Goal: Task Accomplishment & Management: Manage account settings

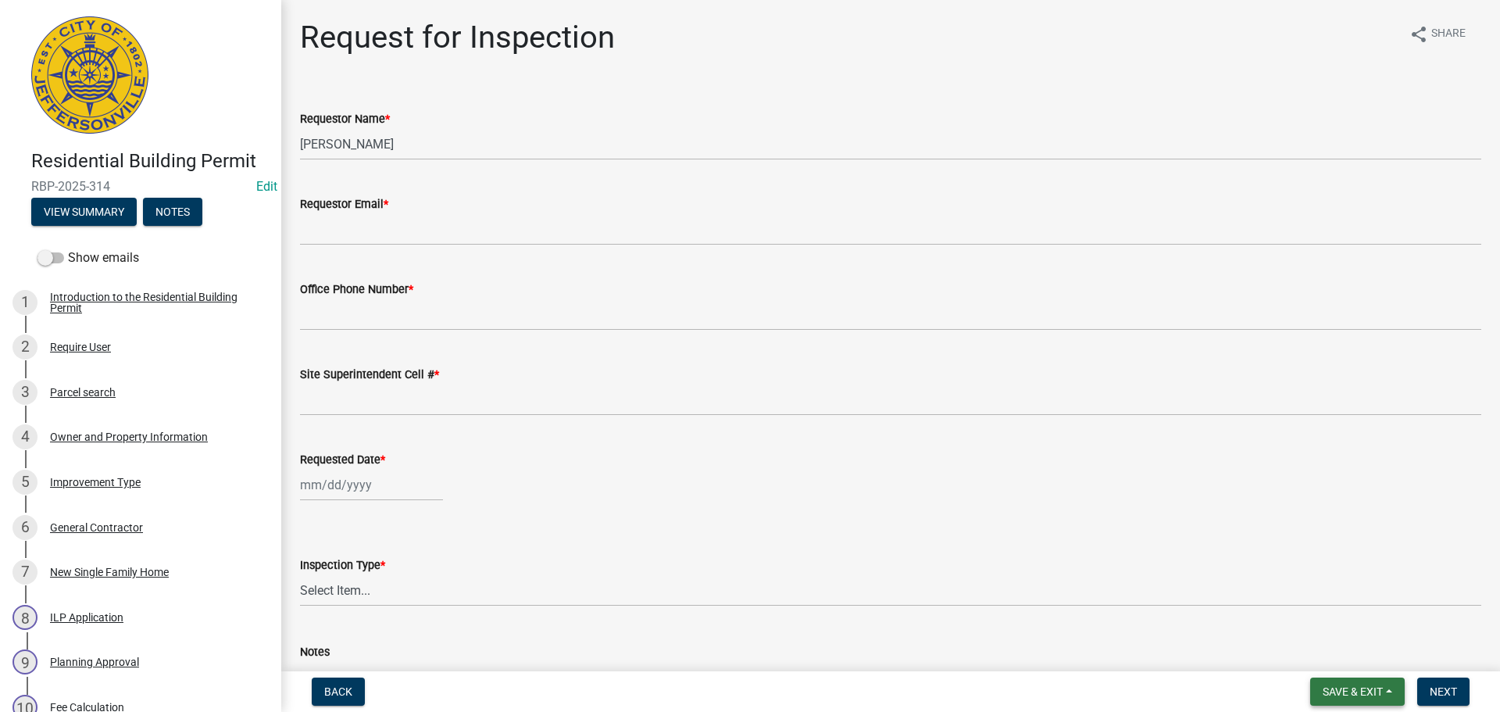
click at [1323, 683] on button "Save & Exit" at bounding box center [1357, 691] width 95 height 28
click at [1325, 654] on button "Save & Exit" at bounding box center [1341, 650] width 125 height 37
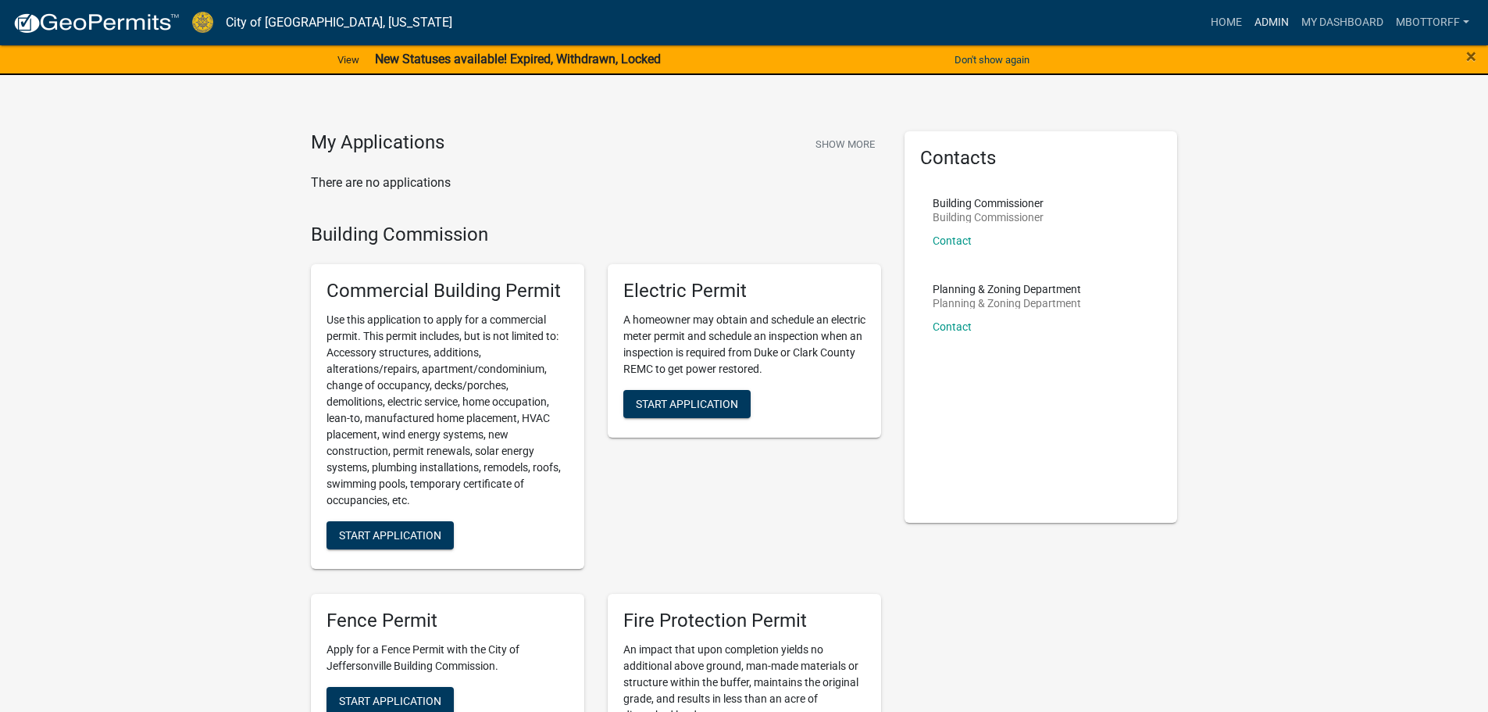
click at [1280, 22] on link "Admin" at bounding box center [1271, 23] width 47 height 30
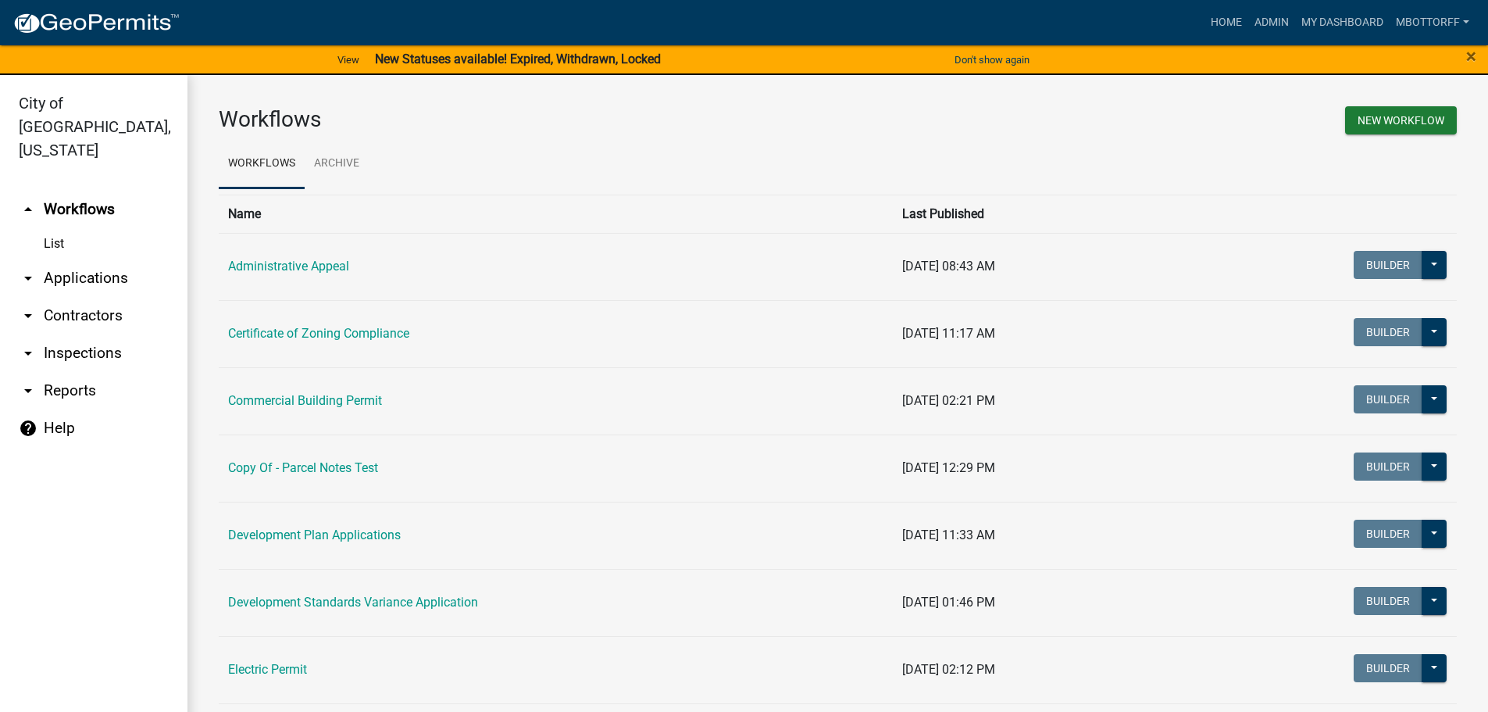
click at [67, 334] on link "arrow_drop_down Inspections" at bounding box center [93, 352] width 187 height 37
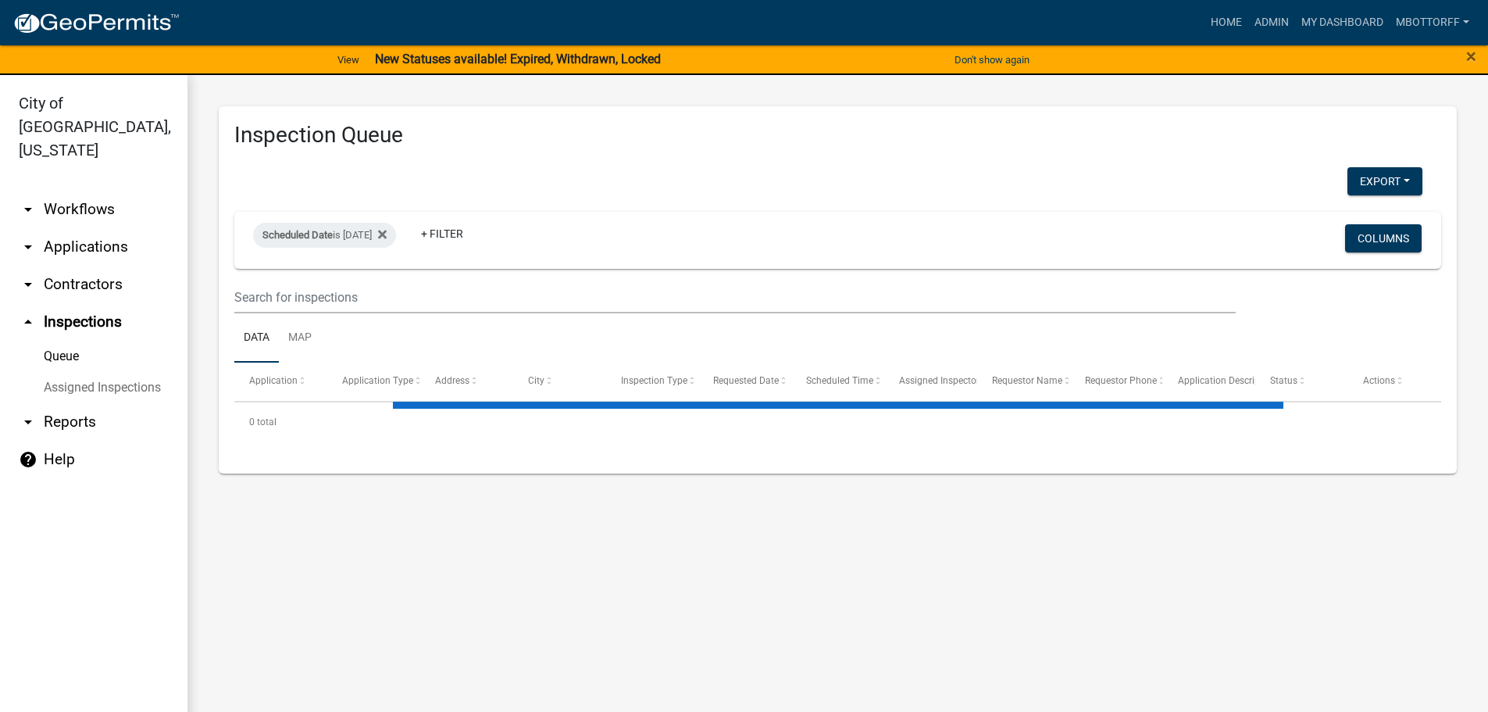
select select "3: 100"
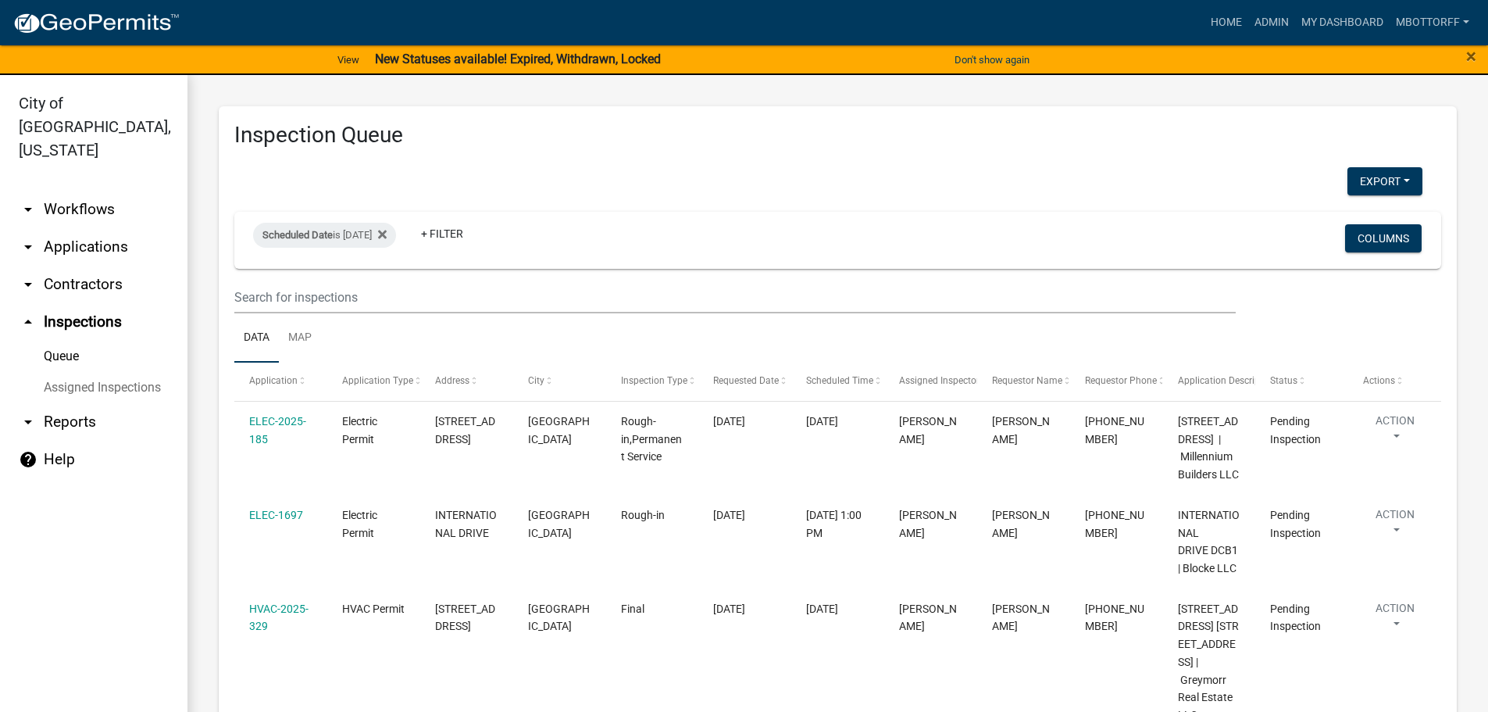
click at [77, 372] on link "Assigned Inspections" at bounding box center [93, 387] width 187 height 31
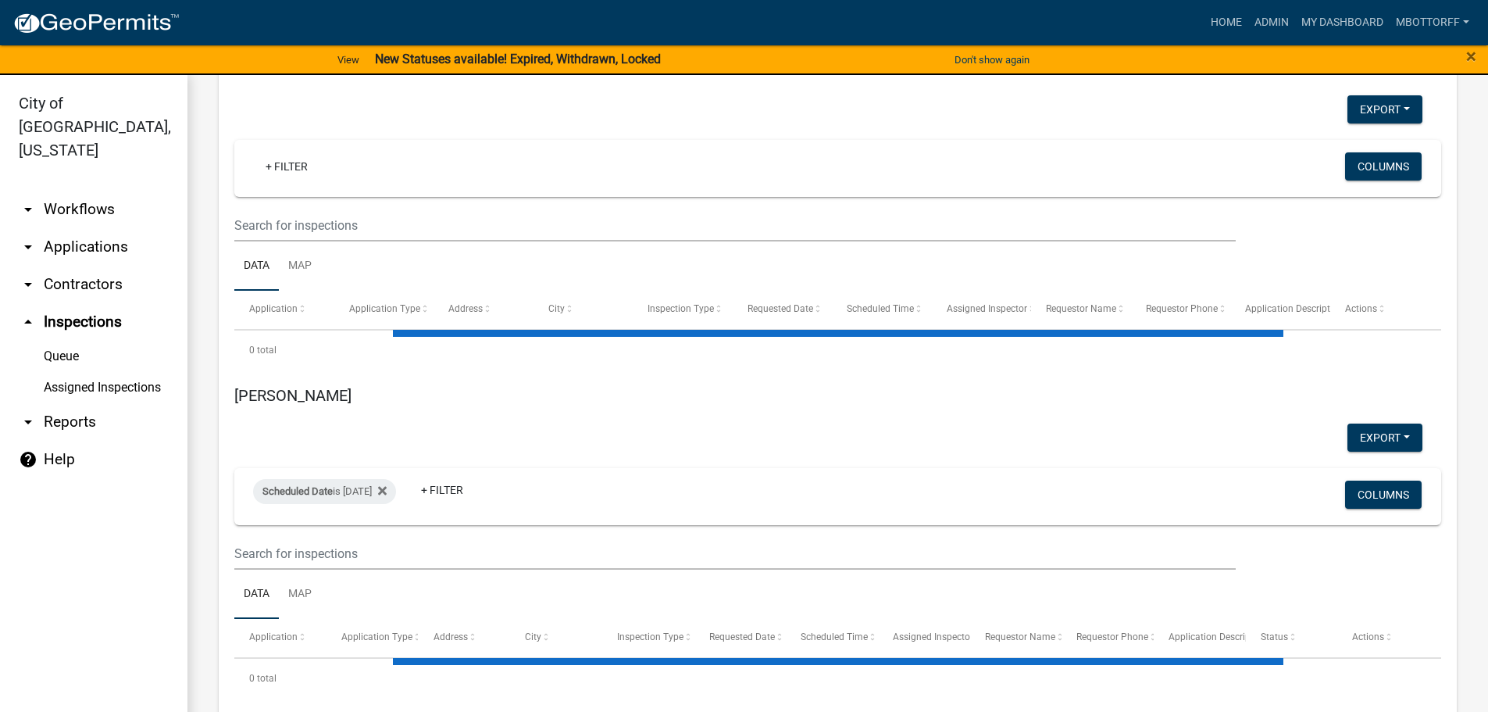
scroll to position [312, 0]
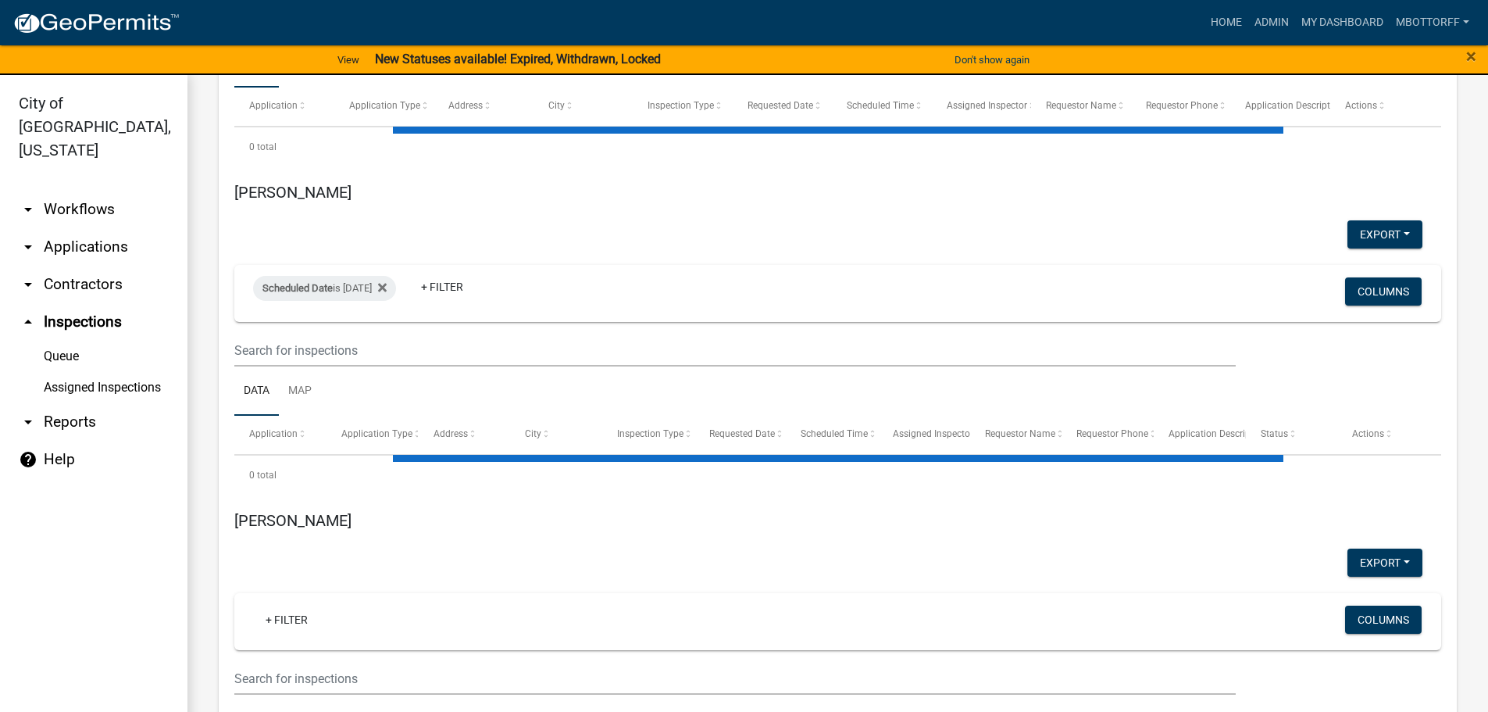
select select "1: 25"
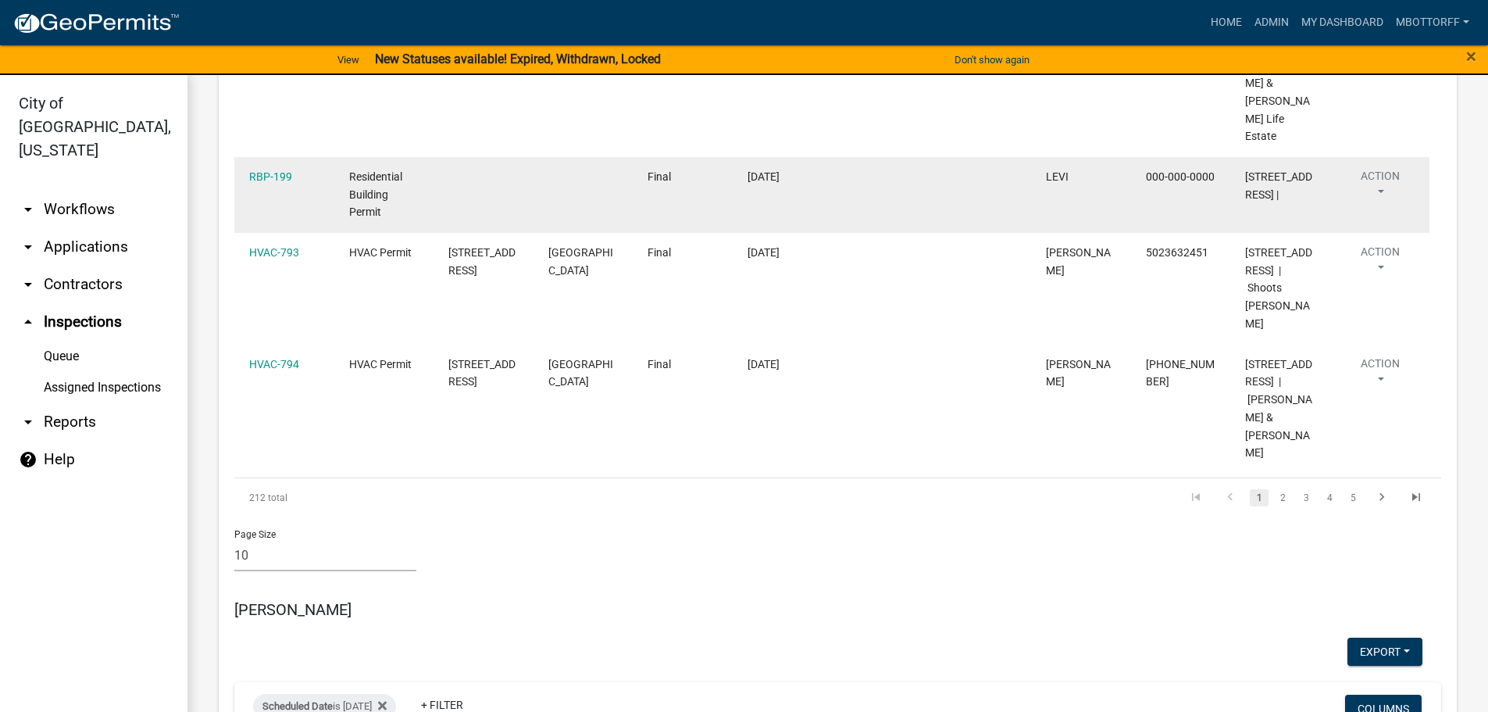
scroll to position [1562, 0]
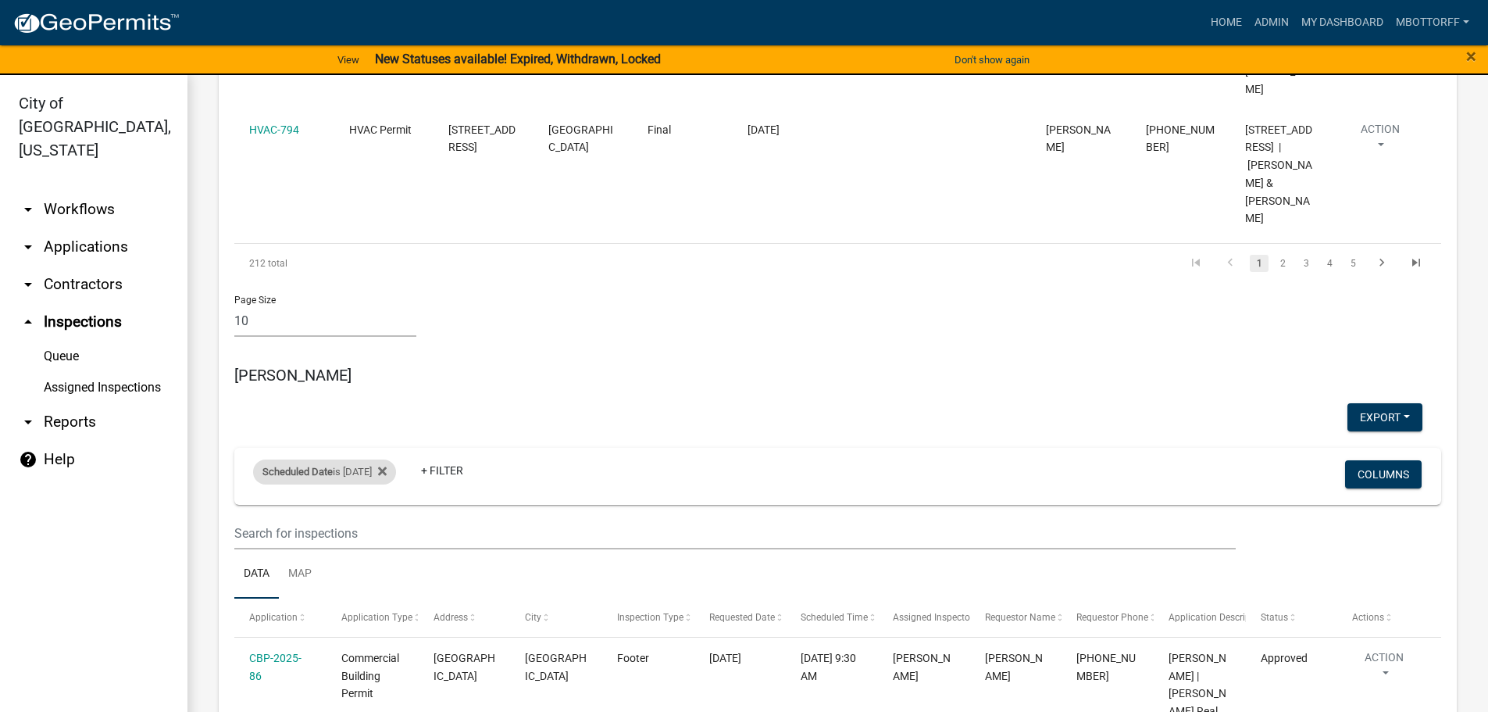
click at [365, 459] on div "Scheduled Date is 08/19/2025" at bounding box center [324, 471] width 143 height 25
click at [384, 425] on input "2025-08-19" at bounding box center [338, 424] width 109 height 32
type input "2025-08-21"
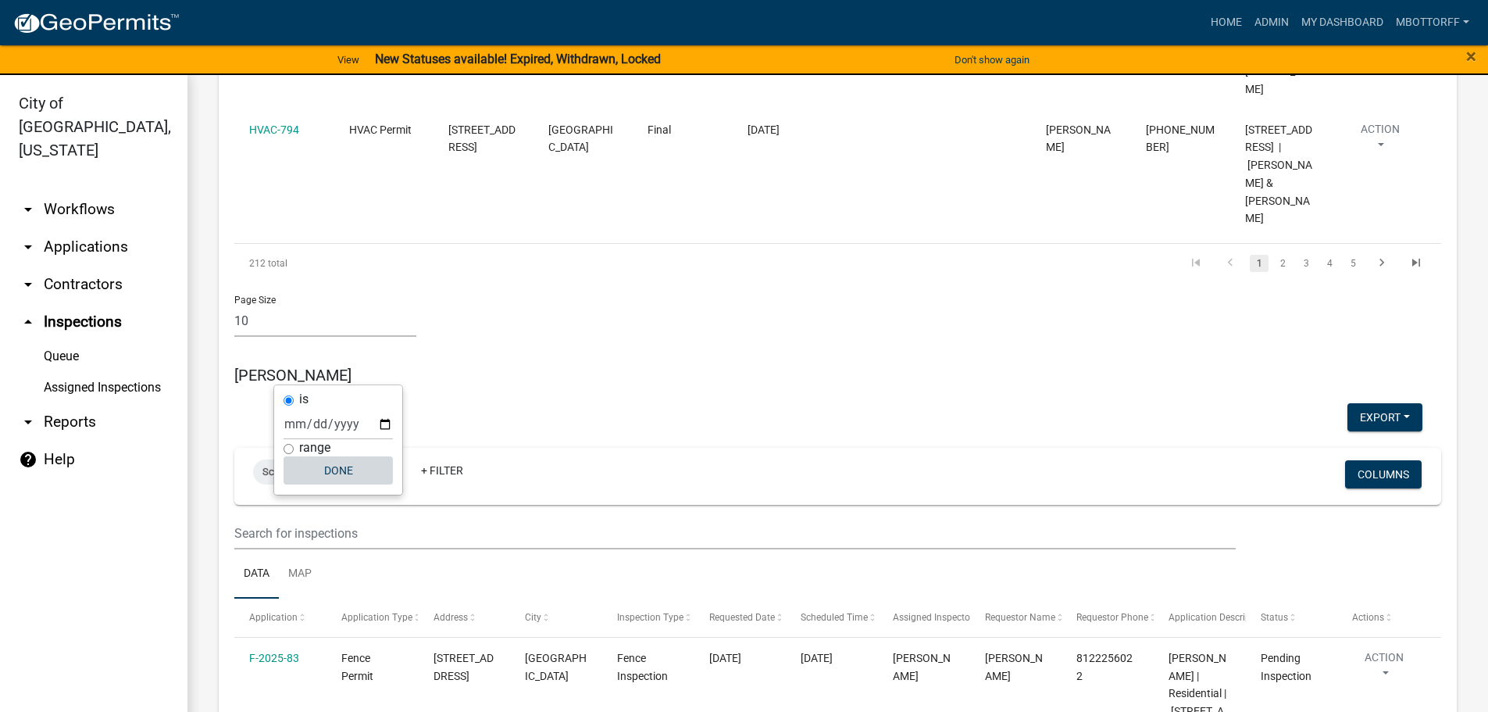
click at [348, 476] on button "Done" at bounding box center [338, 470] width 109 height 28
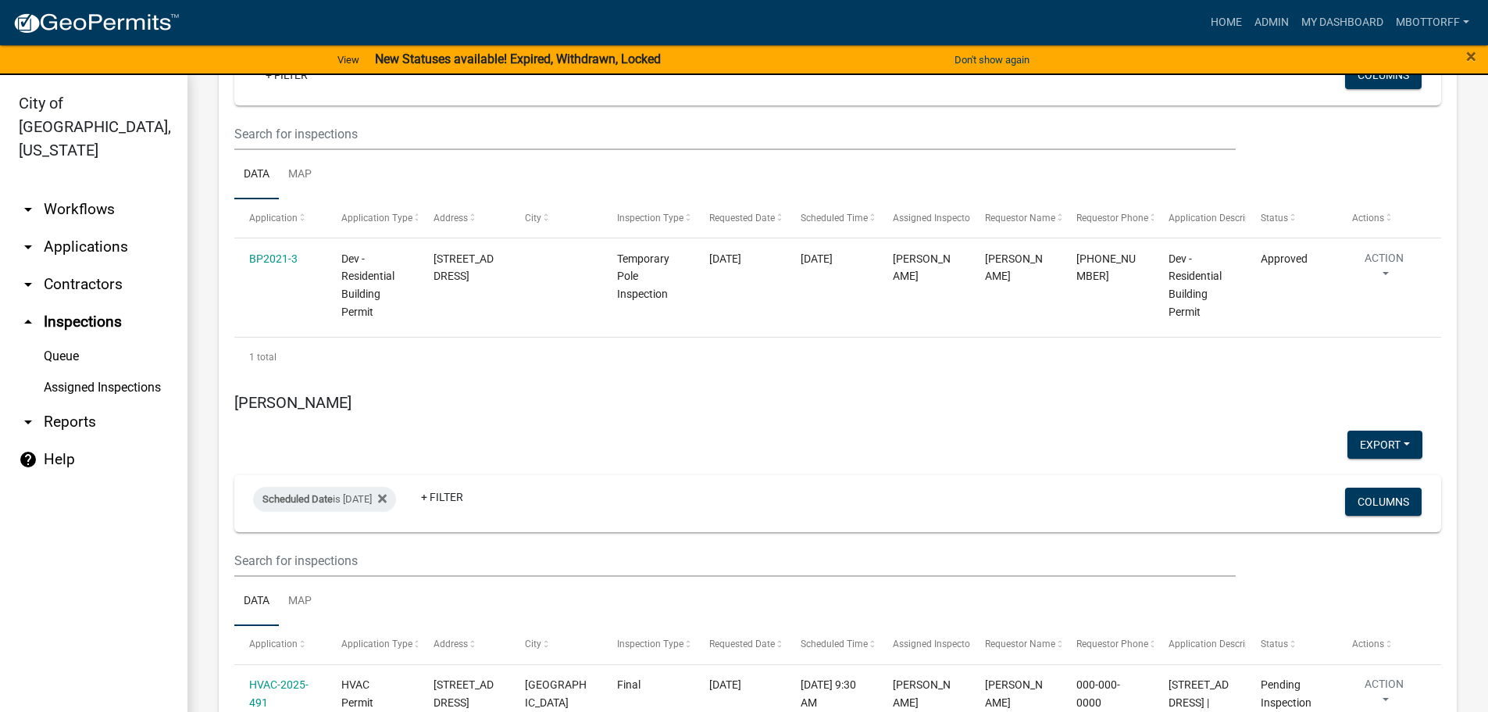
scroll to position [6248, 0]
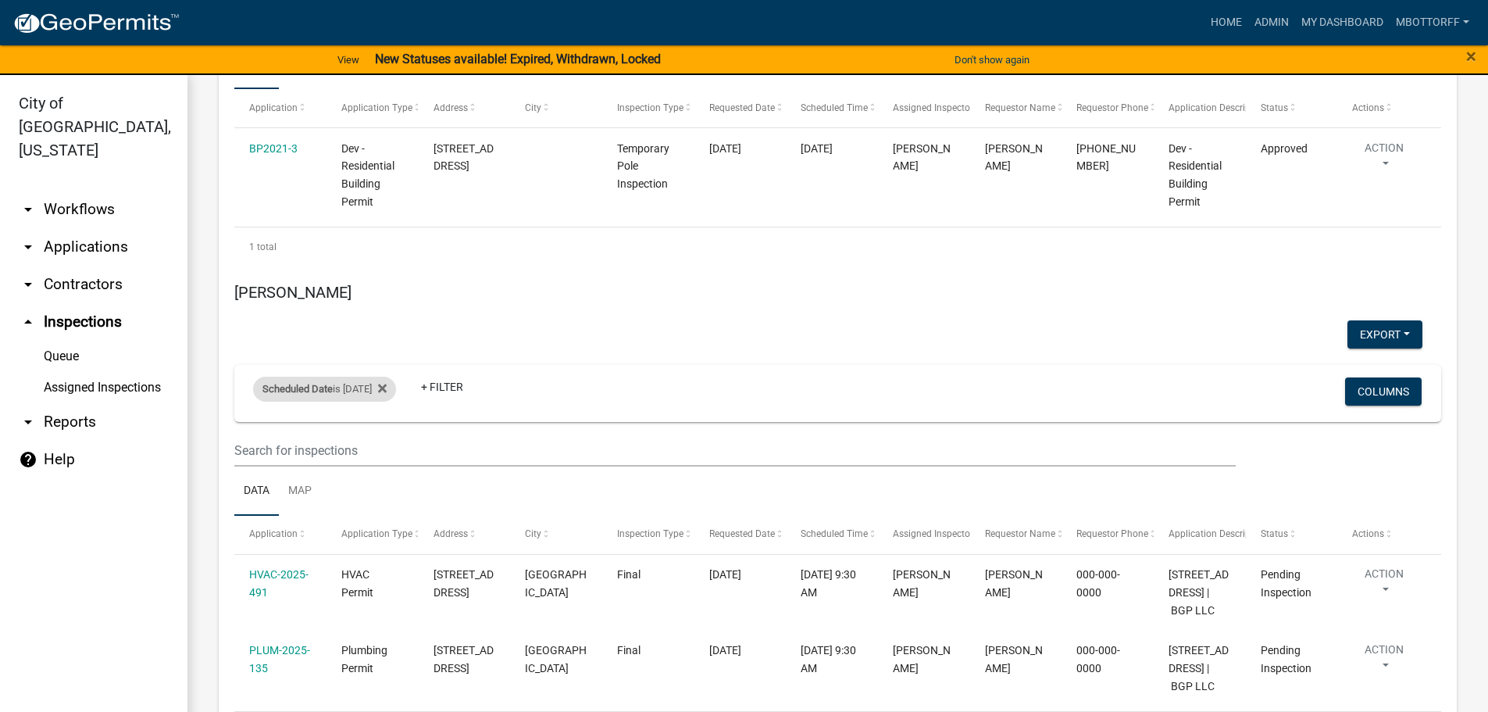
click at [363, 376] on div "Scheduled Date is 08/25/2025" at bounding box center [324, 388] width 143 height 25
click at [384, 316] on input "2025-08-25" at bounding box center [338, 322] width 109 height 32
type input "2025-08-21"
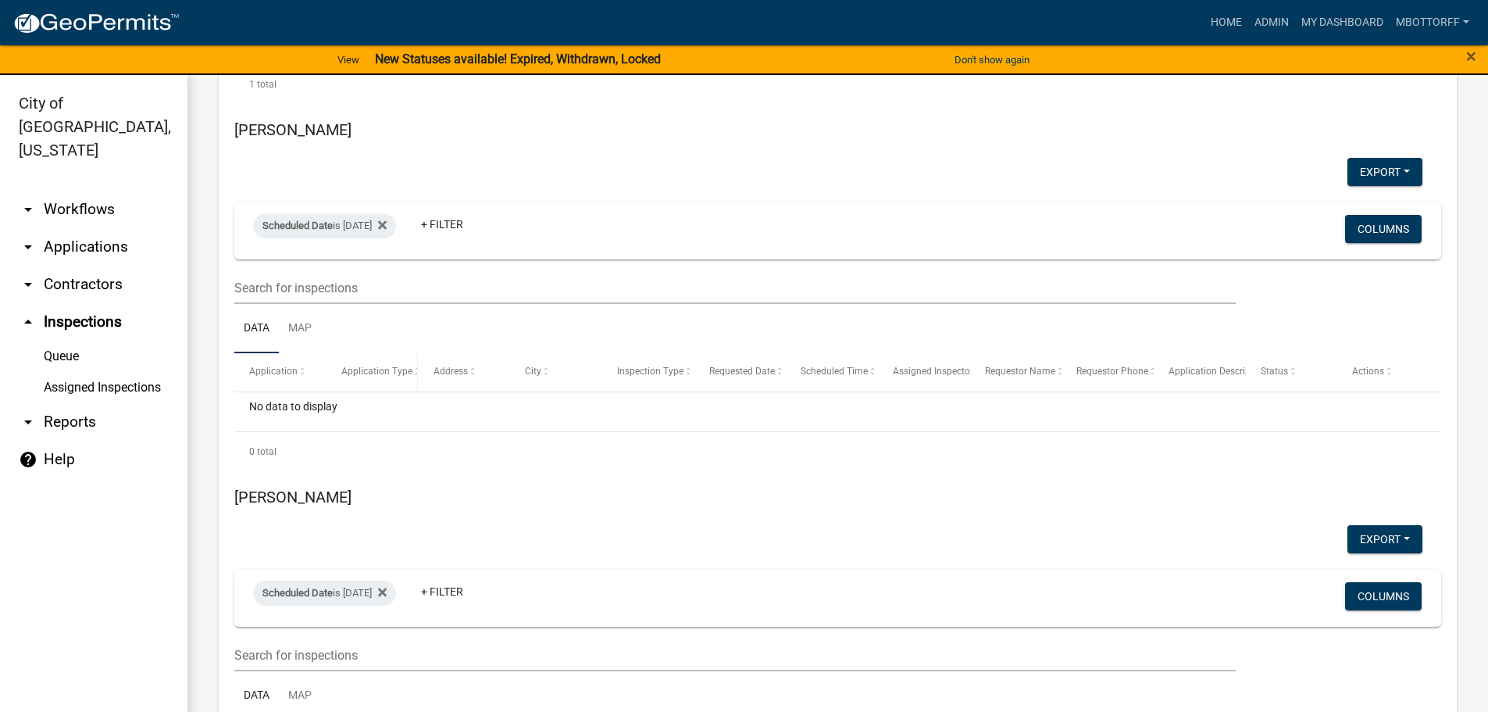
scroll to position [3101, 0]
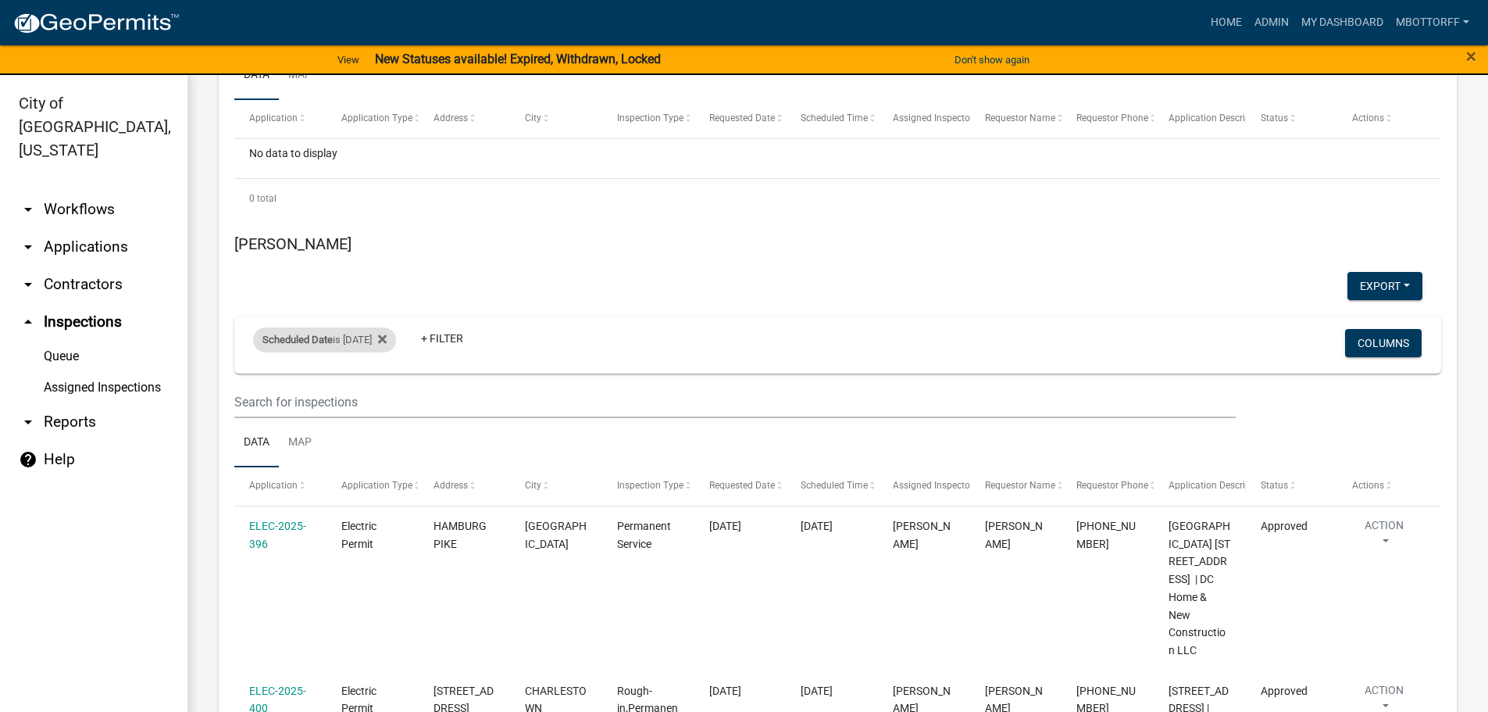
click at [383, 327] on div "Scheduled Date is 07/24/2025" at bounding box center [324, 339] width 143 height 25
click at [387, 363] on input "2025-07-24" at bounding box center [338, 363] width 109 height 32
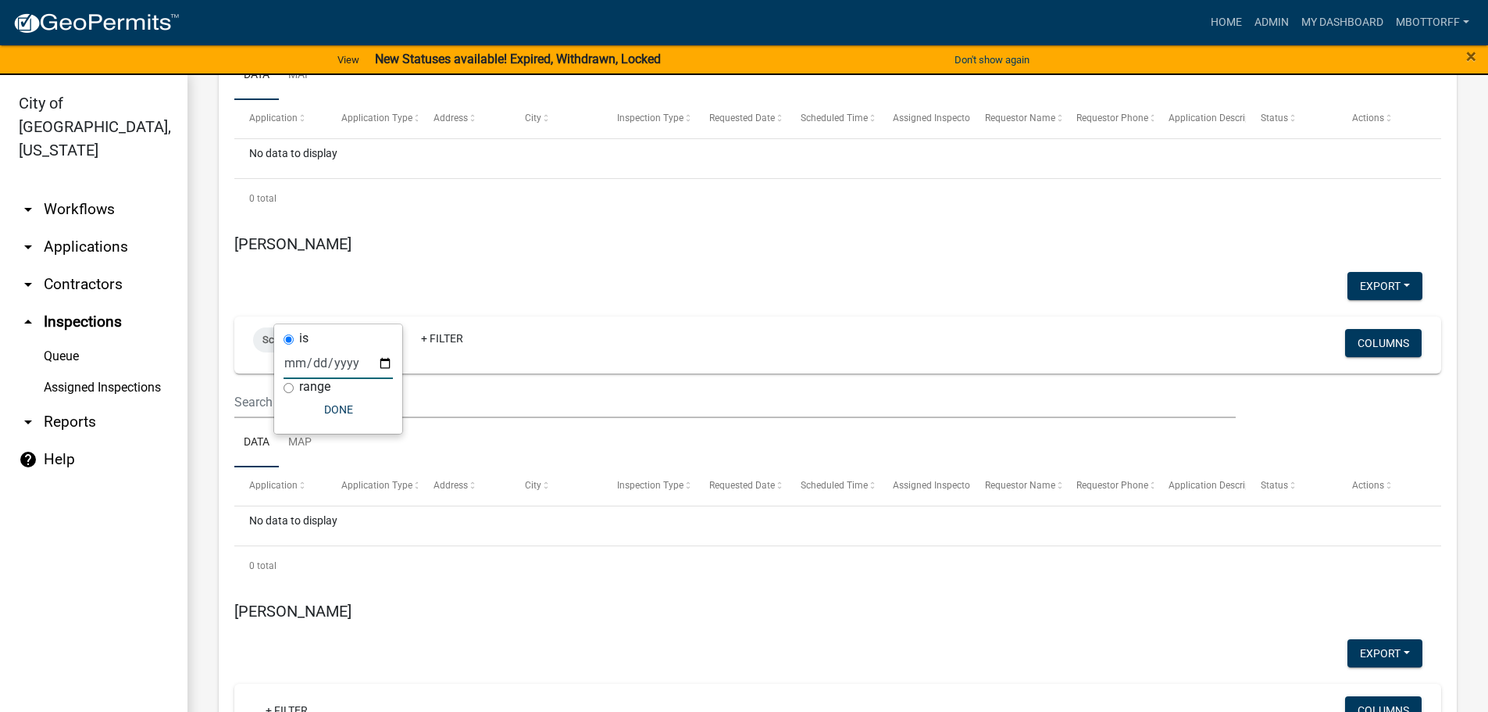
type input "2025-08-21"
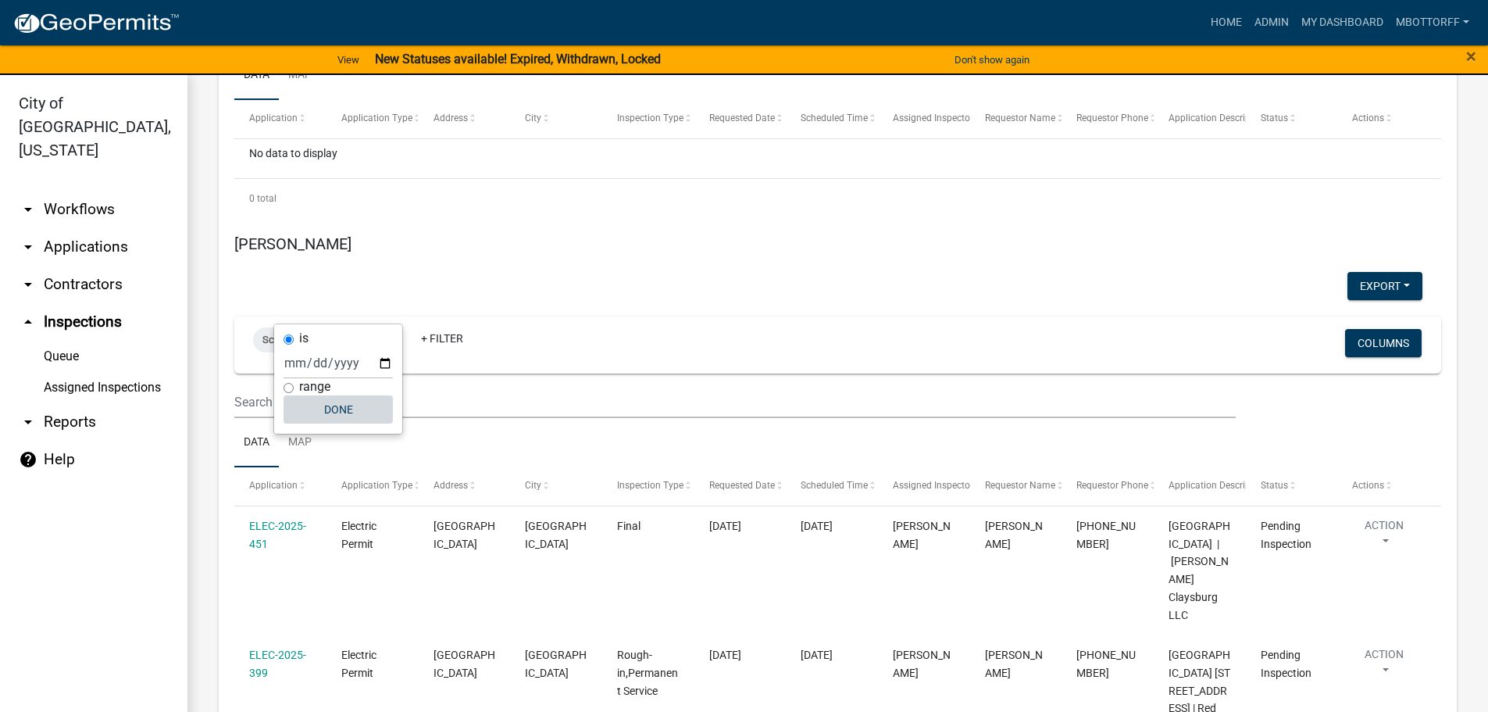
click at [338, 412] on button "Done" at bounding box center [338, 409] width 109 height 28
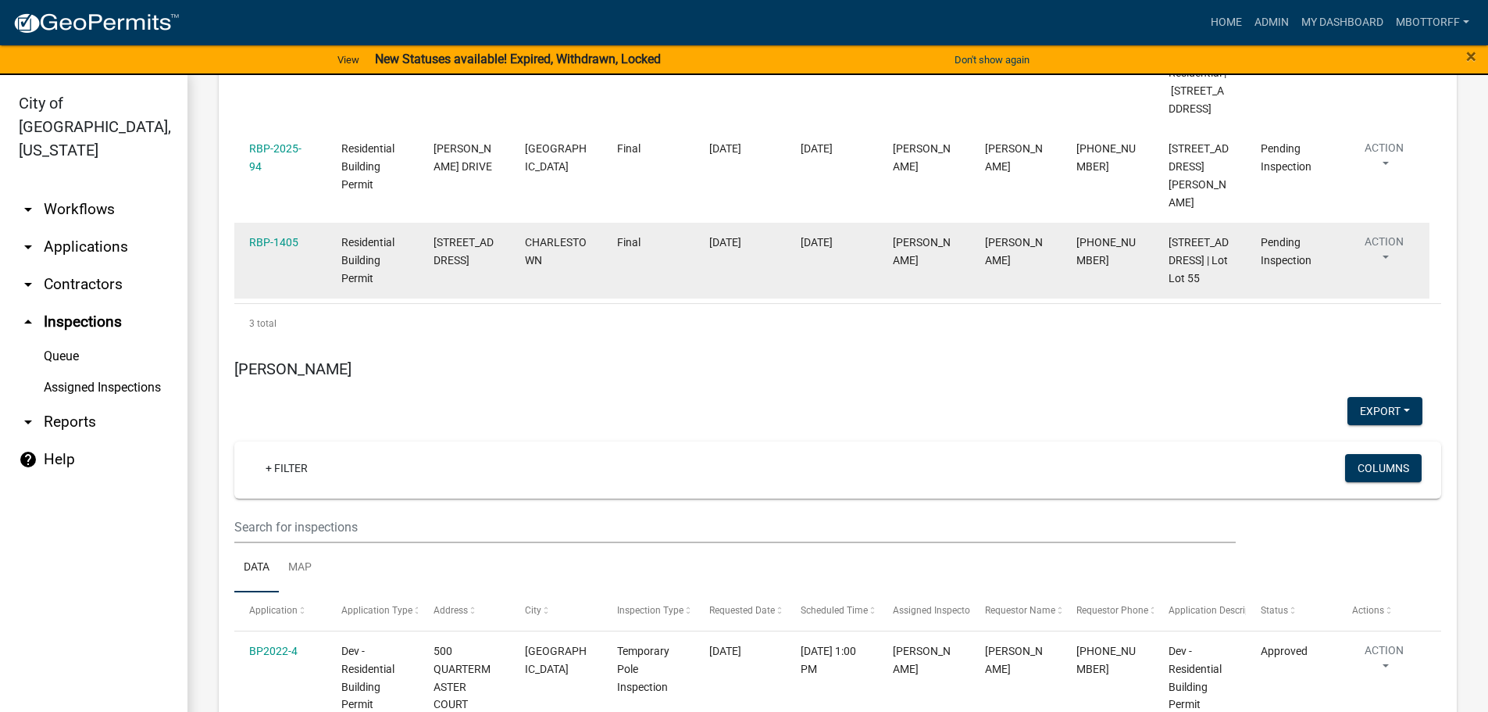
scroll to position [2007, 0]
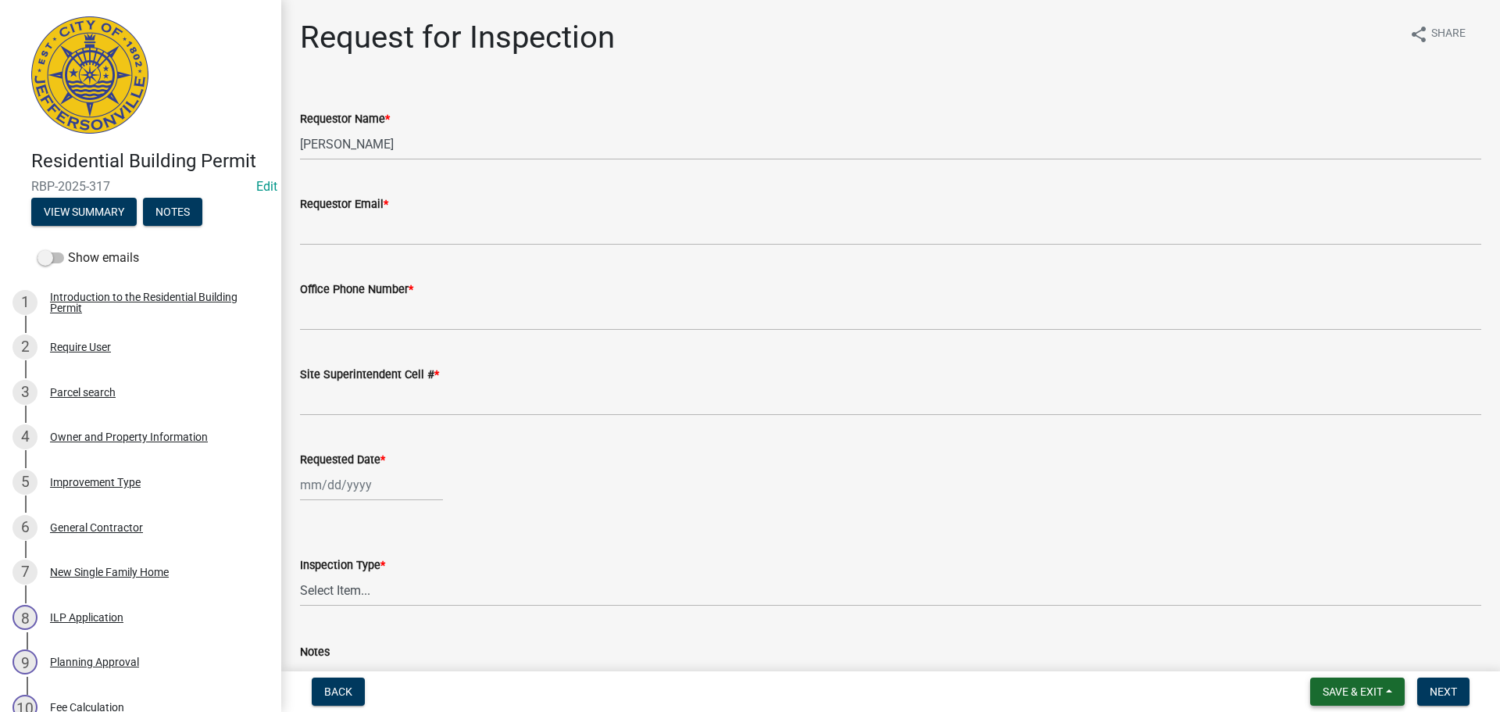
click at [1356, 688] on span "Save & Exit" at bounding box center [1352, 691] width 60 height 12
click at [1330, 651] on button "Save & Exit" at bounding box center [1341, 650] width 125 height 37
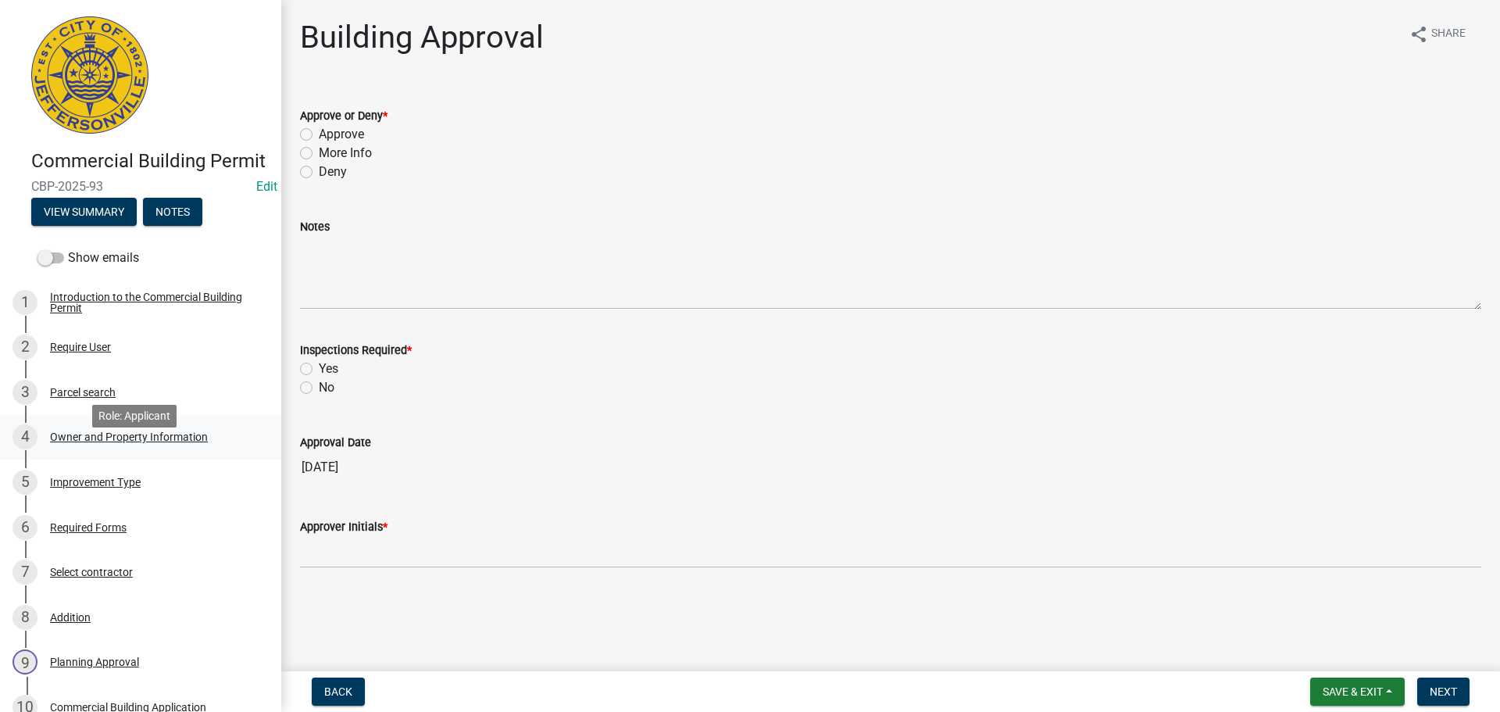
click at [87, 442] on div "Owner and Property Information" at bounding box center [129, 436] width 158 height 11
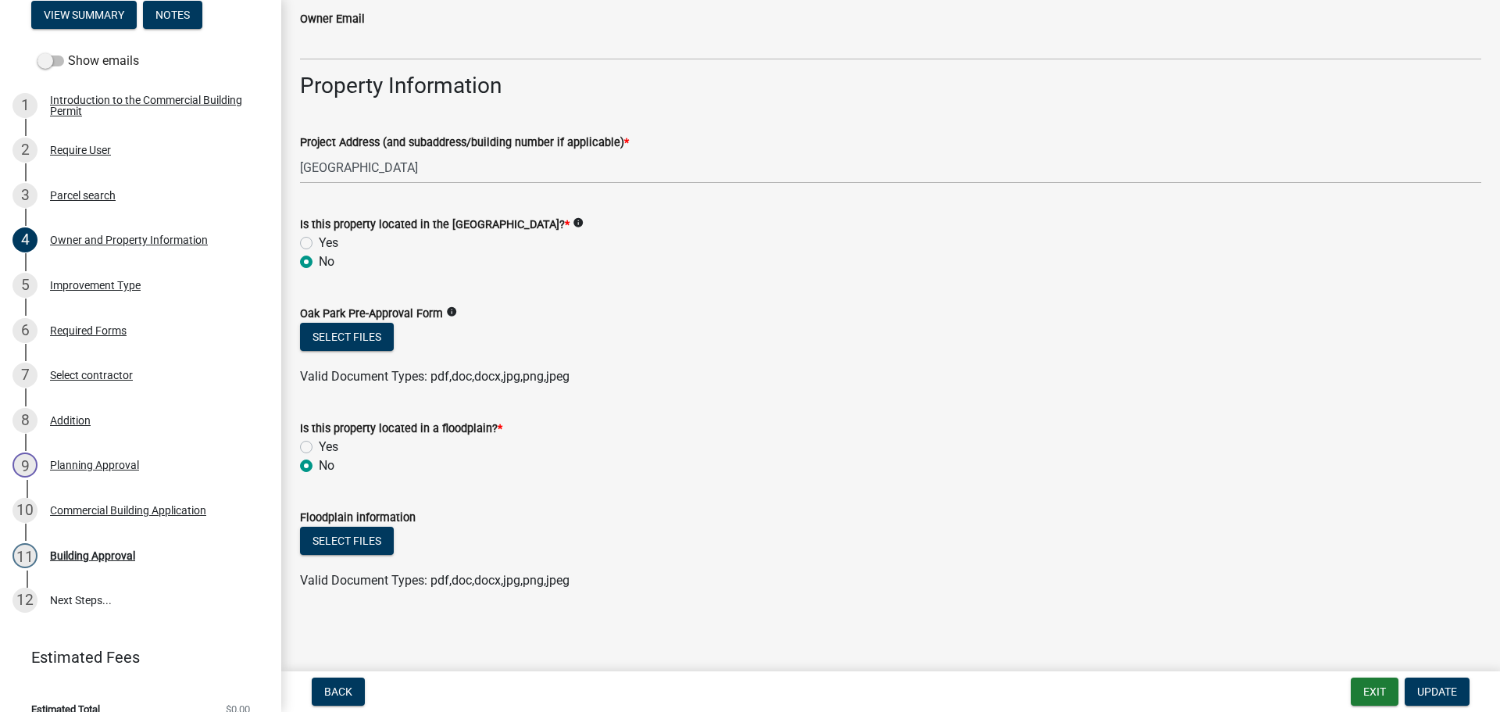
scroll to position [241, 0]
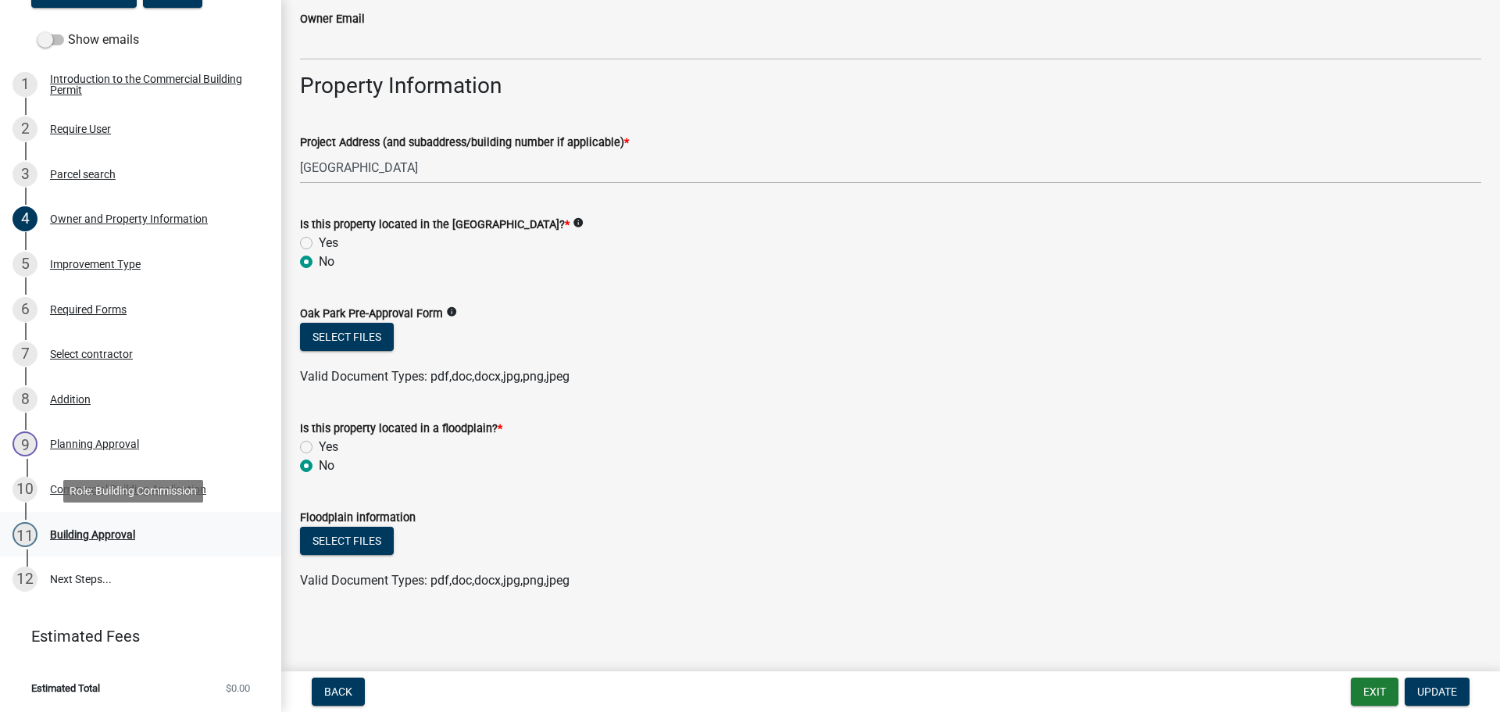
click at [61, 533] on div "Building Approval" at bounding box center [92, 534] width 85 height 11
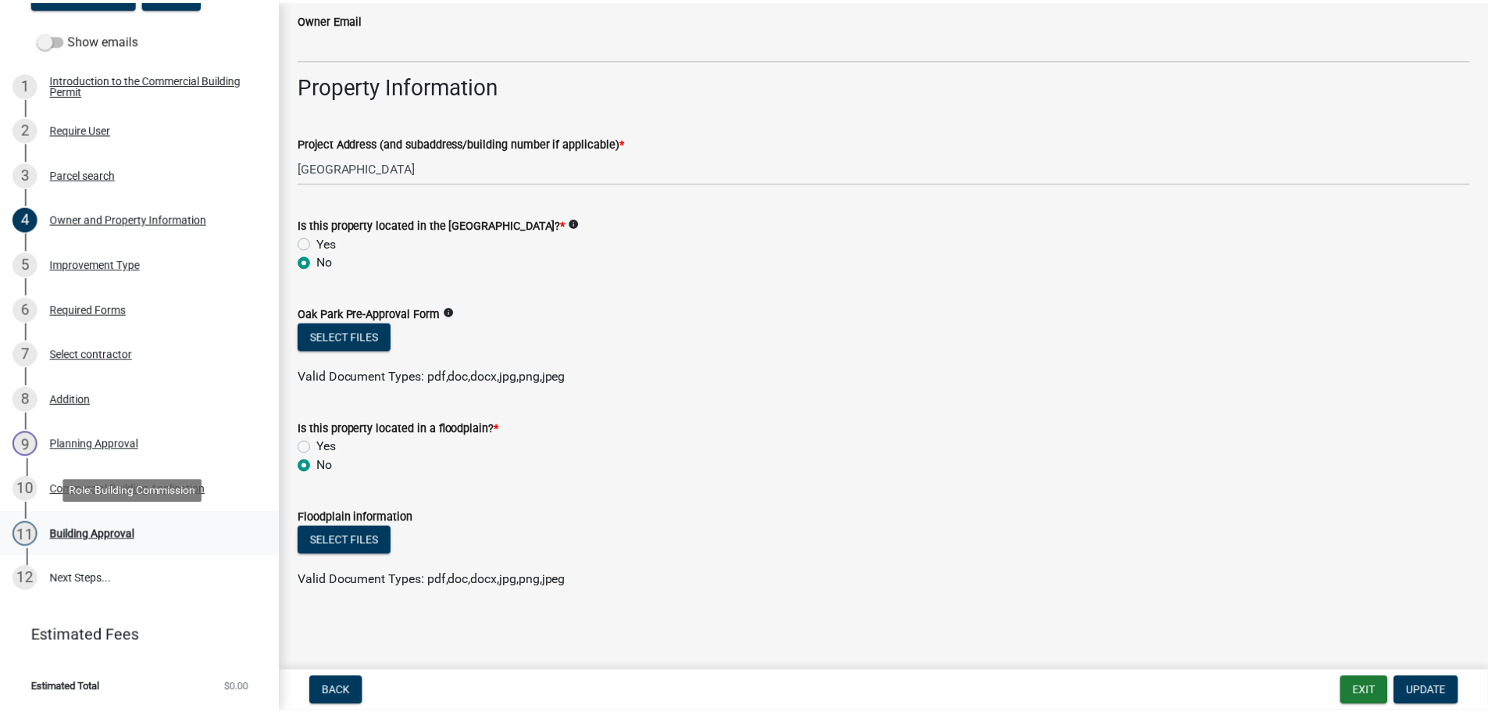
scroll to position [0, 0]
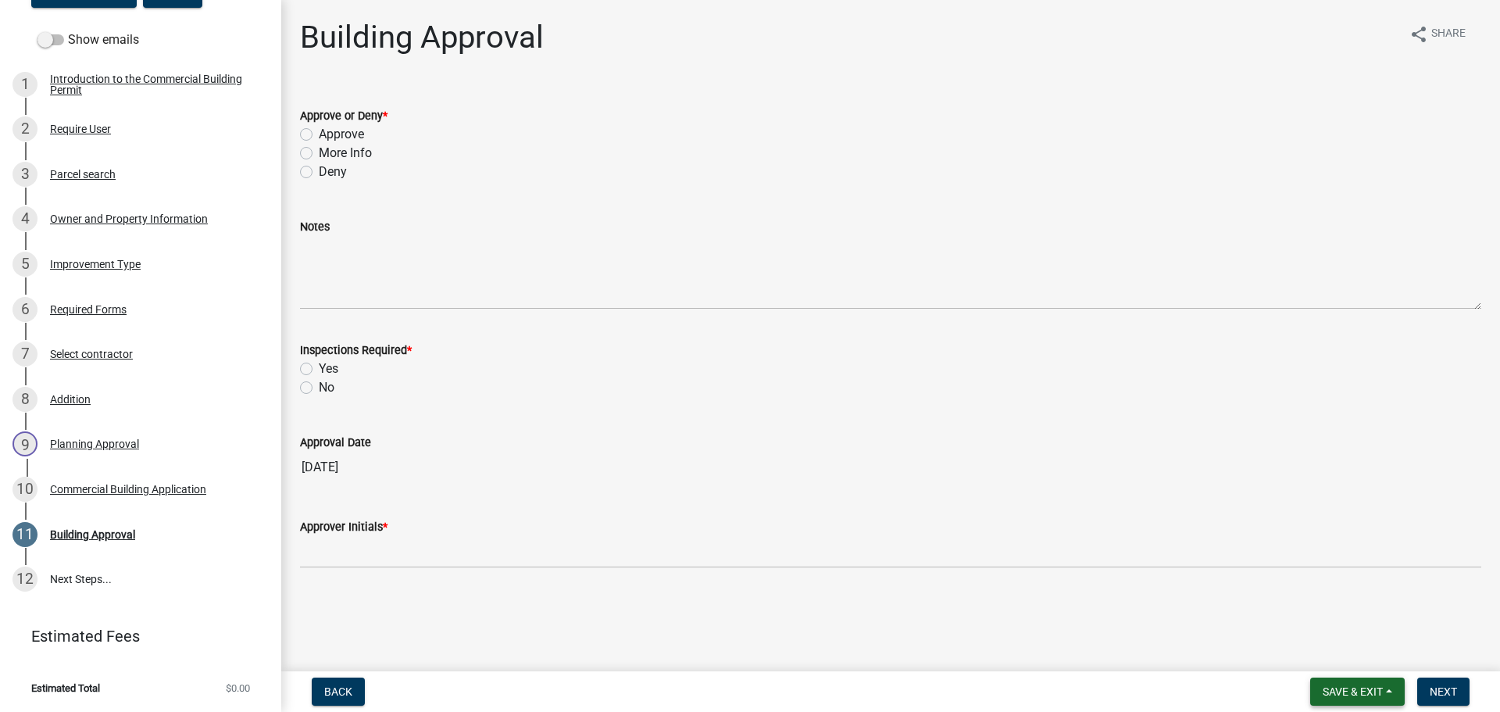
click at [1343, 690] on span "Save & Exit" at bounding box center [1352, 691] width 60 height 12
click at [1303, 647] on button "Save & Exit" at bounding box center [1341, 650] width 125 height 37
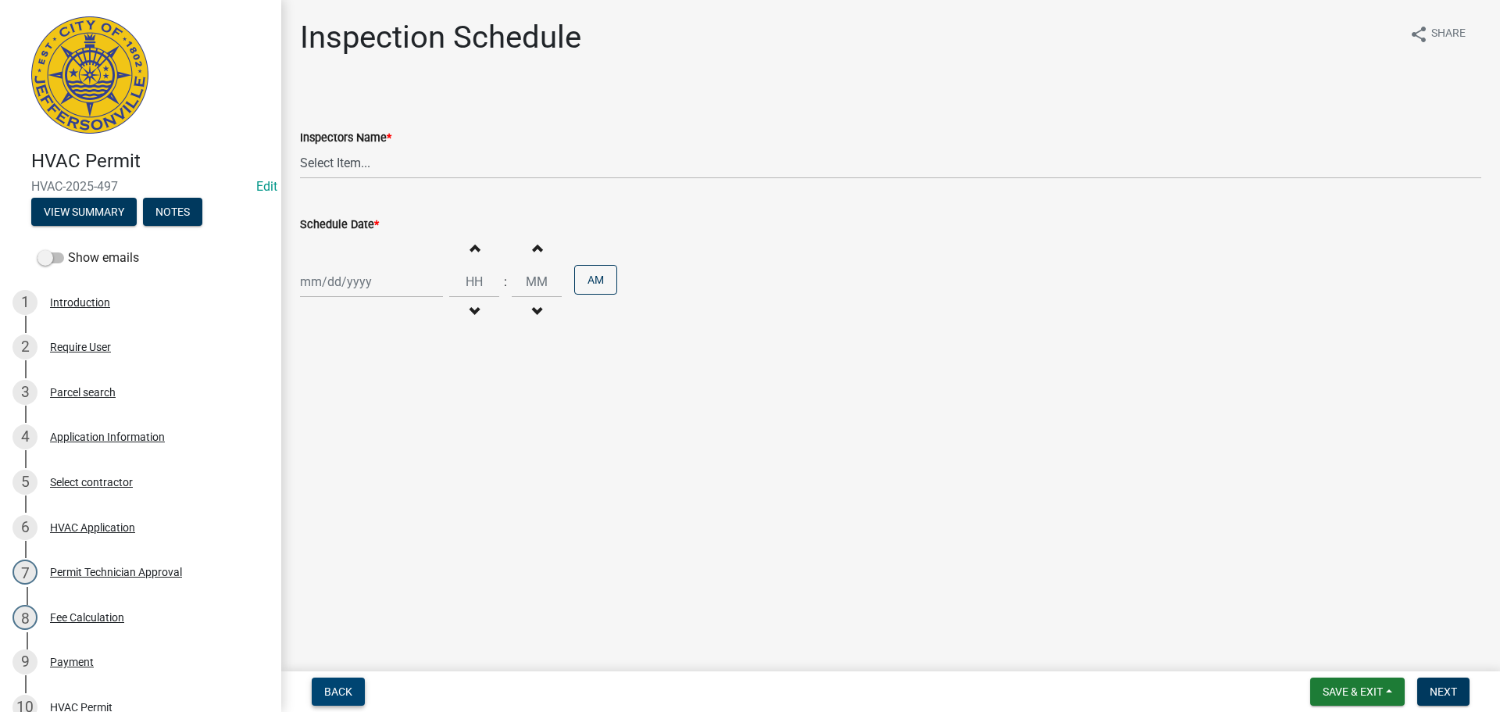
click at [325, 691] on span "Back" at bounding box center [338, 691] width 28 height 12
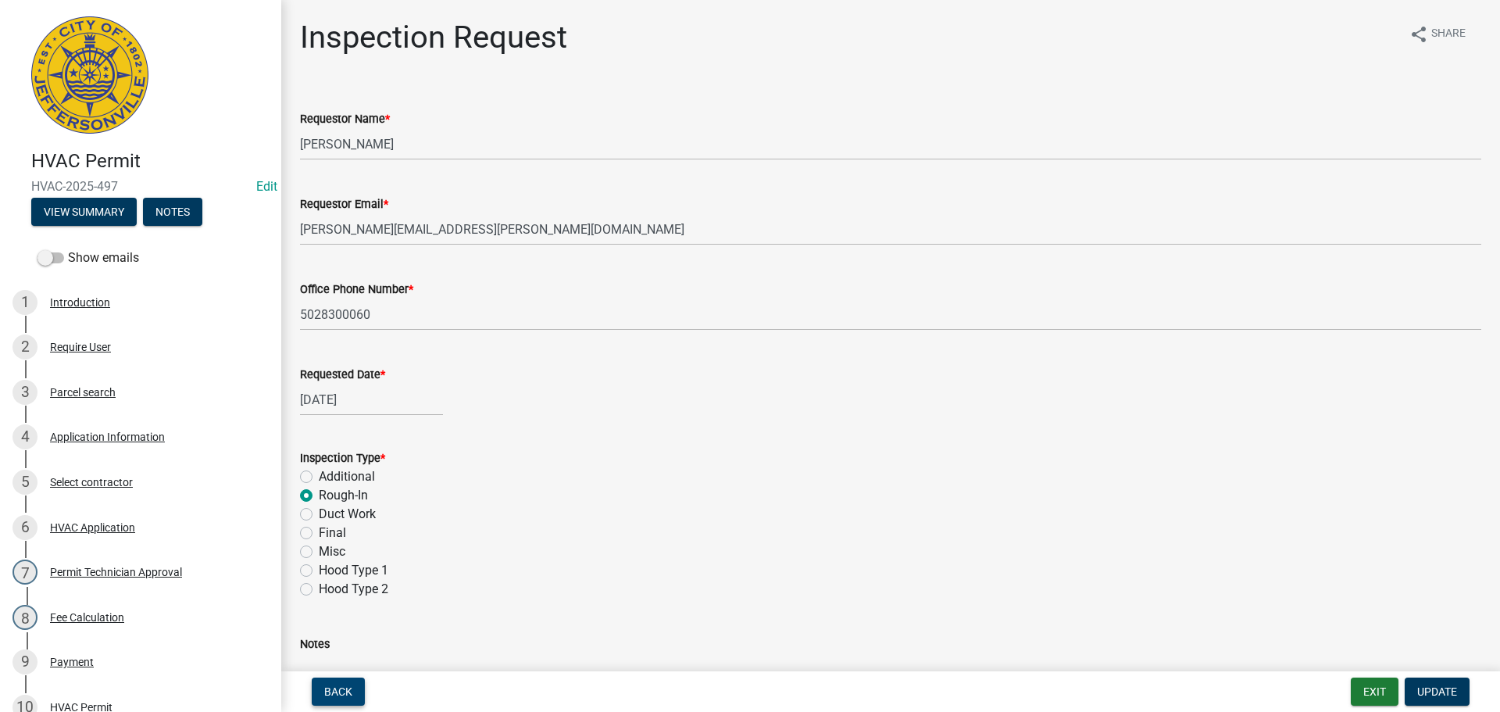
click at [329, 694] on span "Back" at bounding box center [338, 691] width 28 height 12
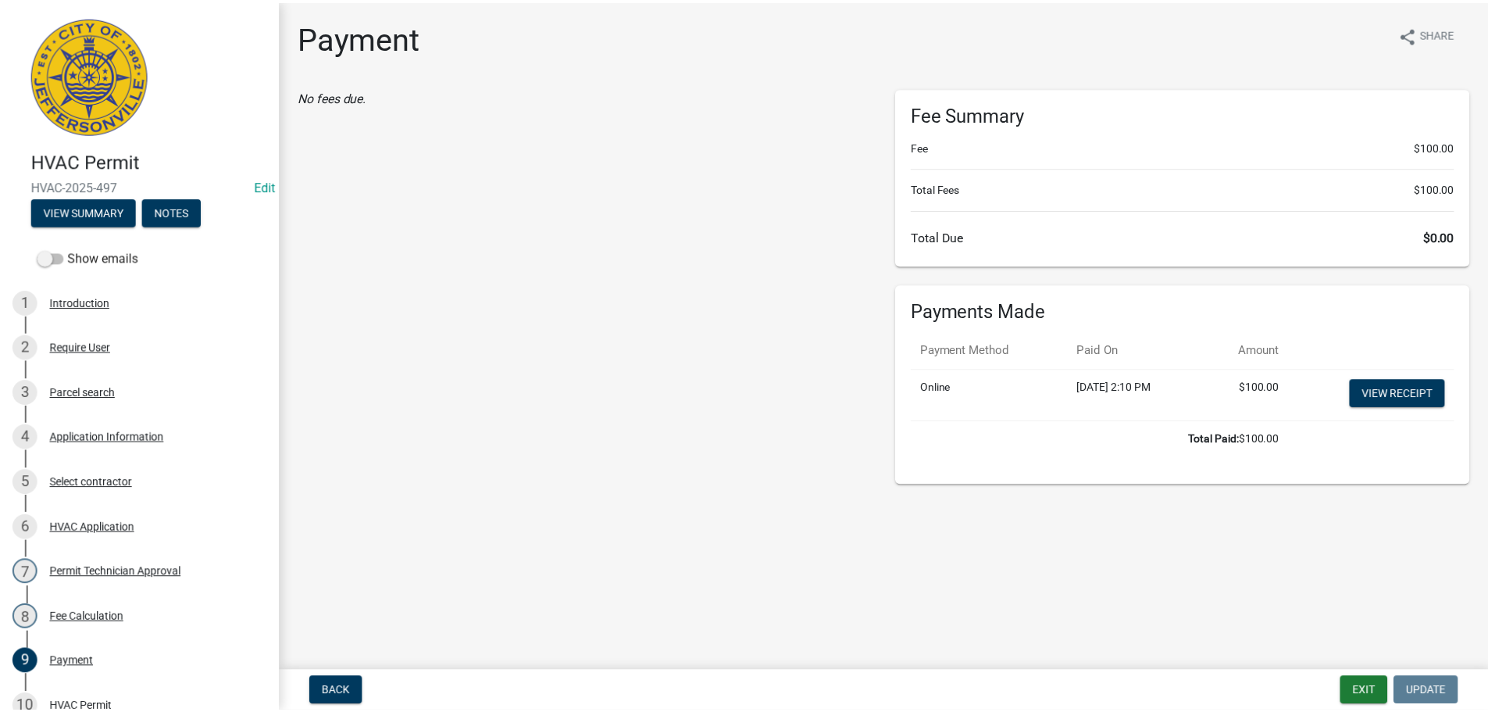
scroll to position [343, 0]
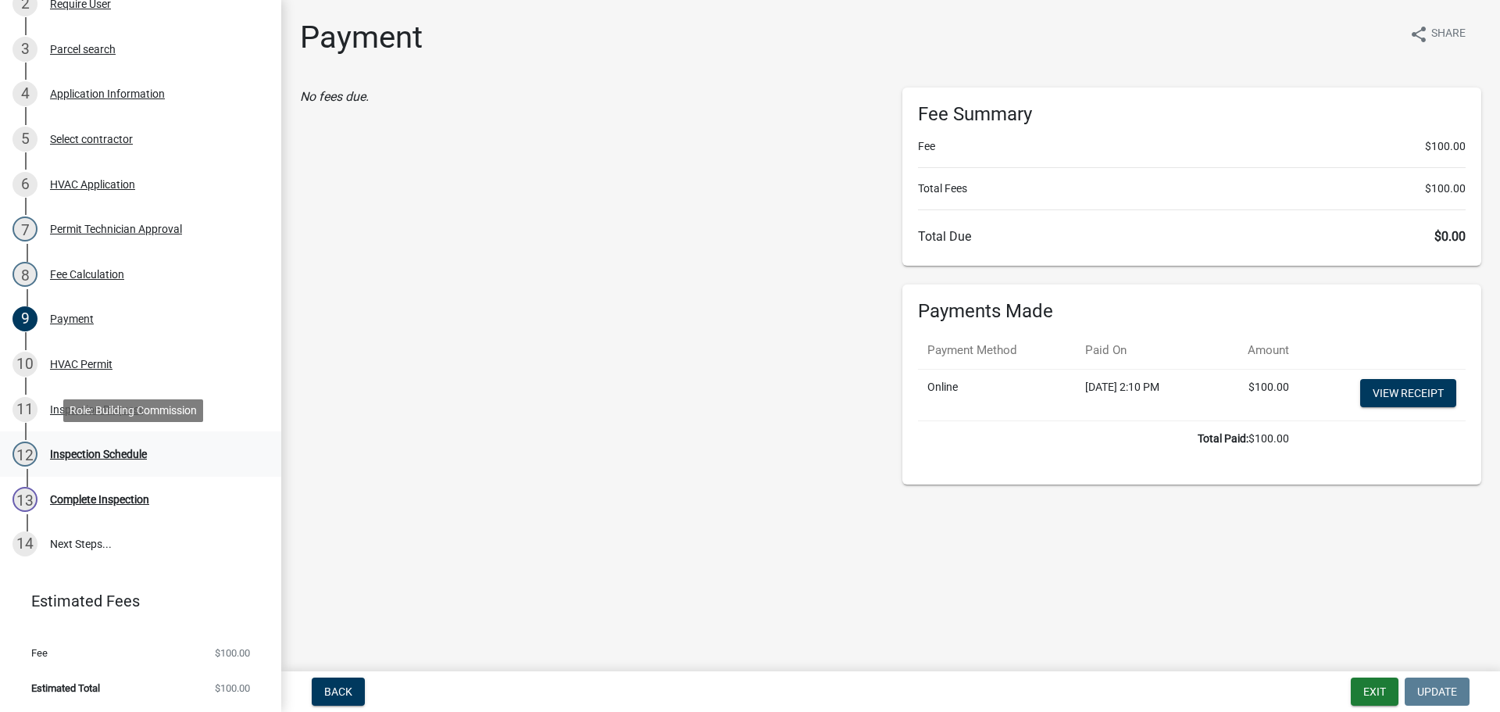
click at [87, 449] on div "Inspection Schedule" at bounding box center [98, 453] width 97 height 11
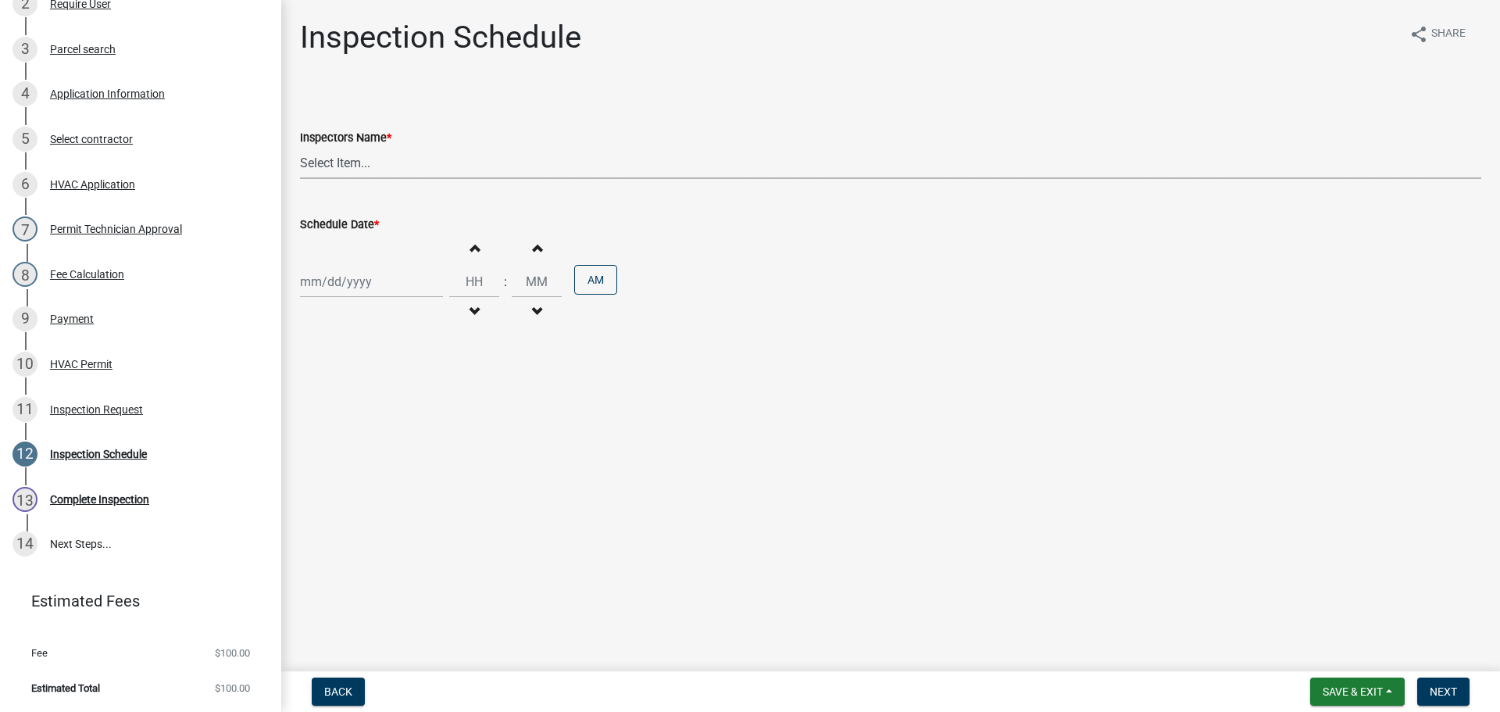
click at [344, 166] on select "Select Item... [PERSON_NAME] ([PERSON_NAME]) [PERSON_NAME] ([PERSON_NAME]) mkru…" at bounding box center [890, 163] width 1181 height 32
select select "13c97fbc-c819-4cee-844a-0db3d3c4db95"
click at [300, 147] on select "Select Item... [PERSON_NAME] ([PERSON_NAME]) [PERSON_NAME] ([PERSON_NAME]) mkru…" at bounding box center [890, 163] width 1181 height 32
click at [322, 285] on div at bounding box center [371, 282] width 143 height 32
select select "8"
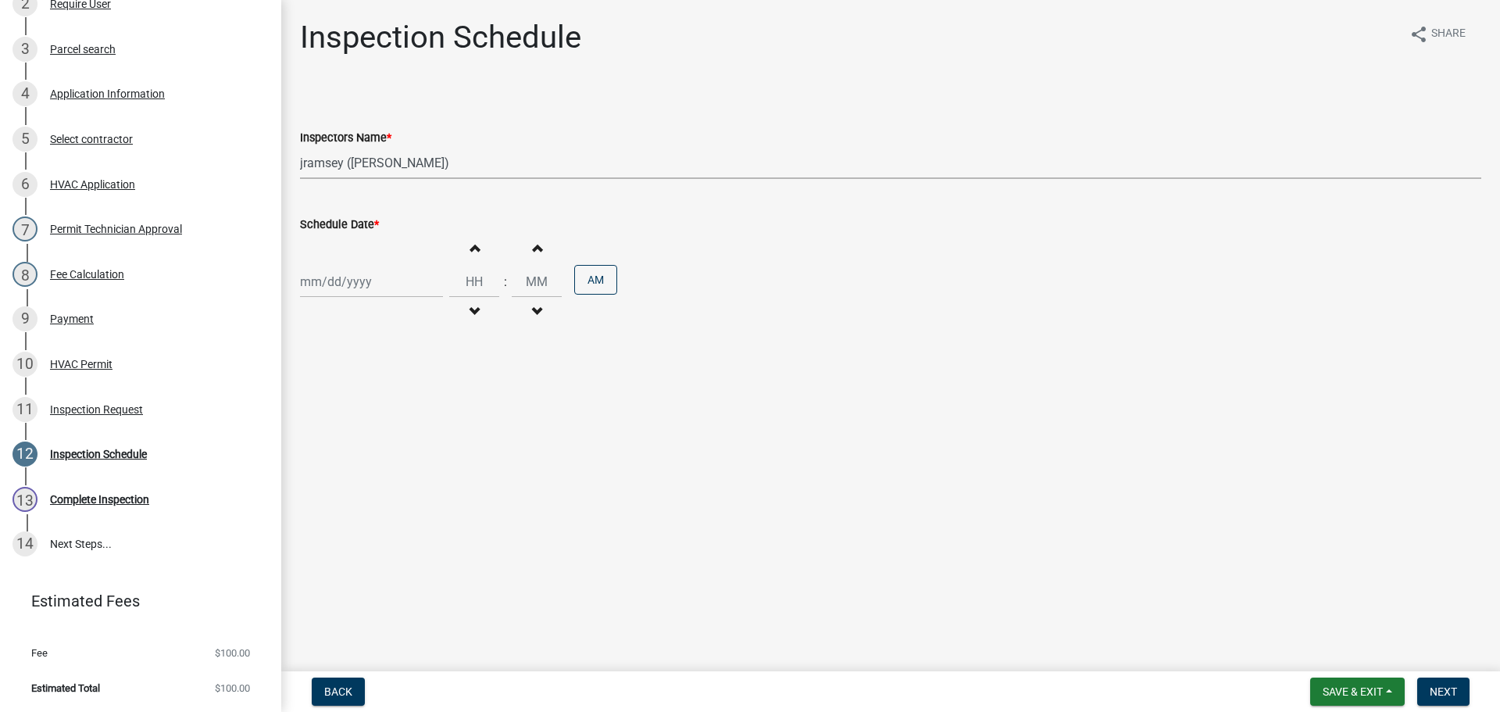
select select "2025"
click at [392, 441] on div "21" at bounding box center [390, 439] width 25 height 25
type input "[DATE]"
click at [1437, 683] on button "Next" at bounding box center [1443, 691] width 52 height 28
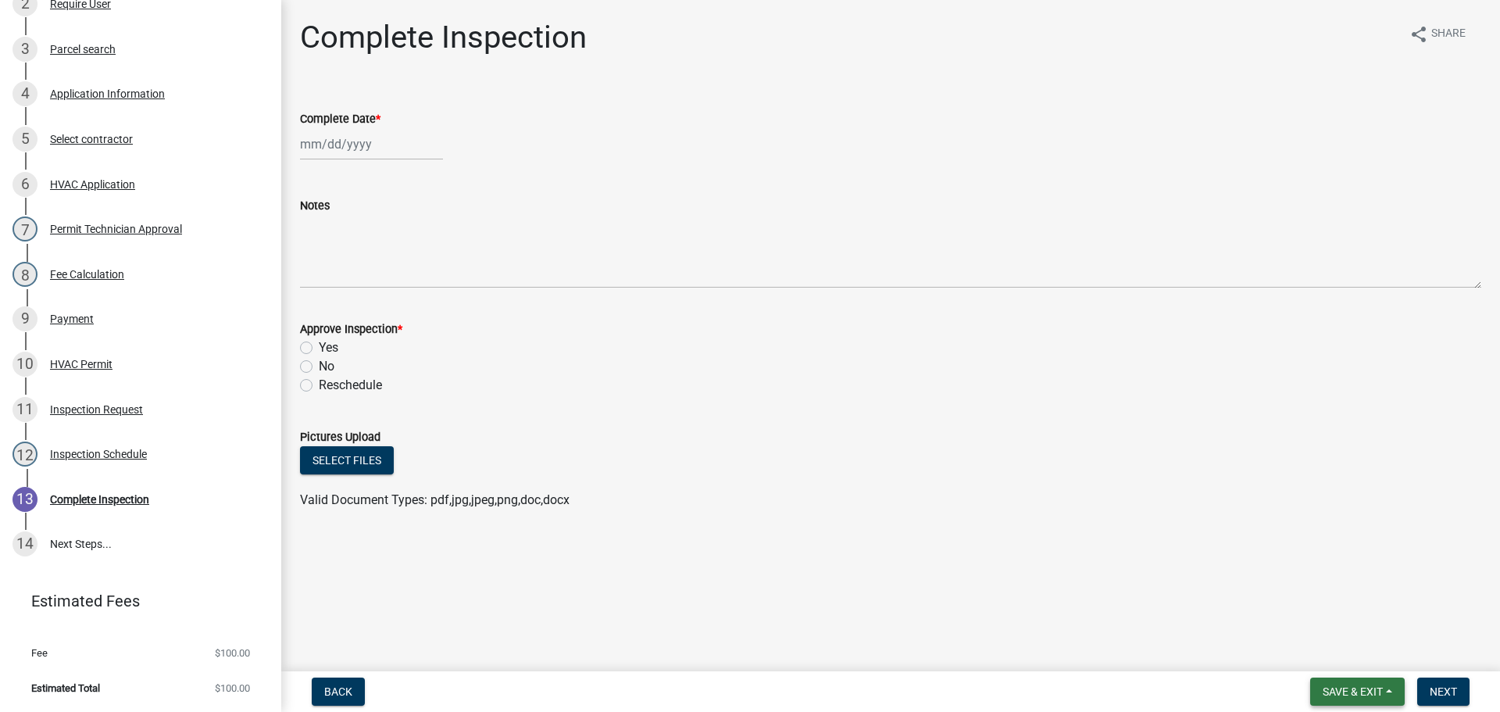
click at [1354, 685] on span "Save & Exit" at bounding box center [1352, 691] width 60 height 12
drag, startPoint x: 1332, startPoint y: 660, endPoint x: 1279, endPoint y: 623, distance: 64.6
click at [1332, 659] on button "Save & Exit" at bounding box center [1341, 650] width 125 height 37
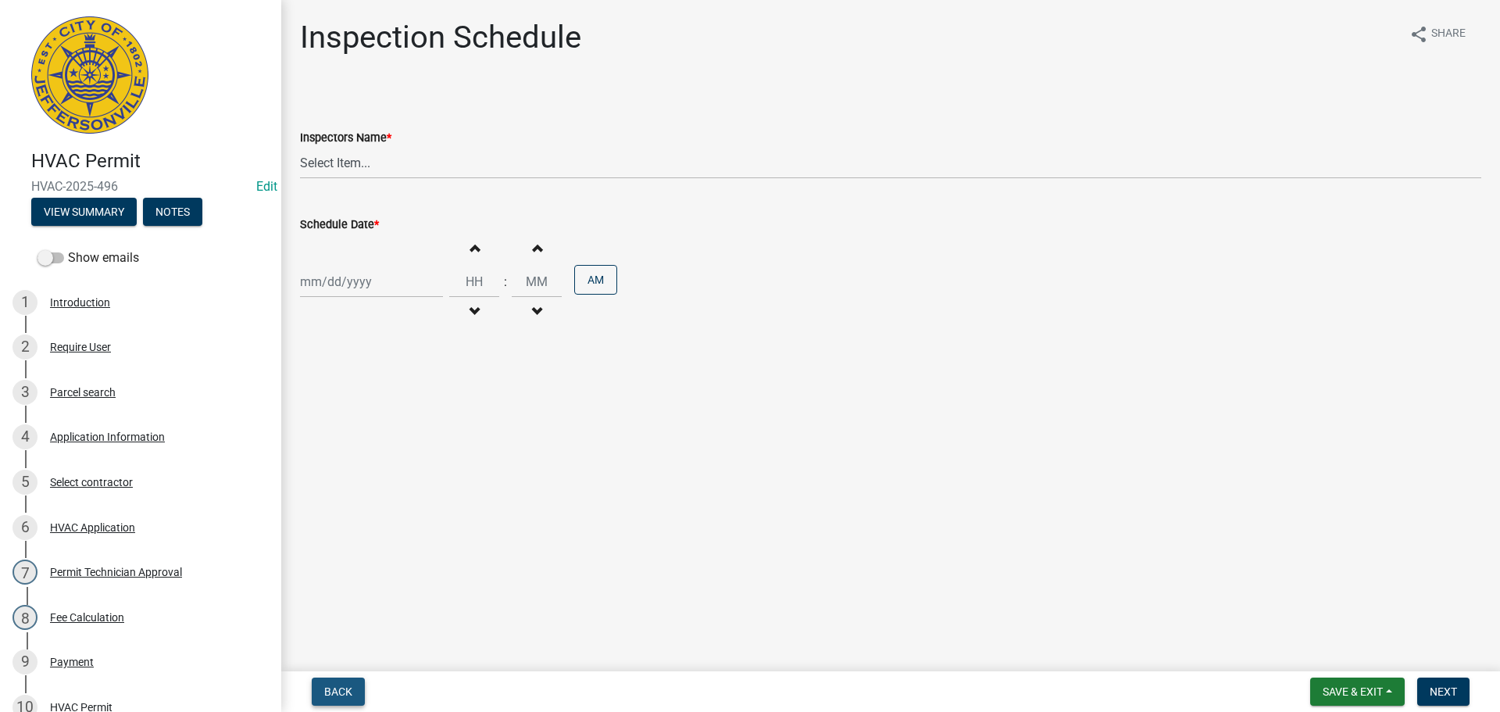
click at [334, 687] on span "Back" at bounding box center [338, 691] width 28 height 12
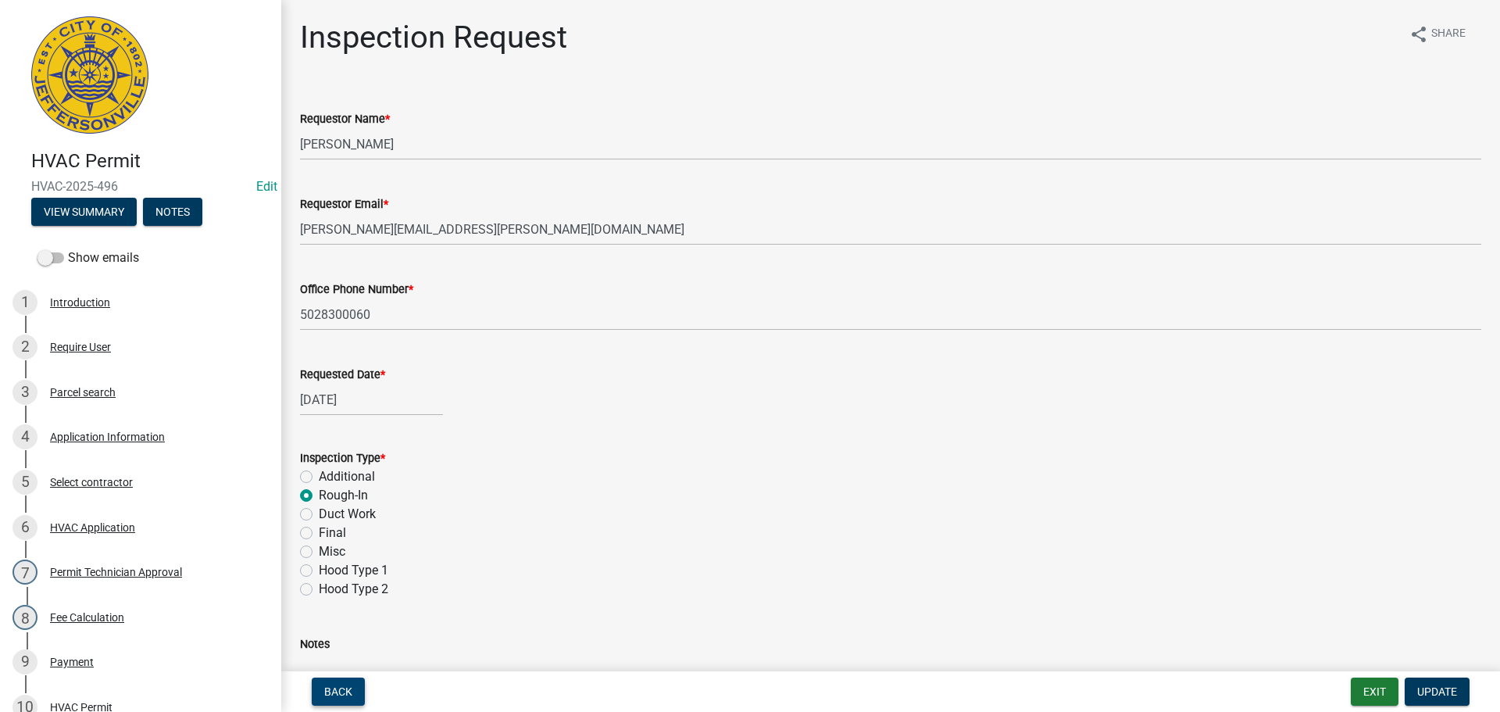
click at [345, 693] on span "Back" at bounding box center [338, 691] width 28 height 12
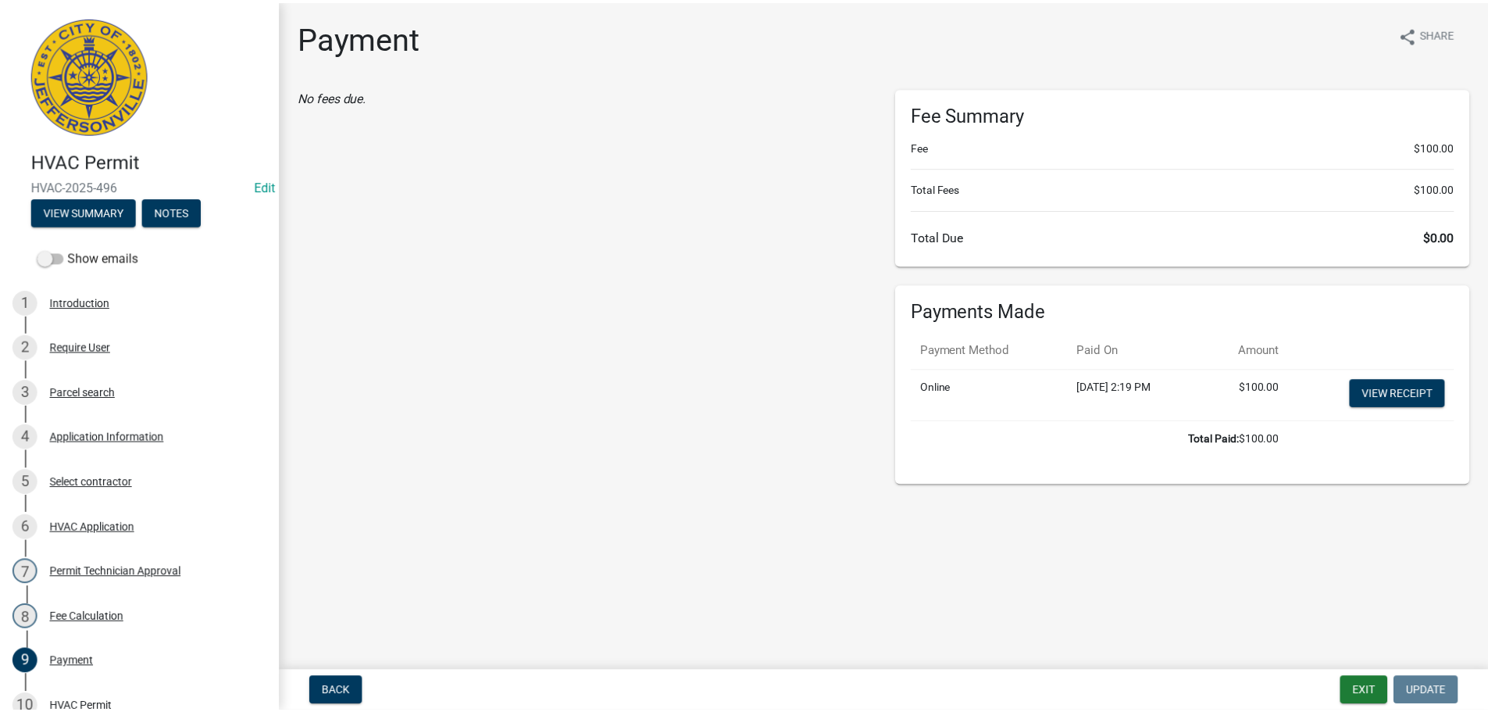
scroll to position [343, 0]
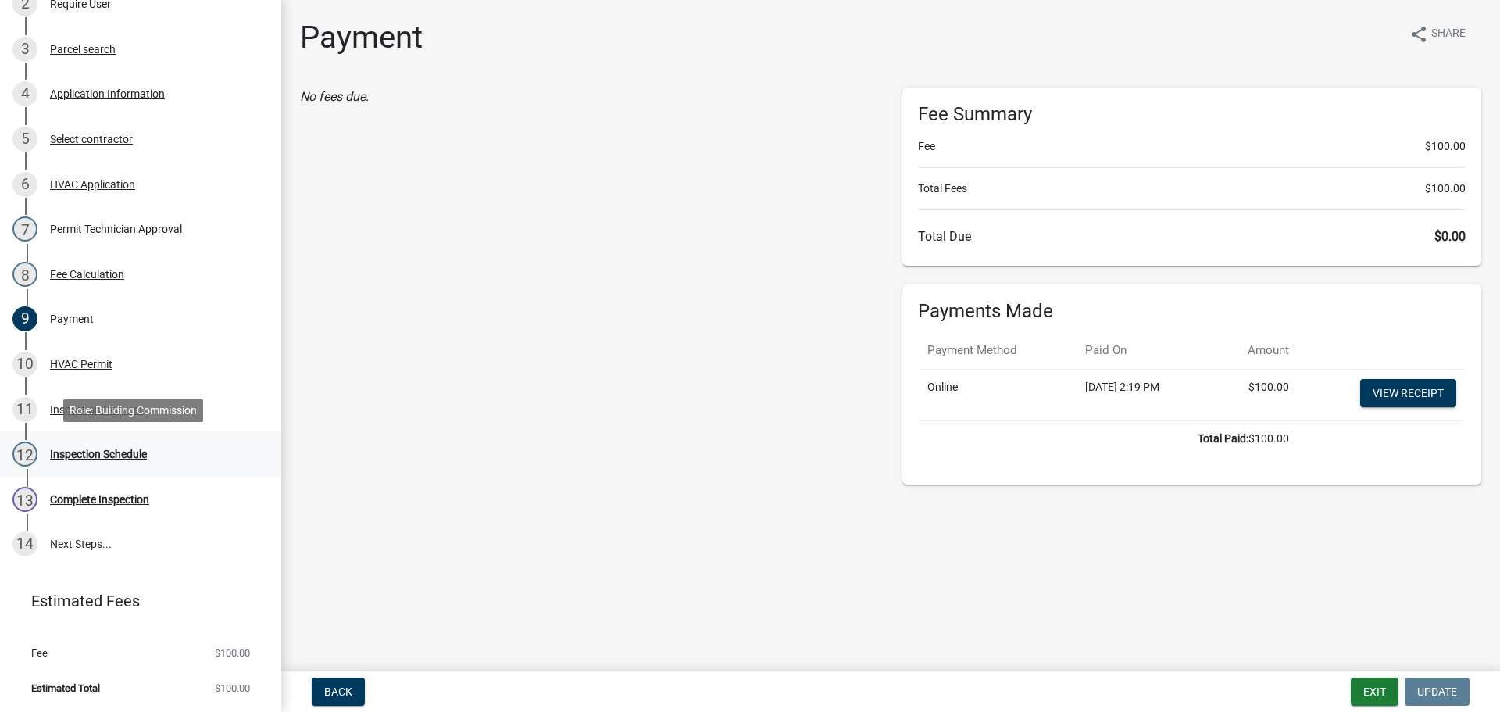
click at [77, 449] on div "12 Inspection Schedule" at bounding box center [134, 453] width 244 height 25
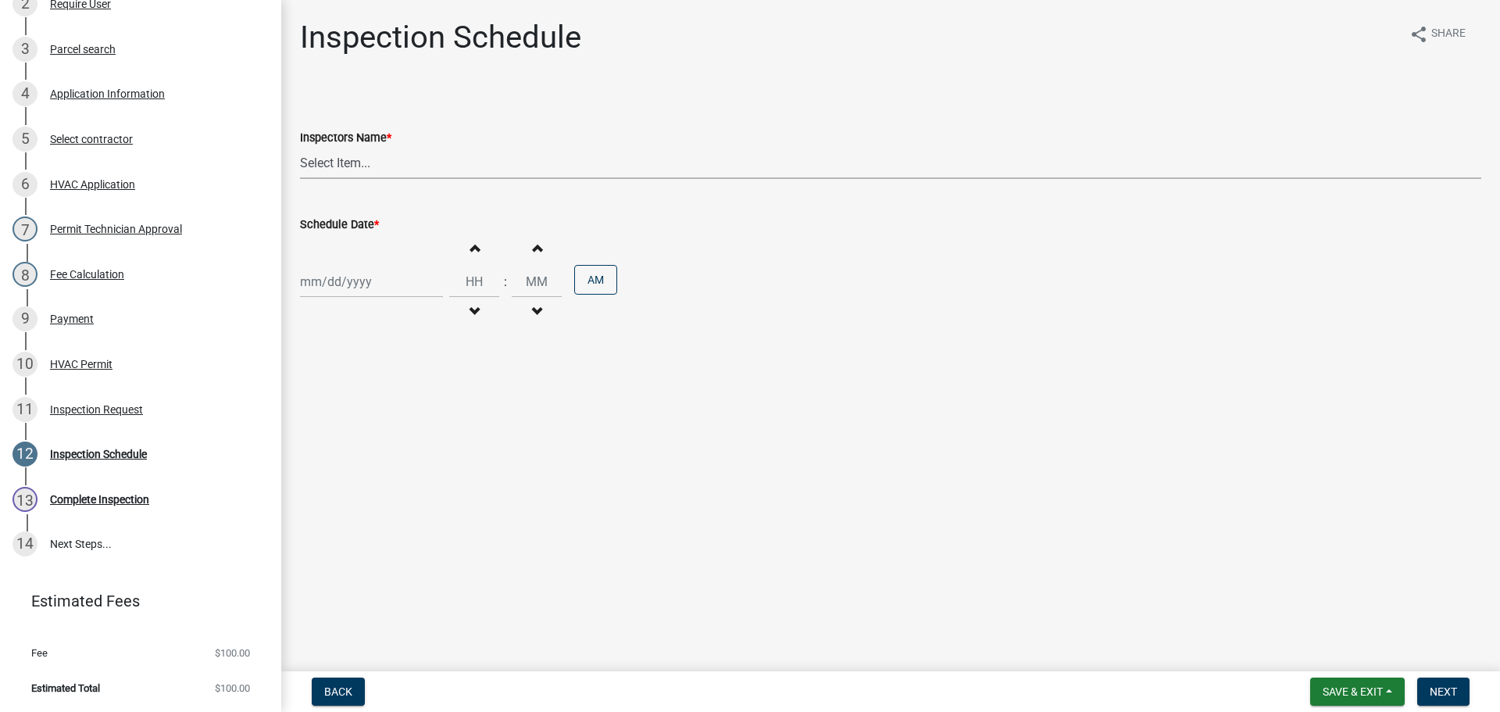
click at [334, 159] on select "Select Item... [PERSON_NAME] ([PERSON_NAME]) [PERSON_NAME] ([PERSON_NAME]) mkru…" at bounding box center [890, 163] width 1181 height 32
select select "13c97fbc-c819-4cee-844a-0db3d3c4db95"
click at [300, 147] on select "Select Item... [PERSON_NAME] ([PERSON_NAME]) [PERSON_NAME] ([PERSON_NAME]) mkru…" at bounding box center [890, 163] width 1181 height 32
select select "8"
select select "2025"
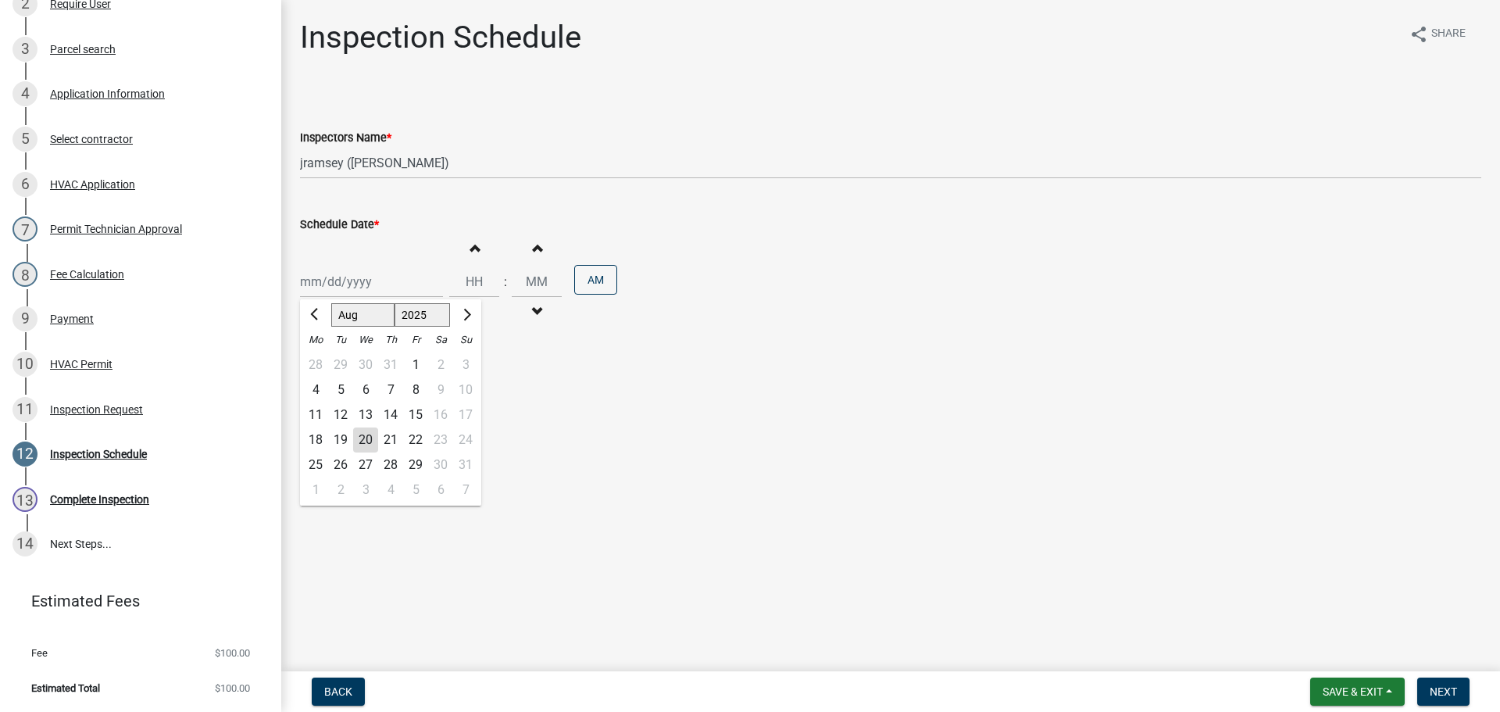
click at [326, 276] on div "[PERSON_NAME] Feb Mar Apr [PERSON_NAME][DATE] Oct Nov [DATE] 1526 1527 1528 152…" at bounding box center [371, 282] width 143 height 32
click at [392, 440] on div "21" at bounding box center [390, 439] width 25 height 25
type input "[DATE]"
click at [1444, 690] on span "Next" at bounding box center [1442, 691] width 27 height 12
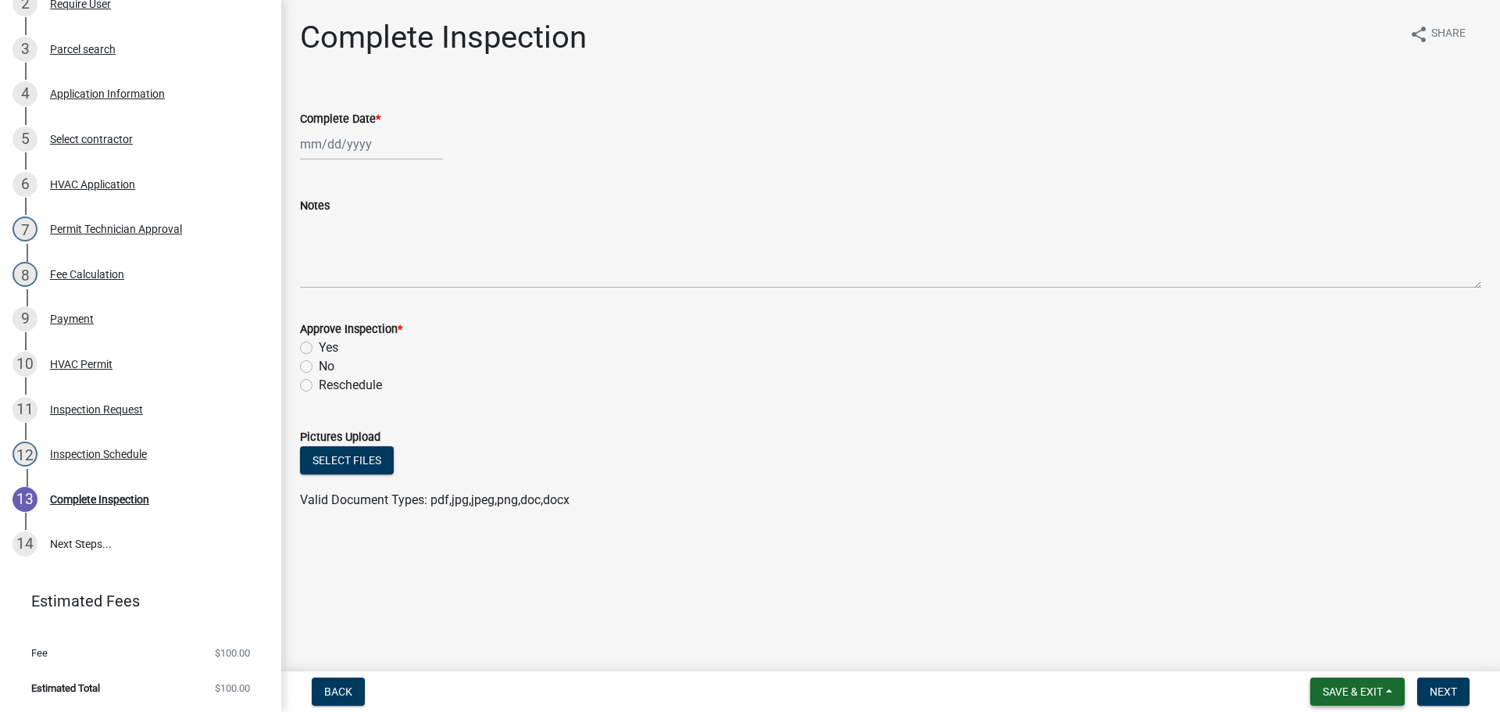
click at [1338, 687] on span "Save & Exit" at bounding box center [1352, 691] width 60 height 12
click at [1320, 653] on button "Save & Exit" at bounding box center [1341, 650] width 125 height 37
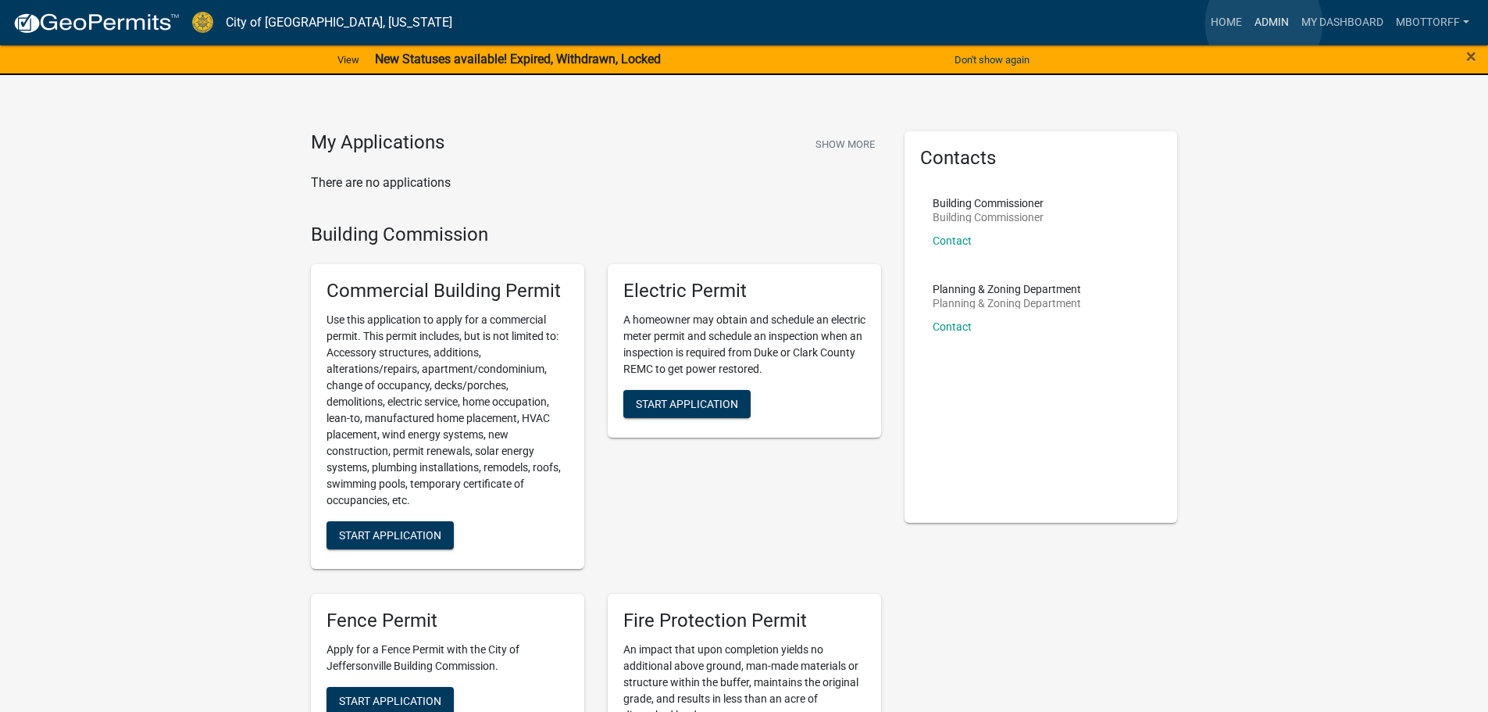
click at [1264, 23] on link "Admin" at bounding box center [1271, 23] width 47 height 30
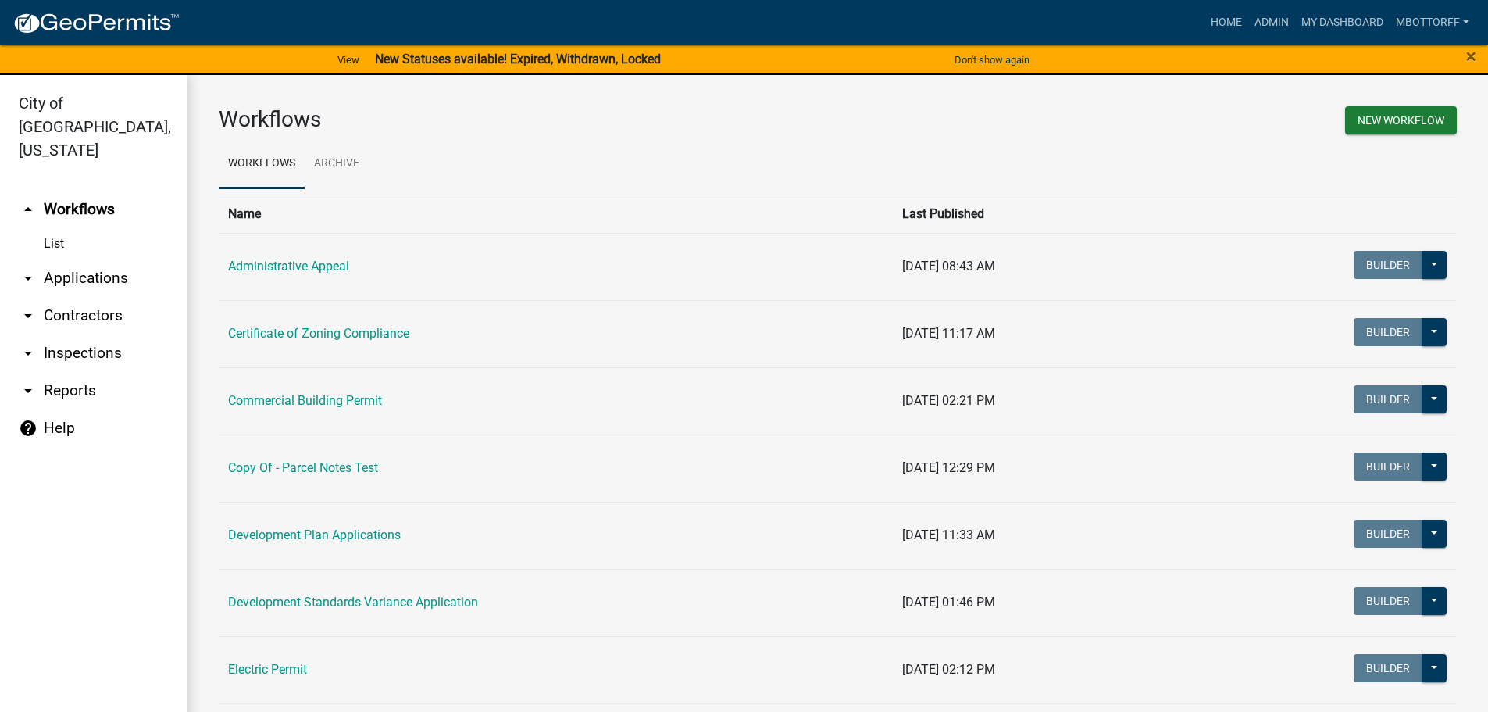
drag, startPoint x: 59, startPoint y: 253, endPoint x: 95, endPoint y: 261, distance: 36.0
click at [60, 259] on link "arrow_drop_down Applications" at bounding box center [93, 277] width 187 height 37
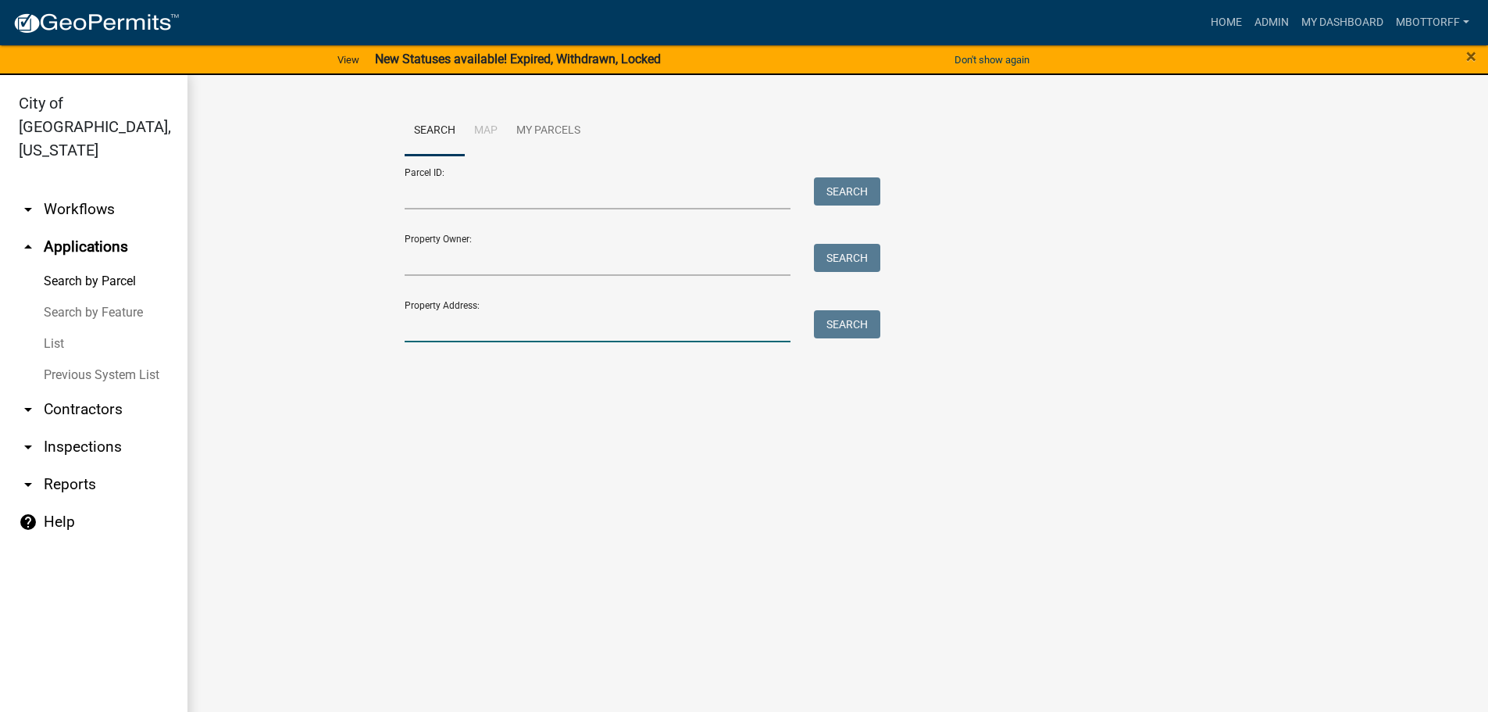
click at [472, 323] on input "Property Address:" at bounding box center [598, 326] width 387 height 32
type input "4501"
click at [863, 323] on button "Search" at bounding box center [847, 324] width 66 height 28
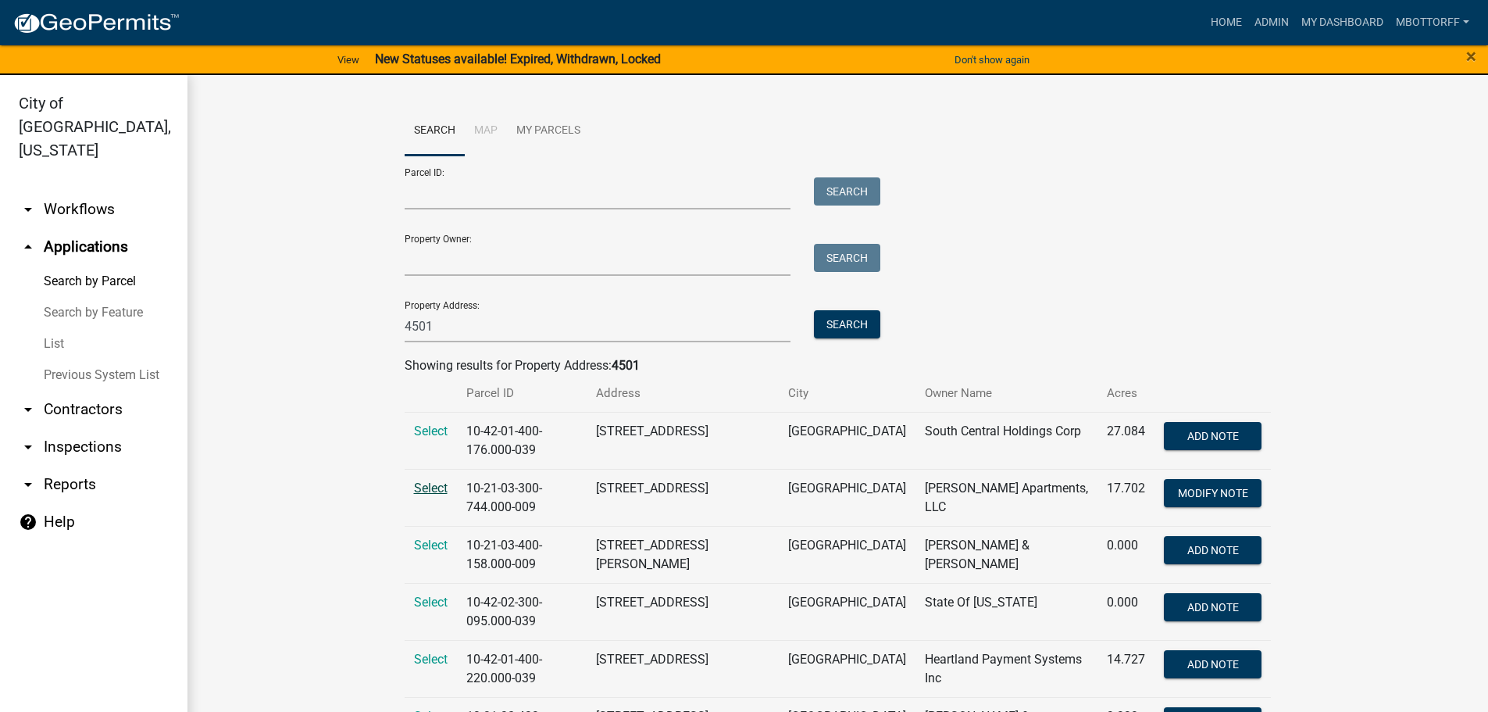
click at [426, 487] on span "Select" at bounding box center [431, 487] width 34 height 15
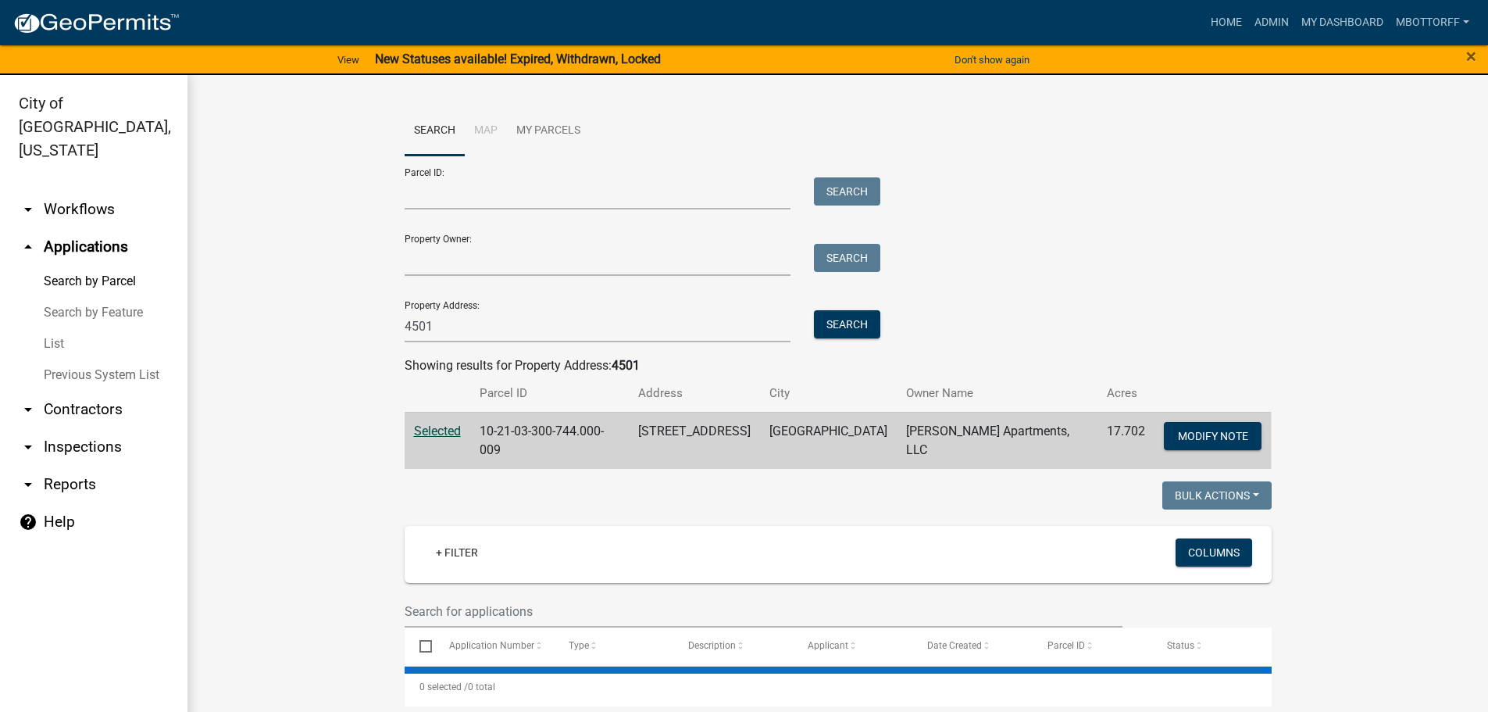
select select "1: 25"
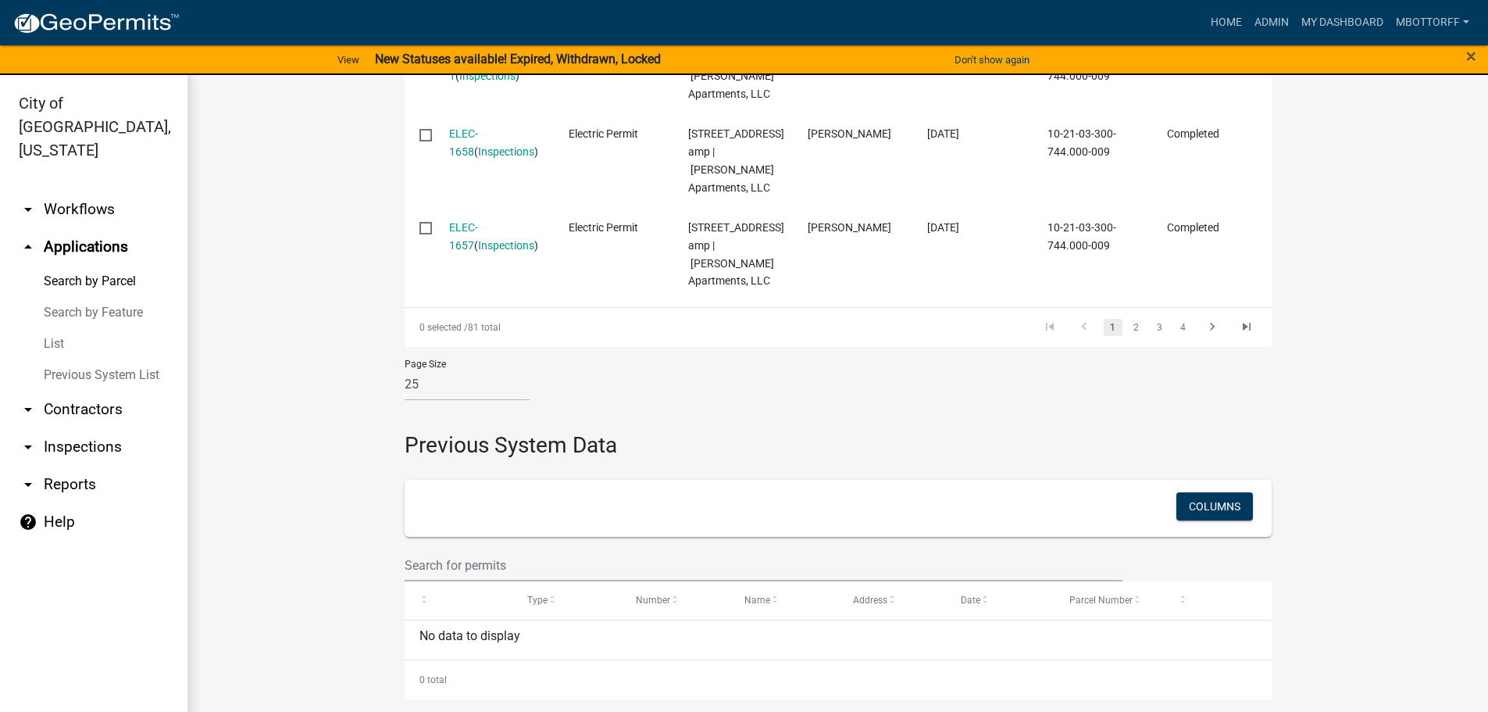
scroll to position [3124, 0]
click at [1132, 336] on link "2" at bounding box center [1136, 327] width 19 height 17
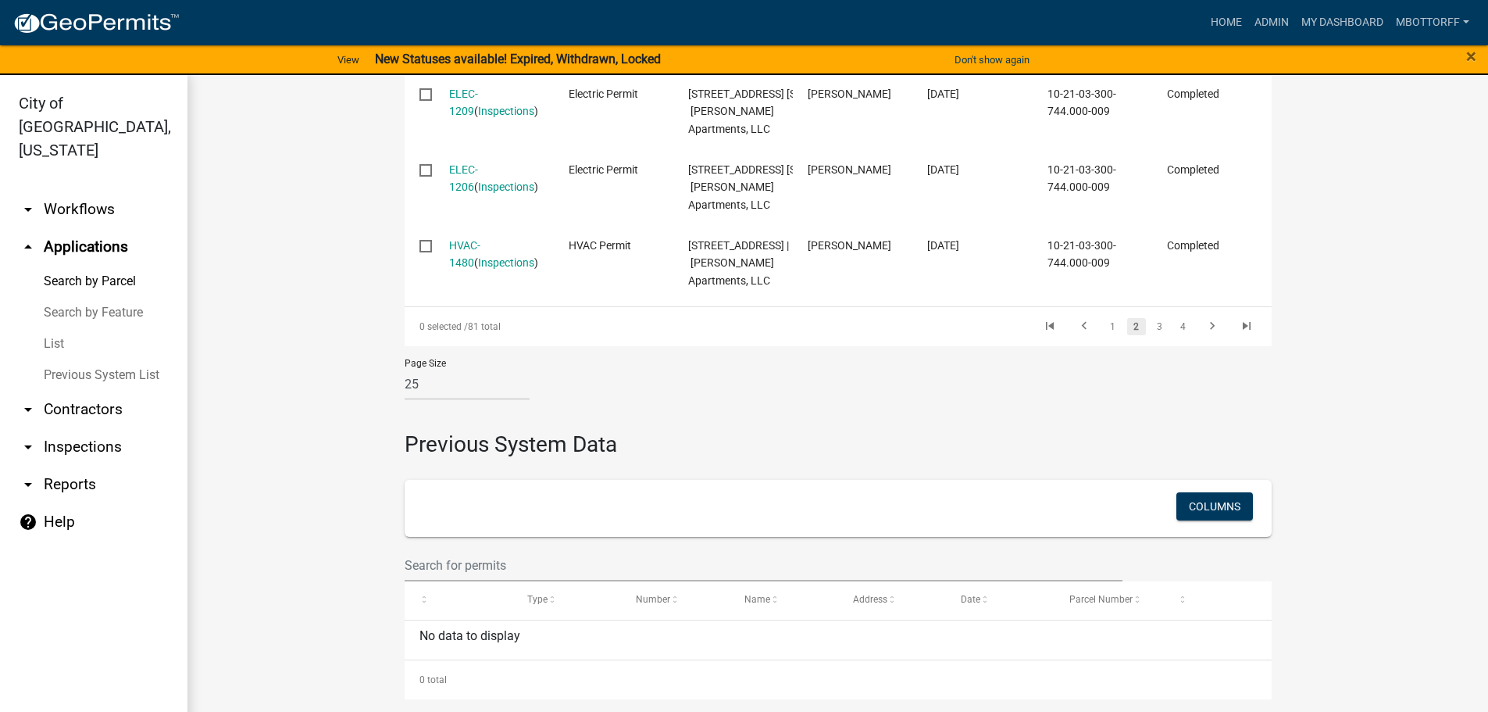
scroll to position [3539, 0]
click at [1156, 327] on link "3" at bounding box center [1159, 326] width 19 height 17
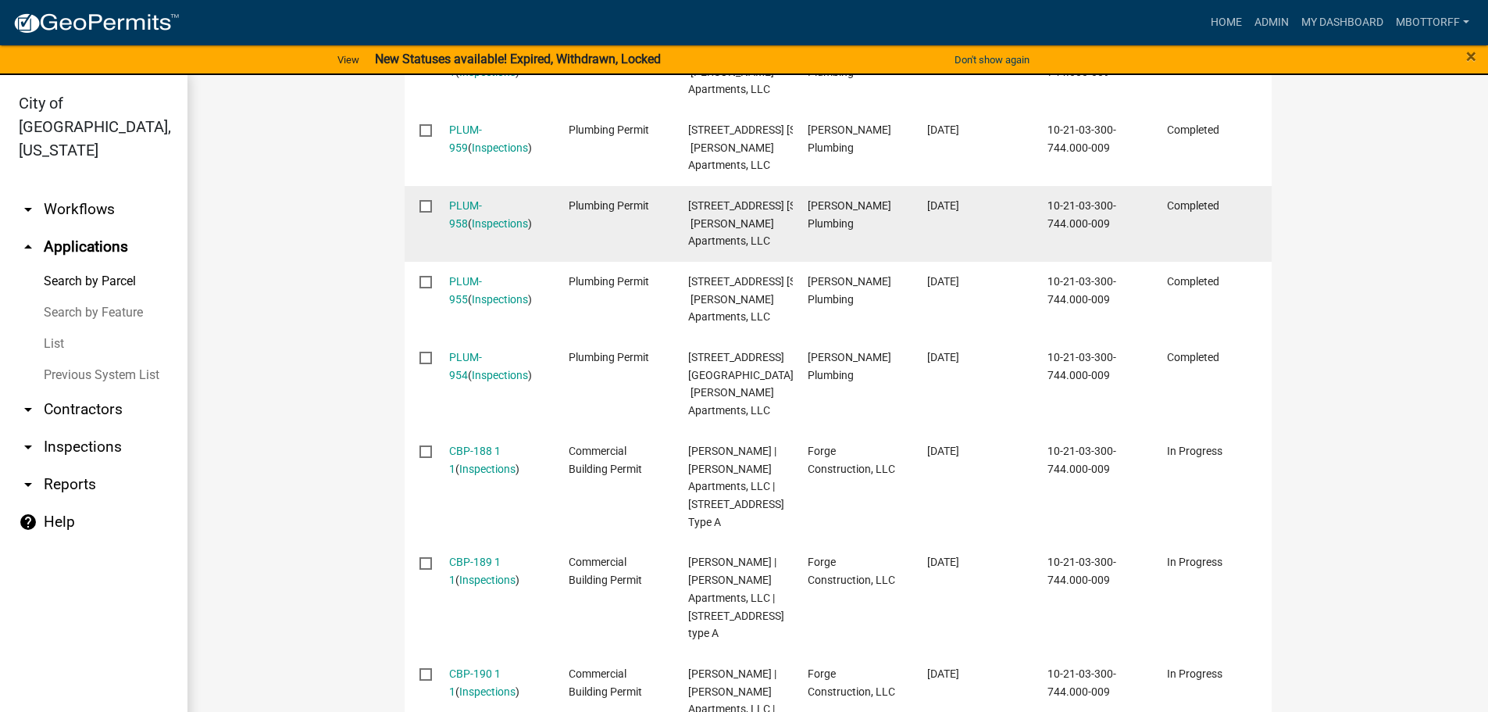
scroll to position [1633, 0]
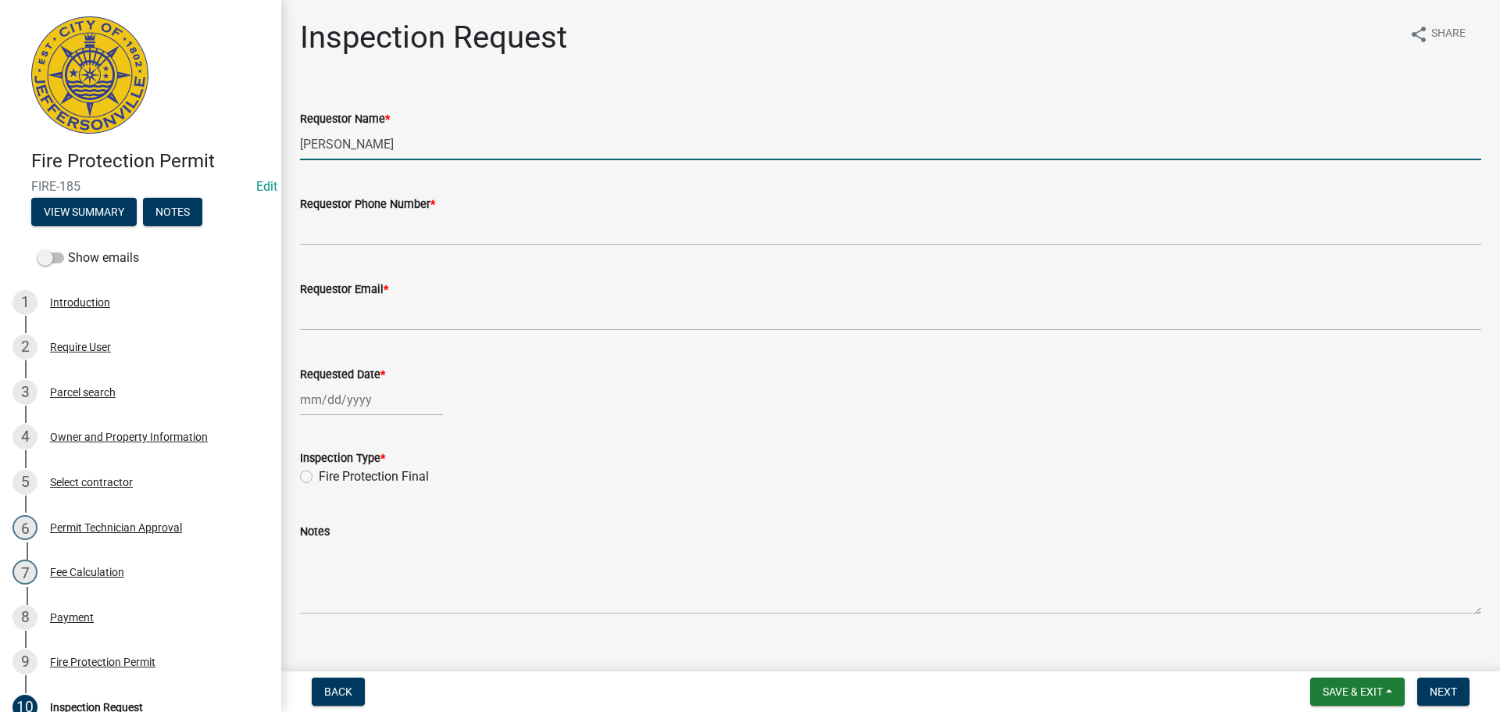
drag, startPoint x: 401, startPoint y: 143, endPoint x: 77, endPoint y: 135, distance: 325.0
click at [95, 135] on div "Fire Protection Permit FIRE-185 Edit View Summary Notes Show emails 1 Introduct…" at bounding box center [750, 356] width 1500 height 712
type input "c"
type input "CAMERON"
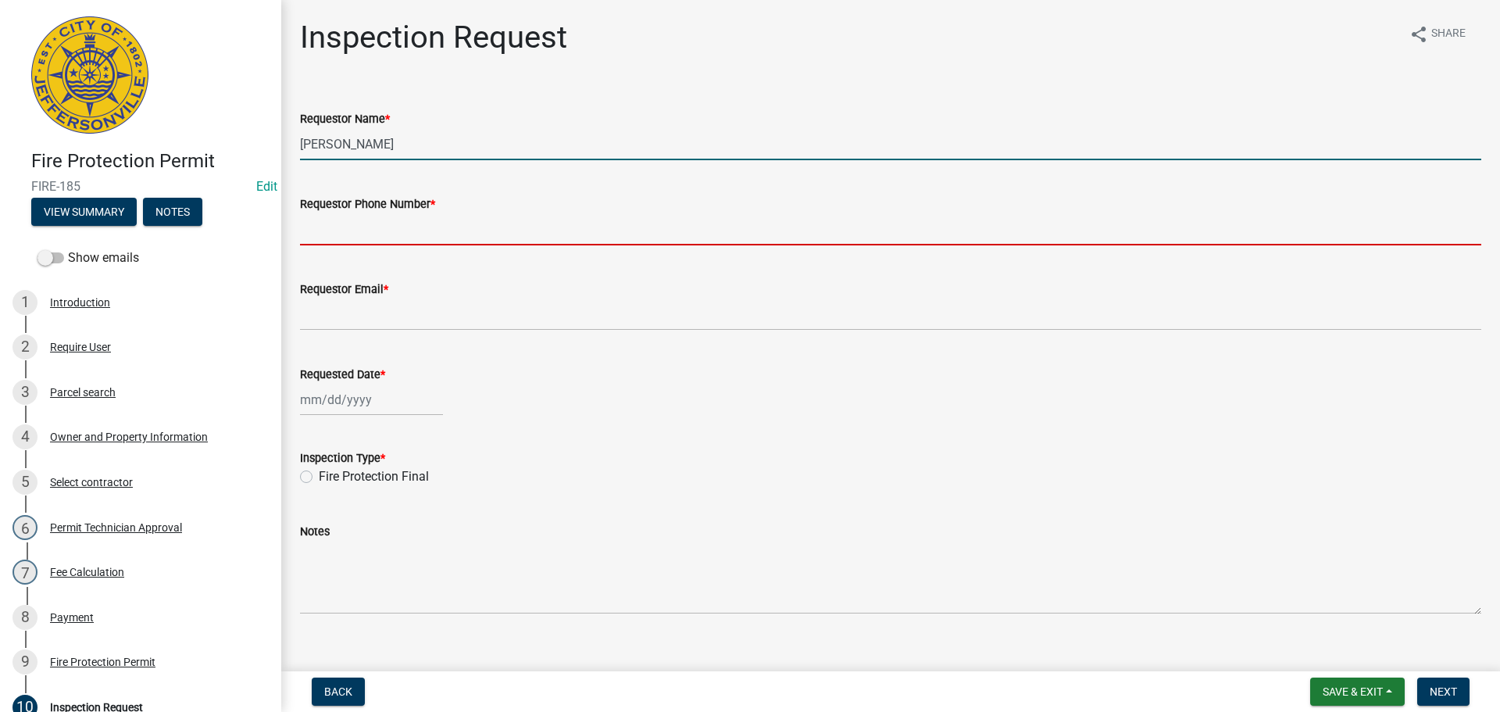
click at [301, 226] on input "Requestor Phone Number *" at bounding box center [890, 229] width 1181 height 32
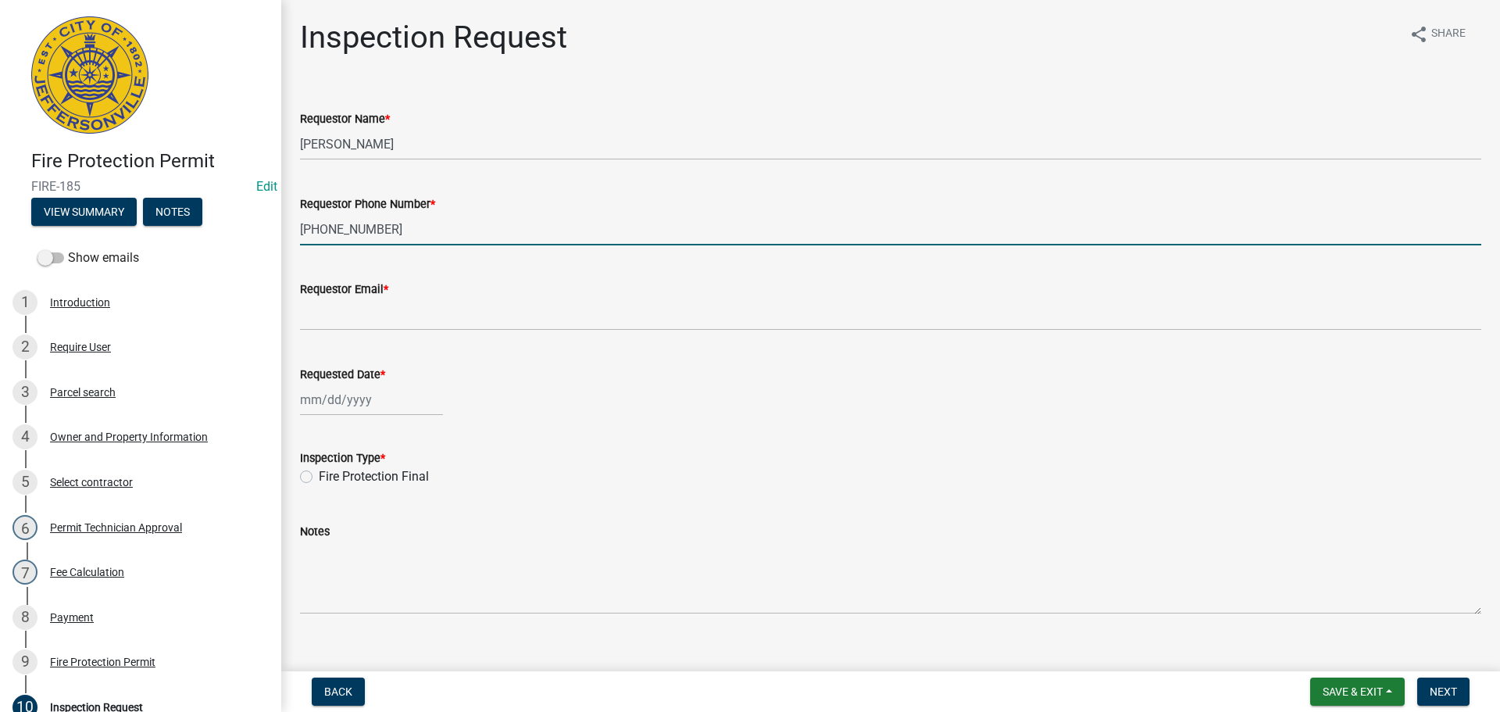
type input "812-989-6355"
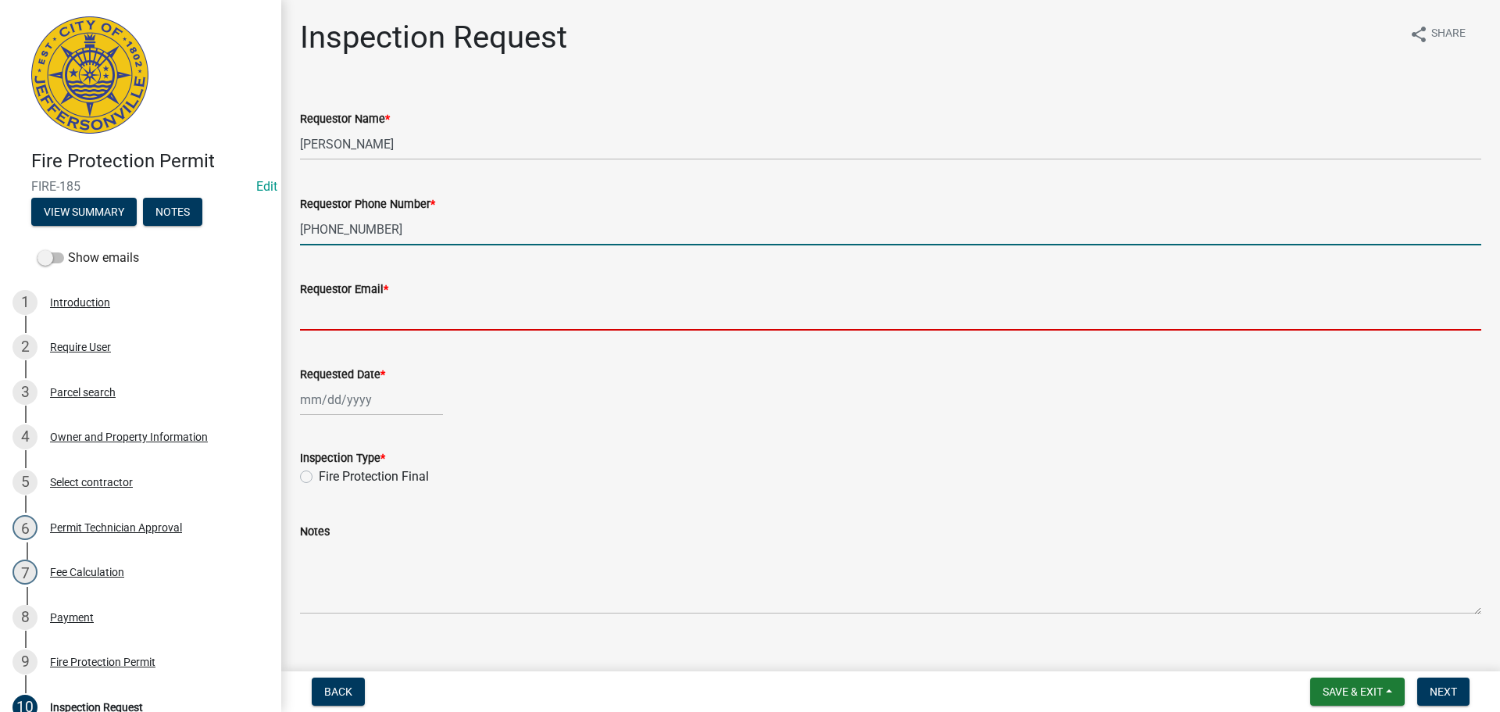
click at [345, 316] on input "Requestor Email *" at bounding box center [890, 314] width 1181 height 32
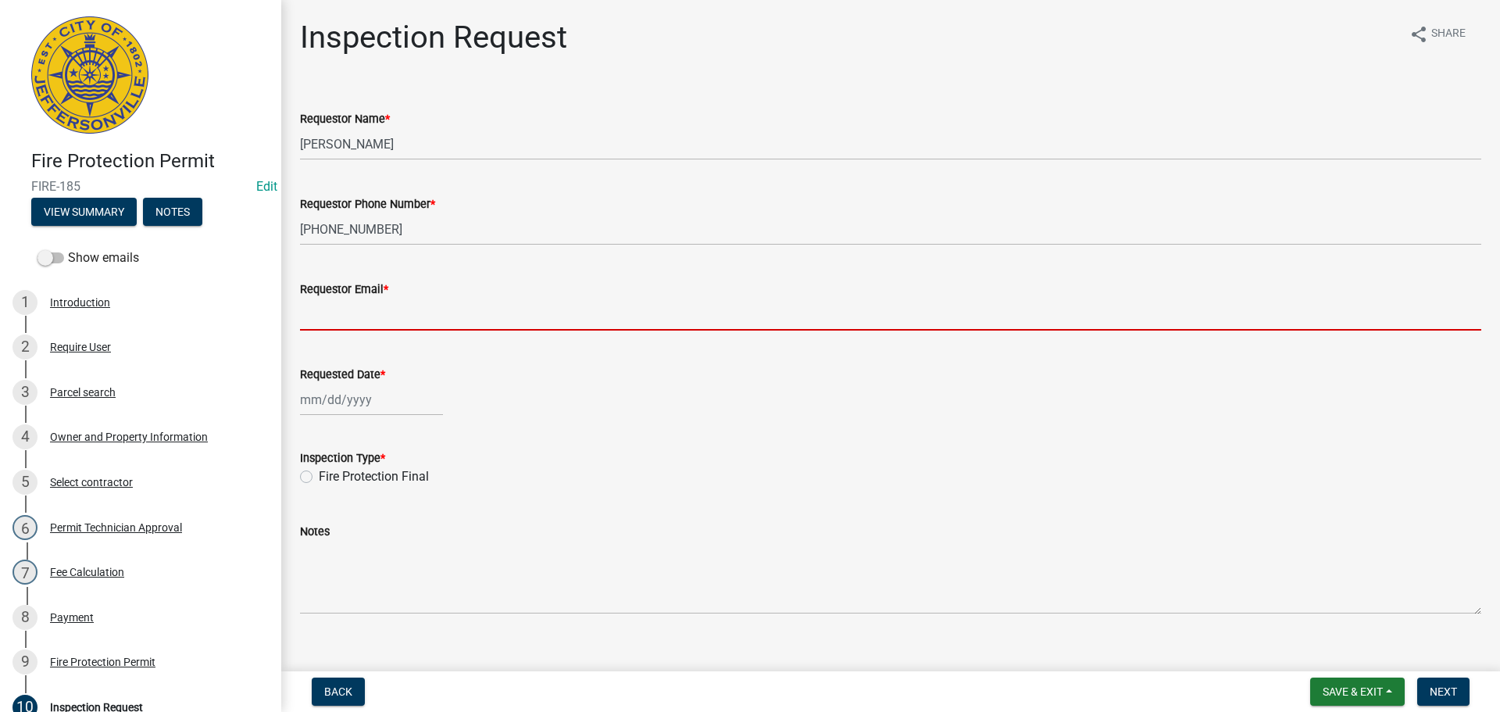
type input "mbottorff@cityofjeff.net"
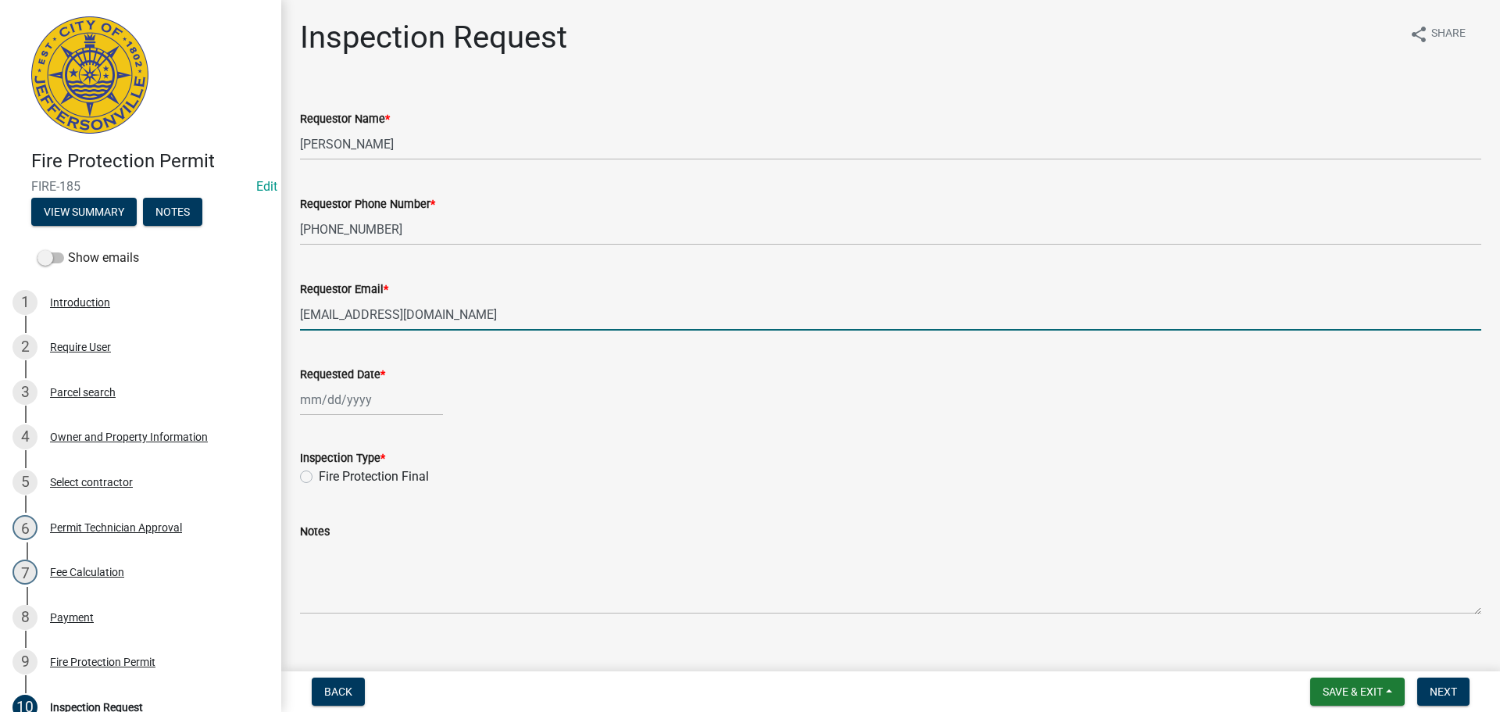
click at [358, 384] on div at bounding box center [371, 399] width 143 height 32
select select "8"
select select "2025"
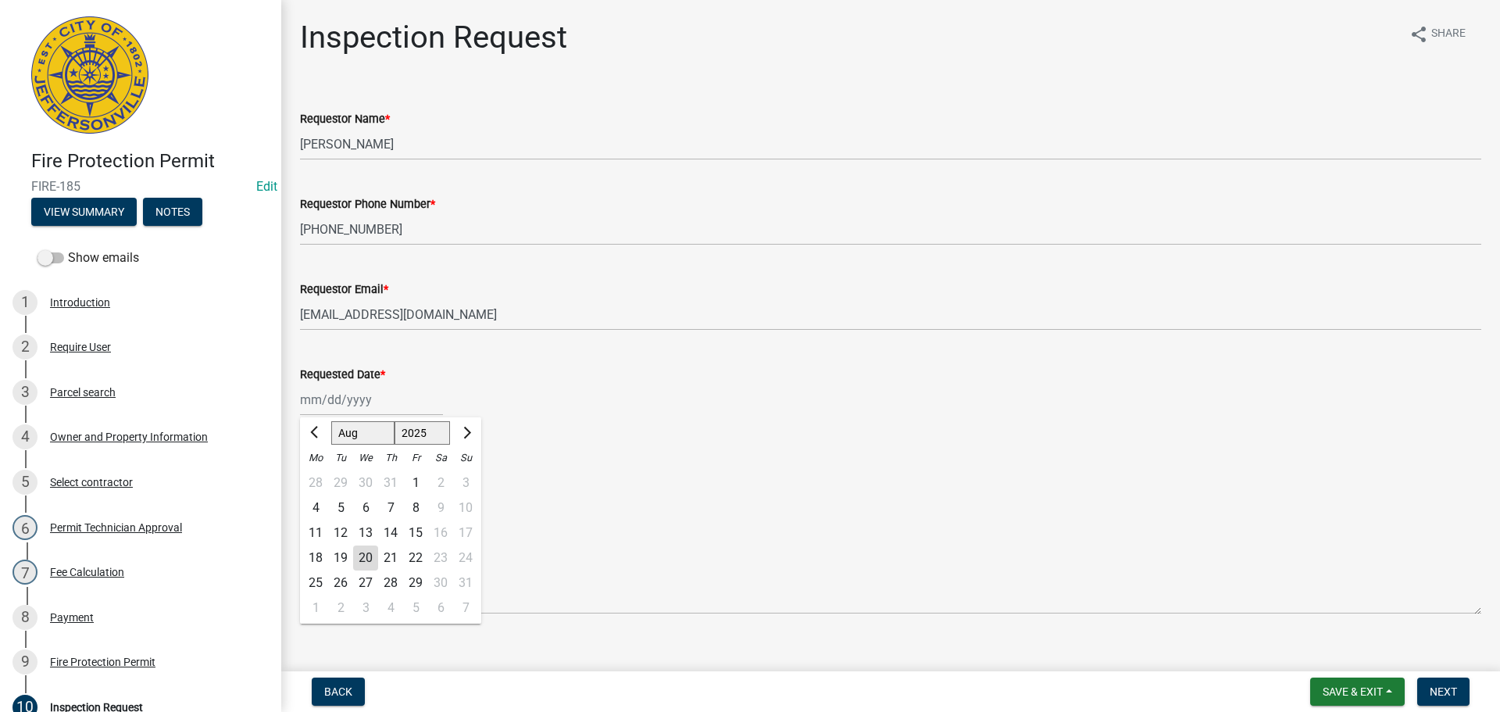
click at [392, 555] on div "21" at bounding box center [390, 557] width 25 height 25
type input "08/21/2025"
drag, startPoint x: 308, startPoint y: 471, endPoint x: 317, endPoint y: 472, distance: 9.4
click at [319, 471] on label "Fire Protection Final" at bounding box center [374, 476] width 110 height 19
click at [319, 471] on input "Fire Protection Final" at bounding box center [324, 472] width 10 height 10
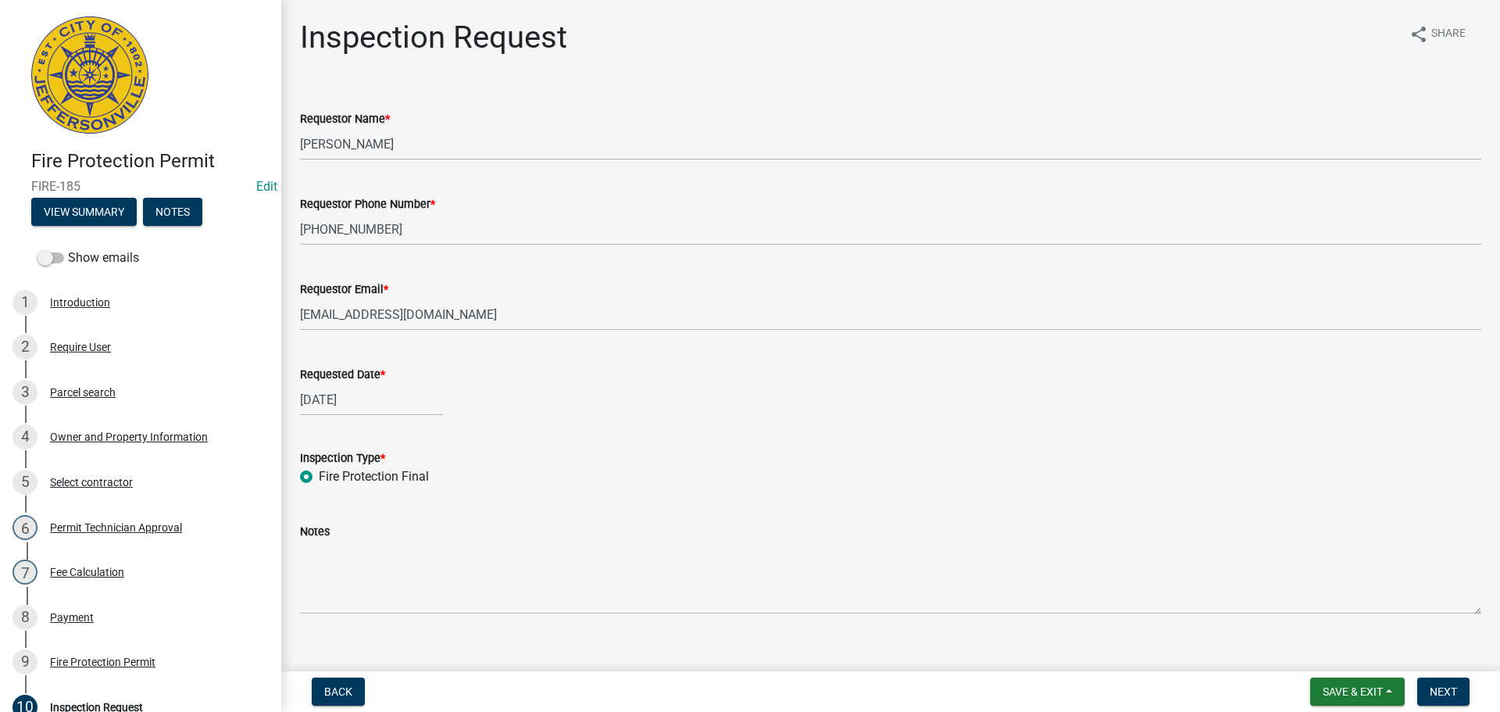
radio input "true"
click at [1441, 686] on span "Next" at bounding box center [1442, 691] width 27 height 12
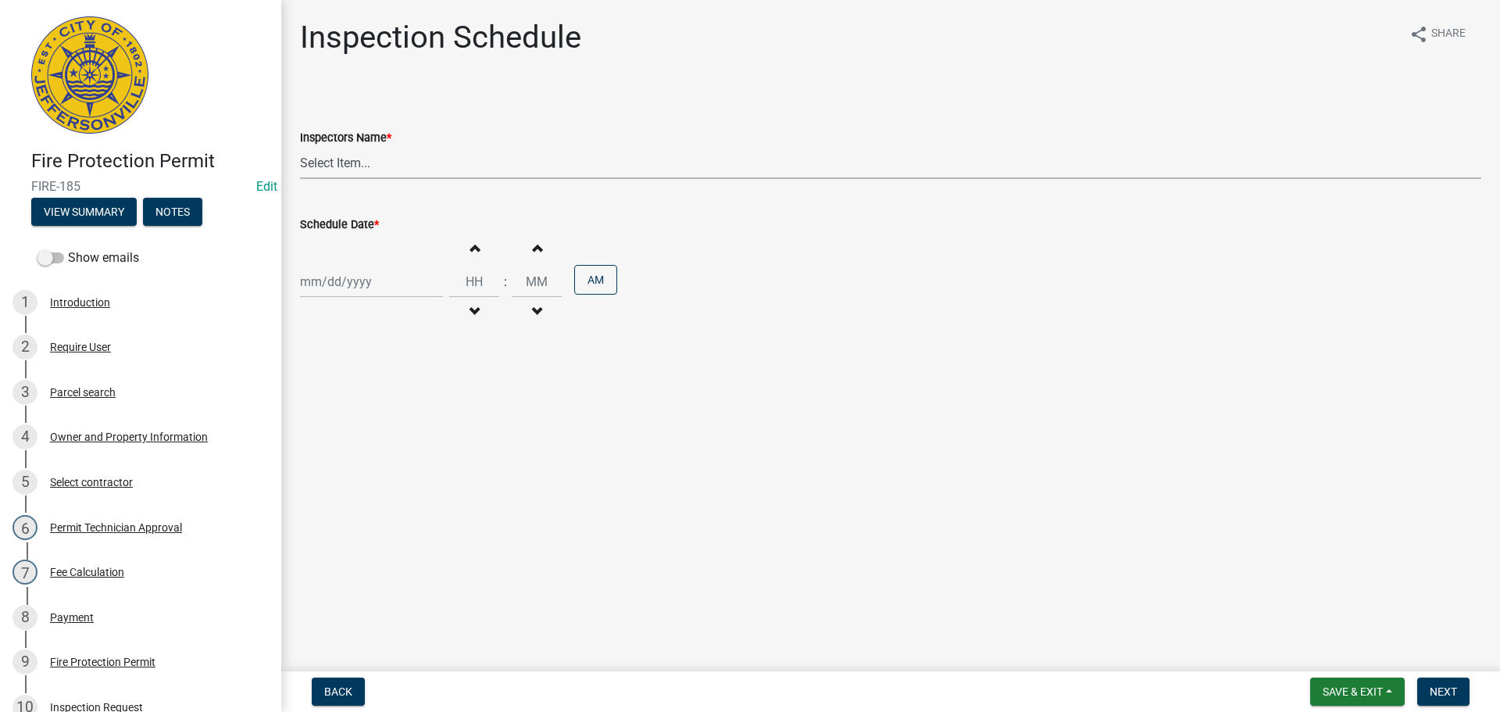
click at [330, 166] on select "Select Item... jramsey (Jeremy Ramsey) MaryFrey (Mary Frey) mkruer (Mike Kruer)…" at bounding box center [890, 163] width 1181 height 32
select select "fdb3bcc6-ce93-4663-8a18-5c08884dd177"
click at [300, 147] on select "Select Item... jramsey (Jeremy Ramsey) MaryFrey (Mary Frey) mkruer (Mike Kruer)…" at bounding box center [890, 163] width 1181 height 32
click at [319, 278] on div at bounding box center [371, 282] width 143 height 32
select select "8"
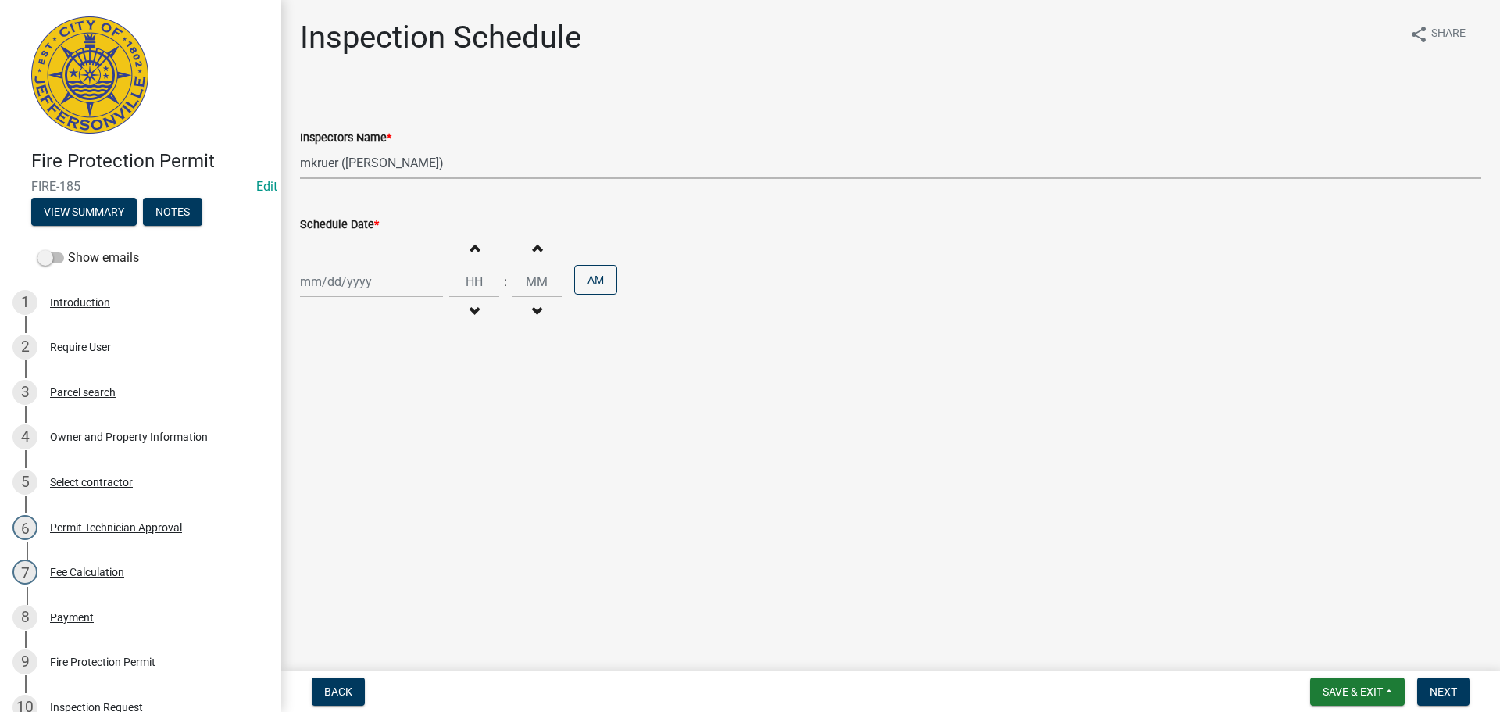
select select "2025"
click at [388, 443] on div "21" at bounding box center [390, 439] width 25 height 25
type input "08/21/2025"
click at [469, 289] on input "Hours" at bounding box center [474, 282] width 50 height 32
type input "01"
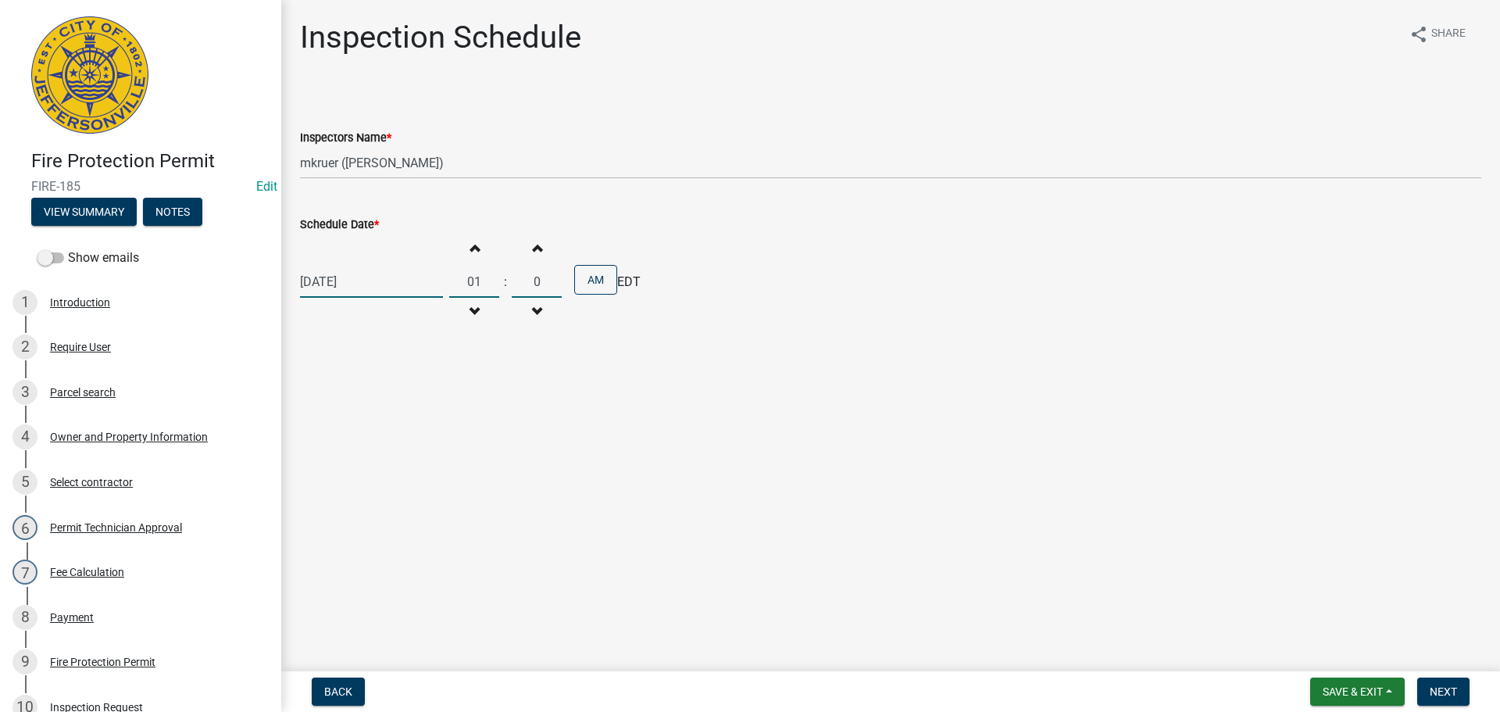
type input "00"
click at [576, 276] on button "AM" at bounding box center [595, 280] width 43 height 30
click at [1432, 687] on span "Next" at bounding box center [1442, 691] width 27 height 12
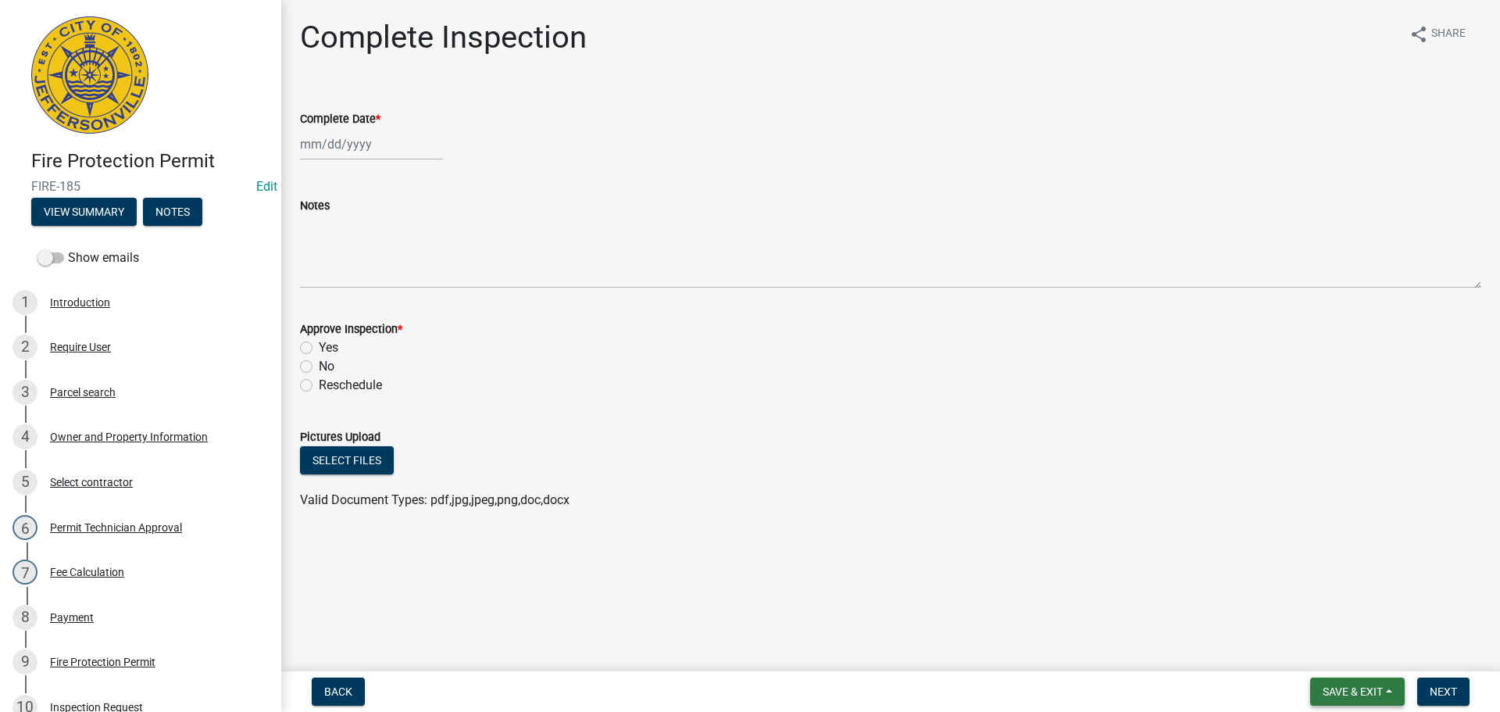
click at [1350, 697] on span "Save & Exit" at bounding box center [1352, 691] width 60 height 12
click at [1323, 661] on button "Save & Exit" at bounding box center [1341, 650] width 125 height 37
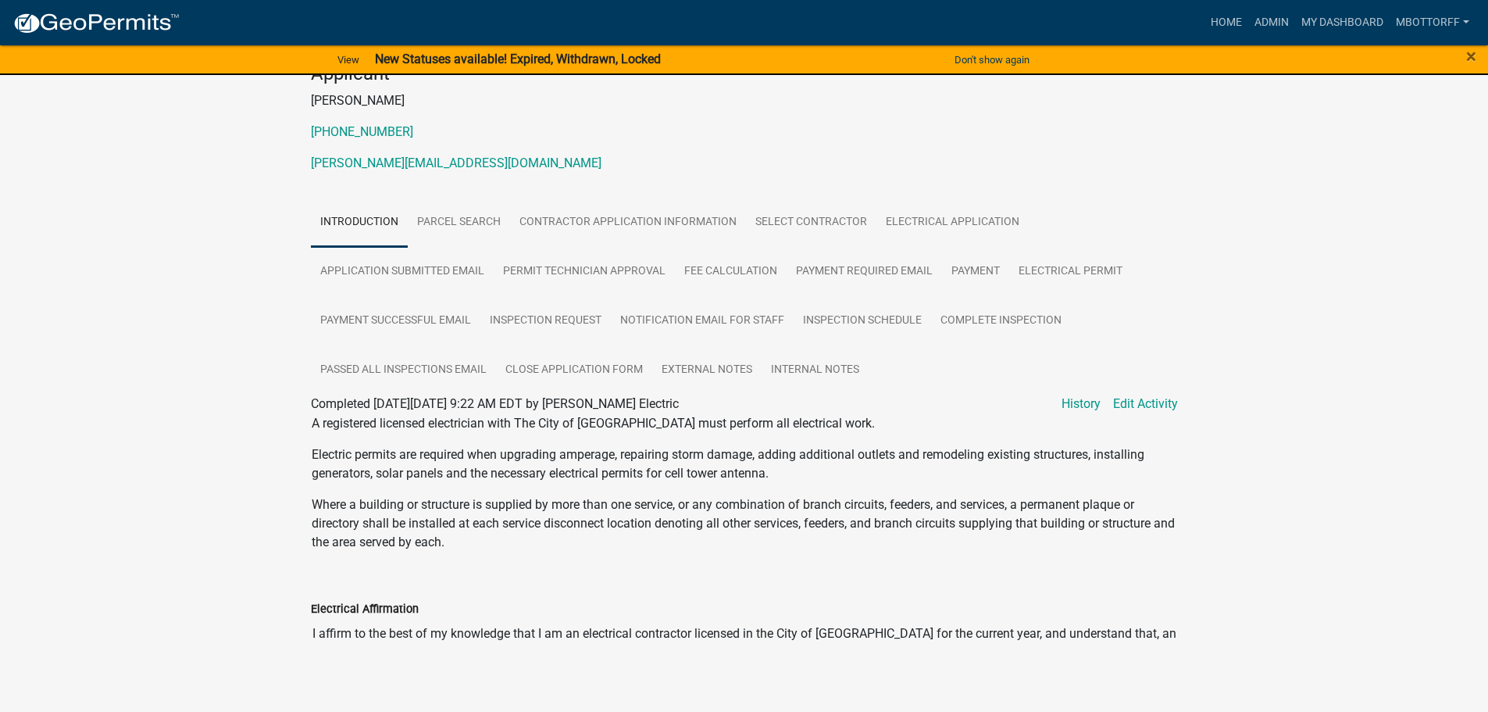
scroll to position [191, 0]
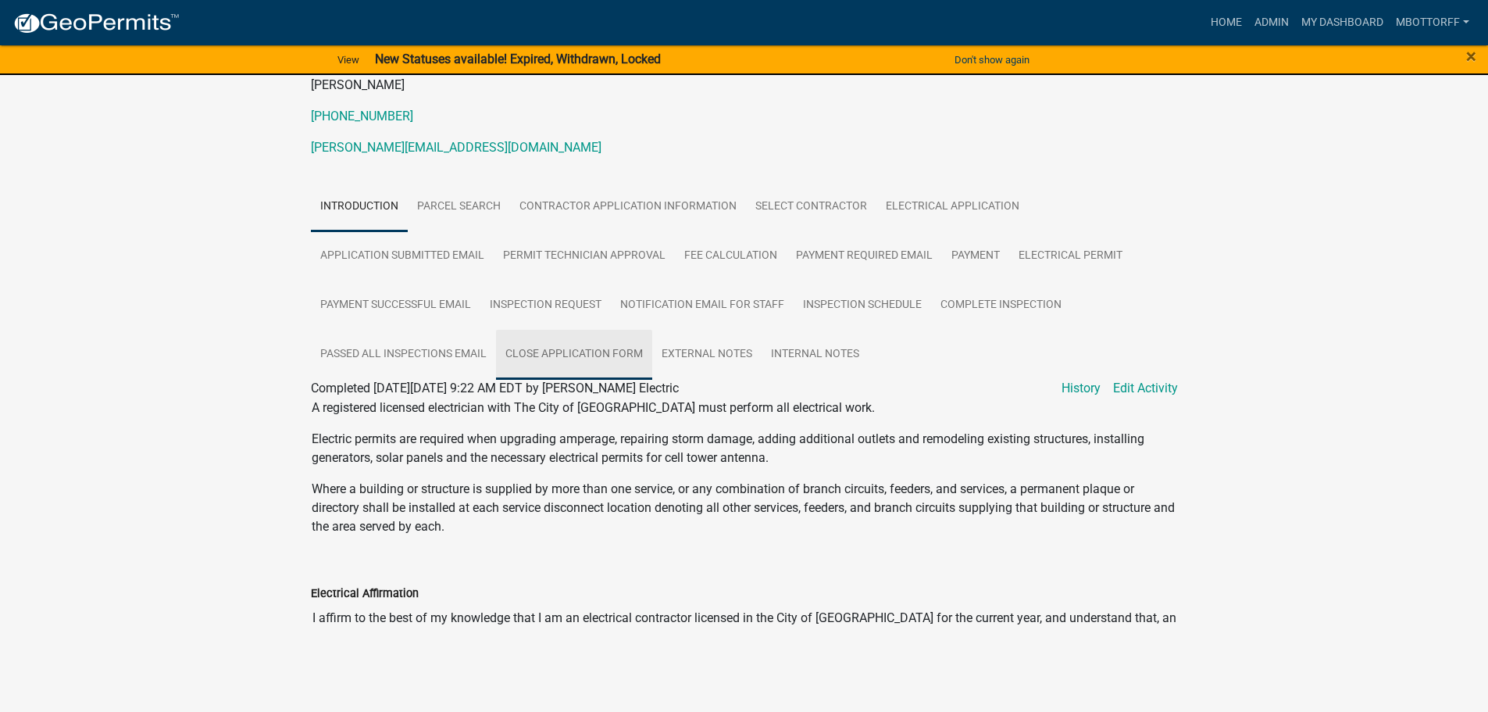
click at [590, 357] on link "Close Application Form" at bounding box center [574, 355] width 156 height 50
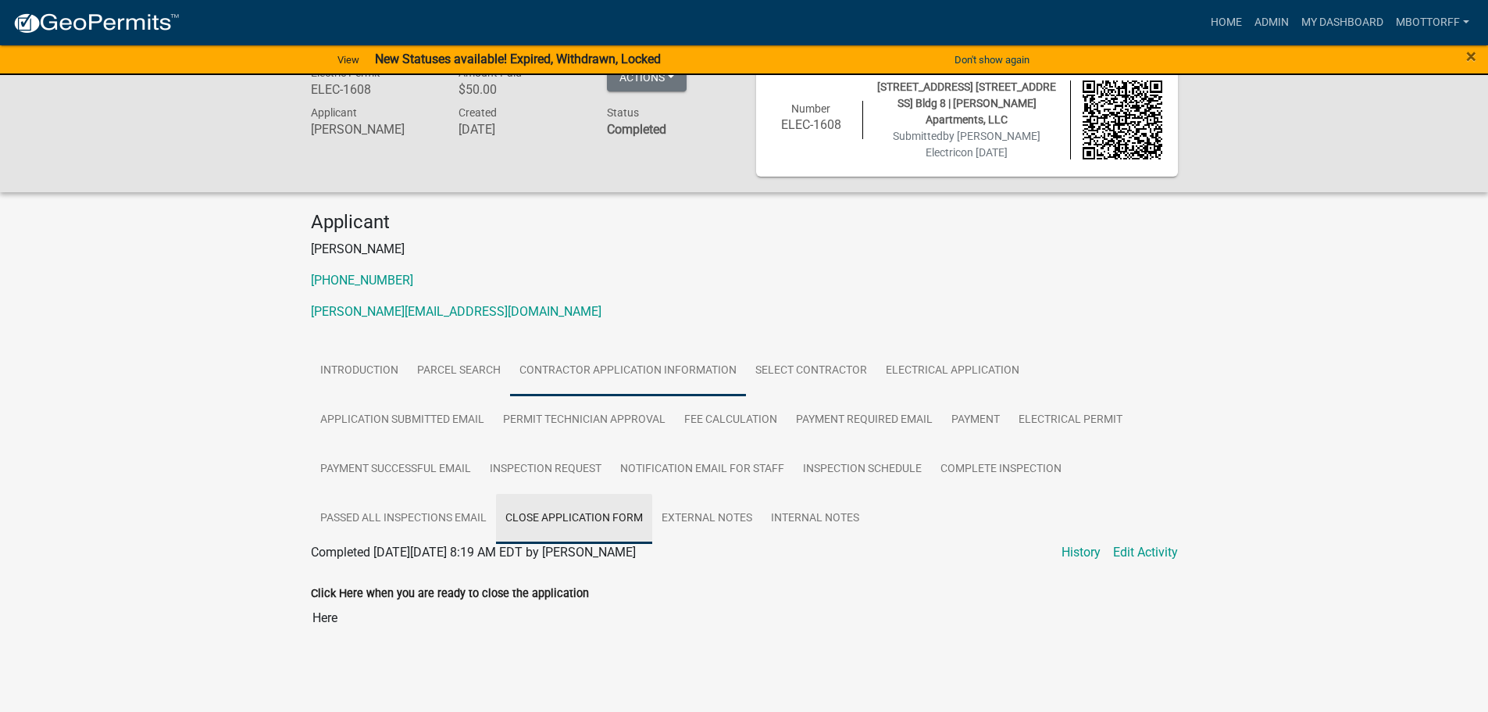
scroll to position [27, 0]
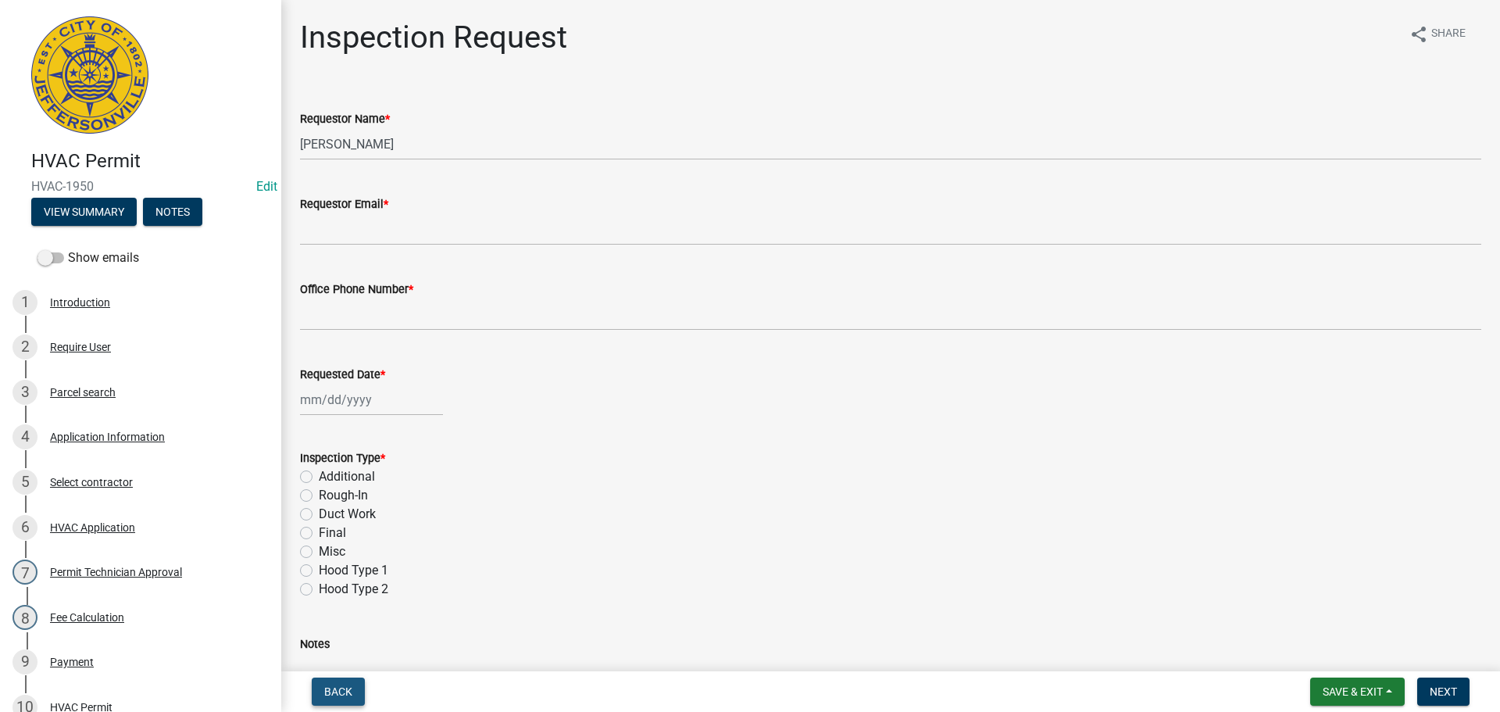
click at [344, 685] on span "Back" at bounding box center [338, 691] width 28 height 12
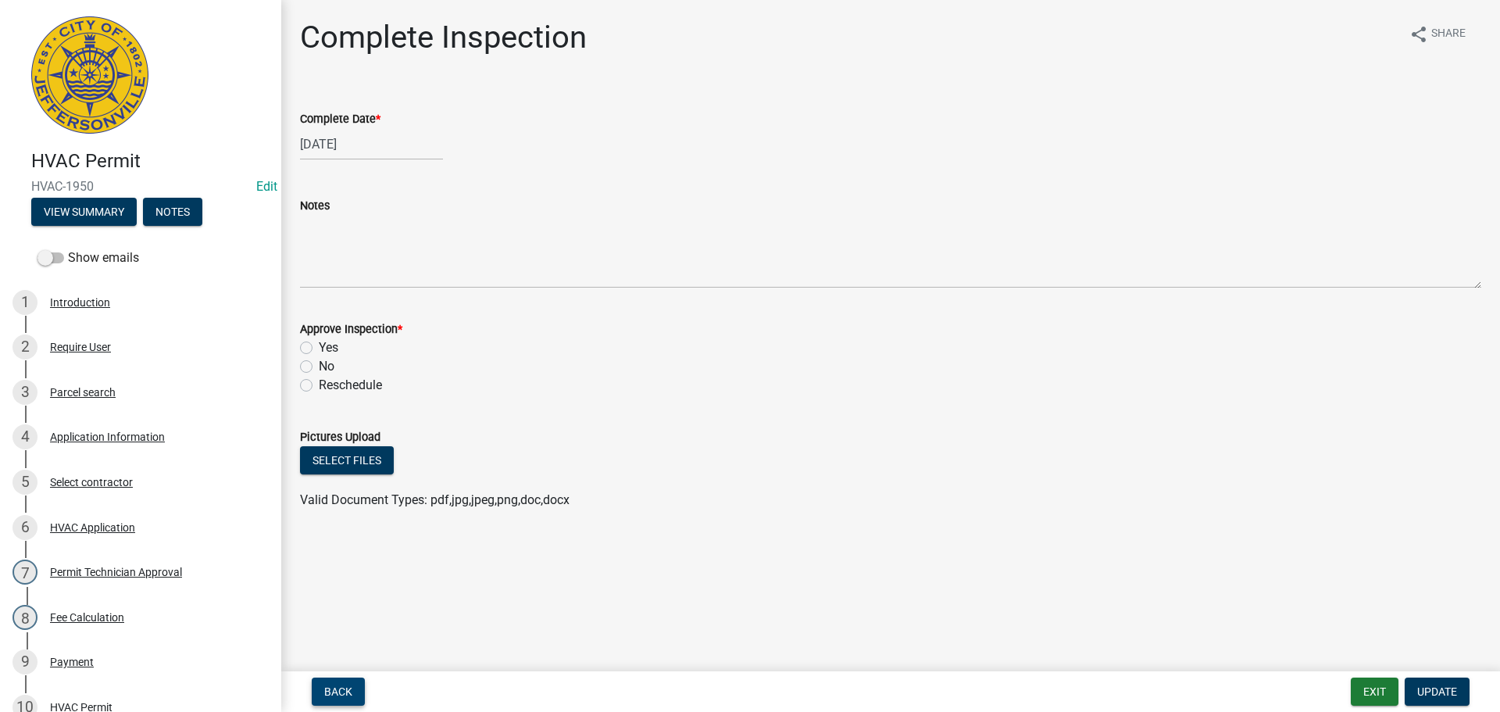
click at [344, 685] on span "Back" at bounding box center [338, 691] width 28 height 12
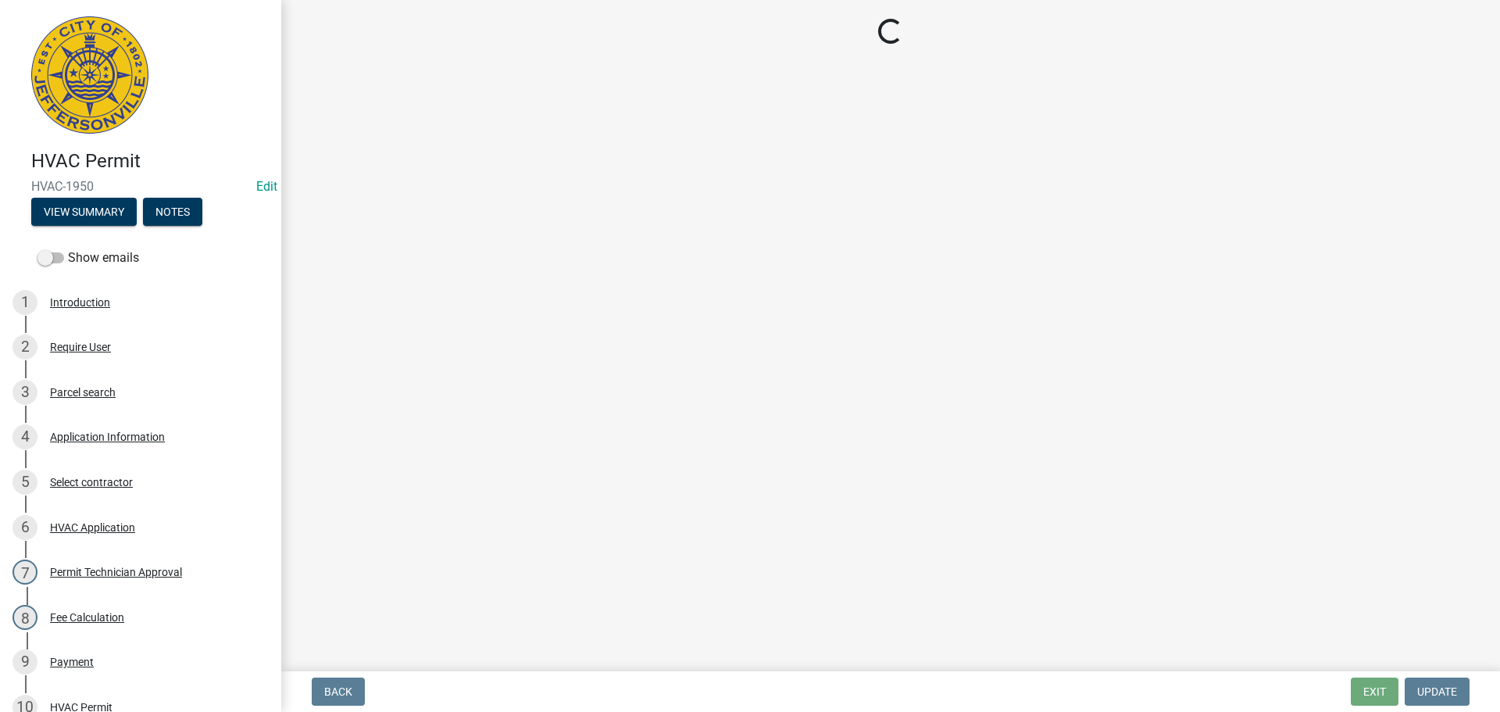
select select "7b0b9f25-f402-4148-9522-9b9b34b3e885"
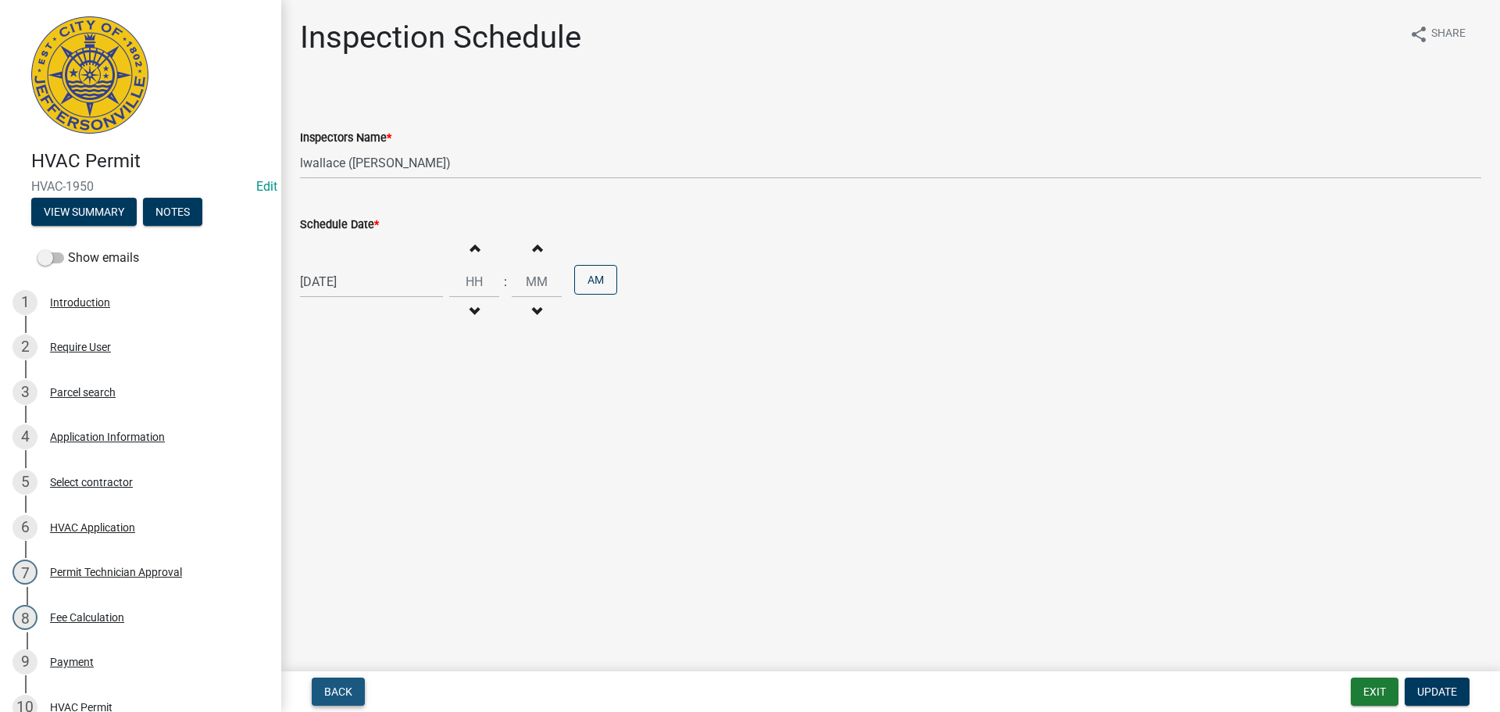
click at [344, 685] on span "Back" at bounding box center [338, 691] width 28 height 12
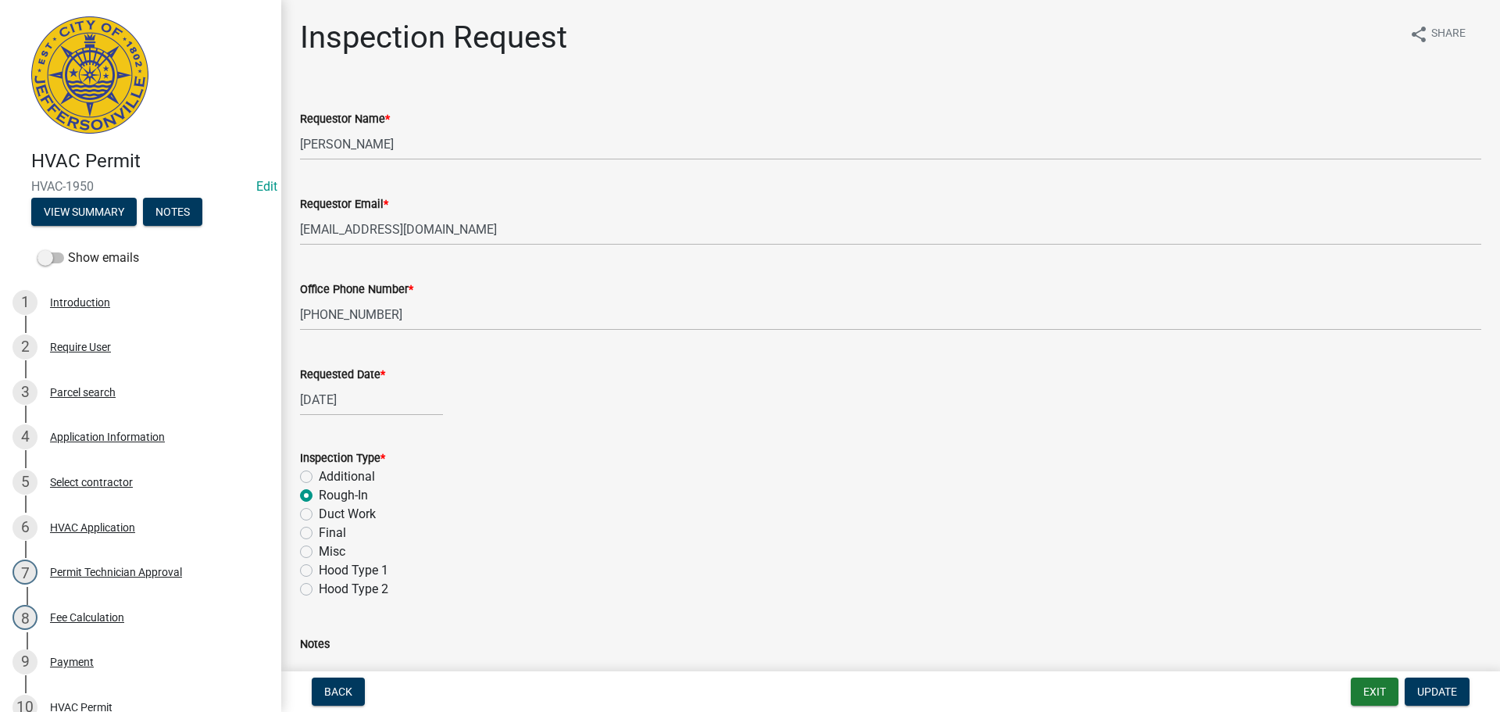
scroll to position [343, 0]
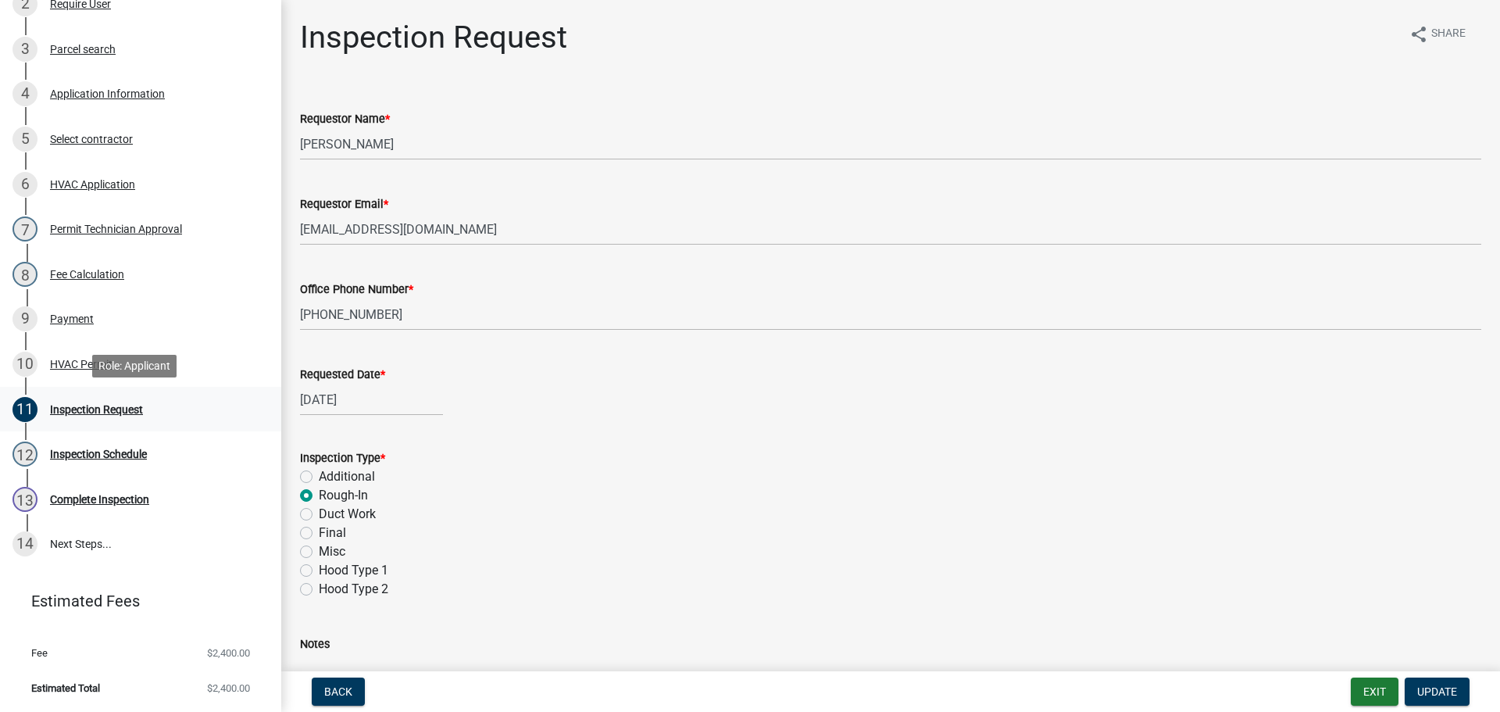
click at [49, 413] on div "11 Inspection Request" at bounding box center [134, 409] width 244 height 25
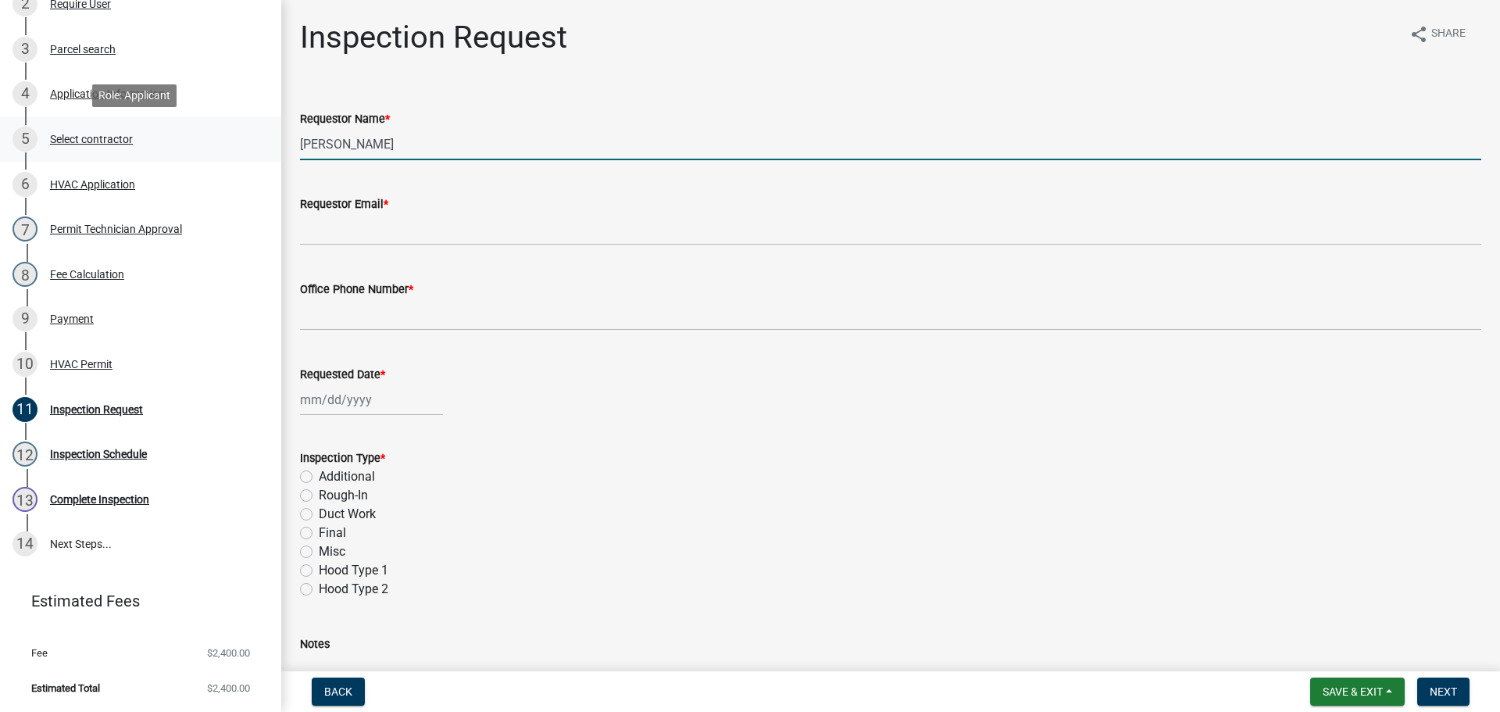
drag, startPoint x: 365, startPoint y: 145, endPoint x: 249, endPoint y: 147, distance: 115.6
click at [251, 146] on div "HVAC Permit HVAC-1950 Edit View Summary Notes Show emails 1 Introduction 2 Requ…" at bounding box center [750, 356] width 1500 height 712
type input "[PERSON_NAME]"
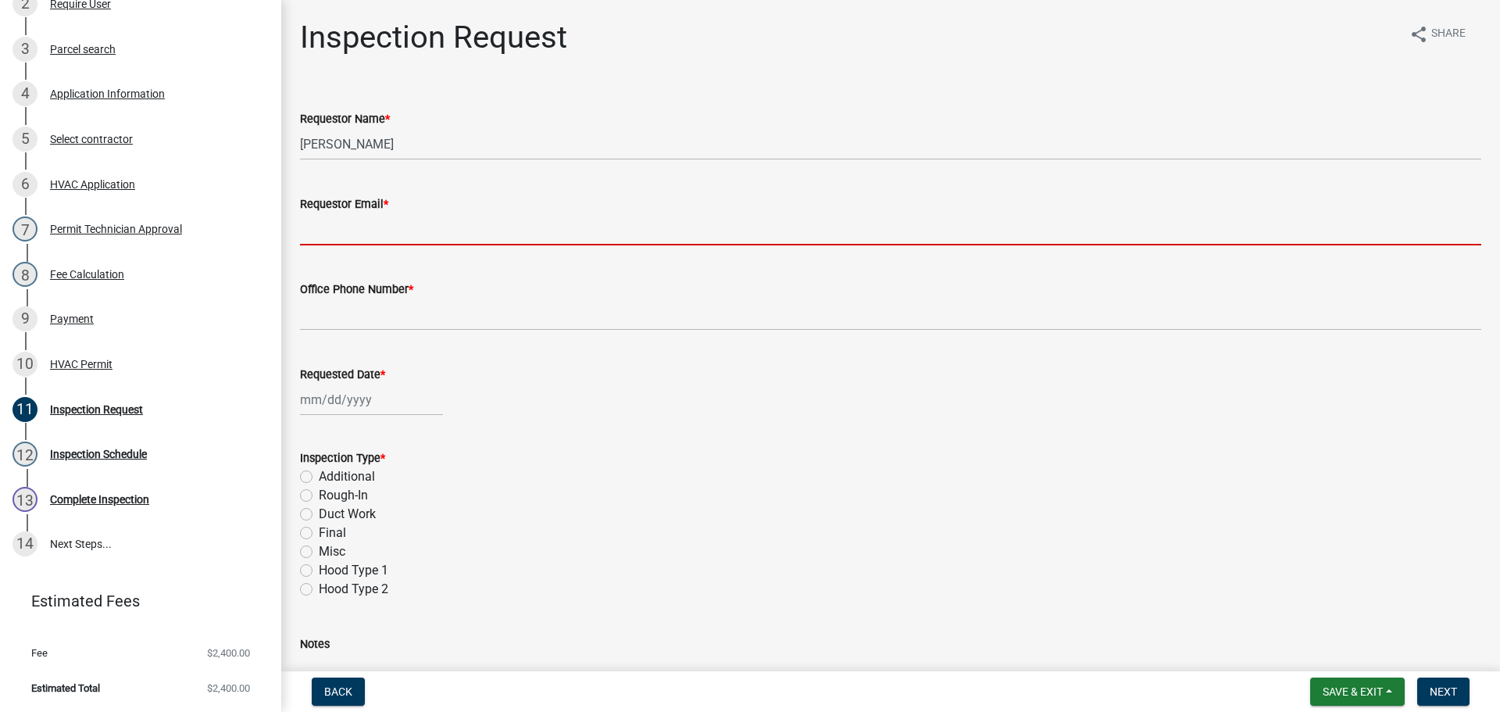
click at [346, 234] on input "Requestor Email *" at bounding box center [890, 229] width 1181 height 32
type input "[EMAIL_ADDRESS][DOMAIN_NAME]"
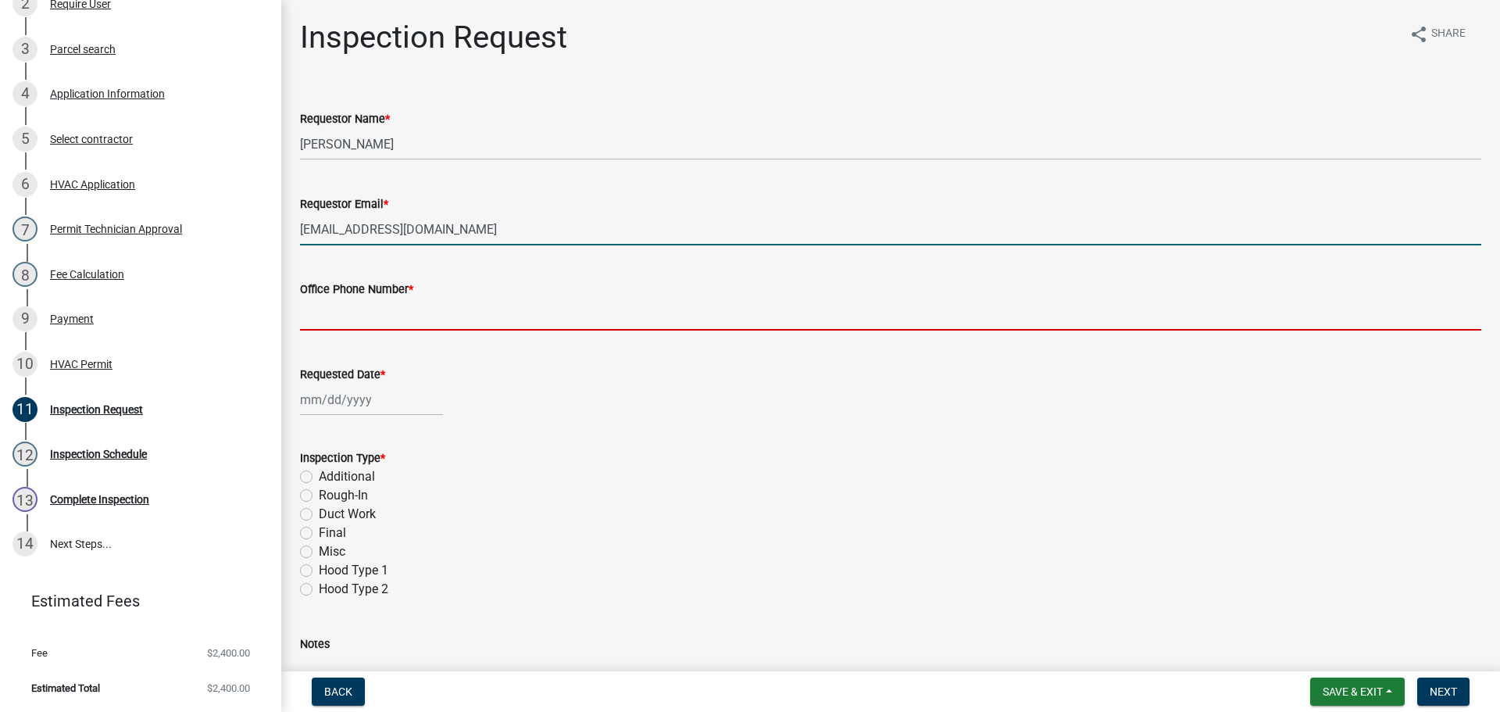
click at [391, 309] on input "Office Phone Number *" at bounding box center [890, 314] width 1181 height 32
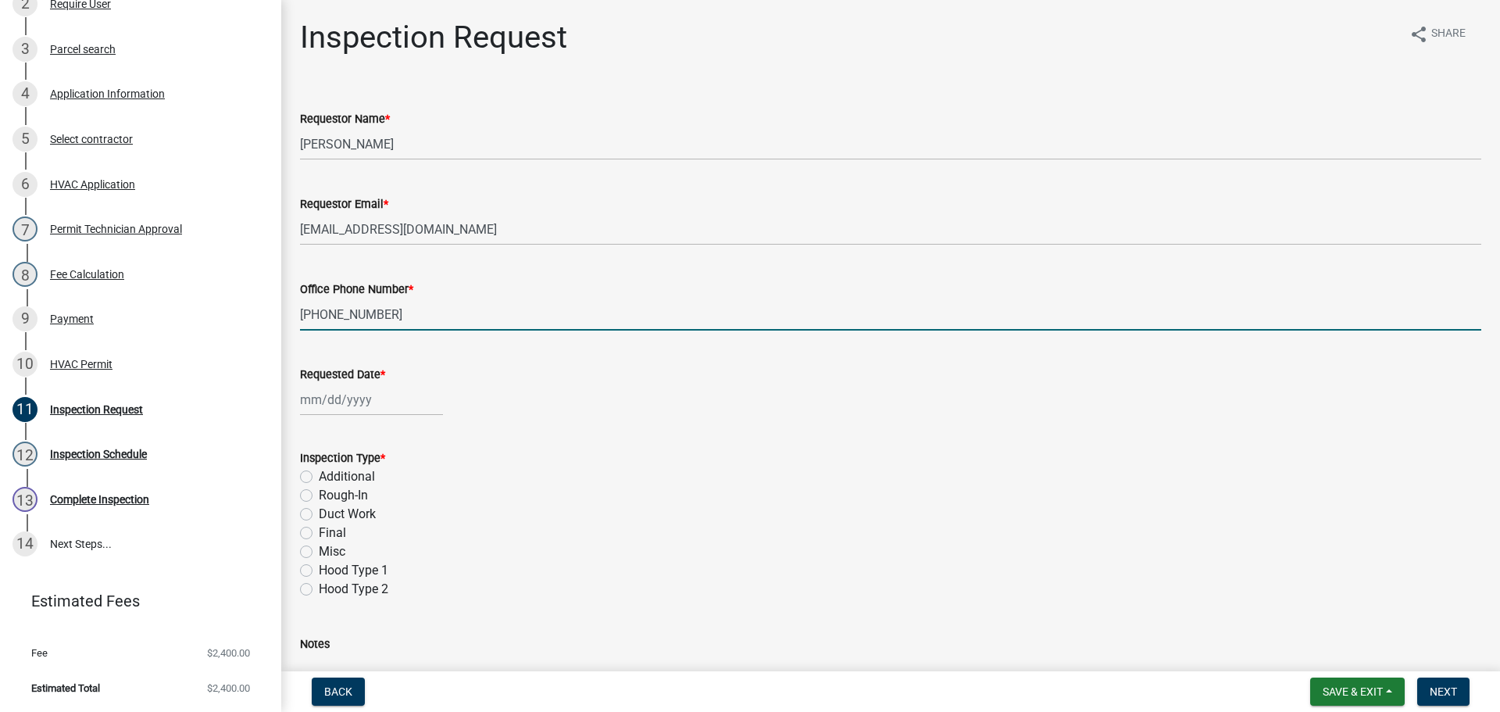
type input "[PHONE_NUMBER]"
click at [320, 399] on div at bounding box center [371, 399] width 143 height 32
select select "8"
select select "2025"
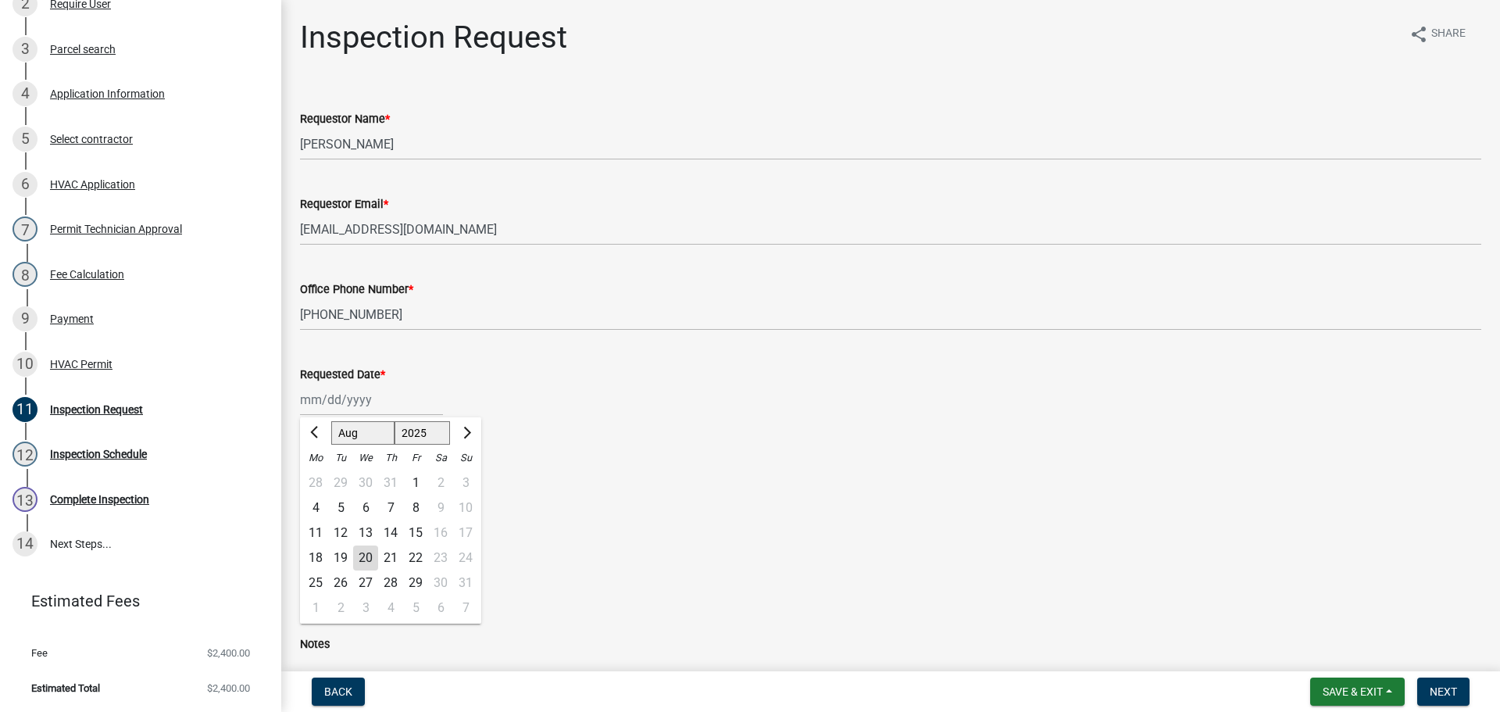
click at [393, 554] on div "21" at bounding box center [390, 557] width 25 height 25
type input "[DATE]"
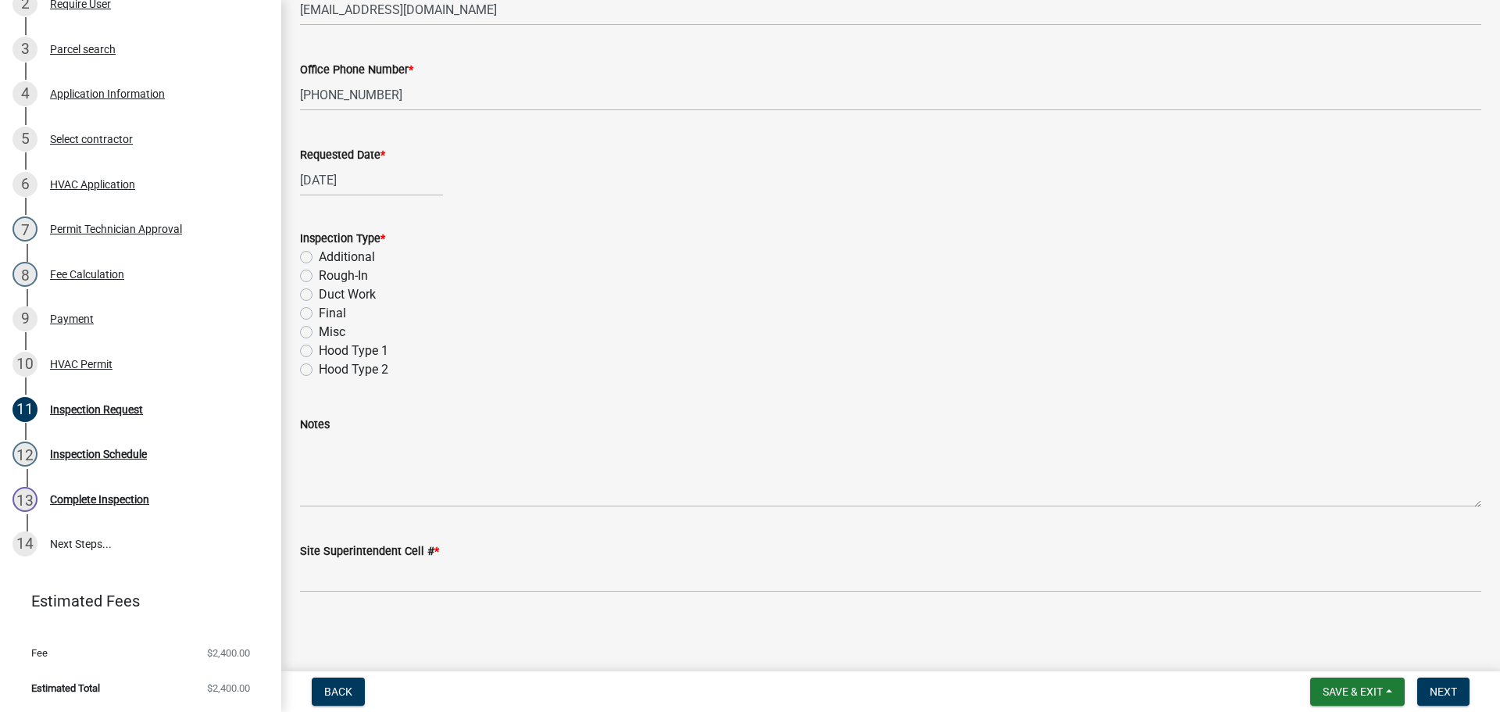
scroll to position [220, 0]
click at [319, 312] on label "Final" at bounding box center [332, 312] width 27 height 19
click at [319, 312] on input "Final" at bounding box center [324, 308] width 10 height 10
radio input "true"
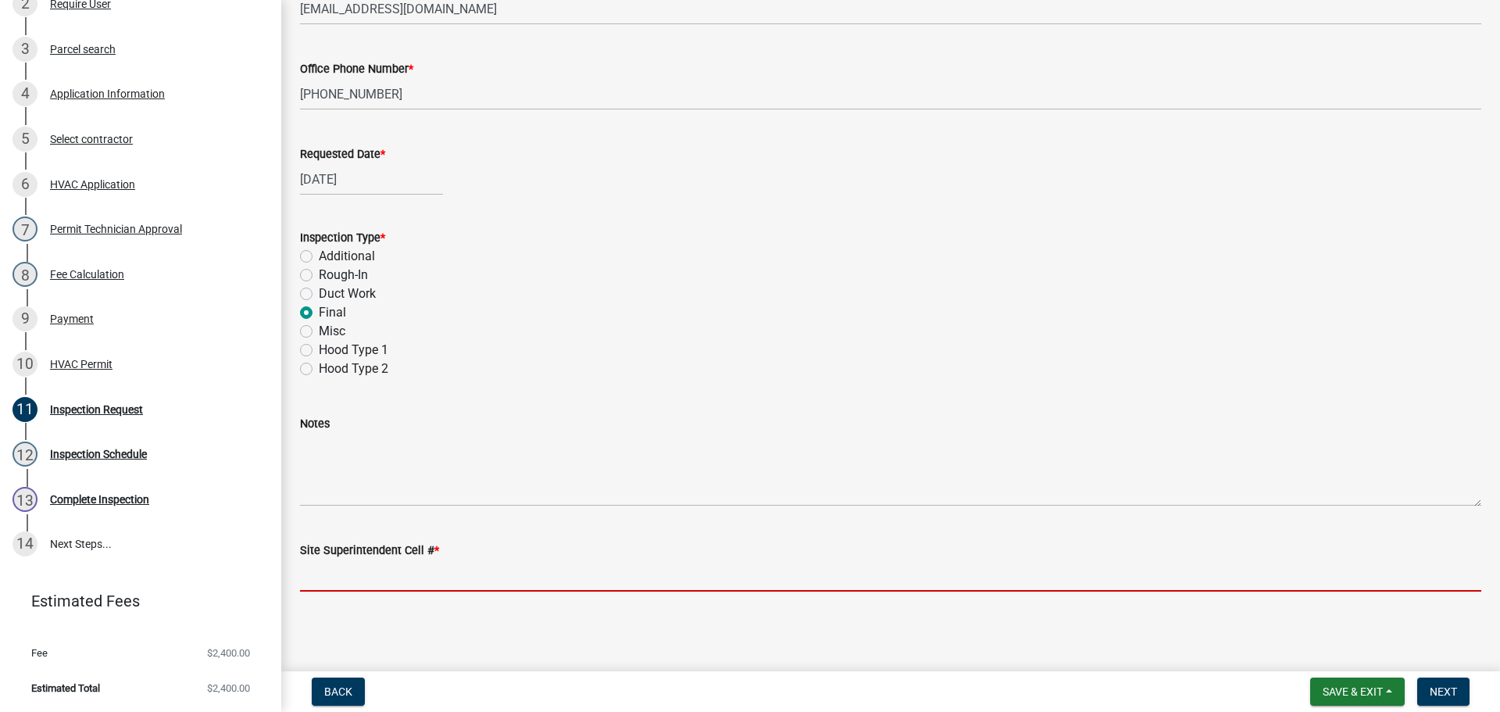
click at [328, 572] on input "Site Superintendent Cell # *" at bounding box center [890, 575] width 1181 height 32
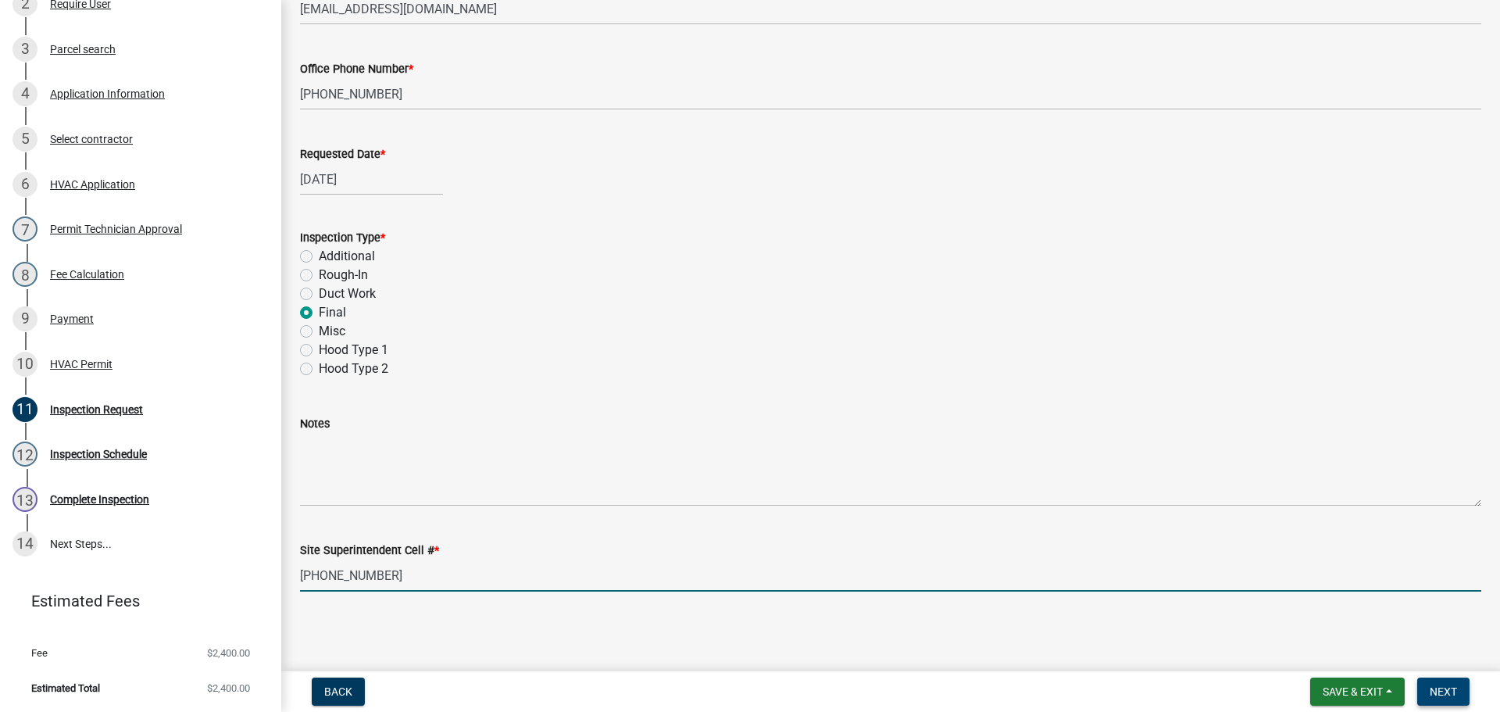
type input "[PHONE_NUMBER]"
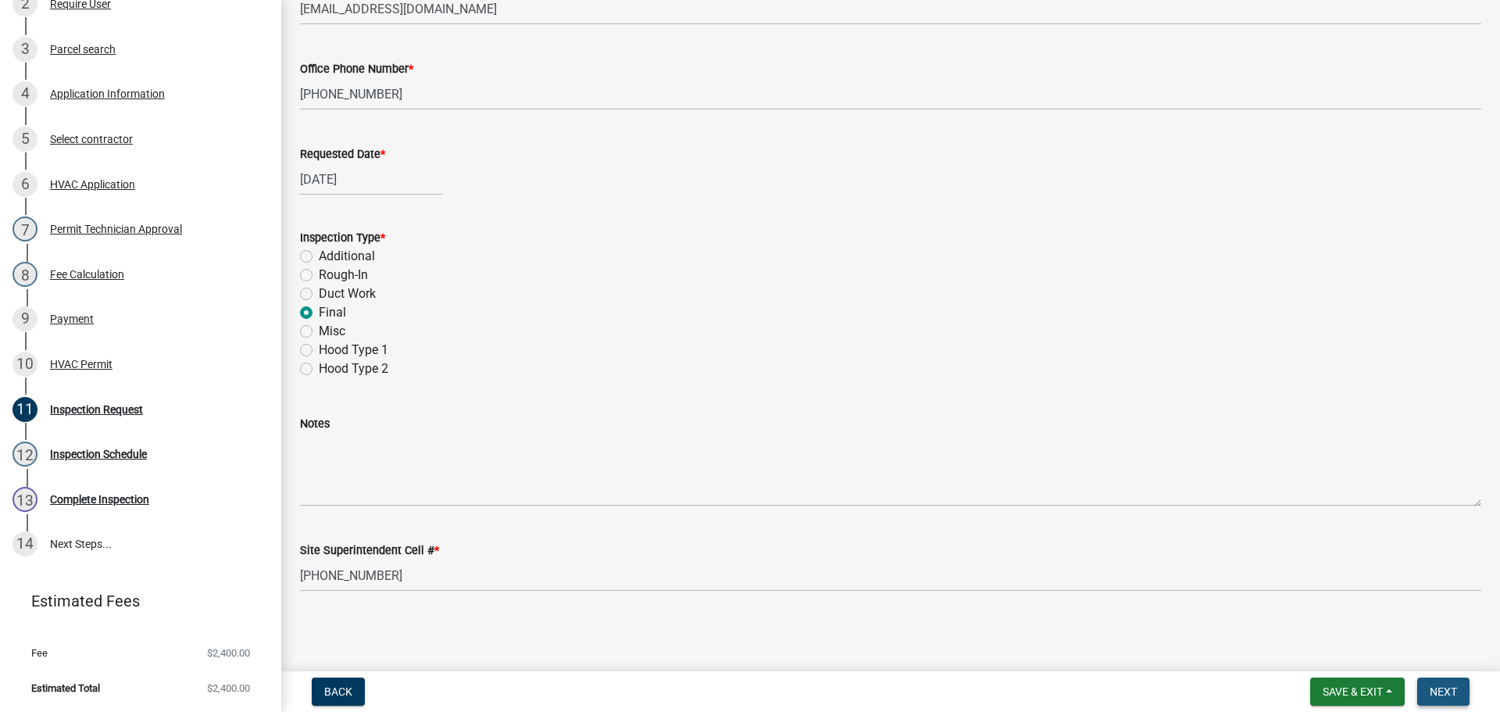
click at [1438, 689] on span "Next" at bounding box center [1442, 691] width 27 height 12
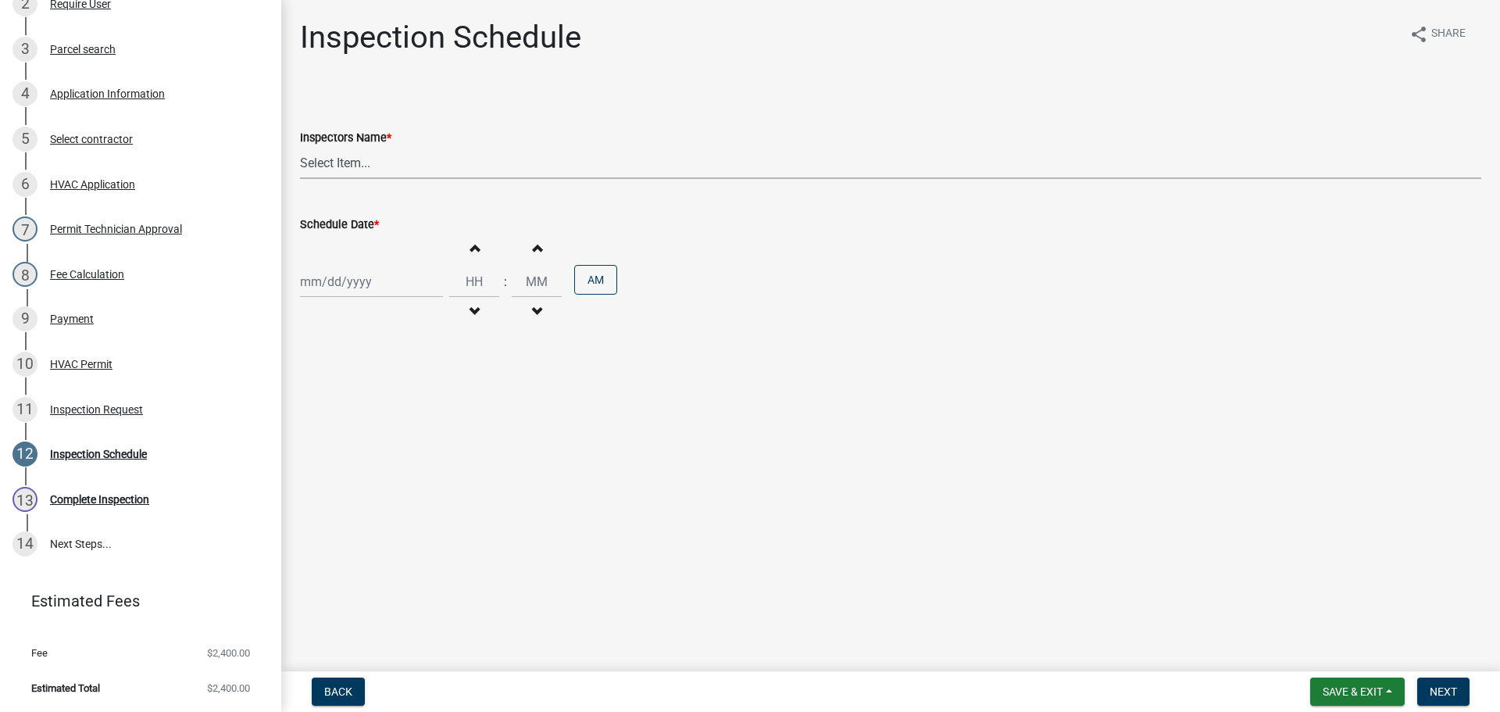
click at [323, 156] on select "Select Item... [PERSON_NAME] ([PERSON_NAME]) [PERSON_NAME] ([PERSON_NAME]) mkru…" at bounding box center [890, 163] width 1181 height 32
select select "13c97fbc-c819-4cee-844a-0db3d3c4db95"
click at [300, 147] on select "Select Item... [PERSON_NAME] ([PERSON_NAME]) [PERSON_NAME] ([PERSON_NAME]) mkru…" at bounding box center [890, 163] width 1181 height 32
select select "8"
select select "2025"
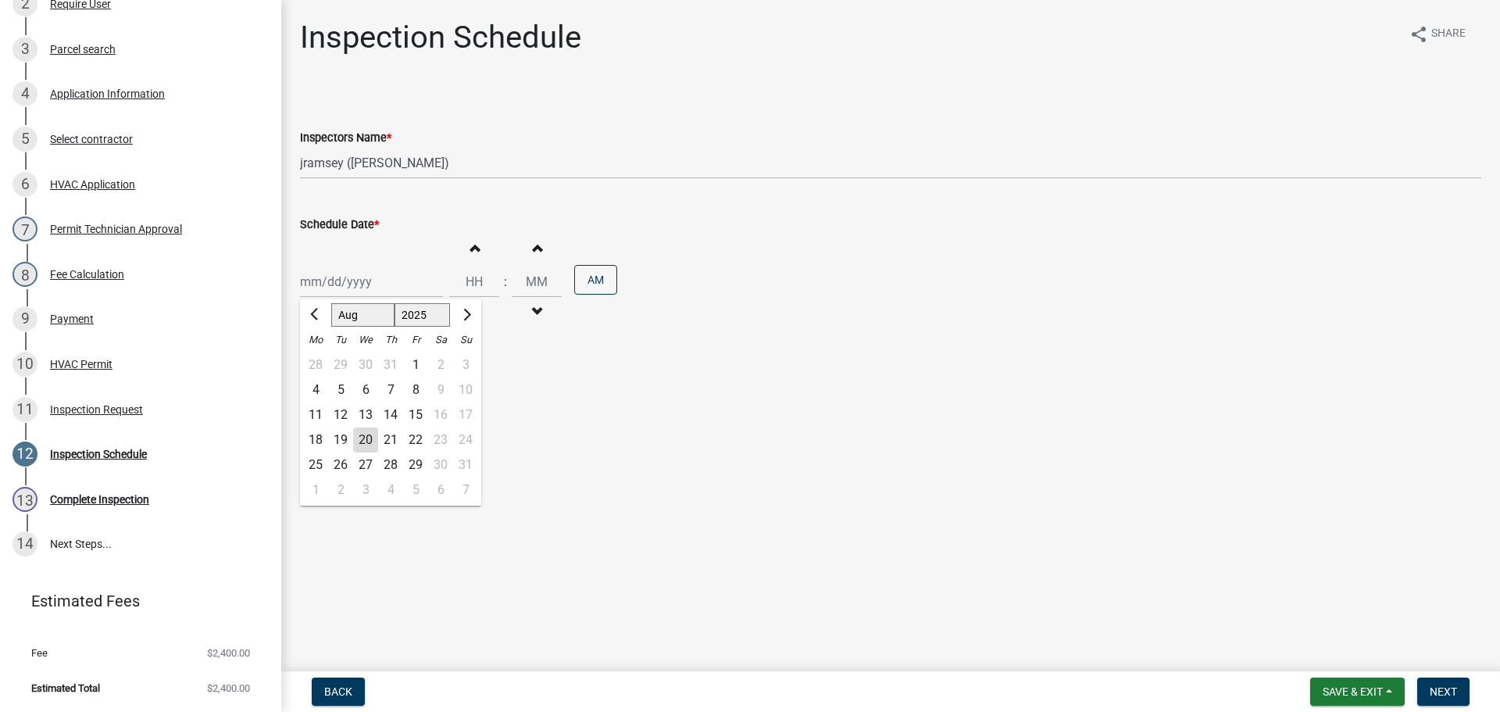
click at [309, 287] on div "[PERSON_NAME] Feb Mar Apr [PERSON_NAME][DATE] Oct Nov [DATE] 1526 1527 1528 152…" at bounding box center [371, 282] width 143 height 32
click at [391, 439] on div "21" at bounding box center [390, 439] width 25 height 25
type input "[DATE]"
click at [474, 284] on input "Hours" at bounding box center [474, 282] width 50 height 32
type input "02"
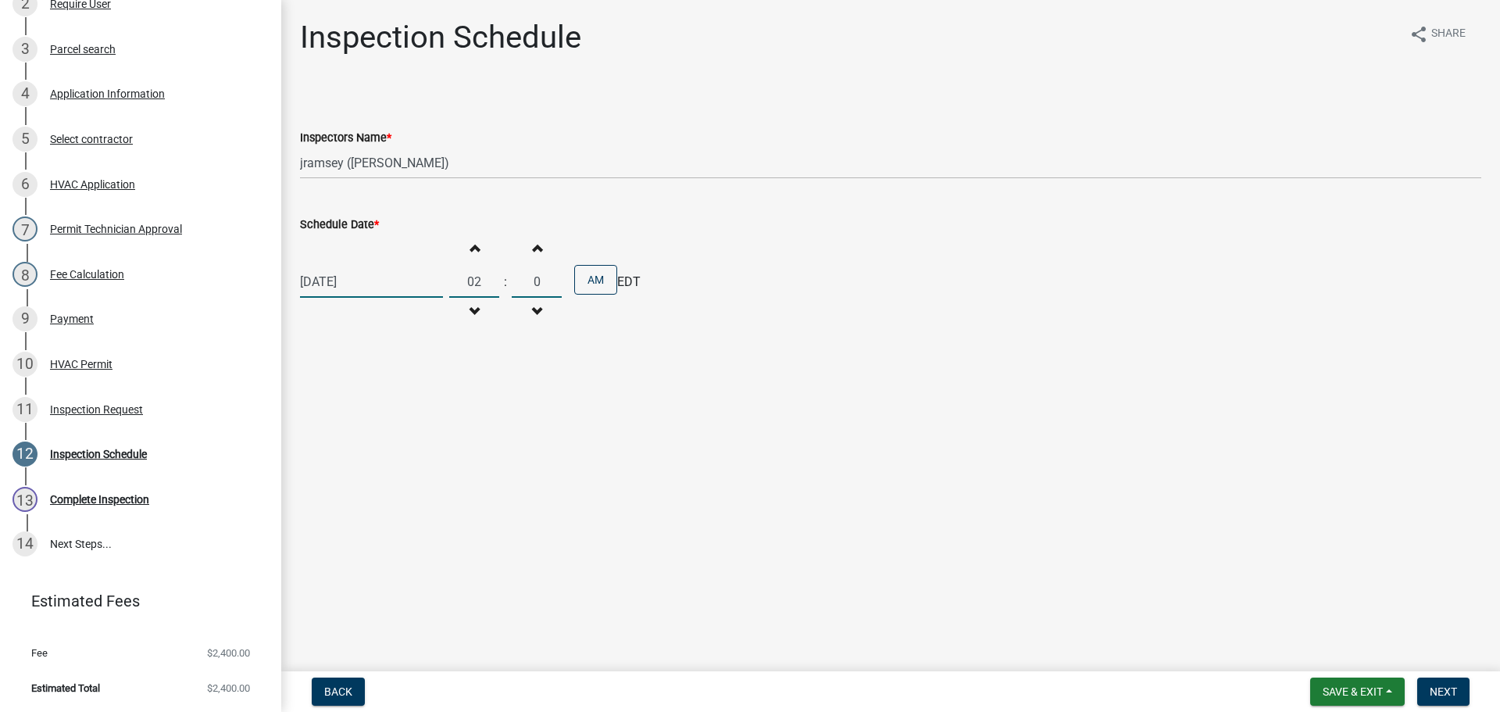
type input "00"
click at [587, 286] on button "AM" at bounding box center [595, 280] width 43 height 30
click at [485, 283] on input "02" at bounding box center [474, 282] width 50 height 32
type input "01"
click at [1441, 688] on span "Next" at bounding box center [1442, 691] width 27 height 12
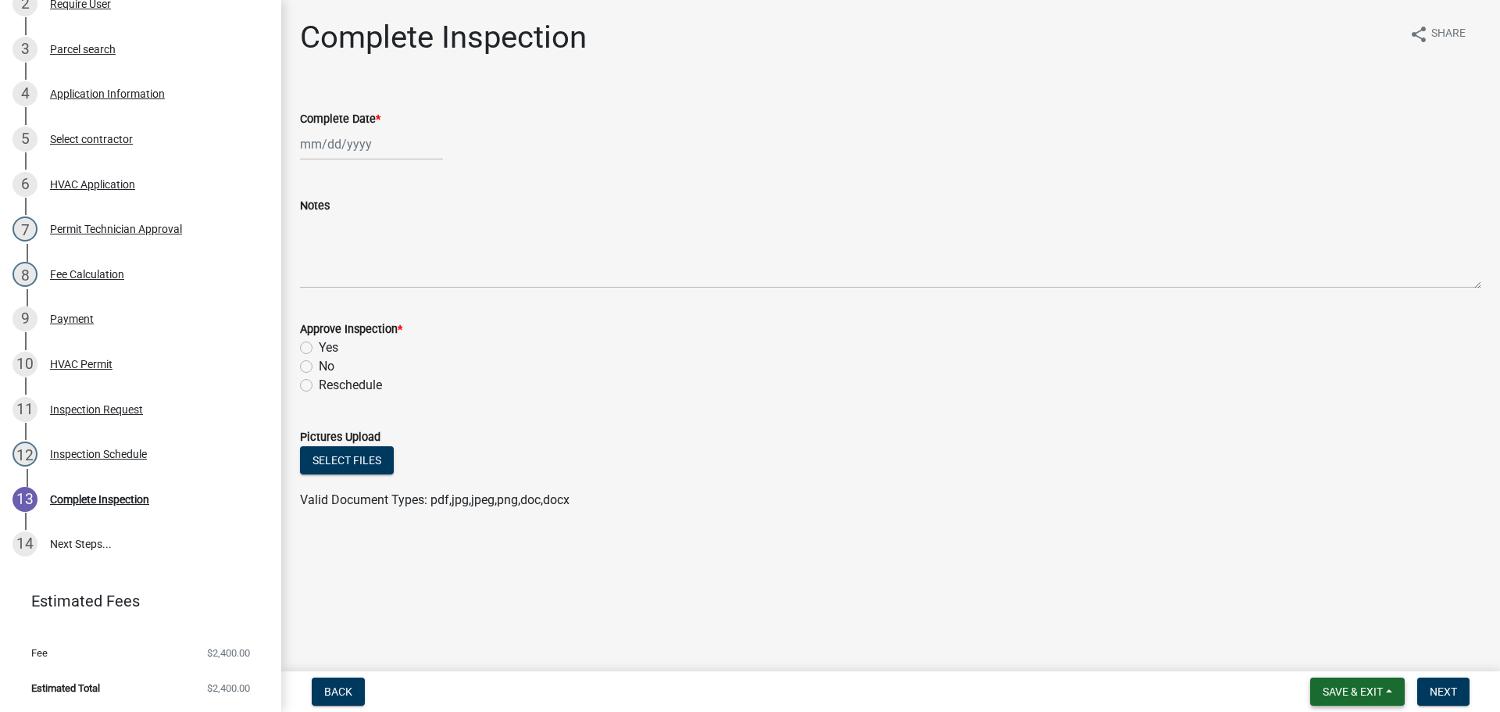
click at [1310, 692] on button "Save & Exit" at bounding box center [1357, 691] width 95 height 28
click at [1320, 660] on button "Save & Exit" at bounding box center [1341, 650] width 125 height 37
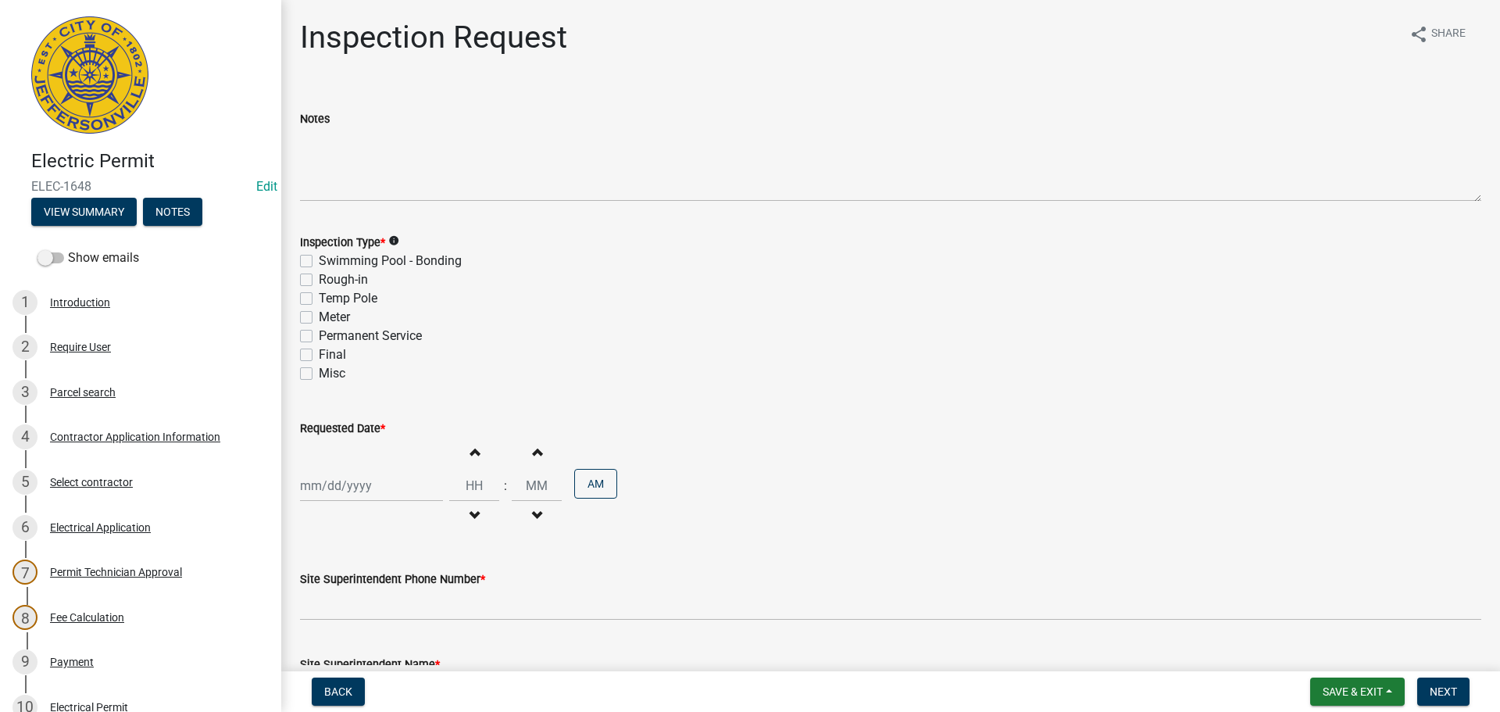
click at [319, 357] on label "Final" at bounding box center [332, 354] width 27 height 19
click at [319, 355] on input "Final" at bounding box center [324, 350] width 10 height 10
checkbox input "true"
checkbox input "false"
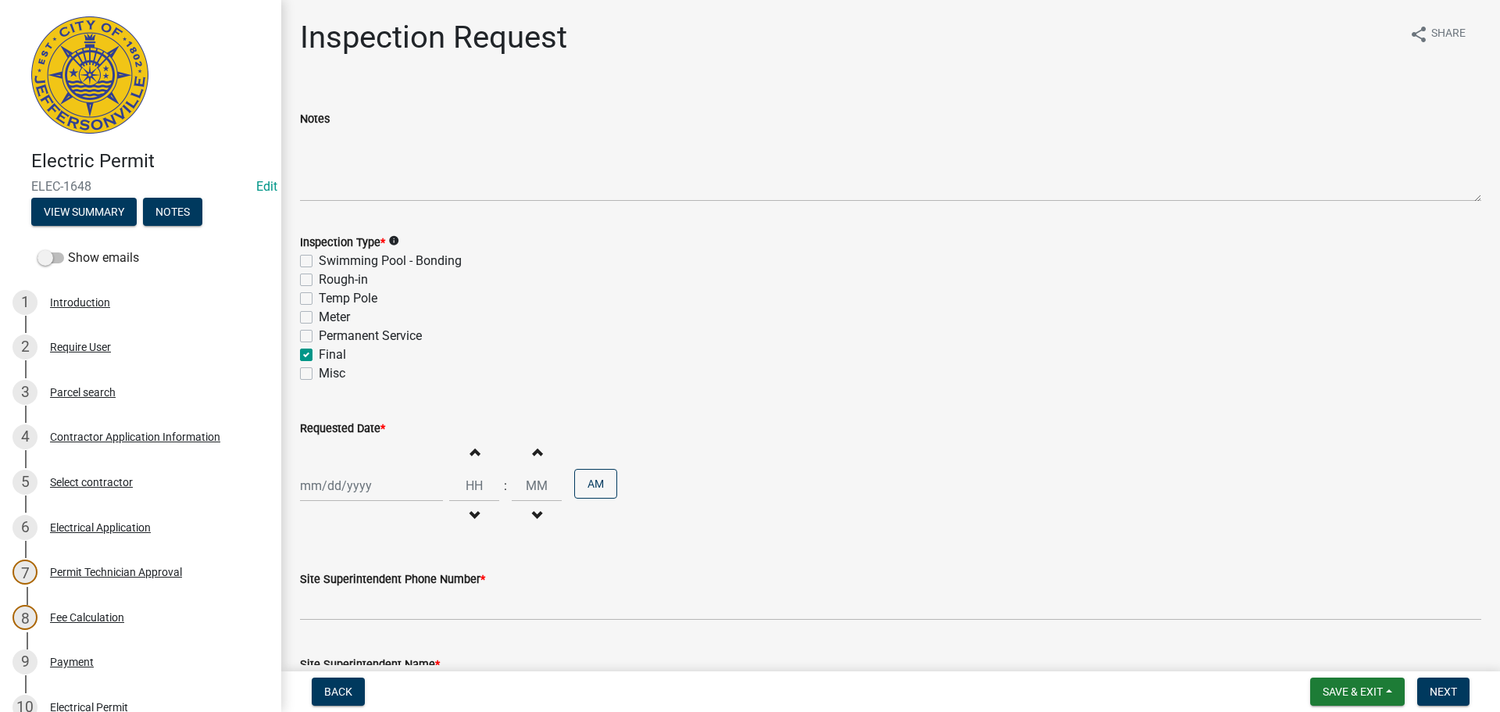
checkbox input "false"
checkbox input "true"
checkbox input "false"
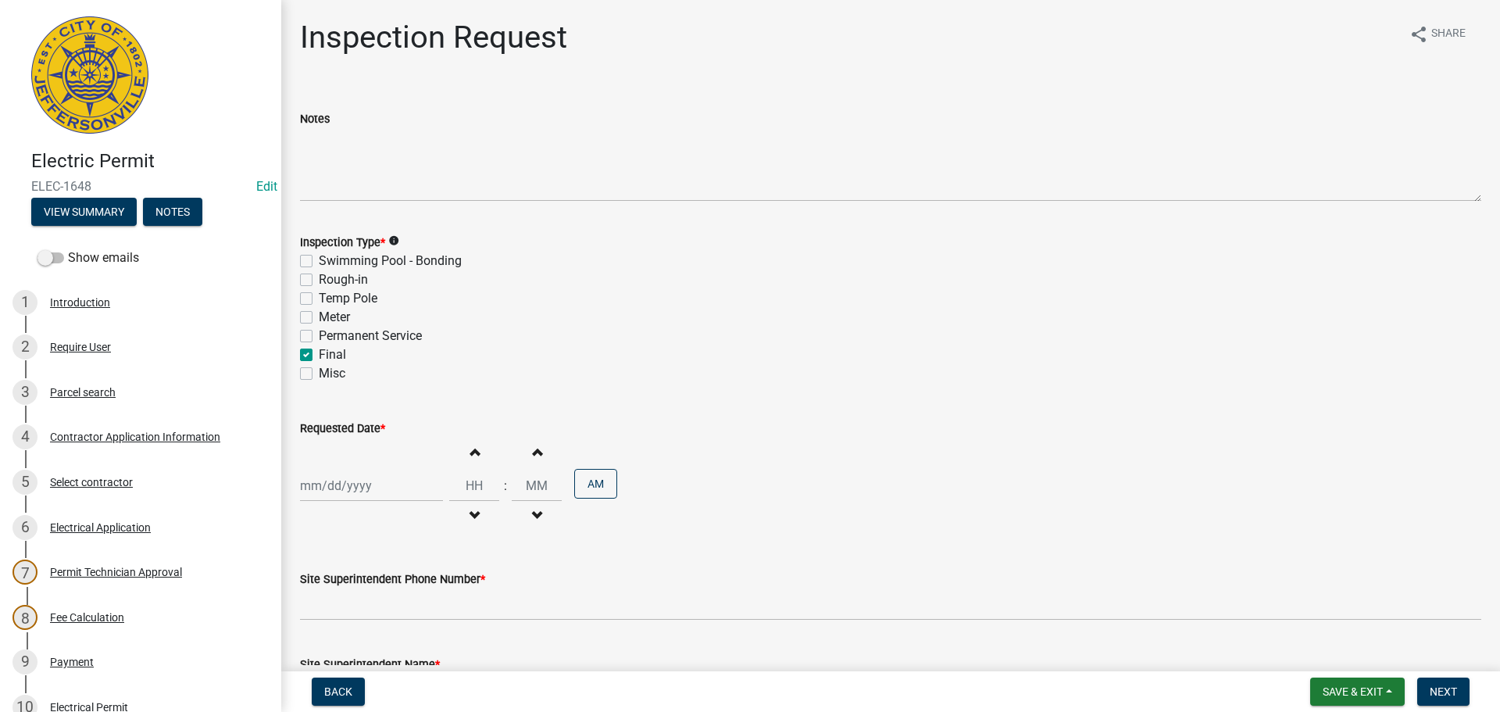
click at [344, 488] on div at bounding box center [371, 485] width 143 height 32
select select "8"
select select "2025"
click at [393, 405] on div "21" at bounding box center [390, 402] width 25 height 25
type input "[DATE]"
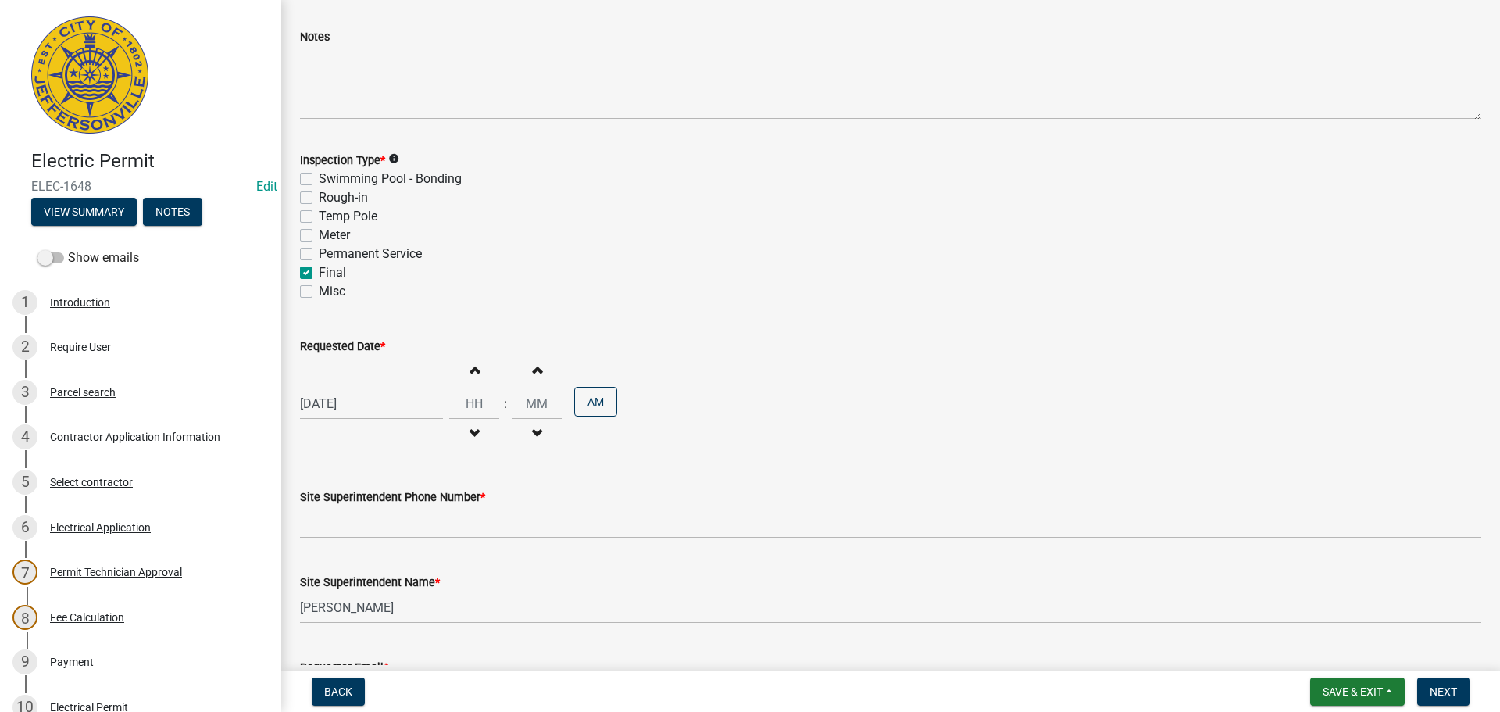
scroll to position [199, 0]
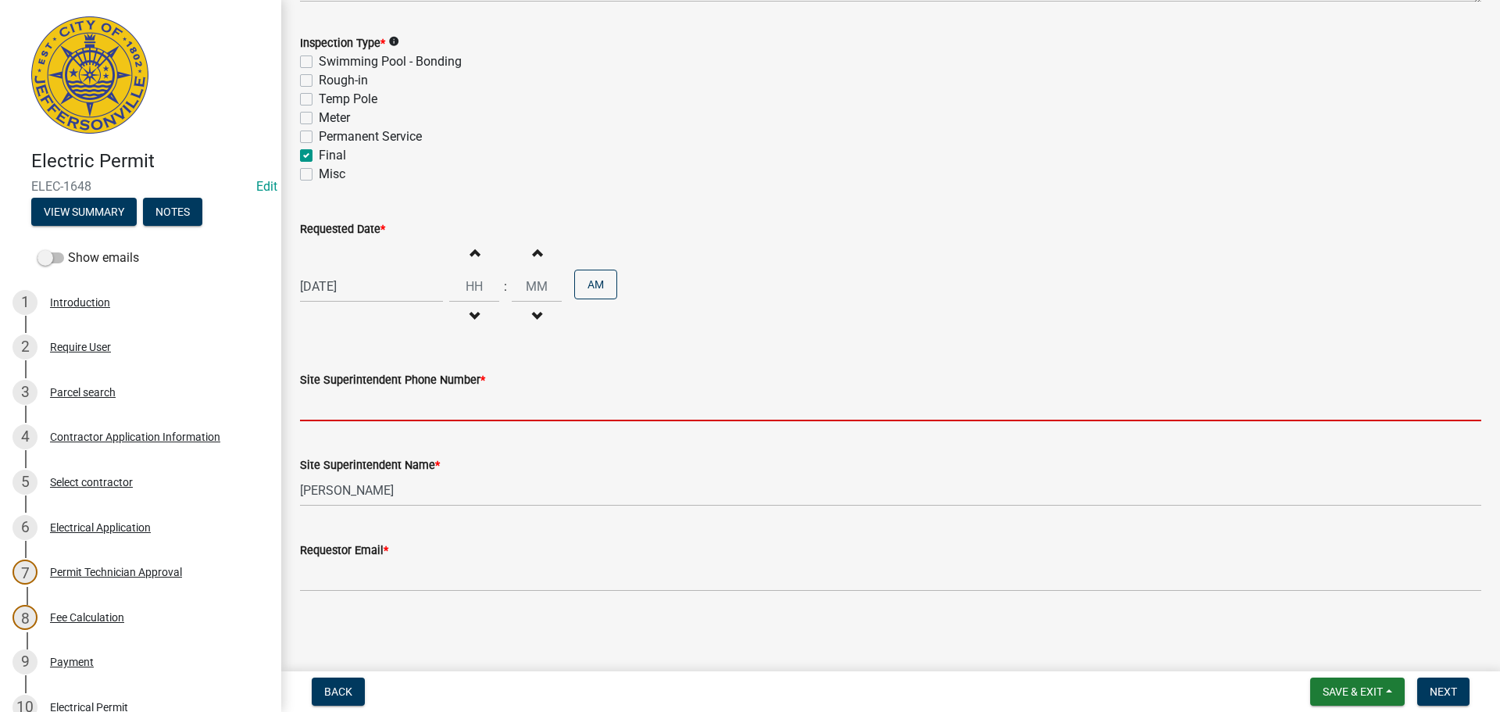
click at [344, 415] on input "Site Superintendent Phone Number *" at bounding box center [890, 405] width 1181 height 32
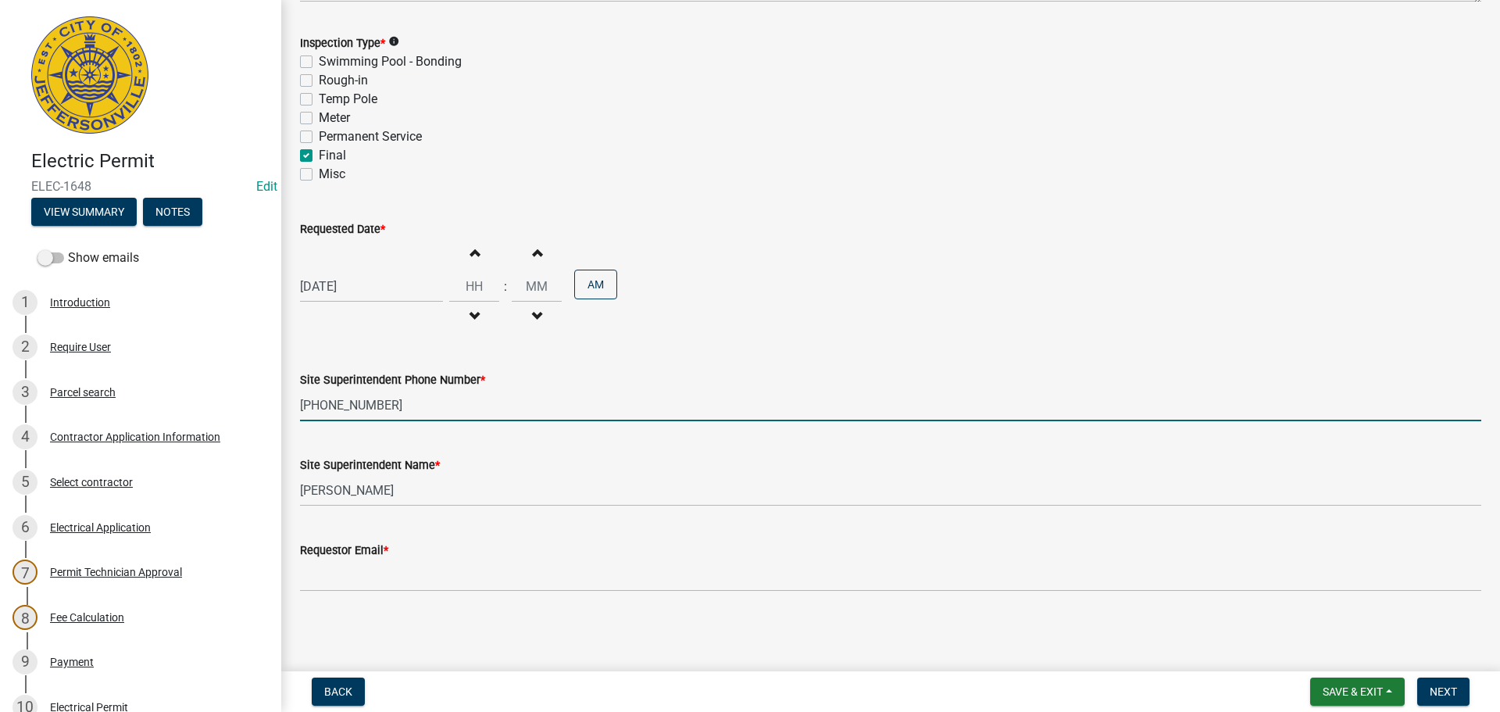
type input "[PHONE_NUMBER]"
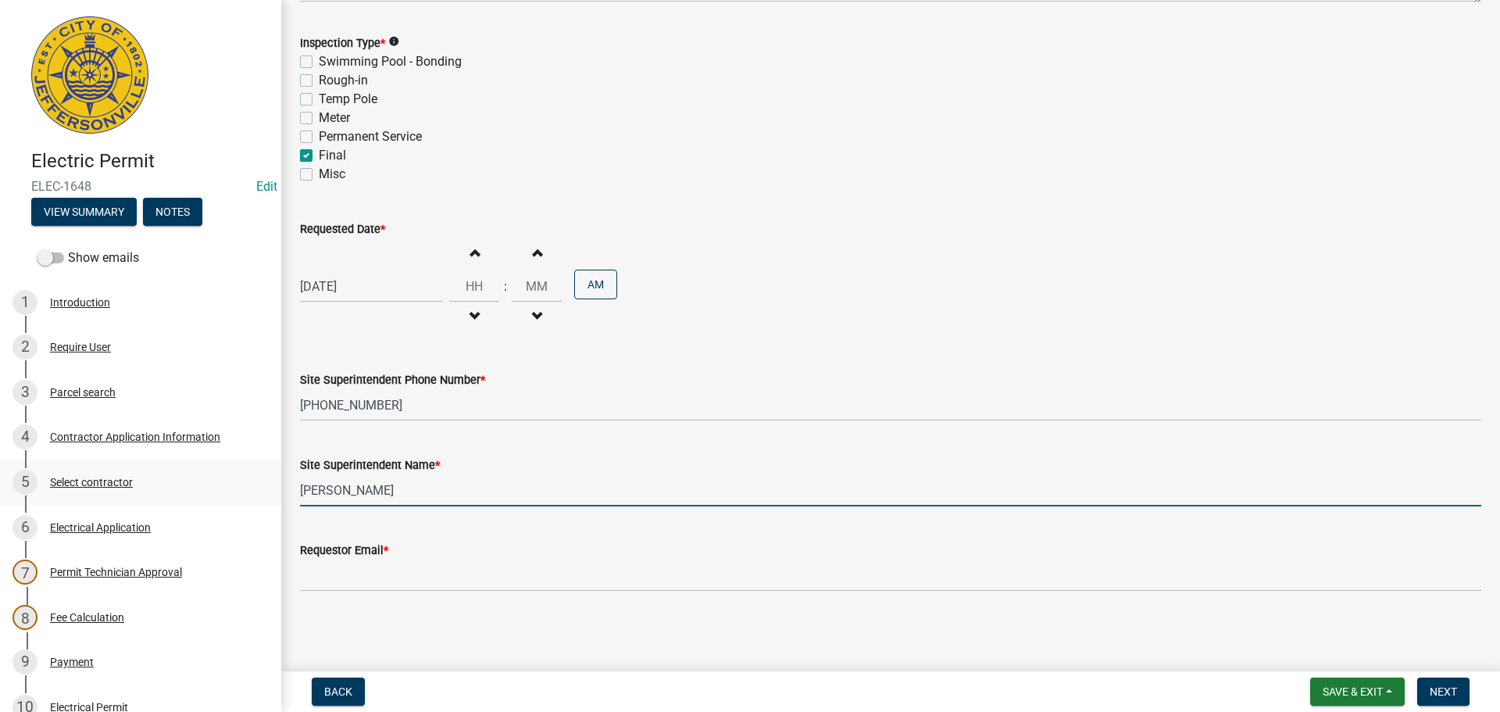
drag, startPoint x: 386, startPoint y: 494, endPoint x: 248, endPoint y: 496, distance: 138.3
click at [254, 494] on div "Electric Permit ELEC-1648 Edit View Summary Notes Show emails 1 Introduction 2 …" at bounding box center [750, 356] width 1500 height 712
type input "[PERSON_NAME]"
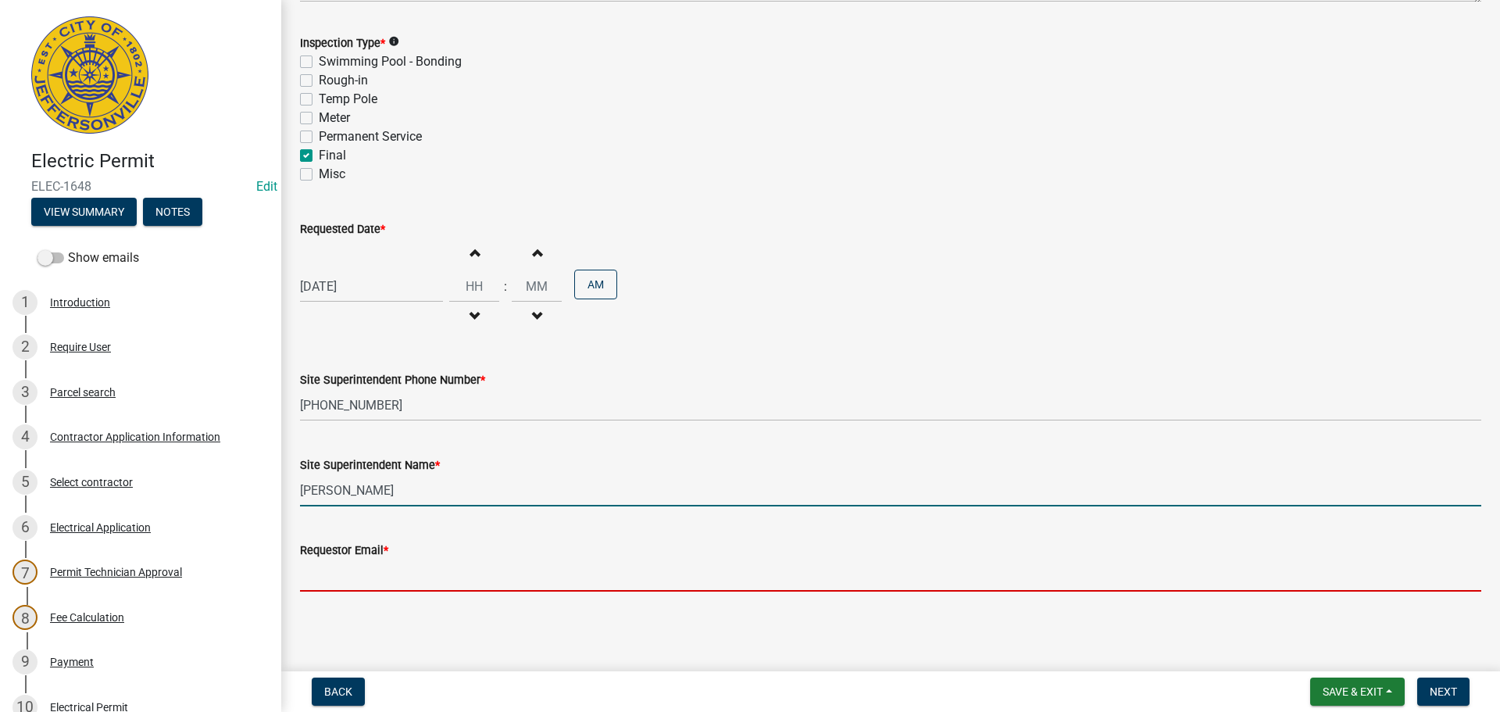
click at [344, 574] on input "Requestor Email *" at bounding box center [890, 575] width 1181 height 32
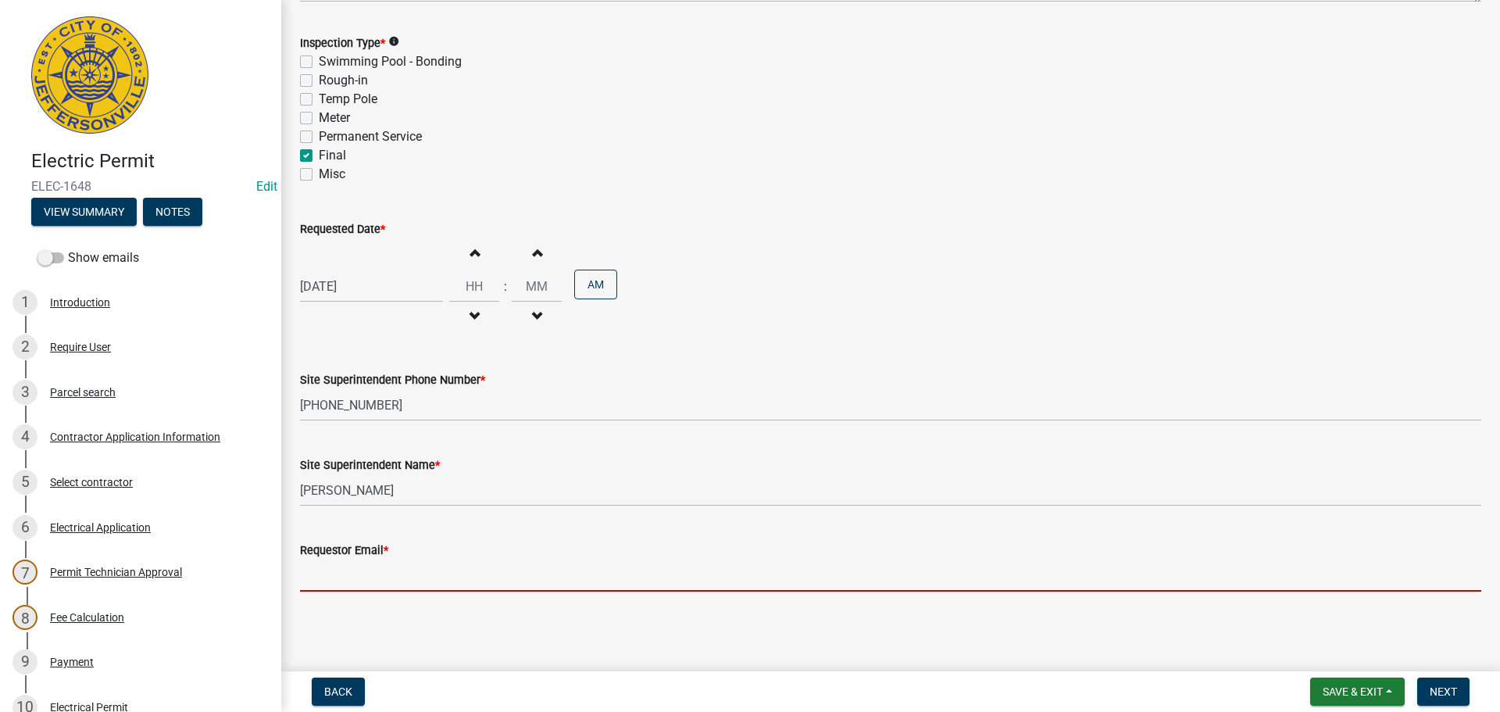
type input "[EMAIL_ADDRESS][DOMAIN_NAME]"
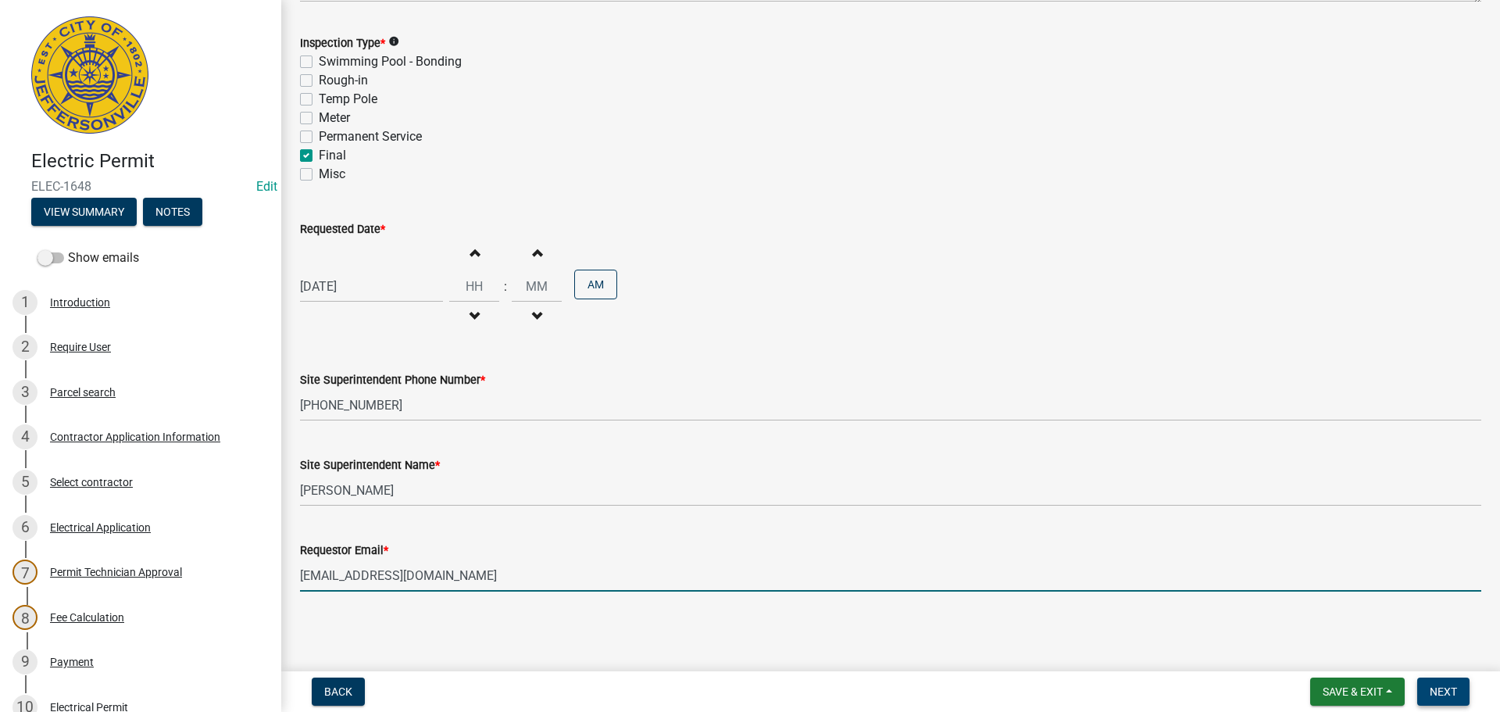
click at [1440, 687] on span "Next" at bounding box center [1442, 691] width 27 height 12
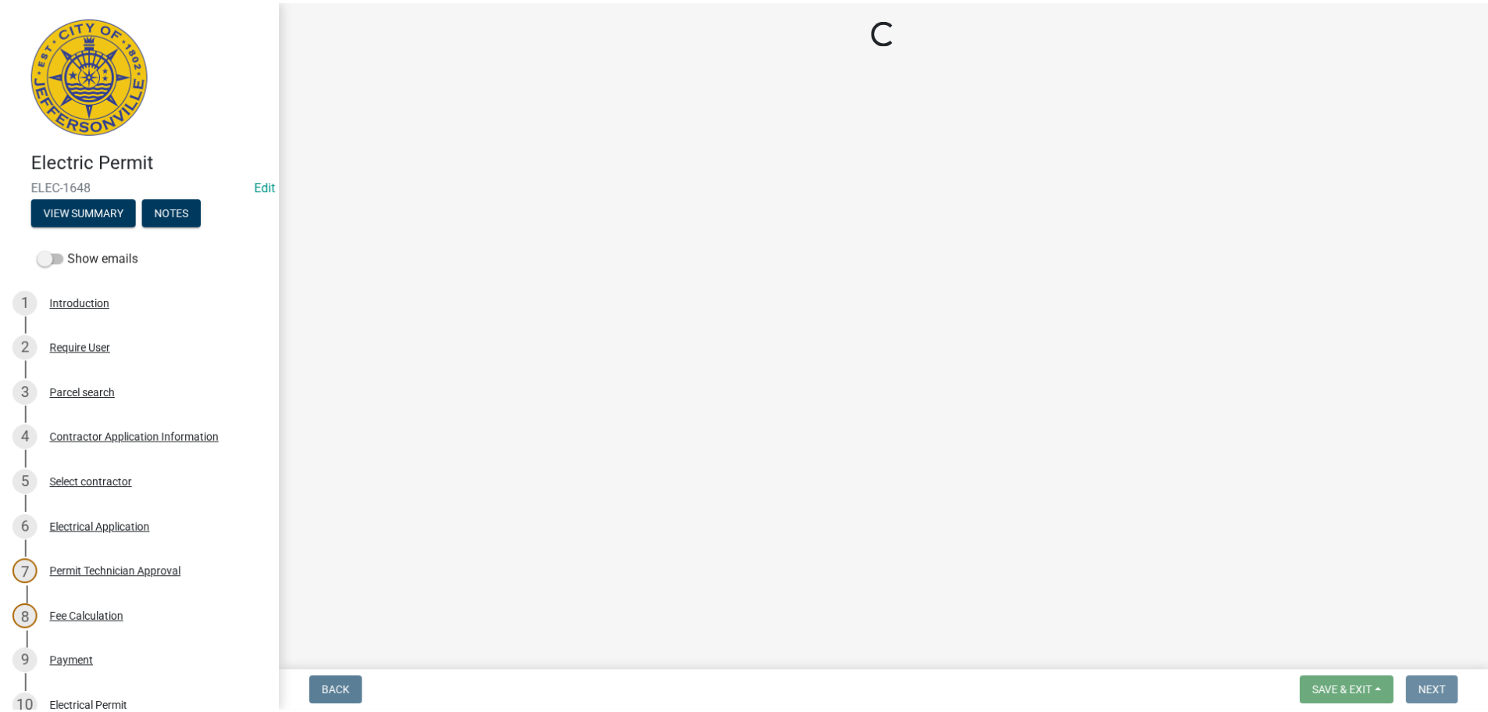
scroll to position [0, 0]
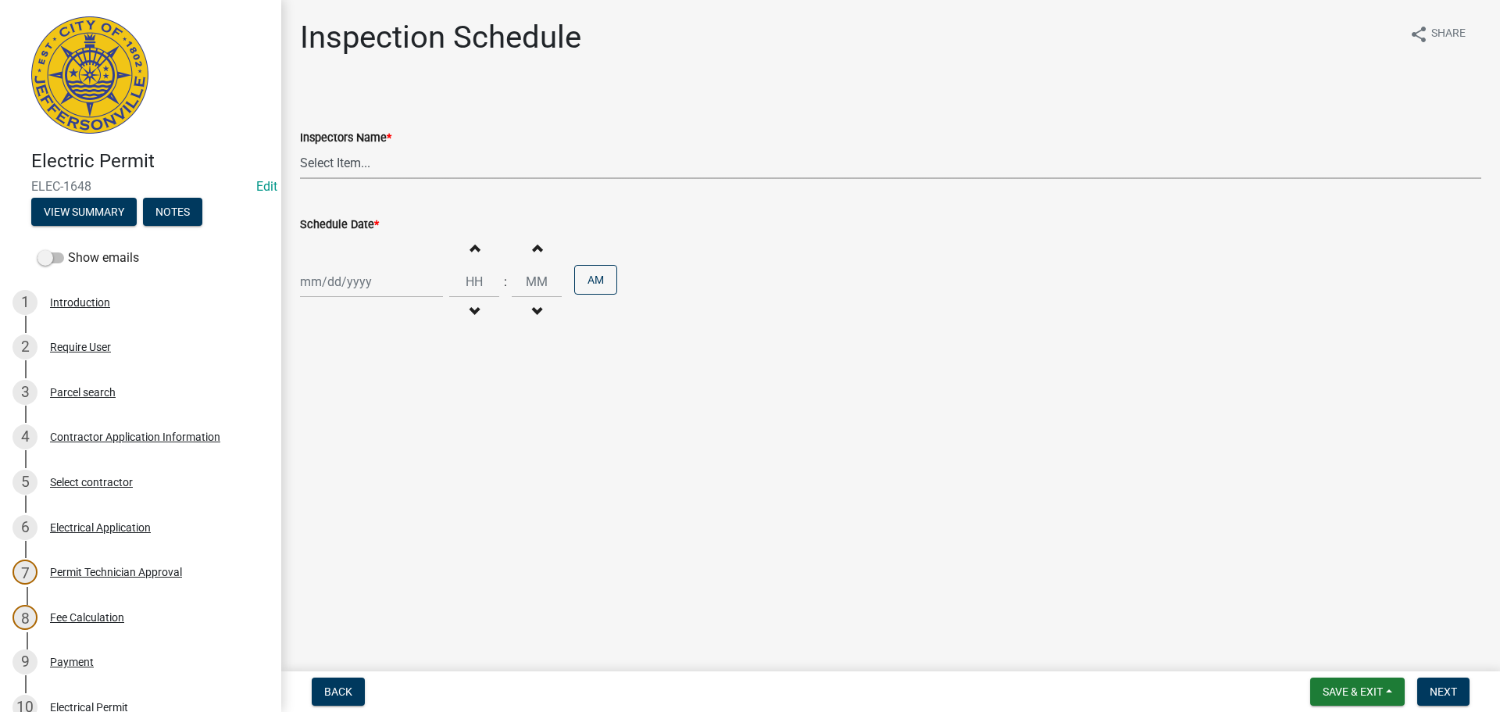
click at [336, 163] on select "Select Item... [PERSON_NAME] ([PERSON_NAME]) [PERSON_NAME] ([PERSON_NAME]) mkru…" at bounding box center [890, 163] width 1181 height 32
select select "36a8b8f0-2ef8-43e9-ae06-718f51af8d36"
click at [300, 147] on select "Select Item... [PERSON_NAME] ([PERSON_NAME]) [PERSON_NAME] ([PERSON_NAME]) mkru…" at bounding box center [890, 163] width 1181 height 32
select select "8"
select select "2025"
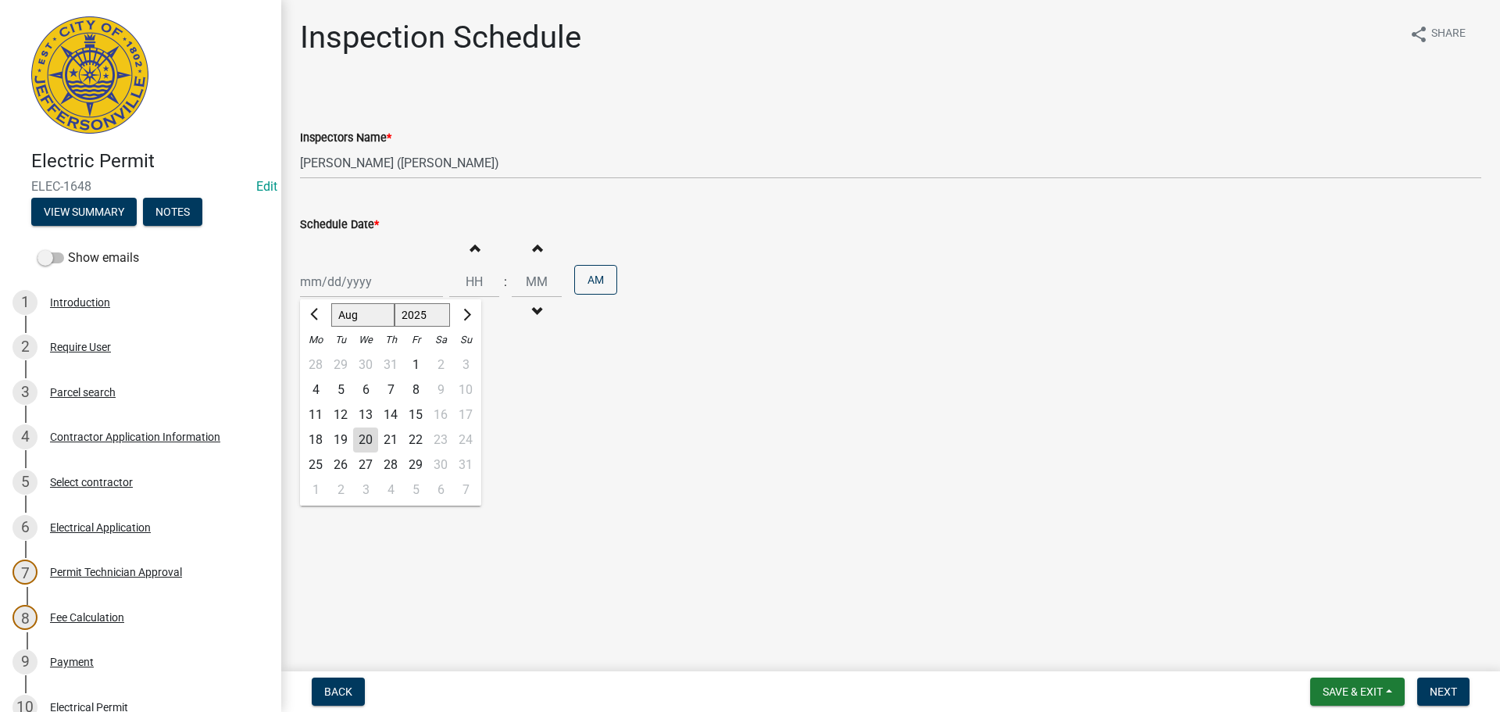
click at [323, 293] on div "[PERSON_NAME] Feb Mar Apr [PERSON_NAME][DATE] Oct Nov [DATE] 1526 1527 1528 152…" at bounding box center [371, 282] width 143 height 32
click at [402, 439] on div "21" at bounding box center [390, 439] width 25 height 25
type input "[DATE]"
click at [469, 277] on input "Hours" at bounding box center [474, 282] width 50 height 32
type input "01"
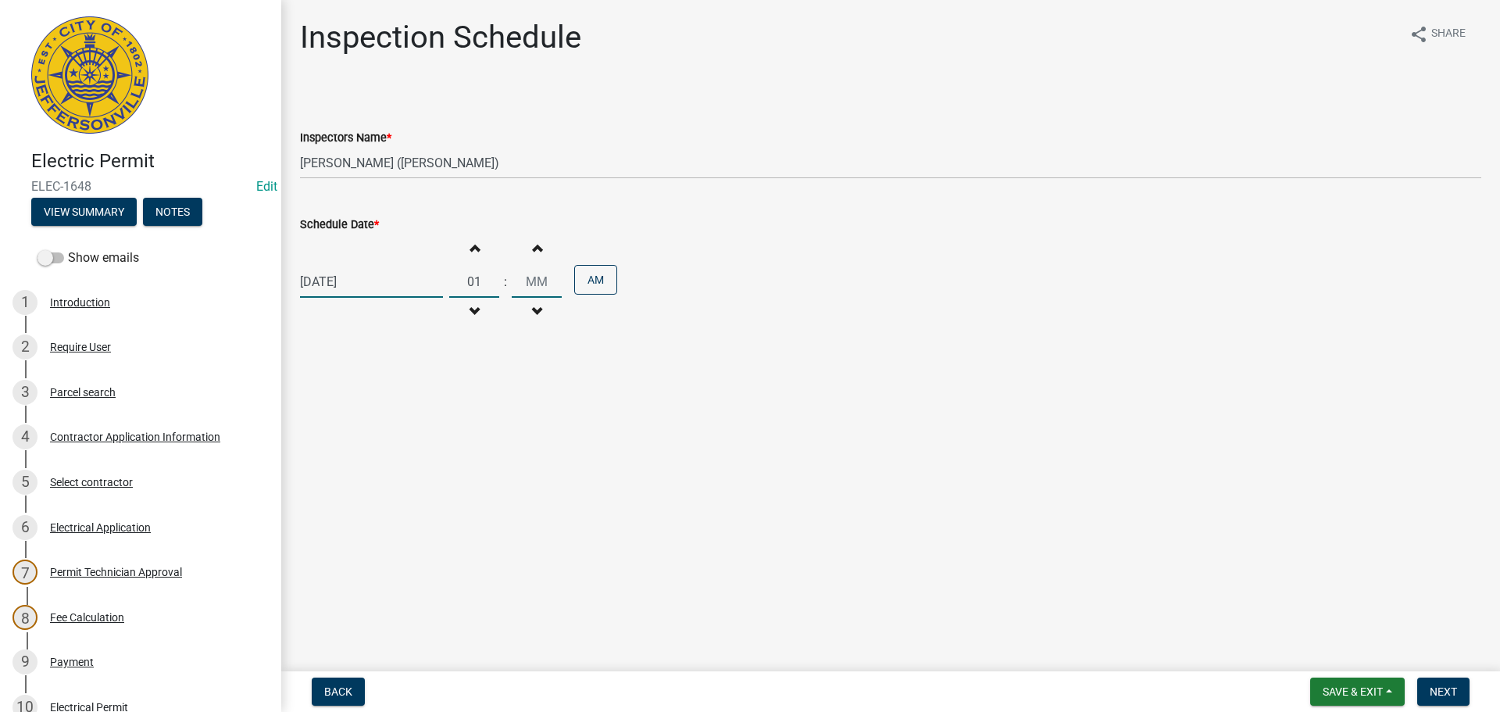
type input "00"
click at [587, 276] on button "AM" at bounding box center [595, 280] width 43 height 30
click at [1428, 687] on button "Next" at bounding box center [1443, 691] width 52 height 28
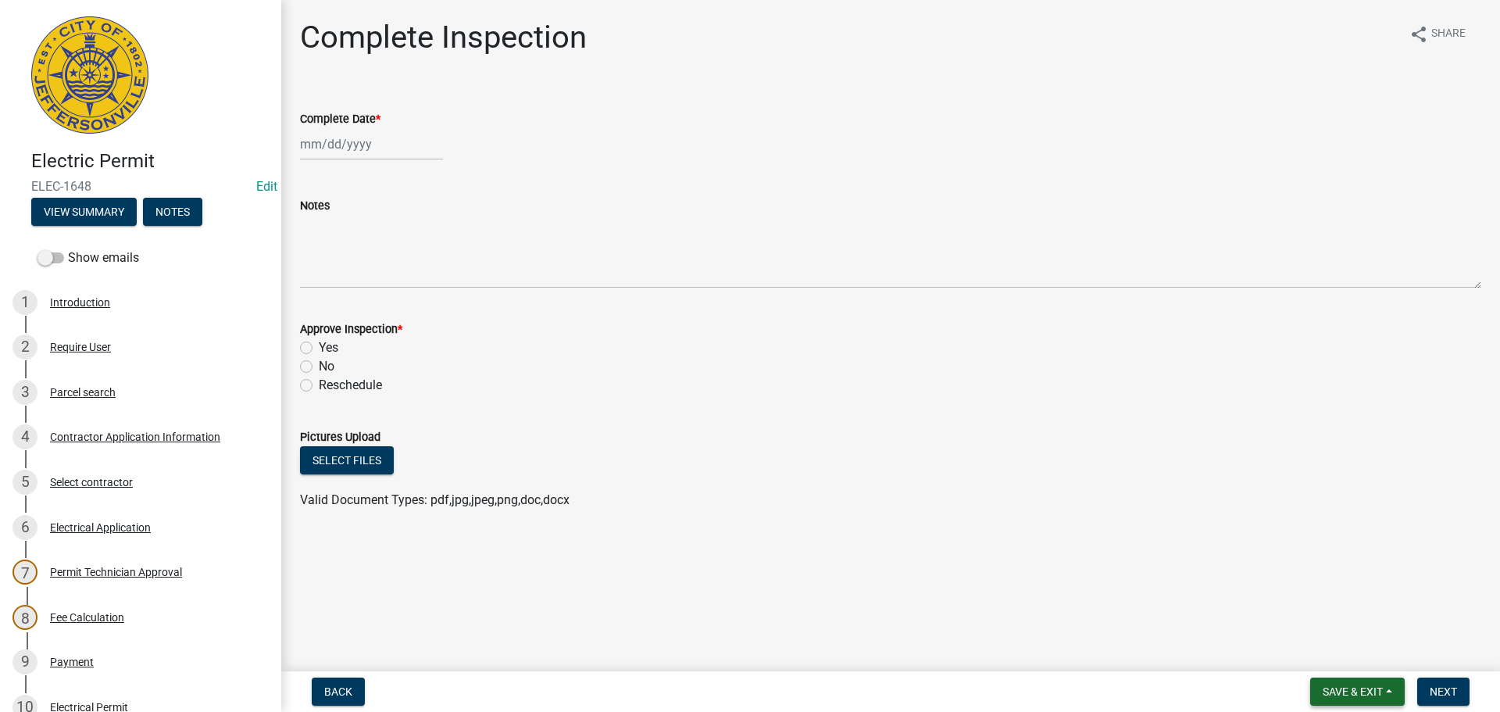
click at [1335, 687] on span "Save & Exit" at bounding box center [1352, 691] width 60 height 12
click at [1329, 658] on button "Save & Exit" at bounding box center [1341, 650] width 125 height 37
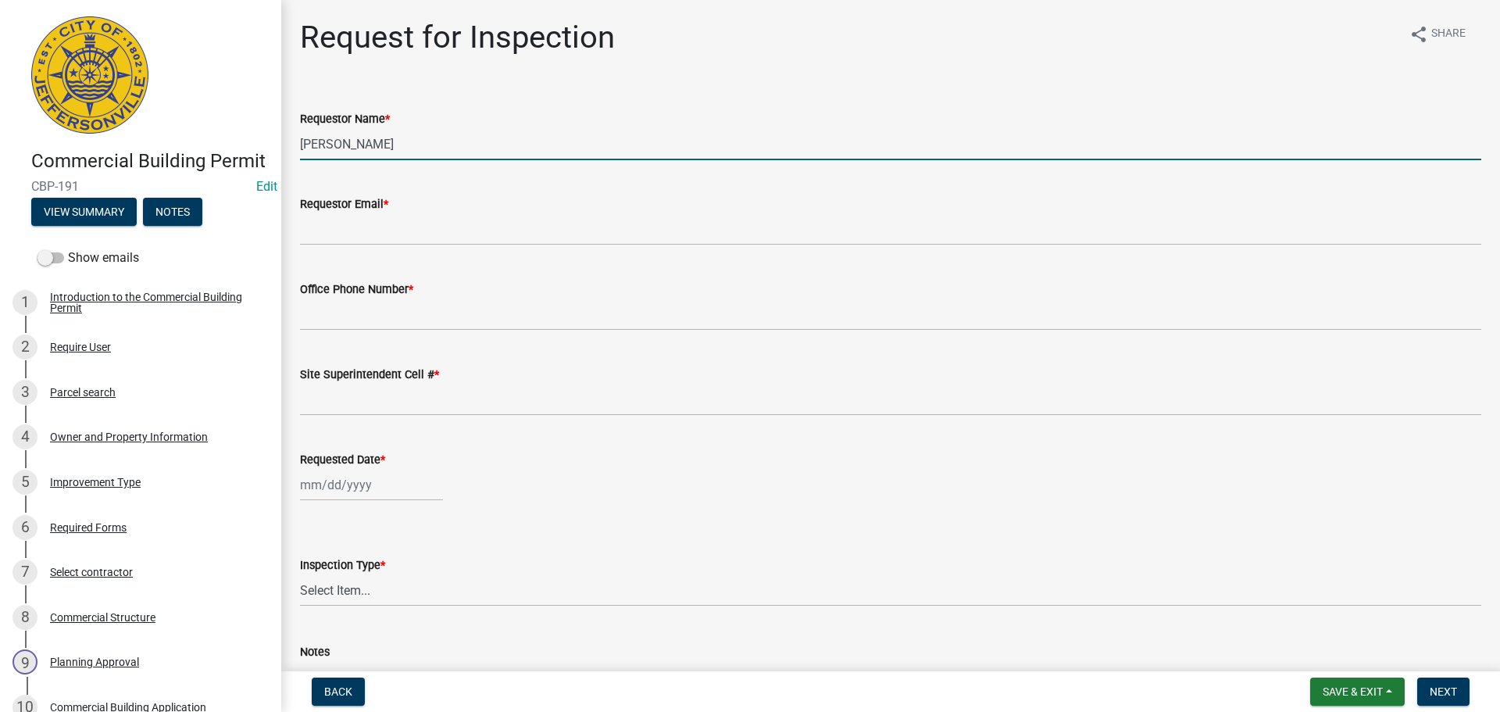
drag, startPoint x: 349, startPoint y: 134, endPoint x: 247, endPoint y: 127, distance: 102.6
click at [260, 127] on div "Commercial Building Permit CBP-191 Edit View Summary Notes Show emails 1 Introd…" at bounding box center [750, 356] width 1500 height 712
type input "[PERSON_NAME]"
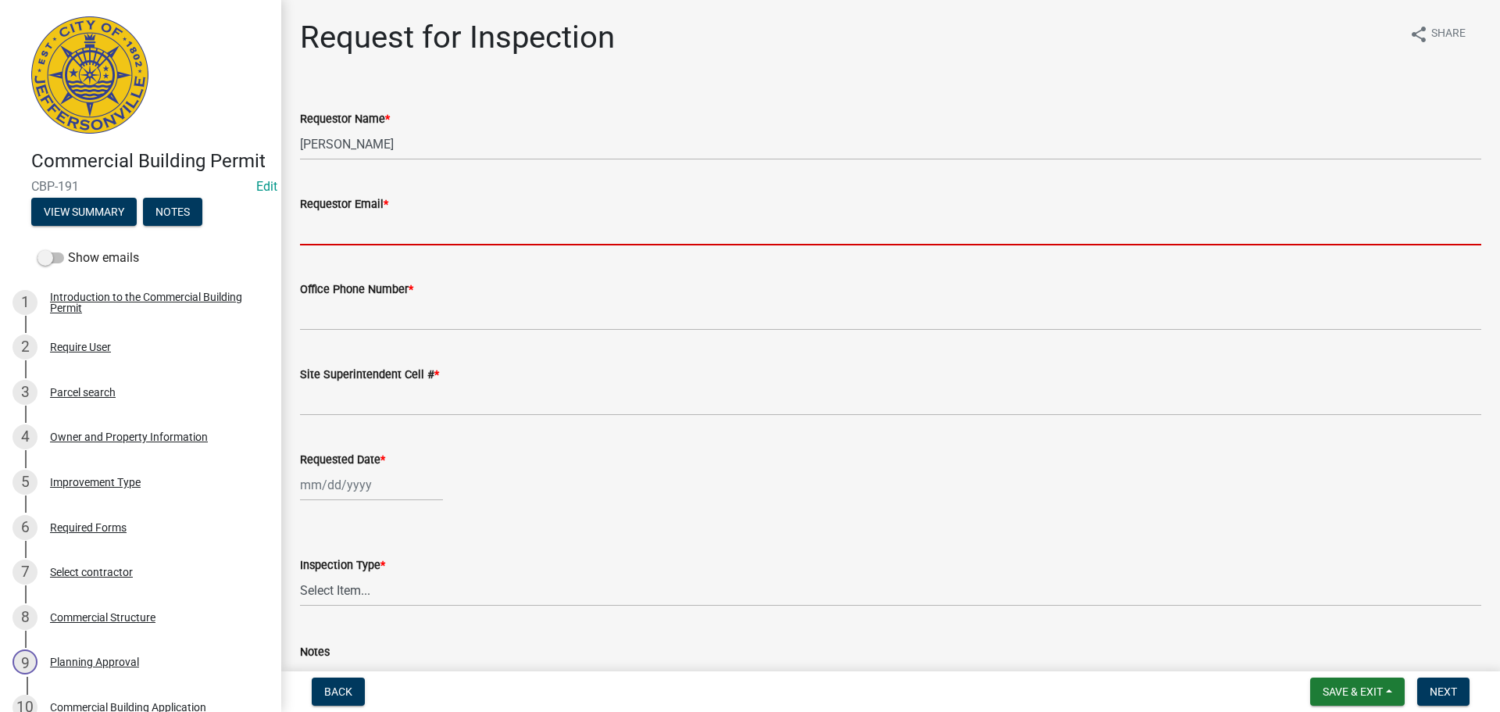
click at [315, 241] on input "Requestor Email *" at bounding box center [890, 229] width 1181 height 32
type input "[EMAIL_ADDRESS][DOMAIN_NAME]"
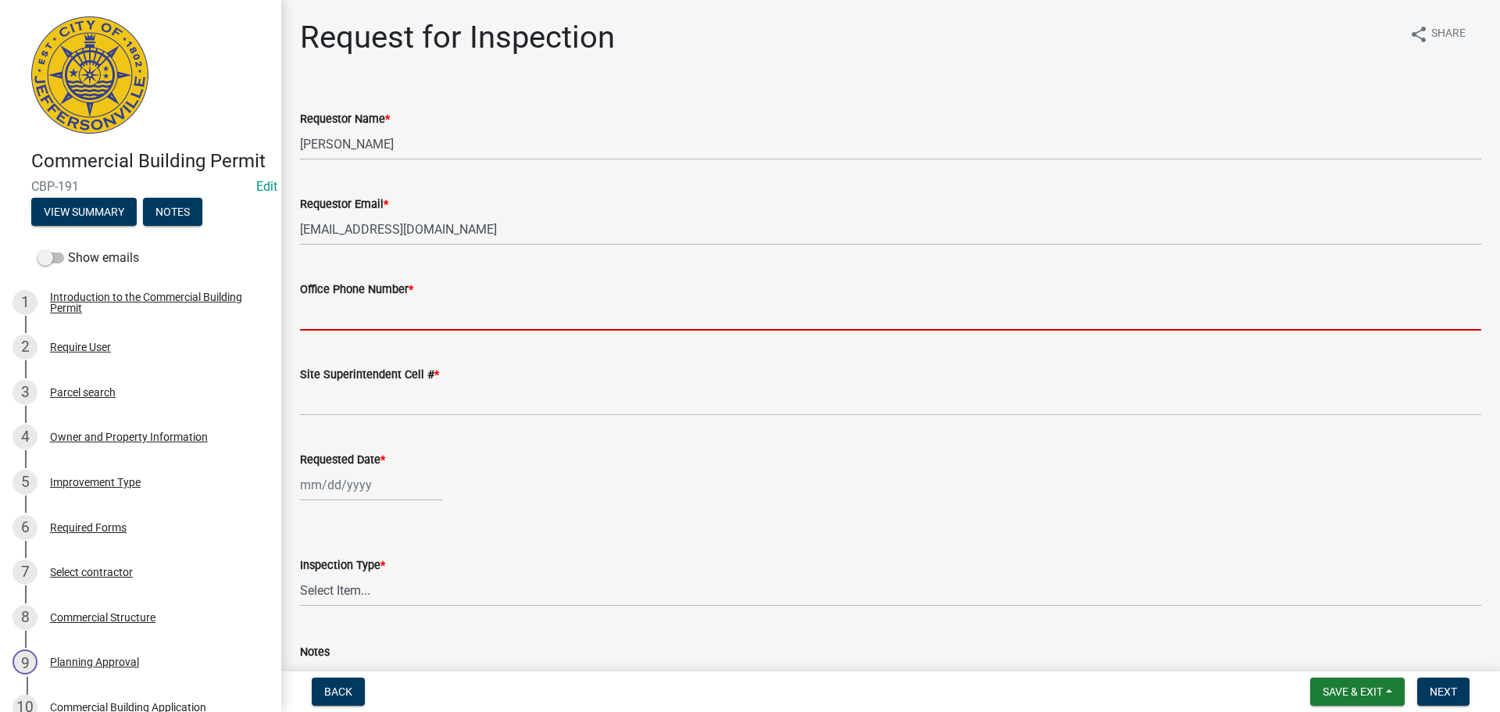
click at [389, 300] on input "Office Phone Number *" at bounding box center [890, 314] width 1181 height 32
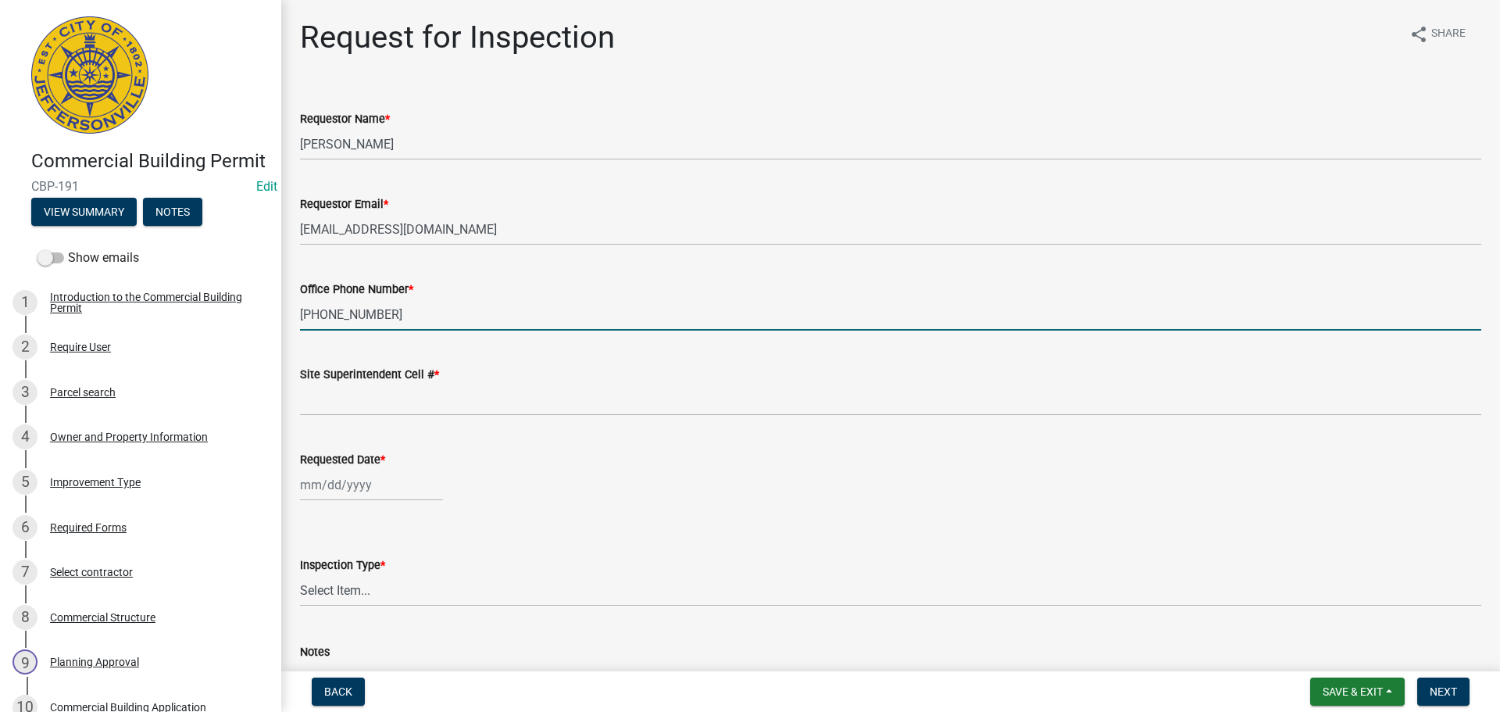
type input "[PHONE_NUMBER]"
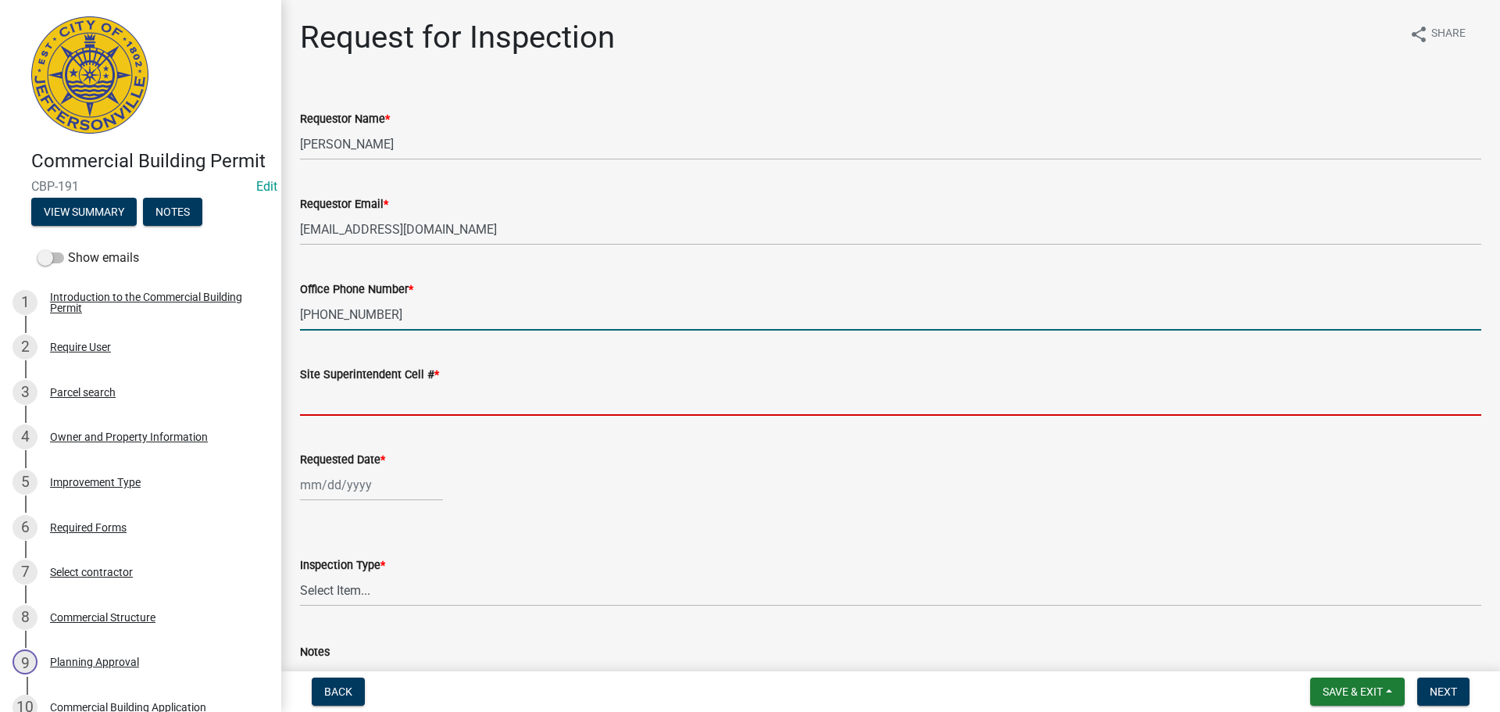
drag, startPoint x: 358, startPoint y: 405, endPoint x: 370, endPoint y: 412, distance: 13.7
click at [360, 405] on input "Site Superintendent Cell # *" at bounding box center [890, 399] width 1181 height 32
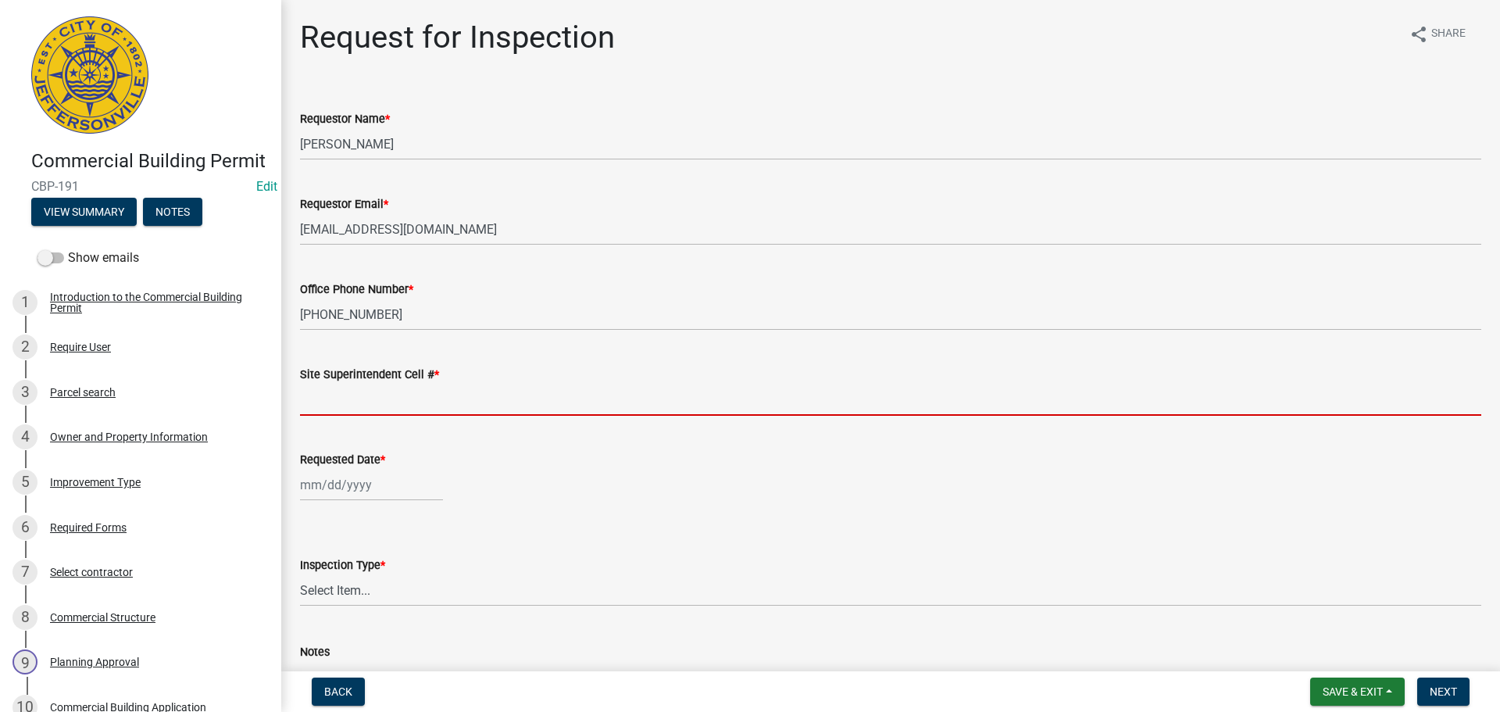
type input "SAME"
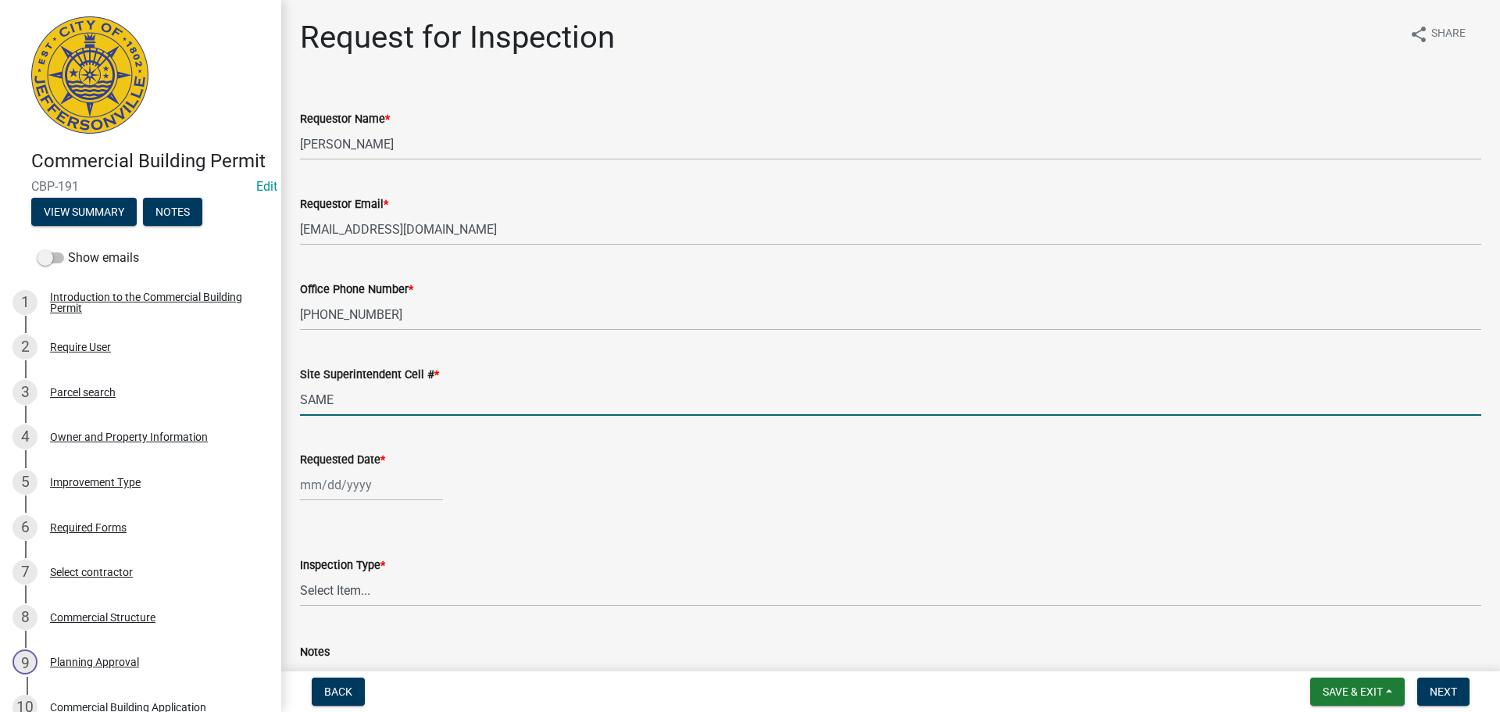
select select "8"
select select "2025"
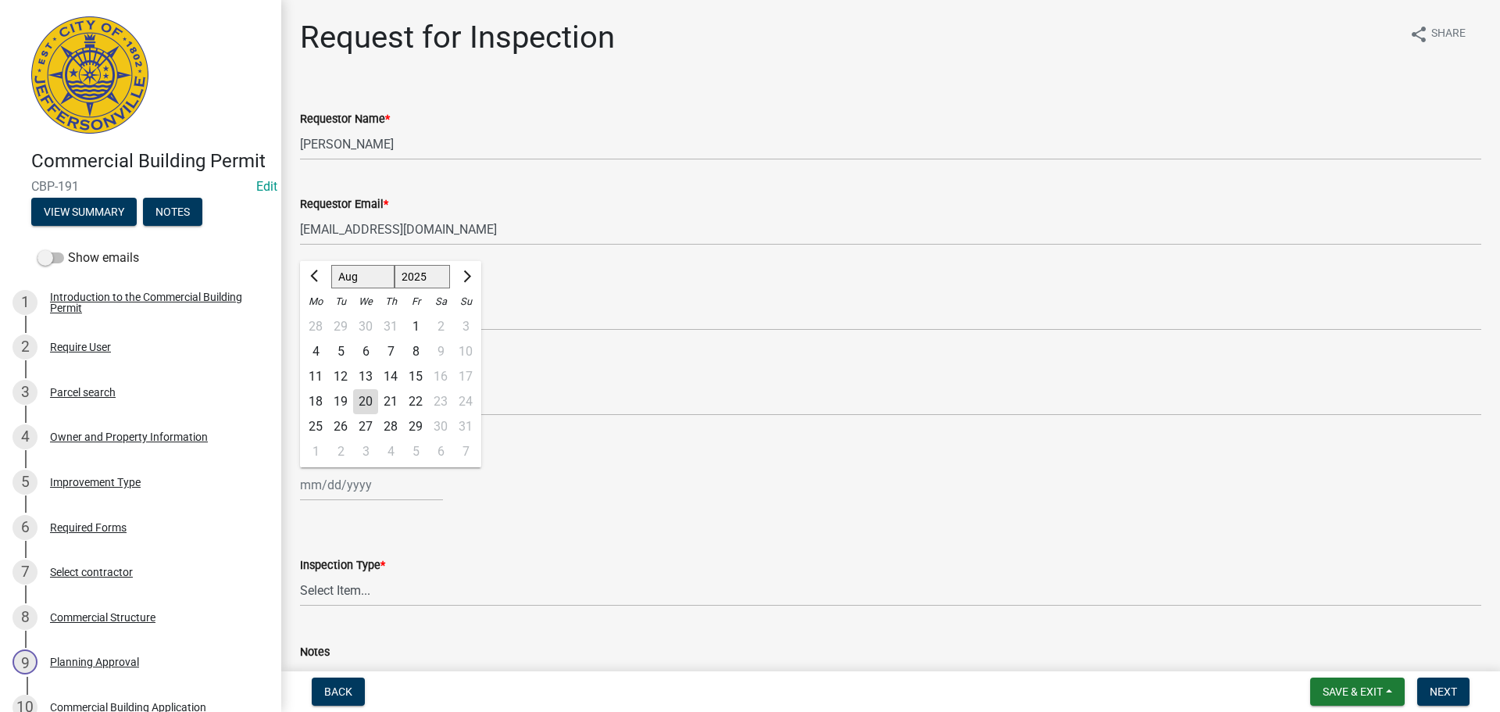
click at [353, 489] on div "[PERSON_NAME] Feb Mar Apr [PERSON_NAME][DATE] Oct Nov [DATE] 1526 1527 1528 152…" at bounding box center [371, 485] width 143 height 32
click at [387, 398] on div "21" at bounding box center [390, 401] width 25 height 25
type input "[DATE]"
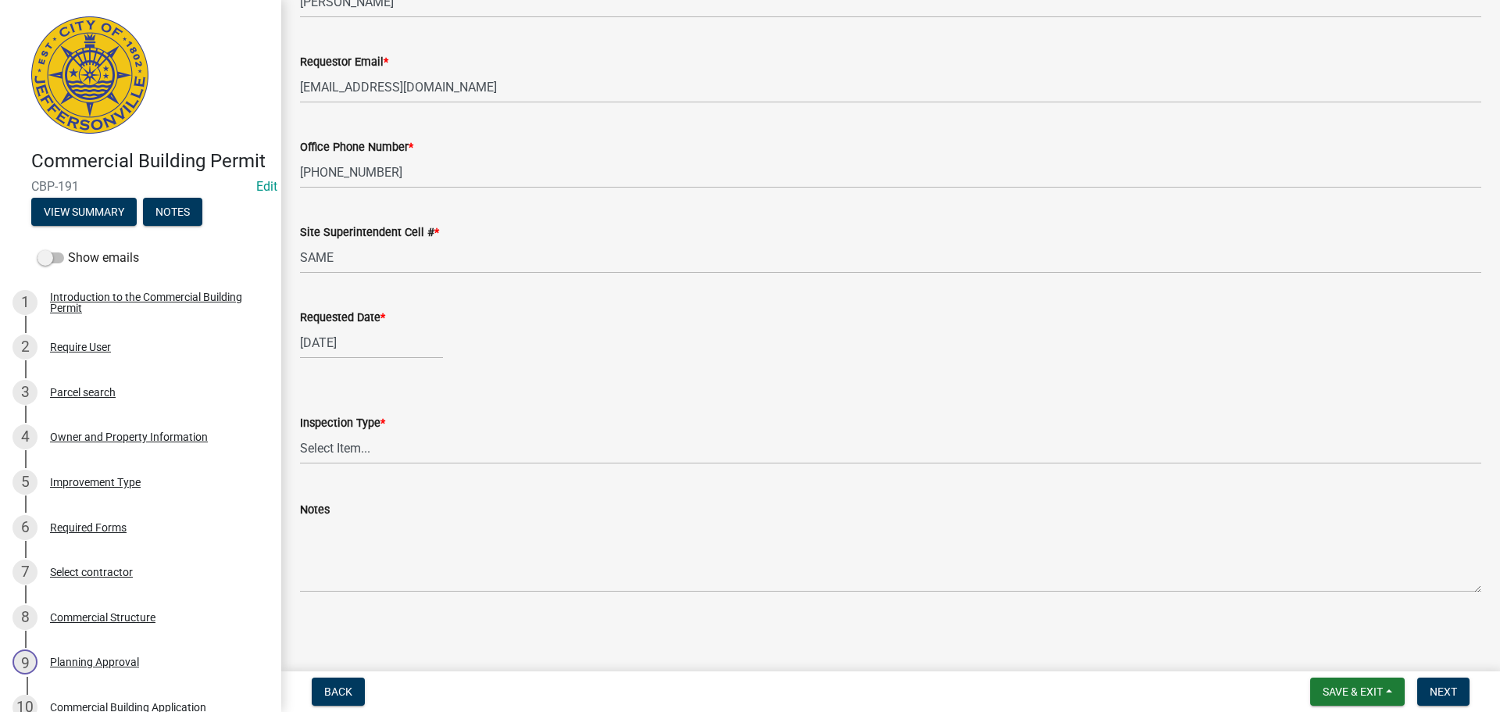
scroll to position [143, 0]
click at [312, 447] on select "Select Item... Footer Foundation Framing Final Misc" at bounding box center [890, 447] width 1181 height 32
click at [300, 431] on select "Select Item... Footer Foundation Framing Final Misc" at bounding box center [890, 447] width 1181 height 32
select select "8ea0f6e5-dde7-4881-a999-02519822ccbf"
click at [1439, 696] on span "Next" at bounding box center [1442, 691] width 27 height 12
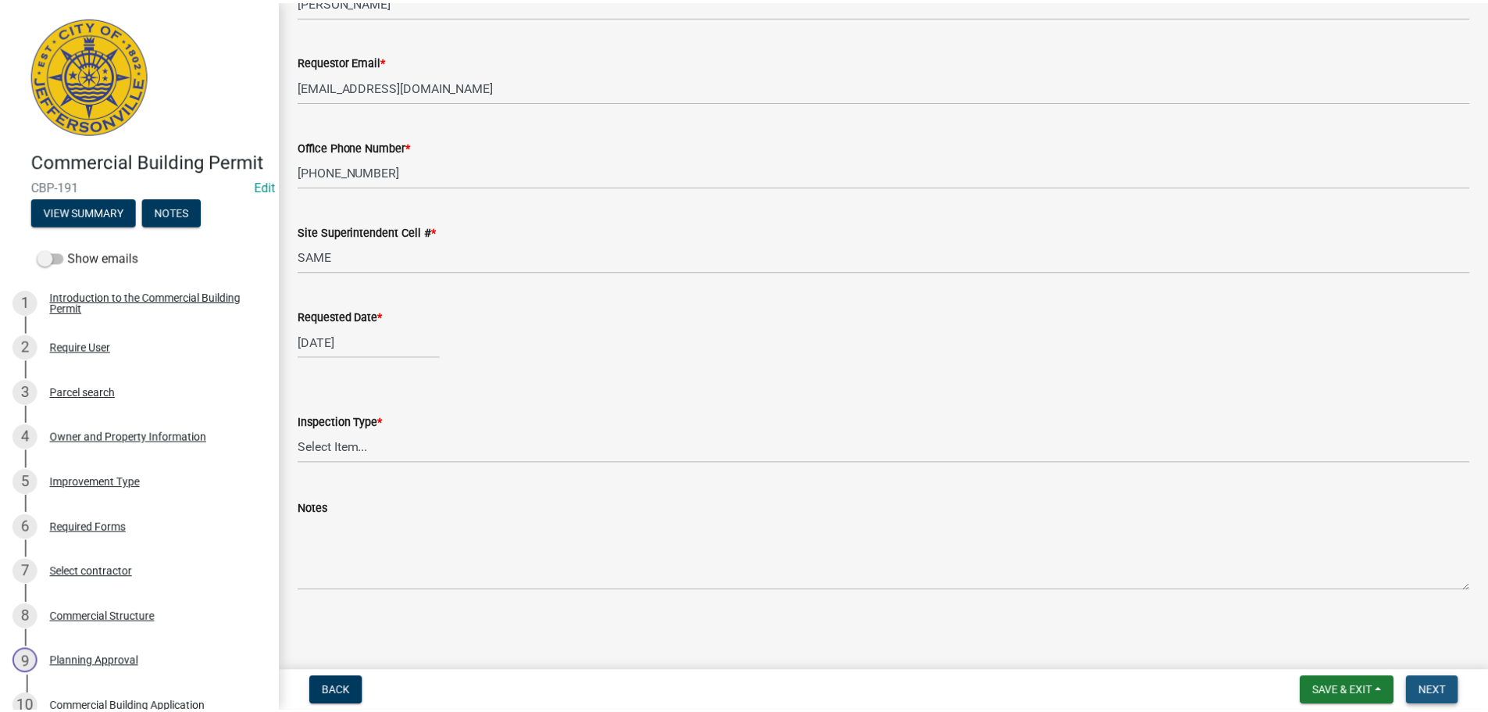
scroll to position [0, 0]
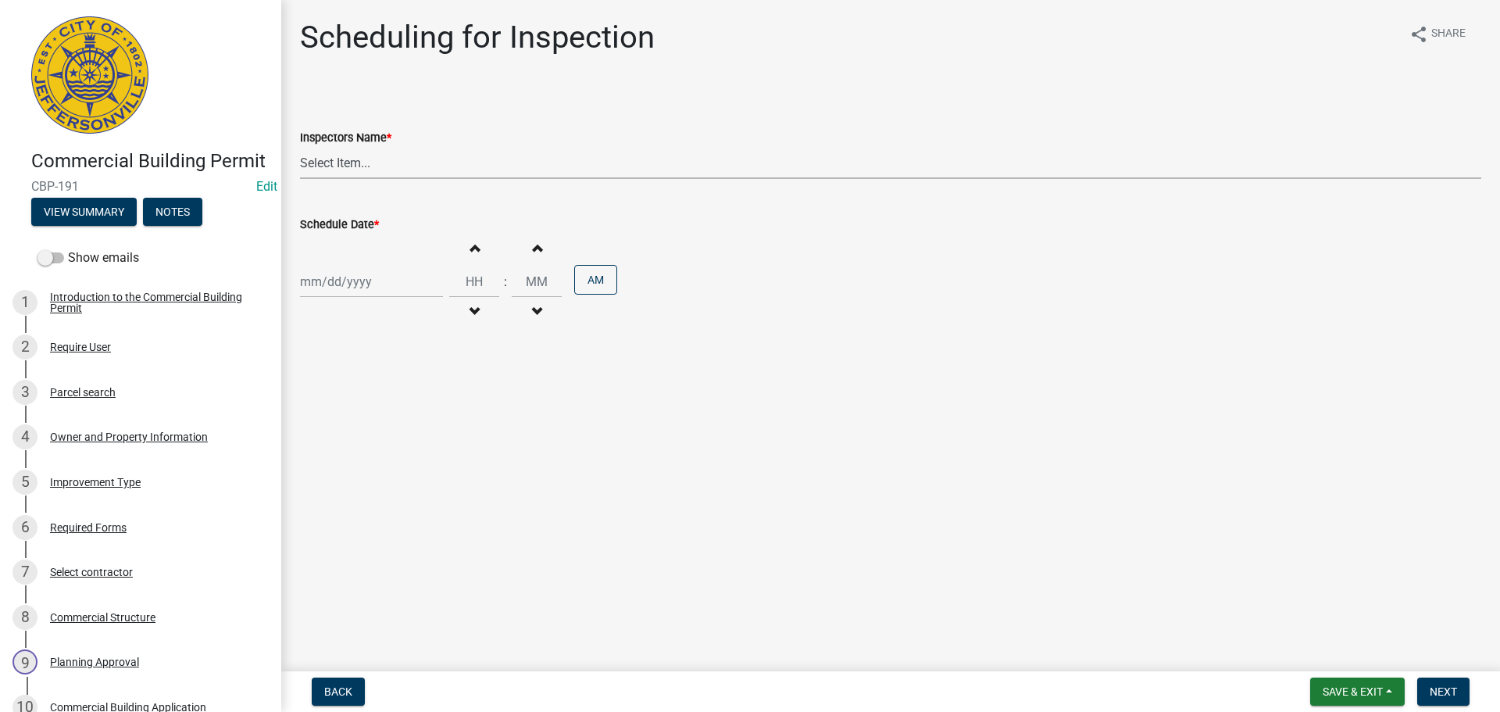
click at [314, 160] on select "Select Item... [PERSON_NAME] ([PERSON_NAME]) [PERSON_NAME] ([PERSON_NAME]) mkru…" at bounding box center [890, 163] width 1181 height 32
select select "36a8b8f0-2ef8-43e9-ae06-718f51af8d36"
click at [300, 147] on select "Select Item... [PERSON_NAME] ([PERSON_NAME]) [PERSON_NAME] ([PERSON_NAME]) mkru…" at bounding box center [890, 163] width 1181 height 32
select select "8"
select select "2025"
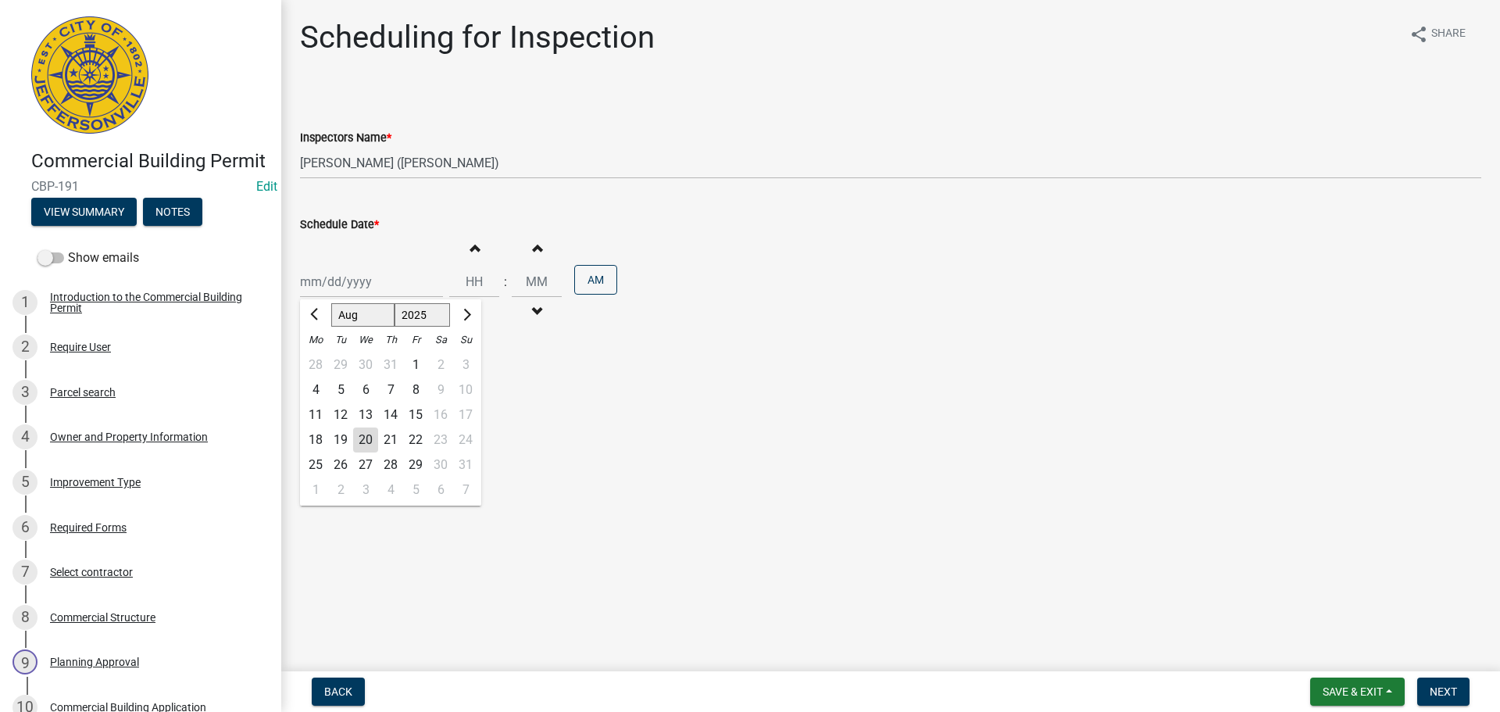
click at [331, 287] on div "[PERSON_NAME] Feb Mar Apr [PERSON_NAME][DATE] Oct Nov [DATE] 1526 1527 1528 152…" at bounding box center [371, 282] width 143 height 32
click at [362, 163] on select "Select Item... [PERSON_NAME] ([PERSON_NAME]) [PERSON_NAME] ([PERSON_NAME]) mkru…" at bounding box center [890, 163] width 1181 height 32
select select "fdb3bcc6-ce93-4663-8a18-5c08884dd177"
click at [300, 147] on select "Select Item... [PERSON_NAME] ([PERSON_NAME]) [PERSON_NAME] ([PERSON_NAME]) mkru…" at bounding box center [890, 163] width 1181 height 32
click at [360, 291] on div at bounding box center [371, 282] width 143 height 32
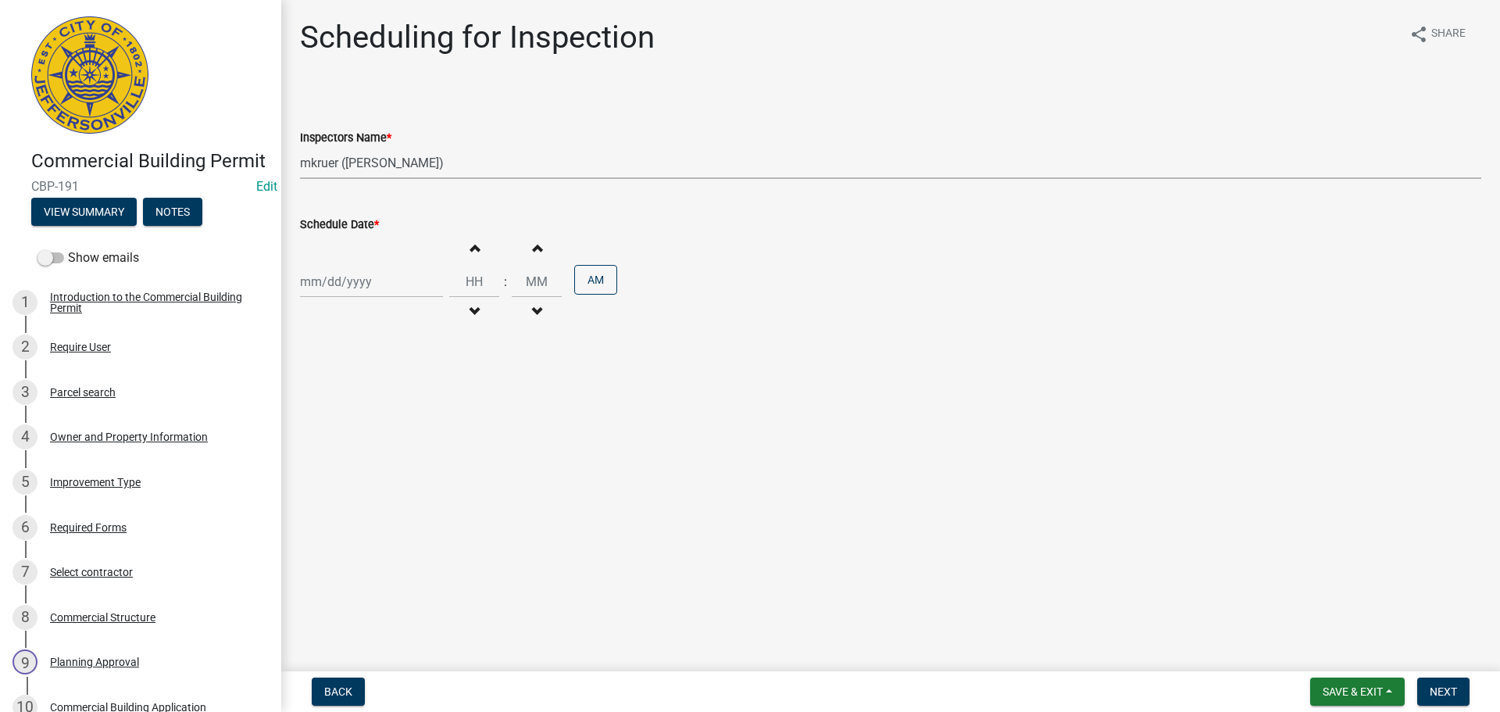
select select "8"
select select "2025"
click at [394, 438] on div "21" at bounding box center [390, 439] width 25 height 25
type input "[DATE]"
click at [473, 282] on input "Hours" at bounding box center [474, 282] width 50 height 32
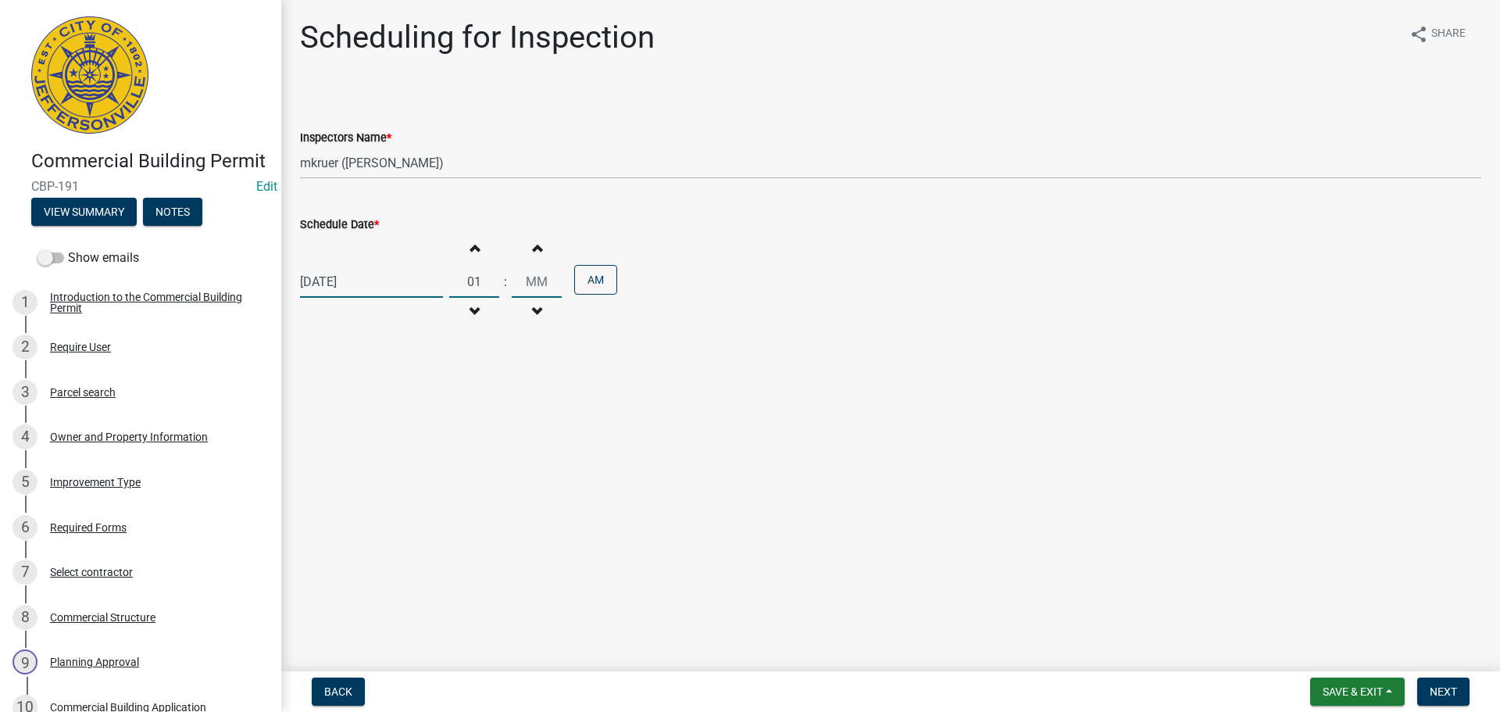
type input "01"
type input "00"
click at [589, 285] on button "AM" at bounding box center [595, 280] width 43 height 30
click at [1435, 685] on span "Next" at bounding box center [1442, 691] width 27 height 12
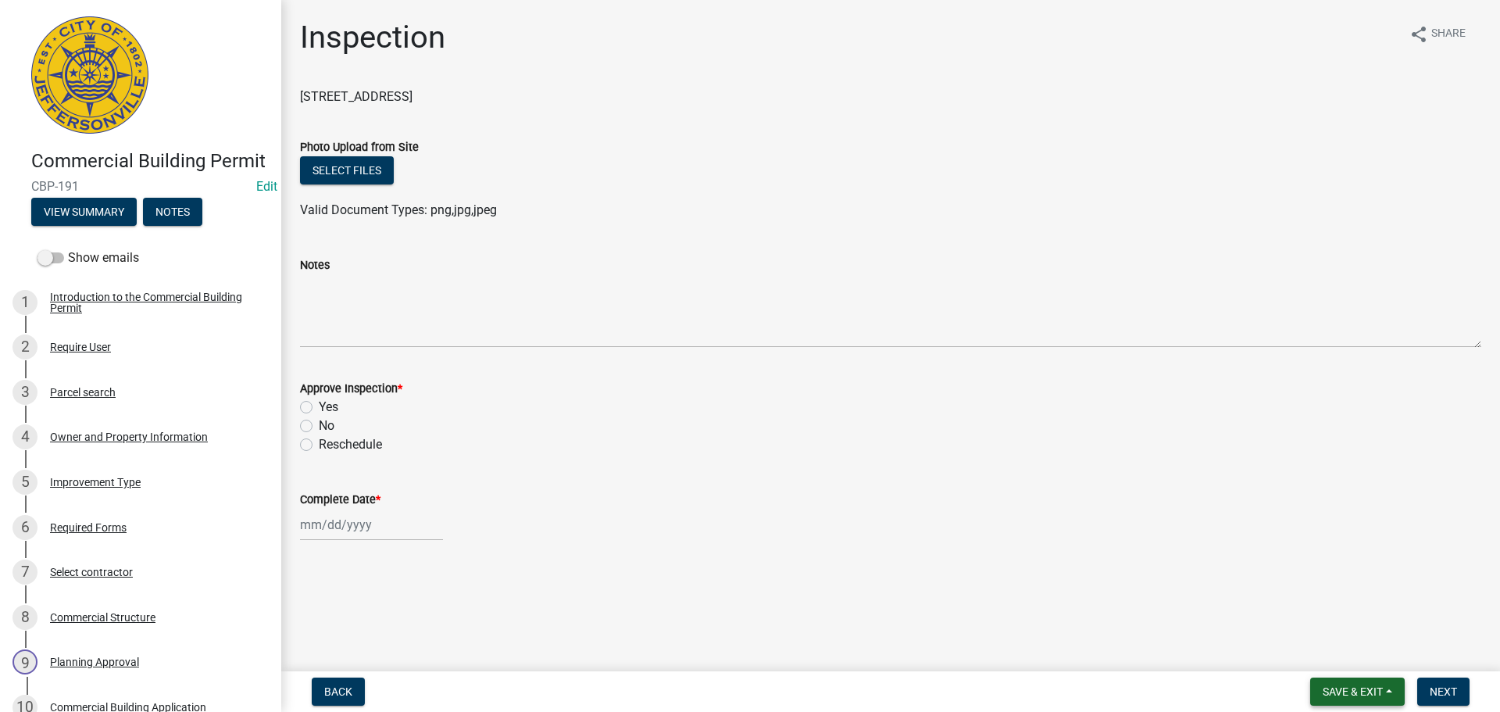
click at [1339, 696] on span "Save & Exit" at bounding box center [1352, 691] width 60 height 12
click at [1332, 658] on button "Save & Exit" at bounding box center [1341, 650] width 125 height 37
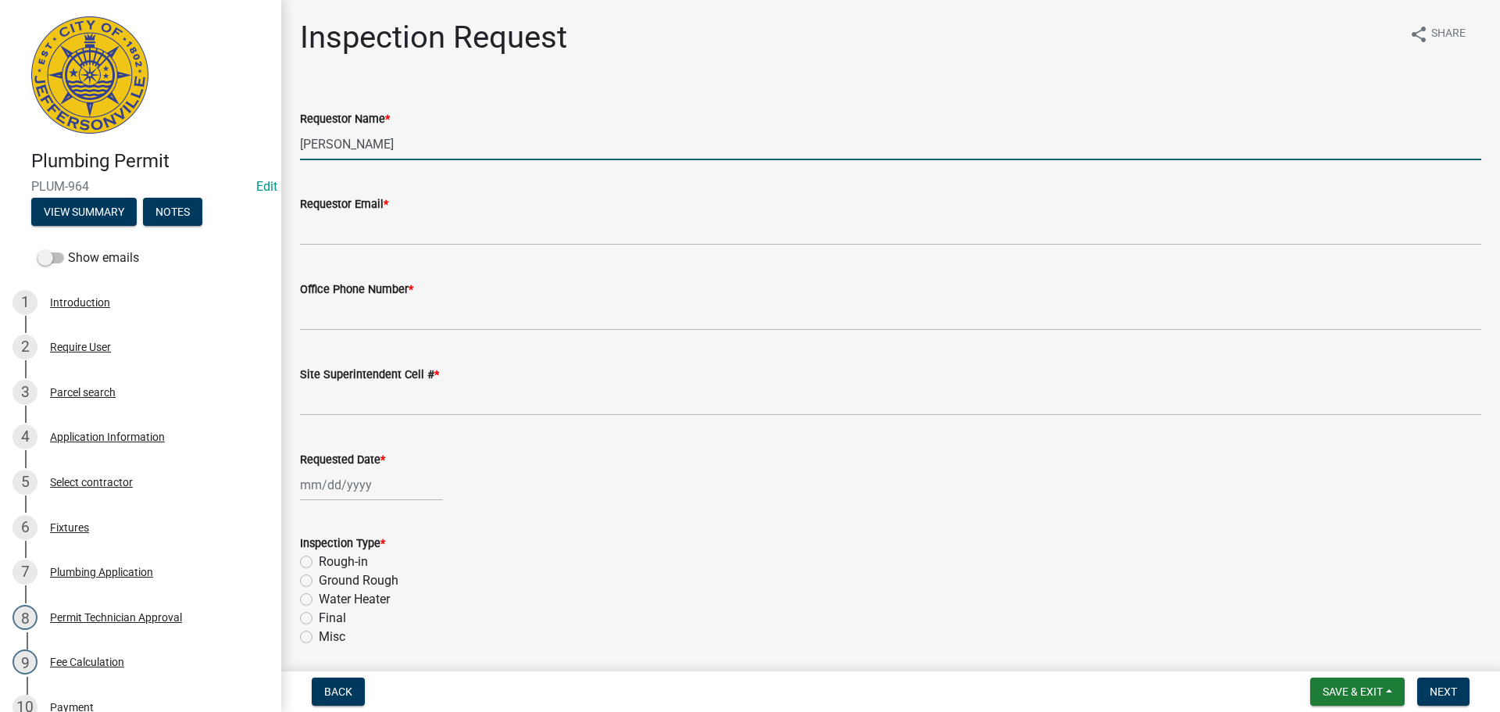
drag, startPoint x: 398, startPoint y: 148, endPoint x: 197, endPoint y: 120, distance: 202.7
click at [247, 134] on div "Plumbing Permit PLUM-964 Edit View Summary Notes Show emails 1 Introduction 2 R…" at bounding box center [750, 356] width 1500 height 712
type input "CAMERON"
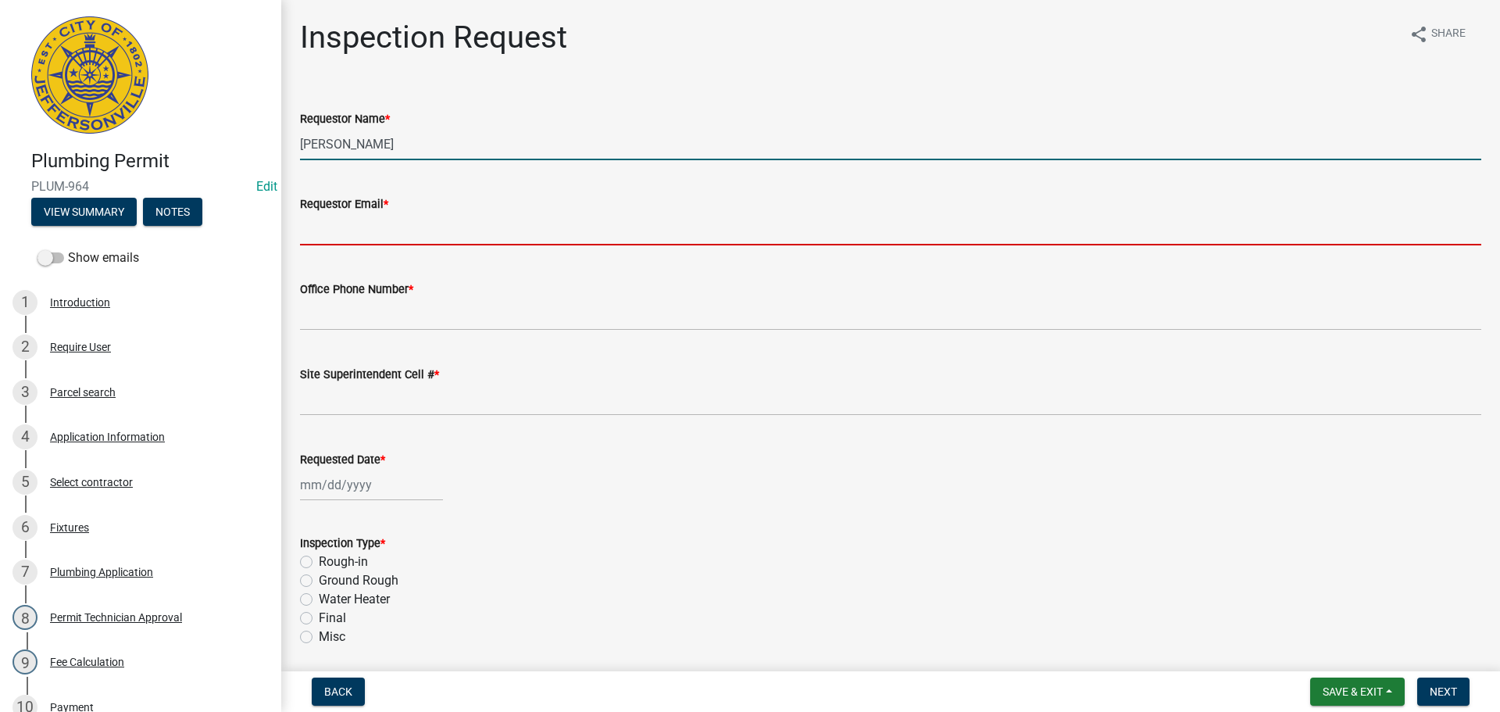
click at [349, 221] on input "Requestor Email *" at bounding box center [890, 229] width 1181 height 32
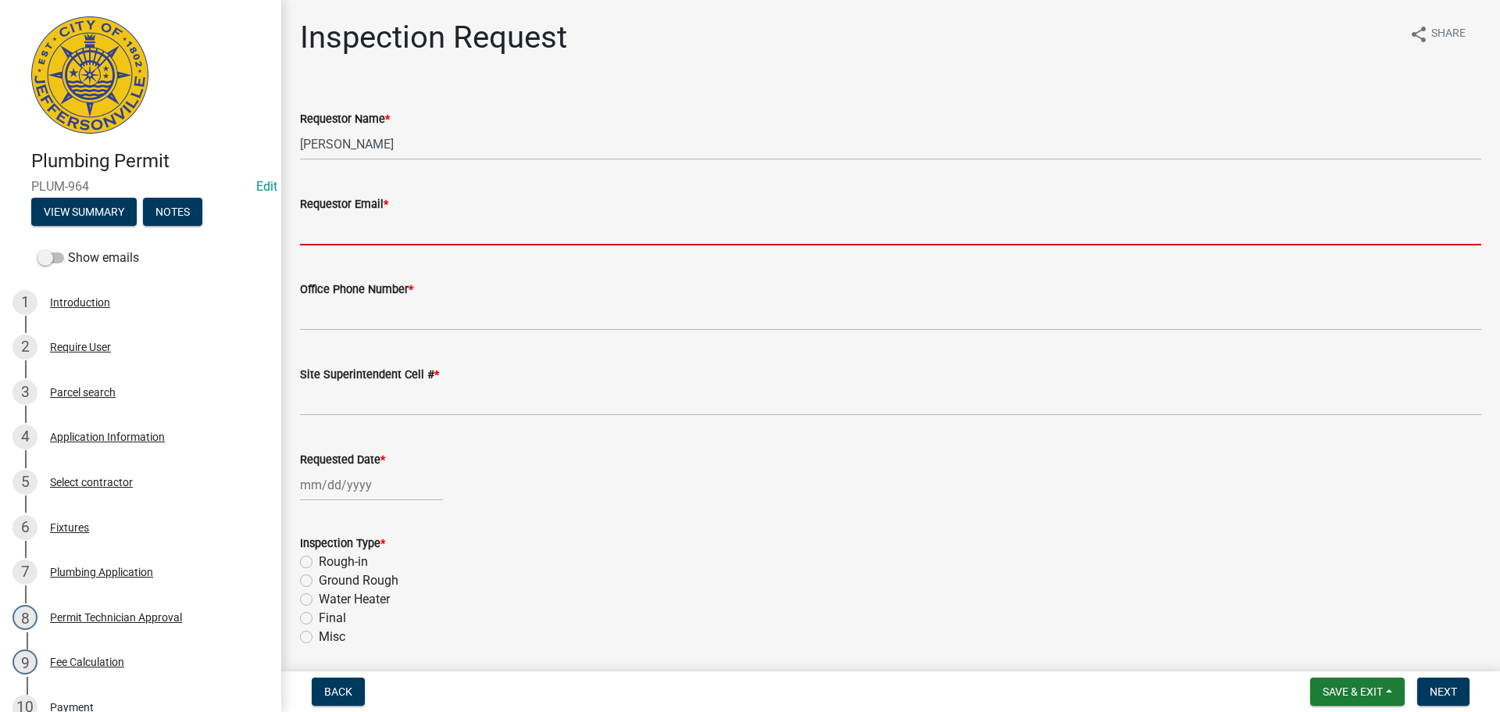
type input "mbottorff@cityofjeff.net"
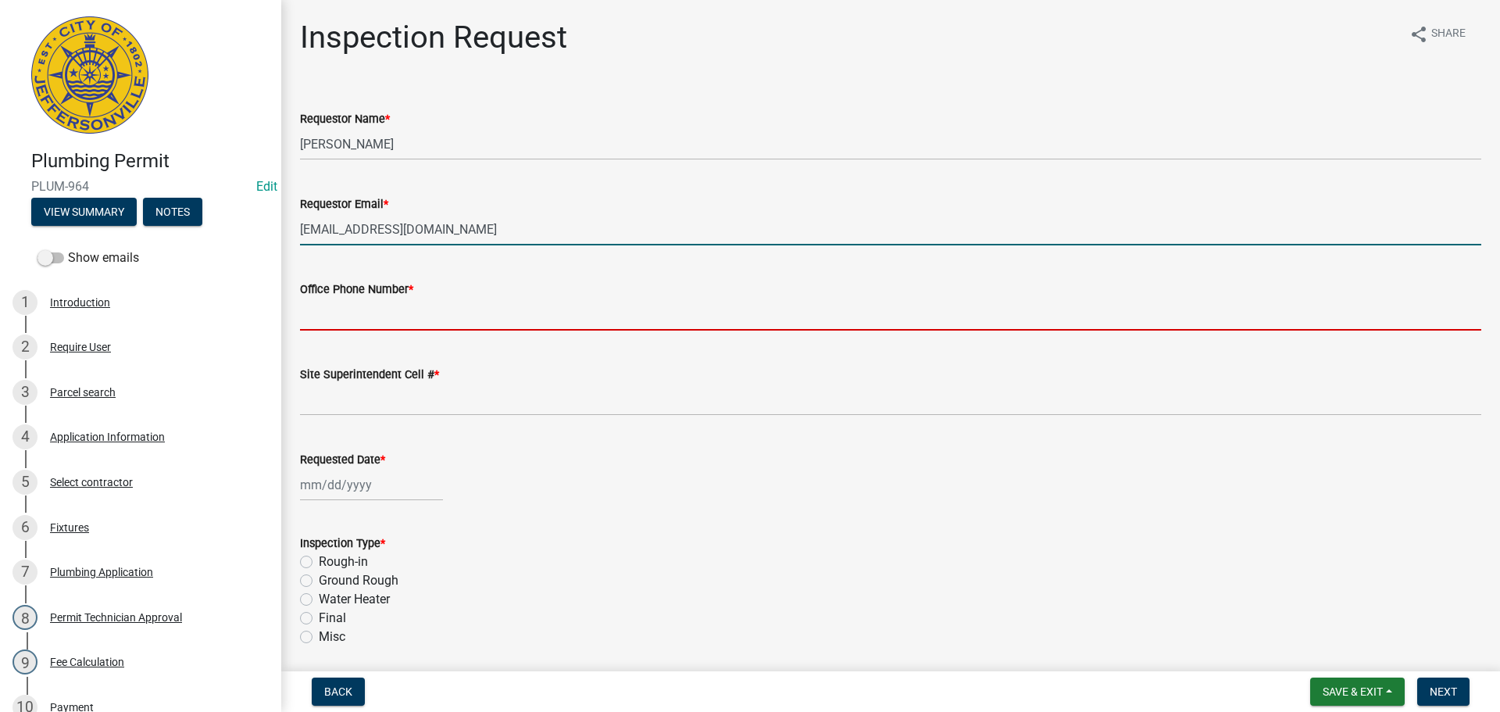
click at [366, 308] on input "Office Phone Number *" at bounding box center [890, 314] width 1181 height 32
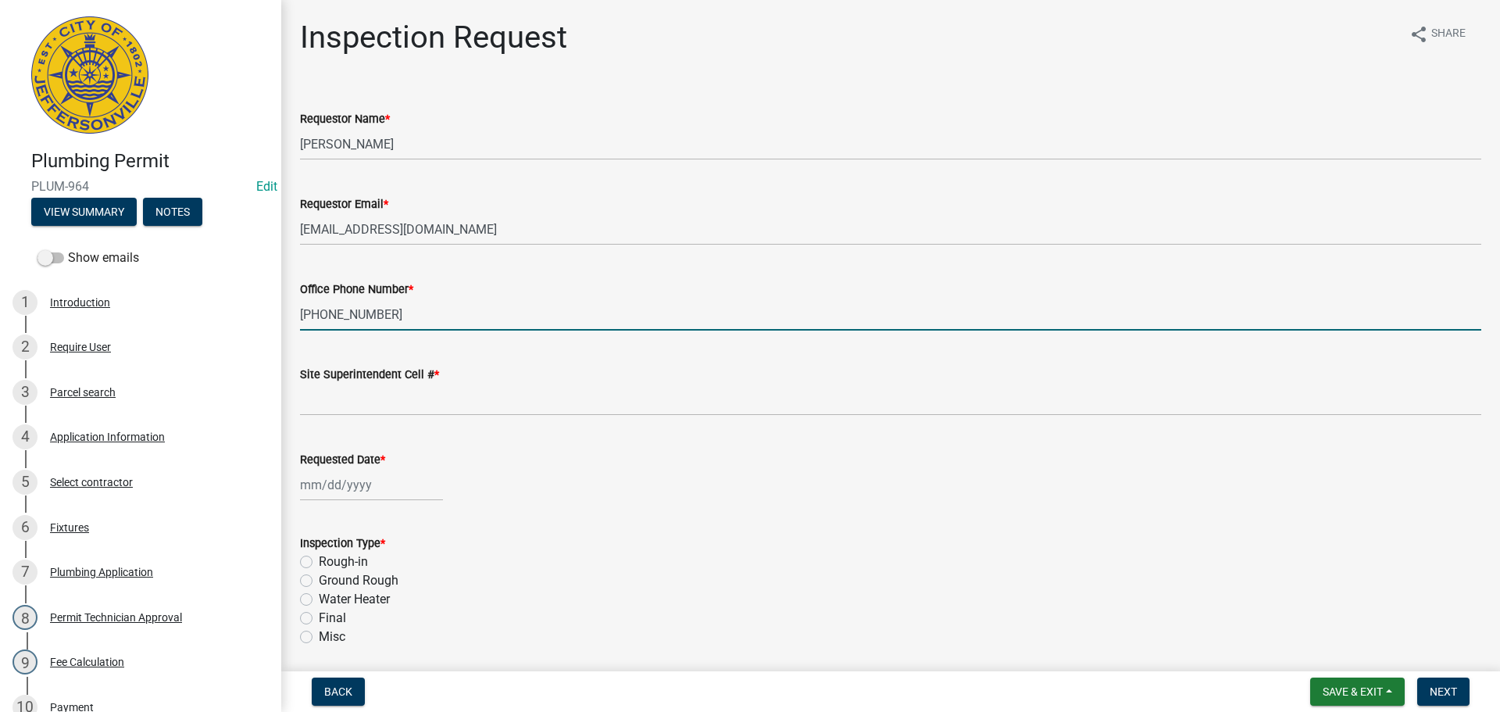
type input "812-989-6355"
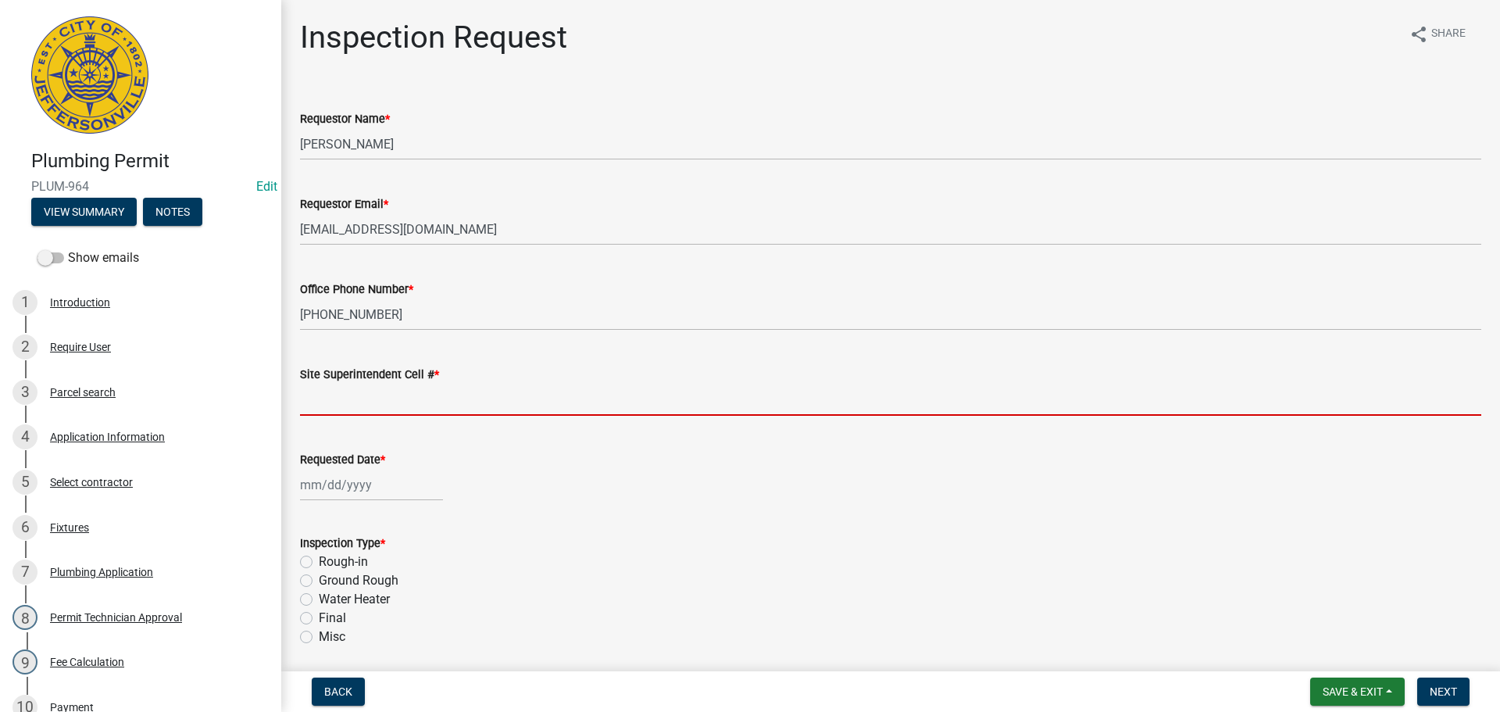
click at [372, 404] on input "Site Superintendent Cell # *" at bounding box center [890, 399] width 1181 height 32
type input "SAME"
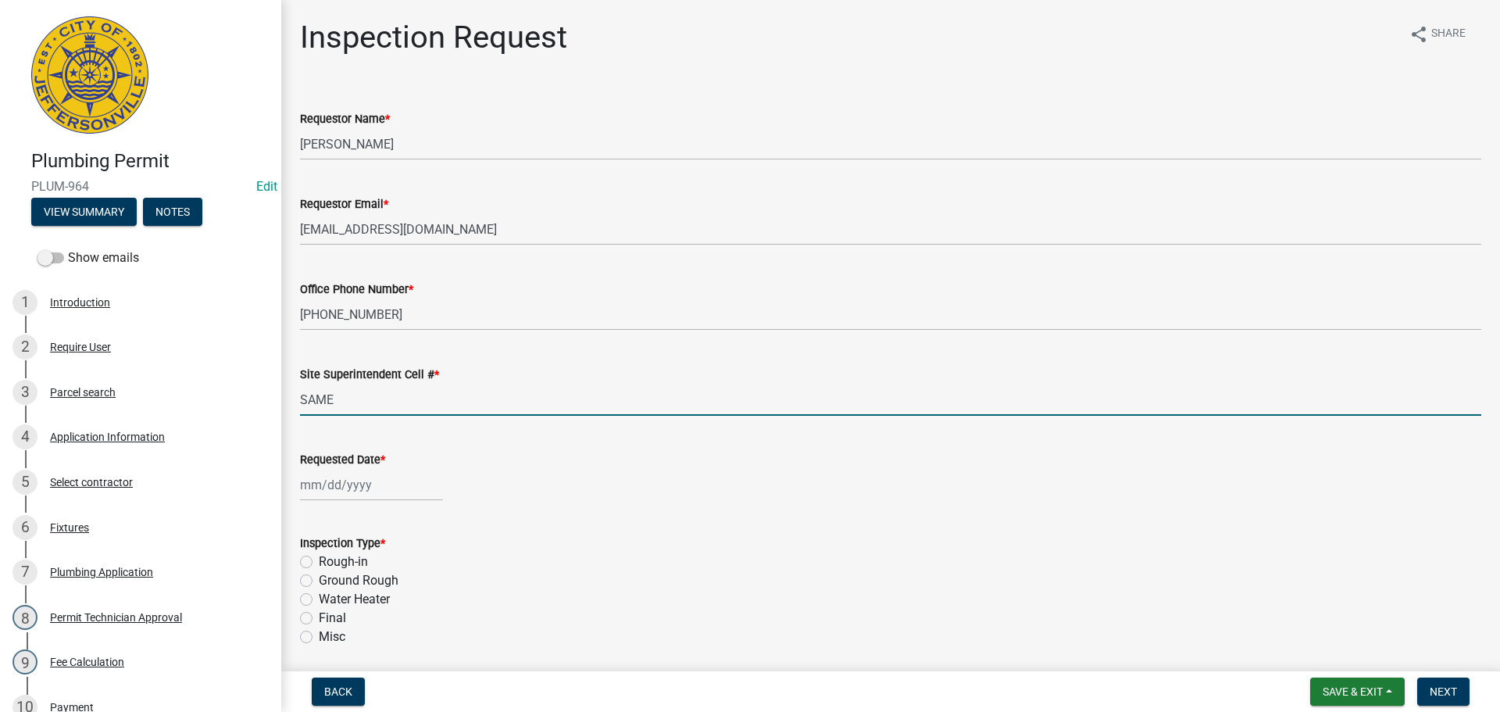
click at [342, 476] on div at bounding box center [371, 485] width 143 height 32
select select "8"
select select "2025"
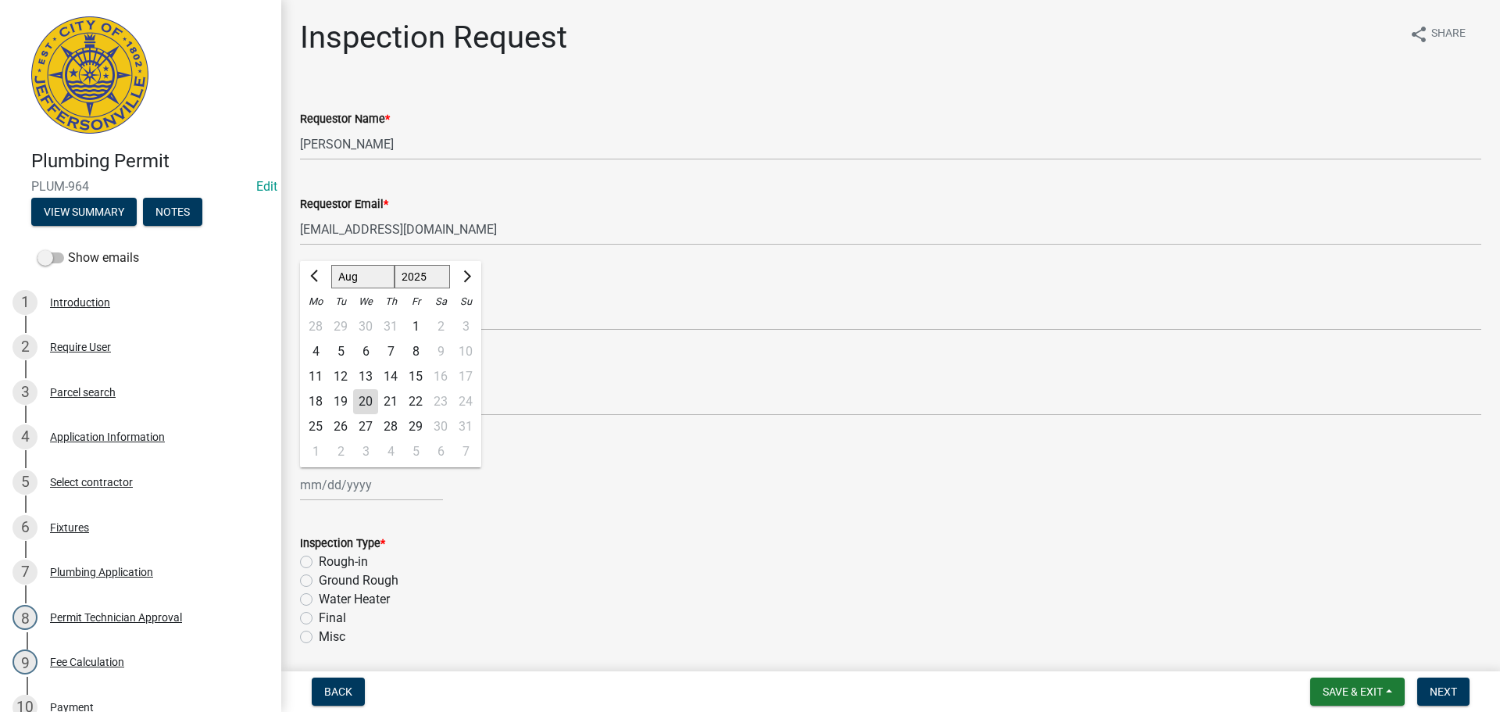
click at [391, 401] on div "21" at bounding box center [390, 401] width 25 height 25
type input "08/21/2025"
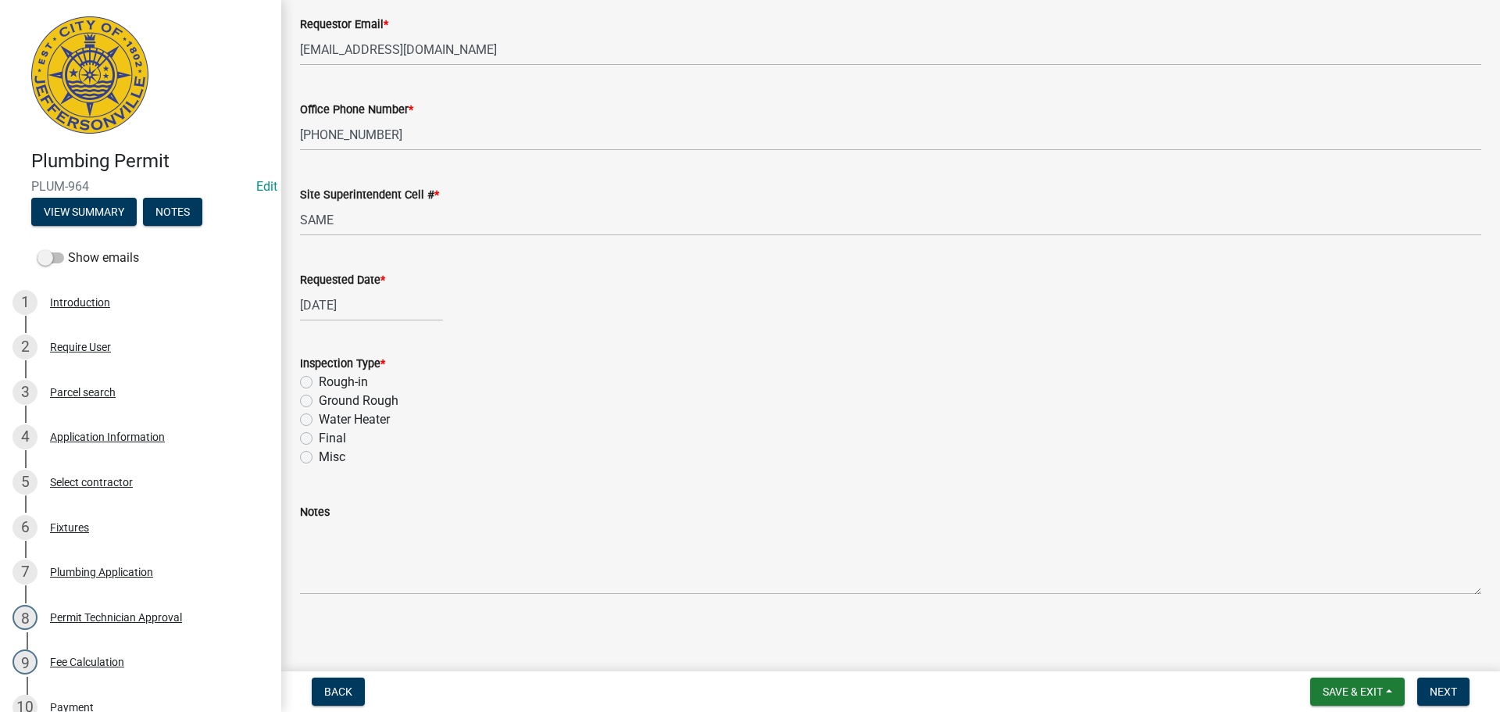
scroll to position [183, 0]
click at [319, 398] on label "Ground Rough" at bounding box center [359, 397] width 80 height 19
click at [319, 398] on input "Ground Rough" at bounding box center [324, 393] width 10 height 10
radio input "true"
click at [1449, 690] on span "Next" at bounding box center [1442, 691] width 27 height 12
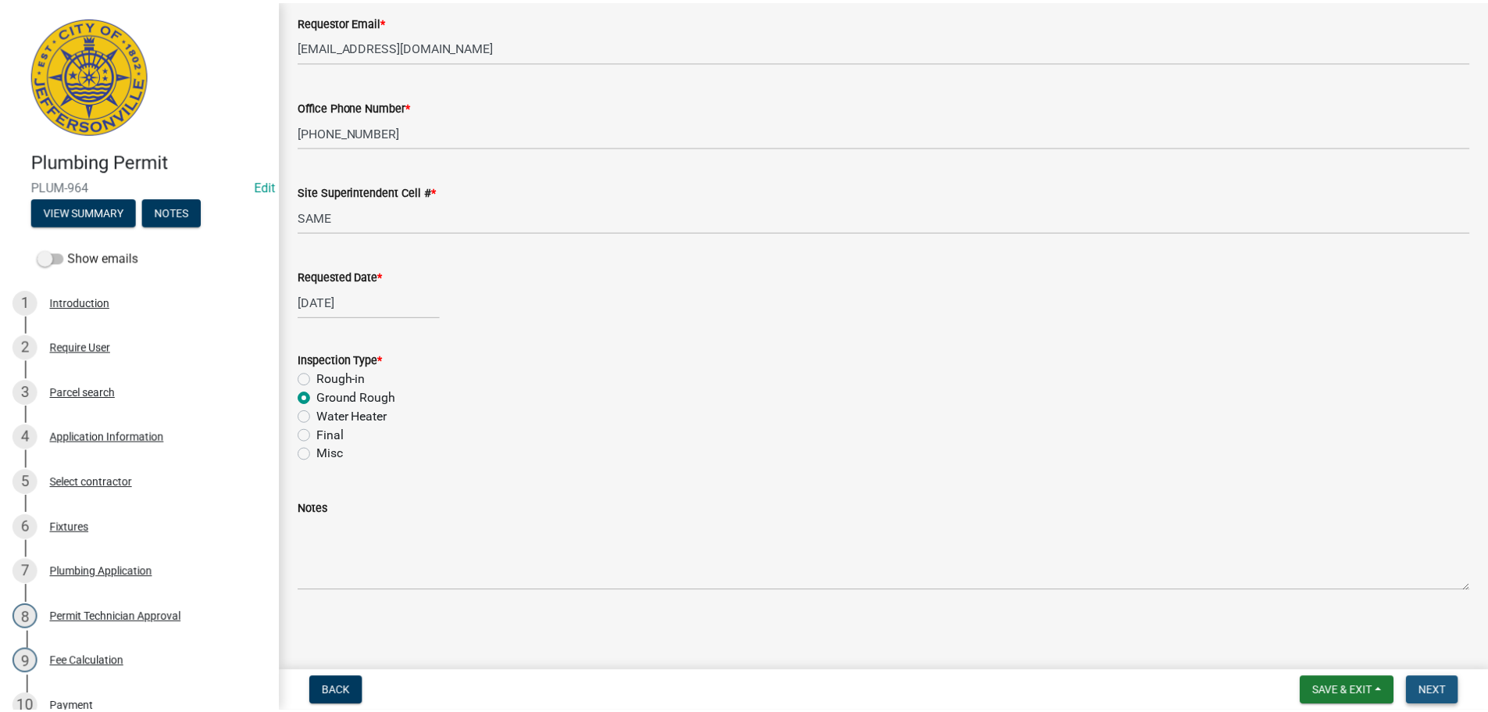
scroll to position [0, 0]
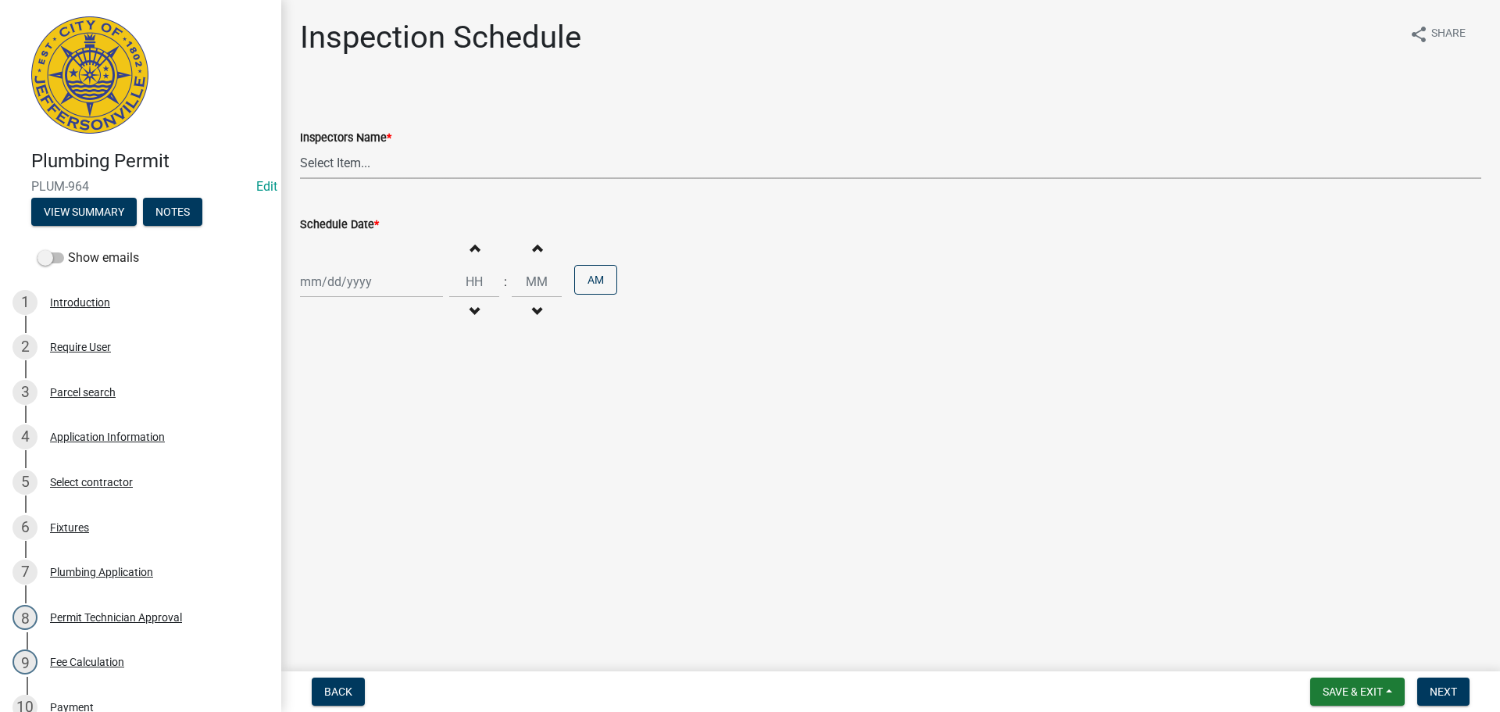
click at [336, 157] on select "Select Item... jramsey (Jeremy Ramsey) MaryFrey (Mary Frey) mkruer (Mike Kruer)…" at bounding box center [890, 163] width 1181 height 32
select select "13c97fbc-c819-4cee-844a-0db3d3c4db95"
click at [300, 147] on select "Select Item... jramsey (Jeremy Ramsey) MaryFrey (Mary Frey) mkruer (Mike Kruer)…" at bounding box center [890, 163] width 1181 height 32
select select "8"
select select "2025"
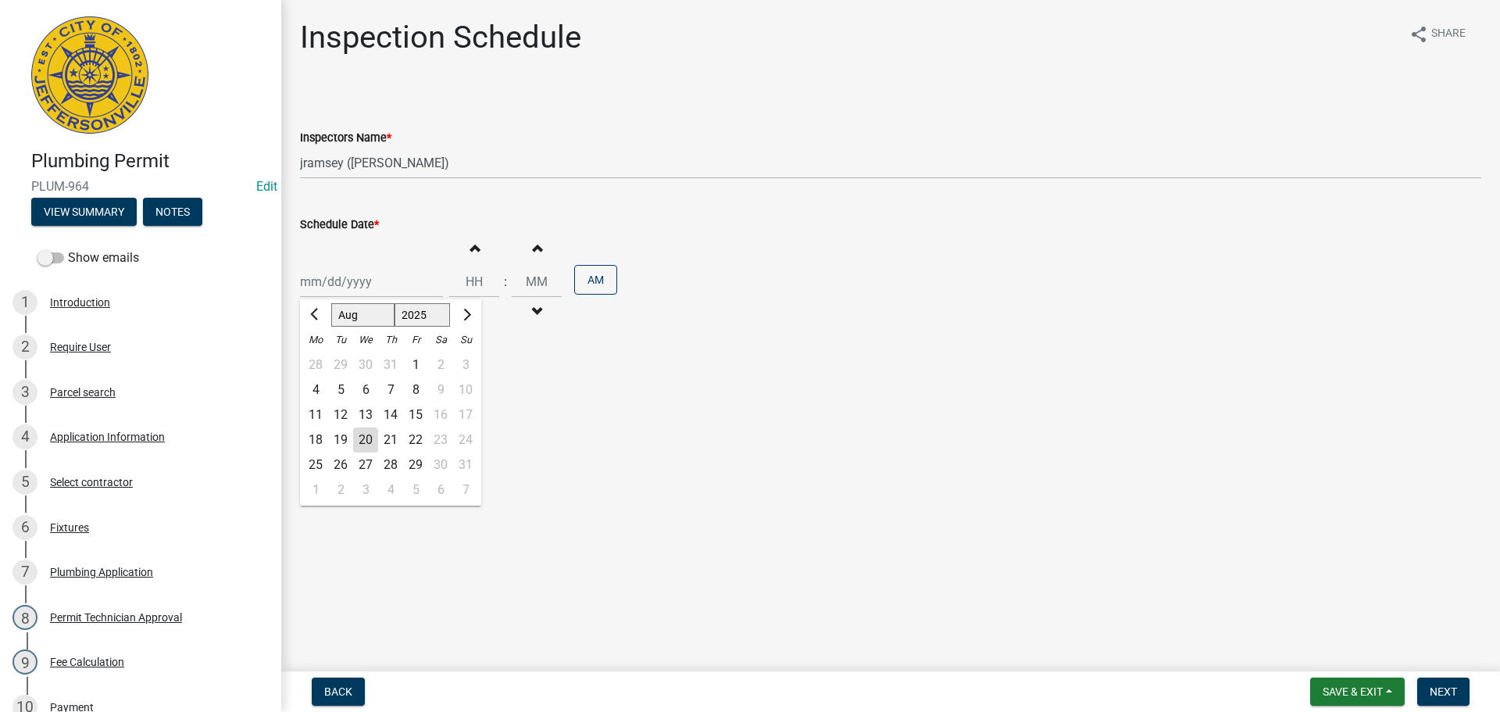
click at [336, 273] on div "Jan Feb Mar Apr May Jun Jul Aug Sep Oct Nov Dec 1525 1526 1527 1528 1529 1530 1…" at bounding box center [371, 282] width 143 height 32
click at [400, 441] on div "21" at bounding box center [390, 439] width 25 height 25
type input "08/21/2025"
click at [476, 279] on input "Hours" at bounding box center [474, 282] width 50 height 32
type input "01"
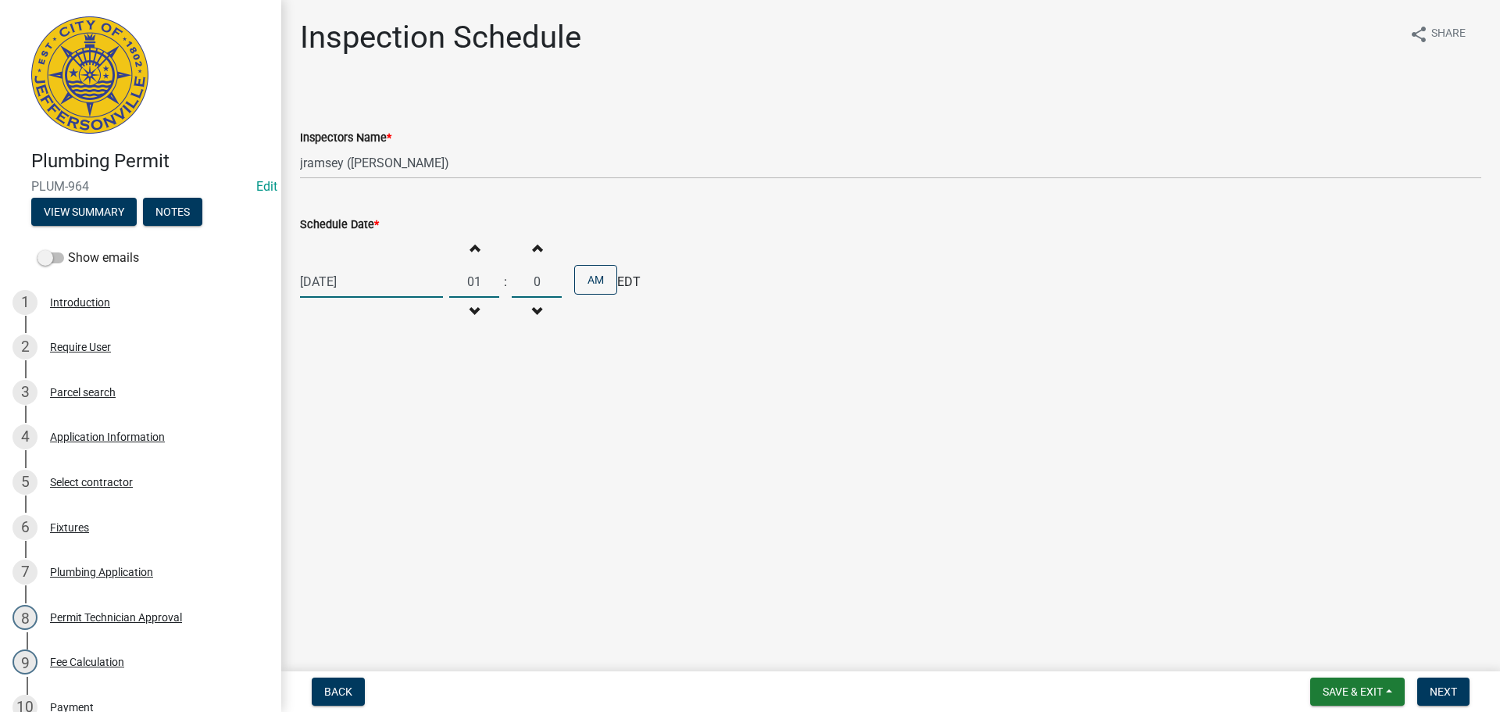
type input "00"
click at [597, 282] on button "AM" at bounding box center [595, 280] width 43 height 30
click at [1436, 697] on span "Next" at bounding box center [1442, 691] width 27 height 12
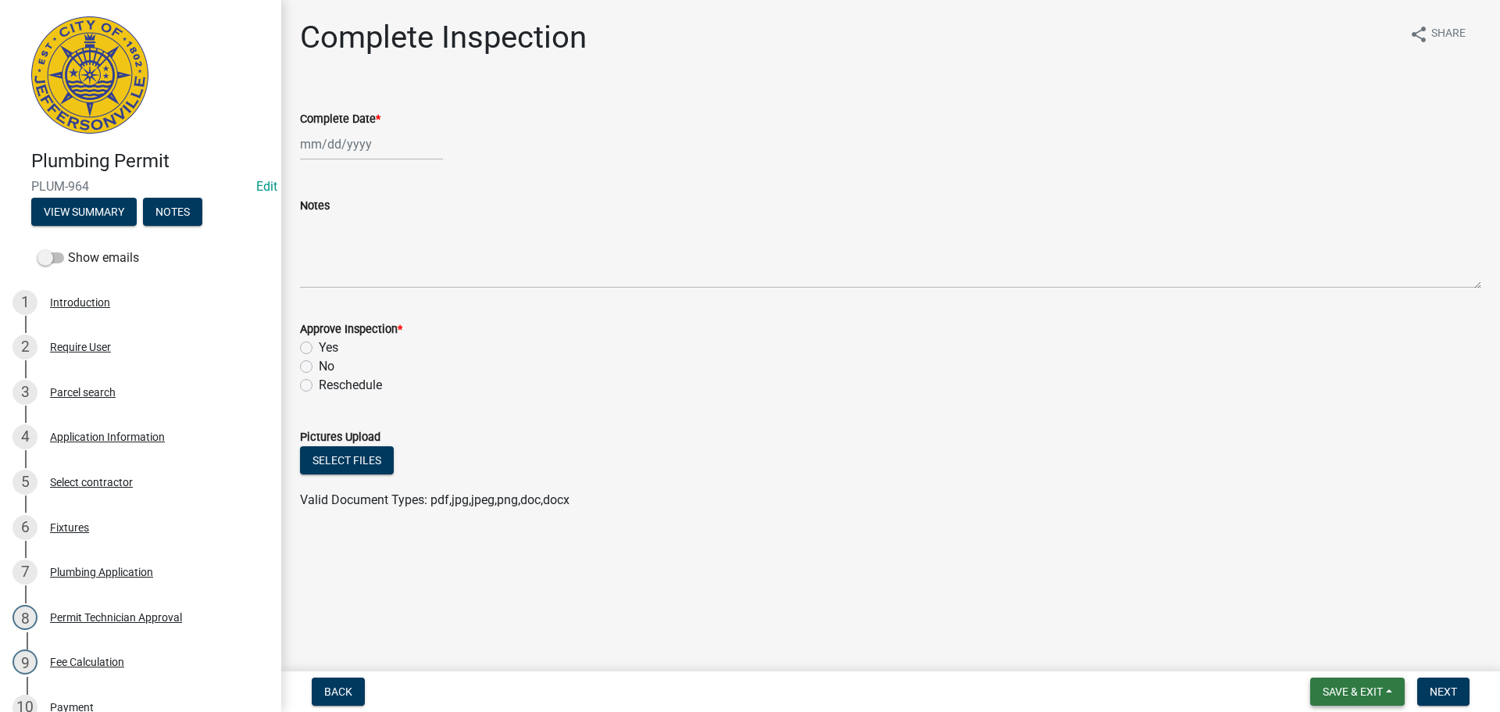
click at [1350, 687] on span "Save & Exit" at bounding box center [1352, 691] width 60 height 12
click at [1332, 653] on button "Save & Exit" at bounding box center [1341, 650] width 125 height 37
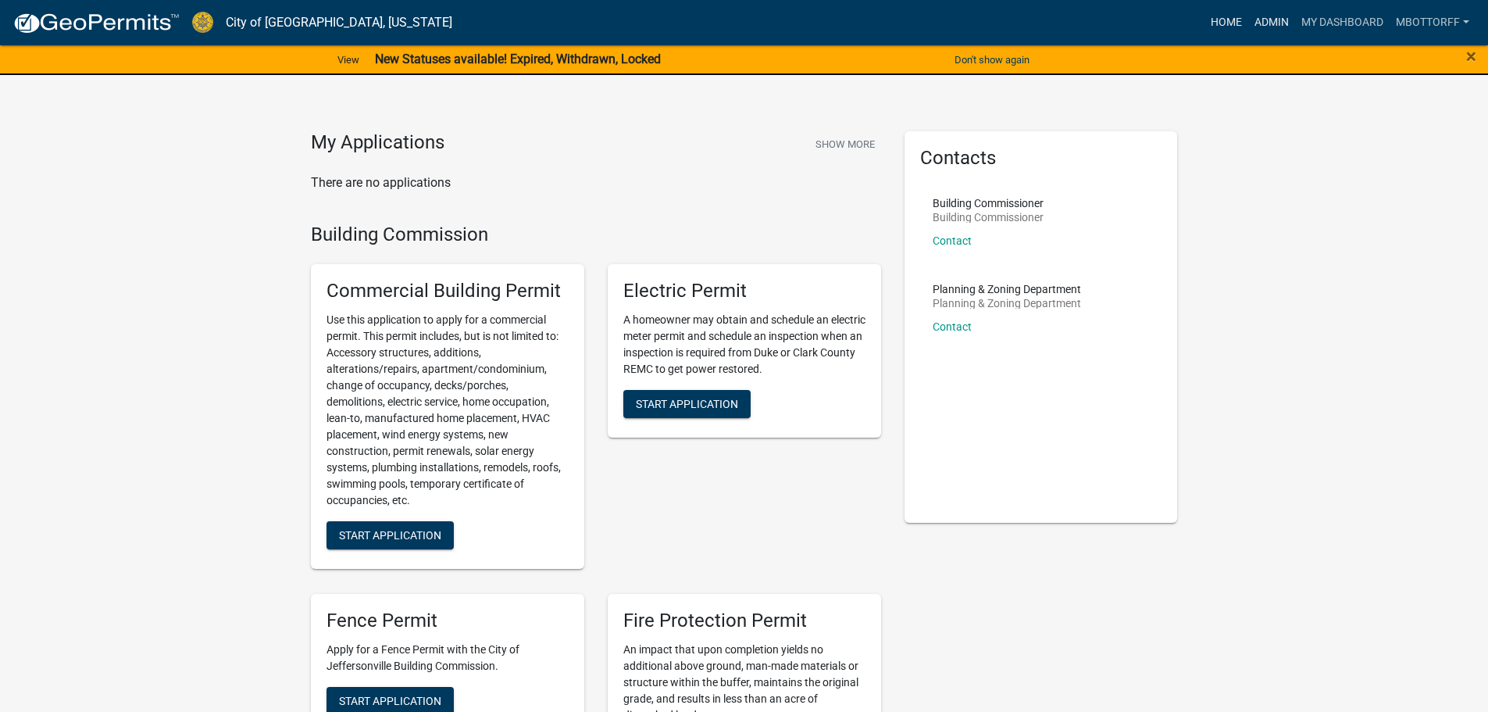
drag, startPoint x: 1271, startPoint y: 24, endPoint x: 1230, endPoint y: 25, distance: 40.6
click at [1271, 22] on link "Admin" at bounding box center [1271, 23] width 47 height 30
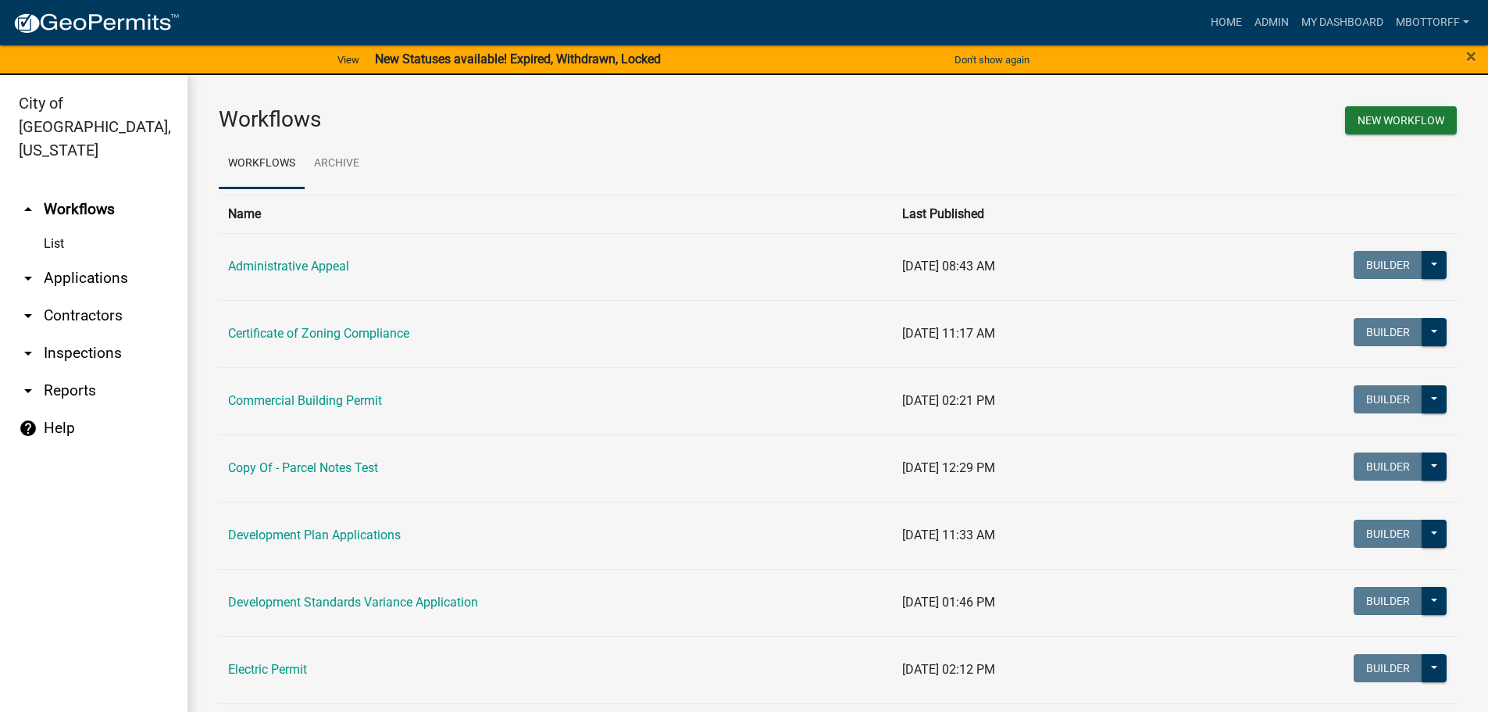
click at [69, 334] on link "arrow_drop_down Inspections" at bounding box center [93, 352] width 187 height 37
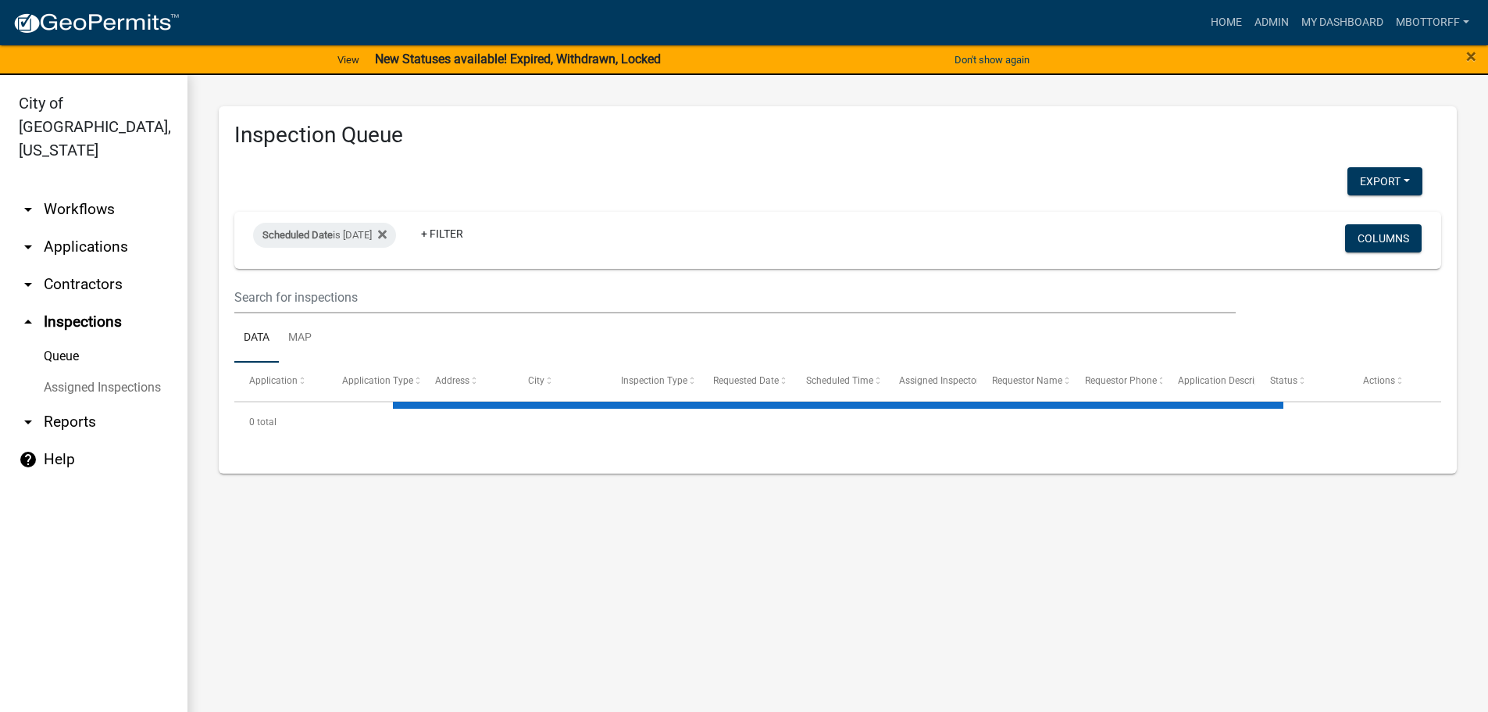
select select "3: 100"
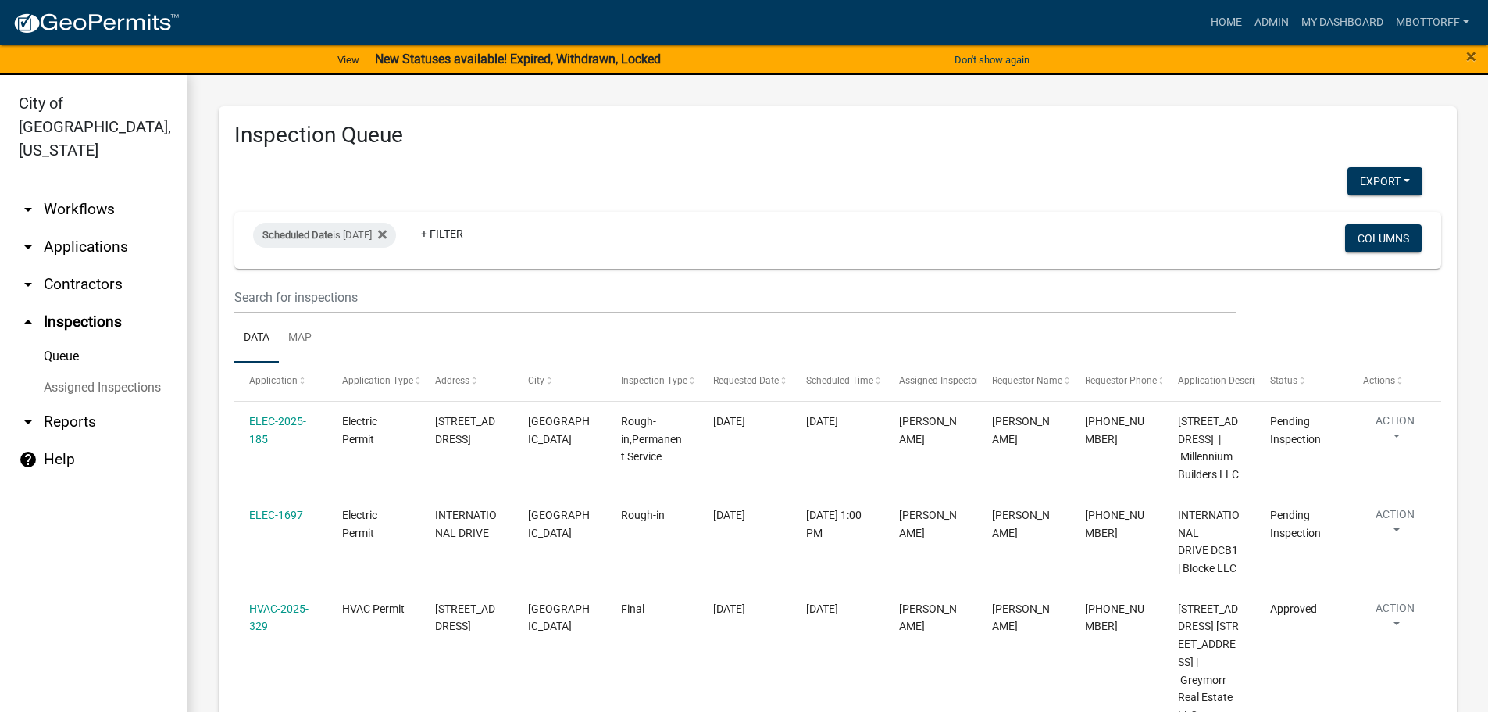
click at [76, 372] on link "Assigned Inspections" at bounding box center [93, 387] width 187 height 31
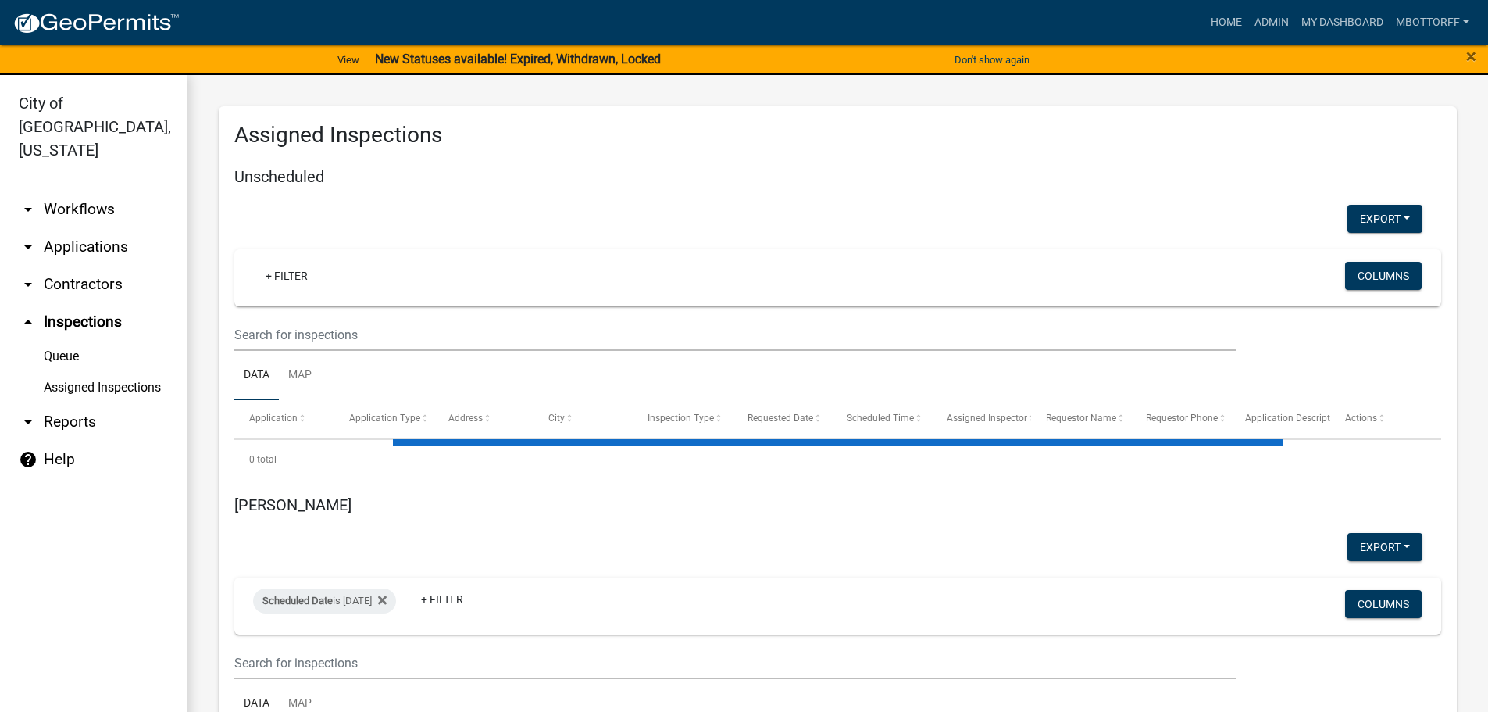
select select "3: 100"
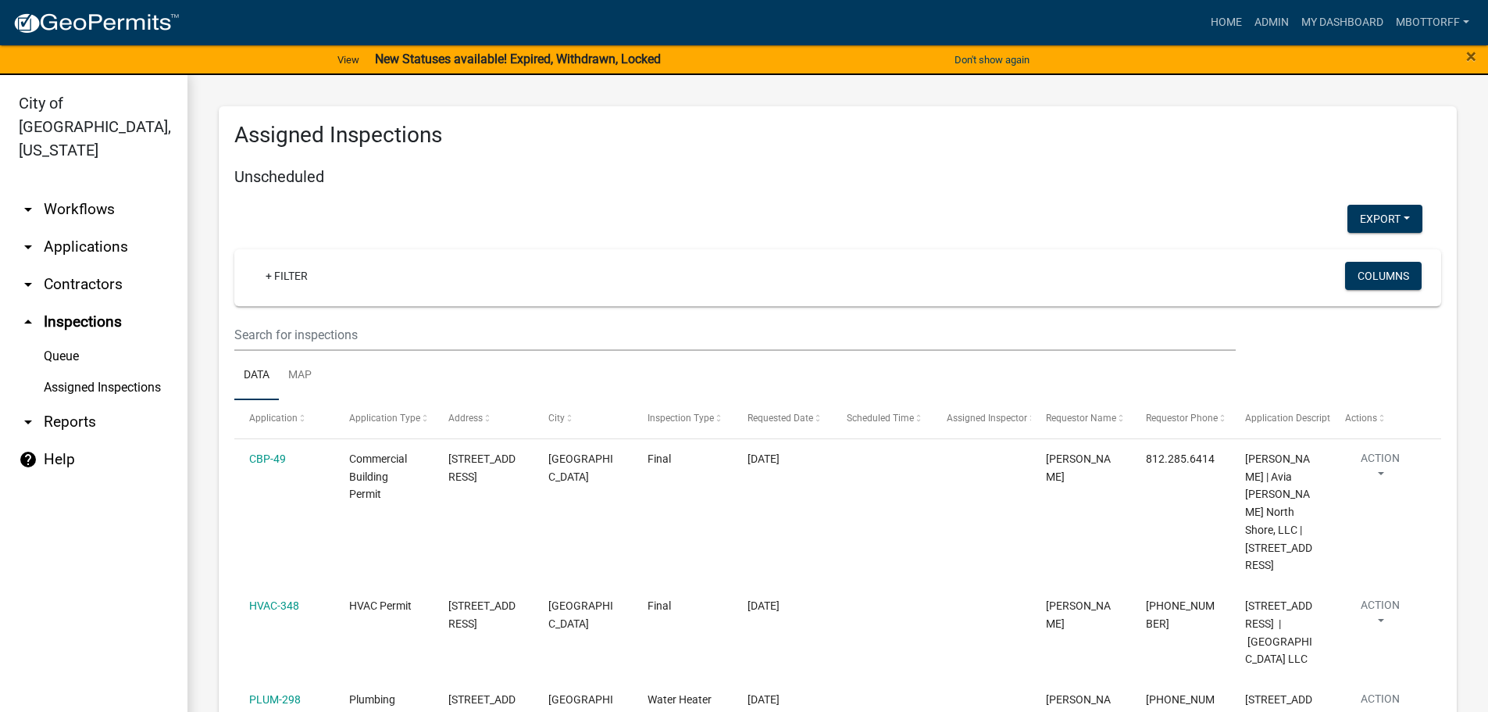
click at [141, 372] on link "Assigned Inspections" at bounding box center [93, 387] width 187 height 31
click at [100, 372] on link "Assigned Inspections" at bounding box center [93, 387] width 187 height 31
click at [98, 372] on link "Assigned Inspections" at bounding box center [93, 387] width 187 height 31
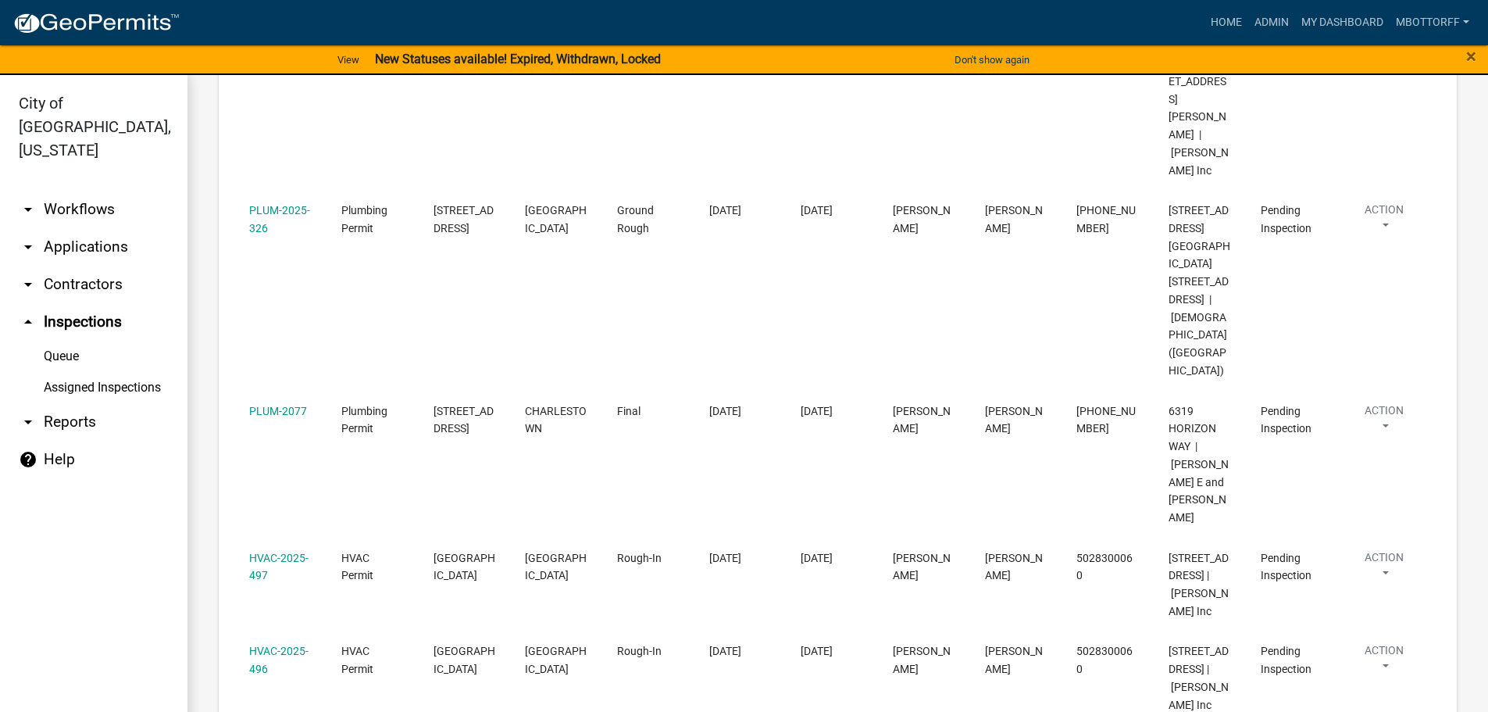
scroll to position [8566, 0]
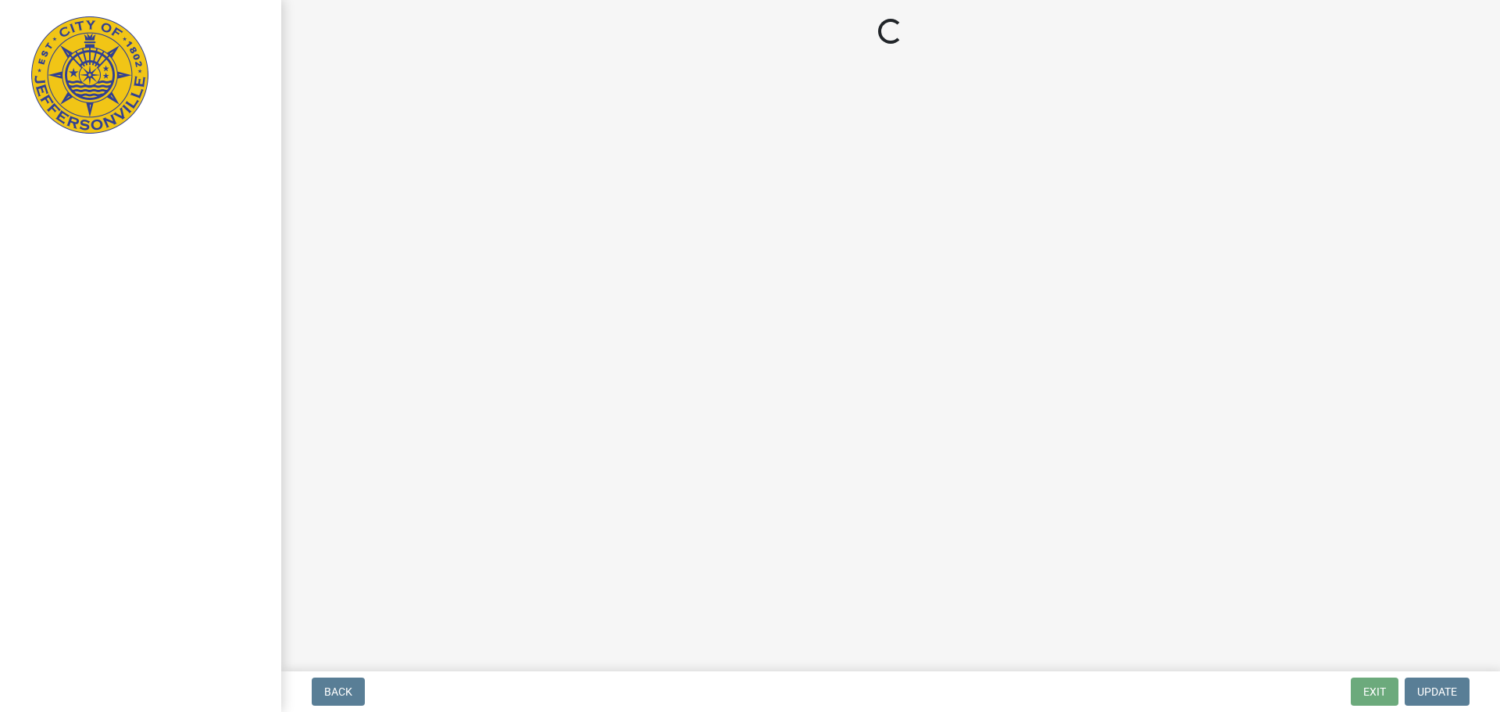
select select "3: 3"
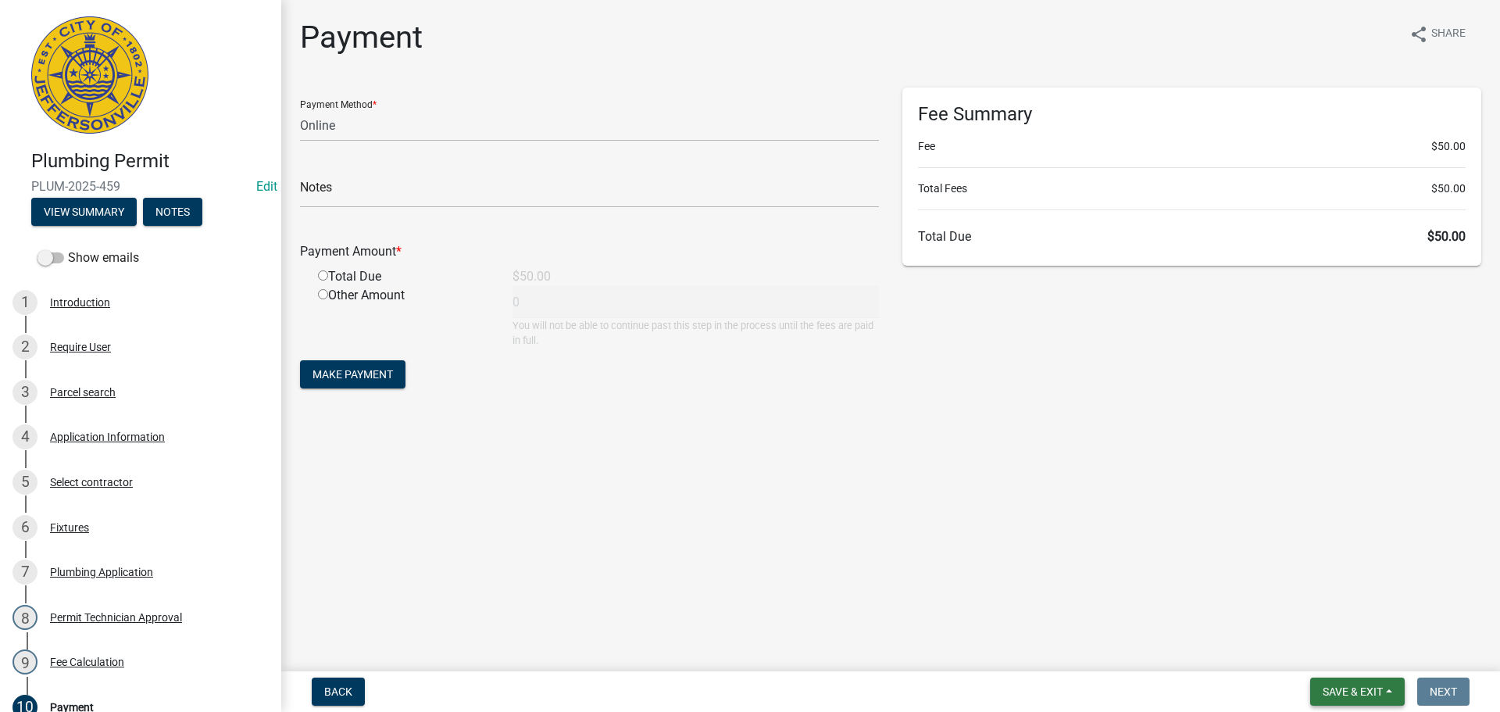
click at [1382, 680] on button "Save & Exit" at bounding box center [1357, 691] width 95 height 28
drag, startPoint x: 1343, startPoint y: 643, endPoint x: 1324, endPoint y: 626, distance: 25.5
click at [1324, 626] on div "Save Save & Exit" at bounding box center [1341, 631] width 125 height 87
click at [1325, 689] on span "Save & Exit" at bounding box center [1352, 691] width 60 height 12
click at [1324, 642] on button "Save & Exit" at bounding box center [1341, 650] width 125 height 37
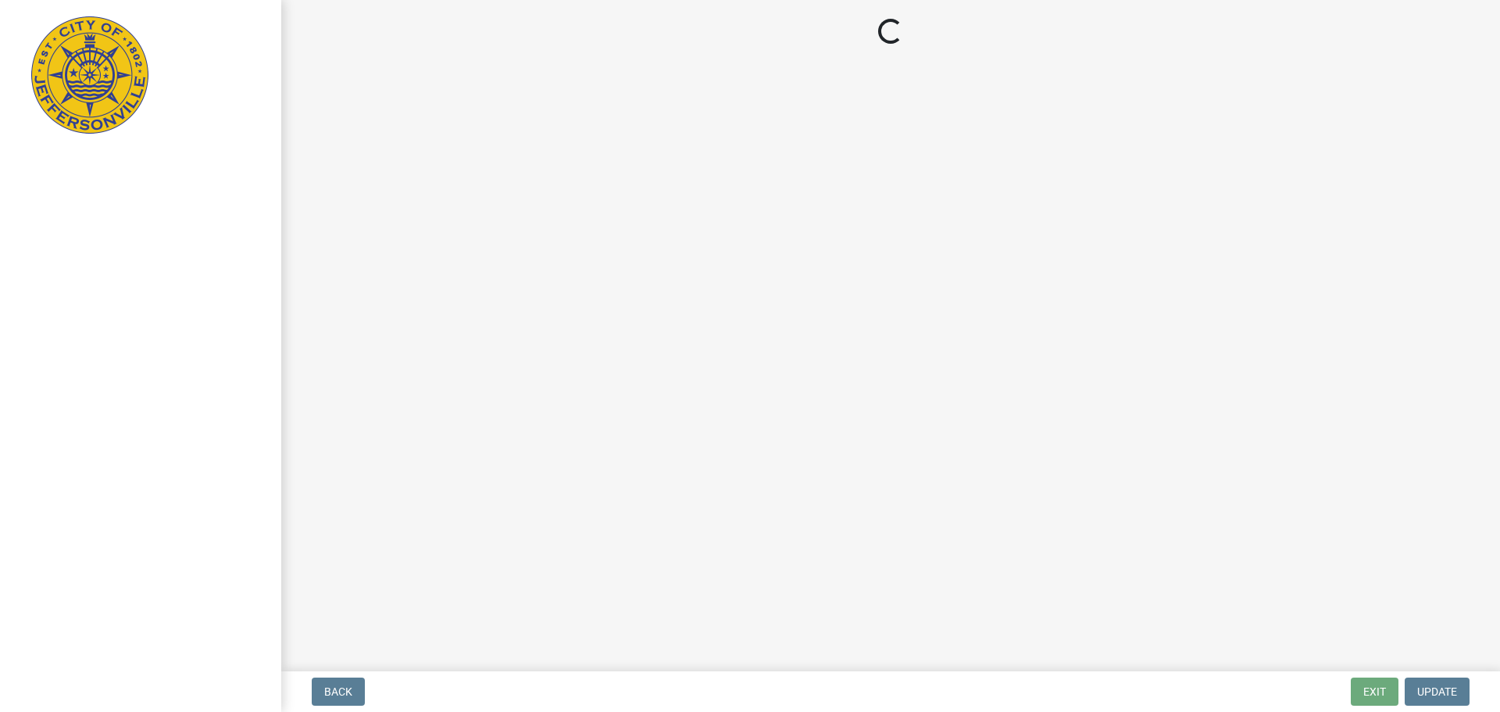
select select "3: 3"
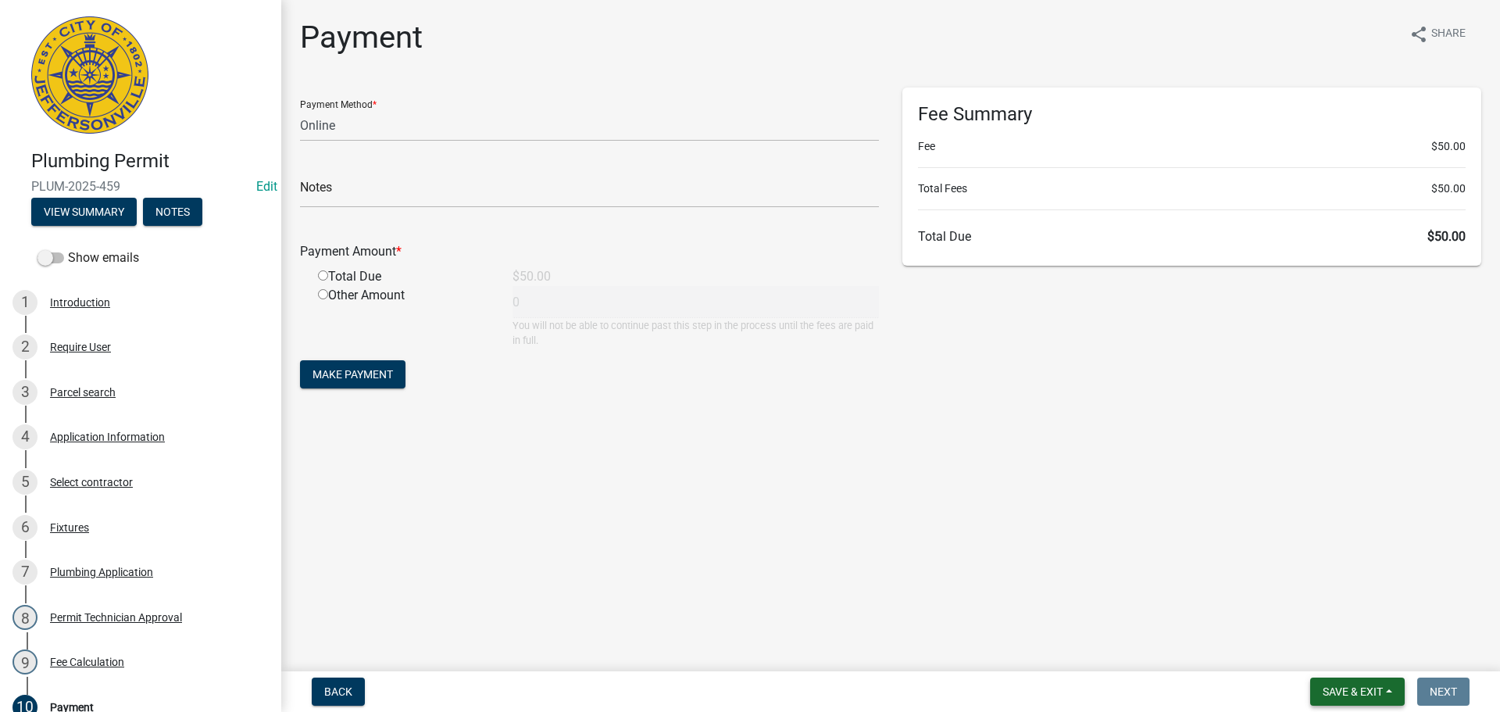
click at [1358, 694] on span "Save & Exit" at bounding box center [1352, 691] width 60 height 12
drag, startPoint x: 1350, startPoint y: 648, endPoint x: 1289, endPoint y: 614, distance: 70.6
click at [1333, 637] on button "Save & Exit" at bounding box center [1341, 650] width 125 height 37
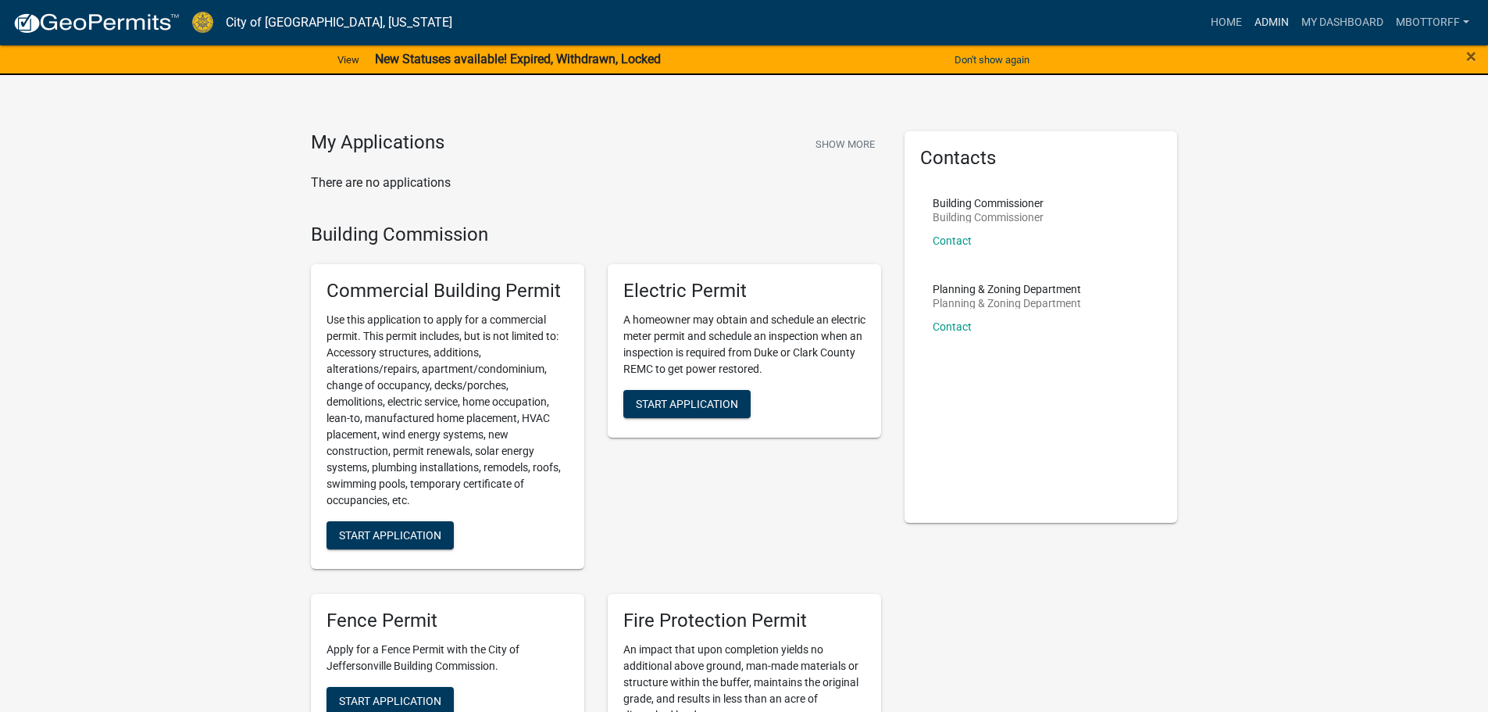
click at [1276, 18] on link "Admin" at bounding box center [1271, 23] width 47 height 30
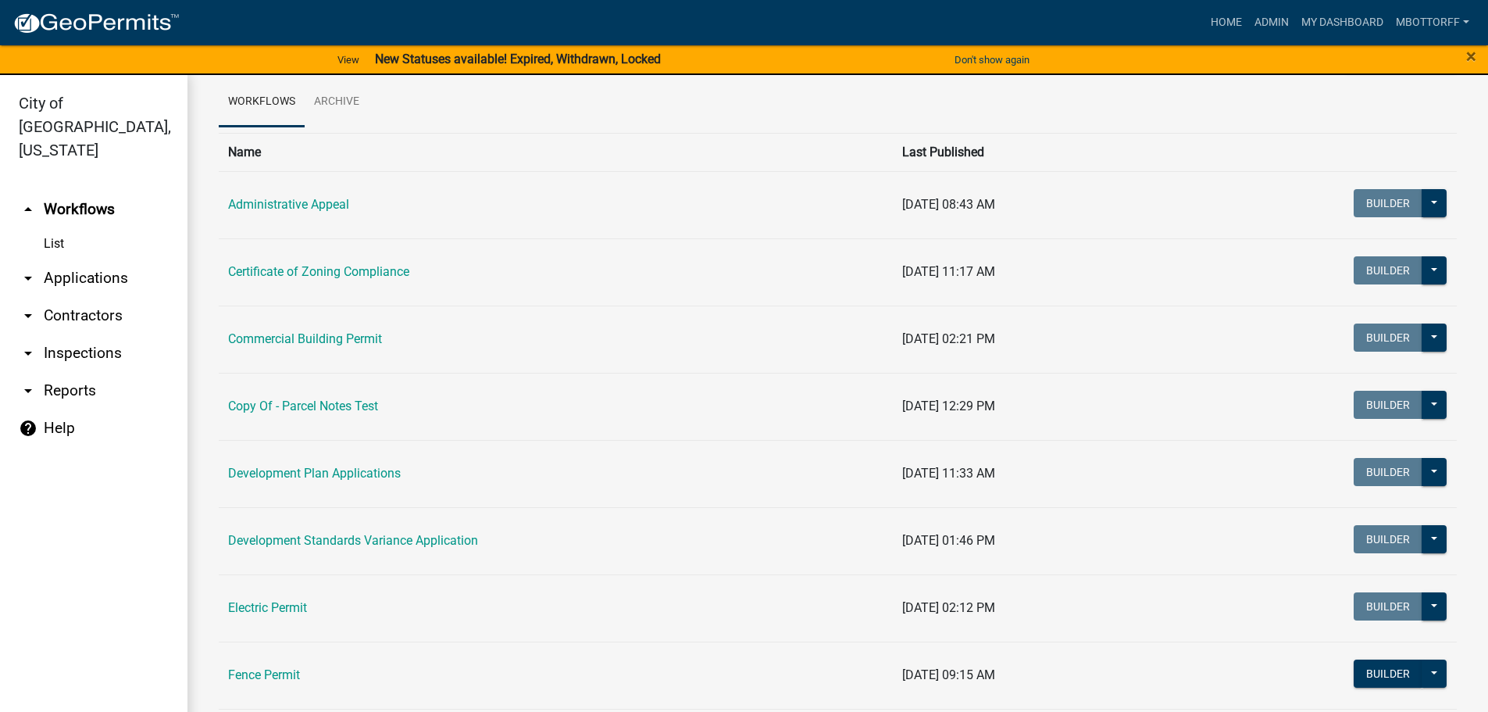
scroll to position [234, 0]
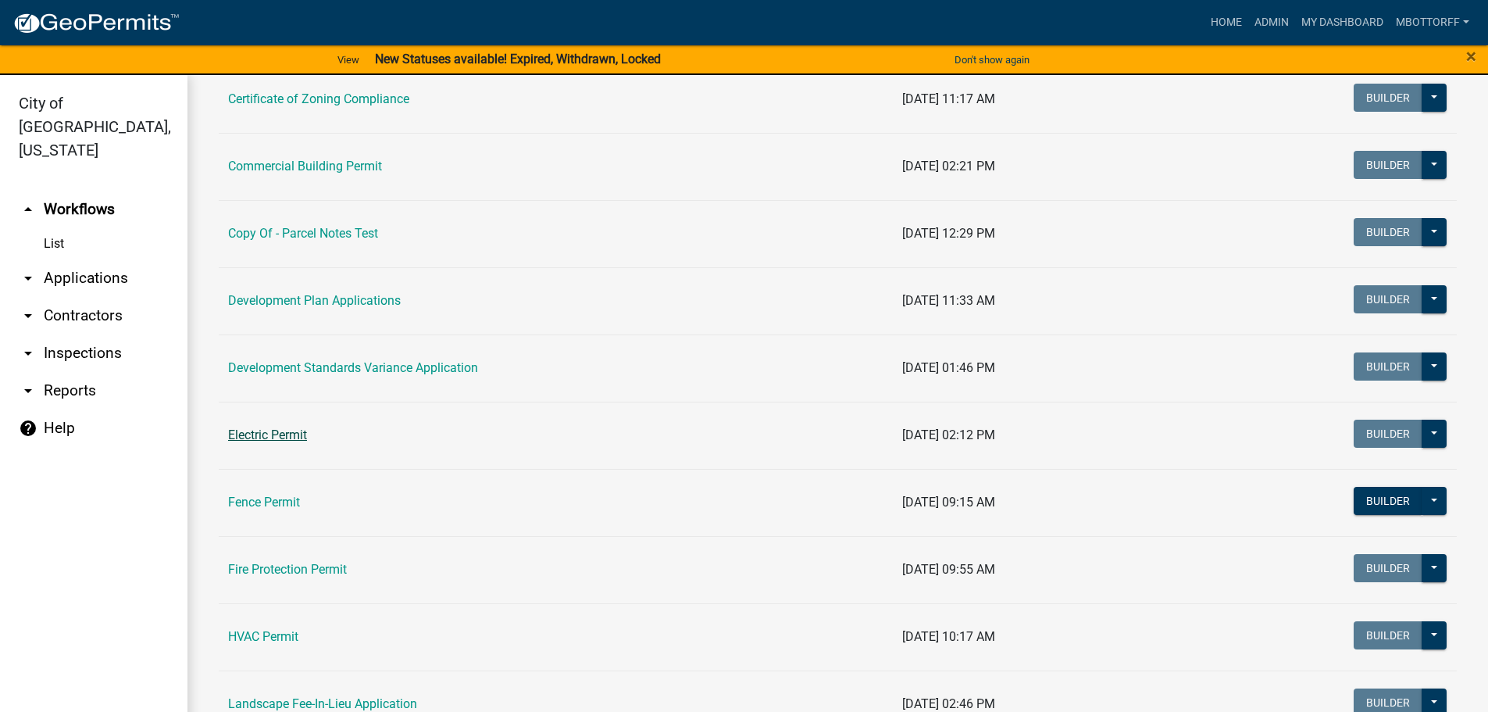
click at [269, 434] on link "Electric Permit" at bounding box center [267, 434] width 79 height 15
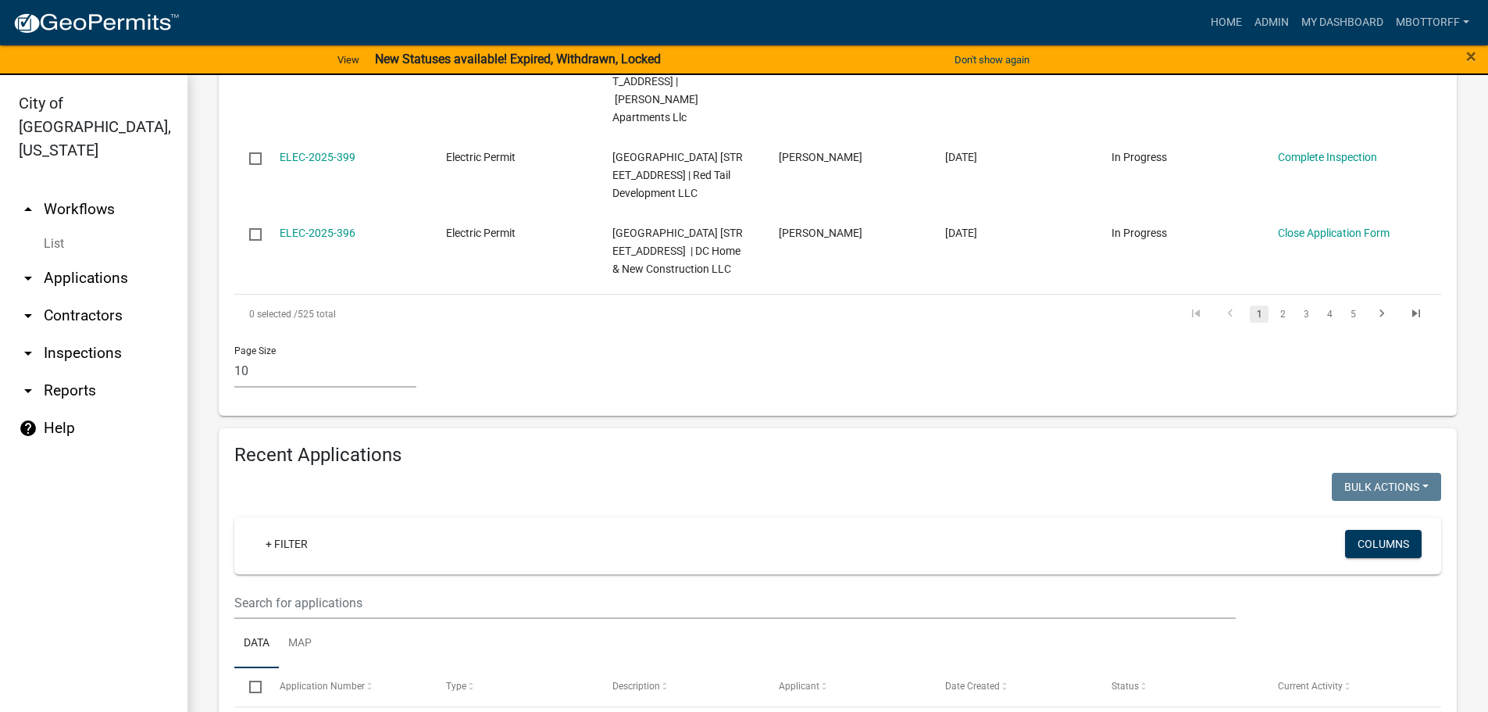
scroll to position [1328, 0]
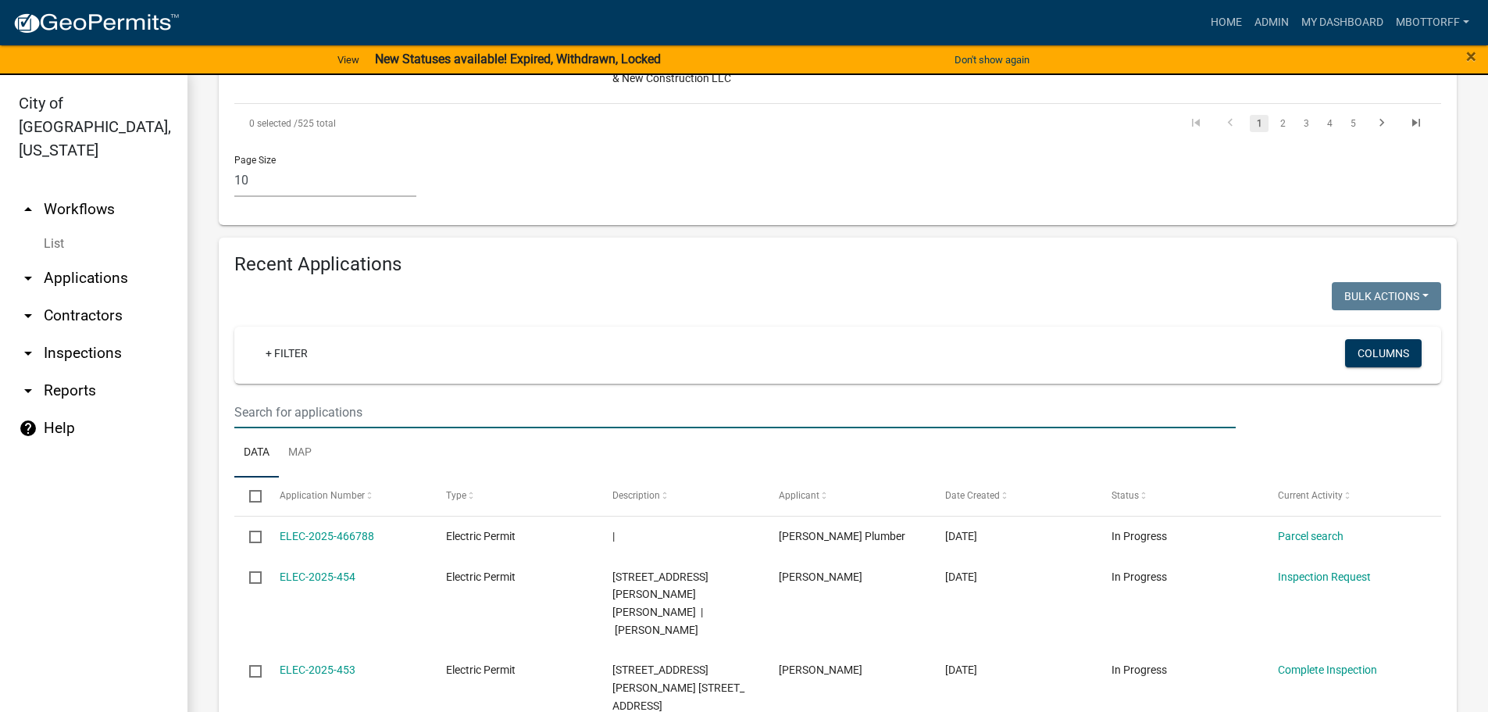
click at [272, 396] on input "text" at bounding box center [734, 412] width 1001 height 32
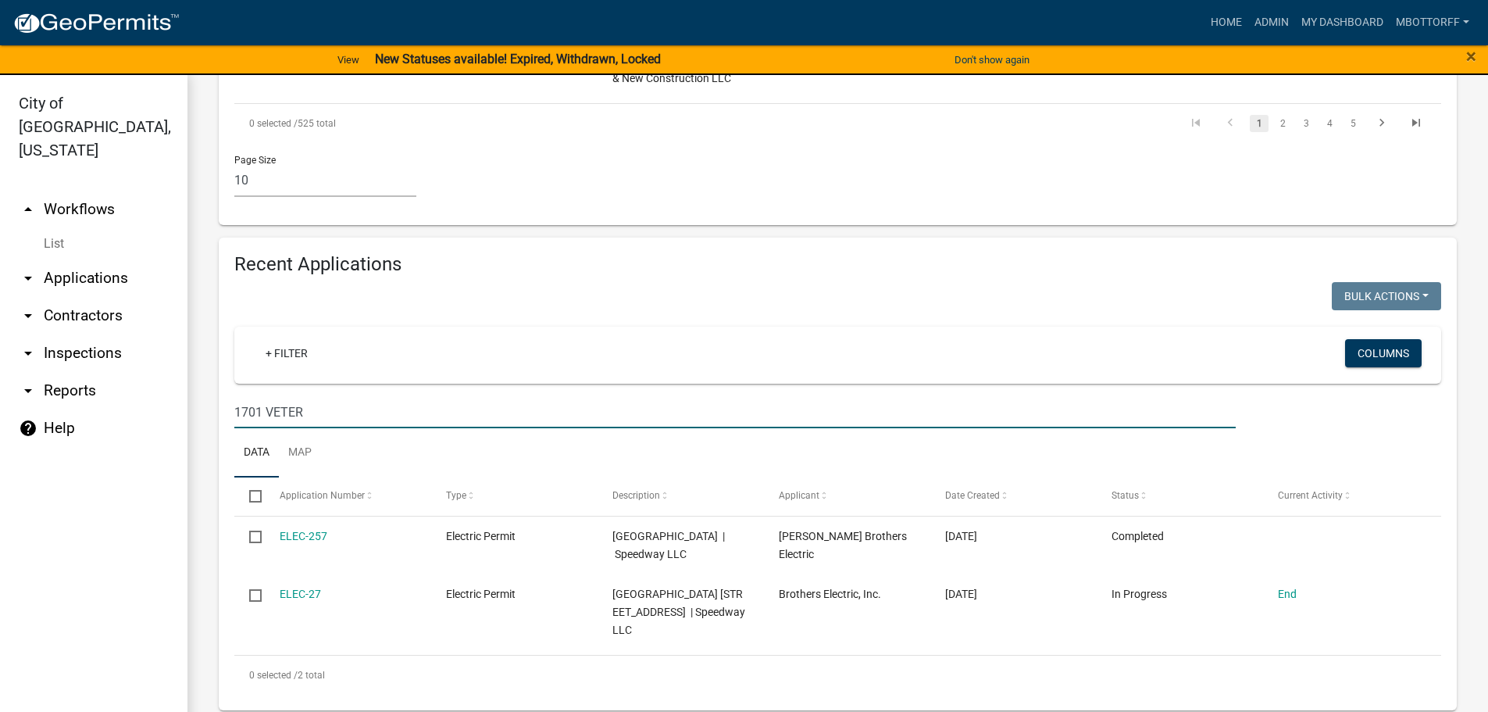
scroll to position [1197, 0]
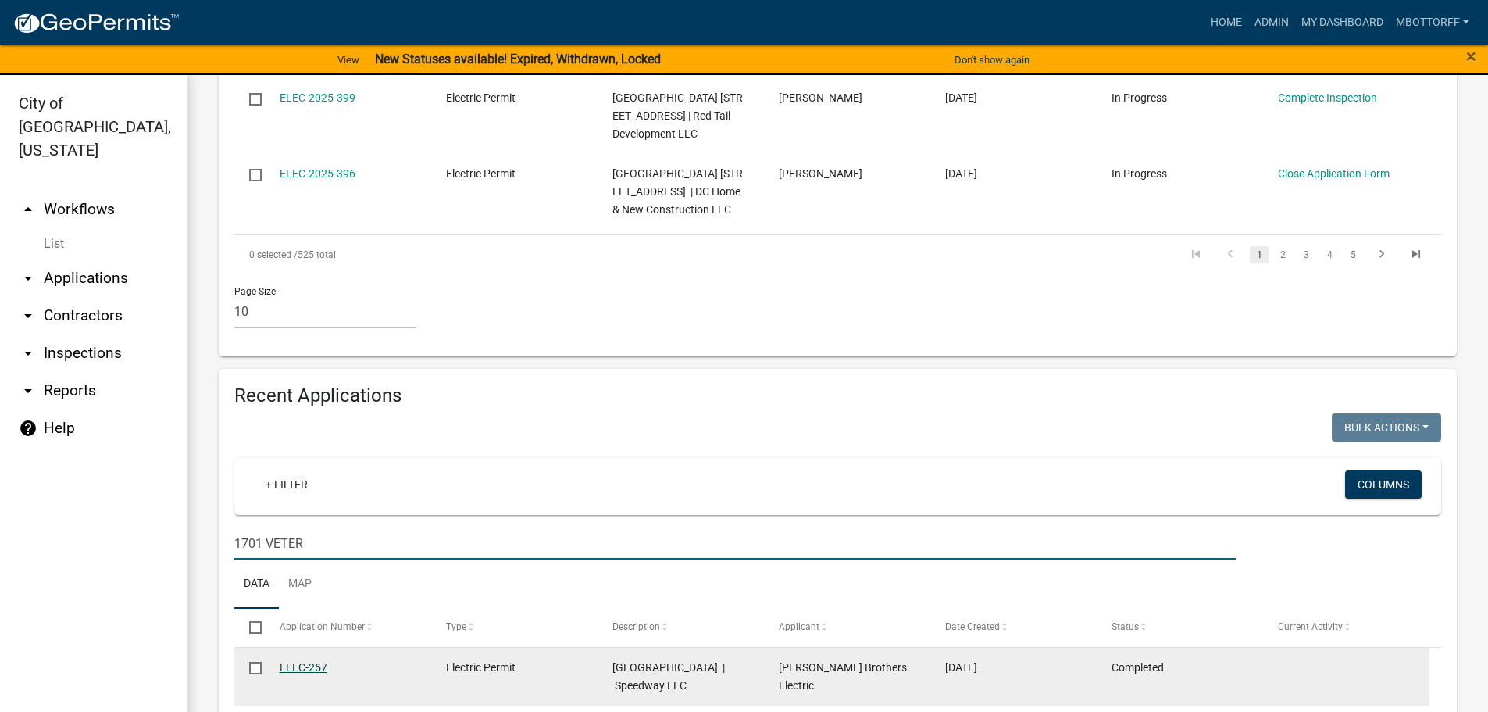
type input "1701 VETER"
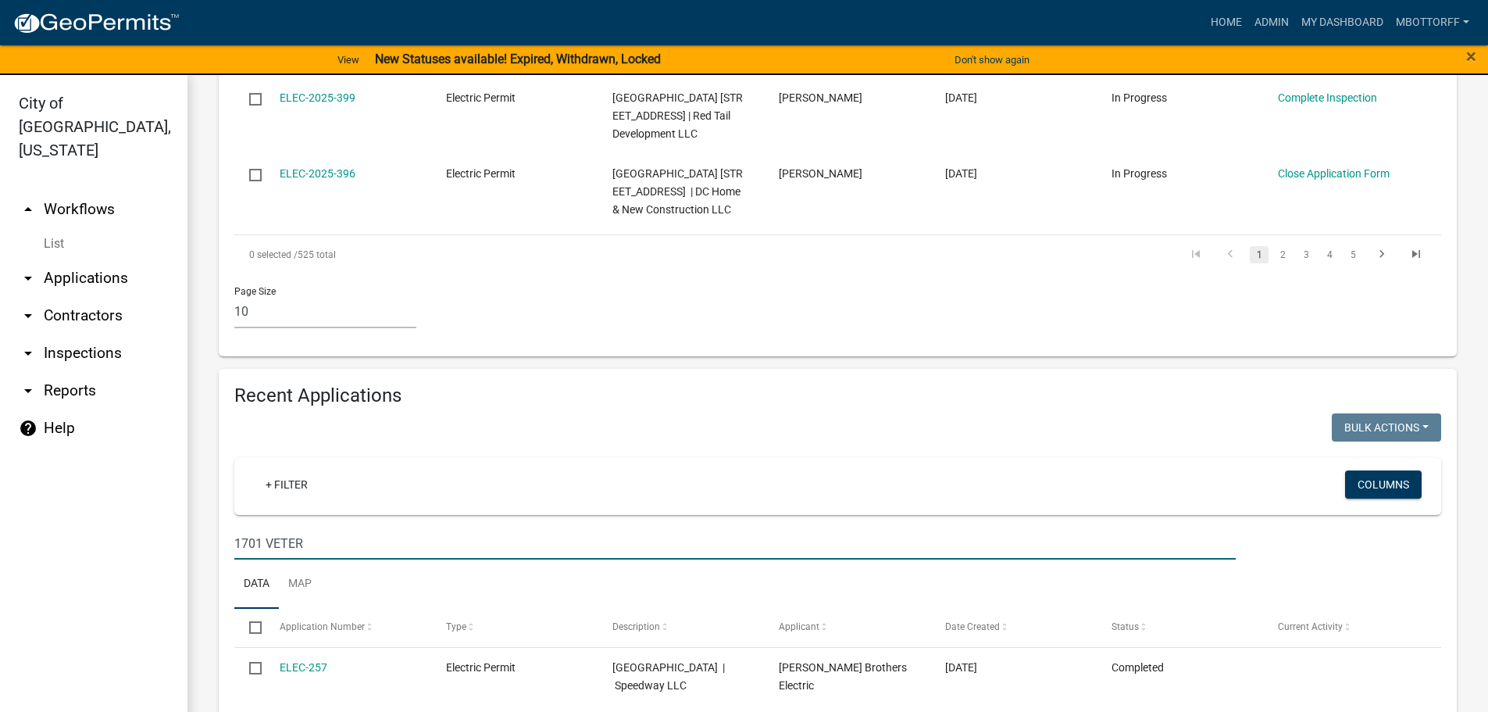
drag, startPoint x: 316, startPoint y: 401, endPoint x: 159, endPoint y: 399, distance: 157.0
click at [160, 399] on div "City of [GEOGRAPHIC_DATA], [US_STATE] arrow_drop_up Workflows List arrow_drop_d…" at bounding box center [744, 402] width 1488 height 655
click at [58, 228] on link "List" at bounding box center [93, 243] width 187 height 31
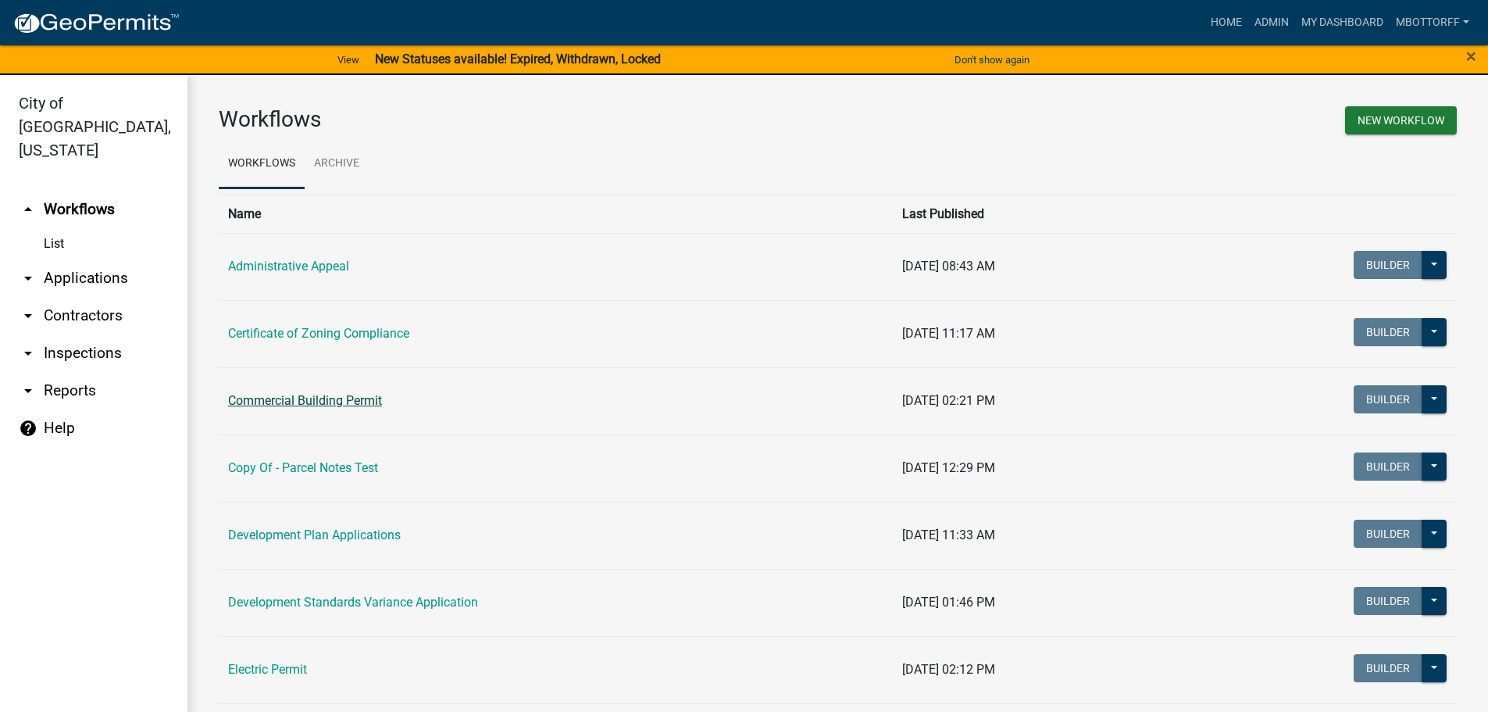
click at [278, 404] on link "Commercial Building Permit" at bounding box center [305, 400] width 154 height 15
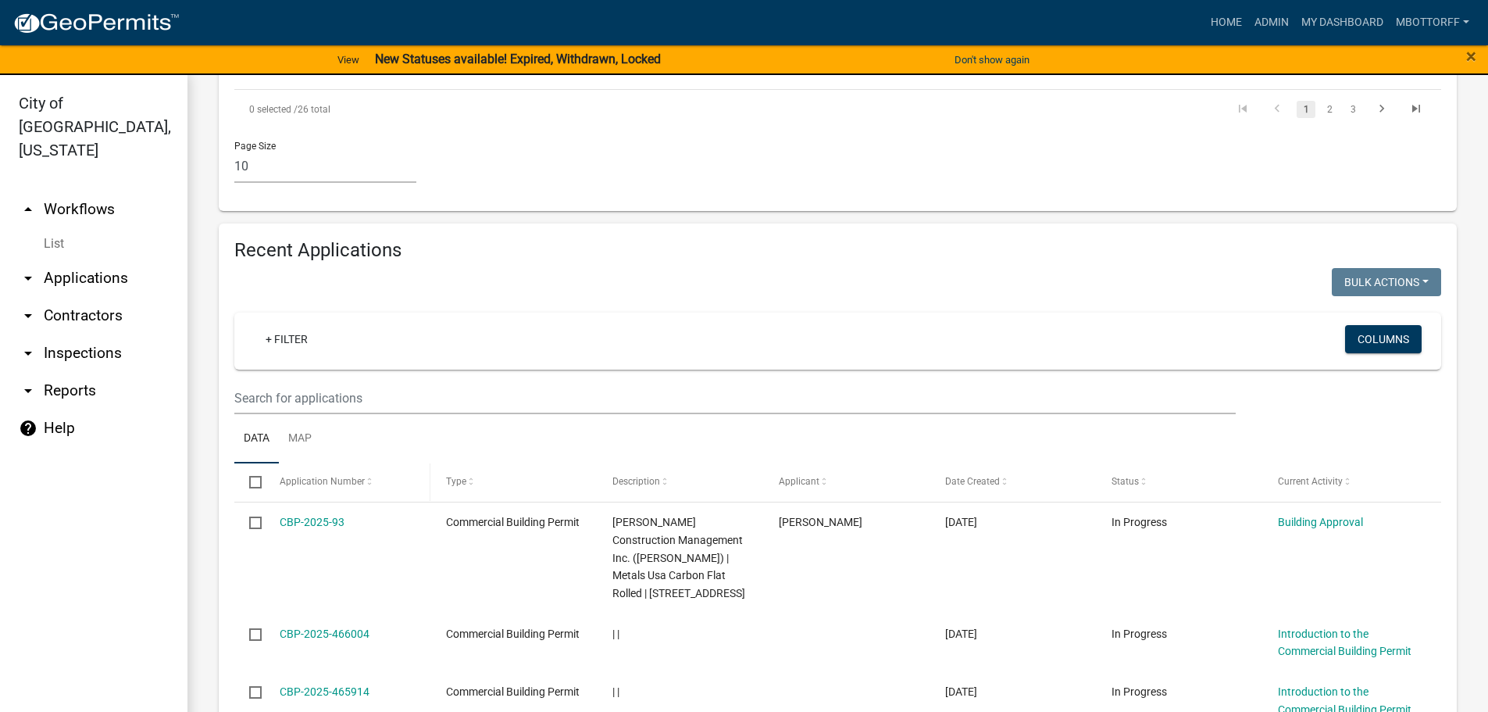
scroll to position [1328, 0]
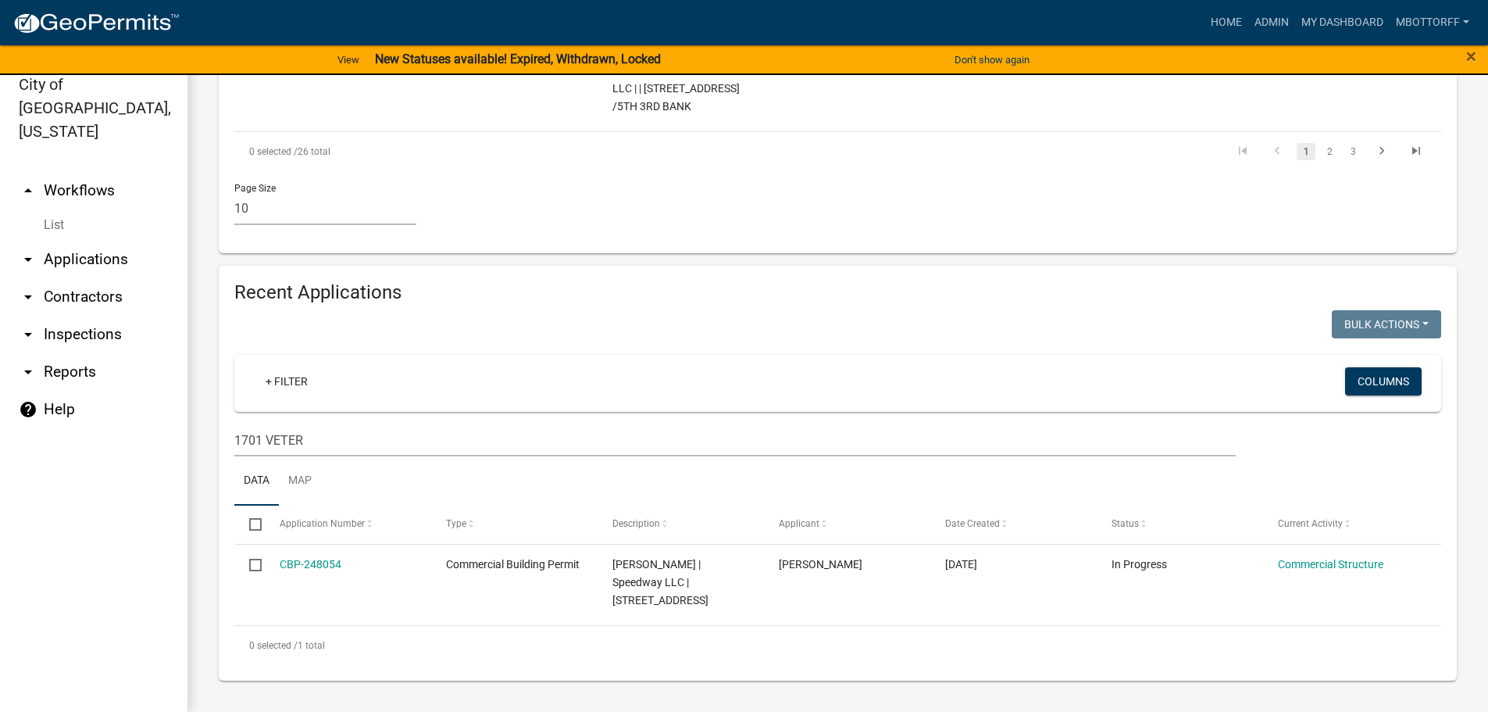
scroll to position [1285, 0]
click at [341, 448] on input "1701 VETER" at bounding box center [734, 440] width 1001 height 32
drag, startPoint x: 341, startPoint y: 448, endPoint x: 85, endPoint y: 418, distance: 257.2
click at [154, 433] on div "City of [GEOGRAPHIC_DATA], [US_STATE] arrow_drop_up Workflows List arrow_drop_d…" at bounding box center [744, 383] width 1488 height 655
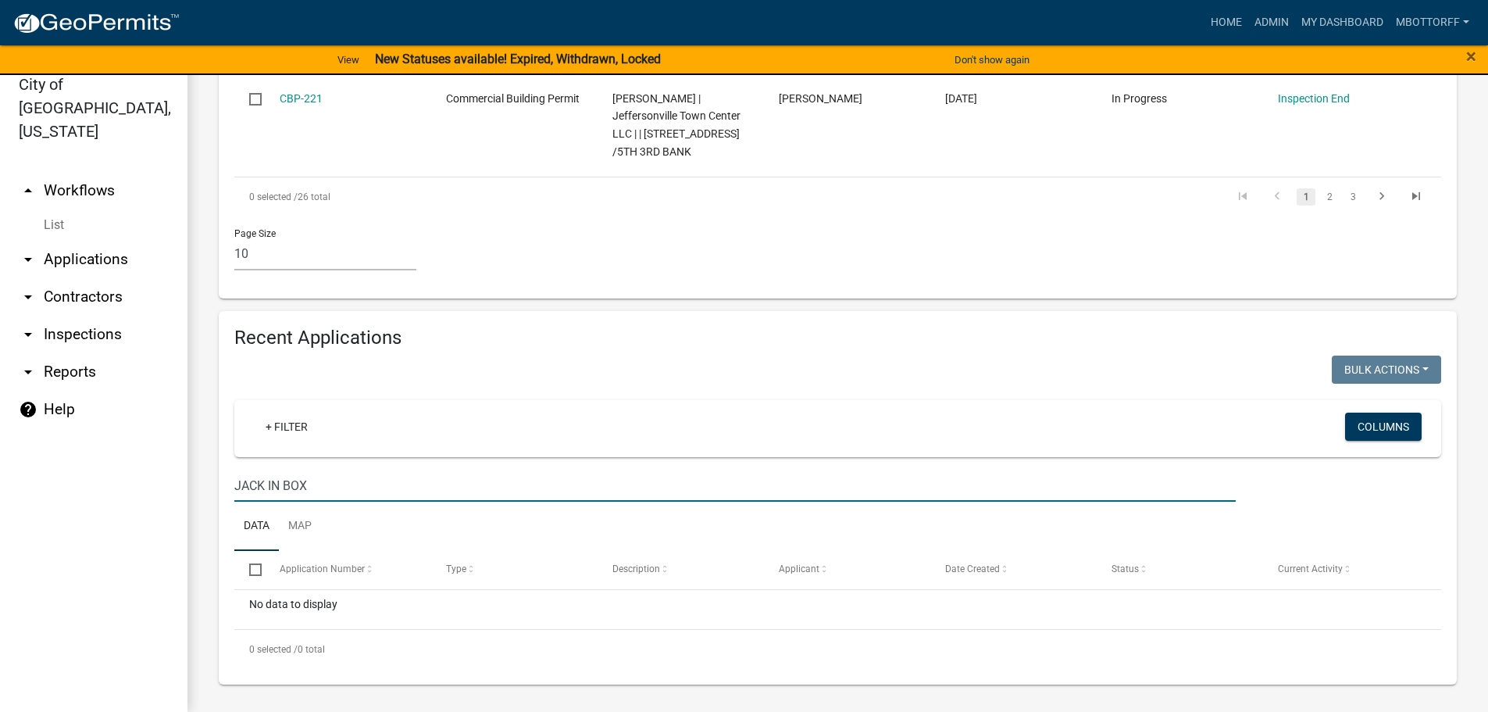
scroll to position [1243, 0]
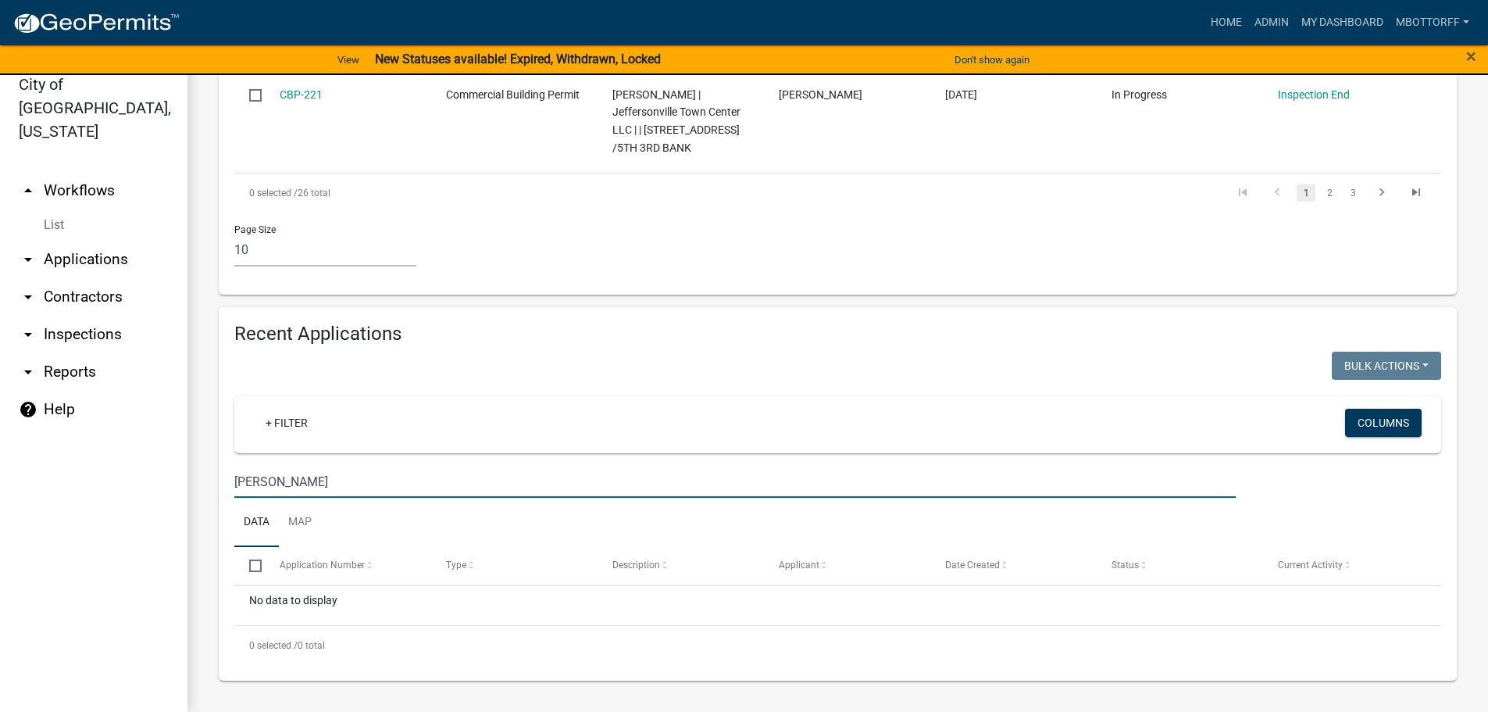
type input "J"
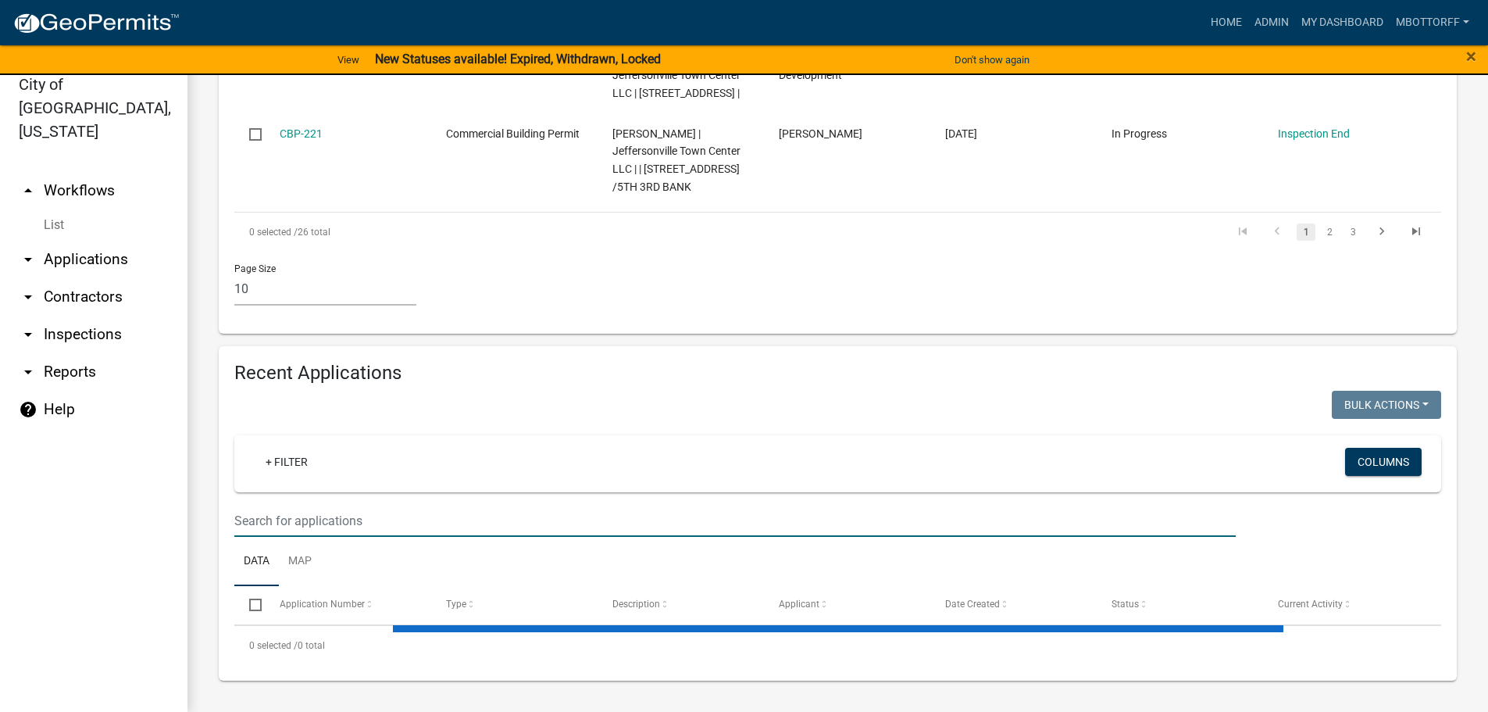
scroll to position [1285, 0]
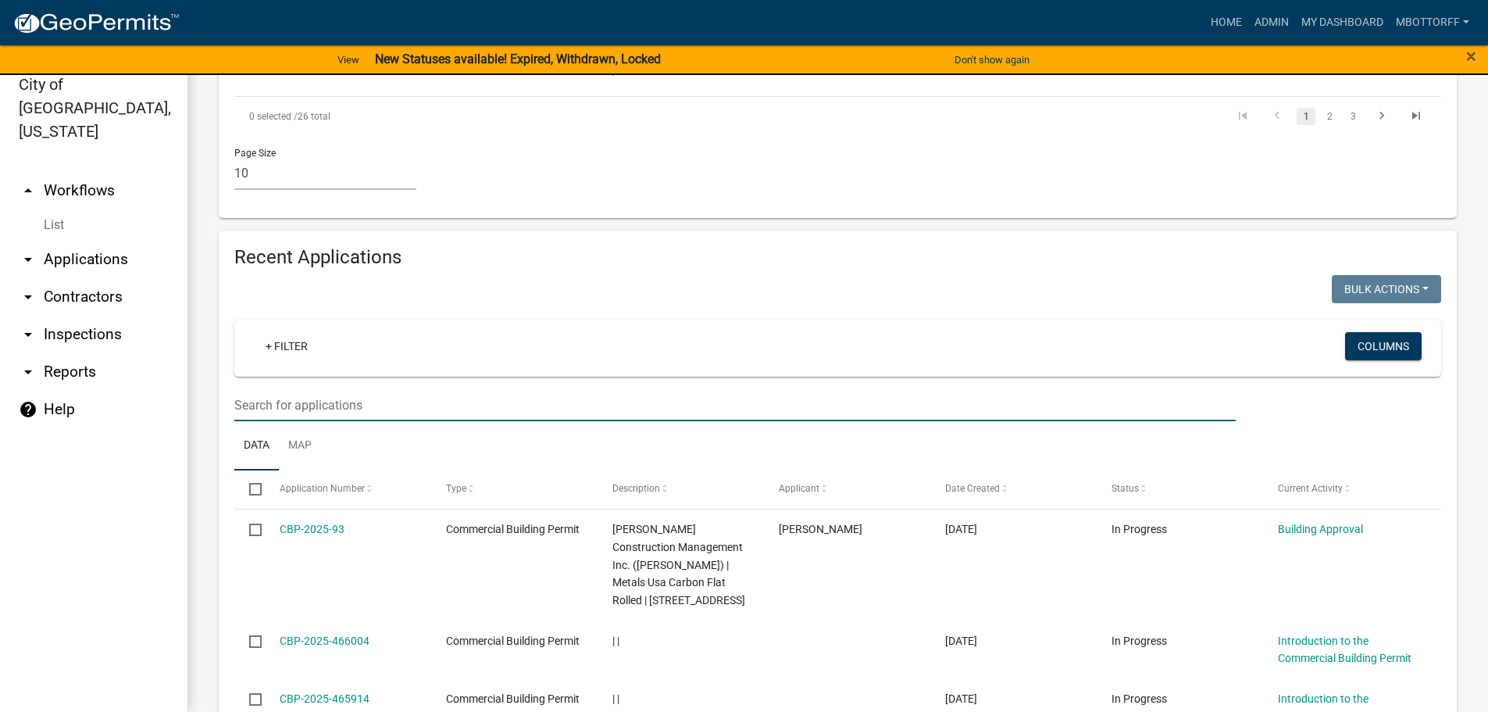
click at [55, 209] on link "List" at bounding box center [93, 224] width 187 height 31
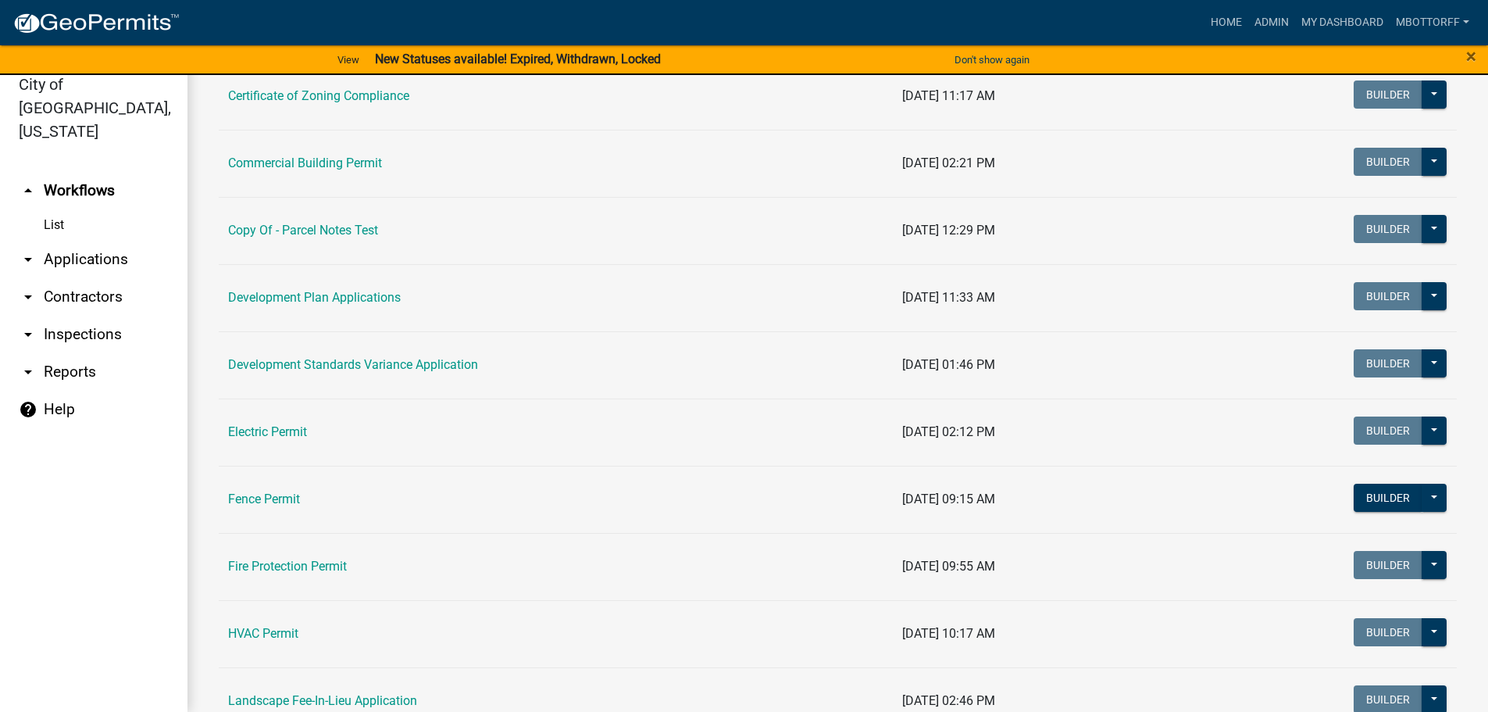
scroll to position [234, 0]
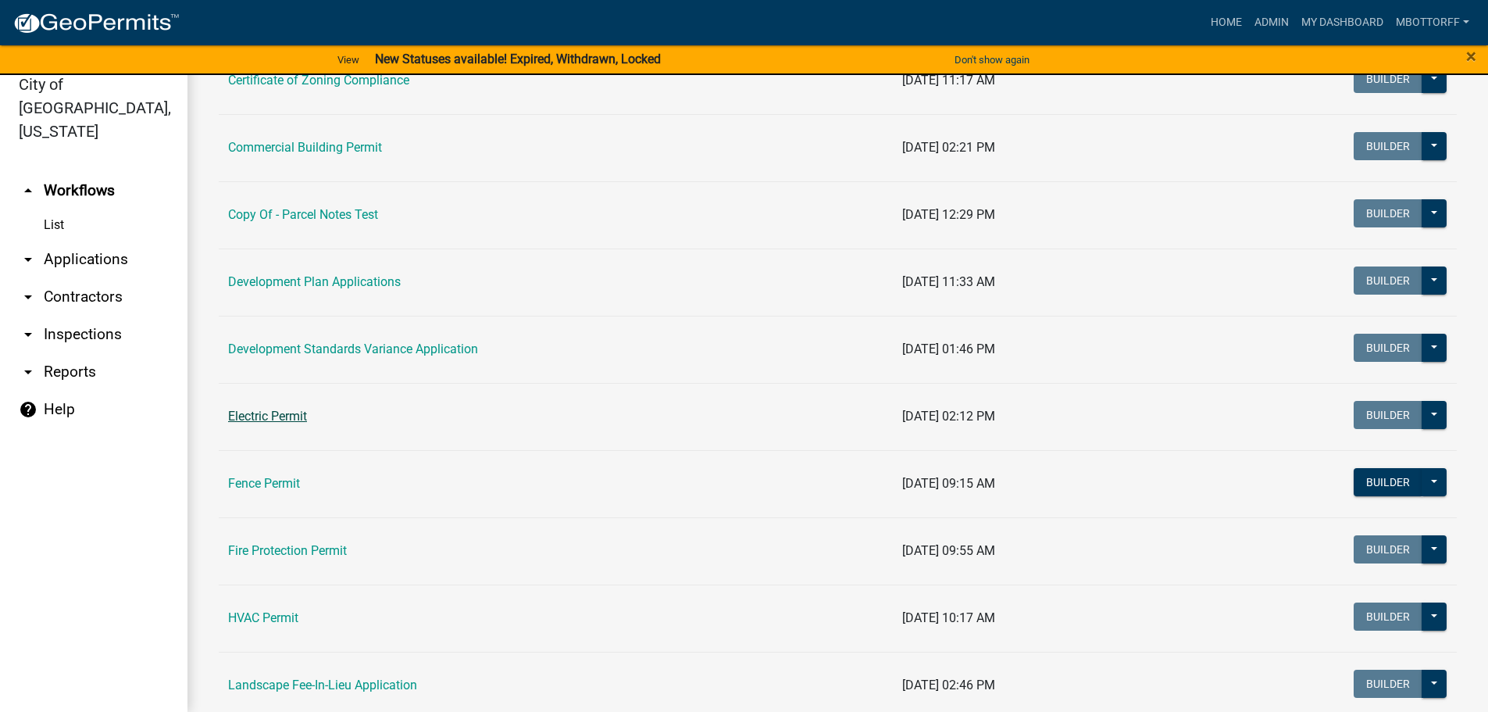
click at [259, 417] on link "Electric Permit" at bounding box center [267, 415] width 79 height 15
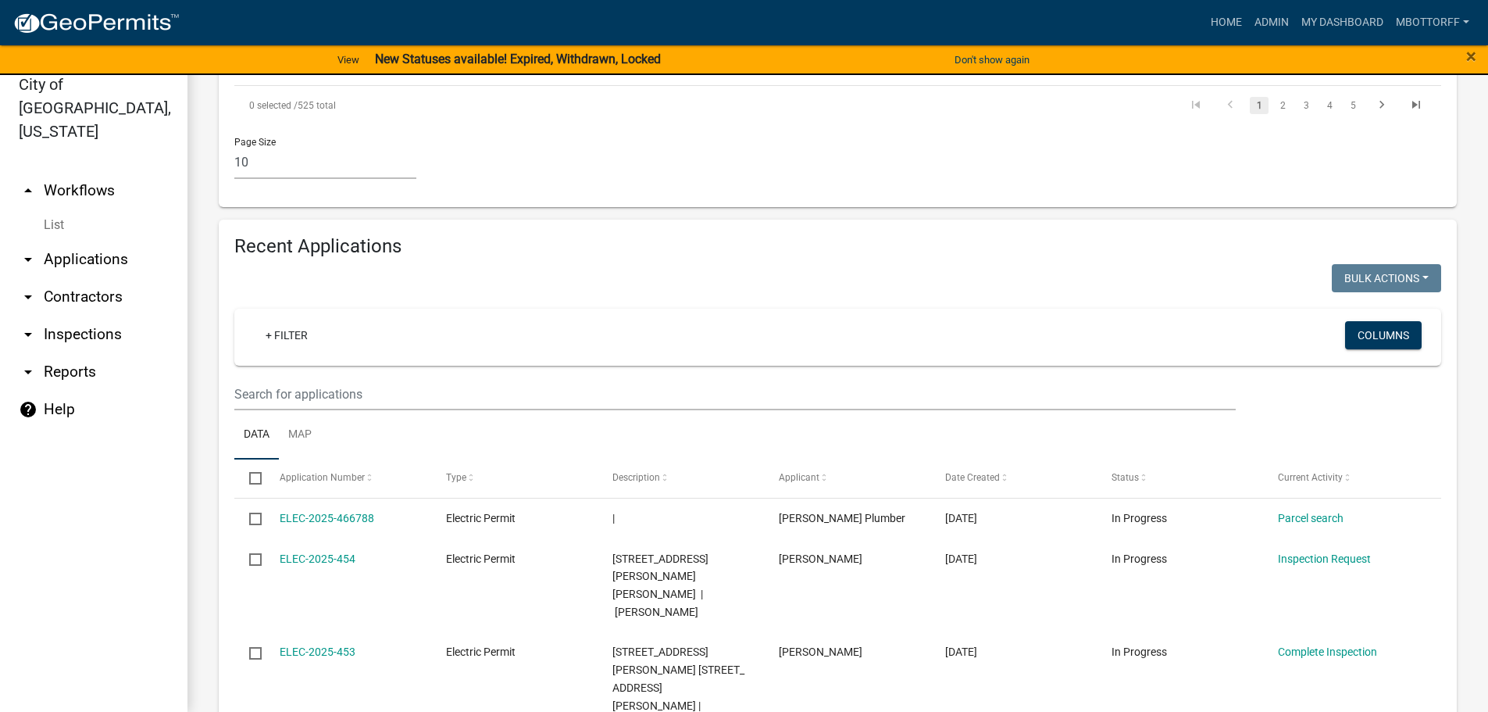
scroll to position [1328, 0]
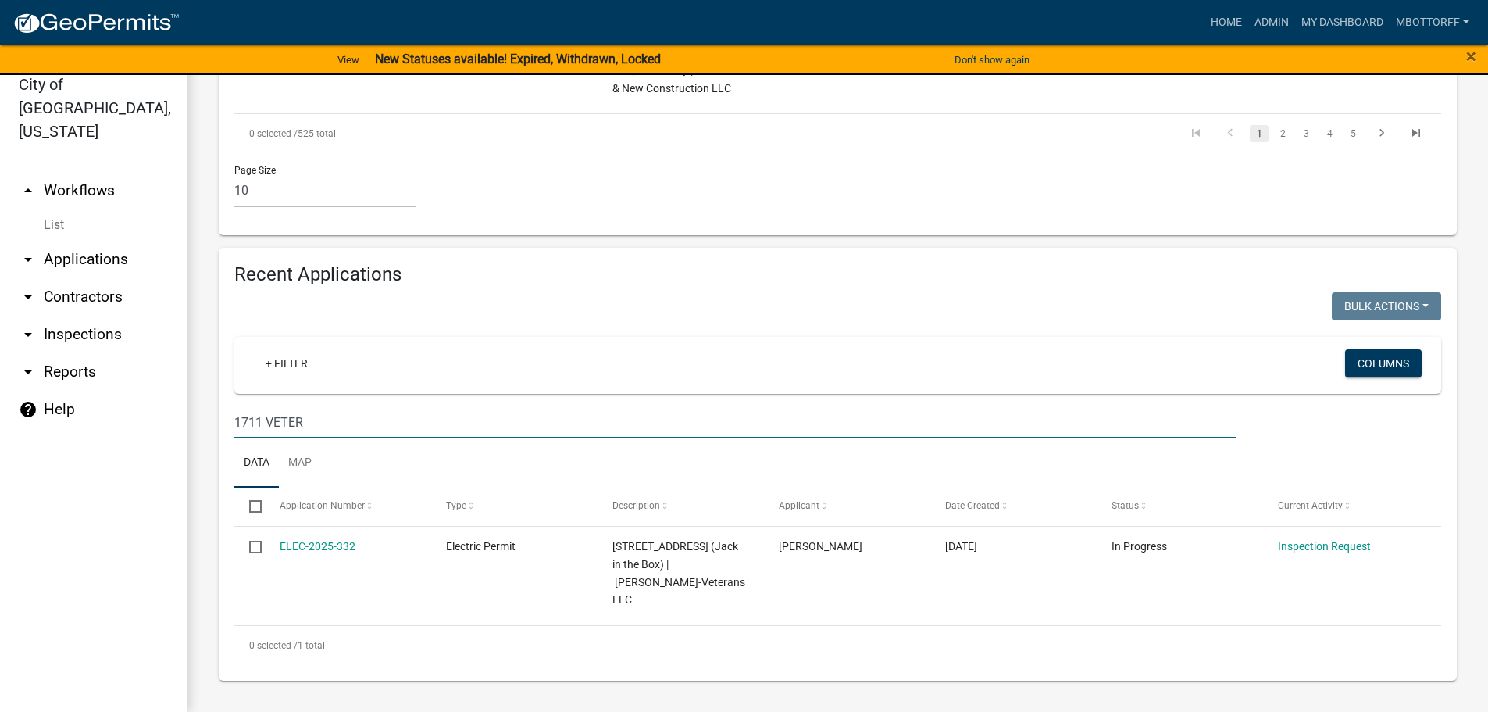
scroll to position [1157, 0]
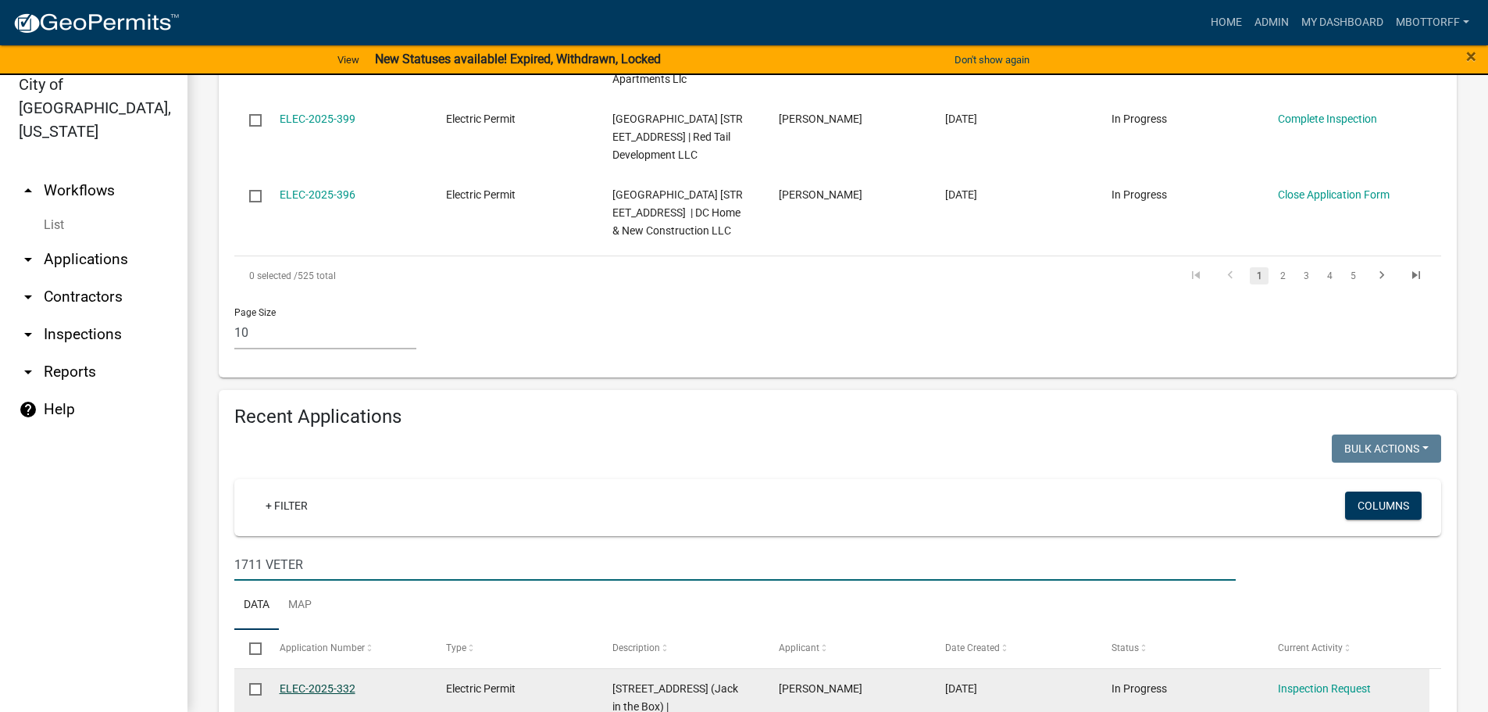
type input "1711 VETER"
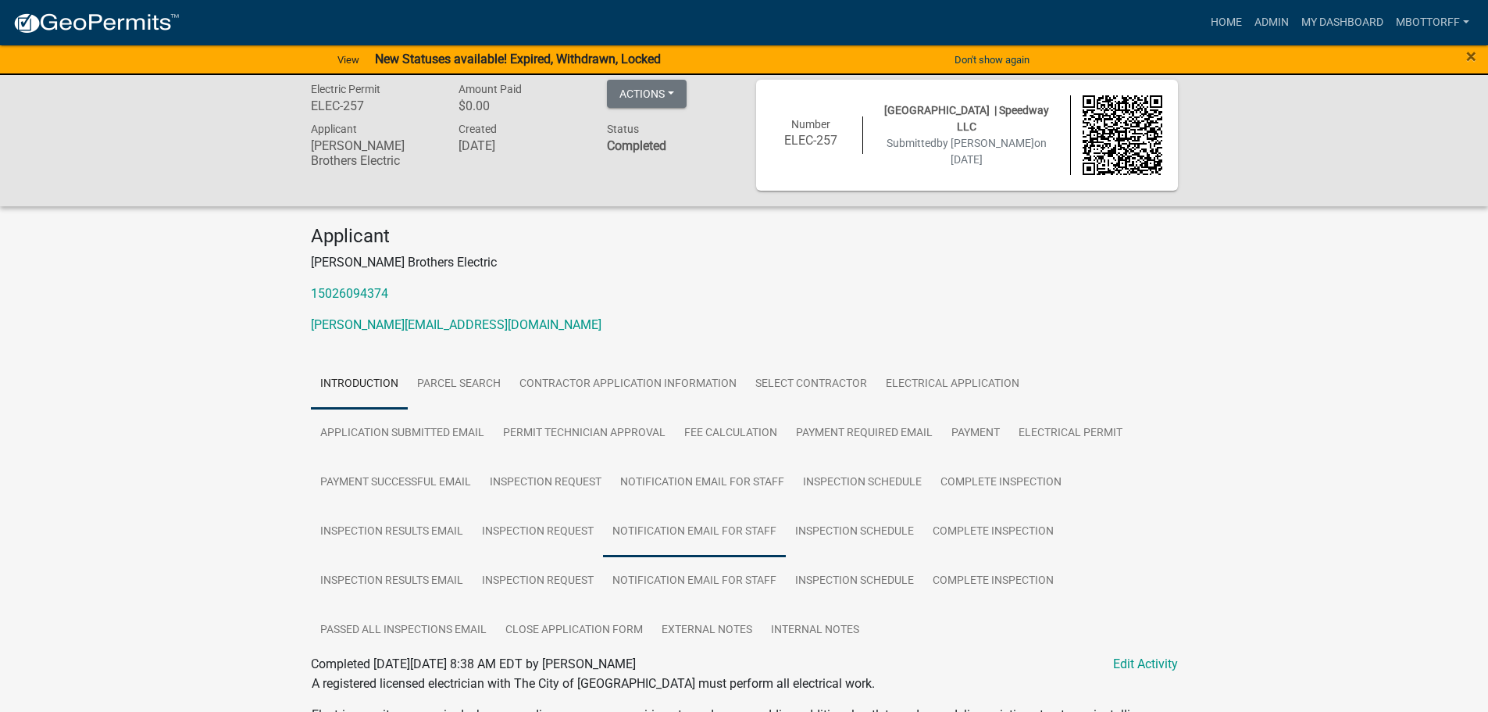
scroll to position [218, 0]
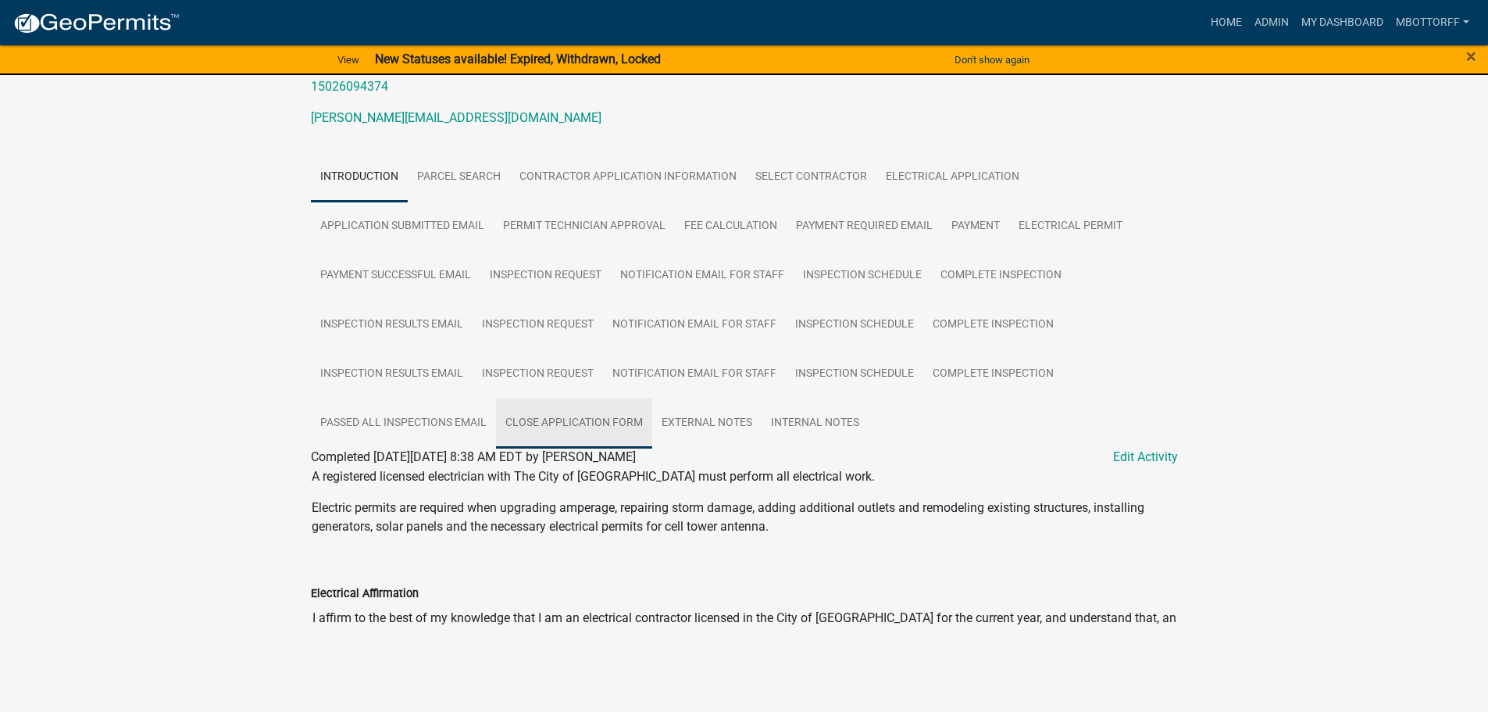
click at [537, 426] on link "Close Application Form" at bounding box center [574, 423] width 156 height 50
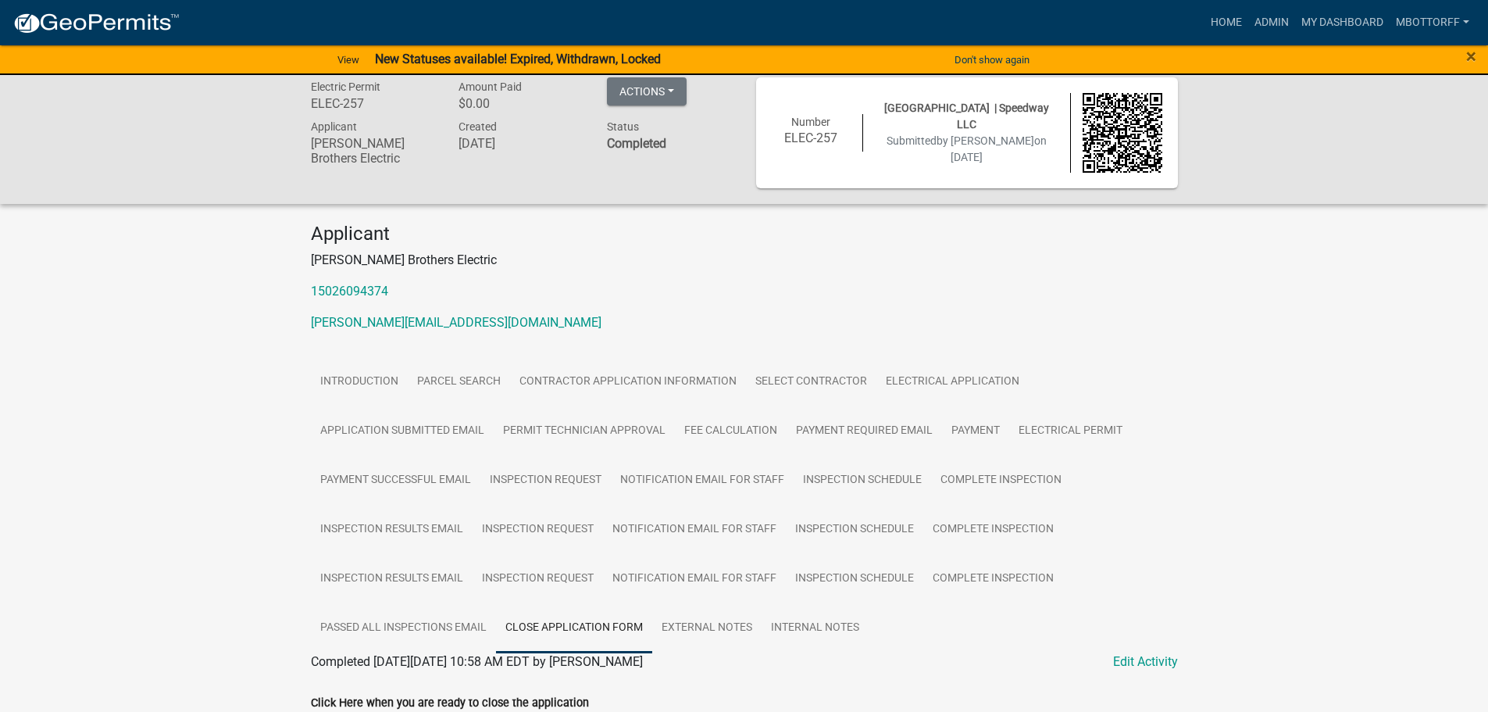
scroll to position [0, 0]
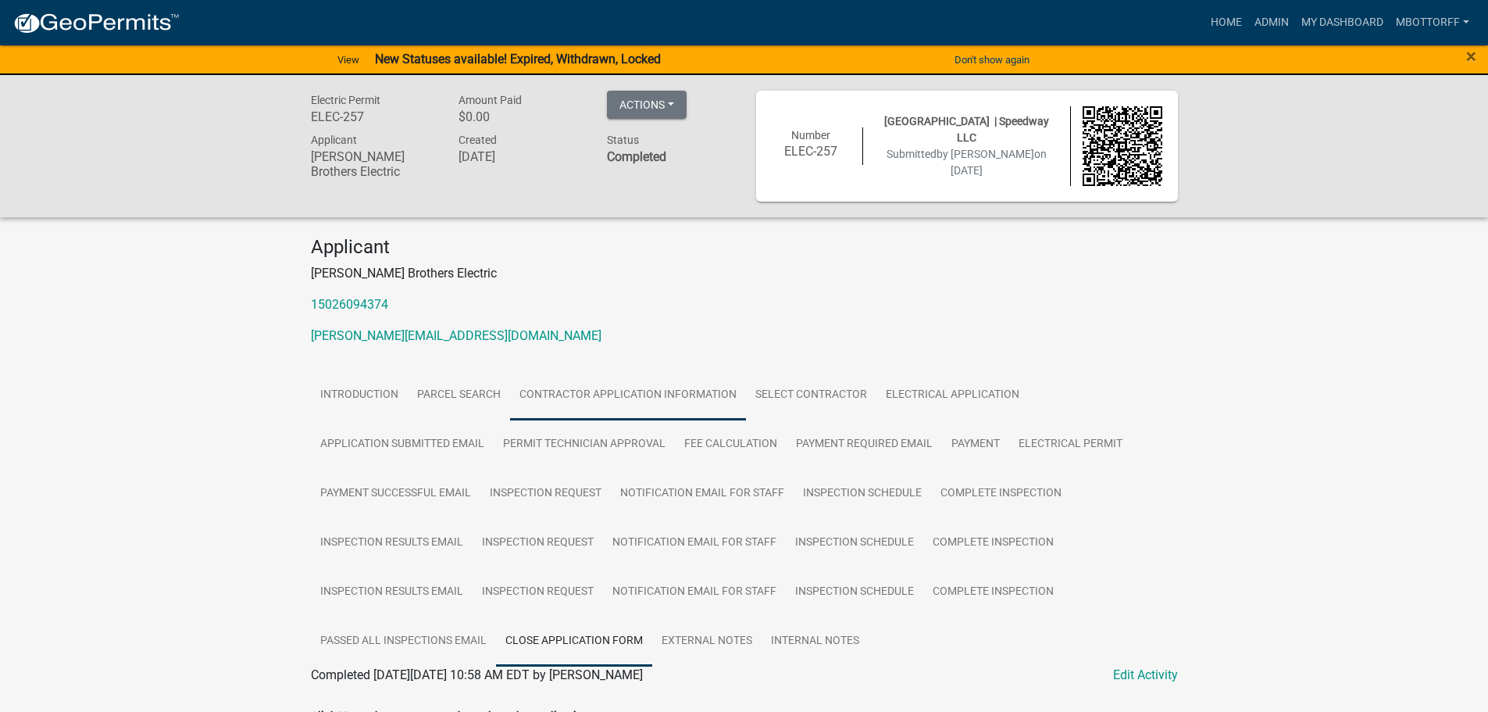
click at [550, 394] on link "Contractor Application Information" at bounding box center [628, 395] width 236 height 50
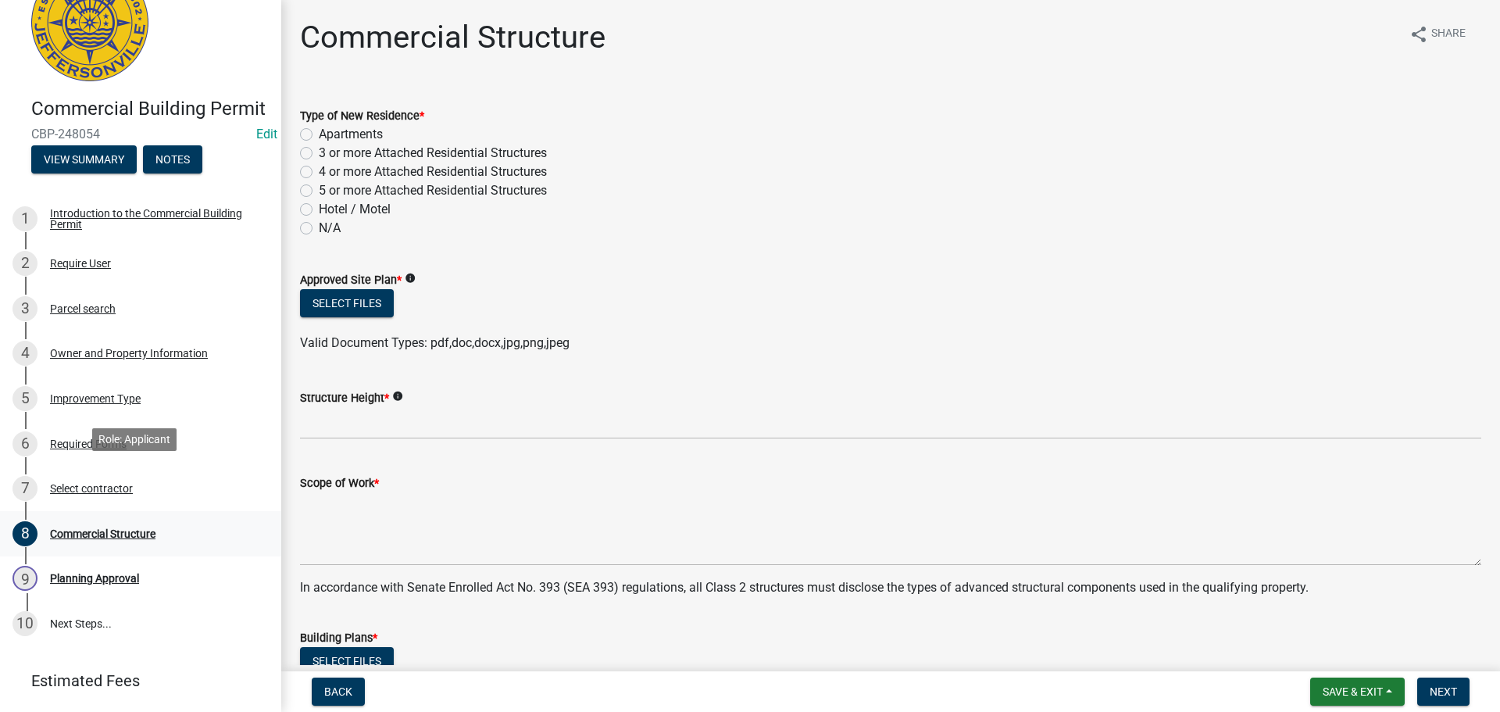
scroll to position [119, 0]
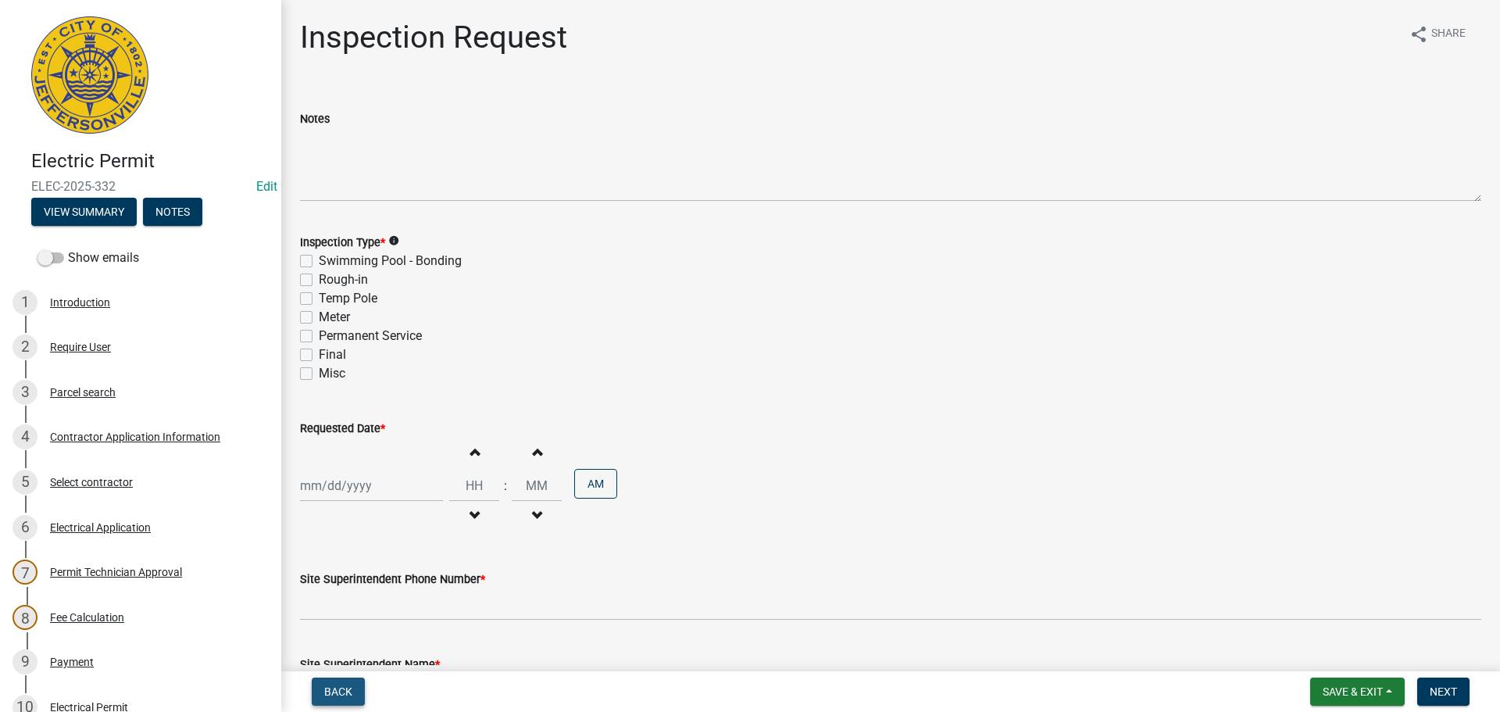
click at [343, 694] on span "Back" at bounding box center [338, 691] width 28 height 12
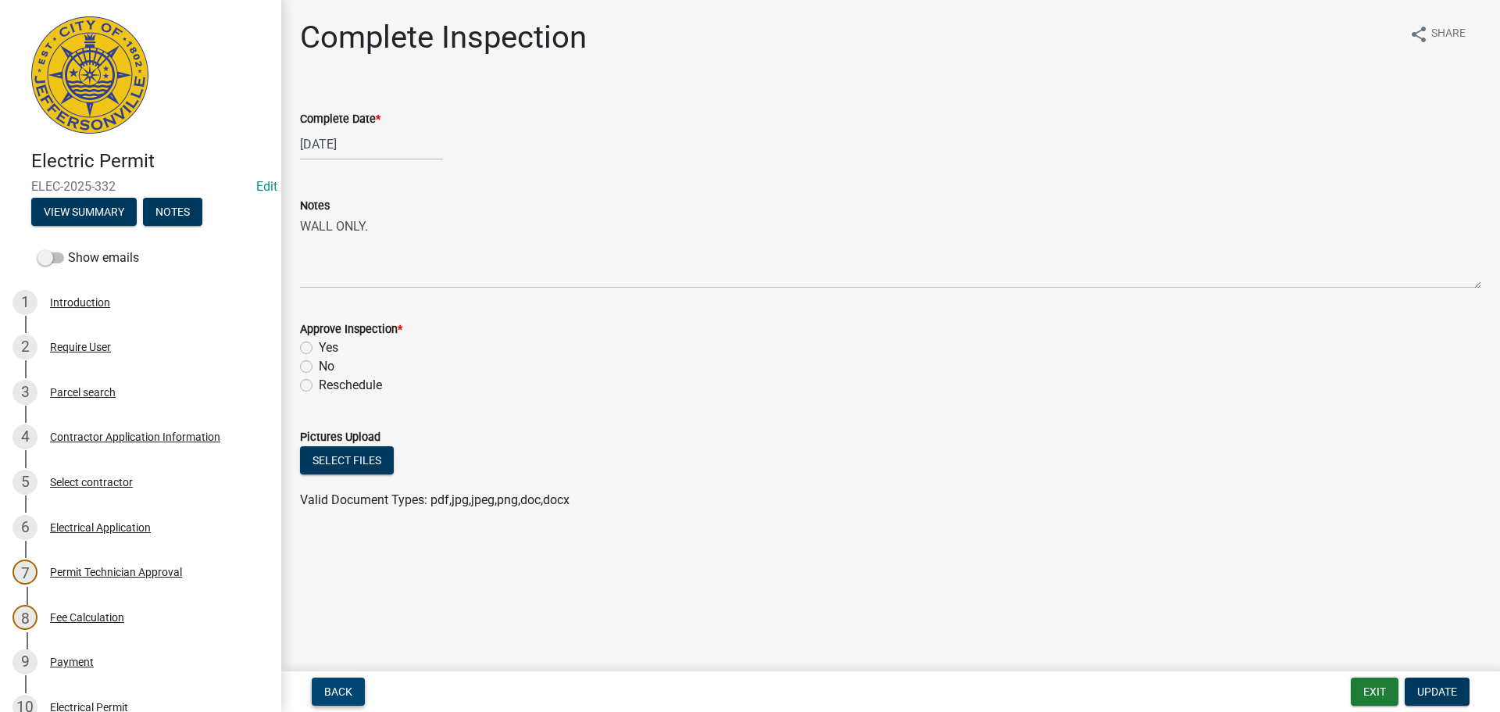
click at [349, 687] on span "Back" at bounding box center [338, 691] width 28 height 12
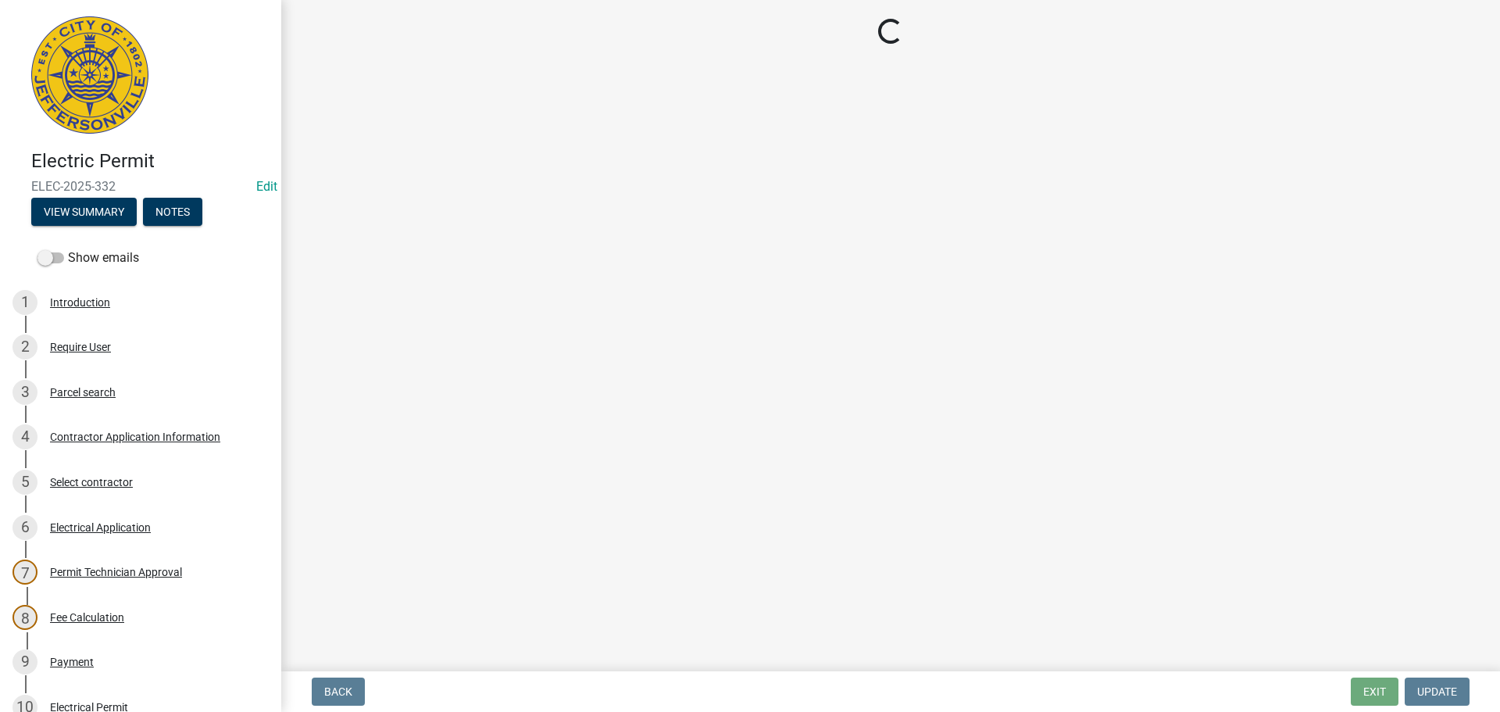
select select "36a8b8f0-2ef8-43e9-ae06-718f51af8d36"
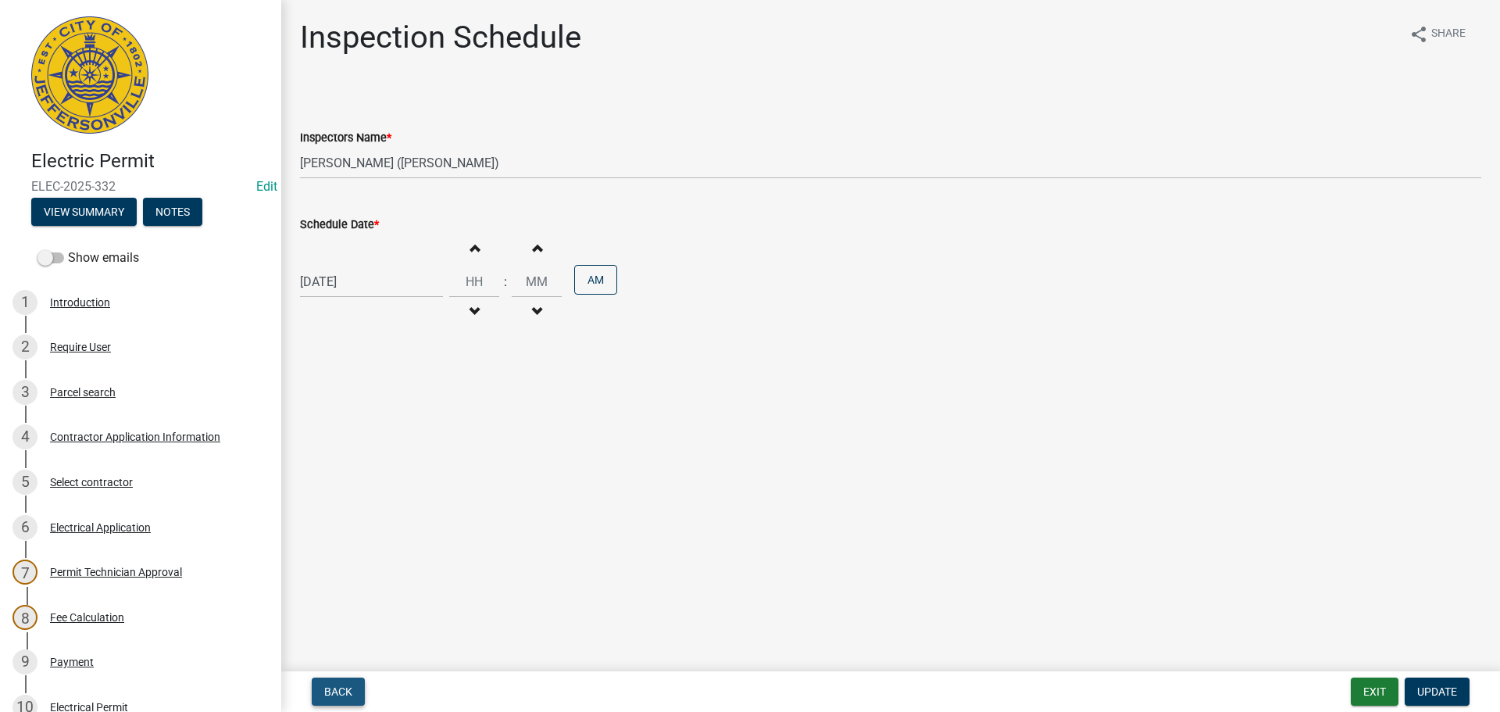
click at [349, 687] on span "Back" at bounding box center [338, 691] width 28 height 12
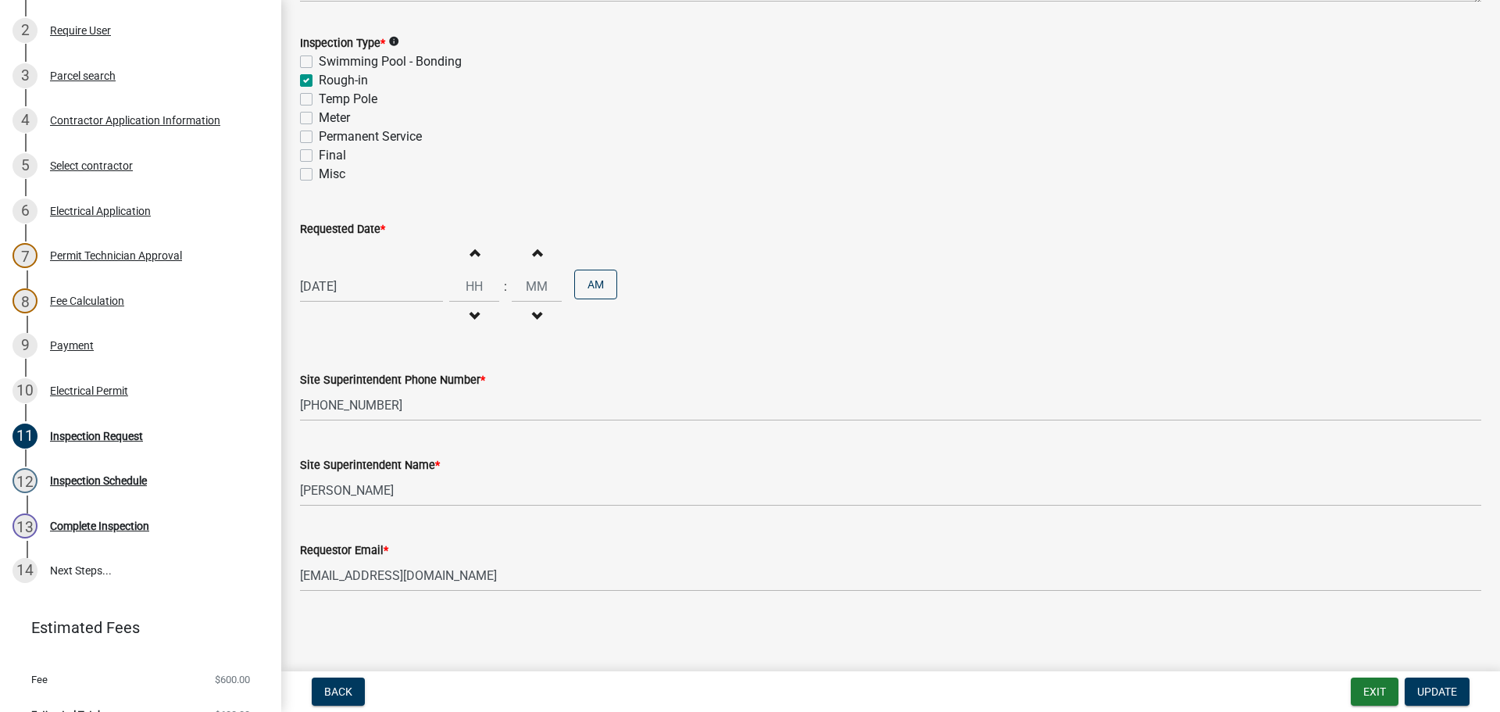
scroll to position [343, 0]
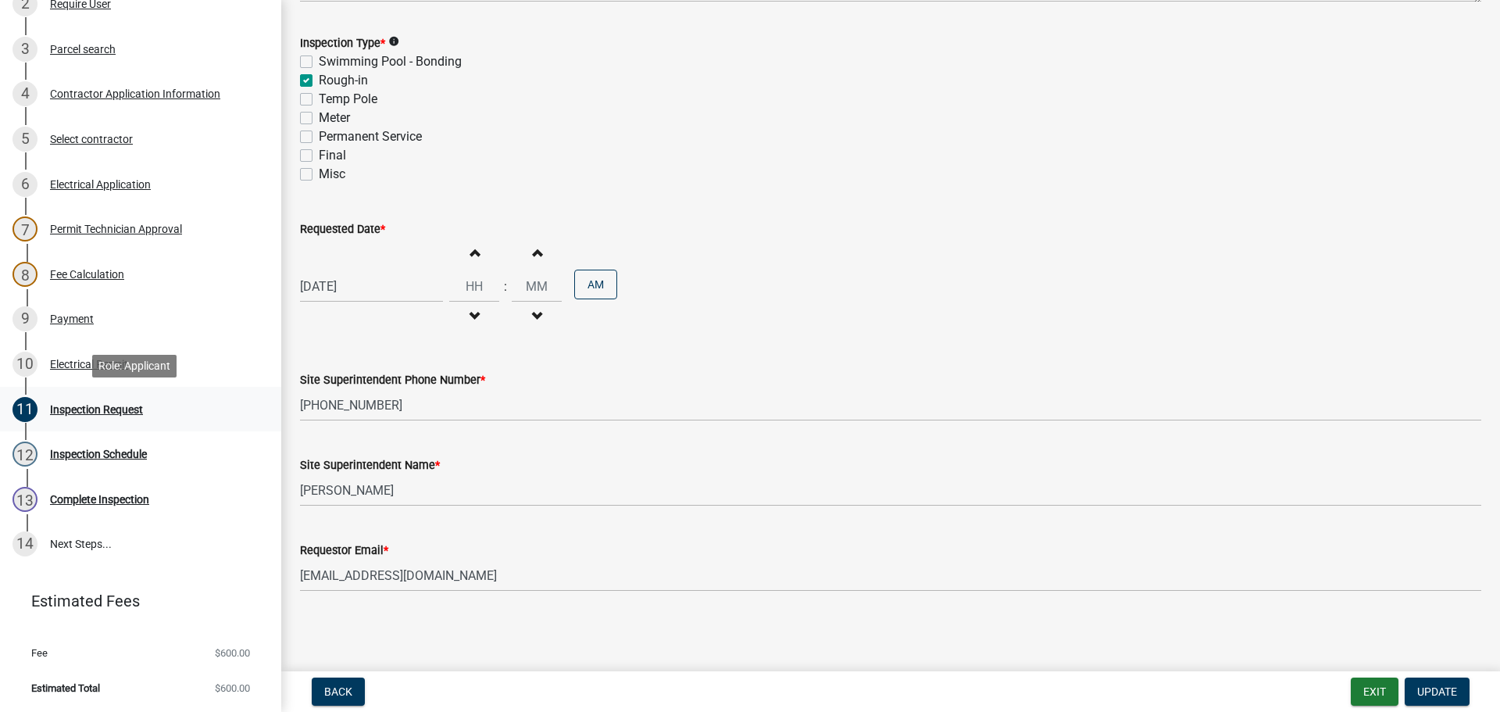
click at [82, 405] on div "Inspection Request" at bounding box center [96, 409] width 93 height 11
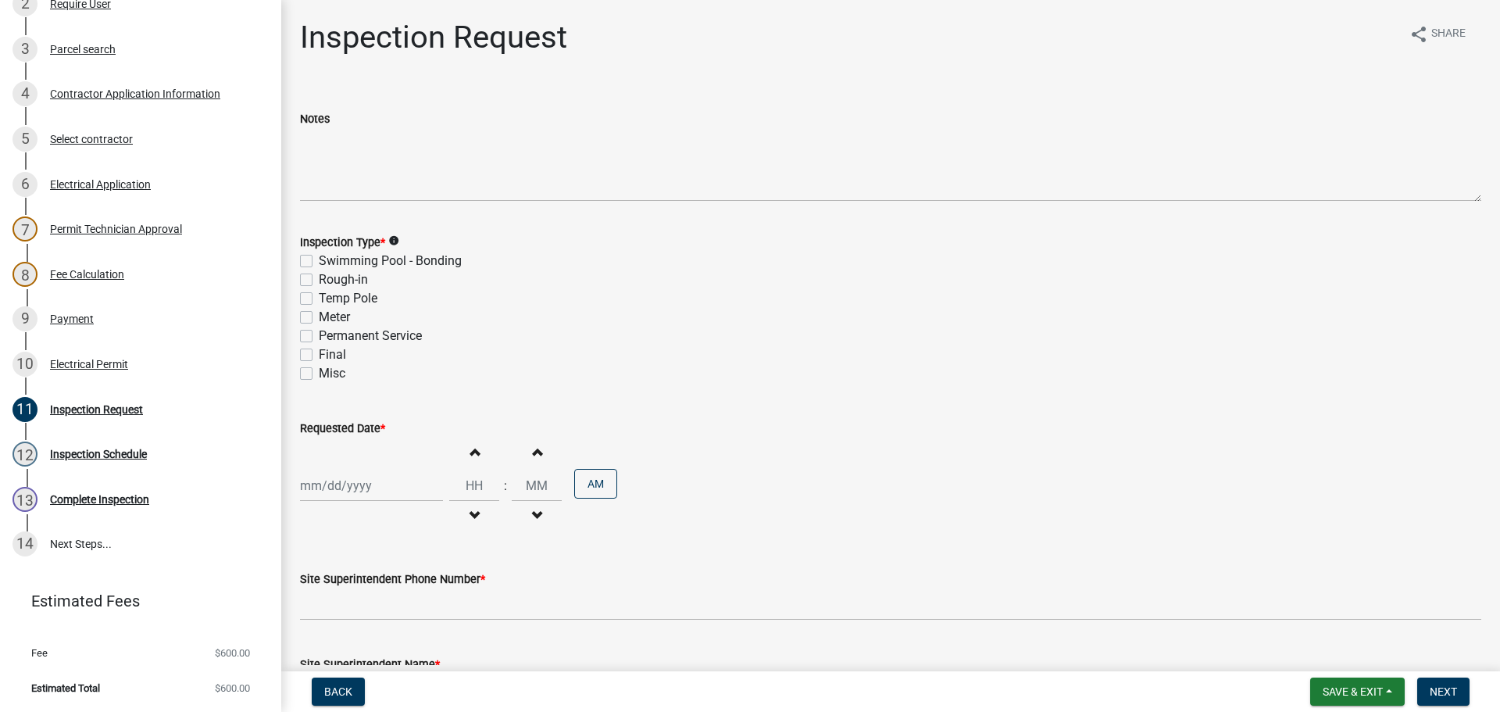
click at [319, 334] on label "Permanent Service" at bounding box center [370, 335] width 103 height 19
click at [319, 334] on input "Permanent Service" at bounding box center [324, 331] width 10 height 10
checkbox input "true"
checkbox input "false"
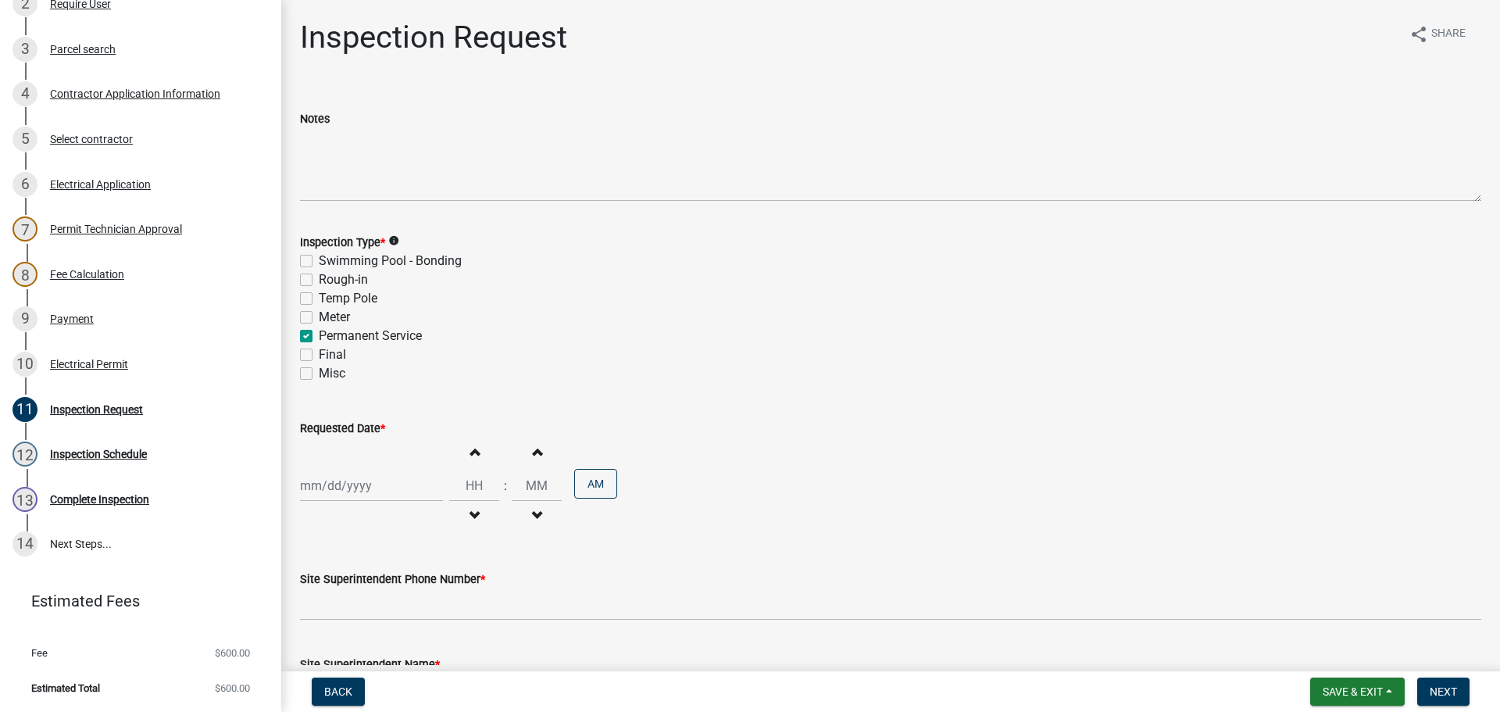
checkbox input "false"
checkbox input "true"
checkbox input "false"
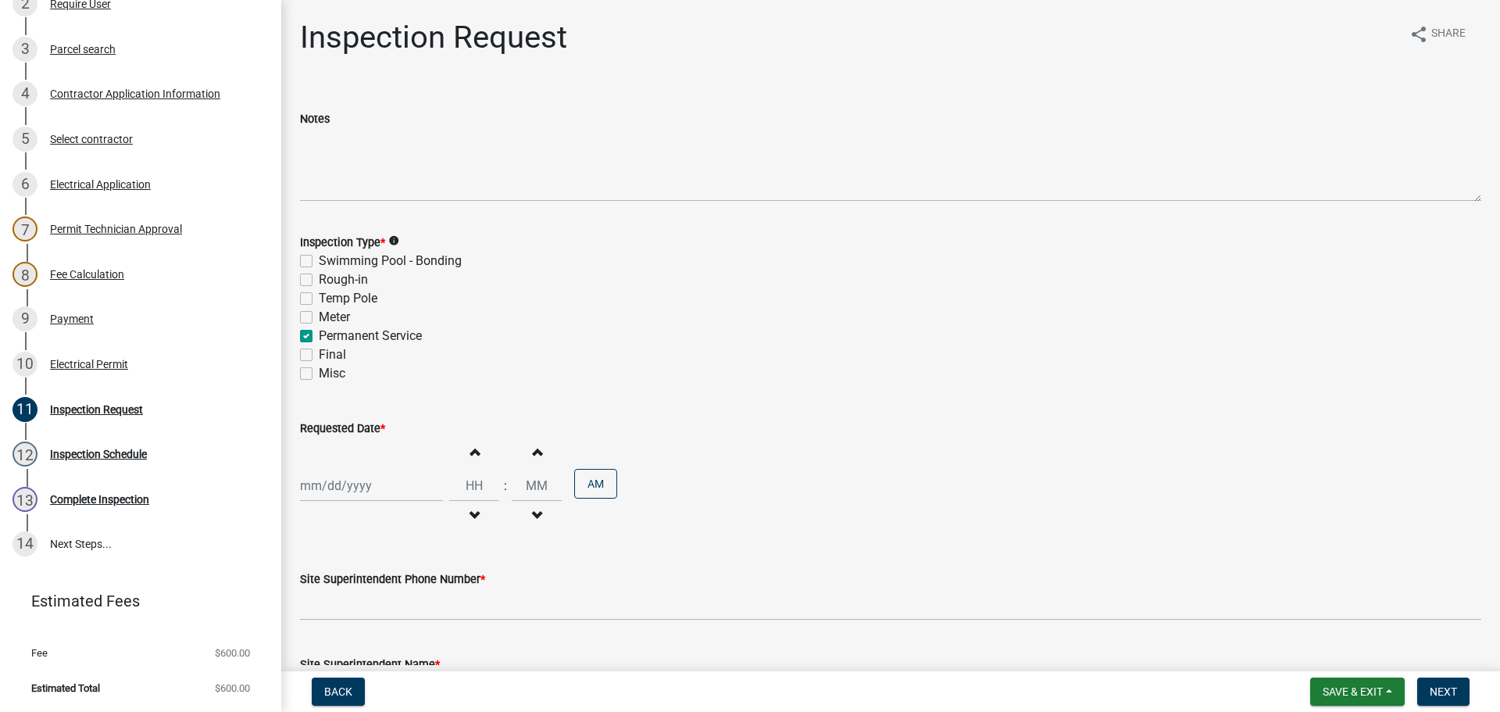
select select "8"
select select "2025"
click at [330, 484] on div "Jan Feb Mar Apr May Jun Jul Aug Sep Oct Nov Dec 1525 1526 1527 1528 1529 1530 1…" at bounding box center [371, 485] width 143 height 32
click at [391, 404] on div "21" at bounding box center [390, 402] width 25 height 25
type input "[DATE]"
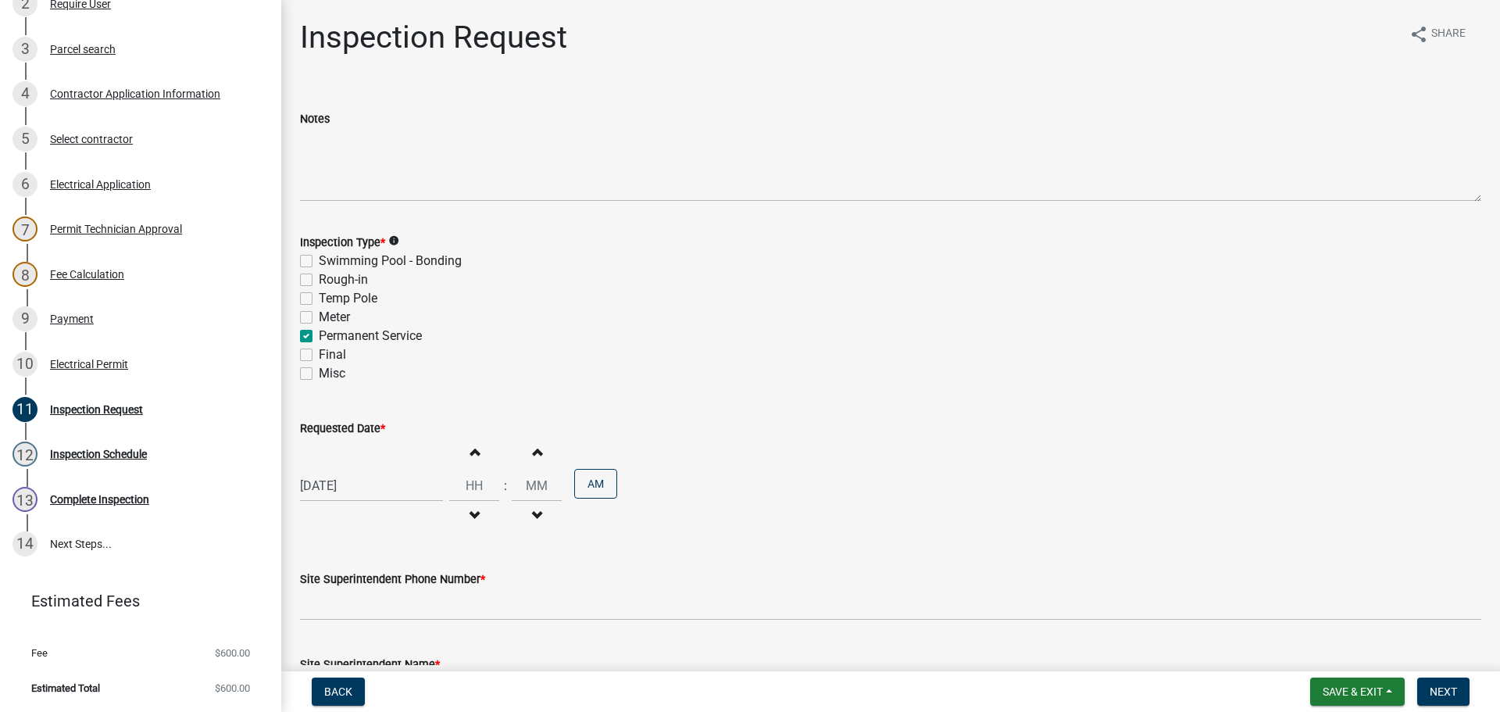
scroll to position [199, 0]
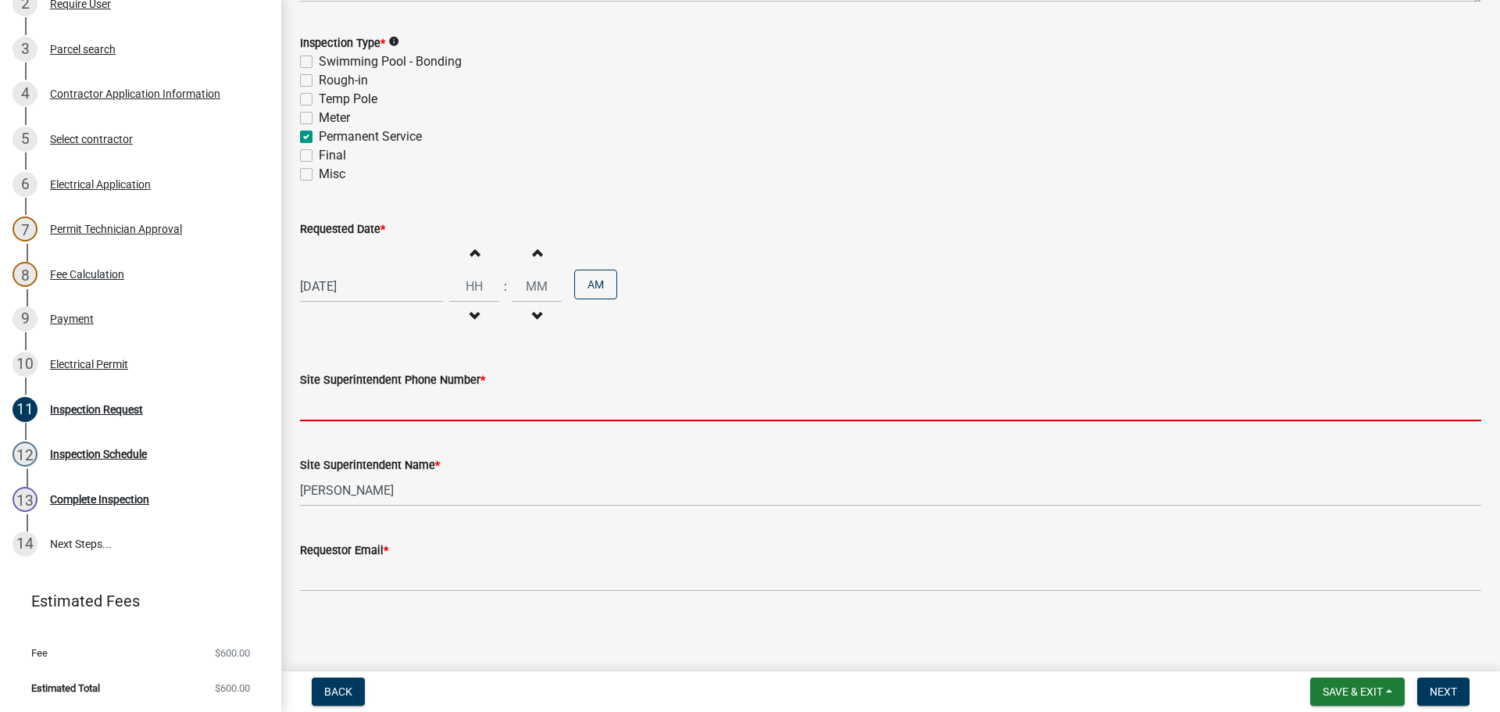
click at [376, 417] on input "Site Superintendent Phone Number *" at bounding box center [890, 405] width 1181 height 32
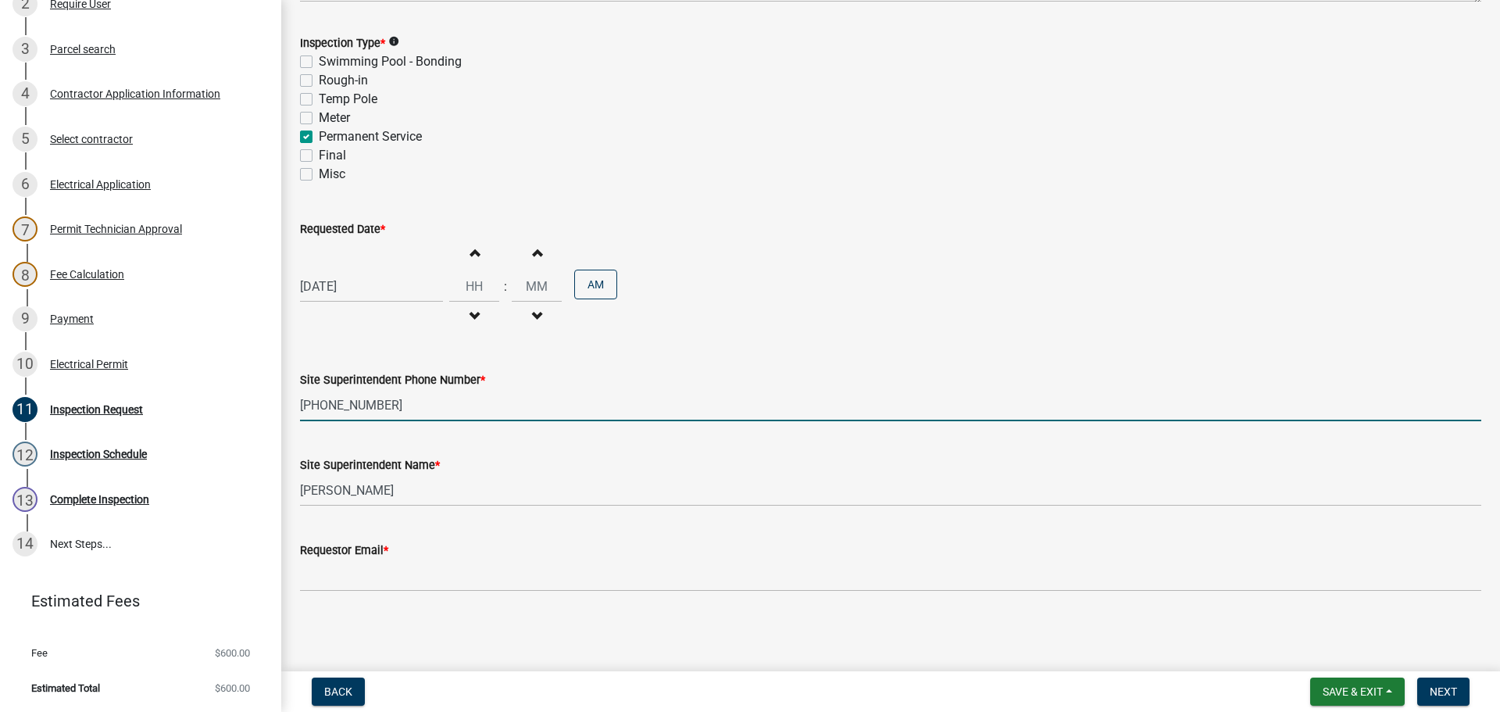
type input "[PHONE_NUMBER]"
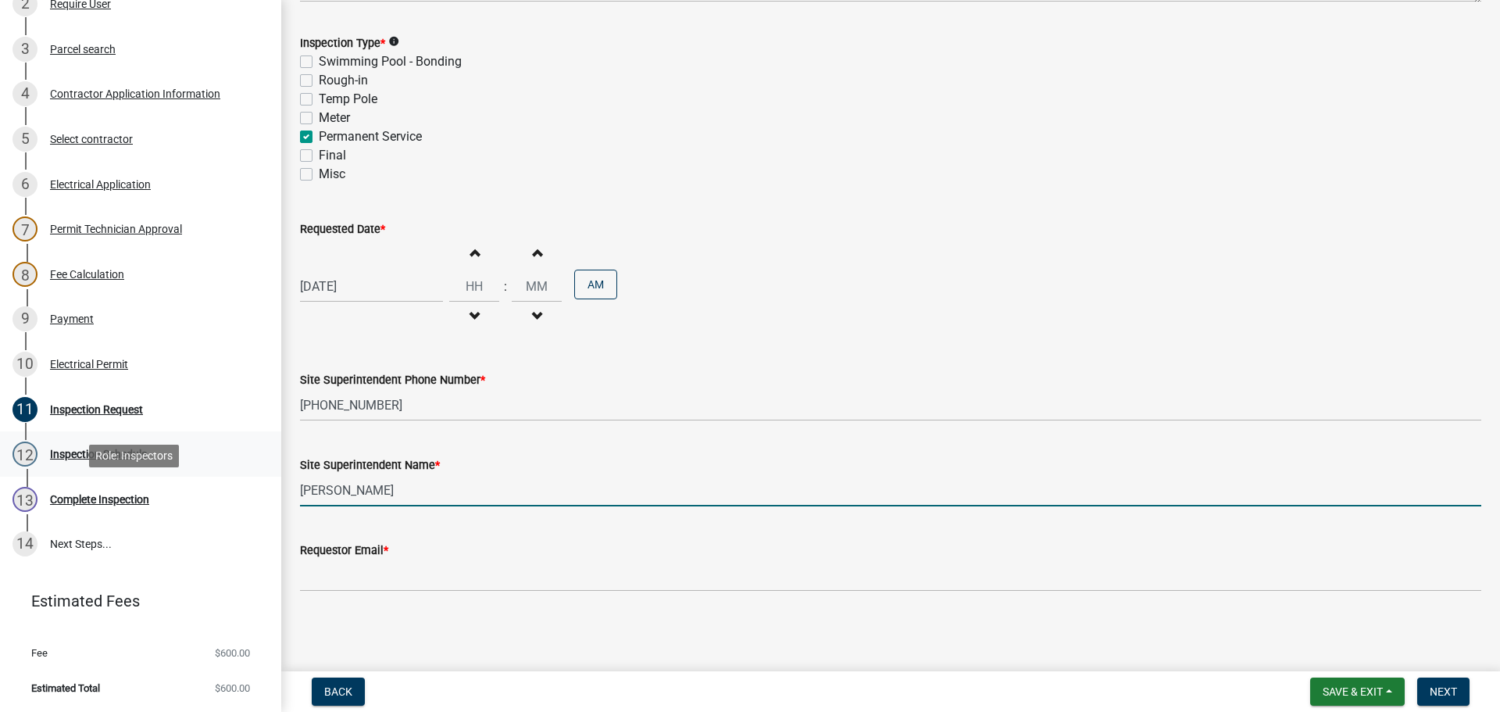
drag, startPoint x: 383, startPoint y: 491, endPoint x: 0, endPoint y: 461, distance: 384.7
click at [0, 472] on div "Electric Permit ELEC-2025-332 Edit View Summary Notes Show emails 1 Introductio…" at bounding box center [750, 356] width 1500 height 712
type input "[PERSON_NAME]"
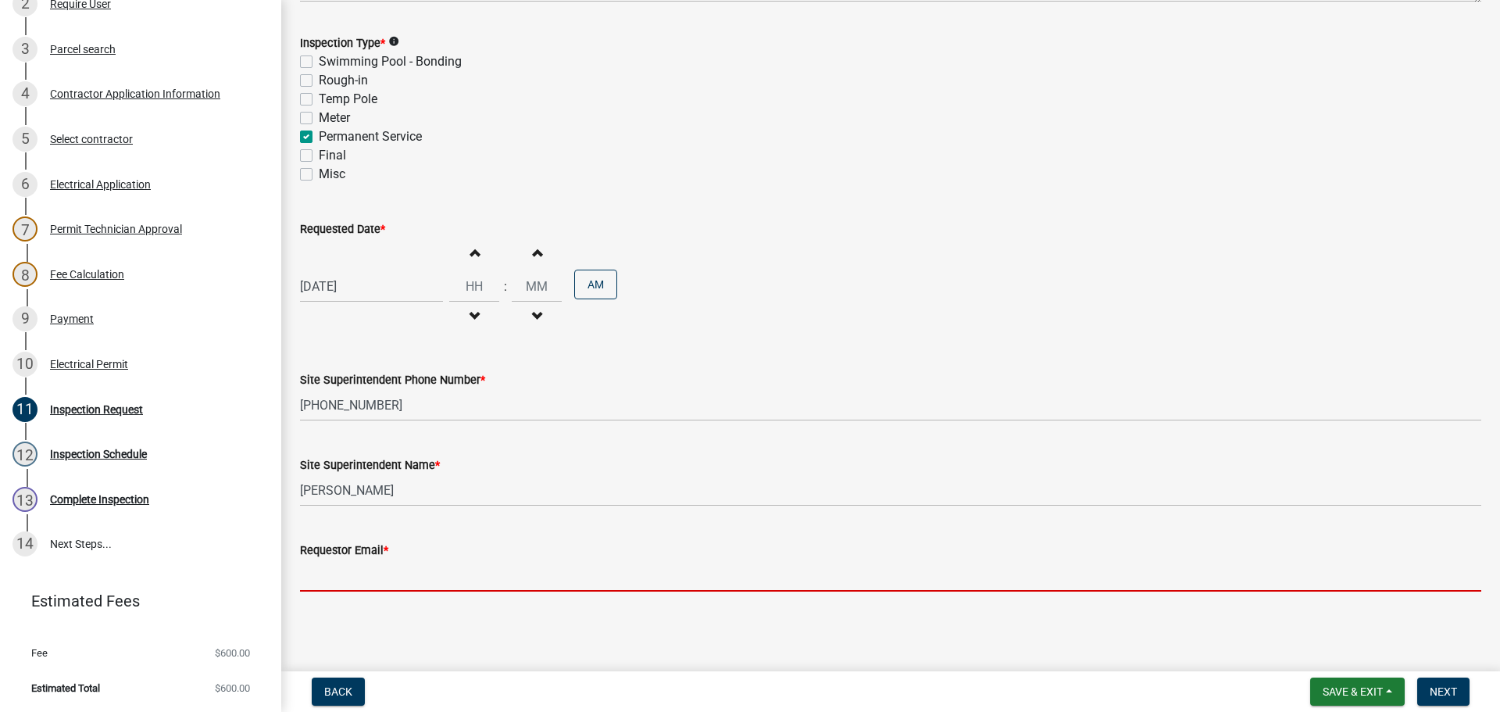
drag, startPoint x: 350, startPoint y: 572, endPoint x: 313, endPoint y: 572, distance: 36.7
click at [348, 572] on input "Requestor Email *" at bounding box center [890, 575] width 1181 height 32
type input "mbottorff@cityofjeff.net"
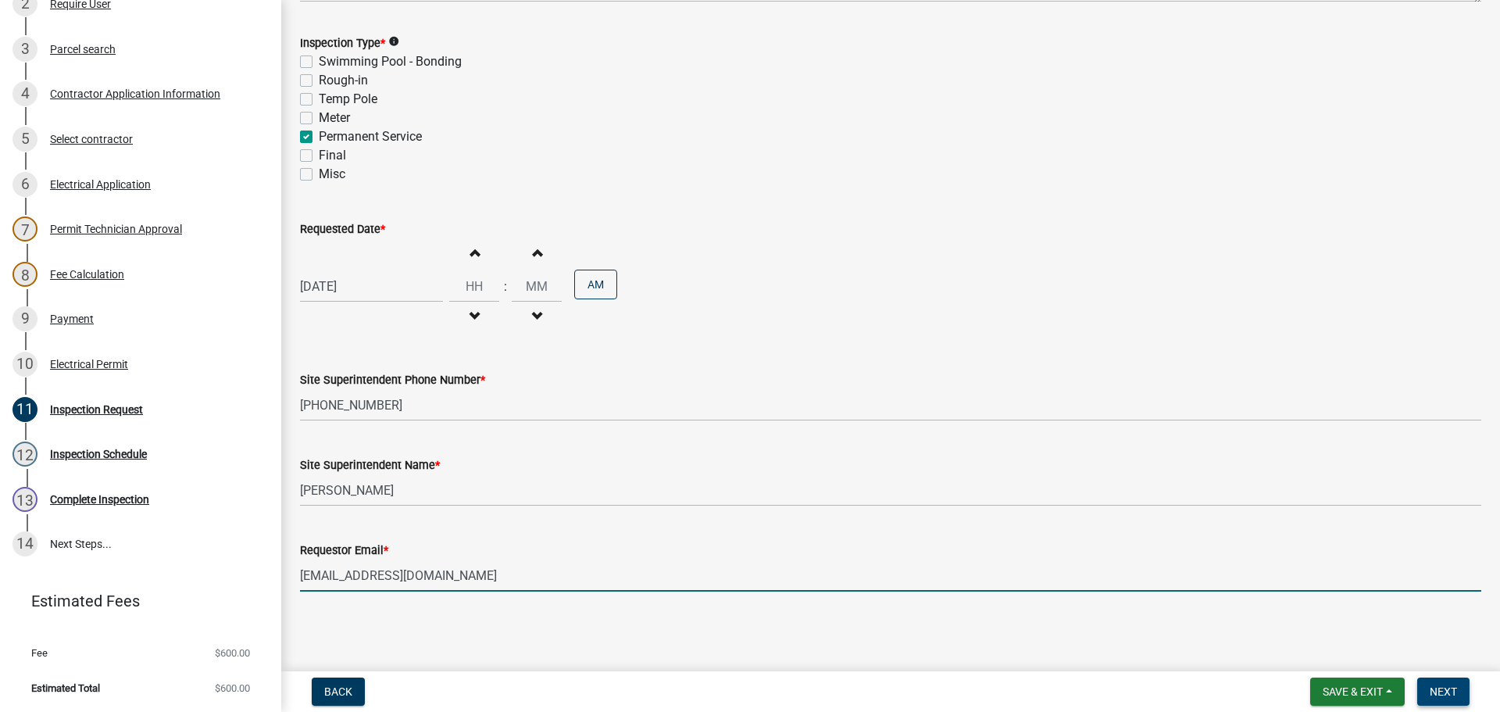
click at [1442, 688] on span "Next" at bounding box center [1442, 691] width 27 height 12
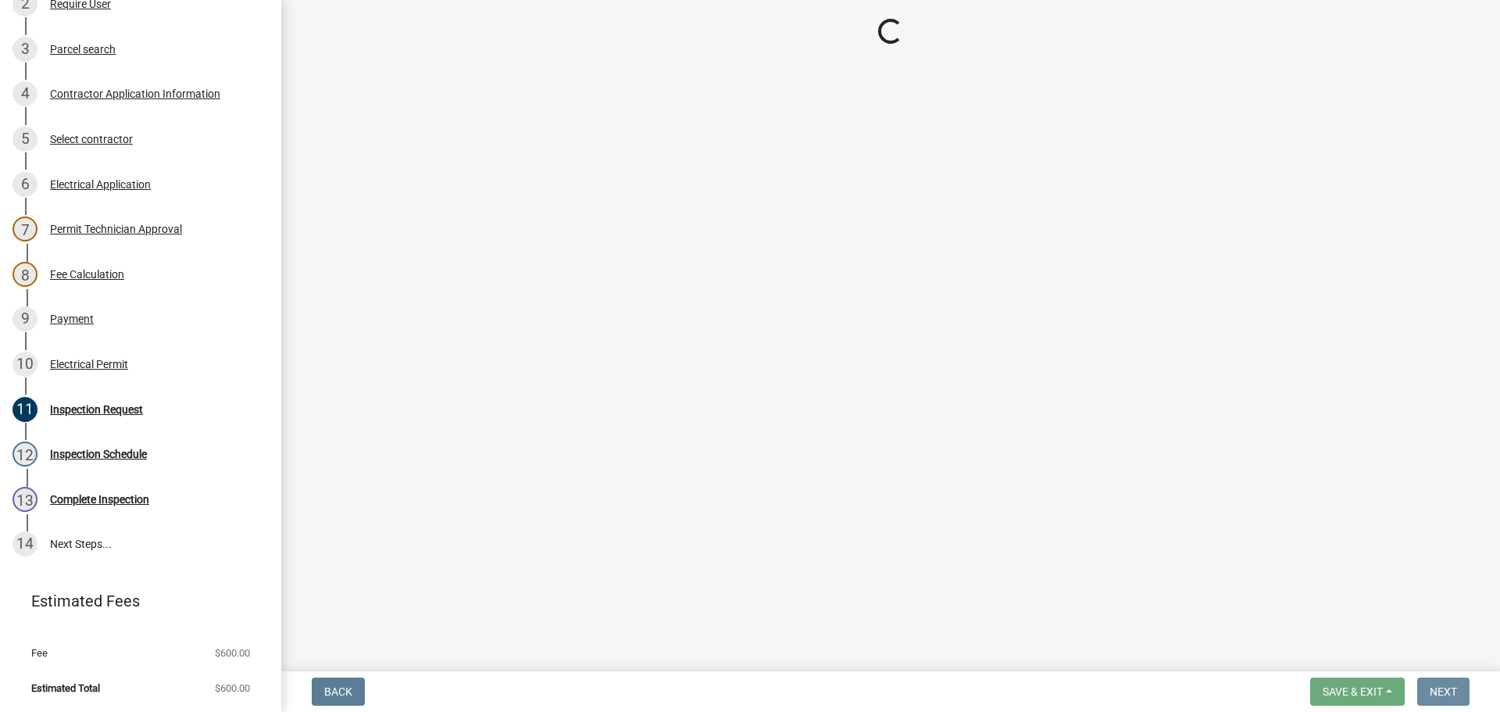
scroll to position [0, 0]
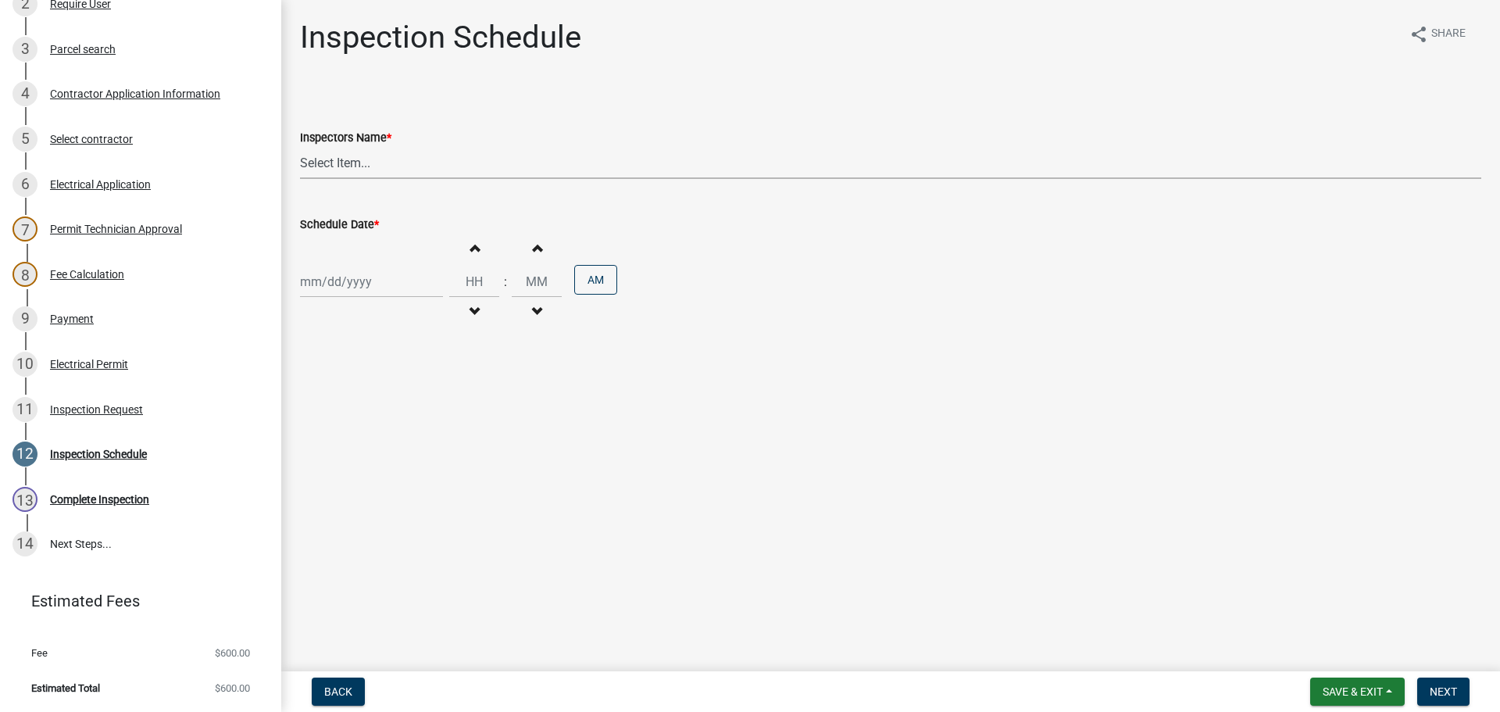
click at [333, 164] on select "Select Item... jramsey (Jeremy Ramsey) MaryFrey (Mary Frey) mkruer (Mike Kruer)…" at bounding box center [890, 163] width 1181 height 32
select select "36a8b8f0-2ef8-43e9-ae06-718f51af8d36"
click at [300, 147] on select "Select Item... jramsey (Jeremy Ramsey) MaryFrey (Mary Frey) mkruer (Mike Kruer)…" at bounding box center [890, 163] width 1181 height 32
click at [323, 287] on div at bounding box center [371, 282] width 143 height 32
select select "8"
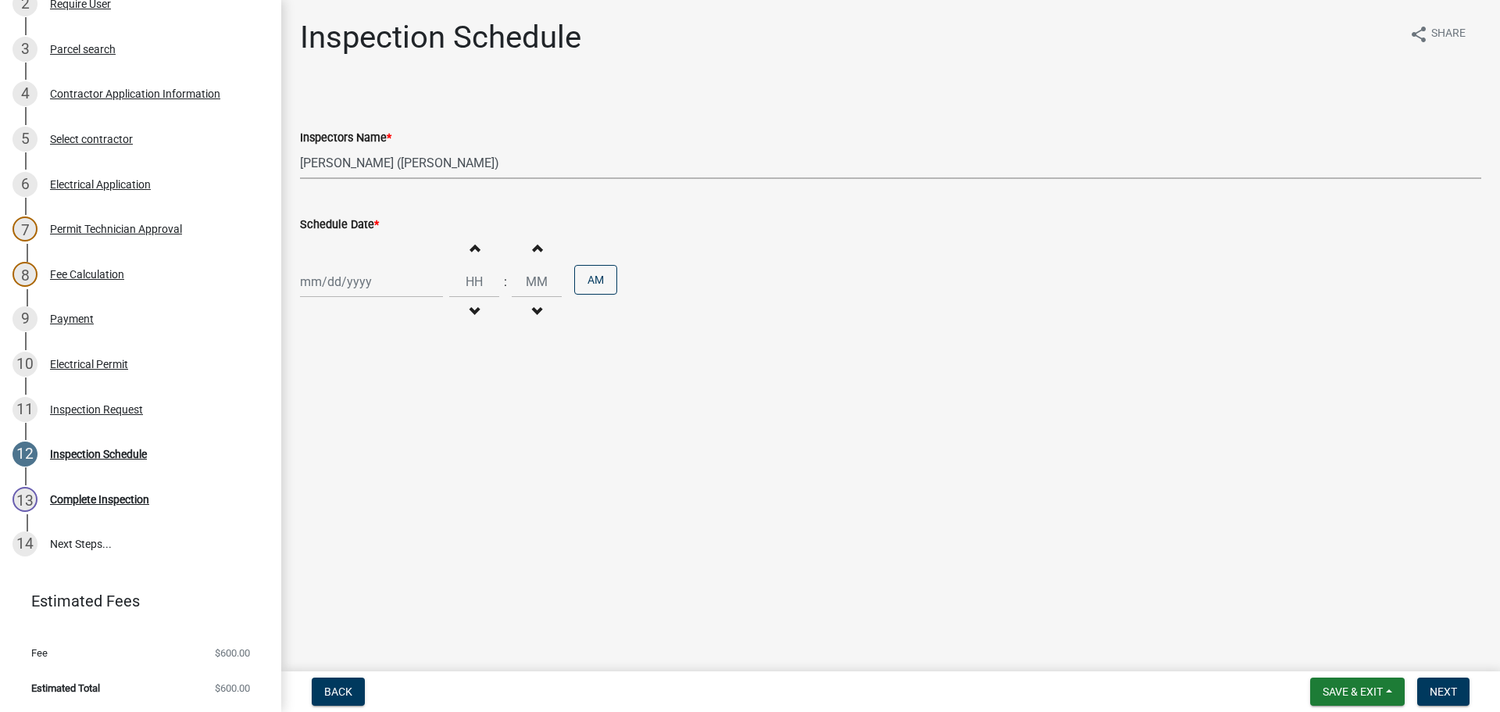
select select "2025"
click at [389, 439] on div "21" at bounding box center [390, 439] width 25 height 25
type input "[DATE]"
click at [1438, 693] on span "Next" at bounding box center [1442, 691] width 27 height 12
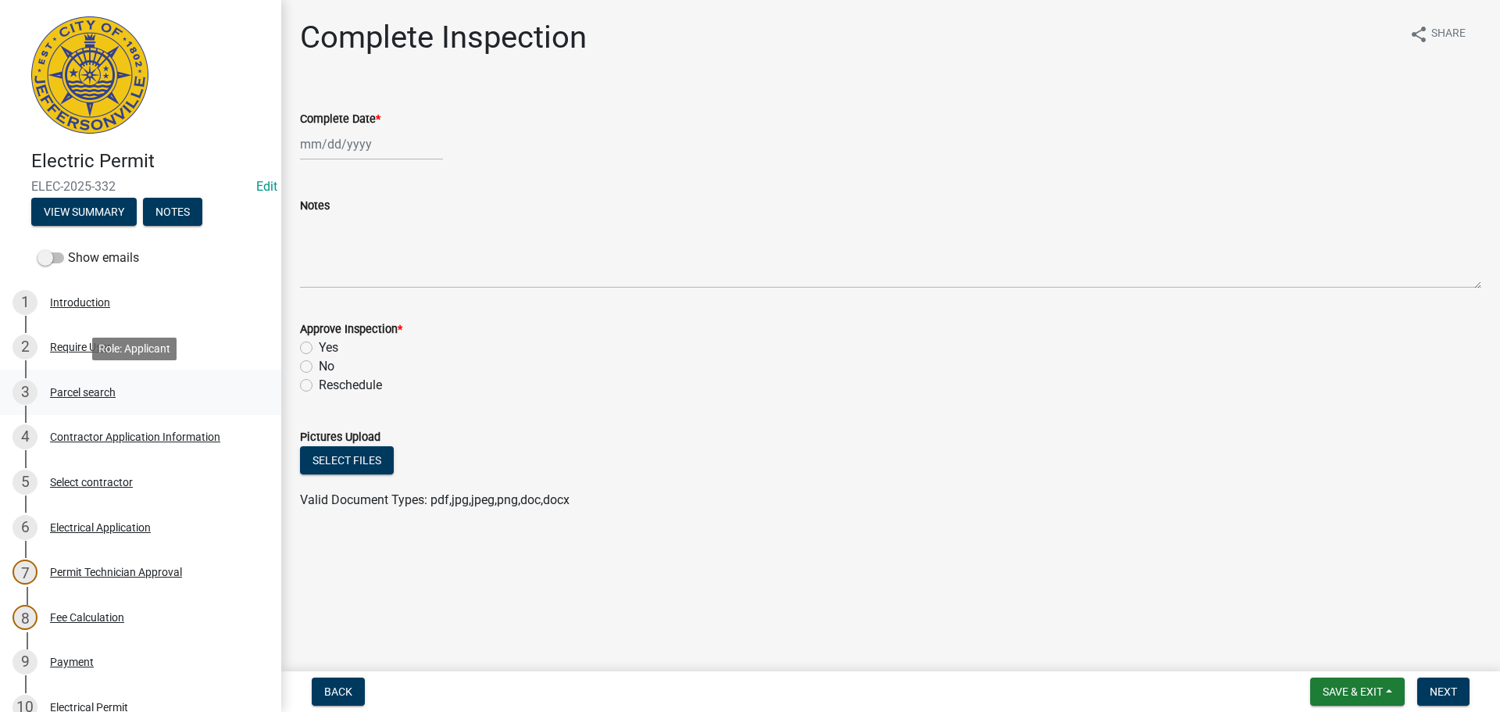
click at [88, 390] on div "Parcel search" at bounding box center [83, 392] width 66 height 11
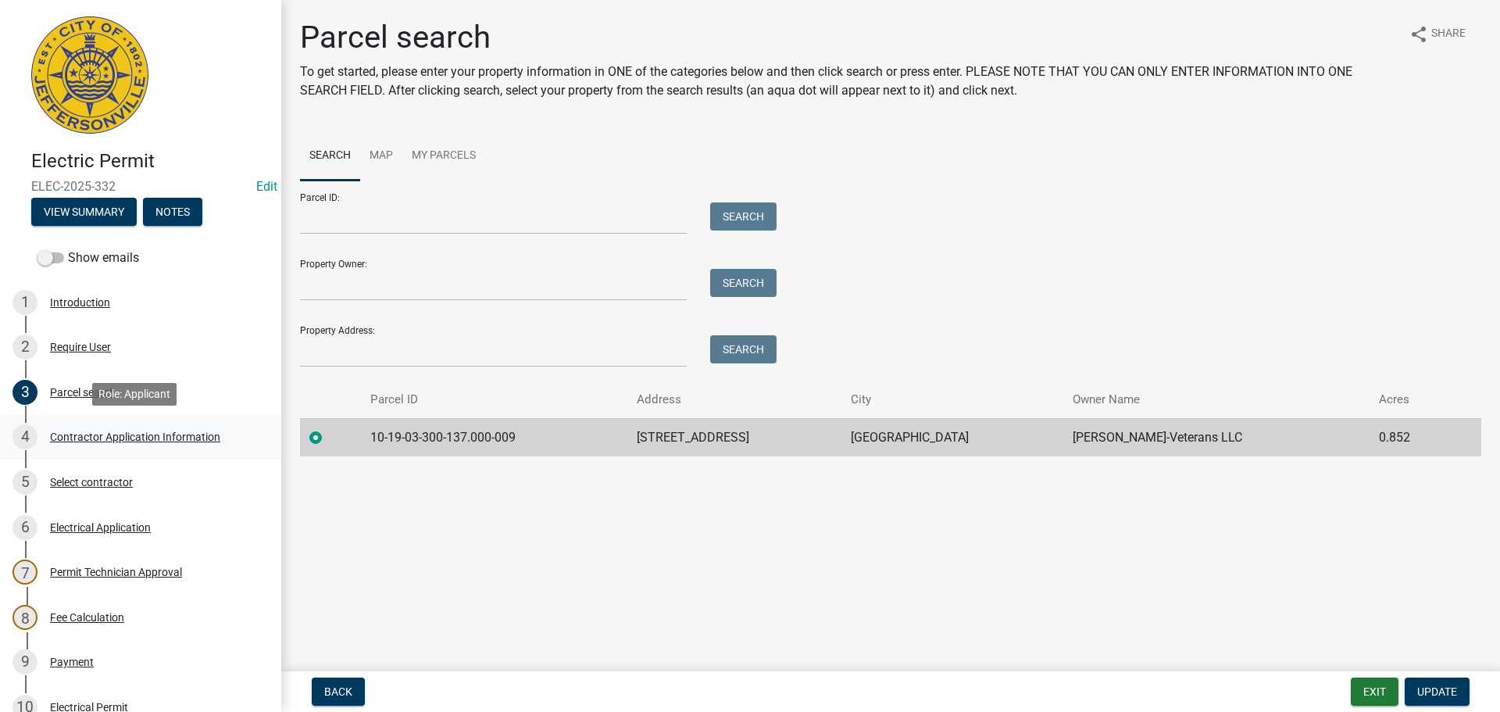
click at [91, 431] on div "Contractor Application Information" at bounding box center [135, 436] width 170 height 11
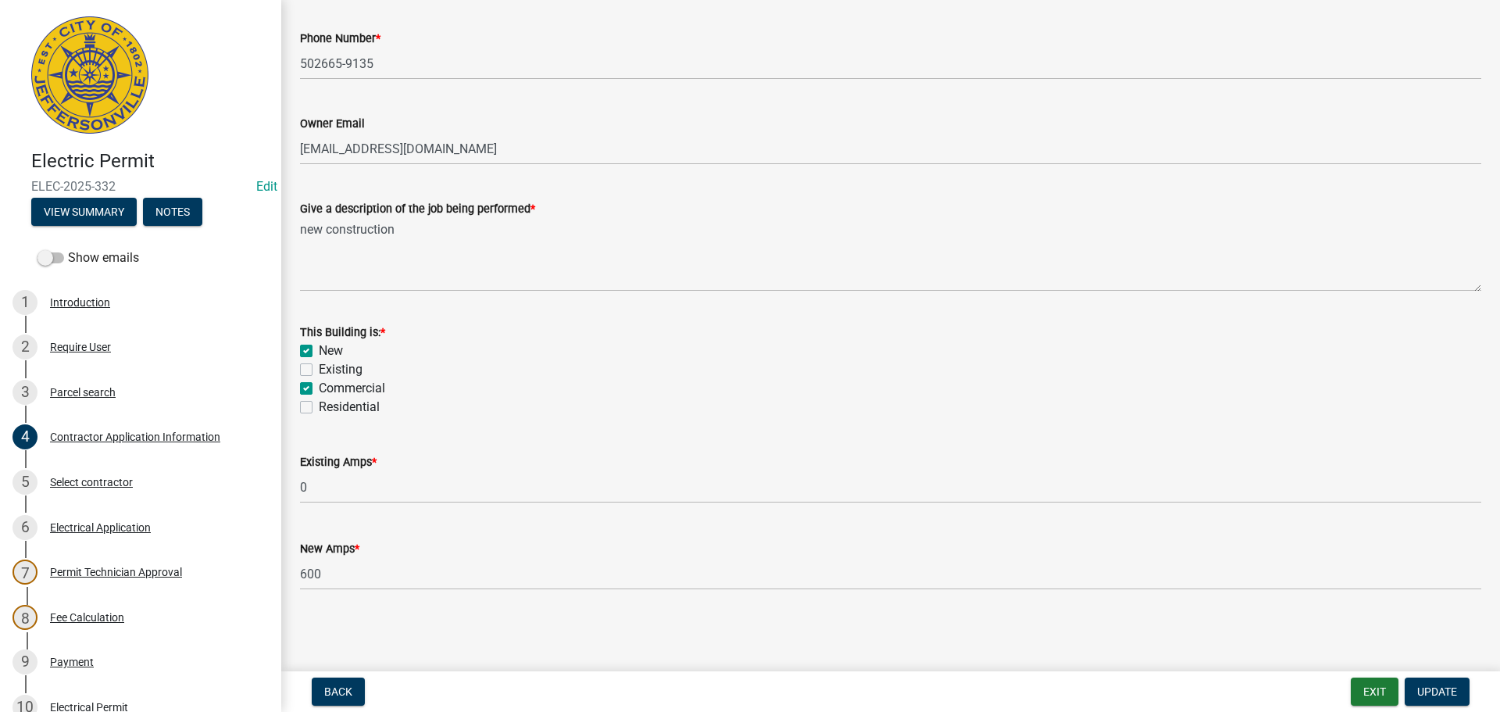
scroll to position [343, 0]
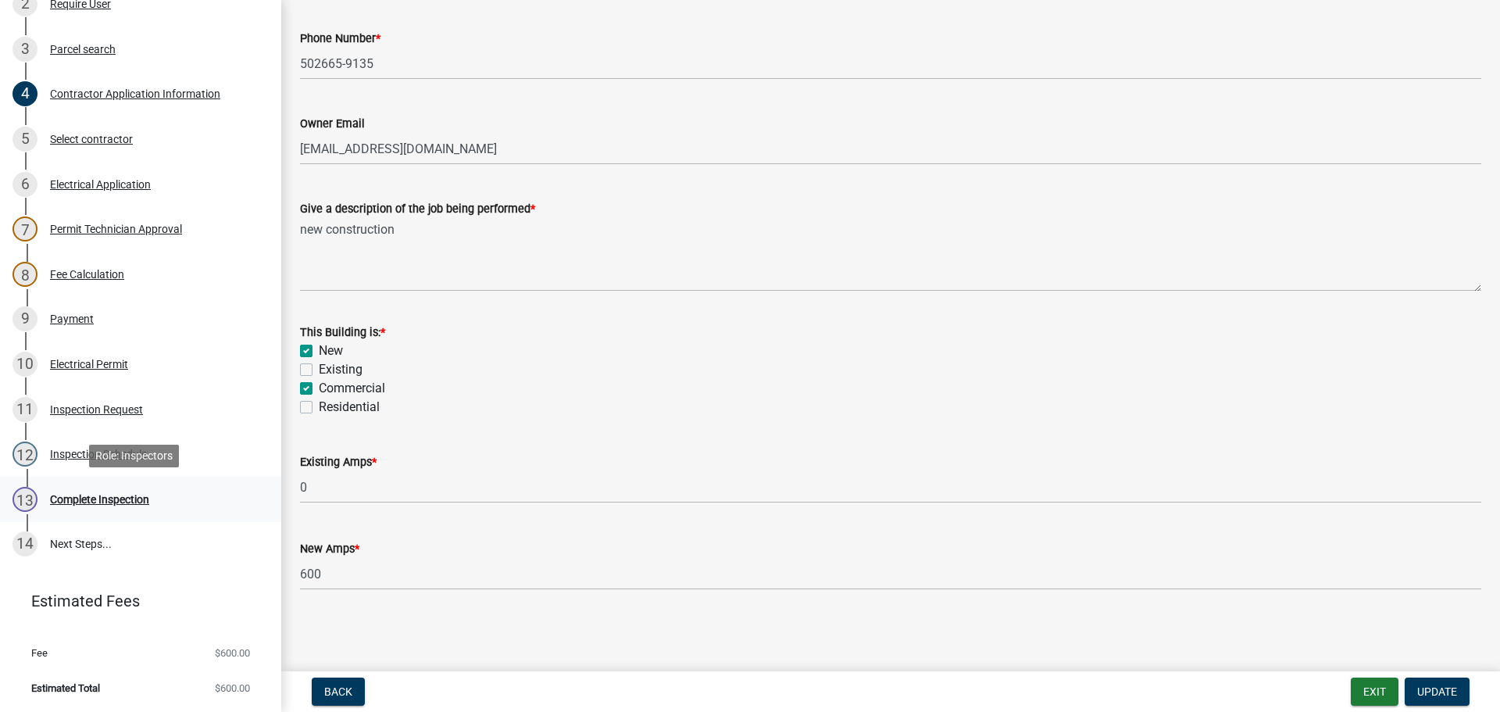
click at [52, 497] on div "Complete Inspection" at bounding box center [99, 499] width 99 height 11
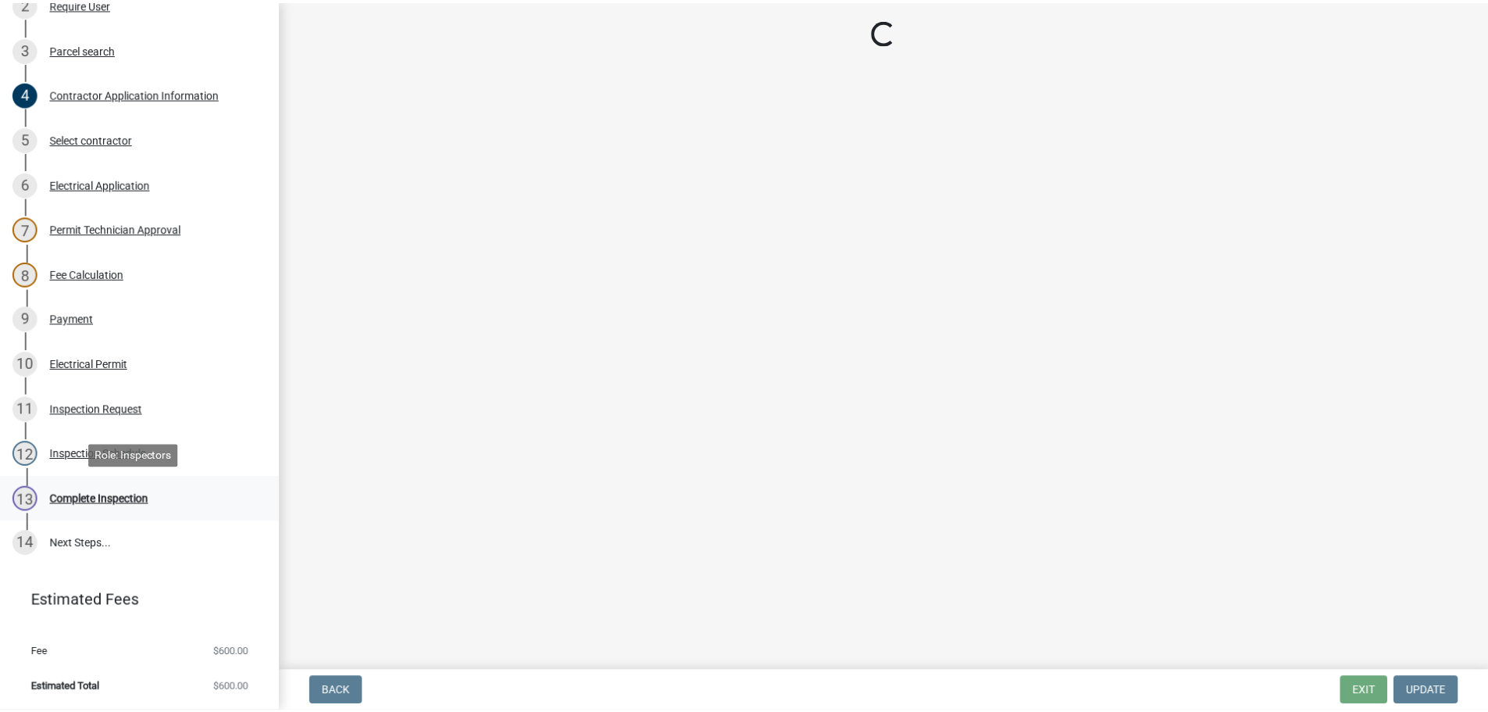
scroll to position [0, 0]
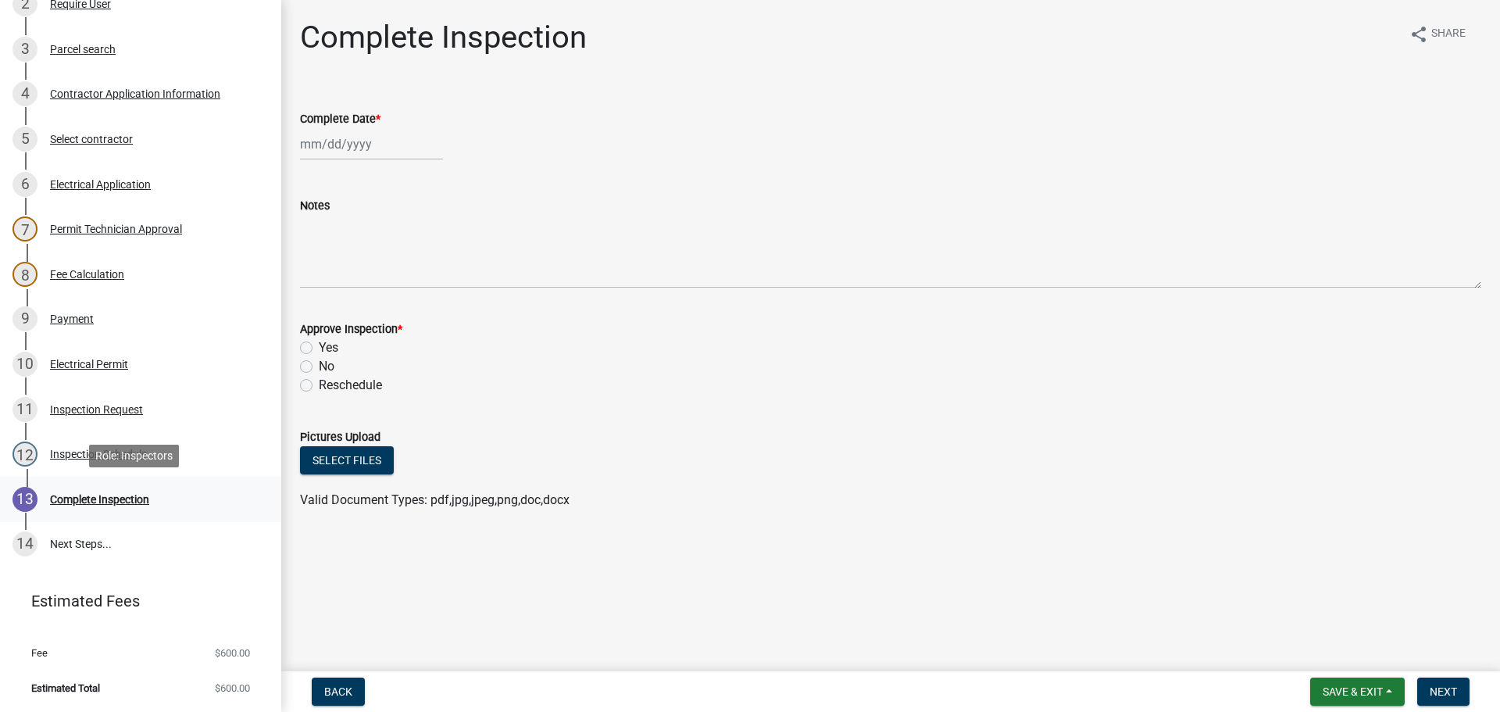
click at [86, 503] on div "Complete Inspection" at bounding box center [99, 499] width 99 height 11
click at [336, 690] on span "Back" at bounding box center [338, 691] width 28 height 12
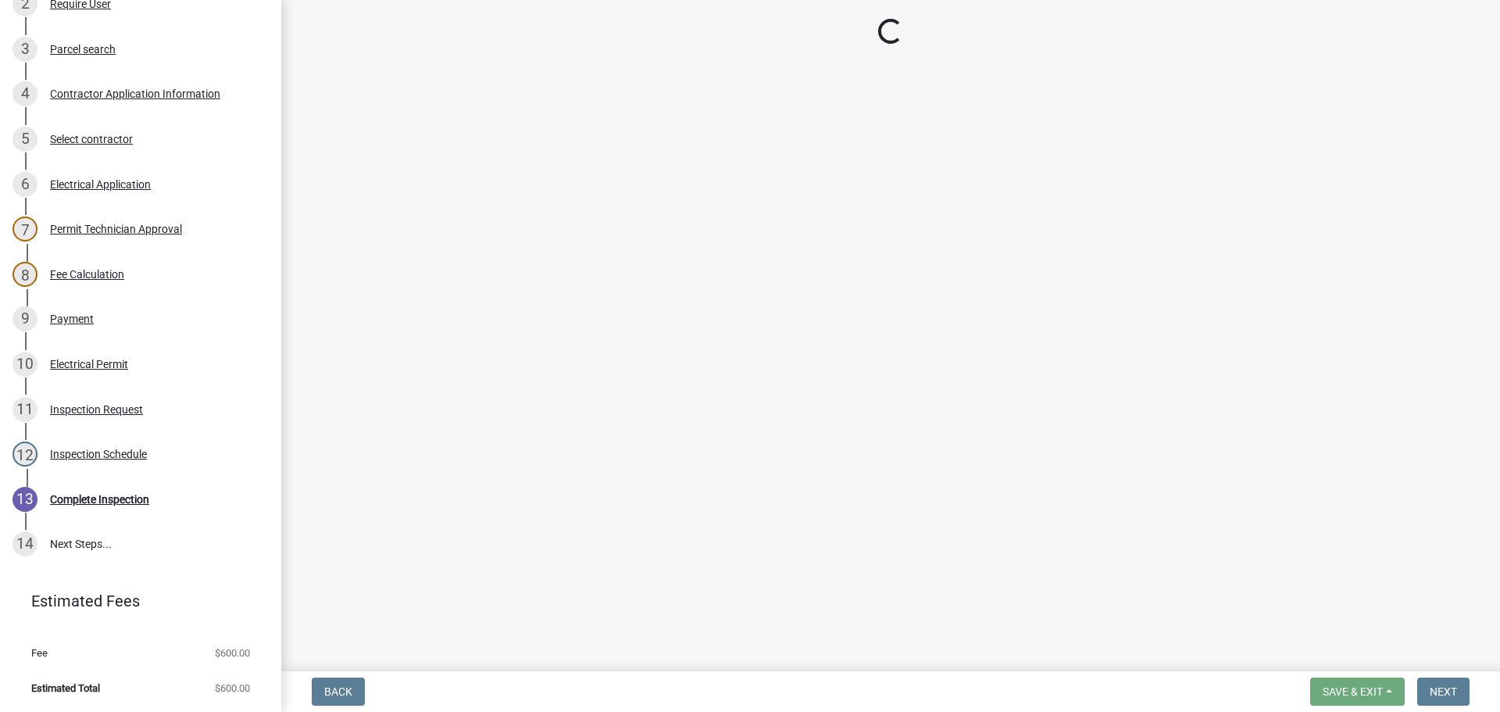
select select "36a8b8f0-2ef8-43e9-ae06-718f51af8d36"
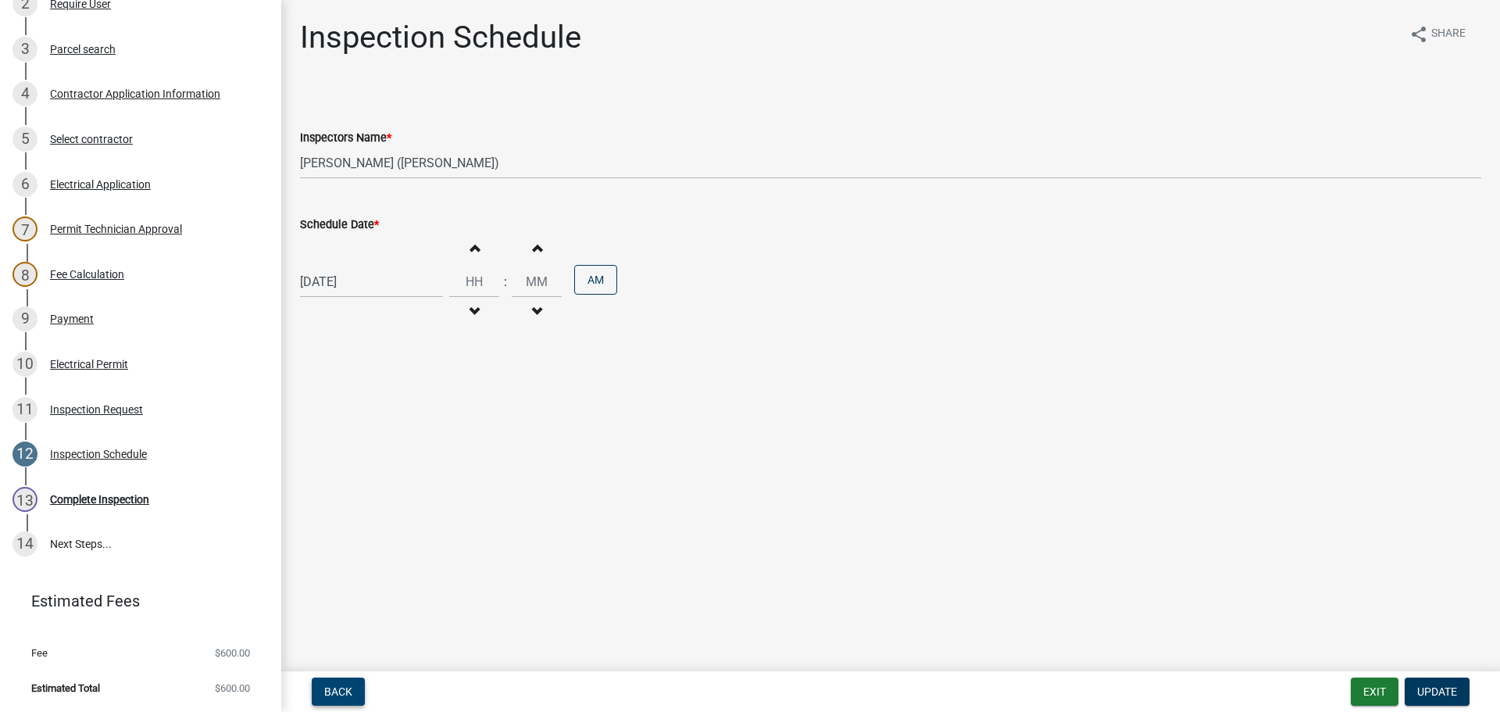
click at [346, 687] on span "Back" at bounding box center [338, 691] width 28 height 12
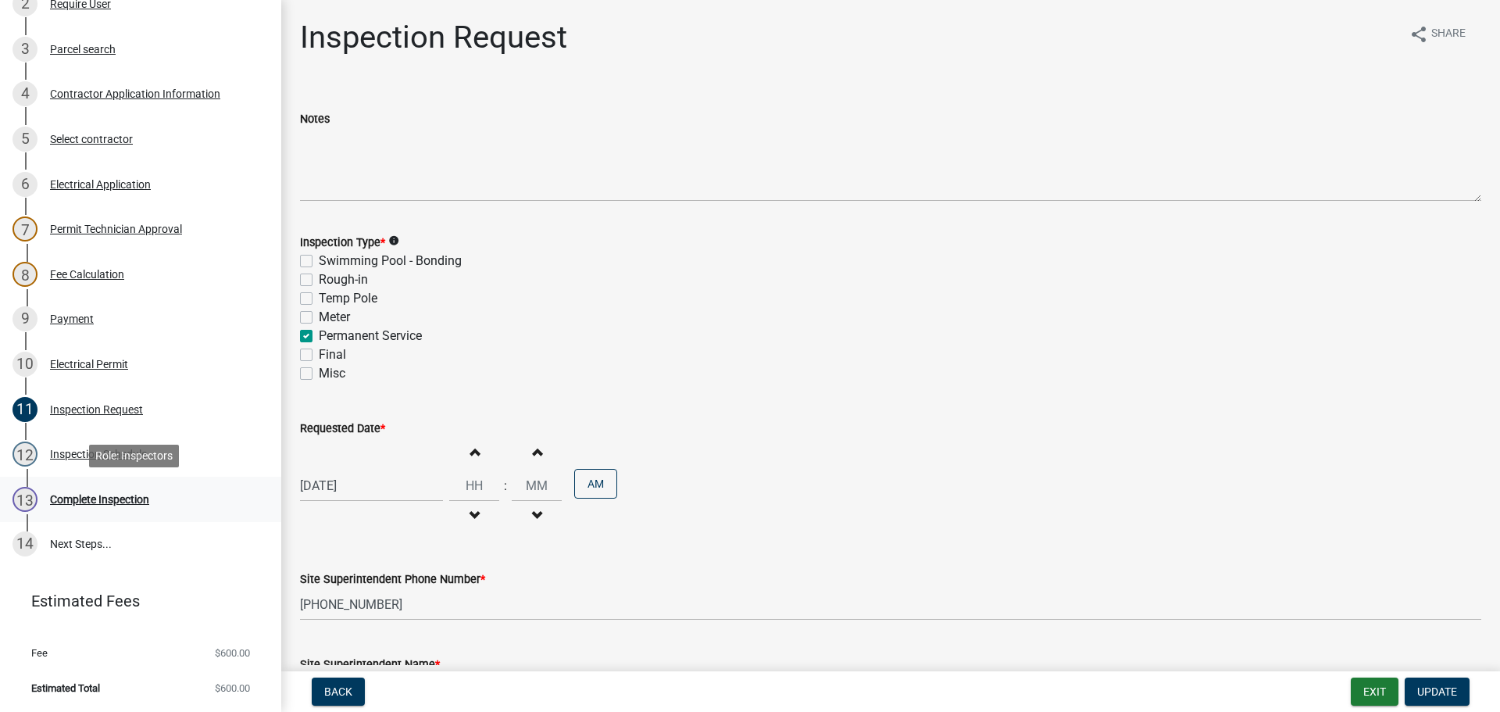
click at [73, 499] on div "Complete Inspection" at bounding box center [99, 499] width 99 height 11
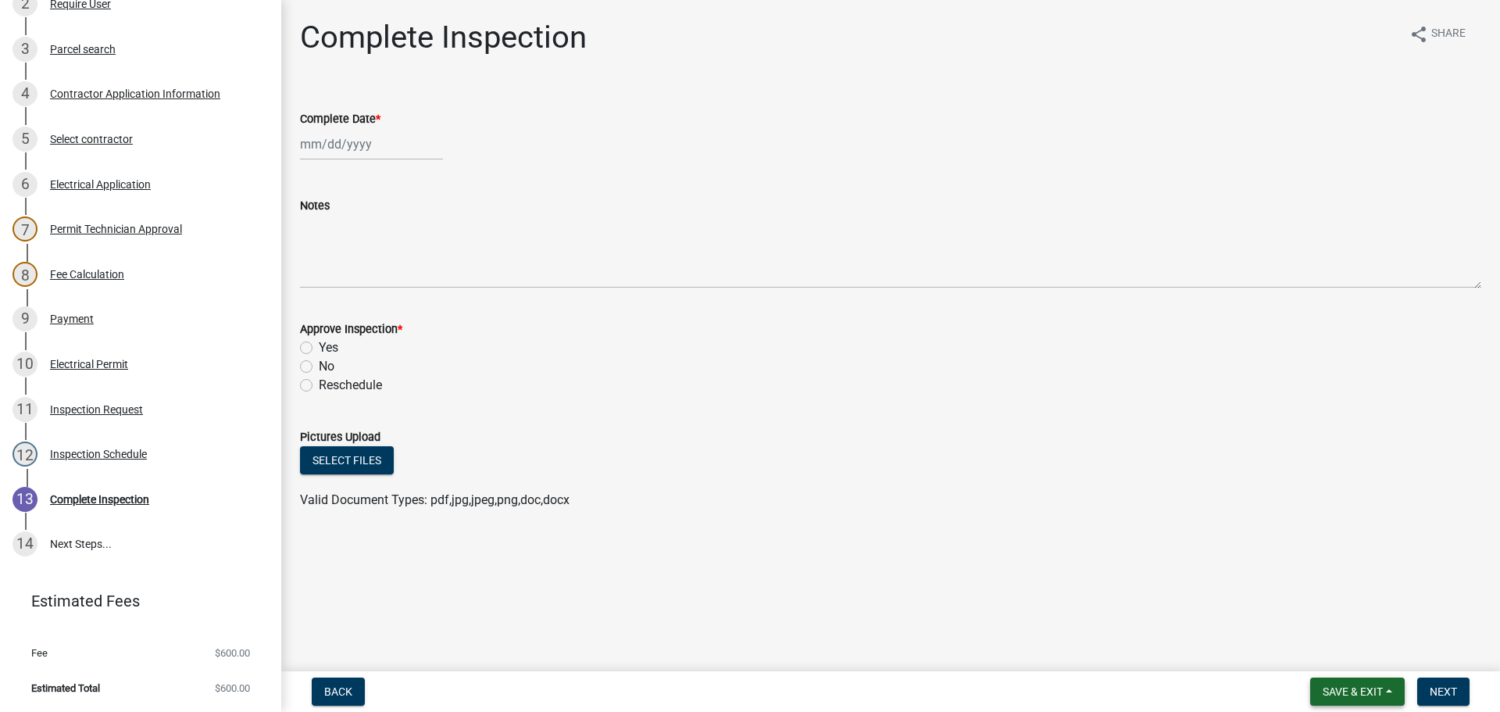
click at [1329, 685] on span "Save & Exit" at bounding box center [1352, 691] width 60 height 12
click at [1325, 645] on button "Save & Exit" at bounding box center [1341, 650] width 125 height 37
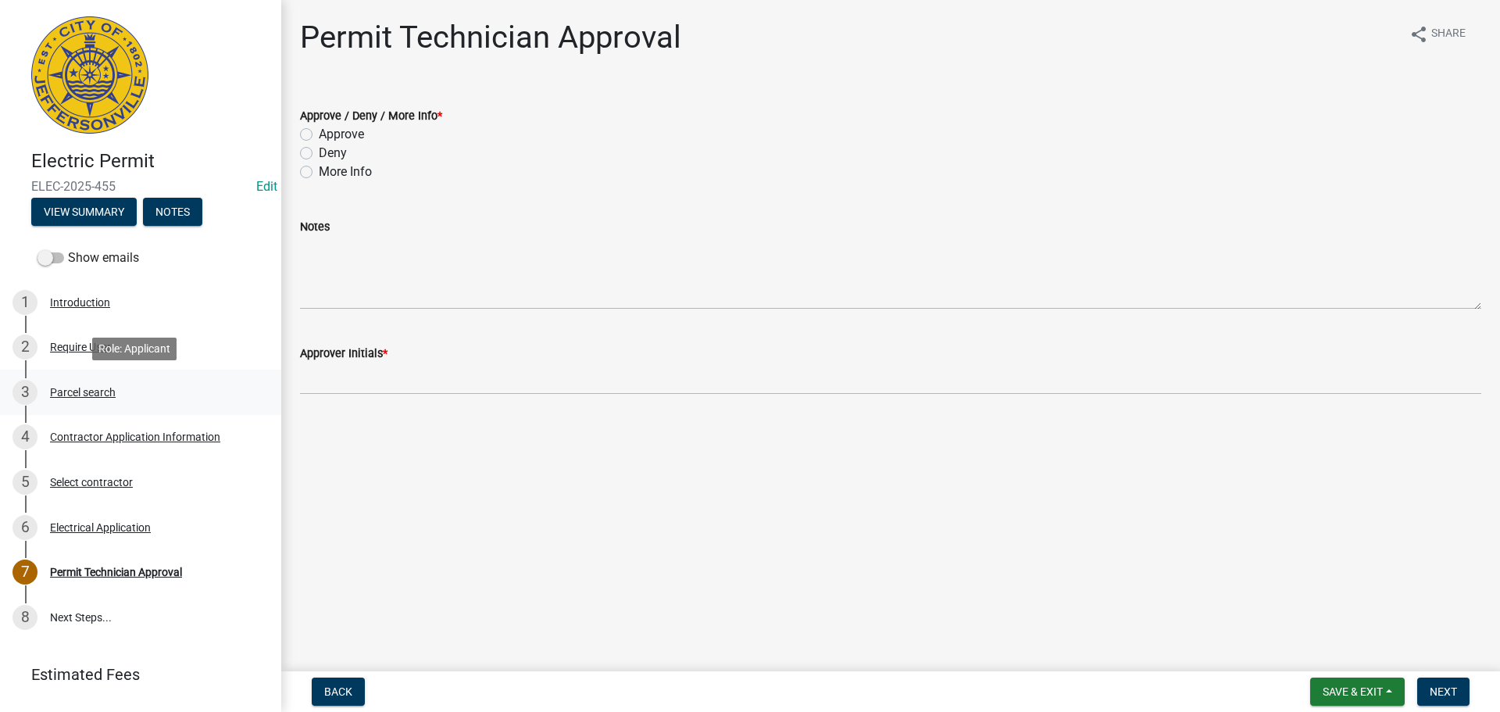
click at [65, 393] on div "Parcel search" at bounding box center [83, 392] width 66 height 11
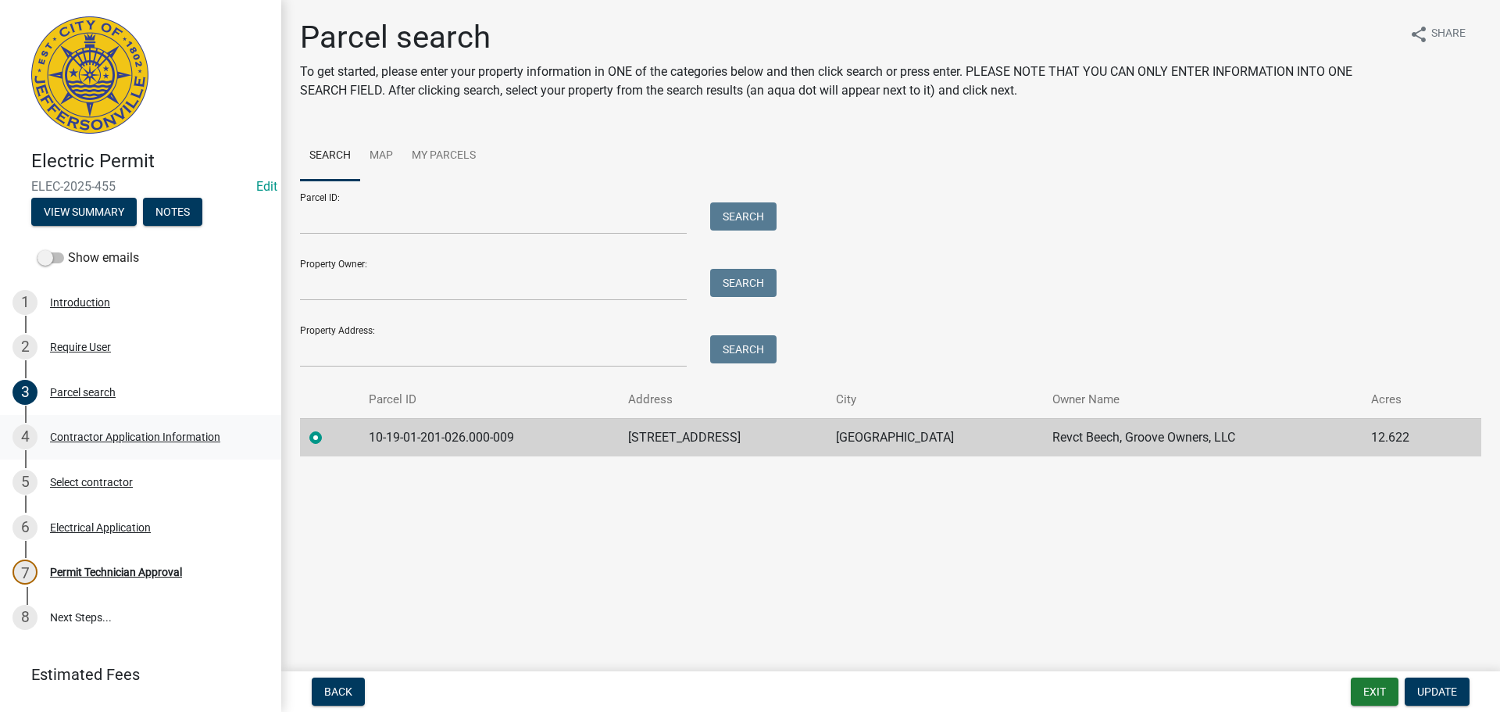
click at [99, 436] on div "Contractor Application Information" at bounding box center [135, 436] width 170 height 11
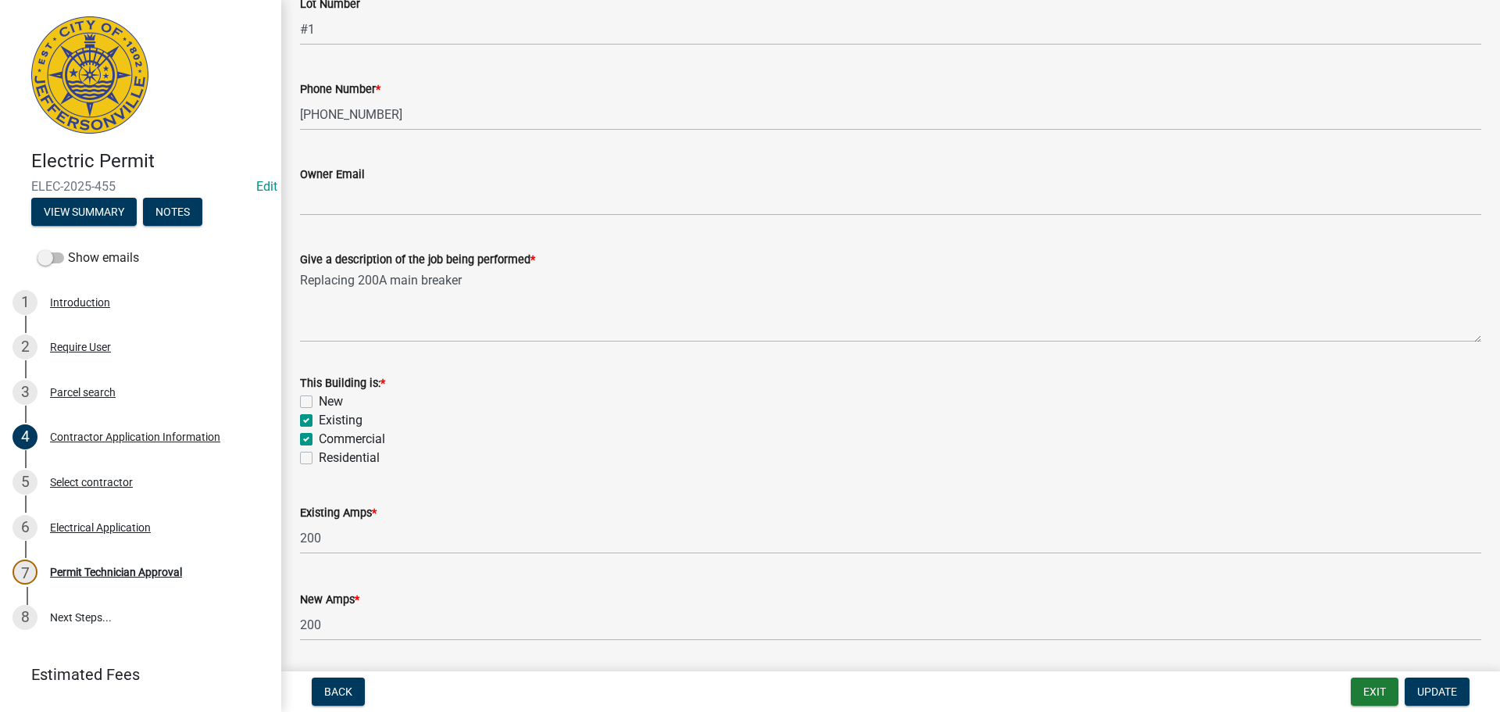
scroll to position [552, 0]
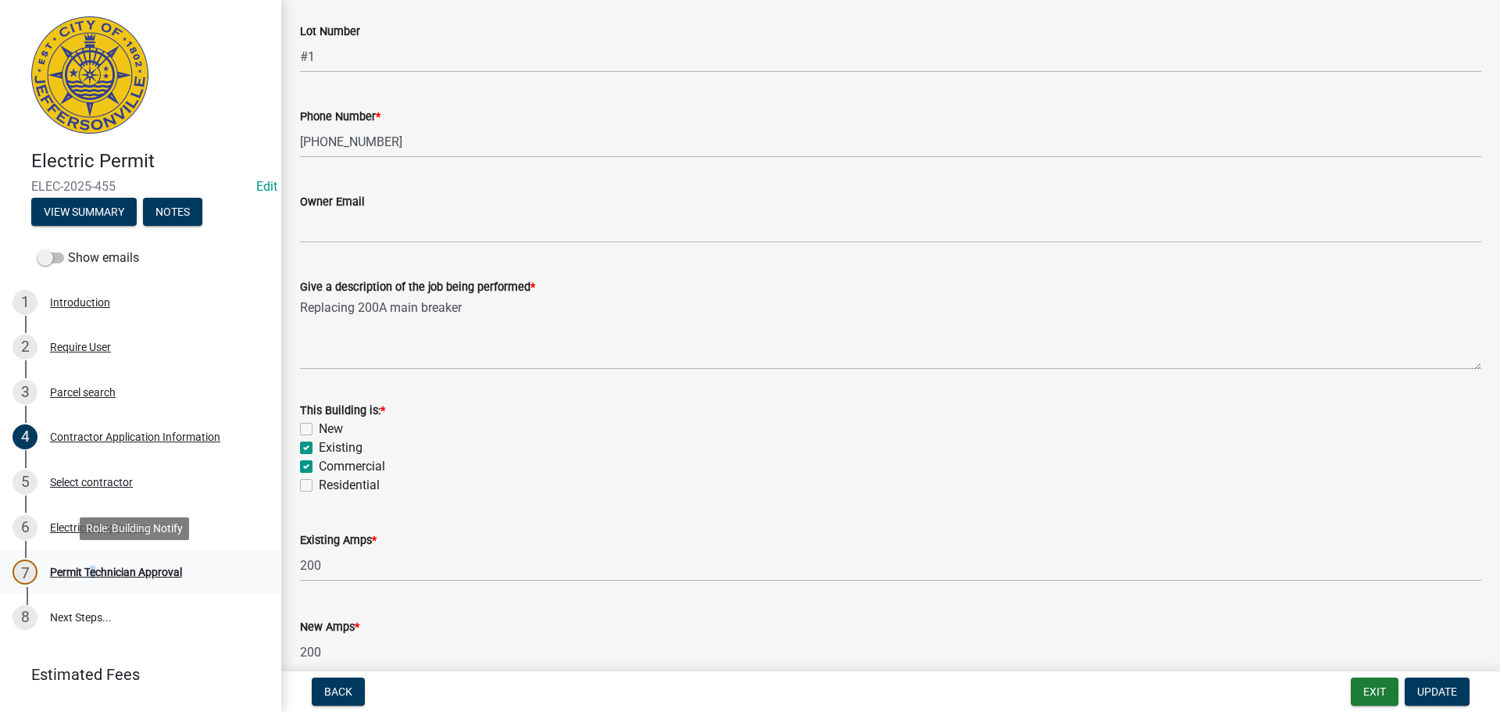
click at [88, 569] on div "Permit Technician Approval" at bounding box center [116, 571] width 132 height 11
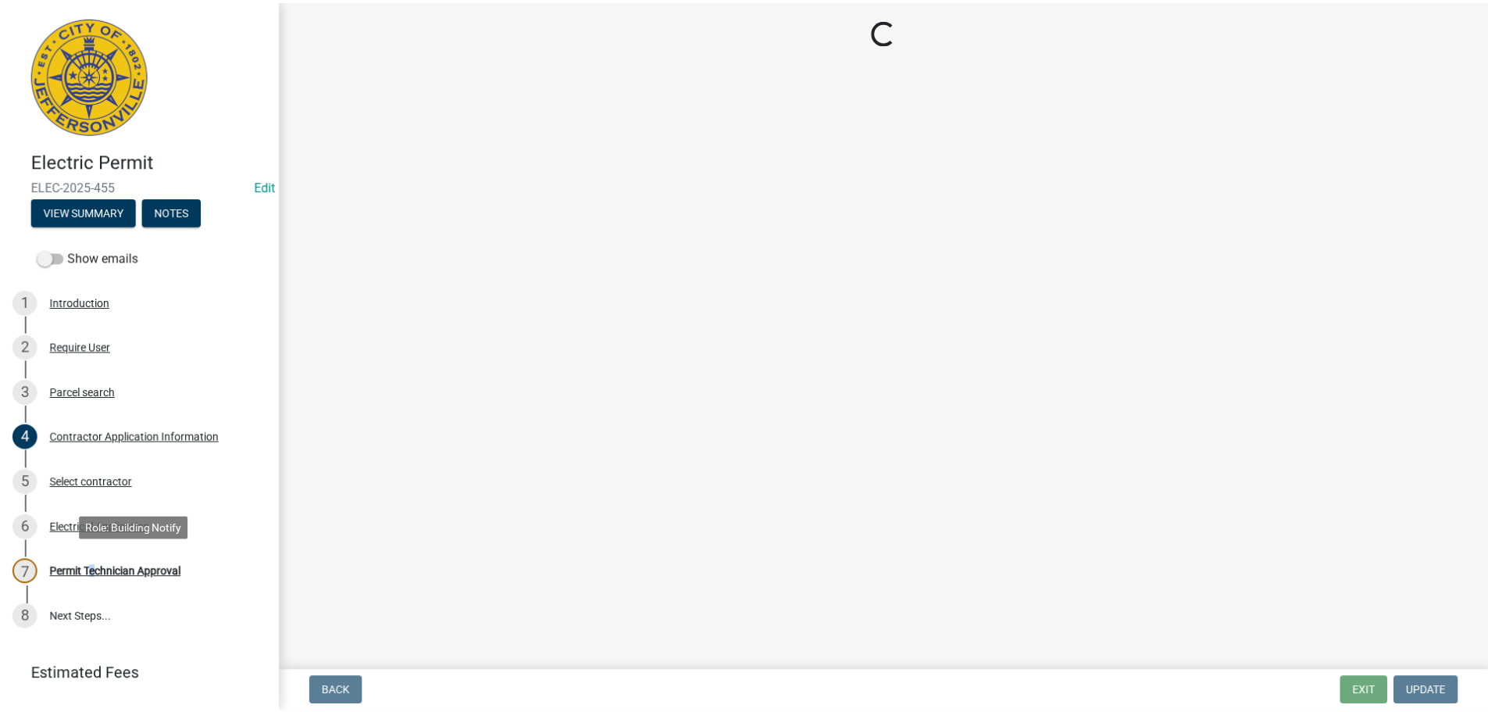
scroll to position [0, 0]
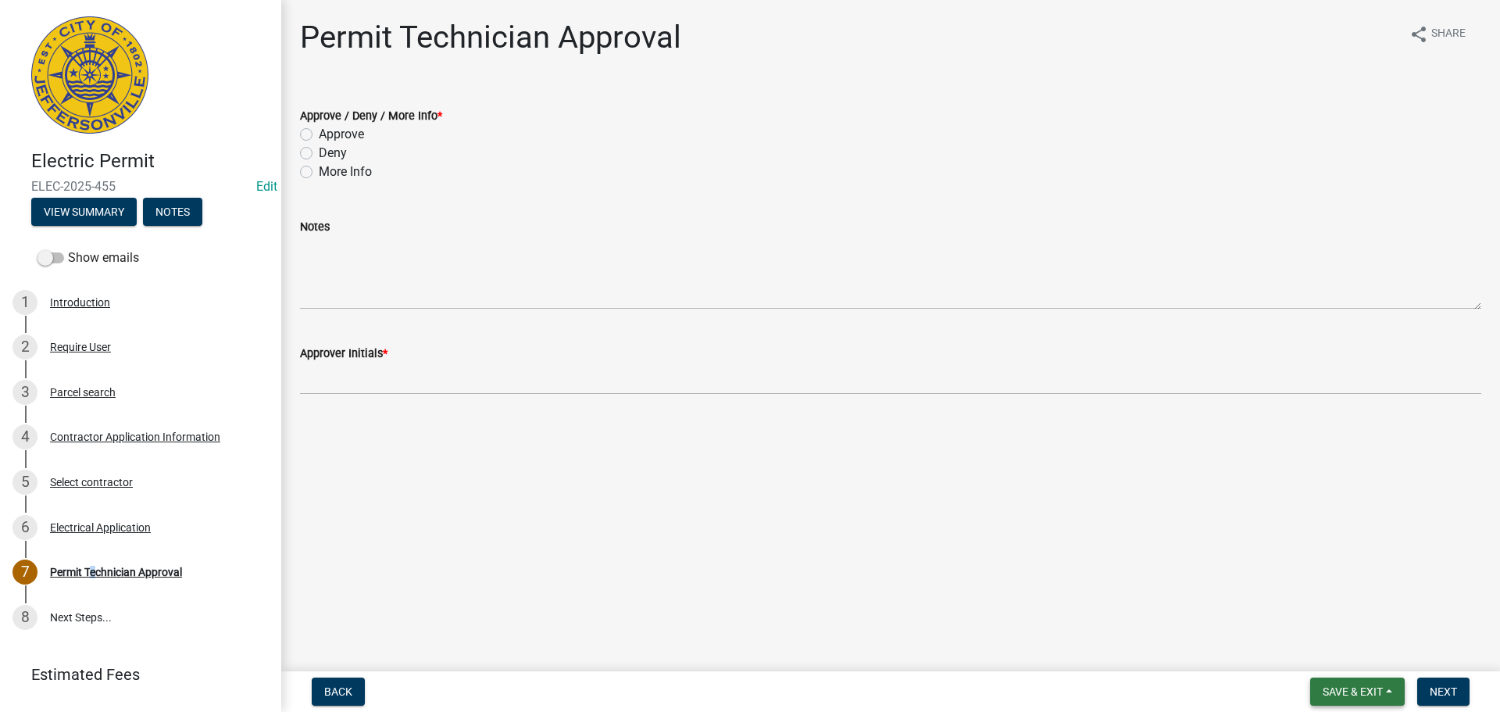
click at [1336, 696] on span "Save & Exit" at bounding box center [1352, 691] width 60 height 12
click at [1323, 661] on button "Save & Exit" at bounding box center [1341, 650] width 125 height 37
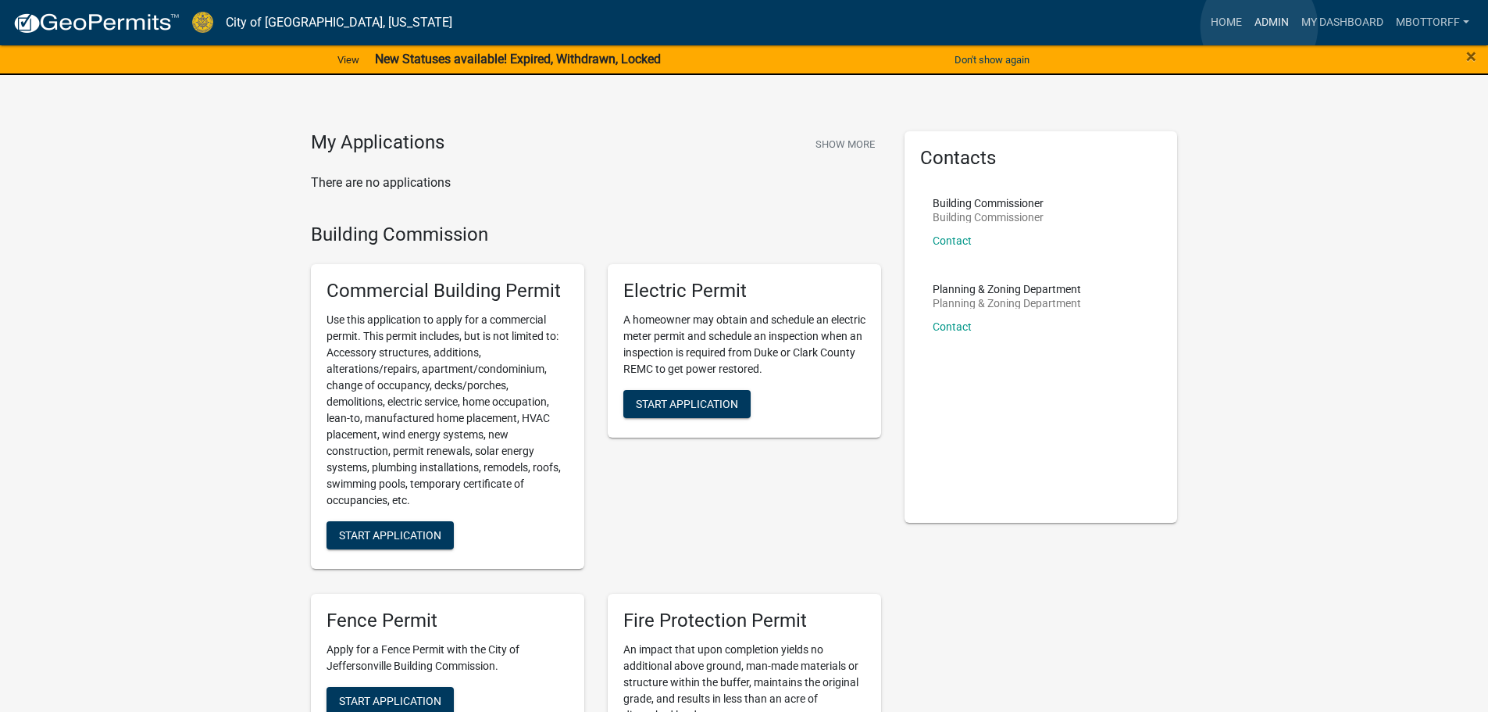
click at [1259, 27] on link "Admin" at bounding box center [1271, 23] width 47 height 30
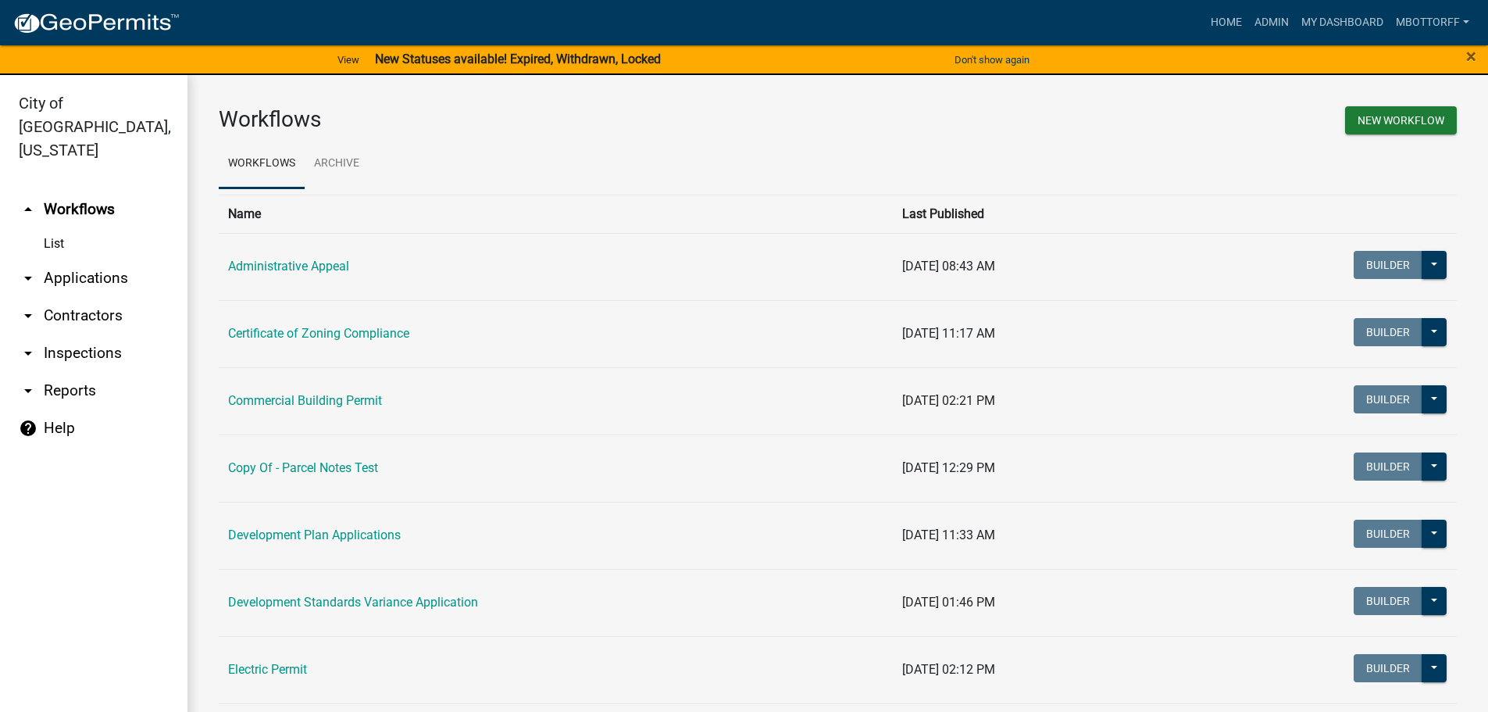
click at [87, 334] on link "arrow_drop_down Inspections" at bounding box center [93, 352] width 187 height 37
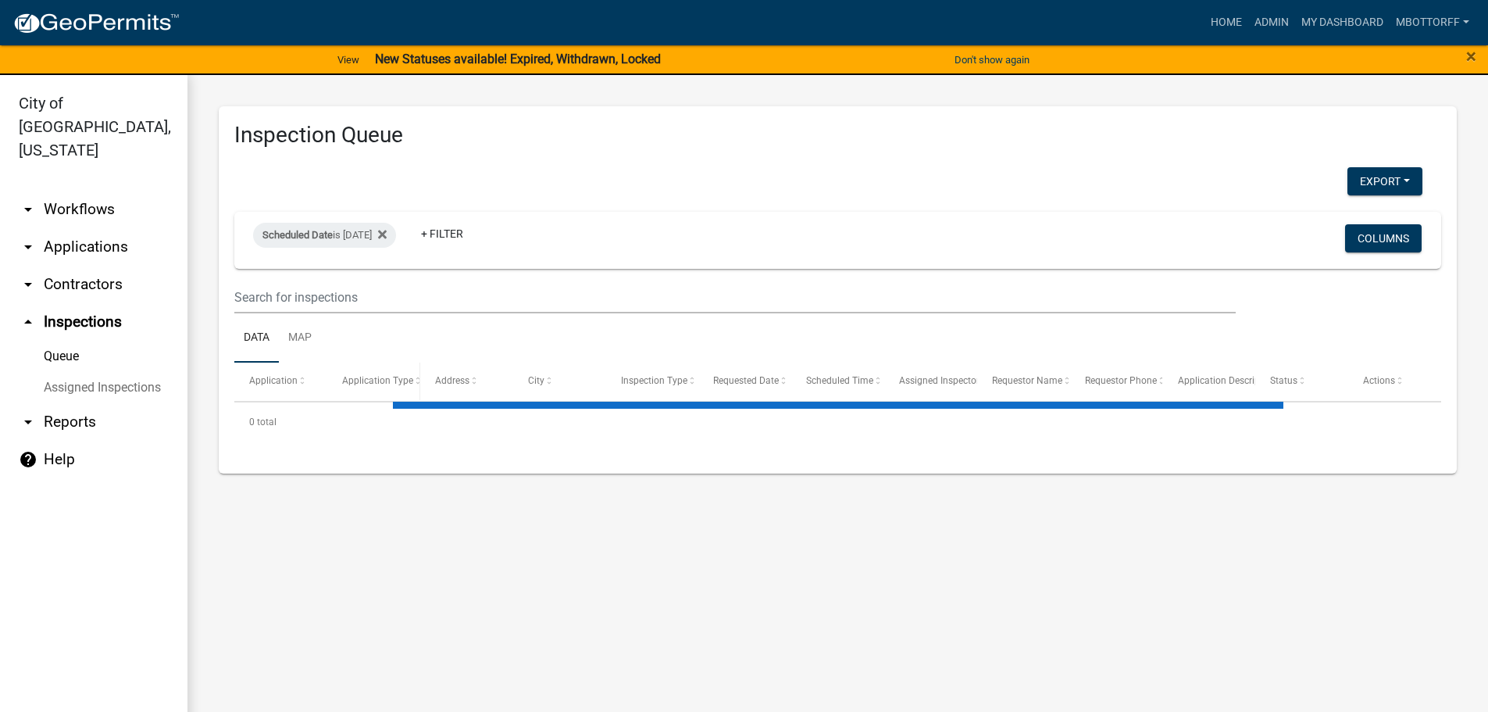
select select "3: 100"
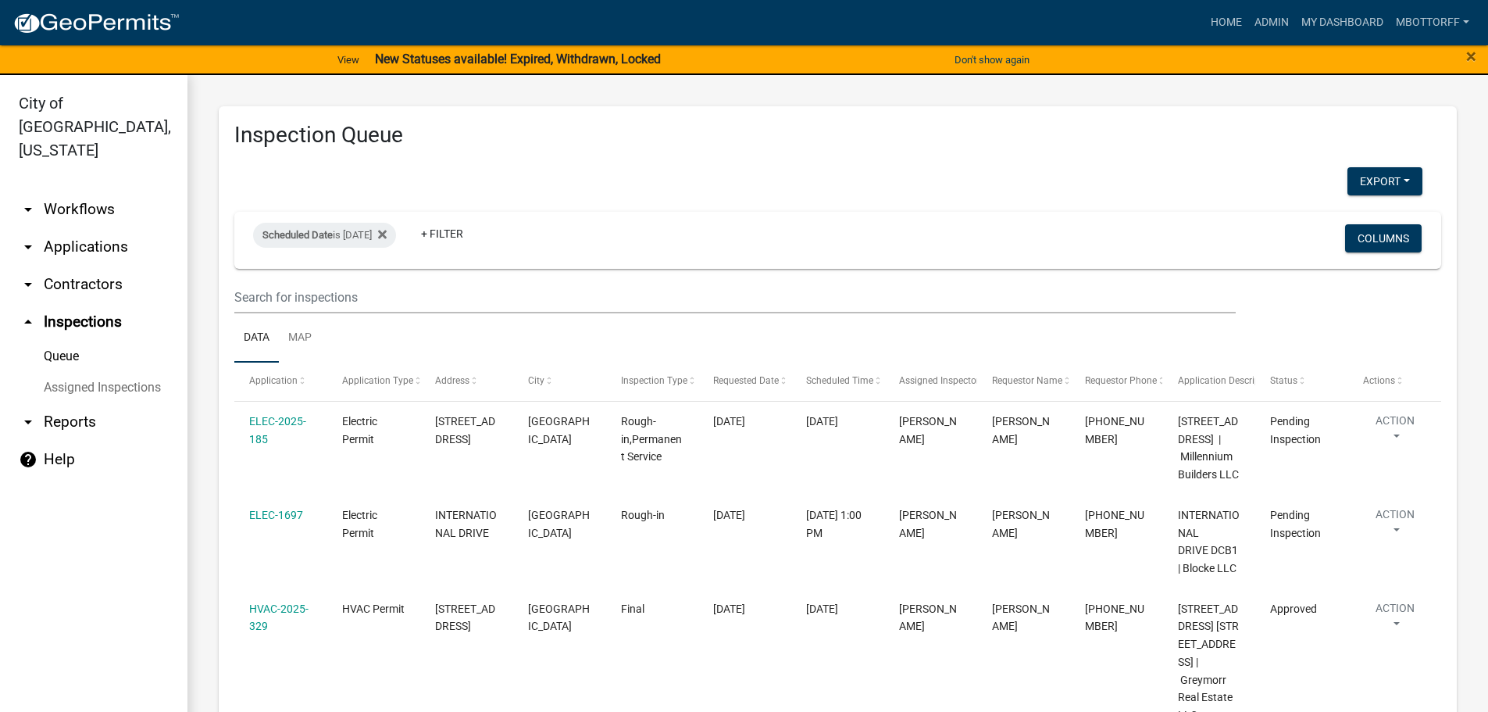
click at [137, 372] on link "Assigned Inspections" at bounding box center [93, 387] width 187 height 31
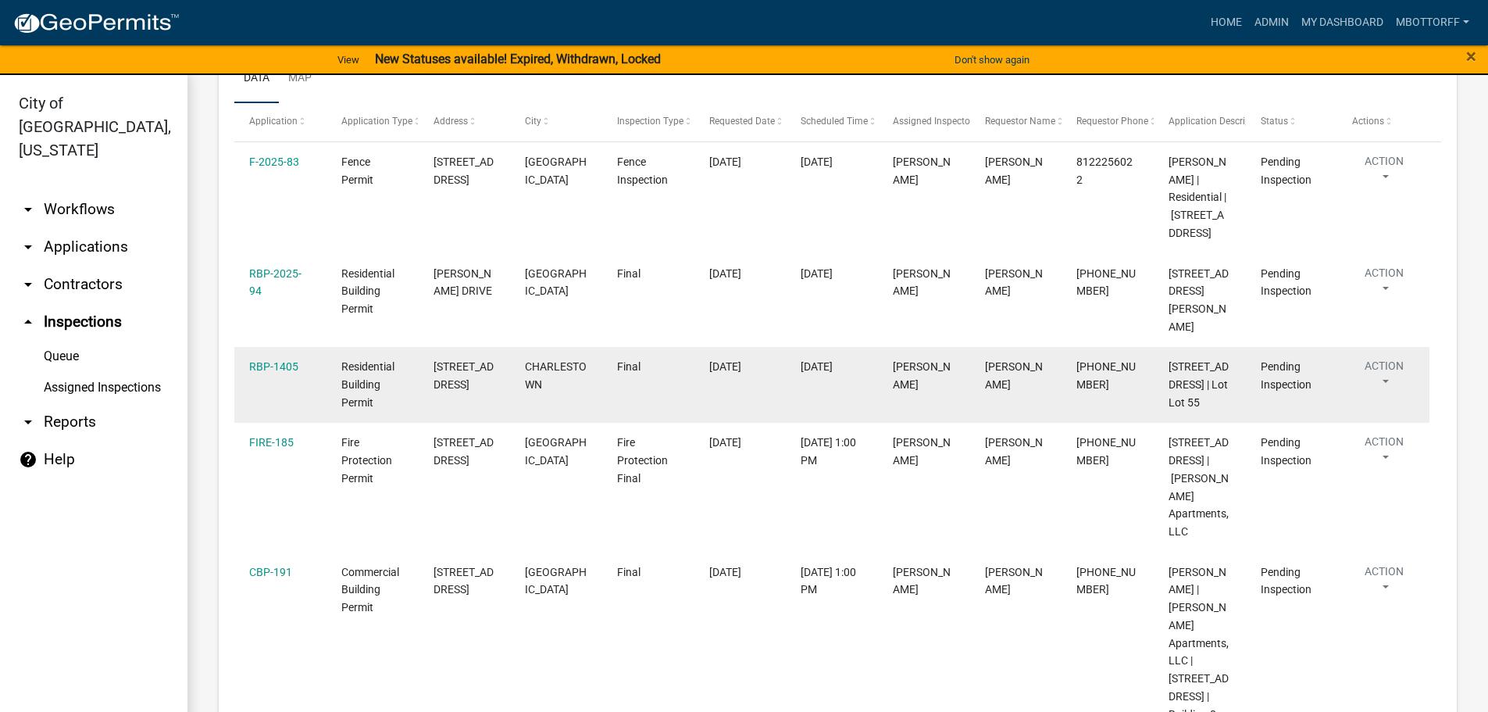
select select "3: 100"
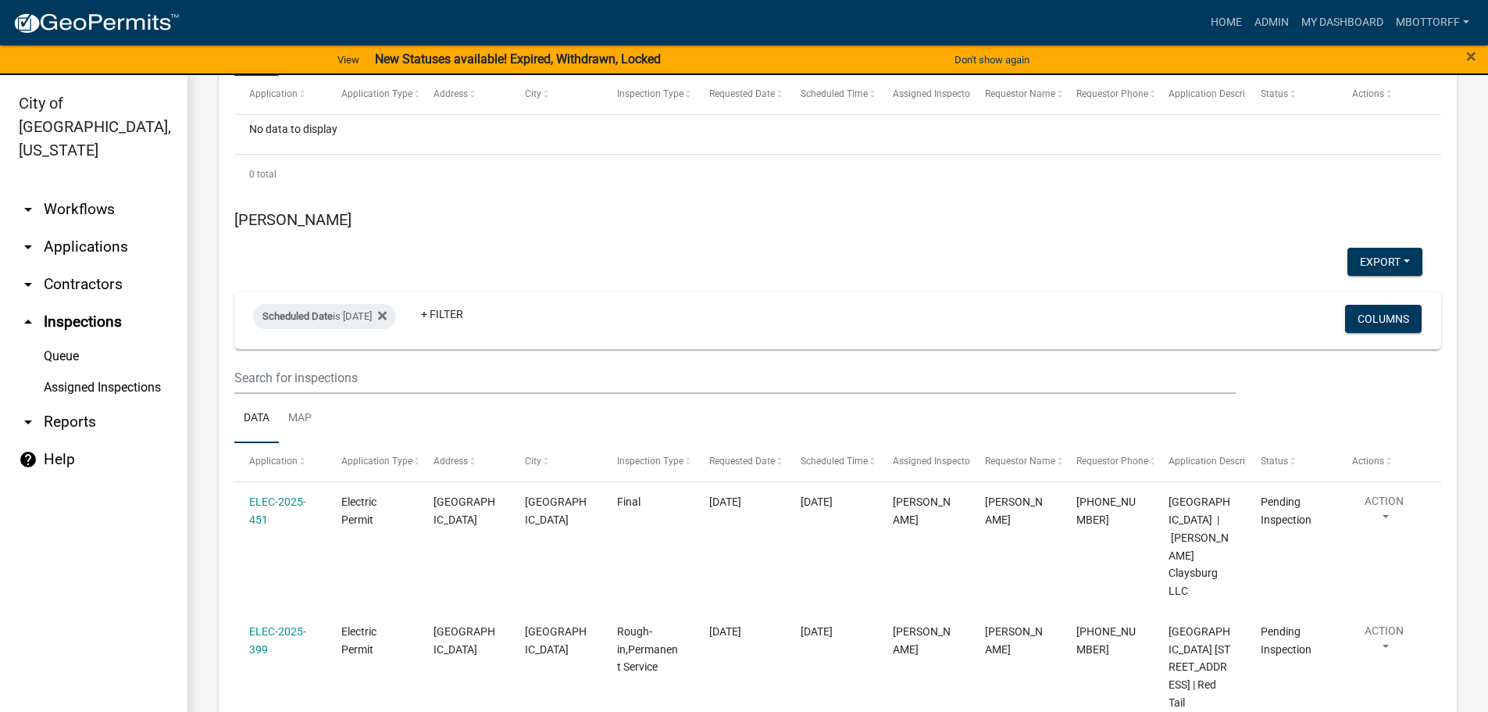
scroll to position [3436, 0]
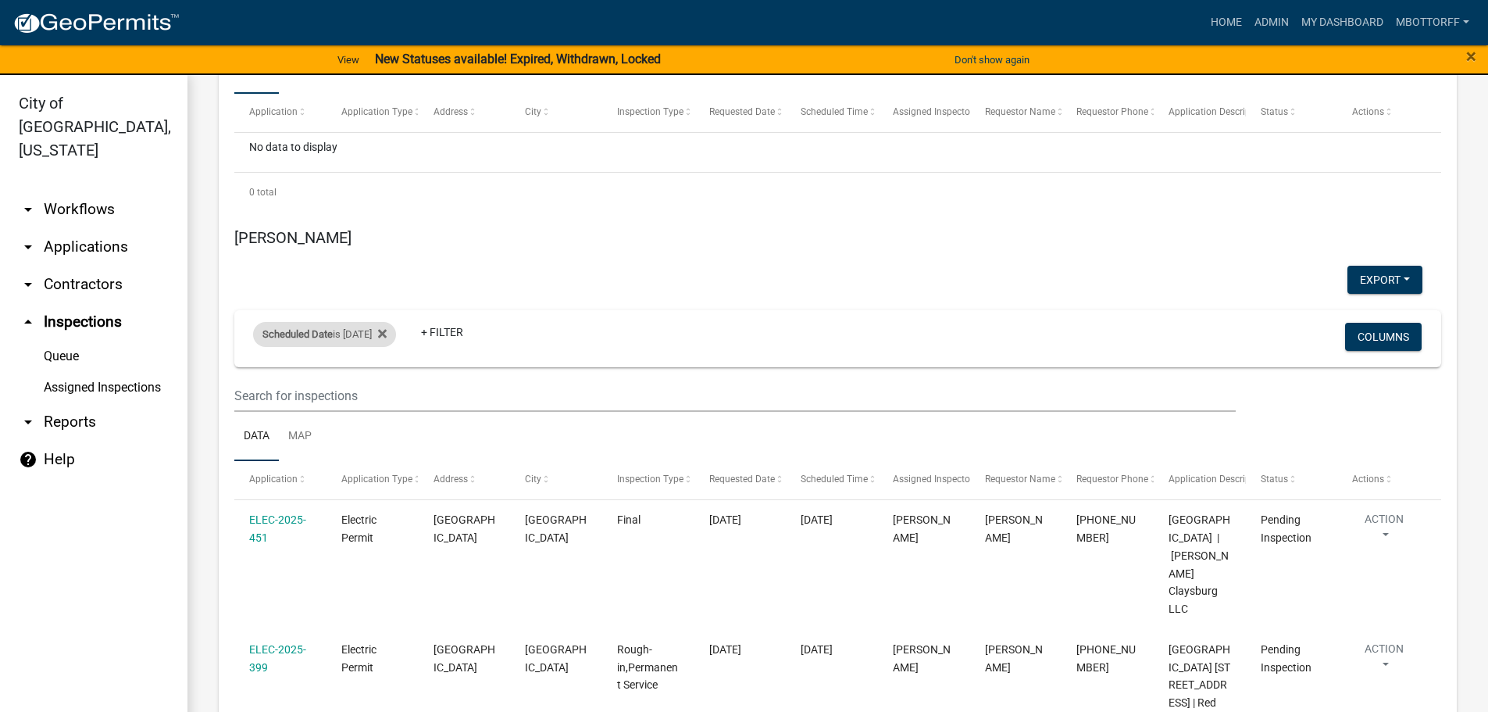
click at [369, 322] on div "Scheduled Date is [DATE]" at bounding box center [324, 334] width 143 height 25
click at [383, 355] on input "[DATE]" at bounding box center [338, 357] width 109 height 32
type input "[DATE]"
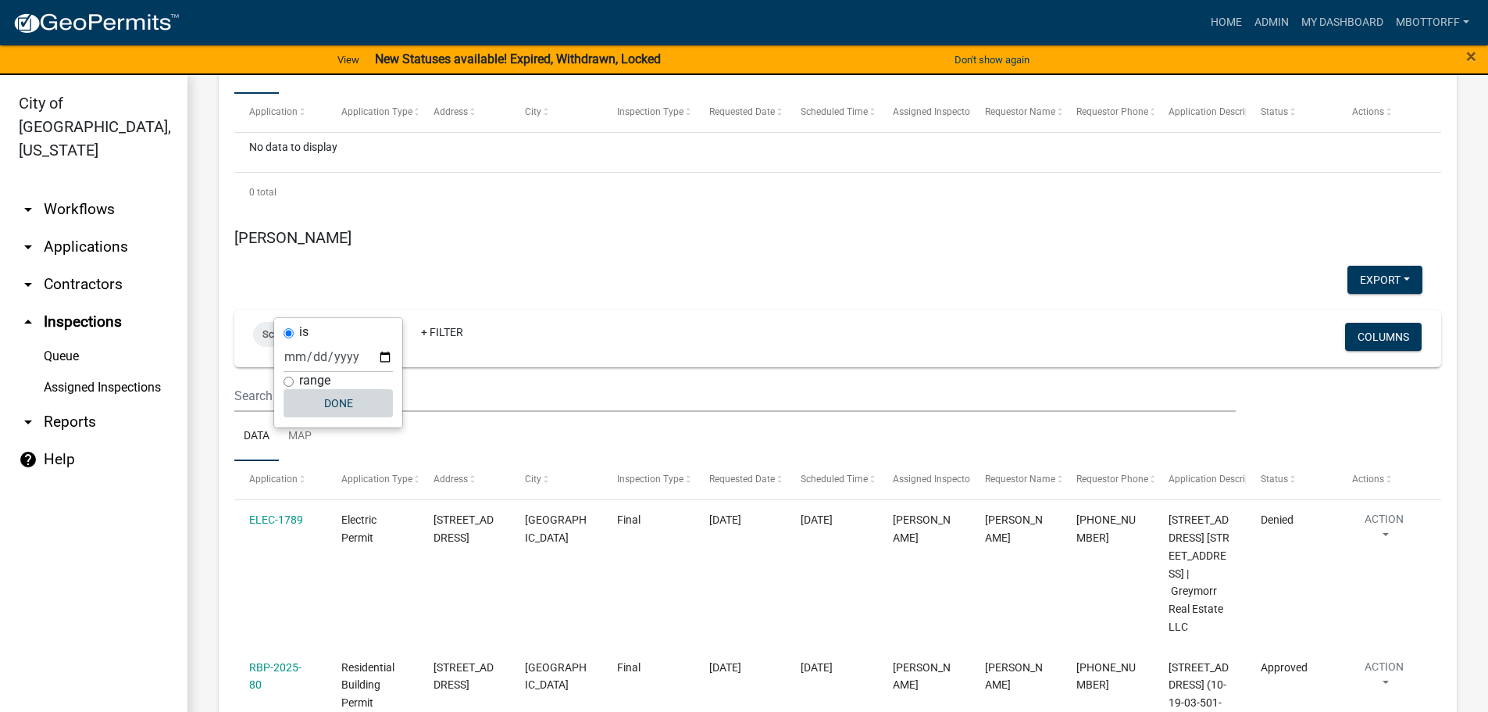
drag, startPoint x: 344, startPoint y: 403, endPoint x: 358, endPoint y: 398, distance: 15.1
click at [346, 403] on button "Done" at bounding box center [338, 403] width 109 height 28
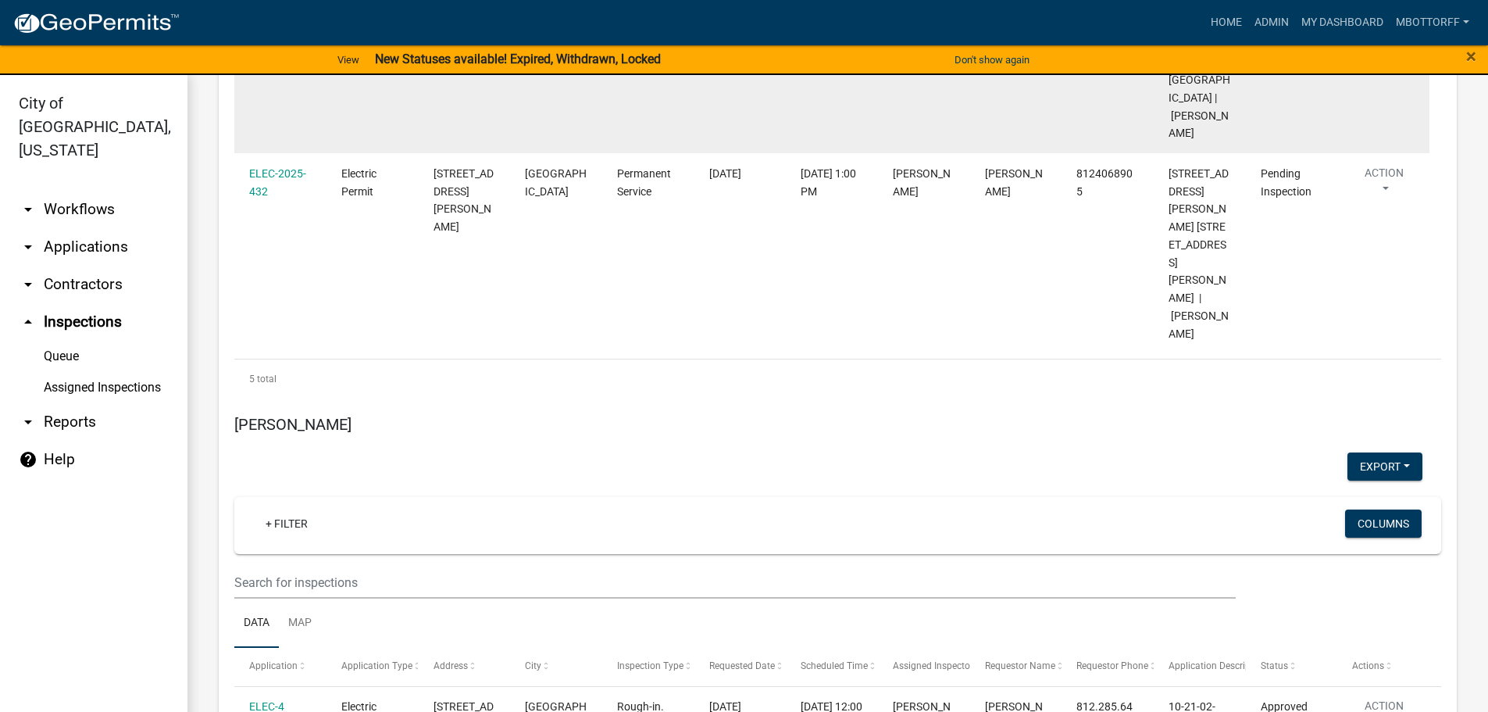
scroll to position [4139, 0]
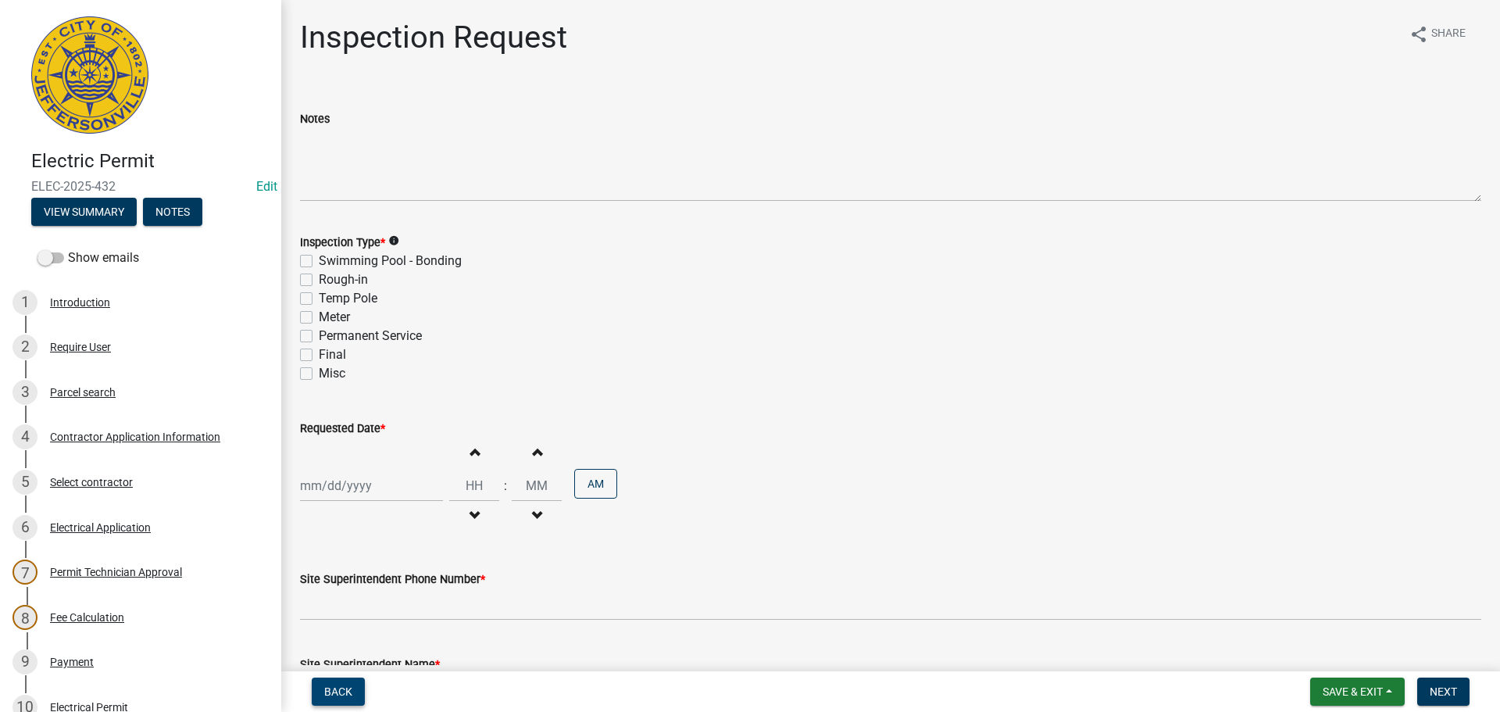
drag, startPoint x: 327, startPoint y: 687, endPoint x: 331, endPoint y: 677, distance: 10.9
click at [328, 687] on span "Back" at bounding box center [338, 691] width 28 height 12
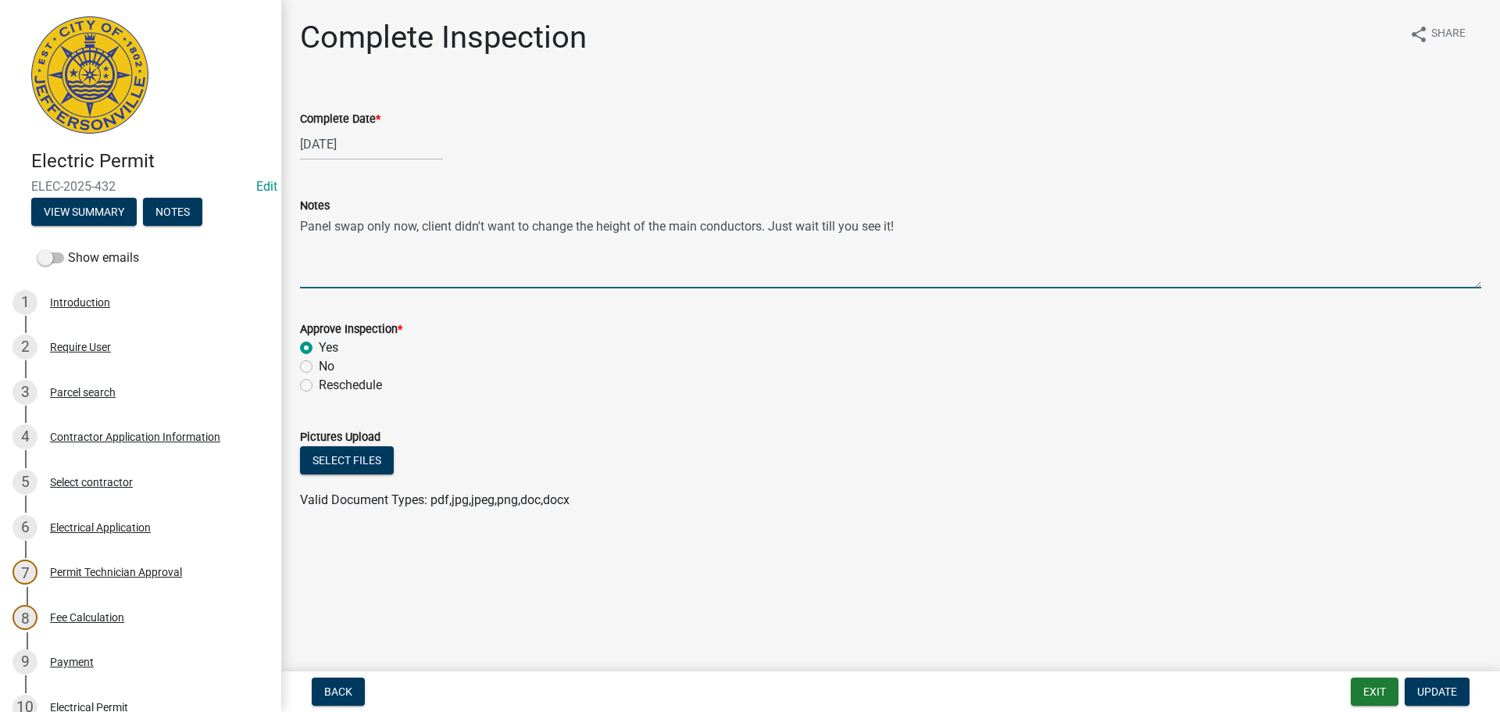
click at [916, 226] on textarea "Panel swap only now, client didn't want to change the height of the main conduc…" at bounding box center [890, 251] width 1181 height 73
type textarea "Panel swap only now, client didn't want to change the height of the main conduc…"
drag, startPoint x: 1446, startPoint y: 690, endPoint x: 1433, endPoint y: 688, distance: 12.6
click at [1439, 689] on span "Update" at bounding box center [1437, 691] width 40 height 12
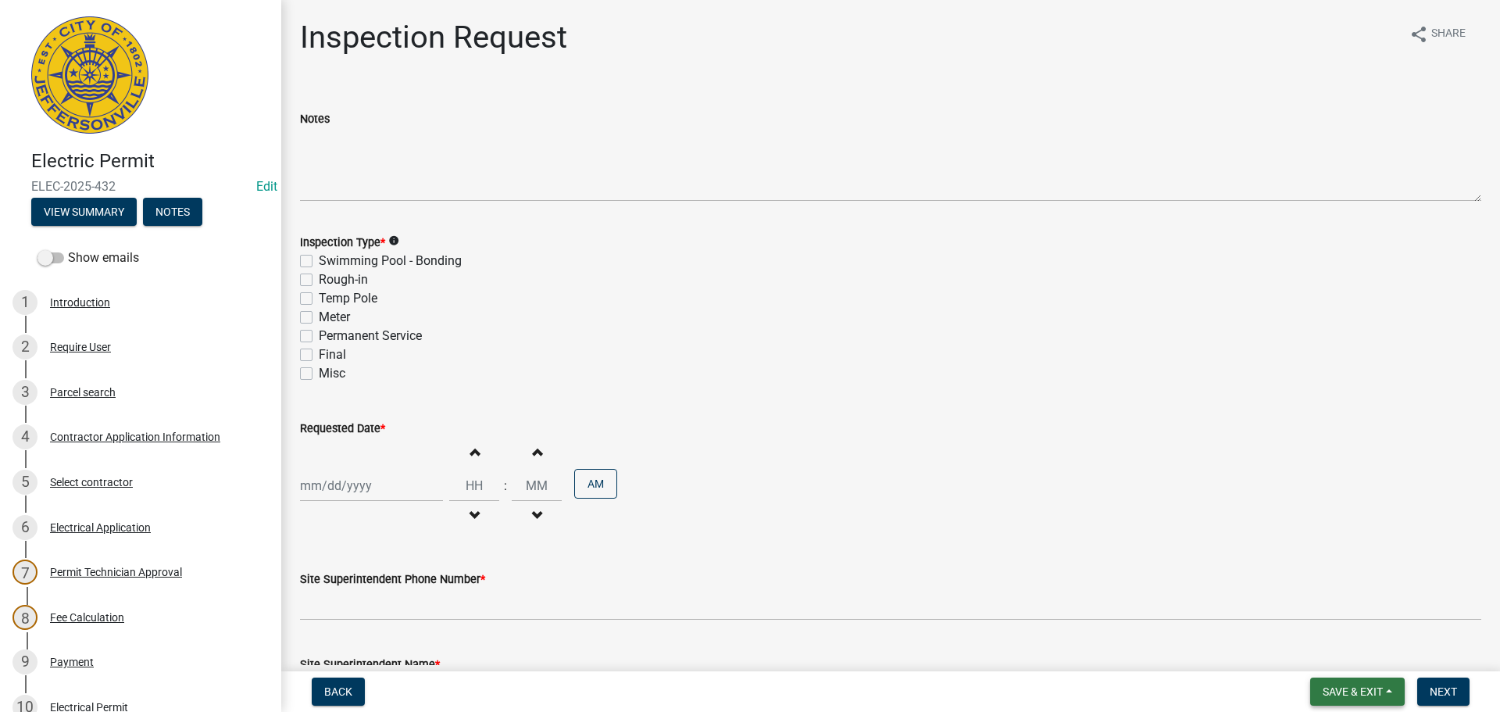
click at [1339, 694] on span "Save & Exit" at bounding box center [1352, 691] width 60 height 12
click at [1334, 651] on button "Save & Exit" at bounding box center [1341, 650] width 125 height 37
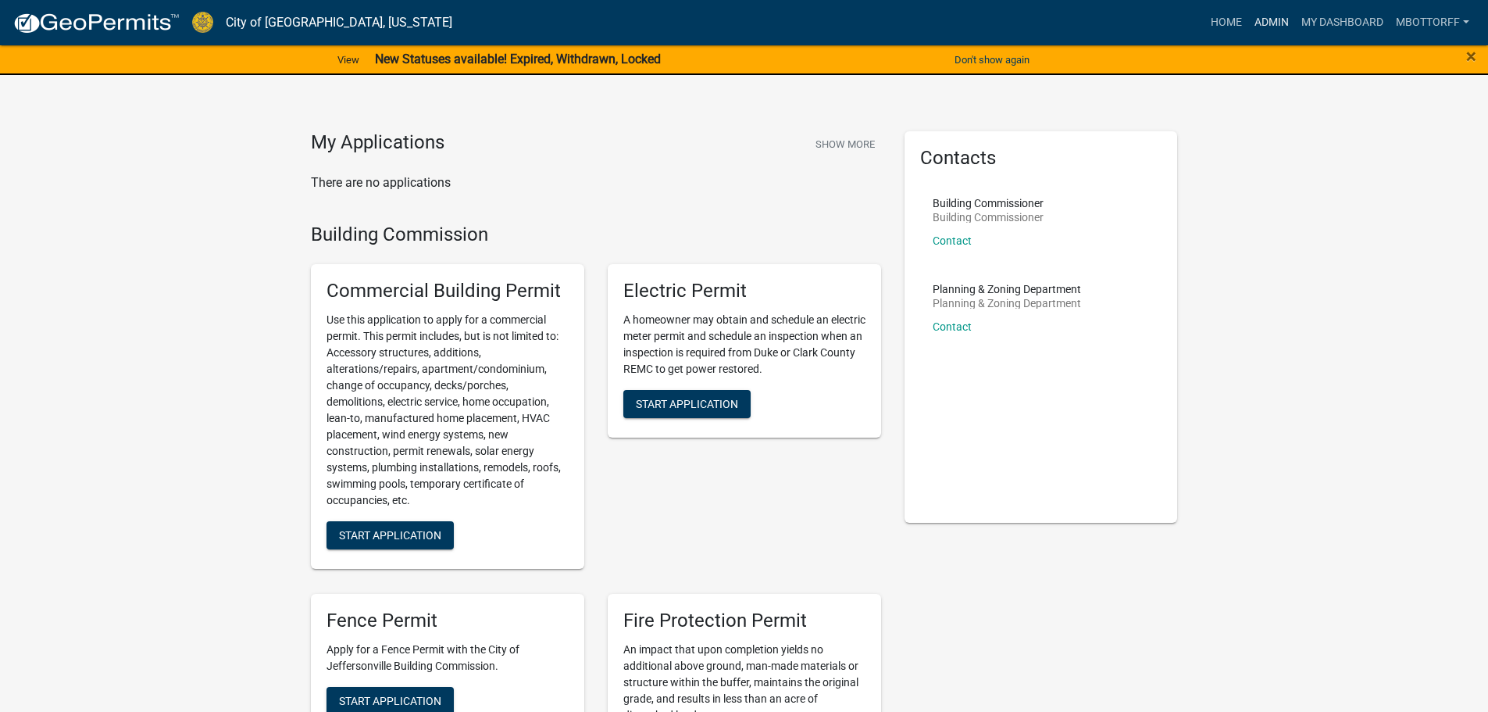
click at [1278, 20] on link "Admin" at bounding box center [1271, 23] width 47 height 30
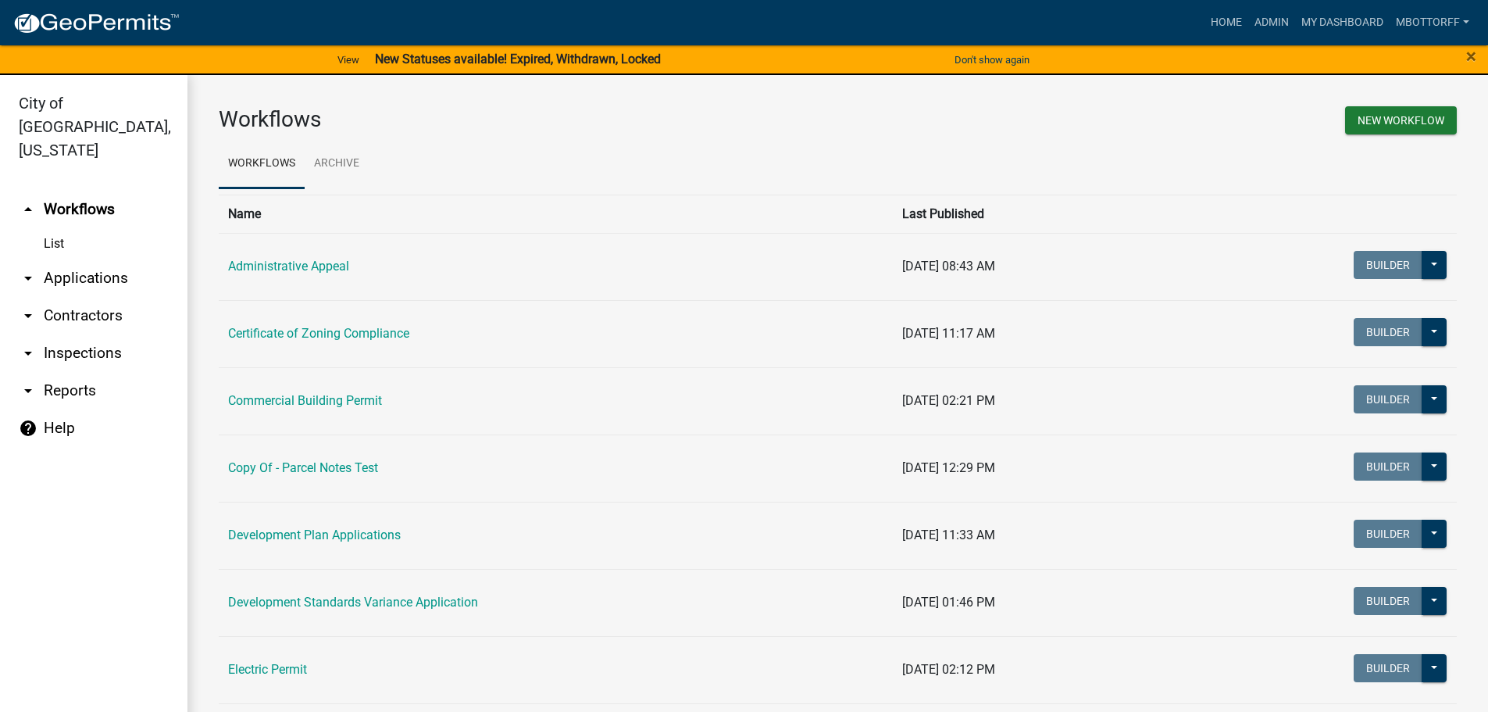
drag, startPoint x: 87, startPoint y: 330, endPoint x: 213, endPoint y: 315, distance: 126.6
click at [88, 334] on link "arrow_drop_down Inspections" at bounding box center [93, 352] width 187 height 37
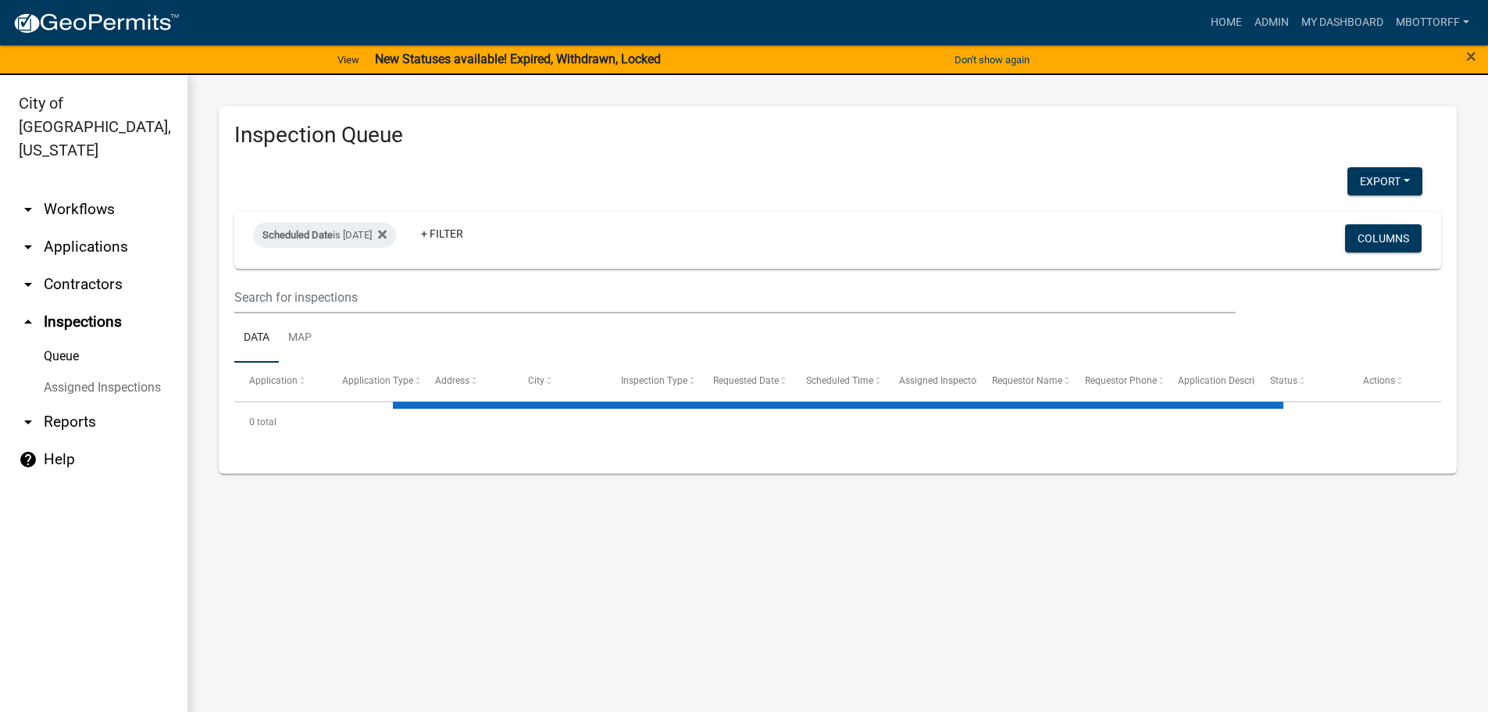
select select "3: 100"
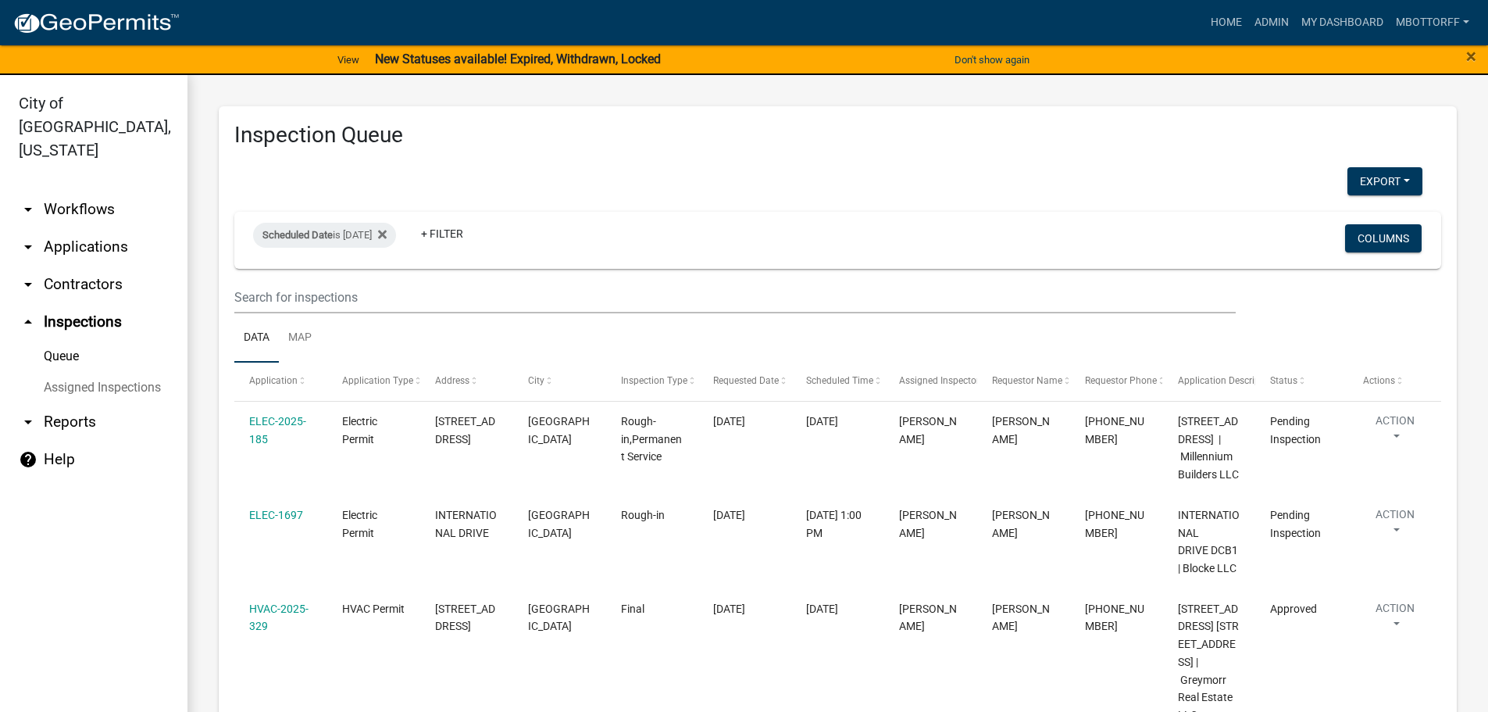
click at [123, 372] on link "Assigned Inspections" at bounding box center [93, 387] width 187 height 31
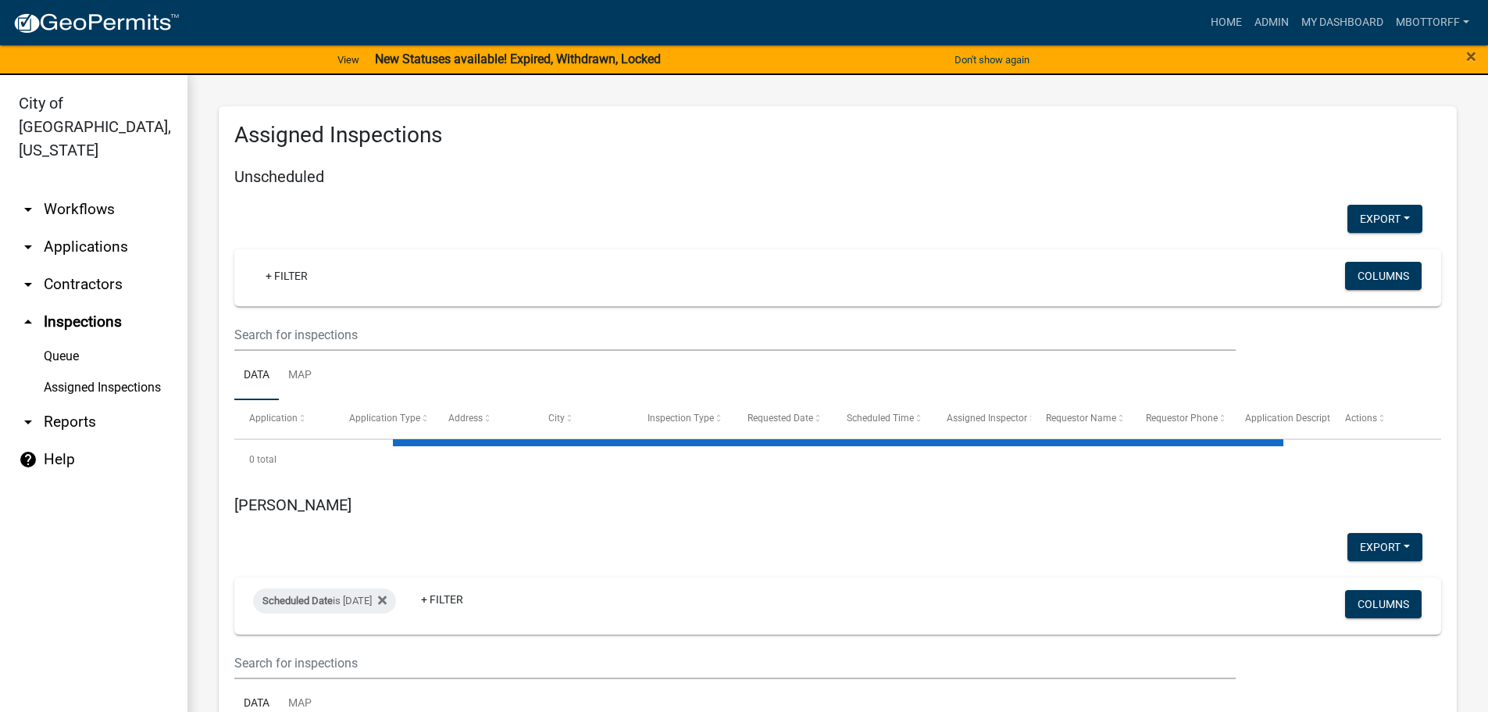
select select "3: 100"
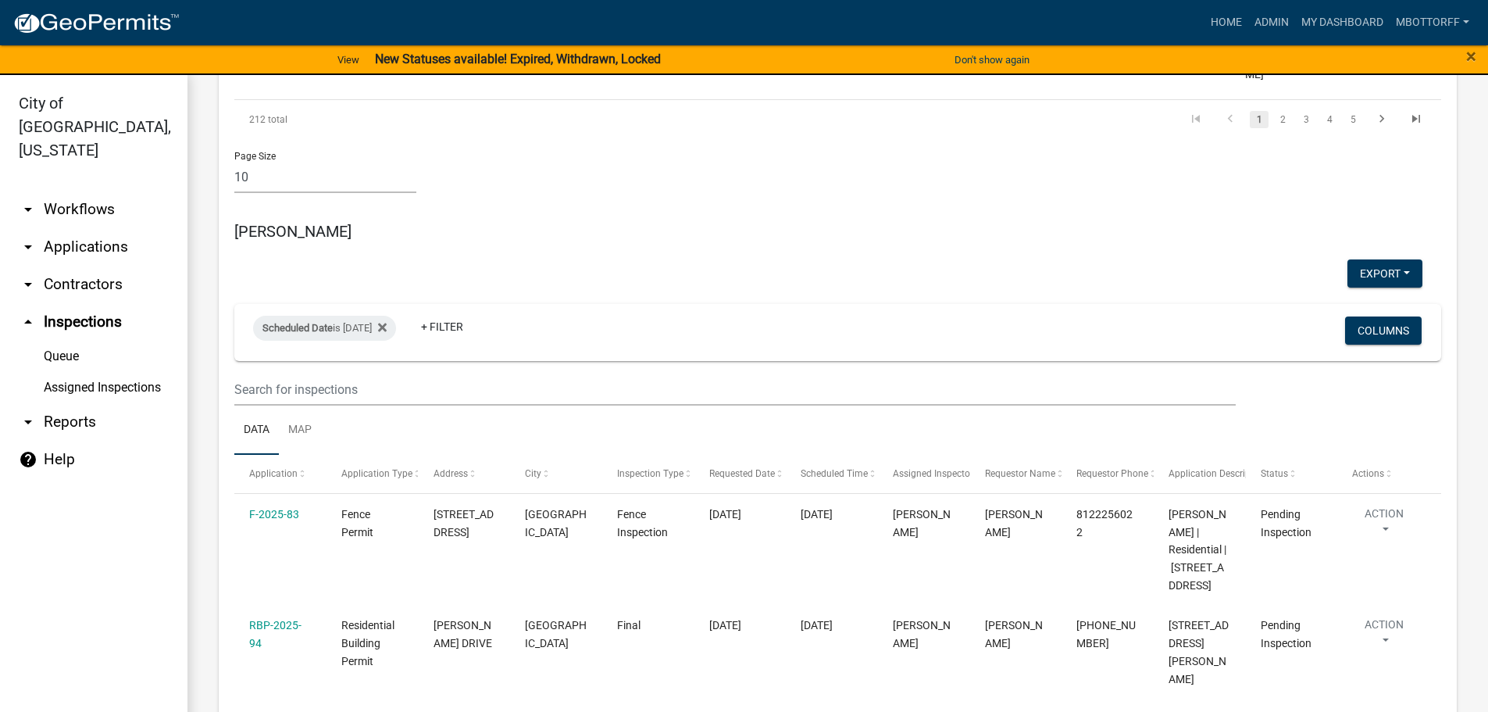
scroll to position [1718, 0]
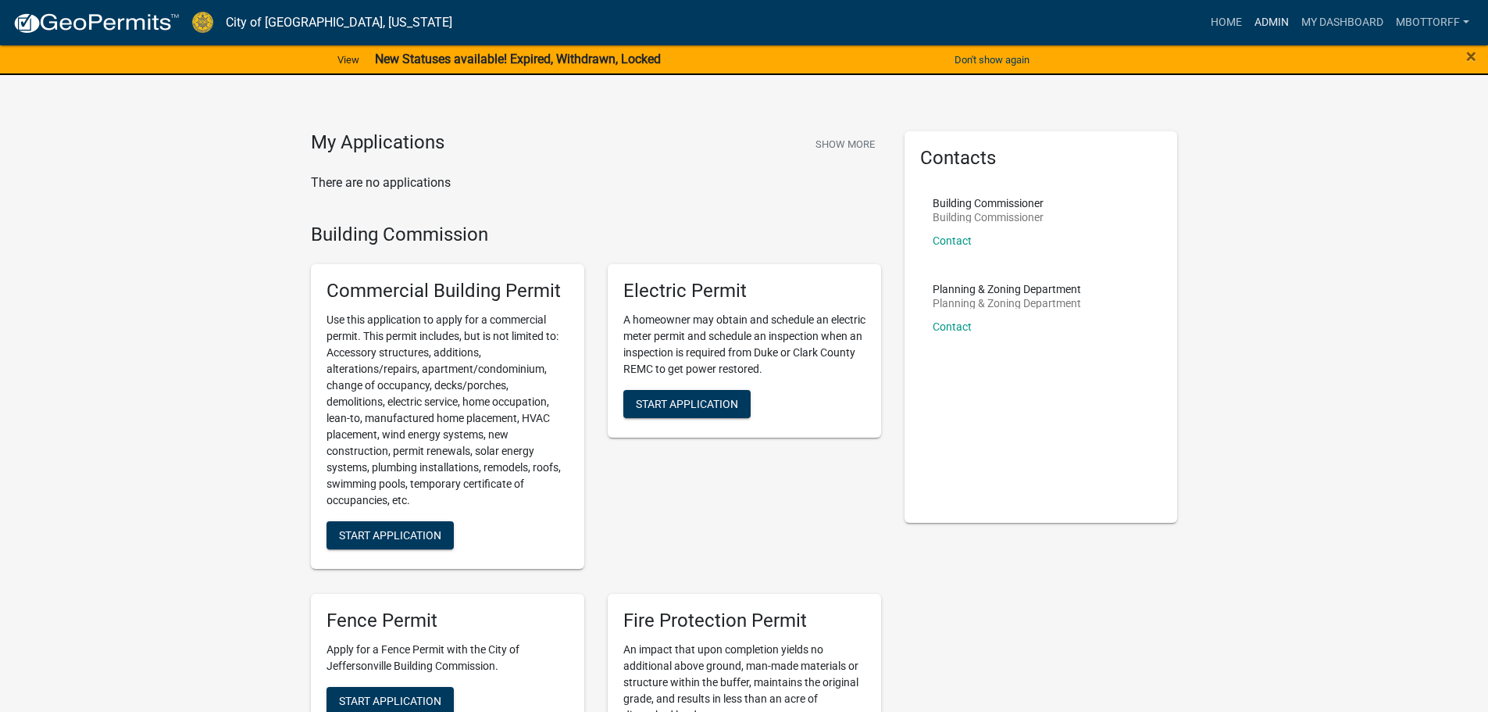
click at [1261, 16] on link "Admin" at bounding box center [1271, 23] width 47 height 30
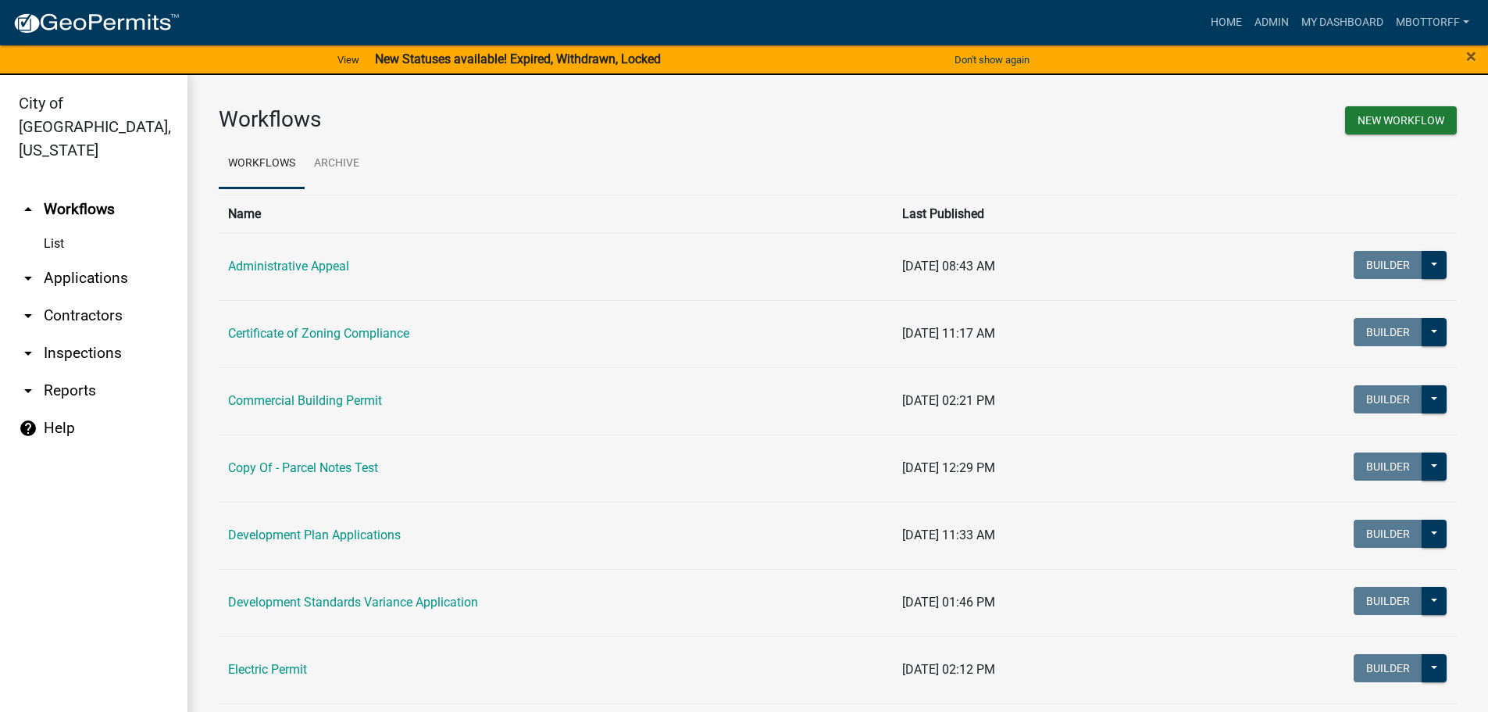
click at [69, 297] on link "arrow_drop_down Contractors" at bounding box center [93, 315] width 187 height 37
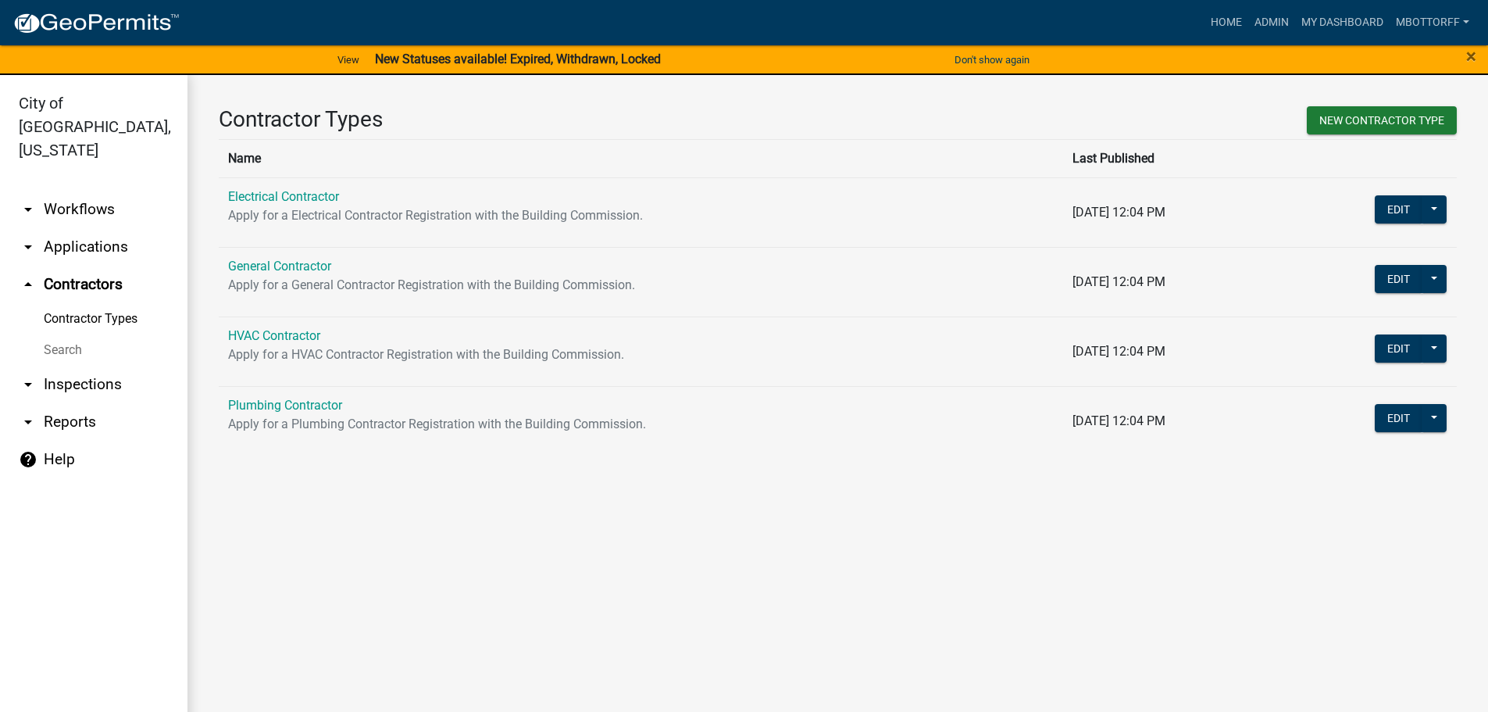
click at [60, 334] on link "Search" at bounding box center [93, 349] width 187 height 31
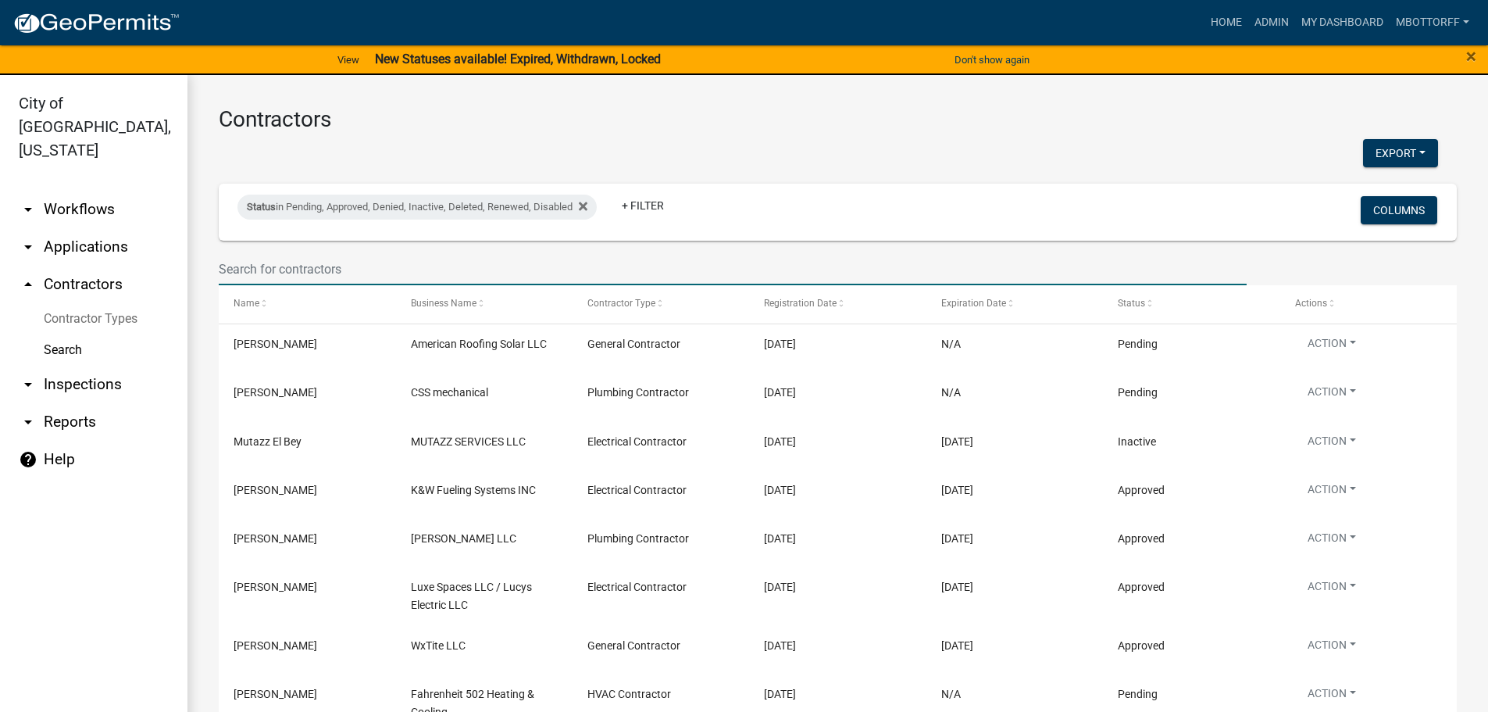
click at [305, 264] on input "text" at bounding box center [733, 269] width 1028 height 32
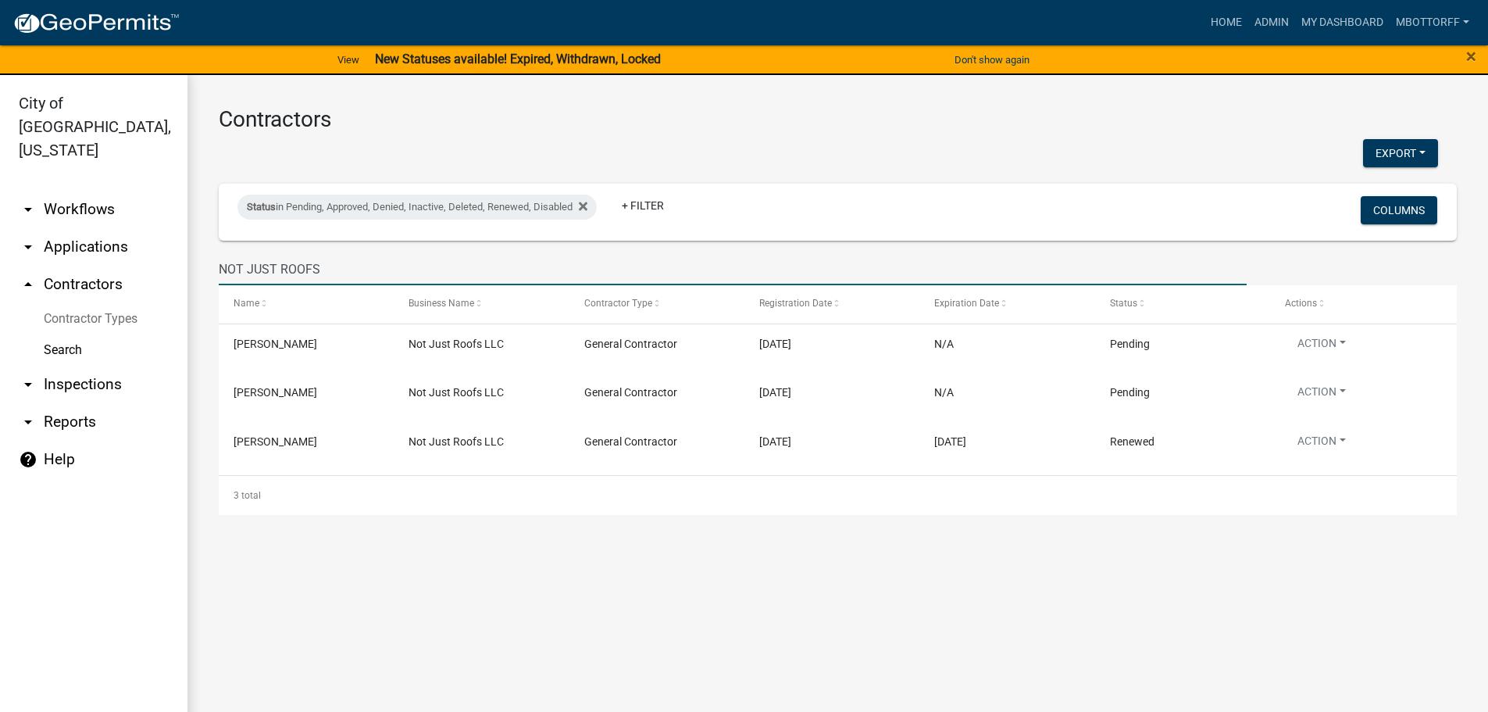
type input "NOT JUST ROOFS"
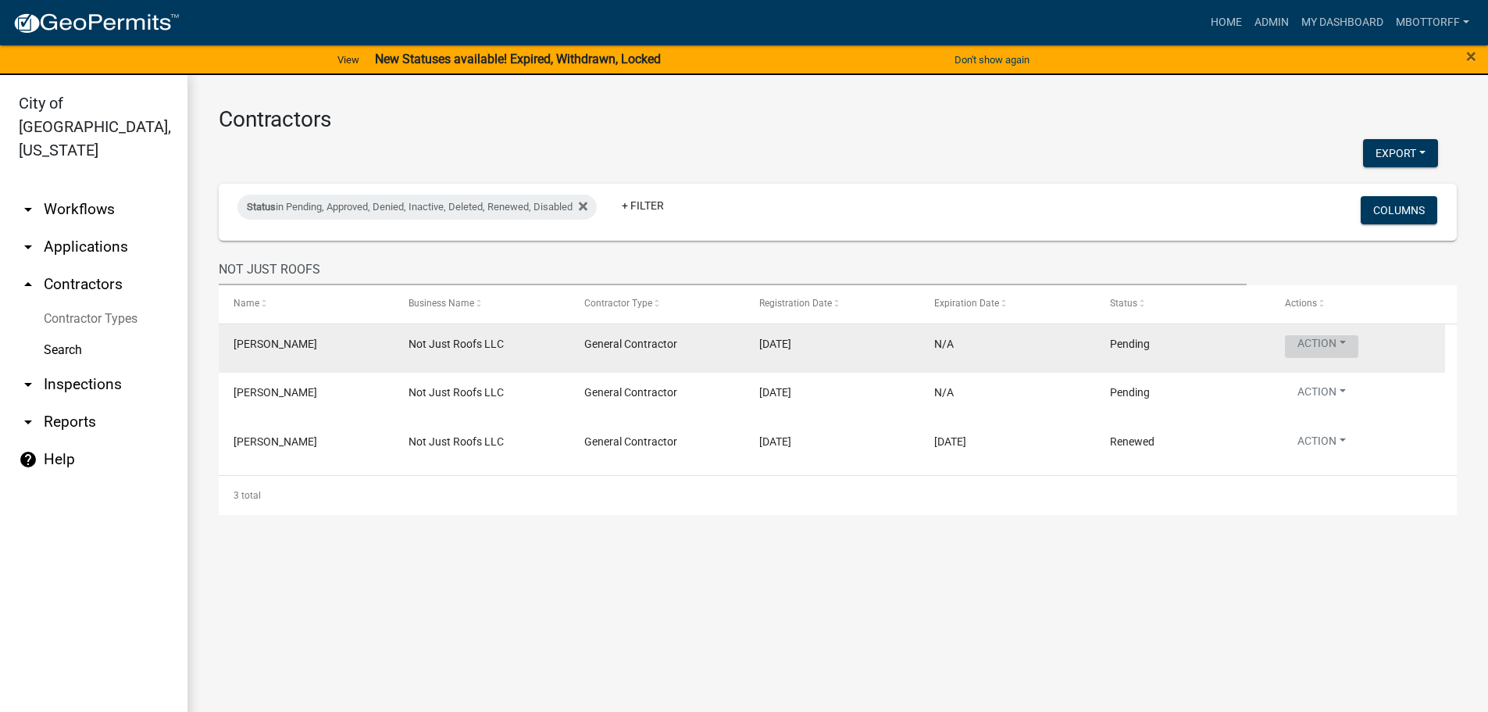
click at [1339, 341] on button "Action" at bounding box center [1321, 346] width 73 height 23
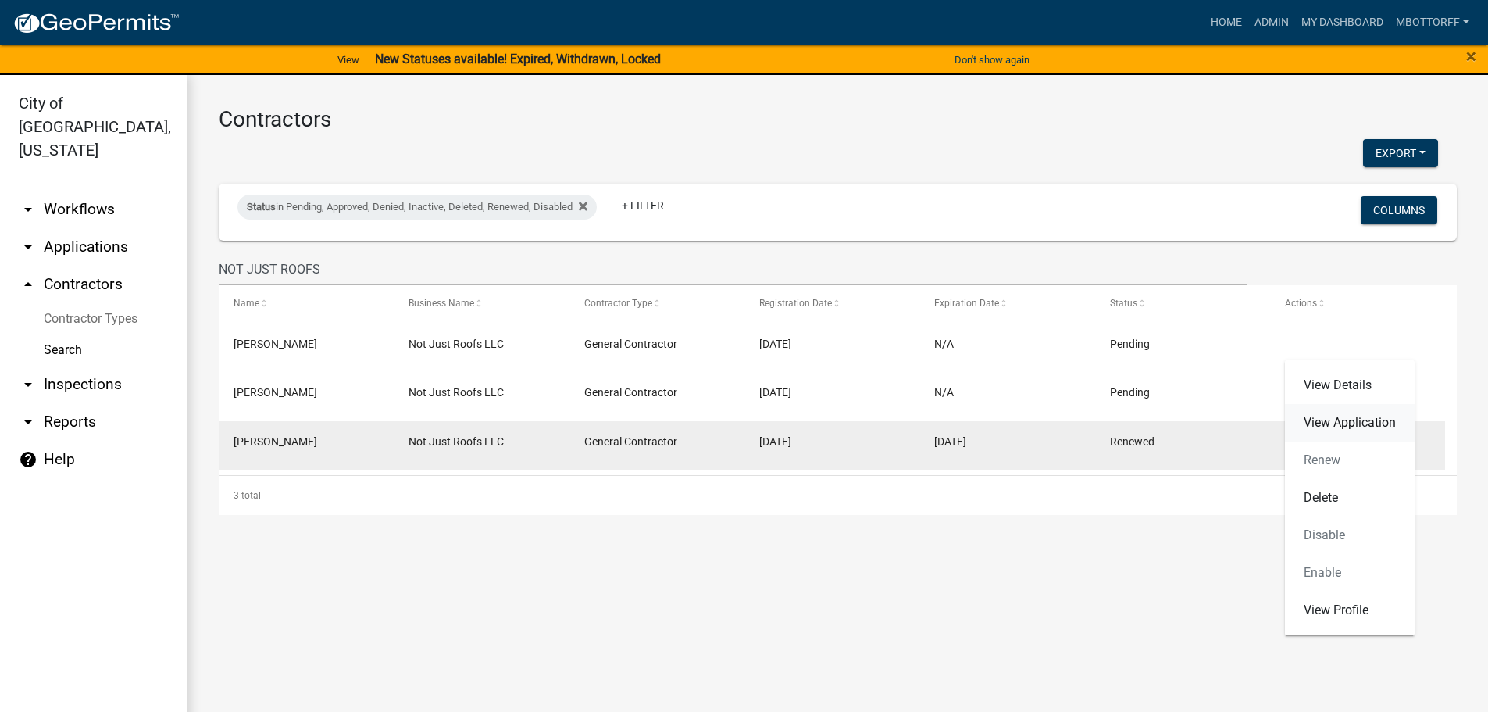
click at [1339, 425] on link "View Application" at bounding box center [1350, 422] width 130 height 37
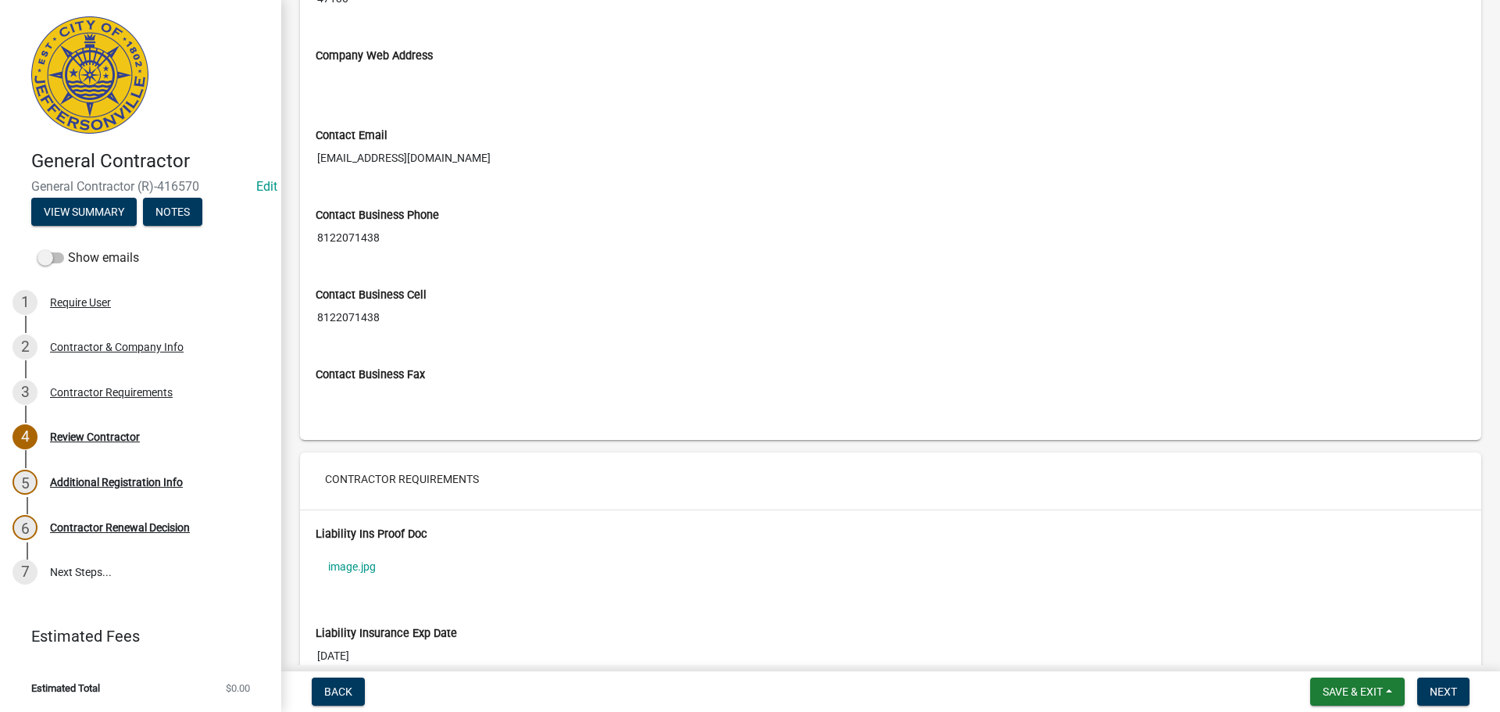
scroll to position [937, 0]
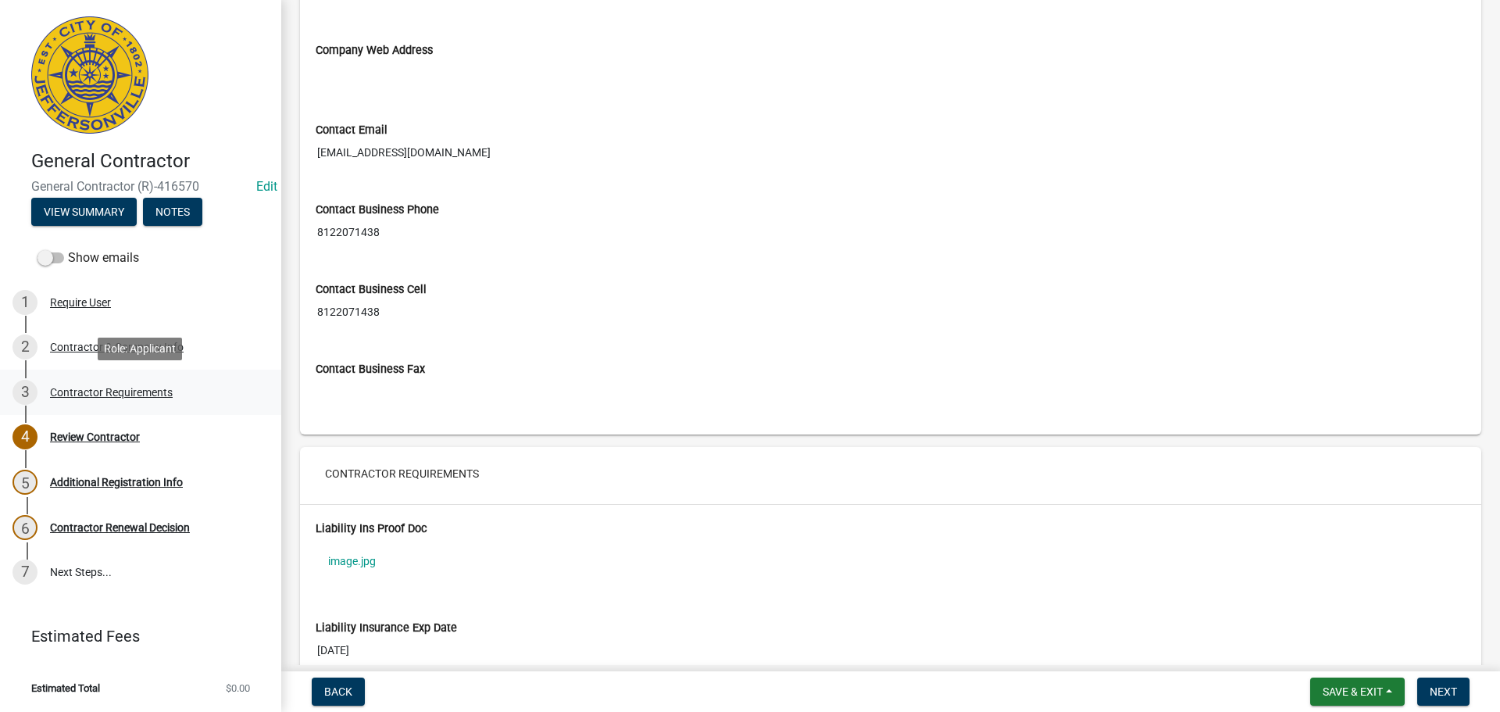
click at [102, 387] on div "Contractor Requirements" at bounding box center [111, 392] width 123 height 11
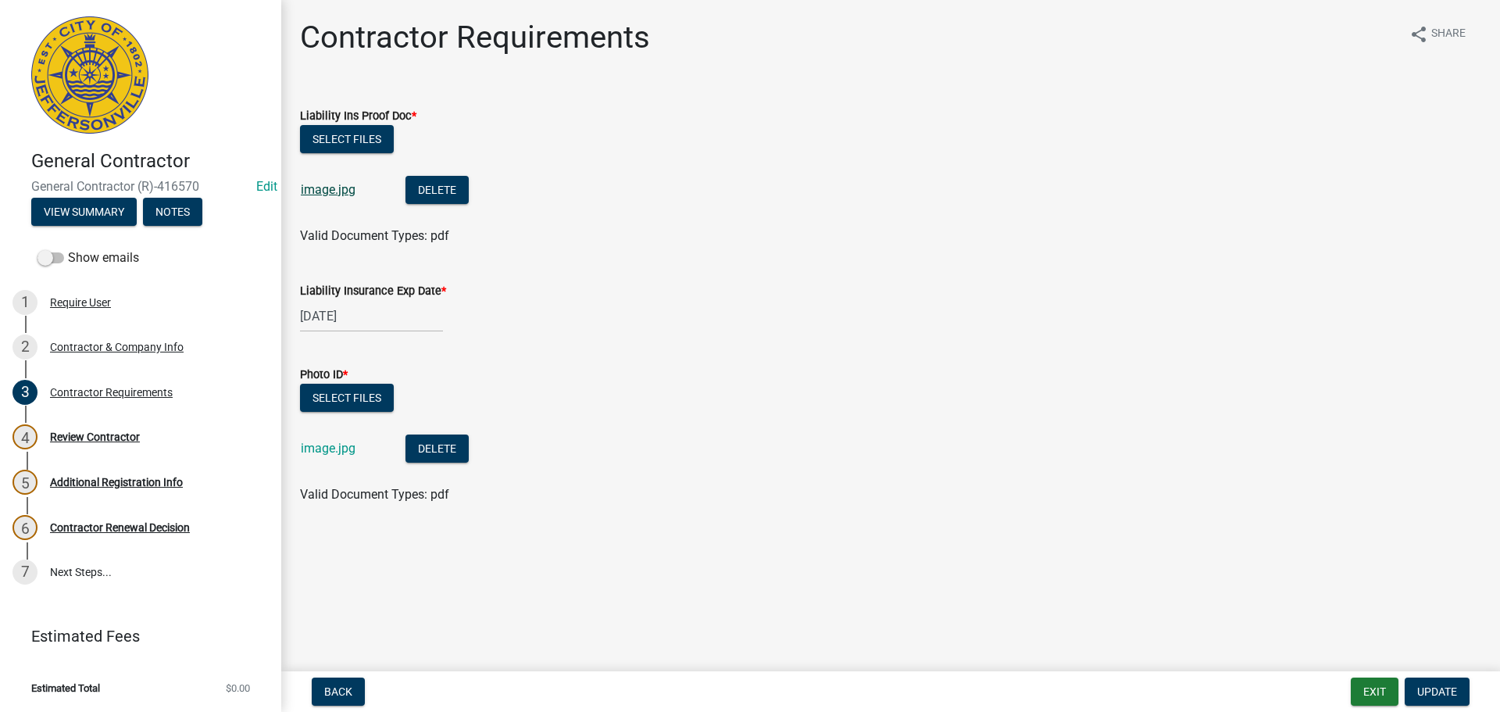
click at [315, 194] on link "image.jpg" at bounding box center [328, 189] width 55 height 15
click at [319, 448] on link "image.jpg" at bounding box center [328, 448] width 55 height 15
click at [88, 346] on div "Contractor & Company Info" at bounding box center [117, 346] width 134 height 11
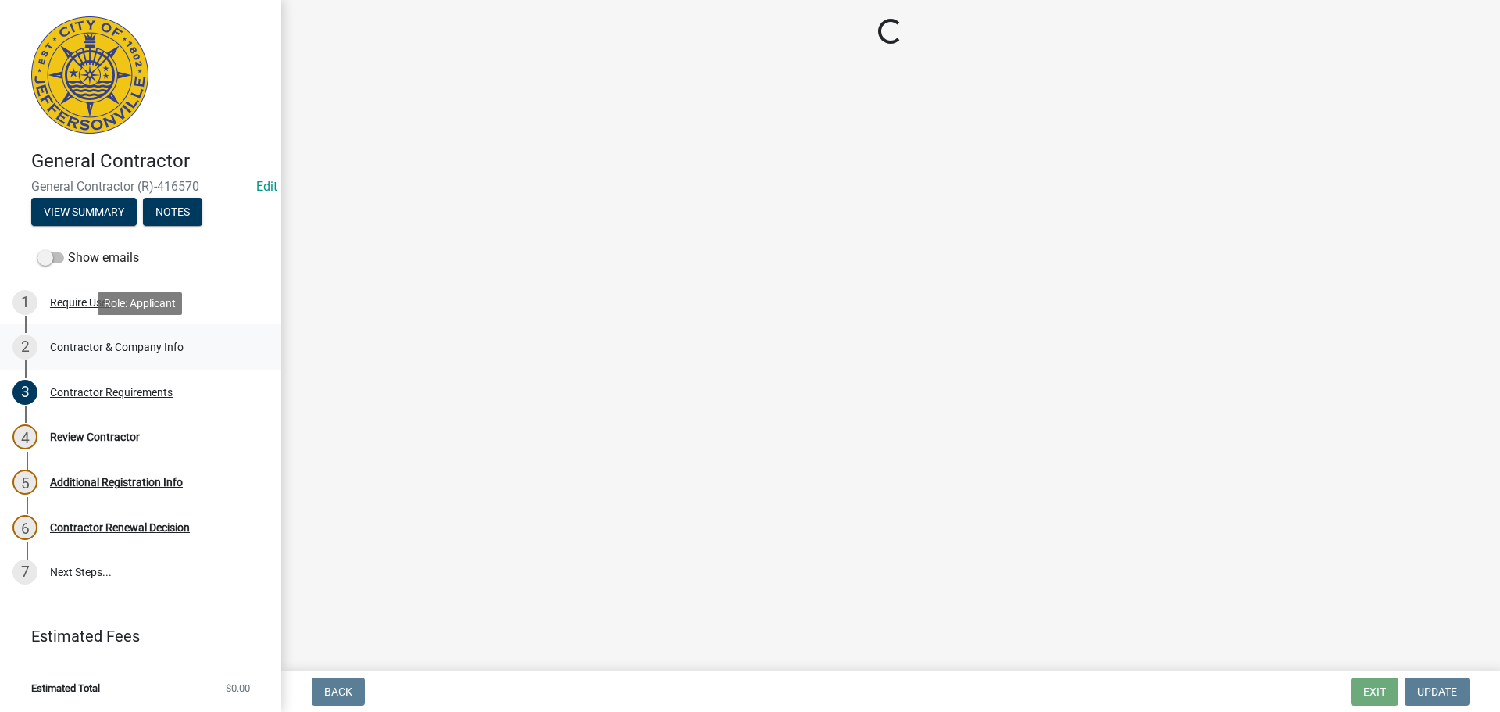
select select "IN"
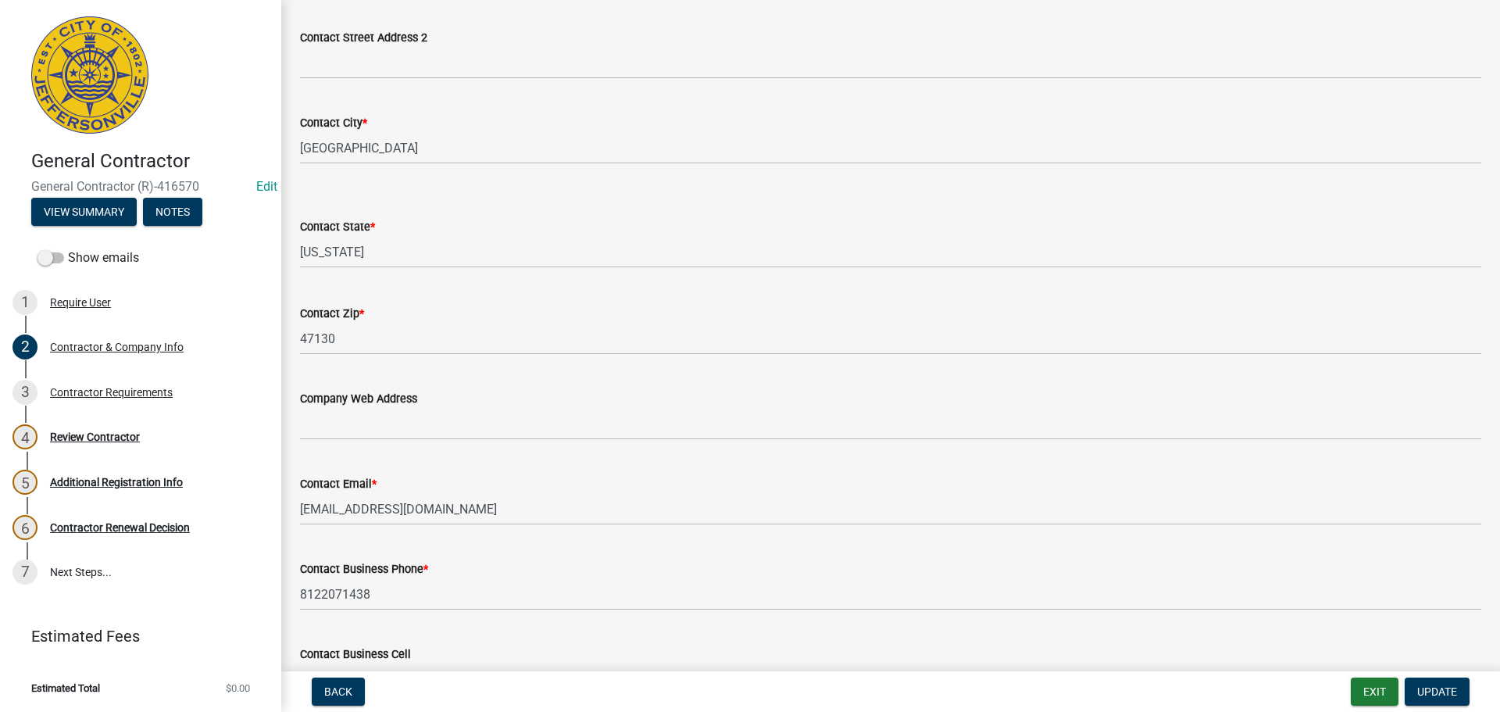
scroll to position [625, 0]
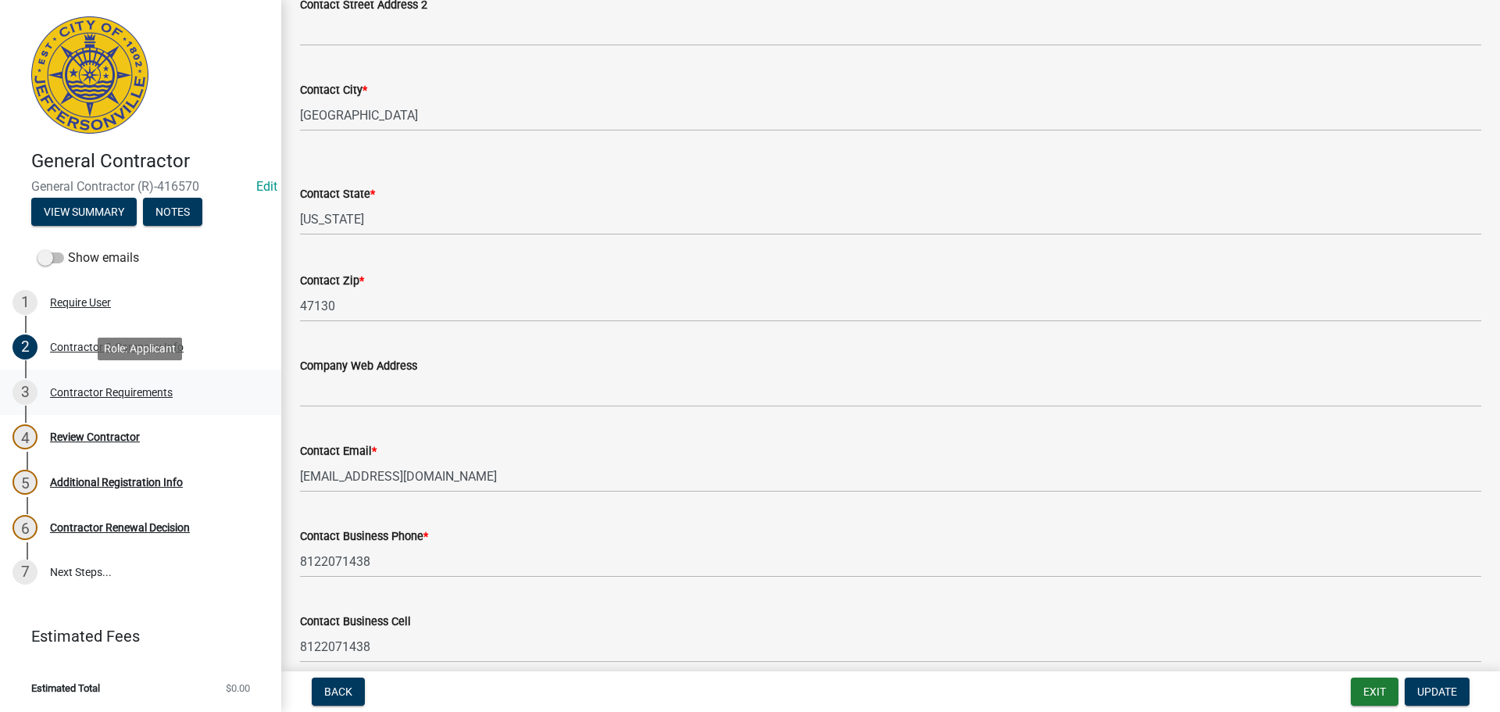
click at [84, 387] on div "Contractor Requirements" at bounding box center [111, 392] width 123 height 11
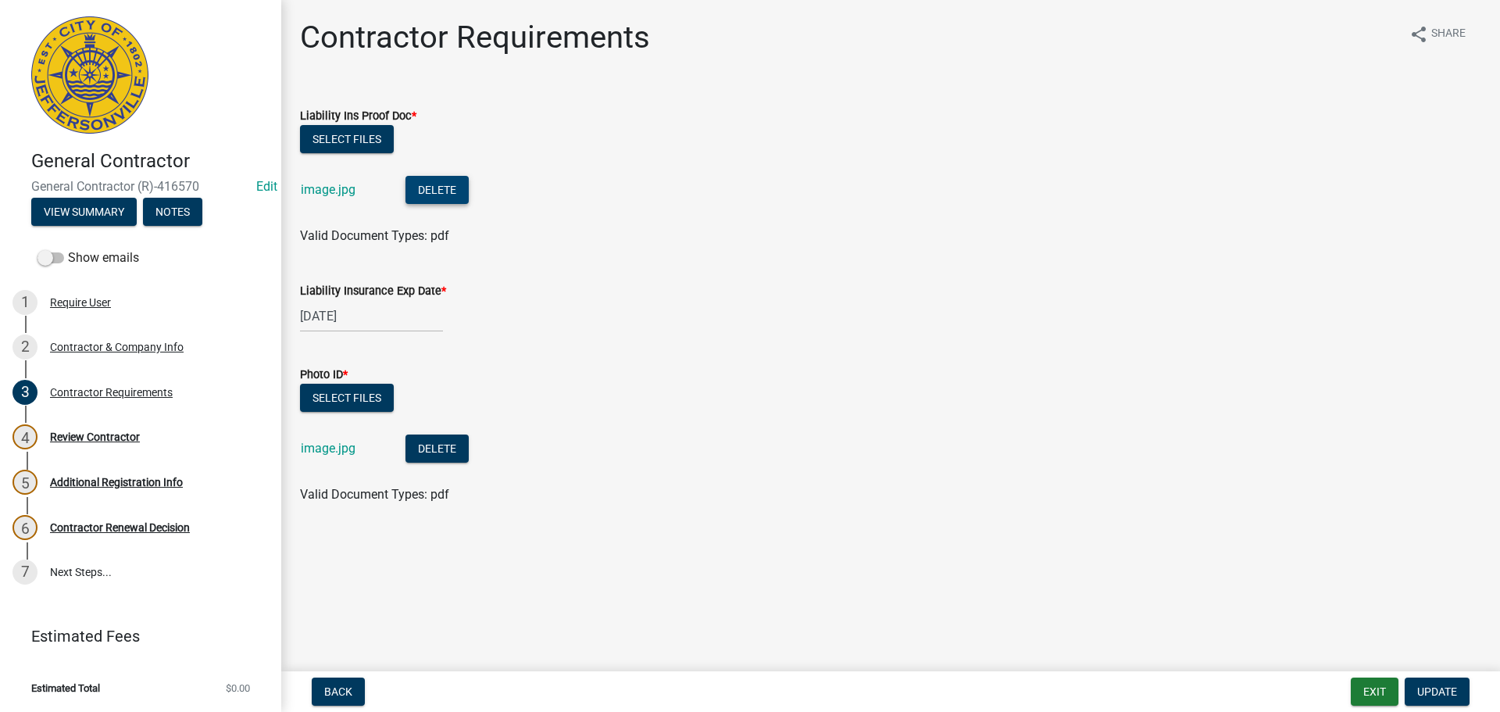
click at [453, 198] on button "Delete" at bounding box center [436, 190] width 63 height 28
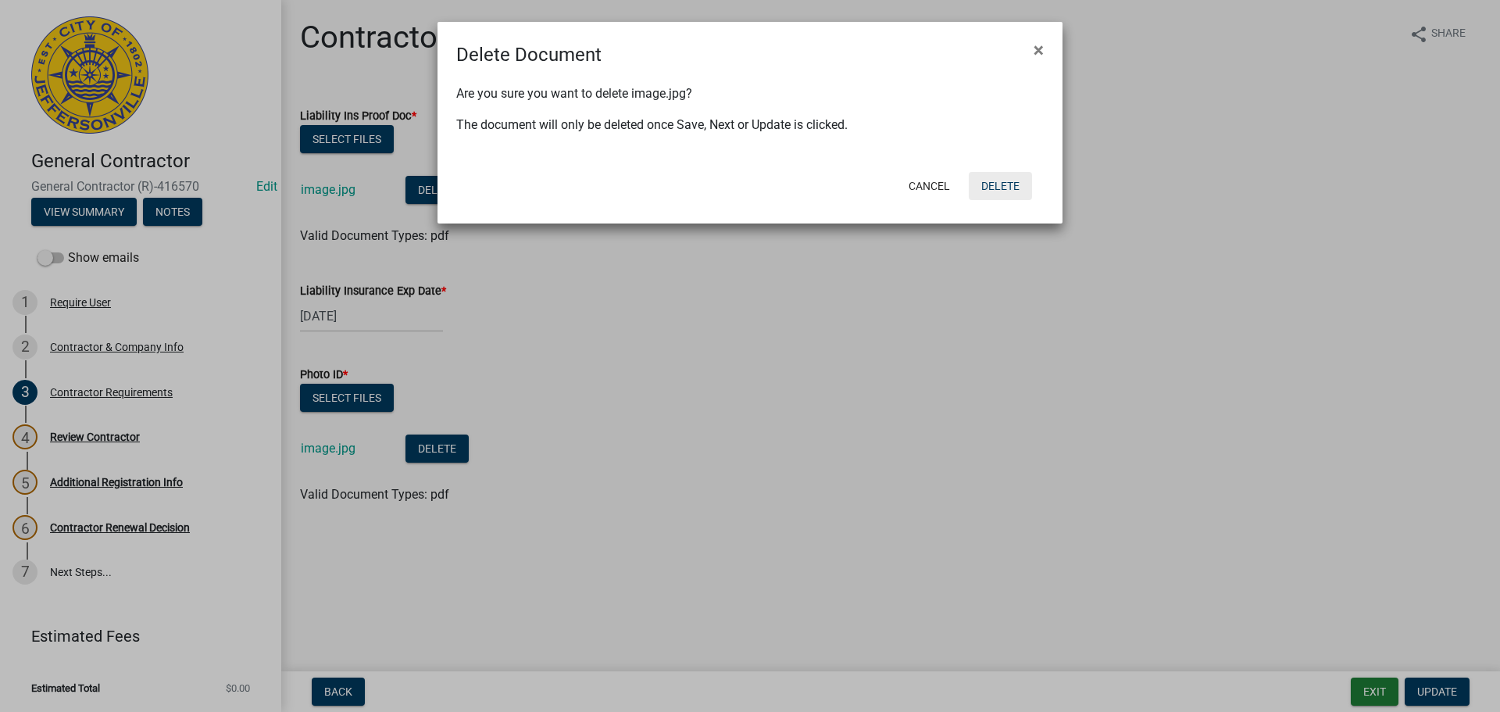
click at [997, 185] on button "Delete" at bounding box center [999, 186] width 63 height 28
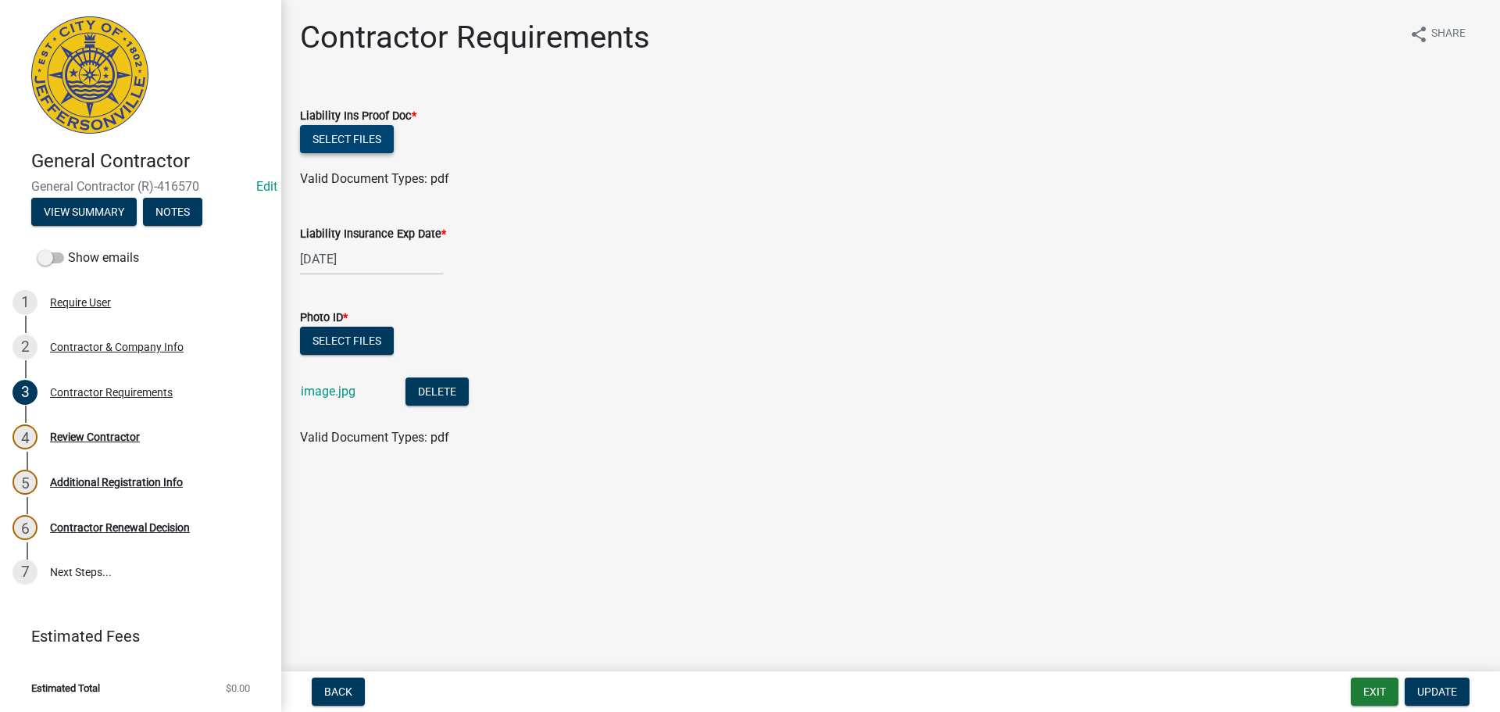
click at [358, 137] on button "Select files" at bounding box center [347, 139] width 94 height 28
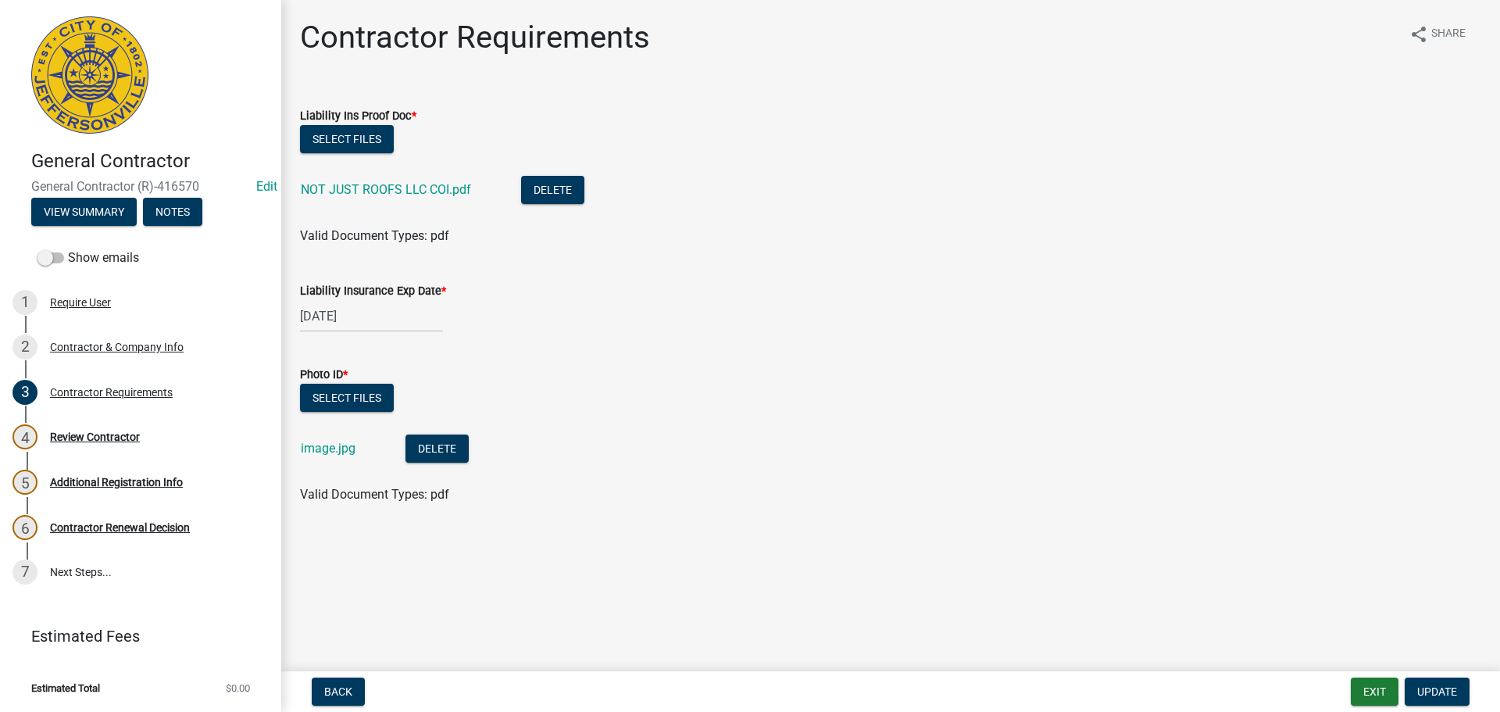
click at [376, 319] on div "05/07/2025" at bounding box center [371, 316] width 143 height 32
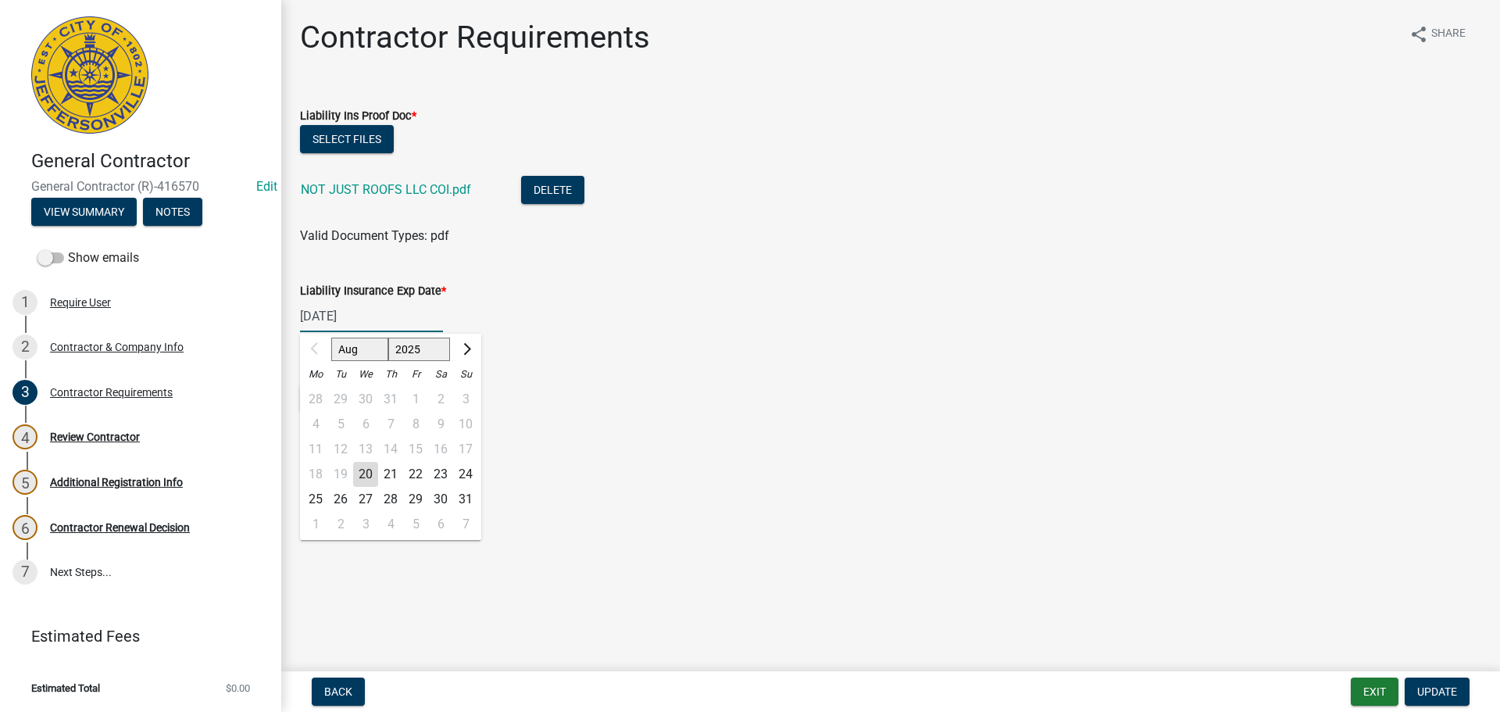
click at [376, 319] on input "05/07/2025" at bounding box center [371, 316] width 143 height 32
type input "05/07/2026"
click at [813, 326] on div "05/07/2026 Aug Sep Oct Nov Dec 2025 2026 2027 2028 2029 2030 2031 2032 2033 203…" at bounding box center [890, 316] width 1181 height 32
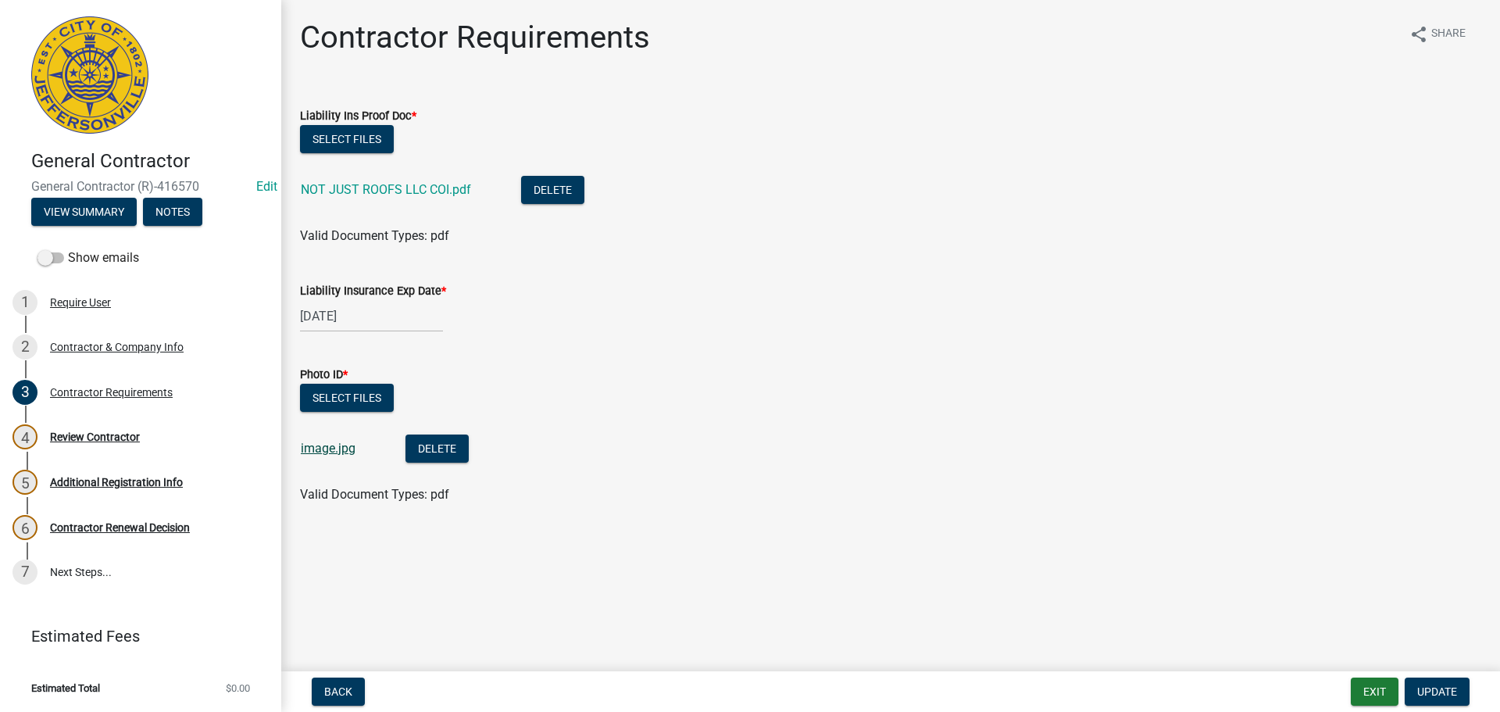
click at [321, 452] on link "image.jpg" at bounding box center [328, 448] width 55 height 15
click at [1436, 694] on span "Update" at bounding box center [1437, 691] width 40 height 12
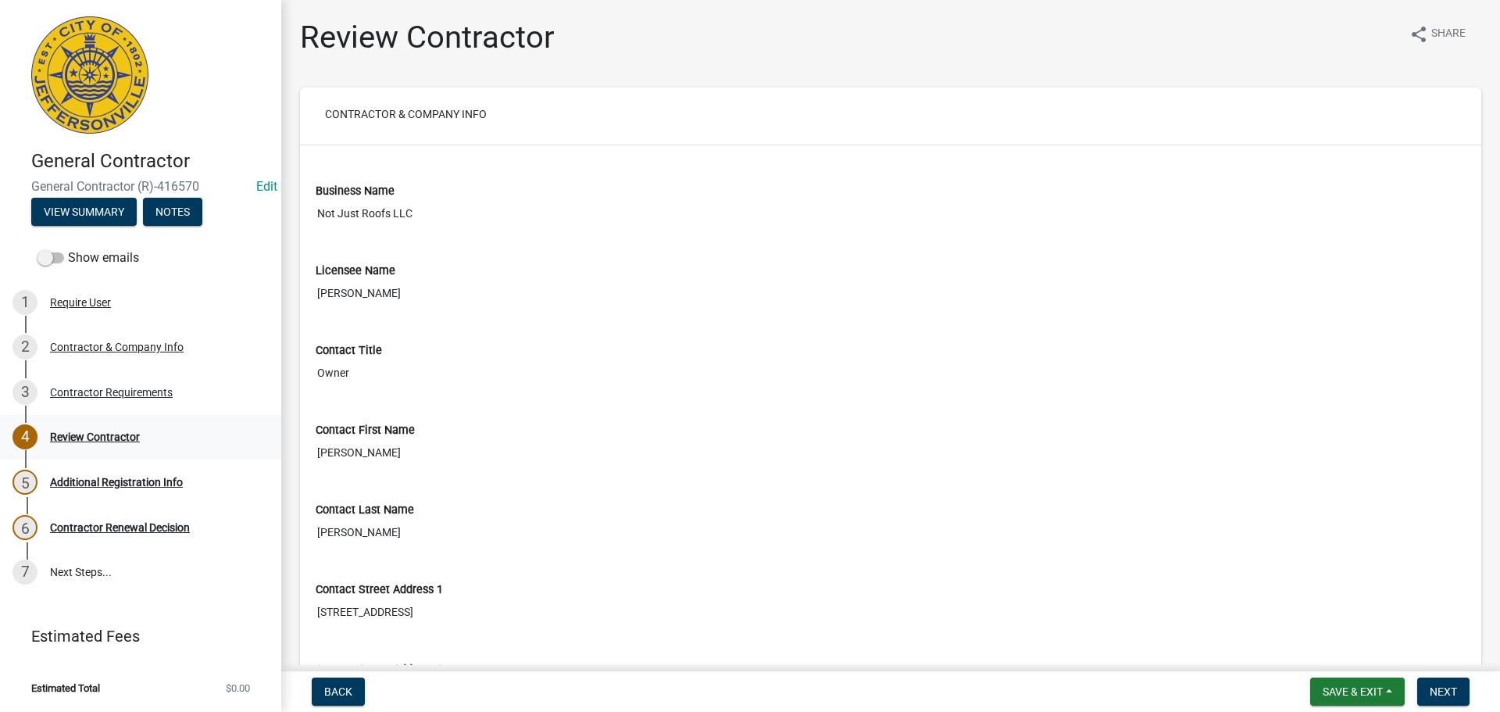
click at [92, 439] on div "Review Contractor" at bounding box center [95, 436] width 90 height 11
click at [1435, 695] on span "Next" at bounding box center [1442, 691] width 27 height 12
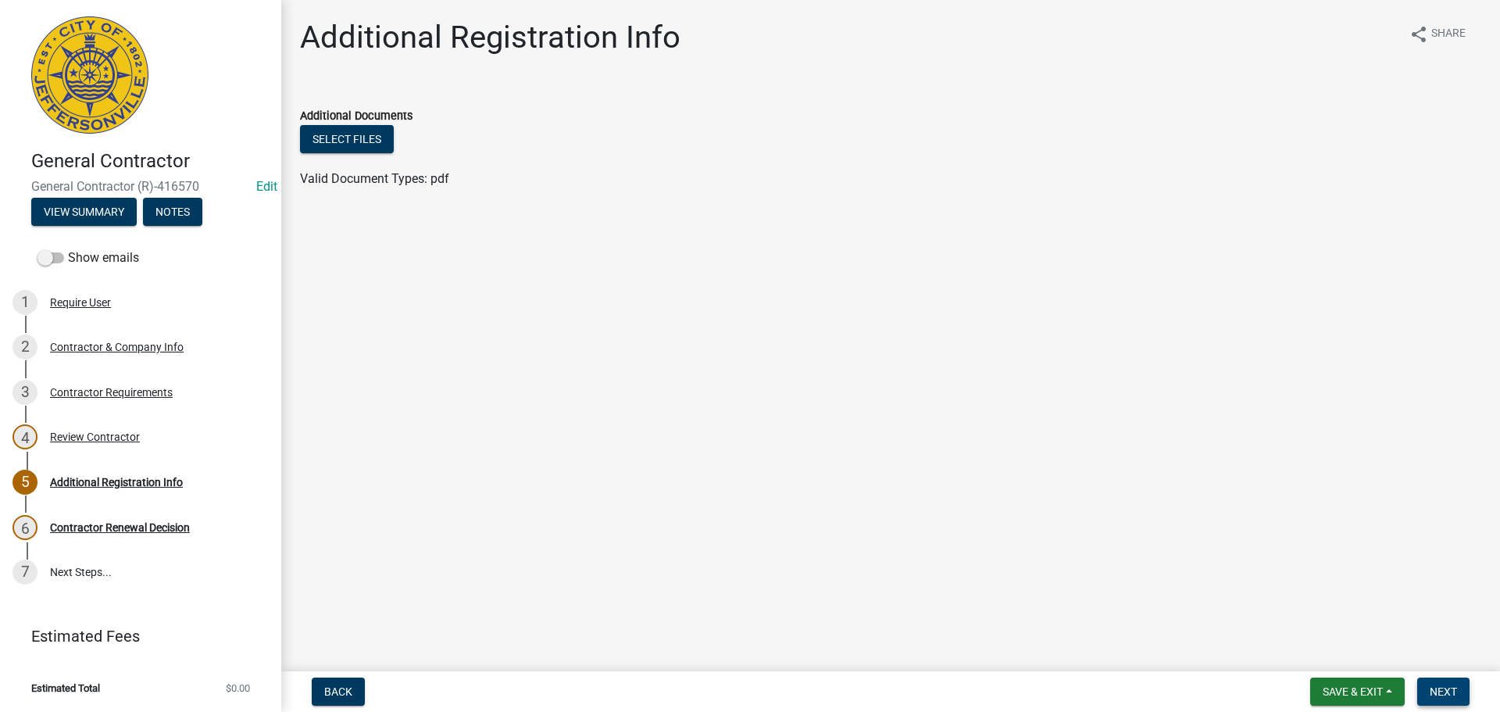
click at [1442, 689] on span "Next" at bounding box center [1442, 691] width 27 height 12
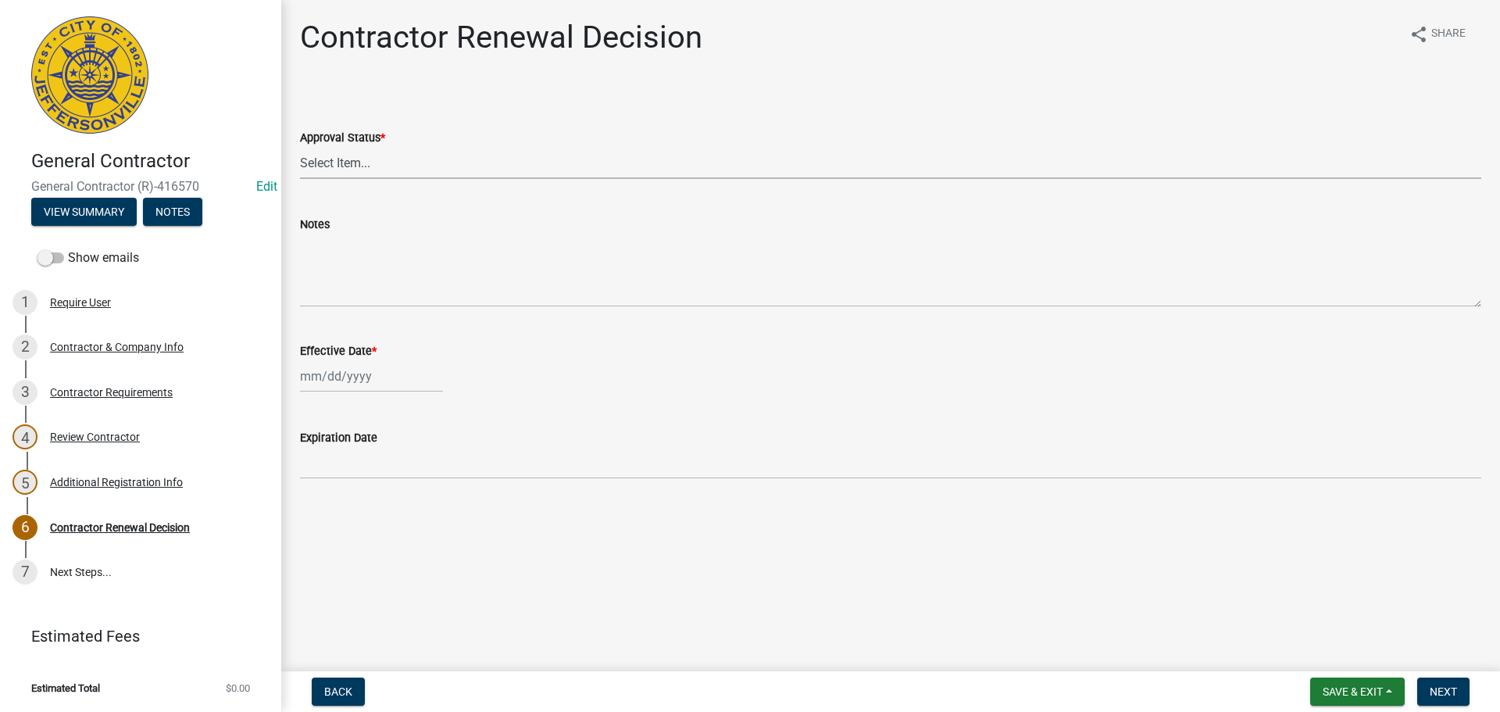
click at [314, 165] on select "Select Item... Approved Denied" at bounding box center [890, 163] width 1181 height 32
click at [300, 147] on select "Select Item... Approved Denied" at bounding box center [890, 163] width 1181 height 32
select select "30db8998-795d-4bbe-8e49-f1ade8865815"
select select "8"
select select "2025"
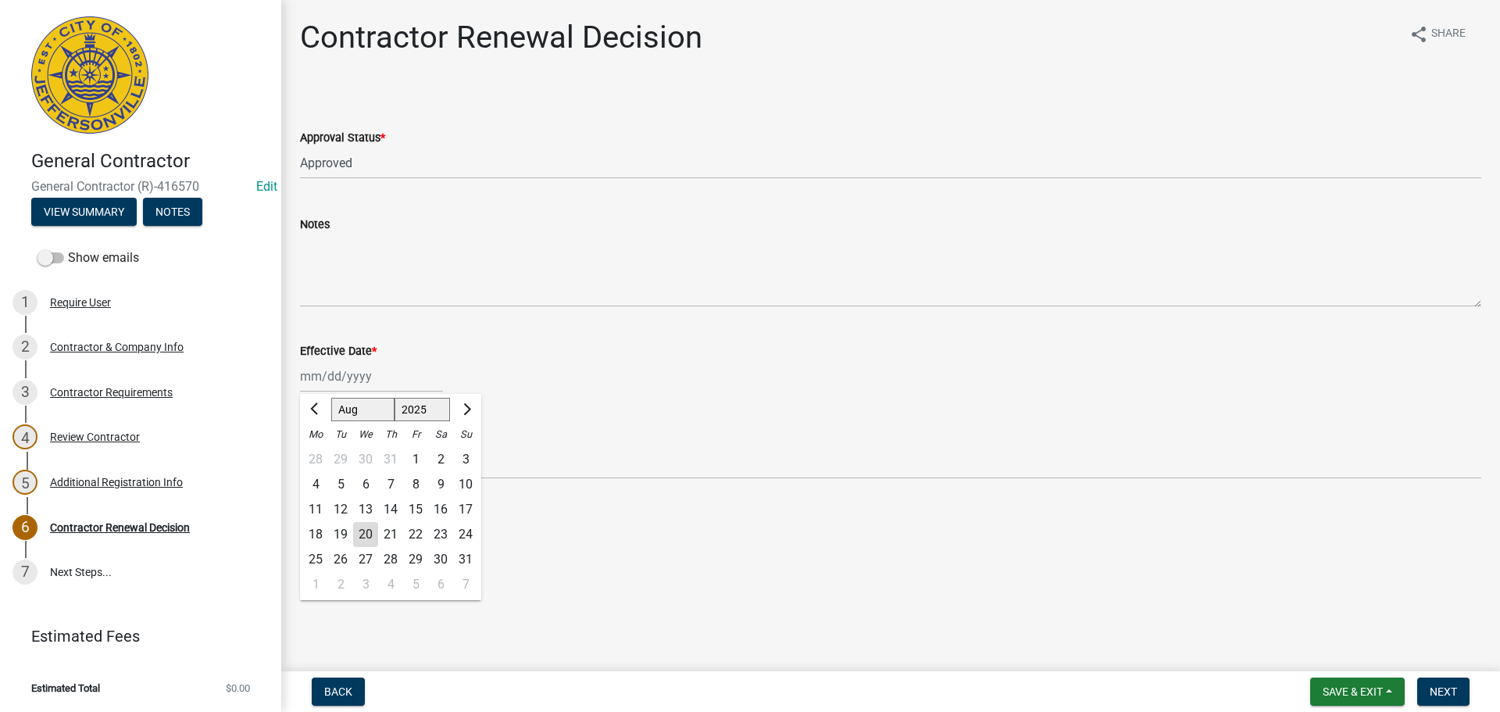
click at [318, 370] on div "[PERSON_NAME] Feb Mar Apr [PERSON_NAME][DATE] Oct Nov [DATE] 1526 1527 1528 152…" at bounding box center [371, 376] width 143 height 32
click at [566, 520] on main "Contractor Renewal Decision share Share Approval Status * Select Item... Approv…" at bounding box center [890, 332] width 1218 height 665
click at [354, 376] on div at bounding box center [371, 376] width 143 height 32
select select "8"
select select "2025"
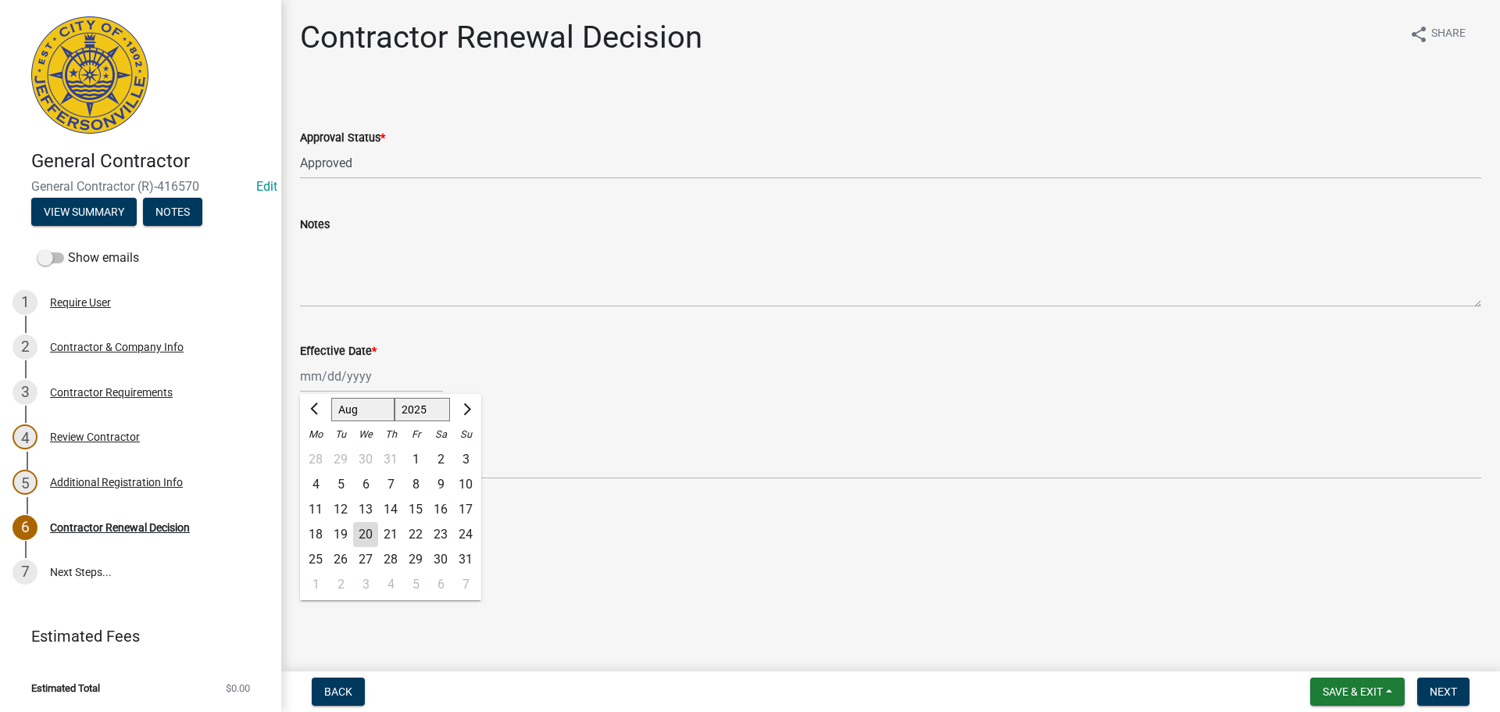
click at [366, 531] on div "20" at bounding box center [365, 534] width 25 height 25
type input "08/20/2025"
click at [1445, 687] on span "Next" at bounding box center [1442, 691] width 27 height 12
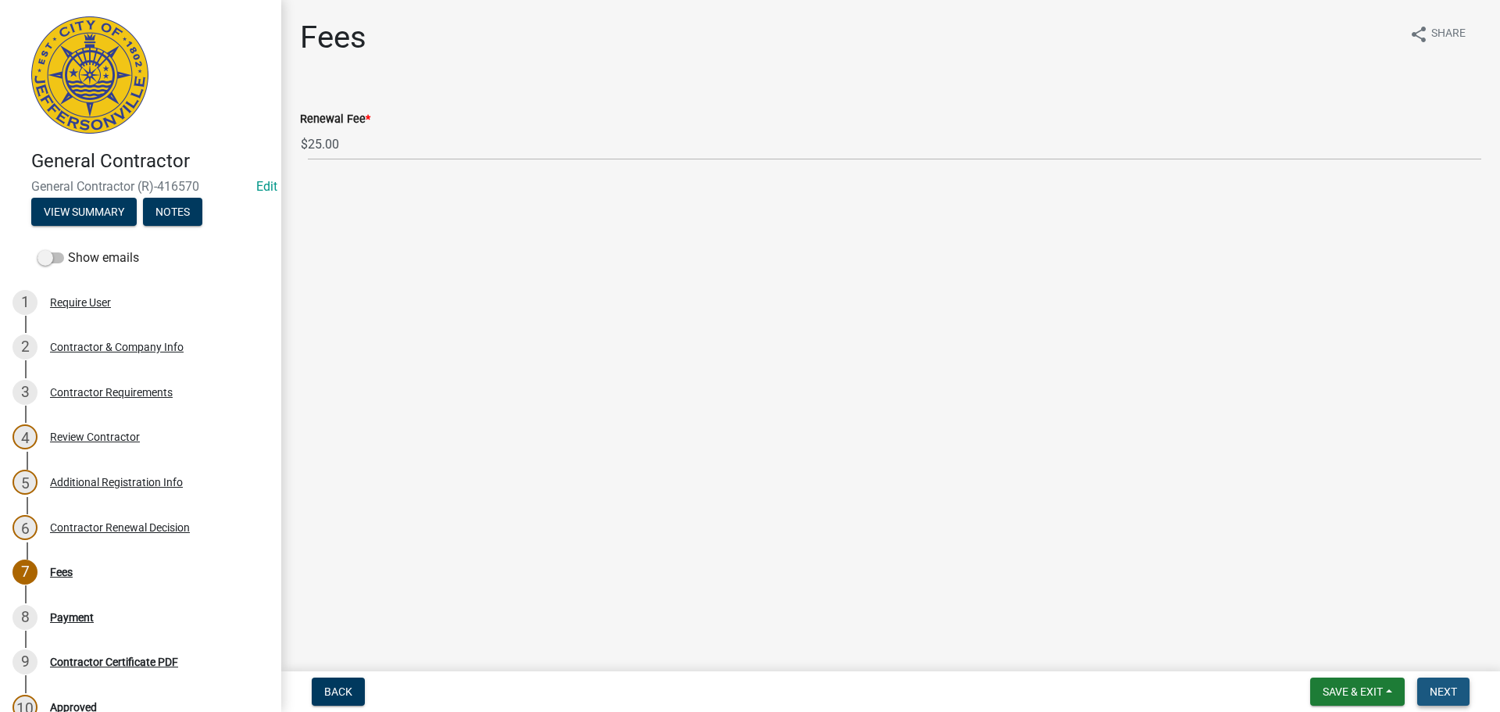
click at [1449, 687] on span "Next" at bounding box center [1442, 691] width 27 height 12
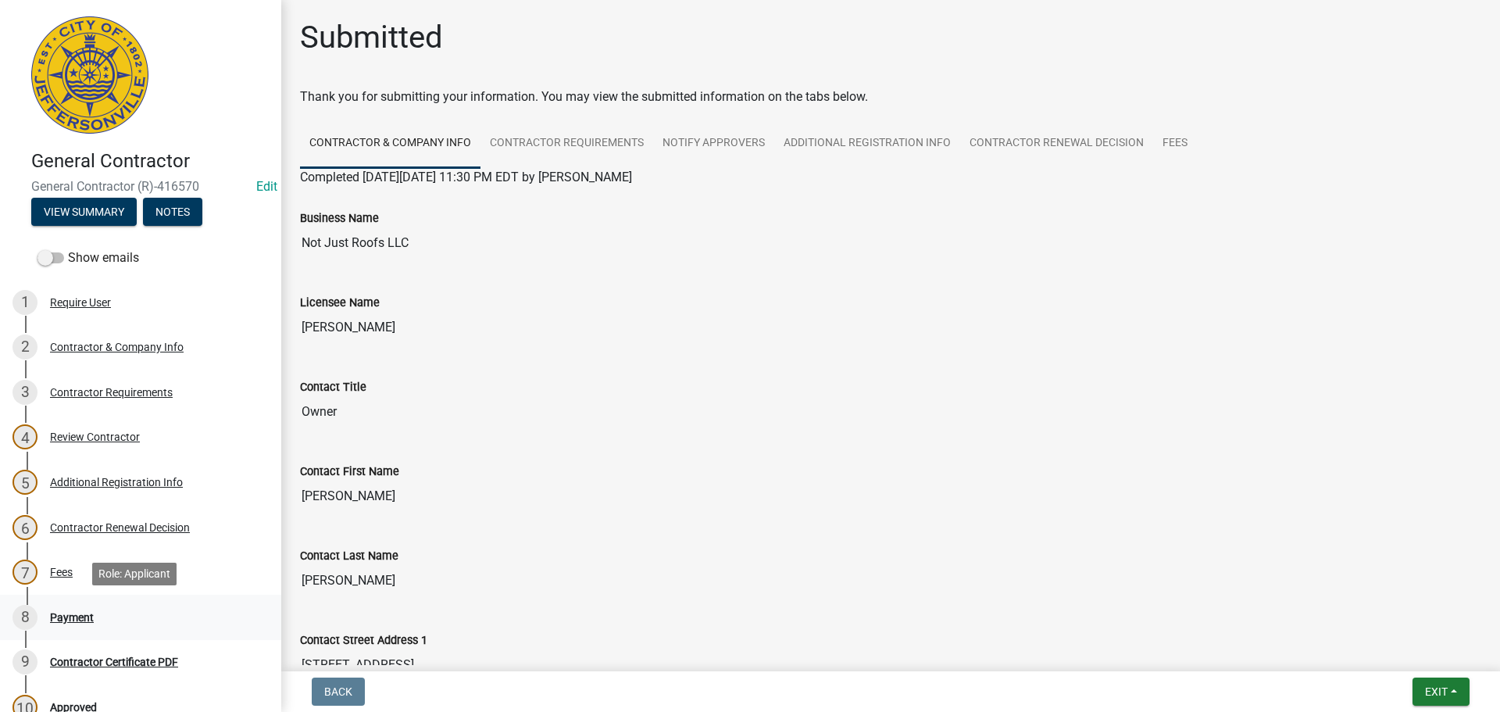
click at [72, 615] on div "Payment" at bounding box center [72, 617] width 44 height 11
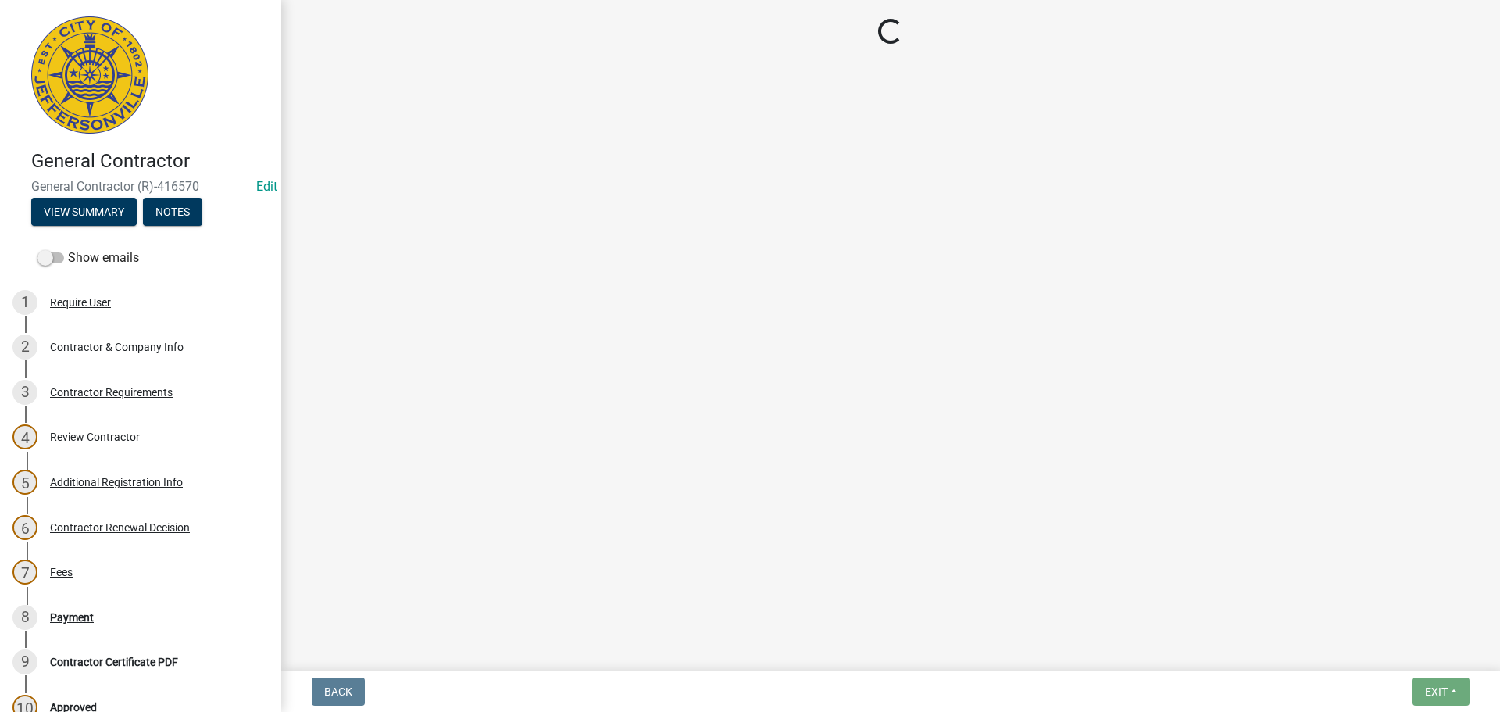
select select "3: 3"
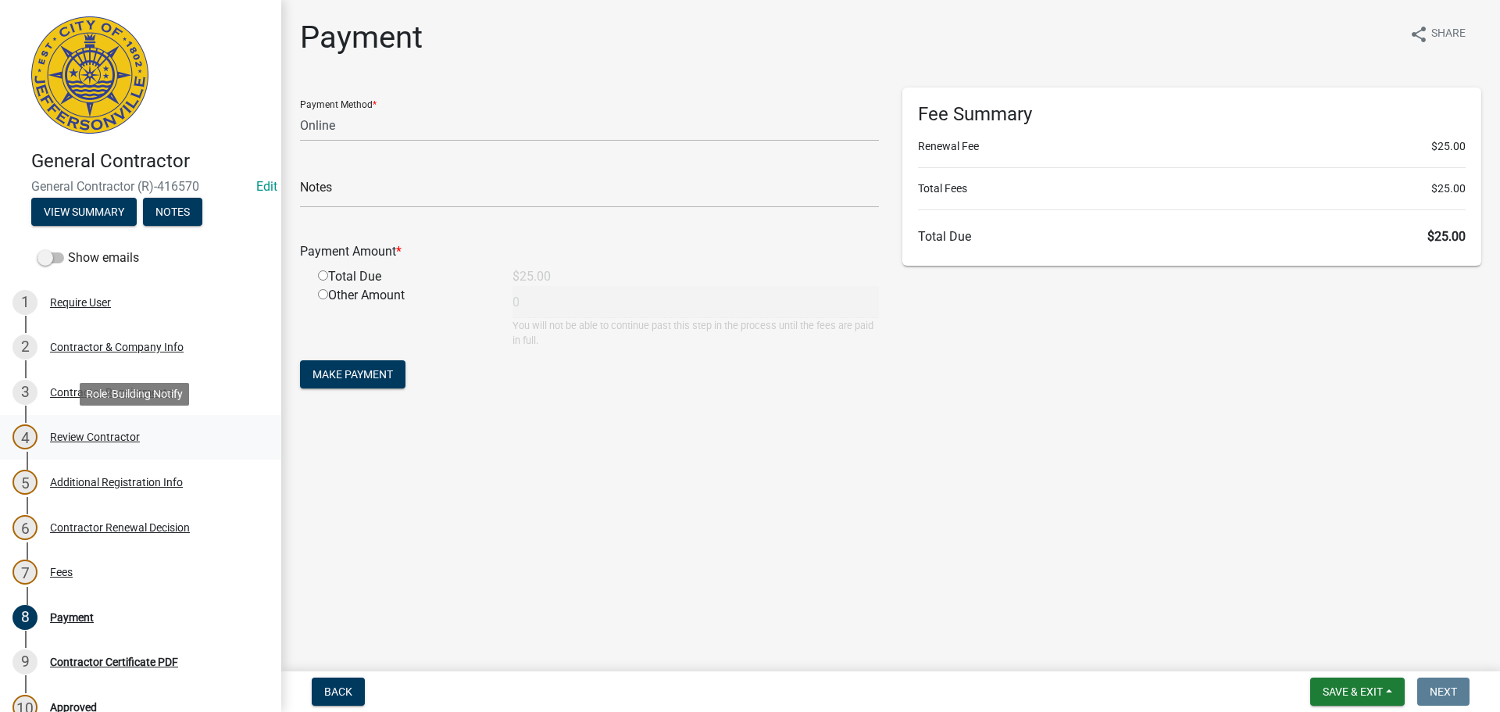
click at [87, 431] on div "Review Contractor" at bounding box center [95, 436] width 90 height 11
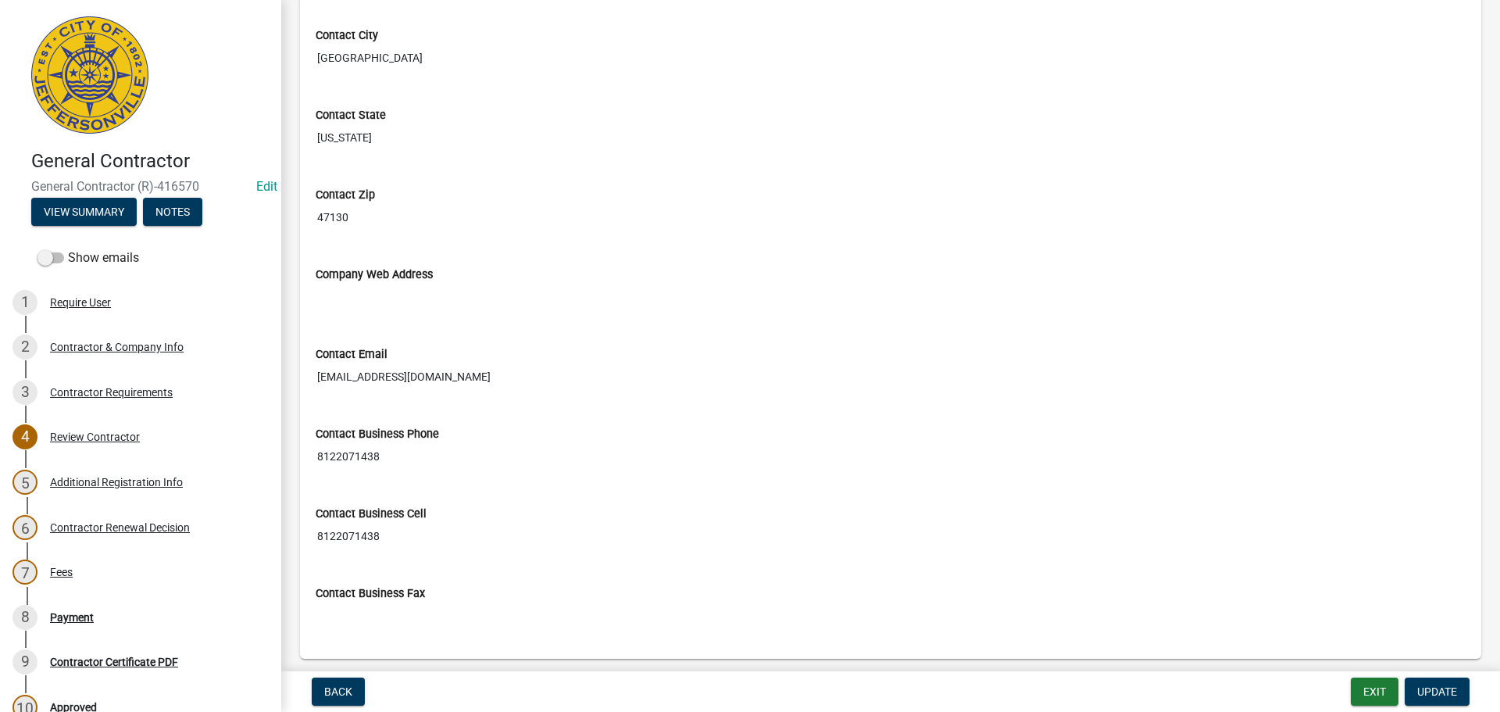
scroll to position [791, 0]
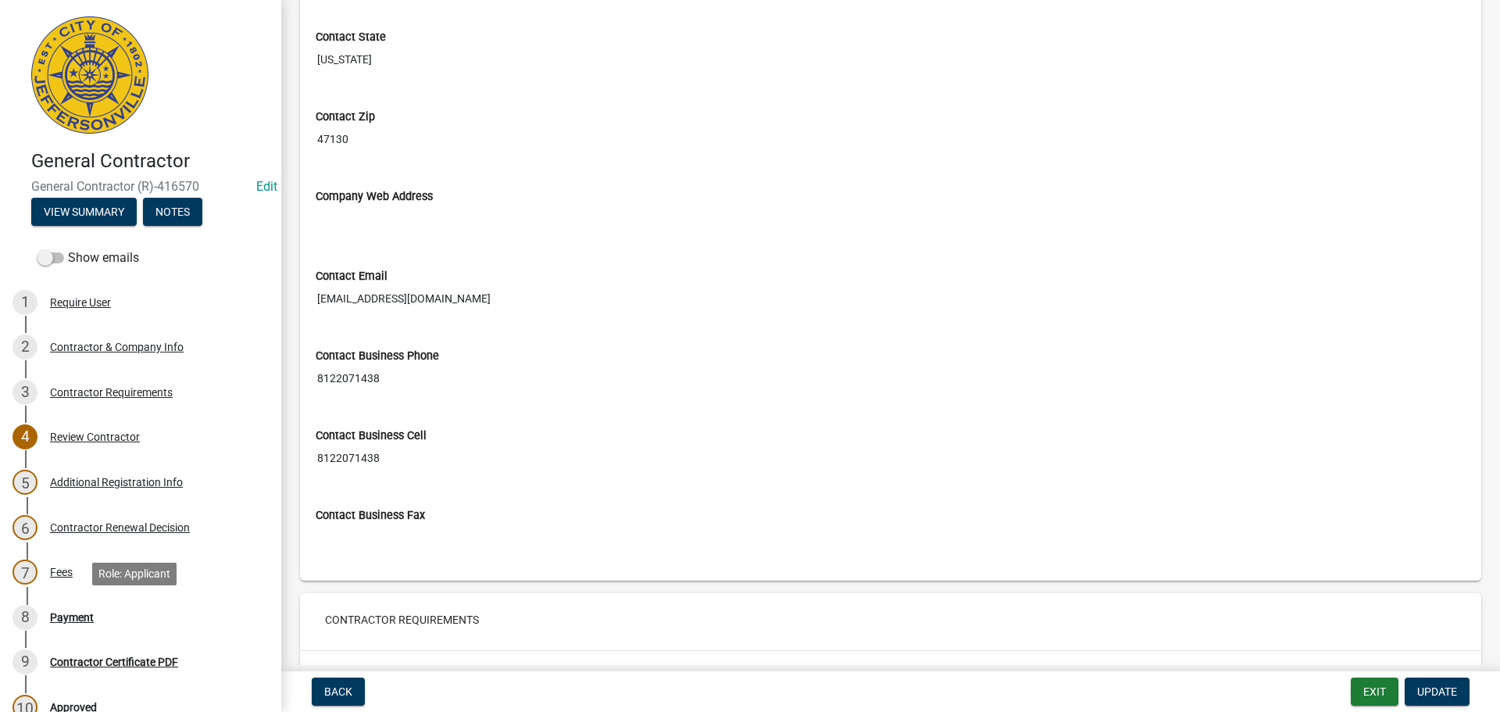
drag, startPoint x: 69, startPoint y: 617, endPoint x: 537, endPoint y: 453, distance: 496.5
click at [72, 616] on div "Payment" at bounding box center [72, 617] width 44 height 11
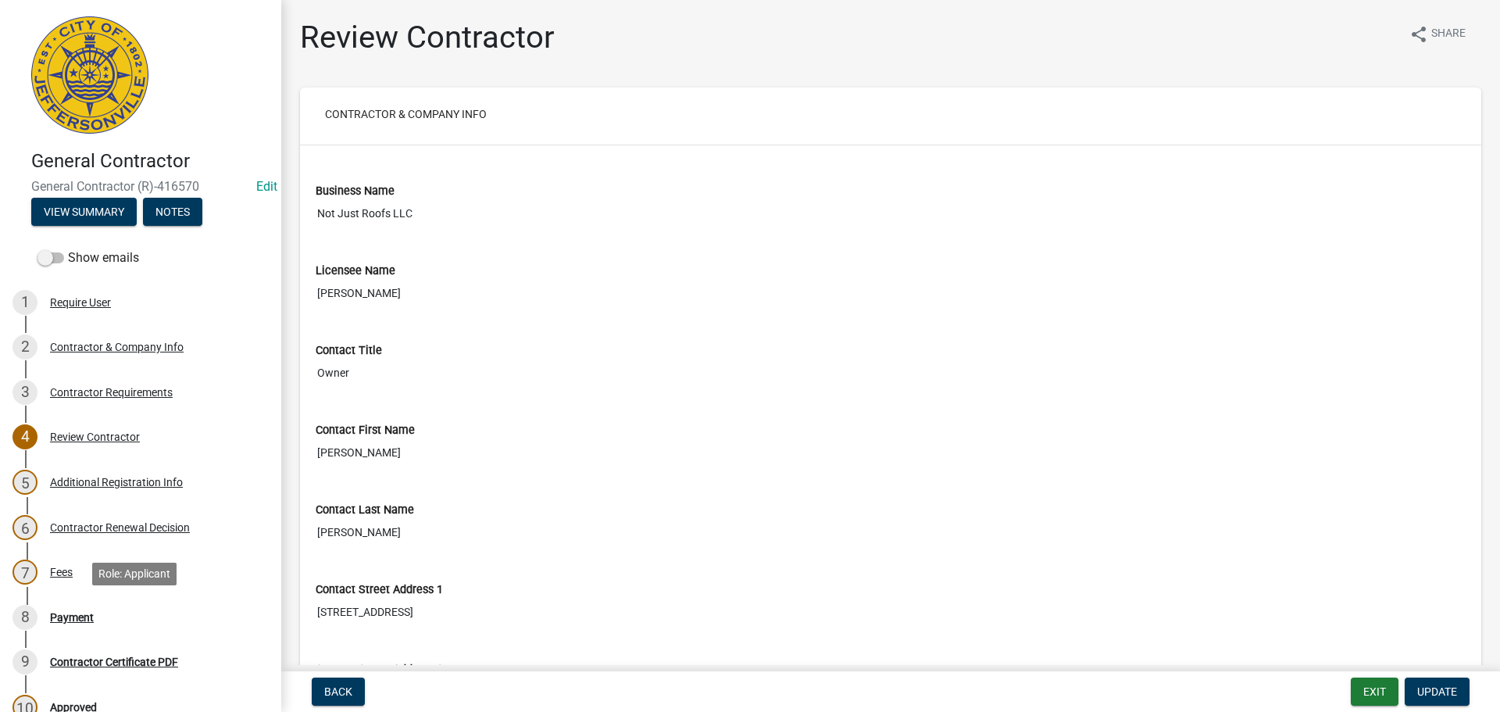
select select "3: 3"
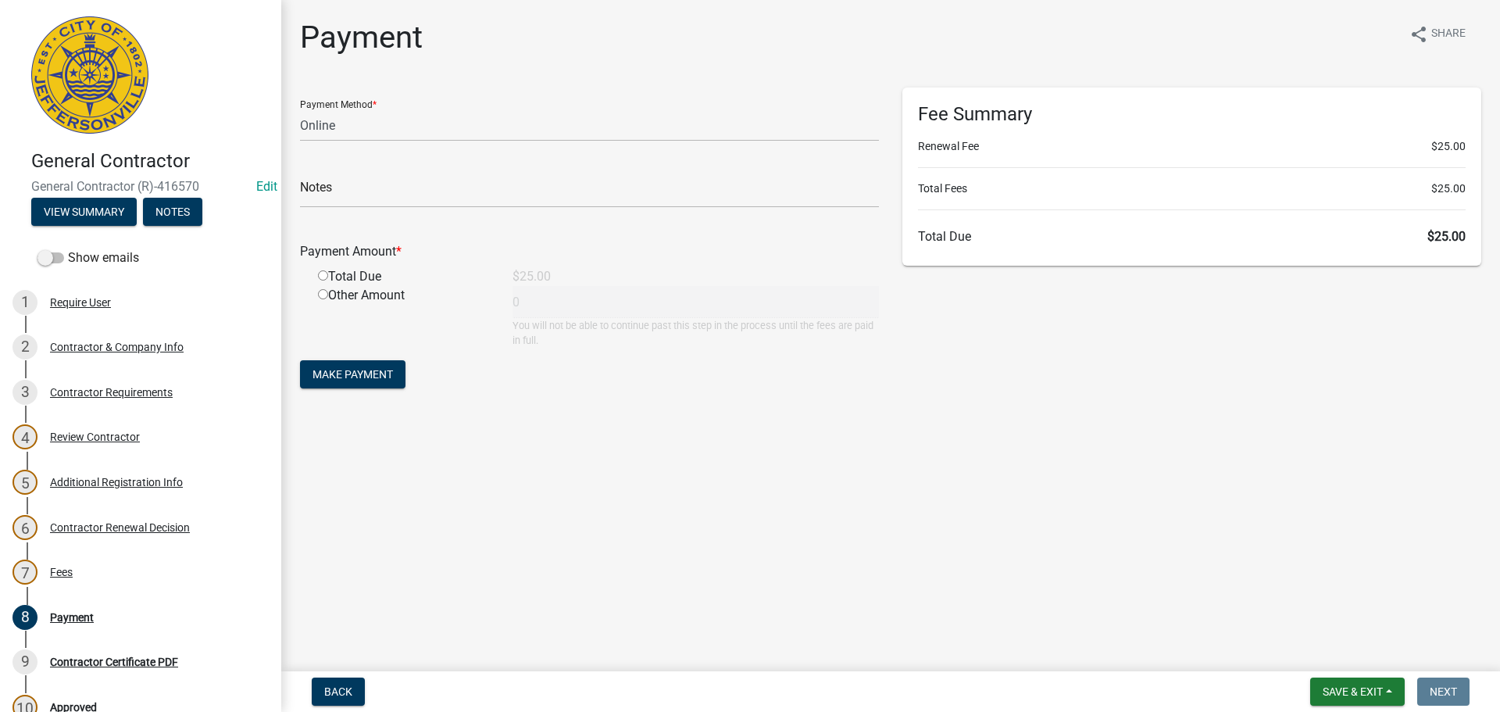
click at [325, 277] on input "radio" at bounding box center [323, 275] width 10 height 10
radio input "true"
type input "25"
click at [366, 372] on span "Make Payment" at bounding box center [352, 374] width 80 height 12
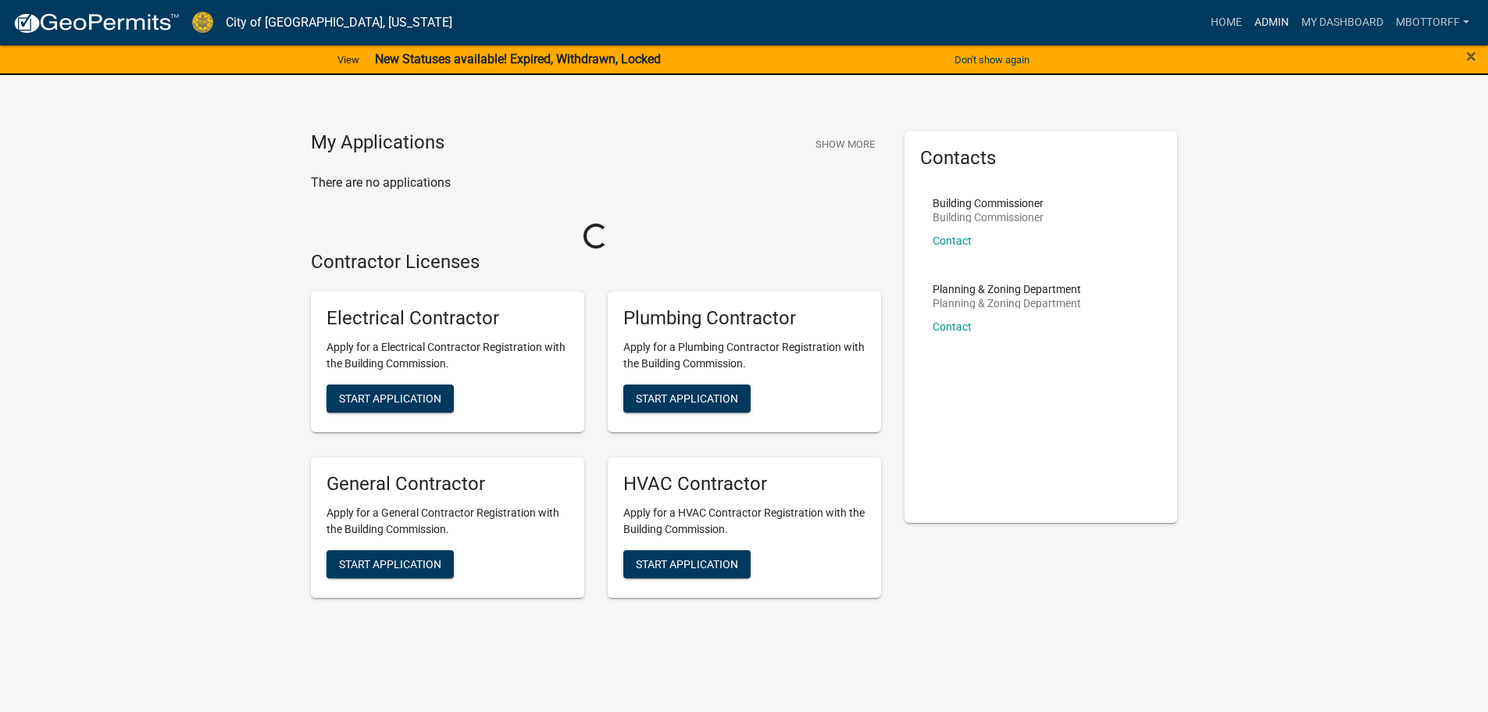
click at [1261, 20] on link "Admin" at bounding box center [1271, 23] width 47 height 30
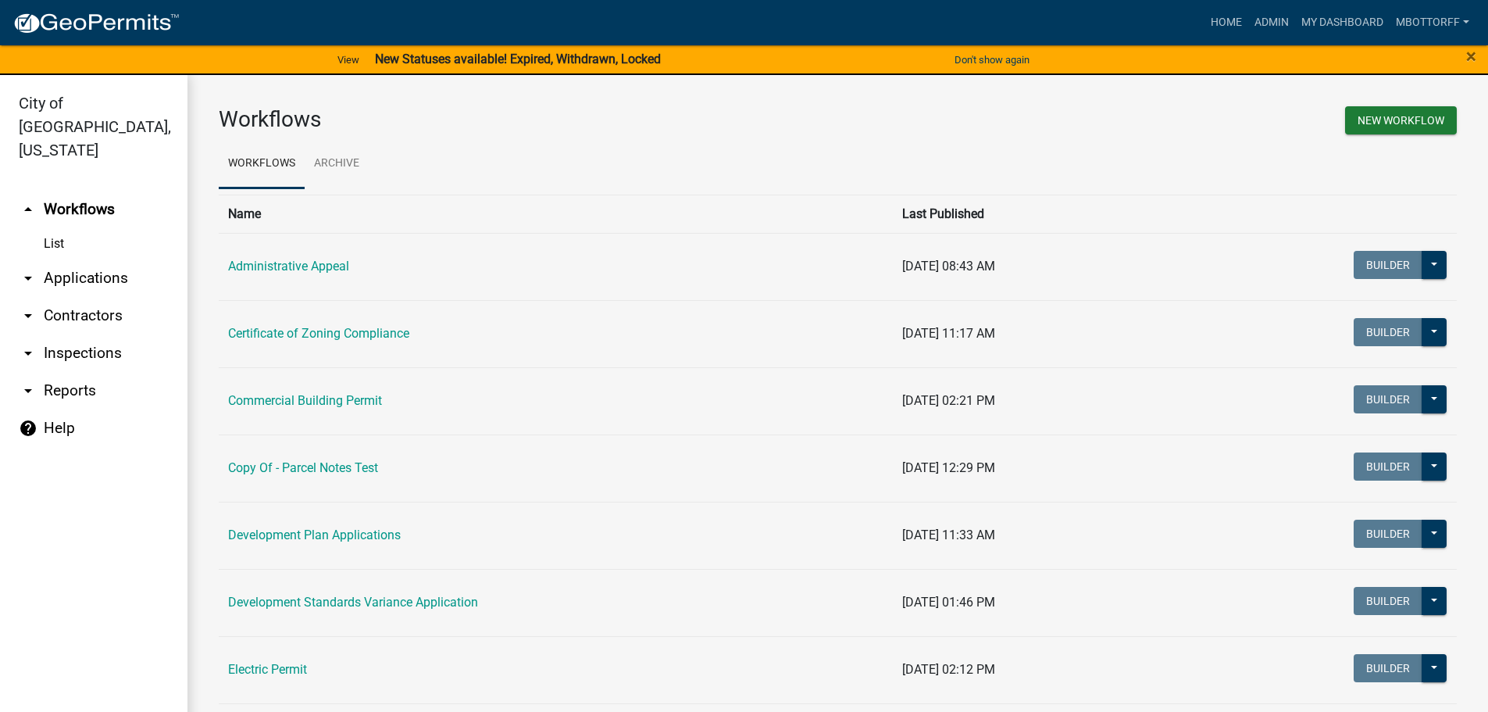
drag, startPoint x: 84, startPoint y: 251, endPoint x: 92, endPoint y: 255, distance: 9.1
click at [84, 259] on link "arrow_drop_down Applications" at bounding box center [93, 277] width 187 height 37
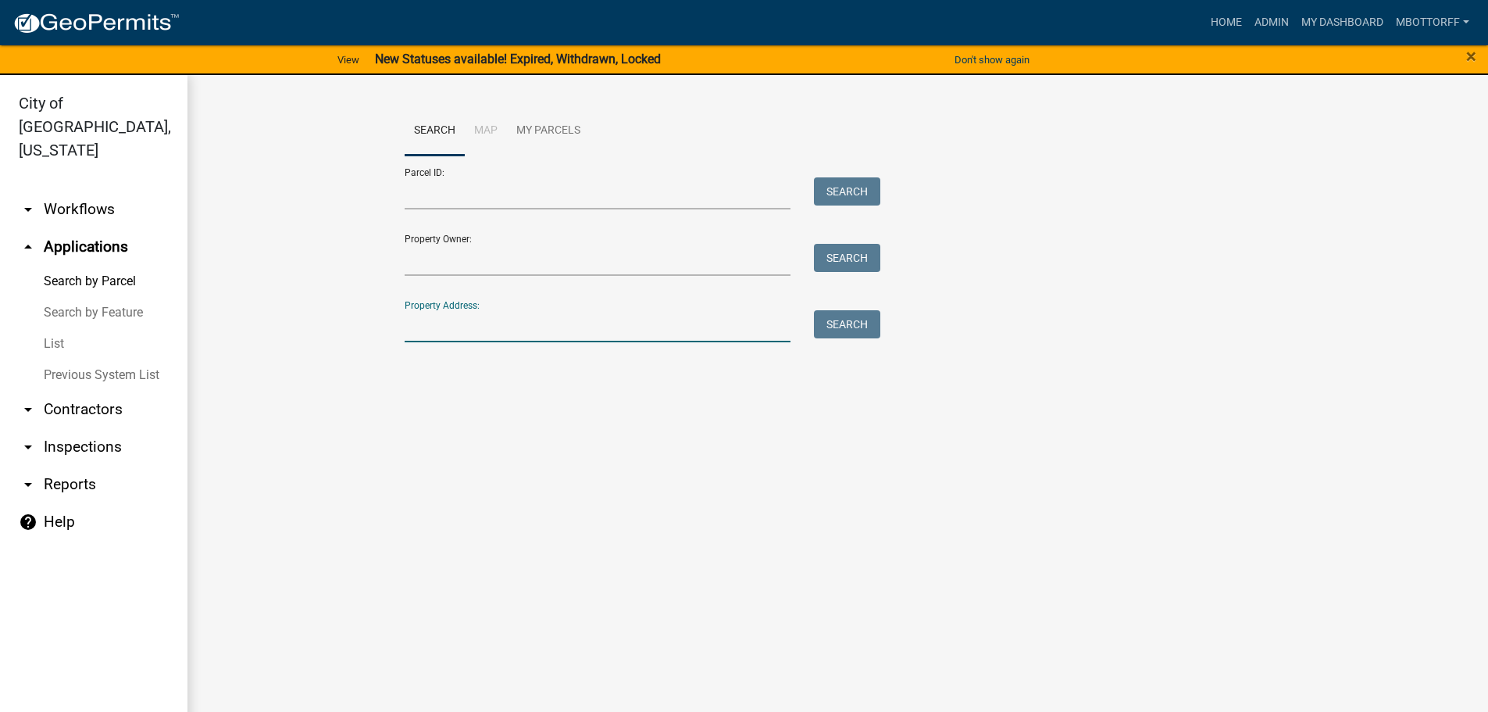
click at [471, 331] on input "Property Address:" at bounding box center [598, 326] width 387 height 32
type input "2925 Sellers Court"
click at [854, 323] on button "Search" at bounding box center [847, 324] width 66 height 28
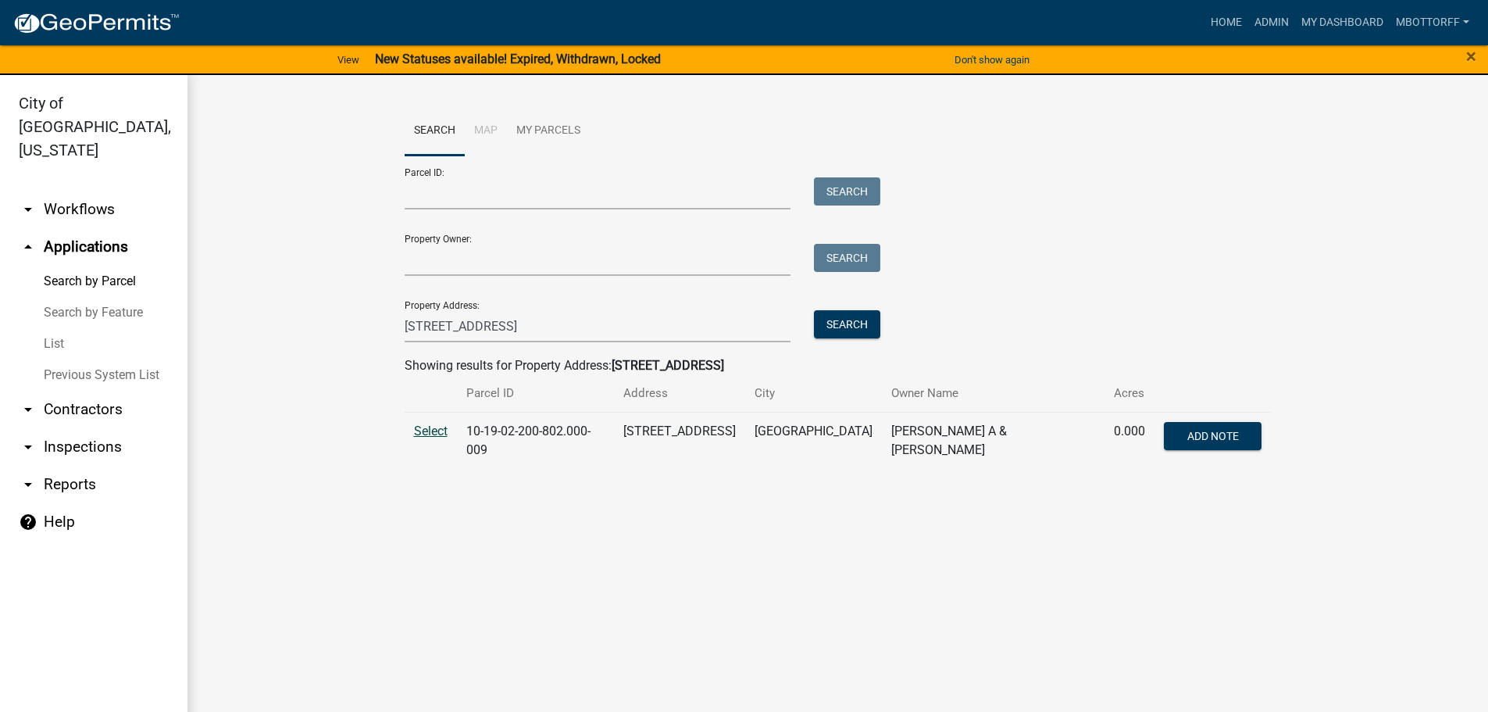
click at [416, 426] on span "Select" at bounding box center [431, 430] width 34 height 15
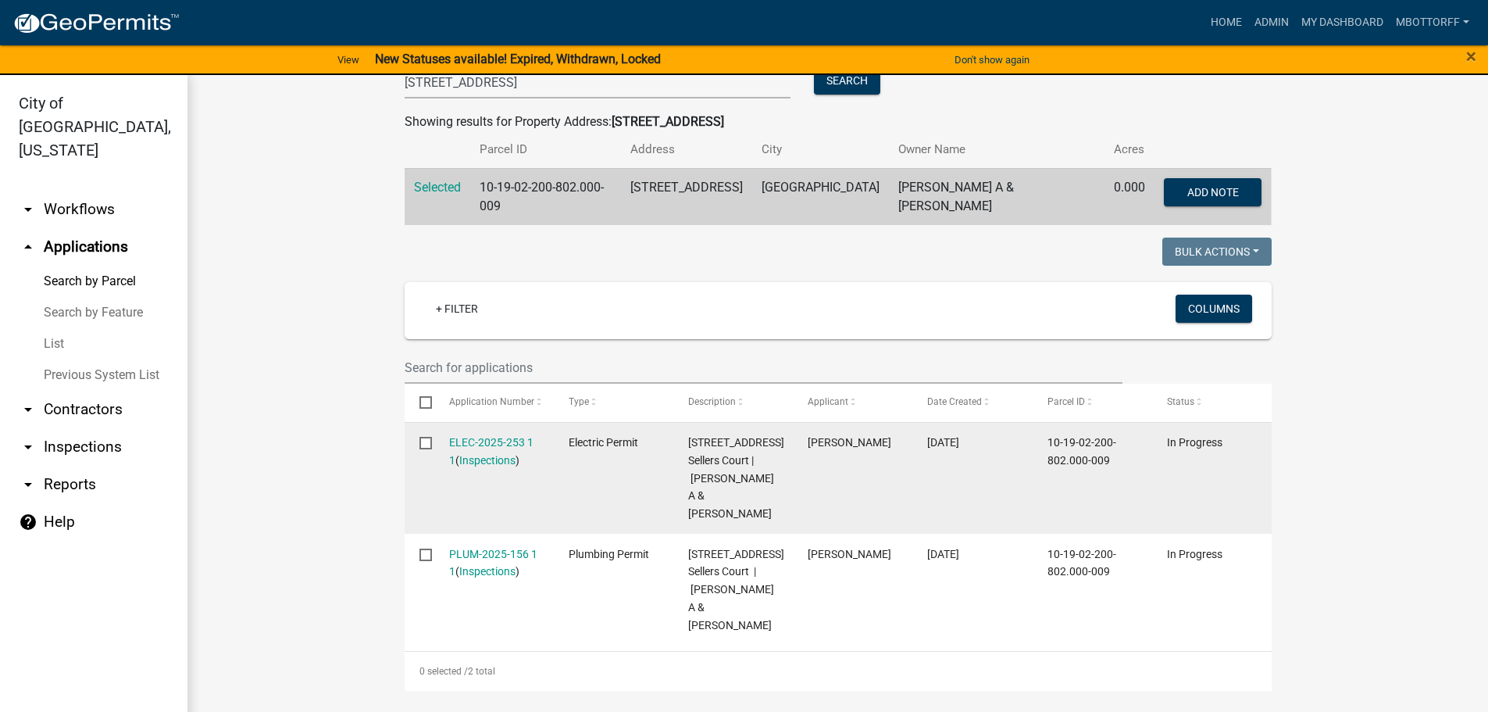
scroll to position [234, 0]
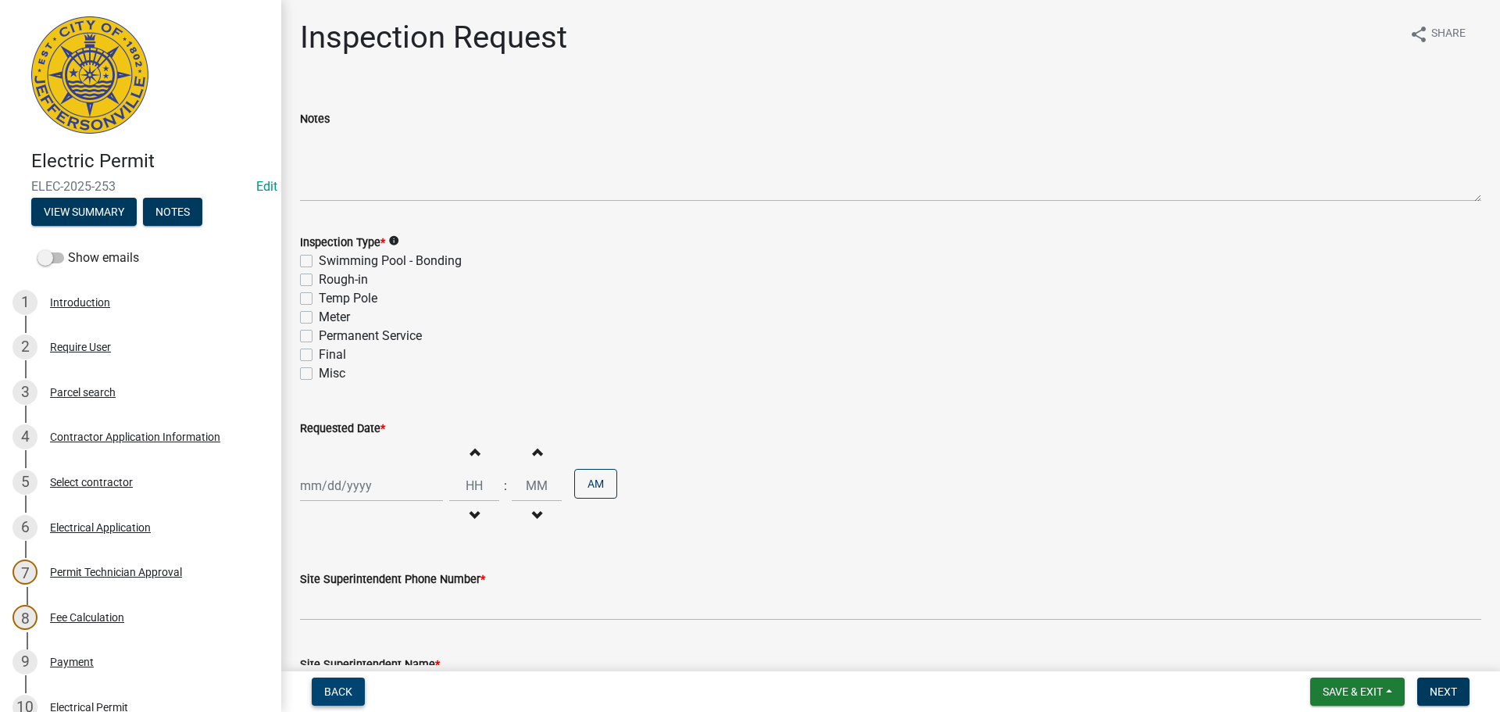
click at [339, 694] on span "Back" at bounding box center [338, 691] width 28 height 12
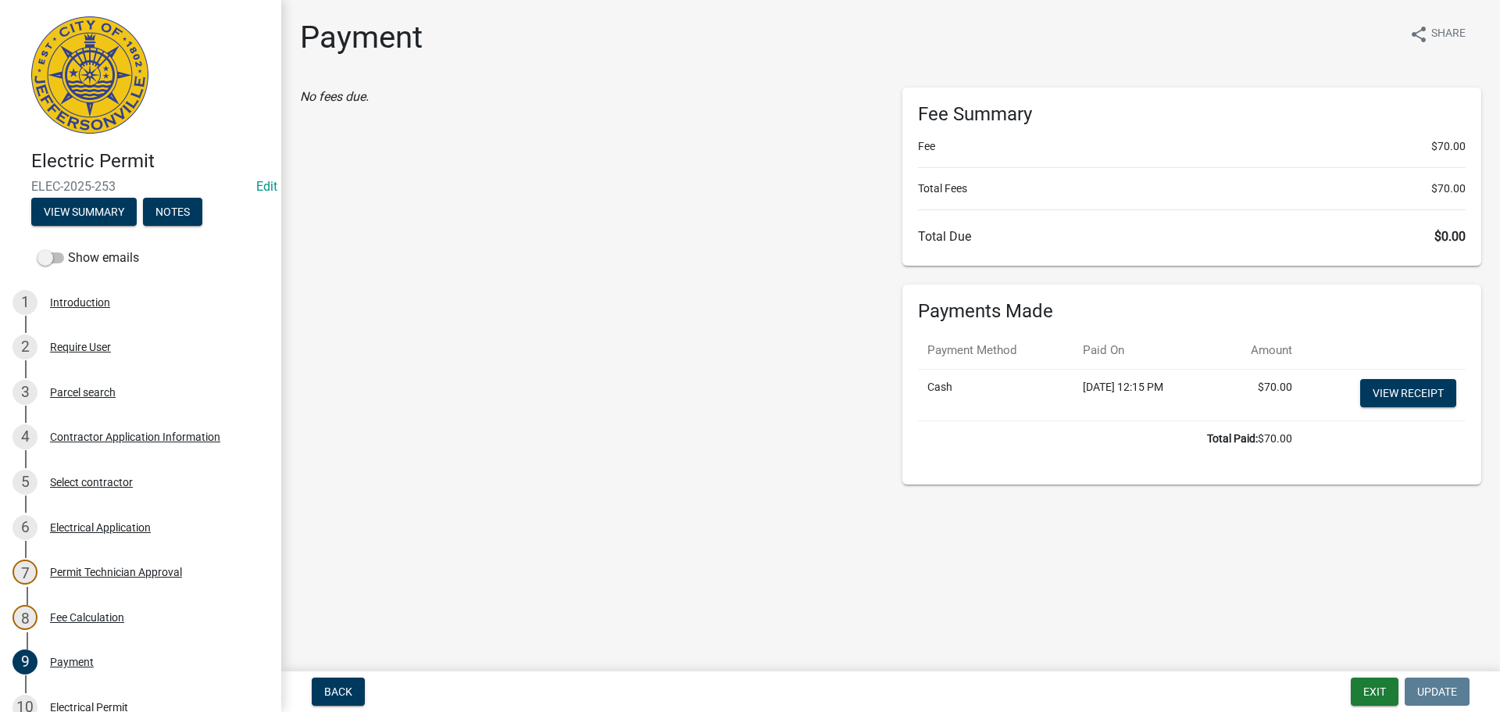
scroll to position [343, 0]
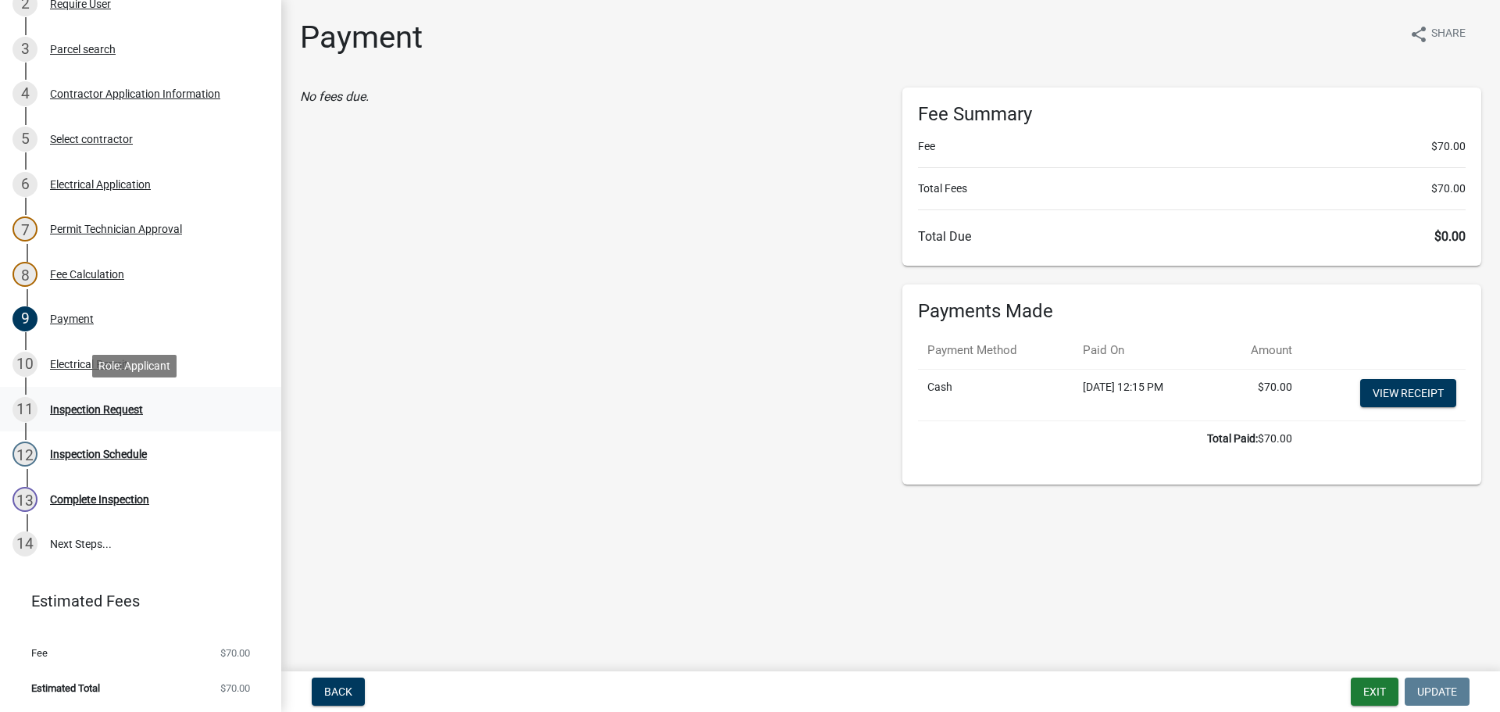
click at [91, 404] on div "Inspection Request" at bounding box center [96, 409] width 93 height 11
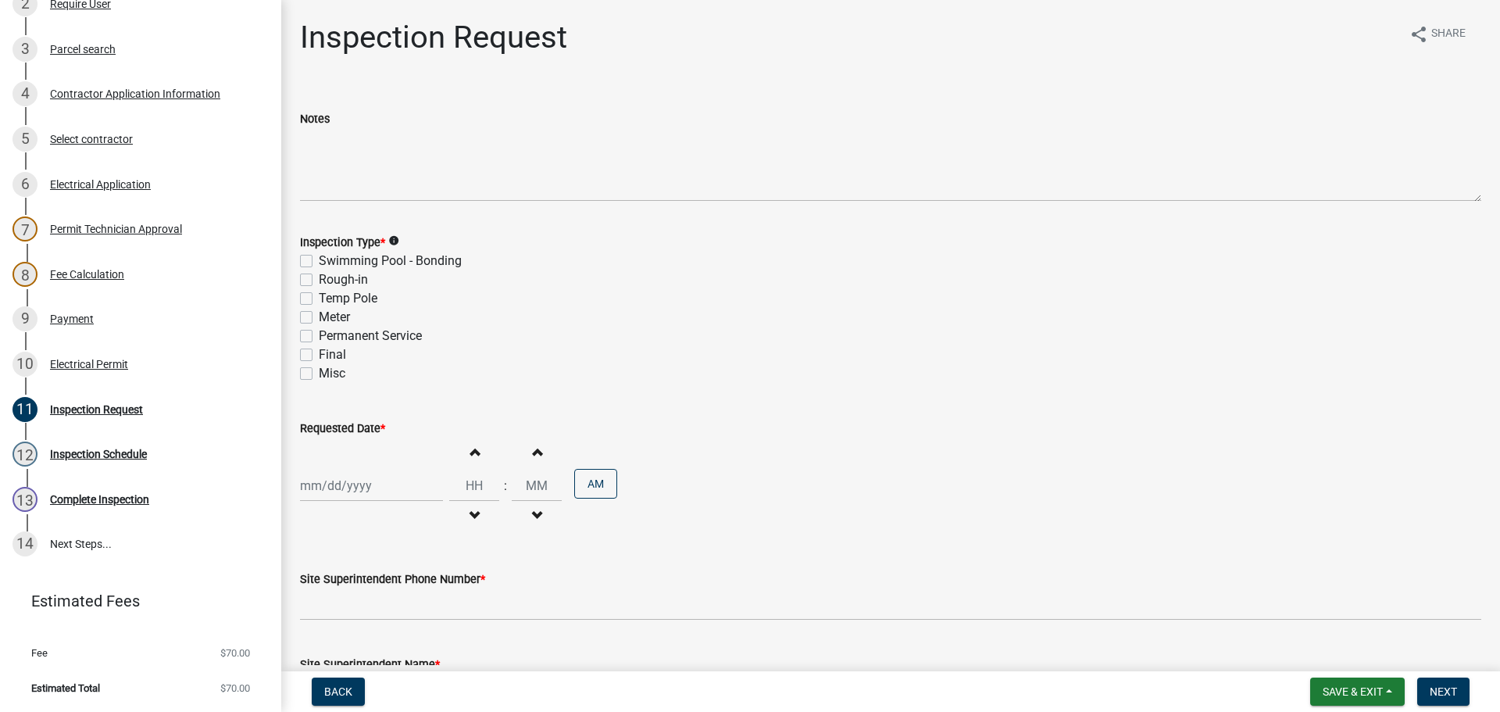
click at [309, 271] on div "Rough-in" at bounding box center [890, 279] width 1181 height 19
click at [319, 284] on label "Rough-in" at bounding box center [343, 279] width 49 height 19
click at [319, 280] on input "Rough-in" at bounding box center [324, 275] width 10 height 10
checkbox input "true"
checkbox input "false"
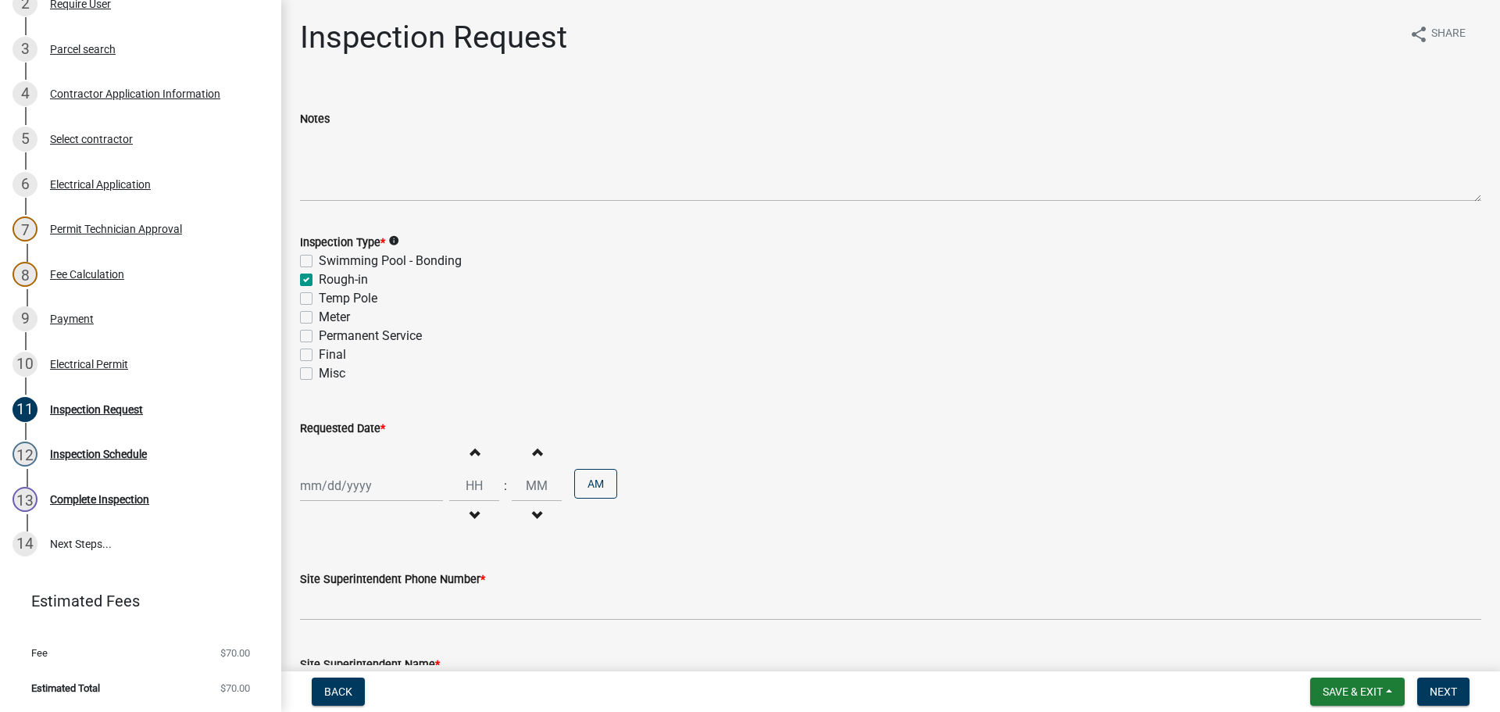
checkbox input "true"
checkbox input "false"
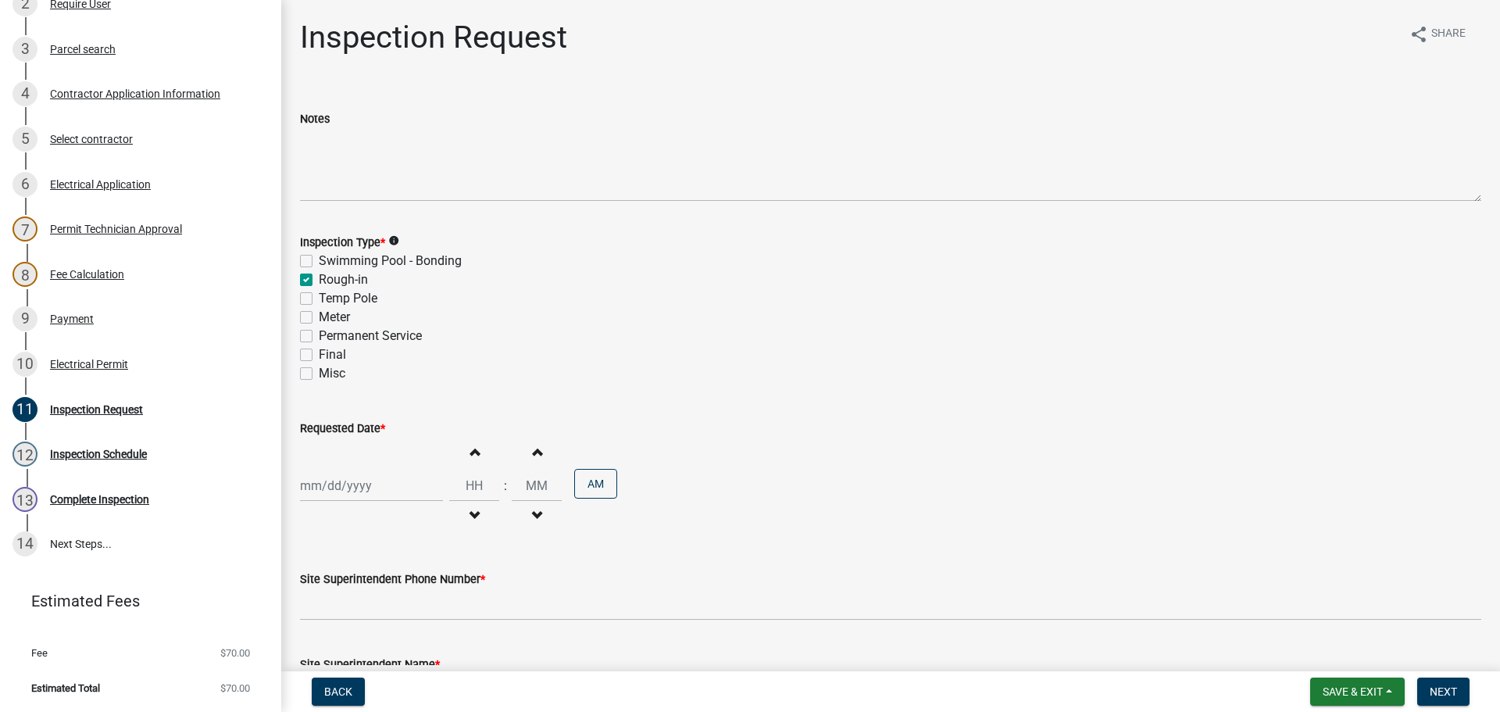
checkbox input "false"
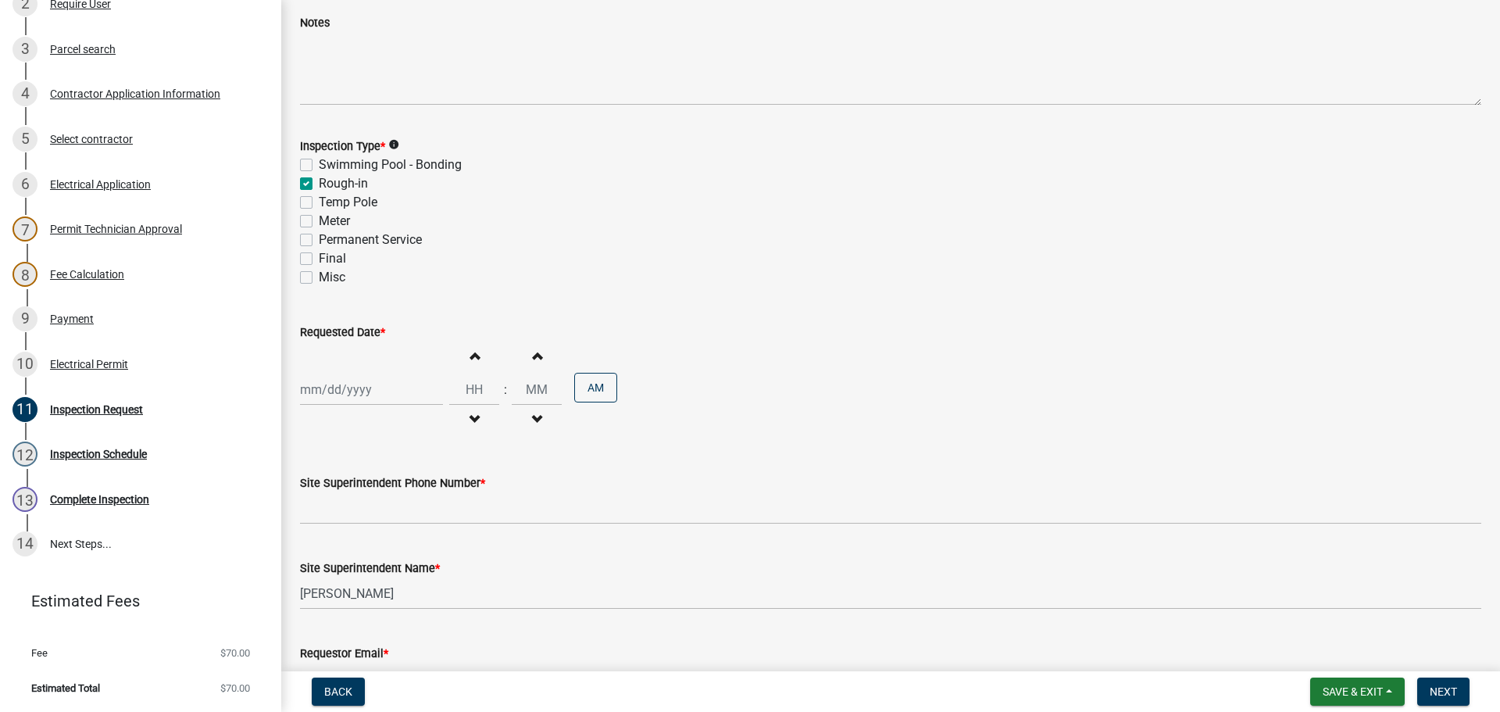
scroll to position [199, 0]
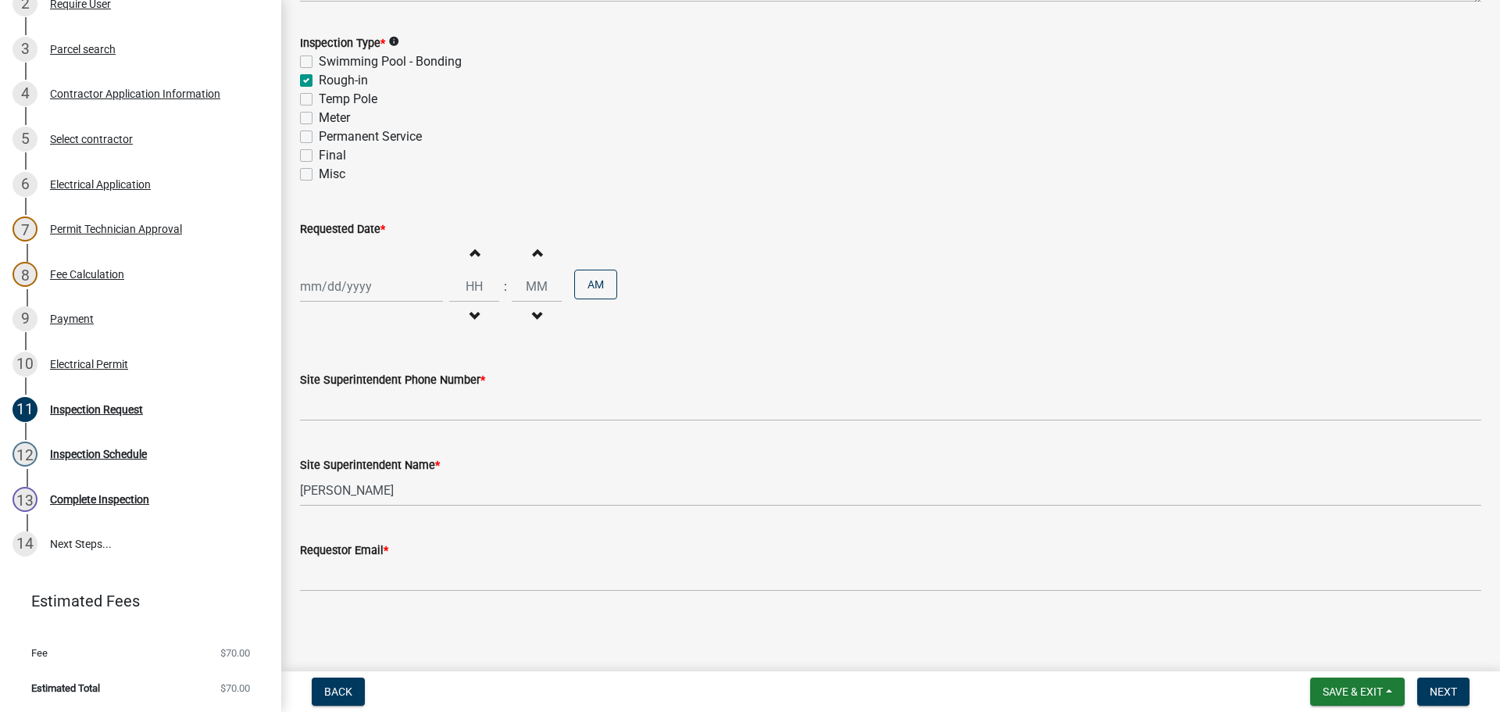
click at [348, 292] on div at bounding box center [371, 286] width 143 height 32
select select "8"
select select "2025"
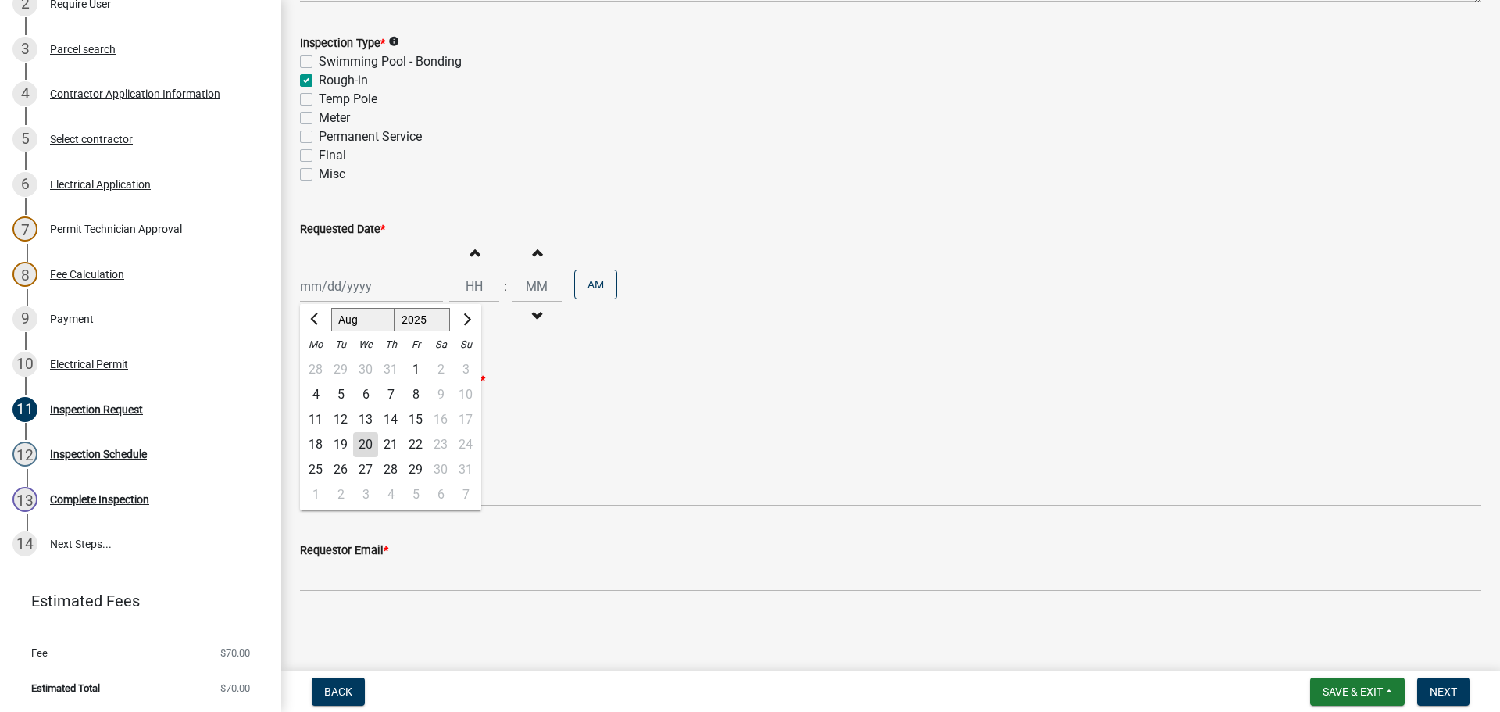
click at [391, 441] on div "21" at bounding box center [390, 444] width 25 height 25
type input "[DATE]"
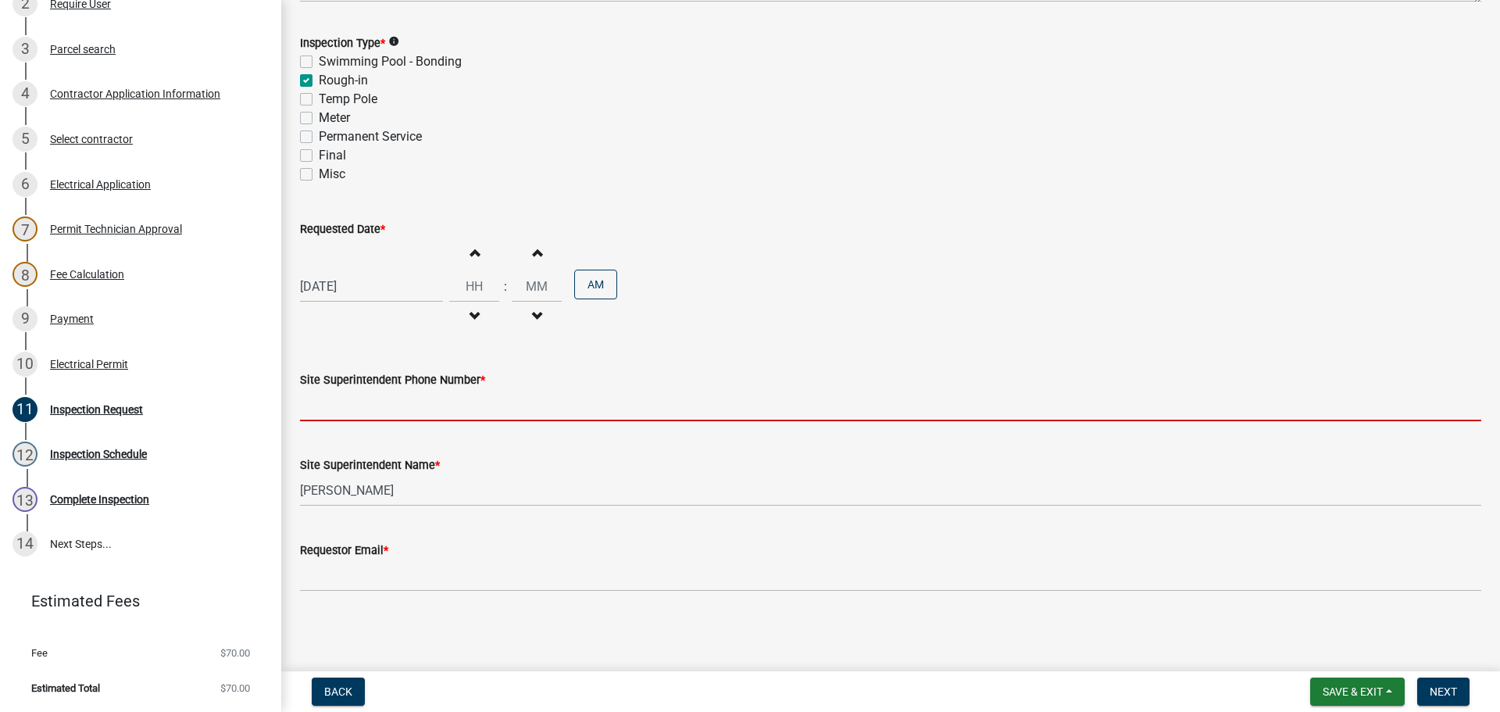
click at [339, 410] on input "Site Superintendent Phone Number *" at bounding box center [890, 405] width 1181 height 32
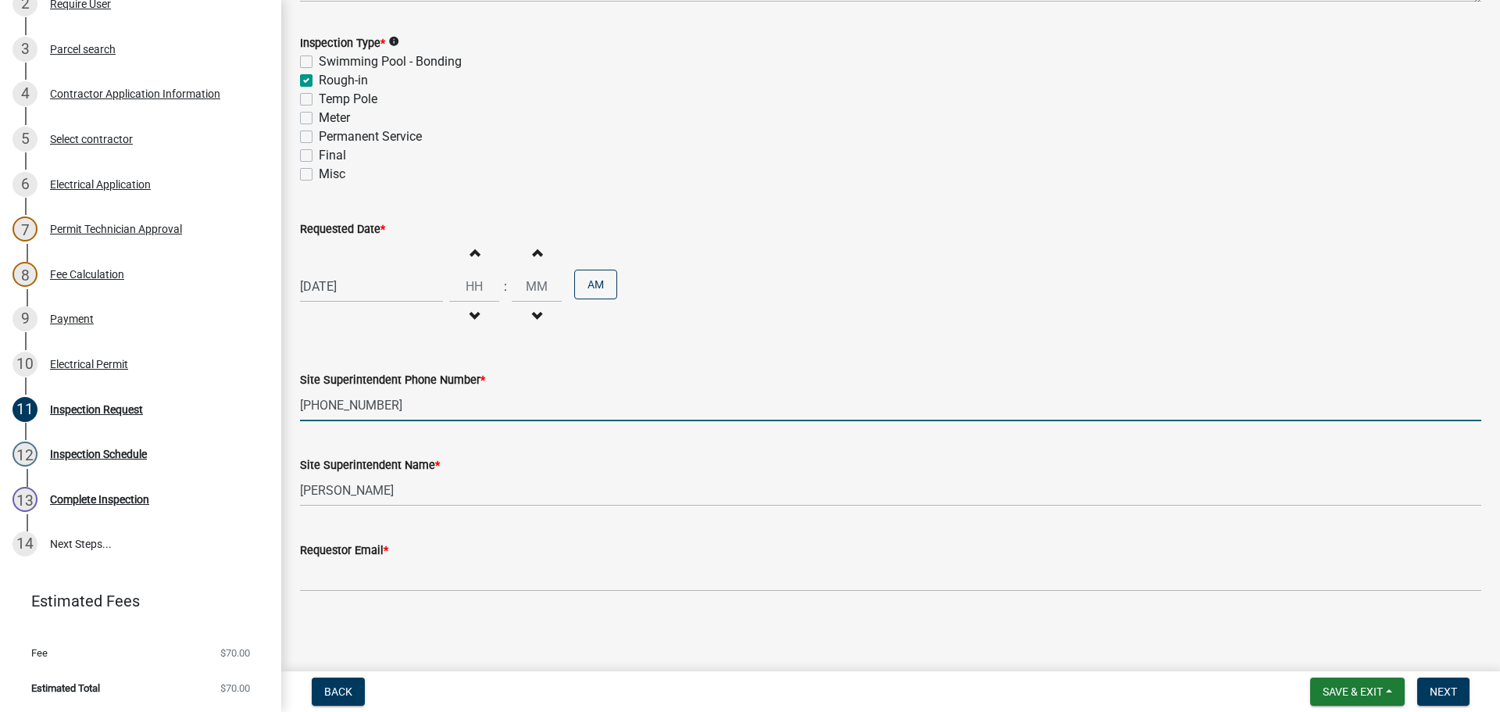
type input "502-802-1712"
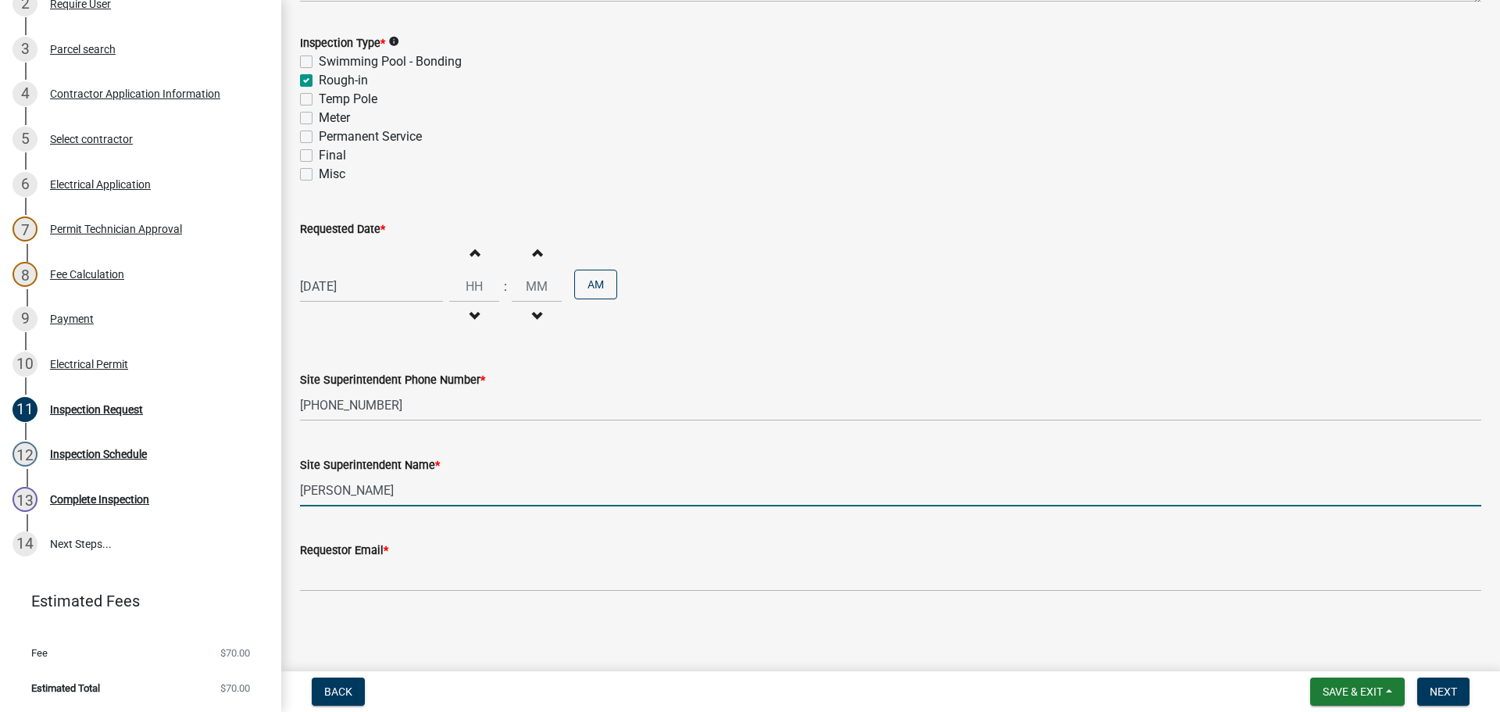
drag, startPoint x: 380, startPoint y: 494, endPoint x: 276, endPoint y: 491, distance: 103.1
click at [276, 491] on div "Electric Permit ELEC-2025-253 Edit View Summary Notes Show emails 1 Introductio…" at bounding box center [750, 356] width 1500 height 712
type input "RICK"
click at [348, 282] on div "[DATE]" at bounding box center [371, 286] width 143 height 32
select select "8"
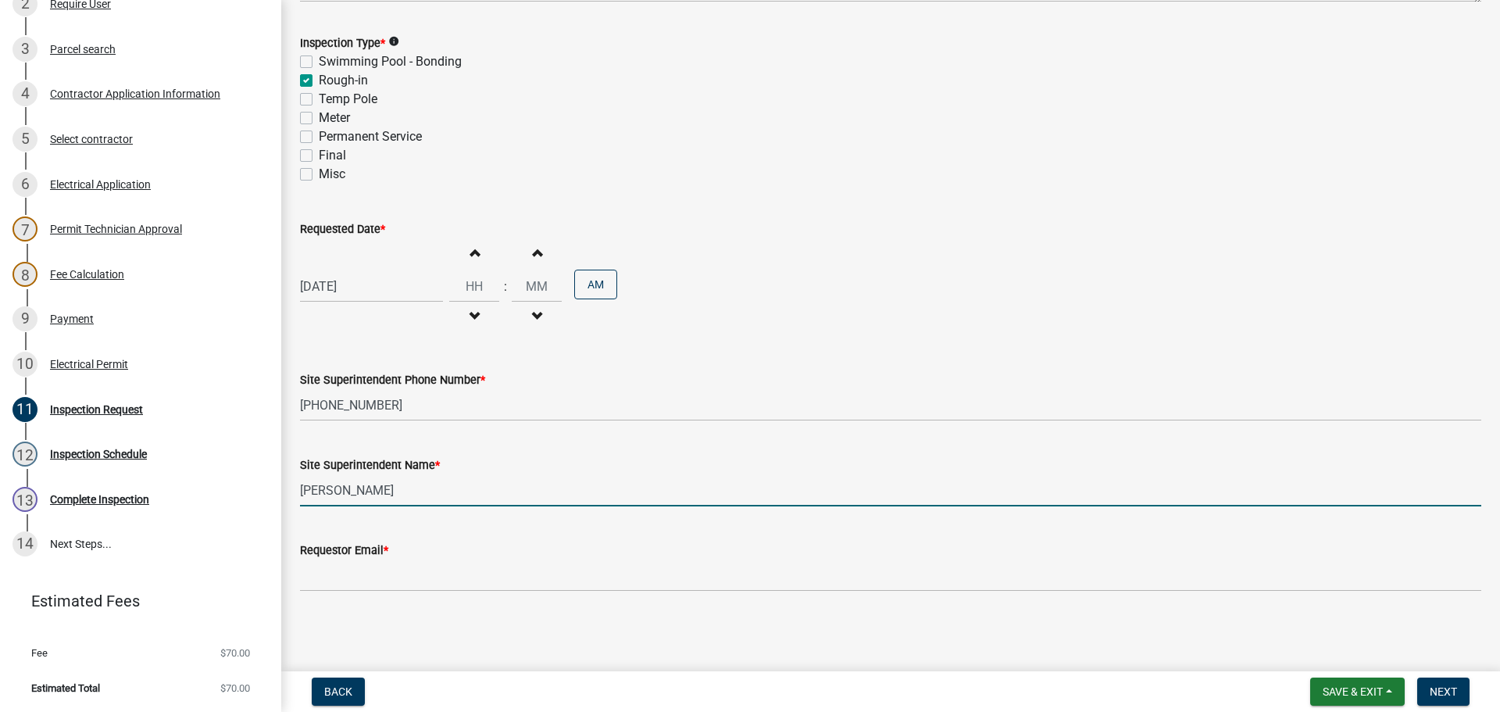
select select "2025"
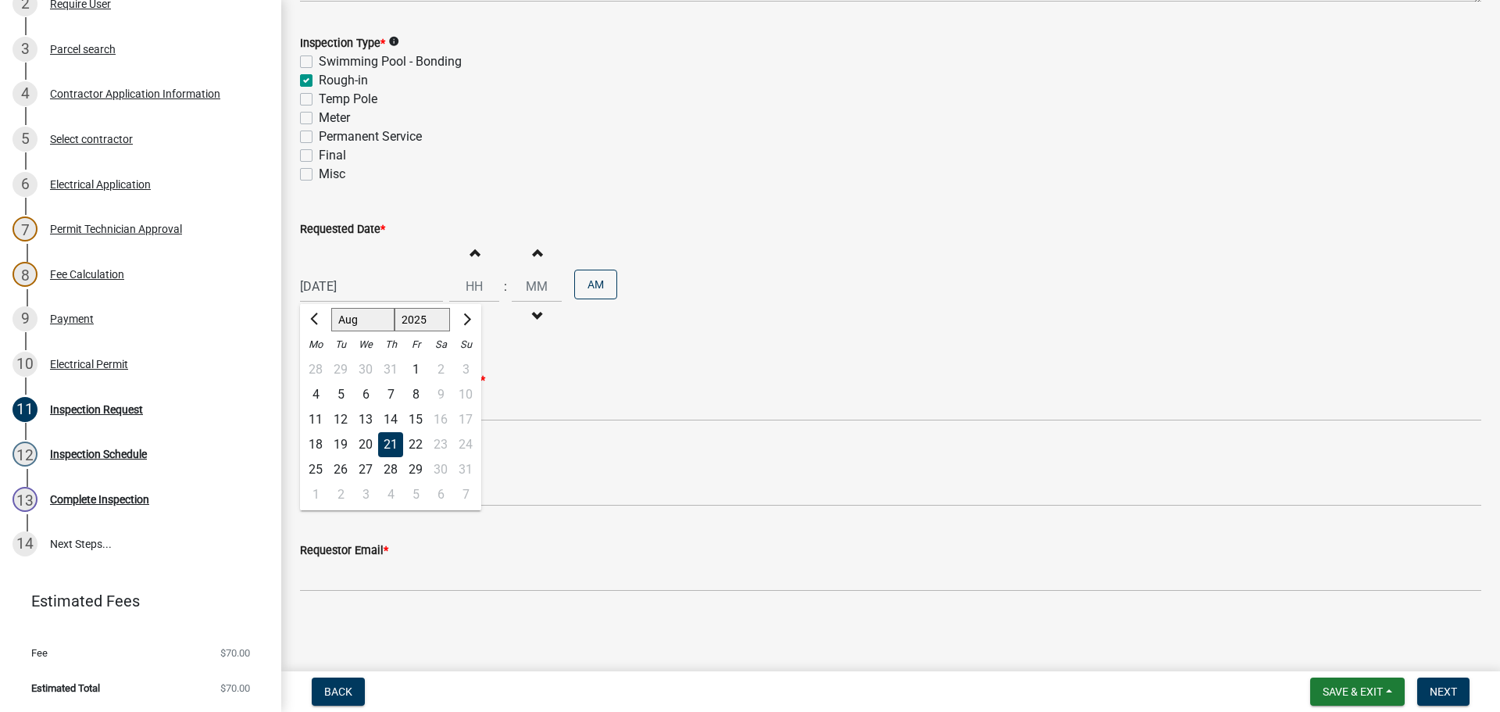
click at [413, 438] on div "22" at bounding box center [415, 444] width 25 height 25
type input "[DATE]"
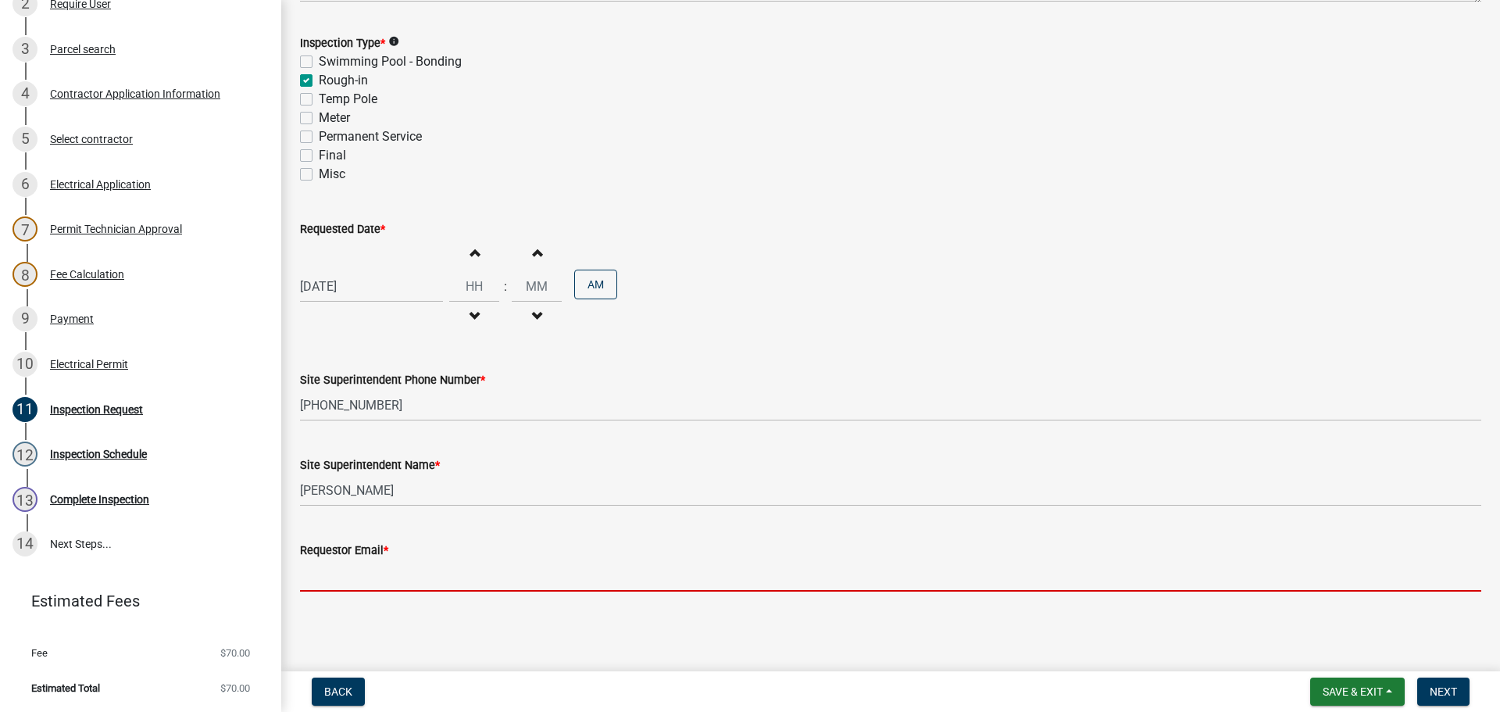
click at [340, 572] on input "Requestor Email *" at bounding box center [890, 575] width 1181 height 32
type input "mbottorff@cityofjeff.net"
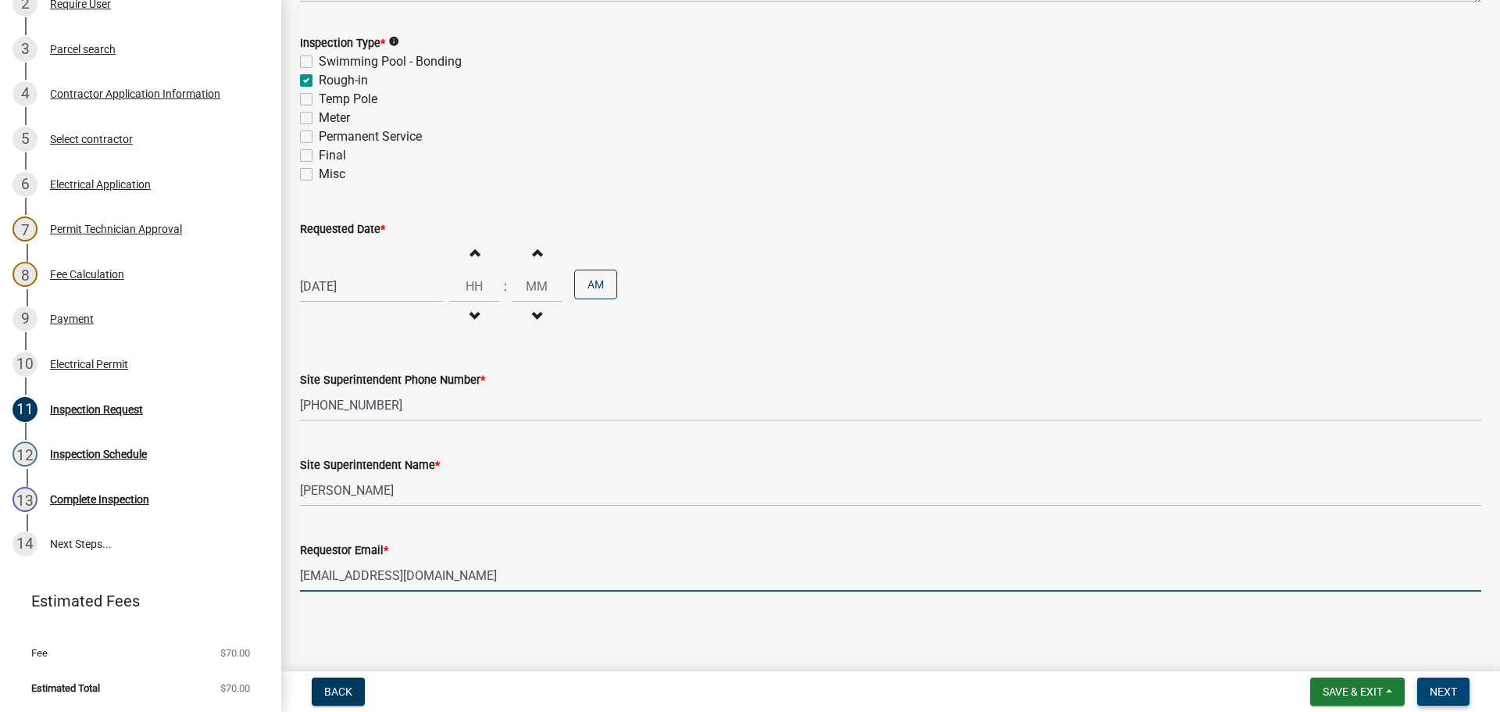
click at [1452, 680] on button "Next" at bounding box center [1443, 691] width 52 height 28
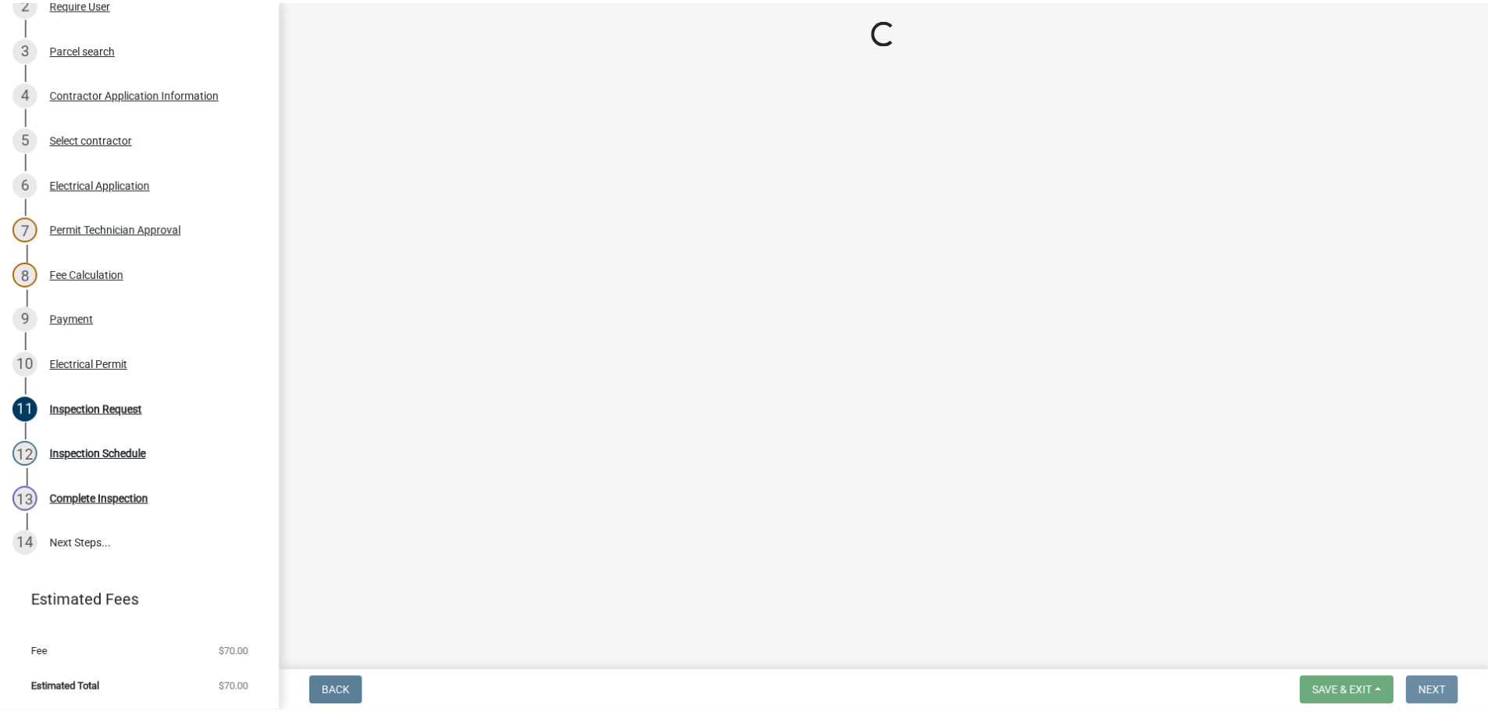
scroll to position [0, 0]
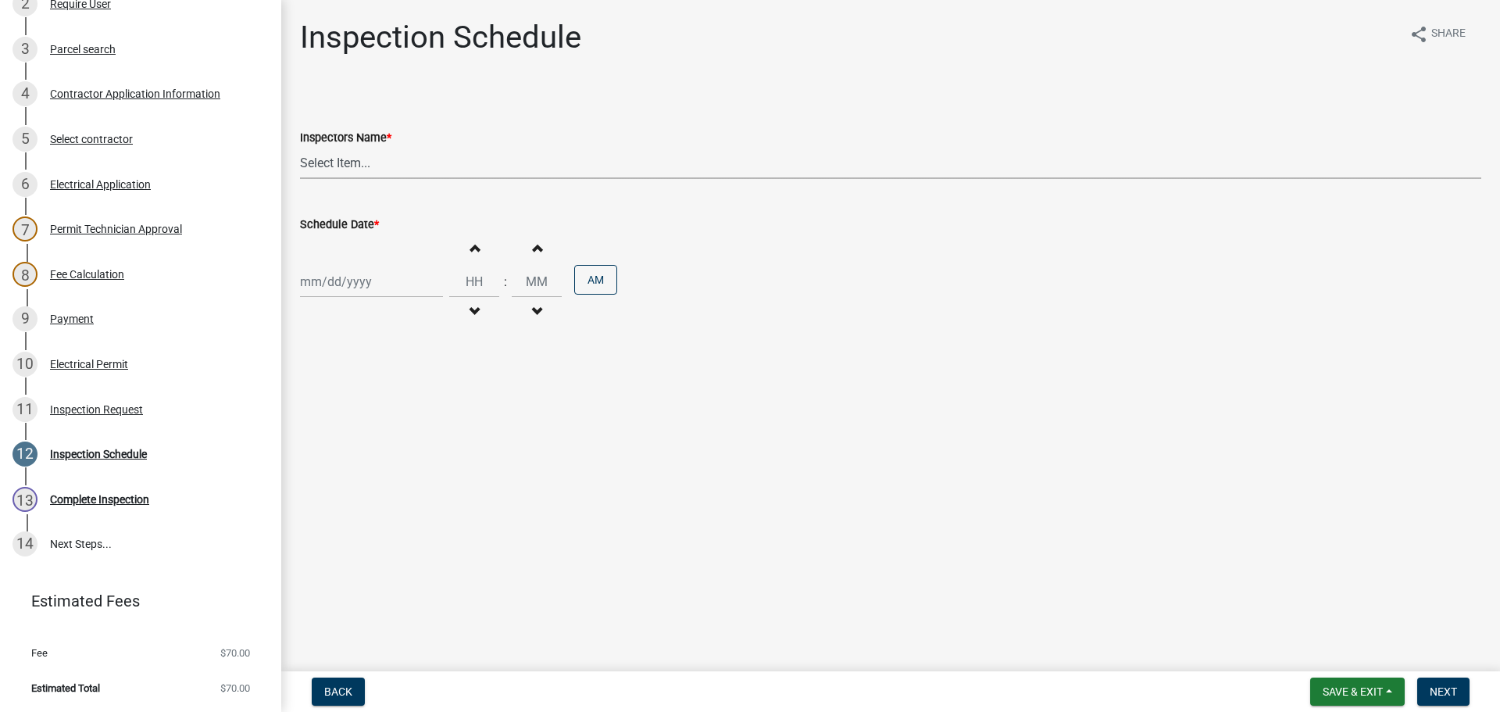
click at [332, 160] on select "Select Item... jramsey (Jeremy Ramsey) MaryFrey (Mary Frey) mkruer (Mike Kruer)…" at bounding box center [890, 163] width 1181 height 32
select select "36a8b8f0-2ef8-43e9-ae06-718f51af8d36"
click at [300, 147] on select "Select Item... jramsey (Jeremy Ramsey) MaryFrey (Mary Frey) mkruer (Mike Kruer)…" at bounding box center [890, 163] width 1181 height 32
select select "8"
select select "2025"
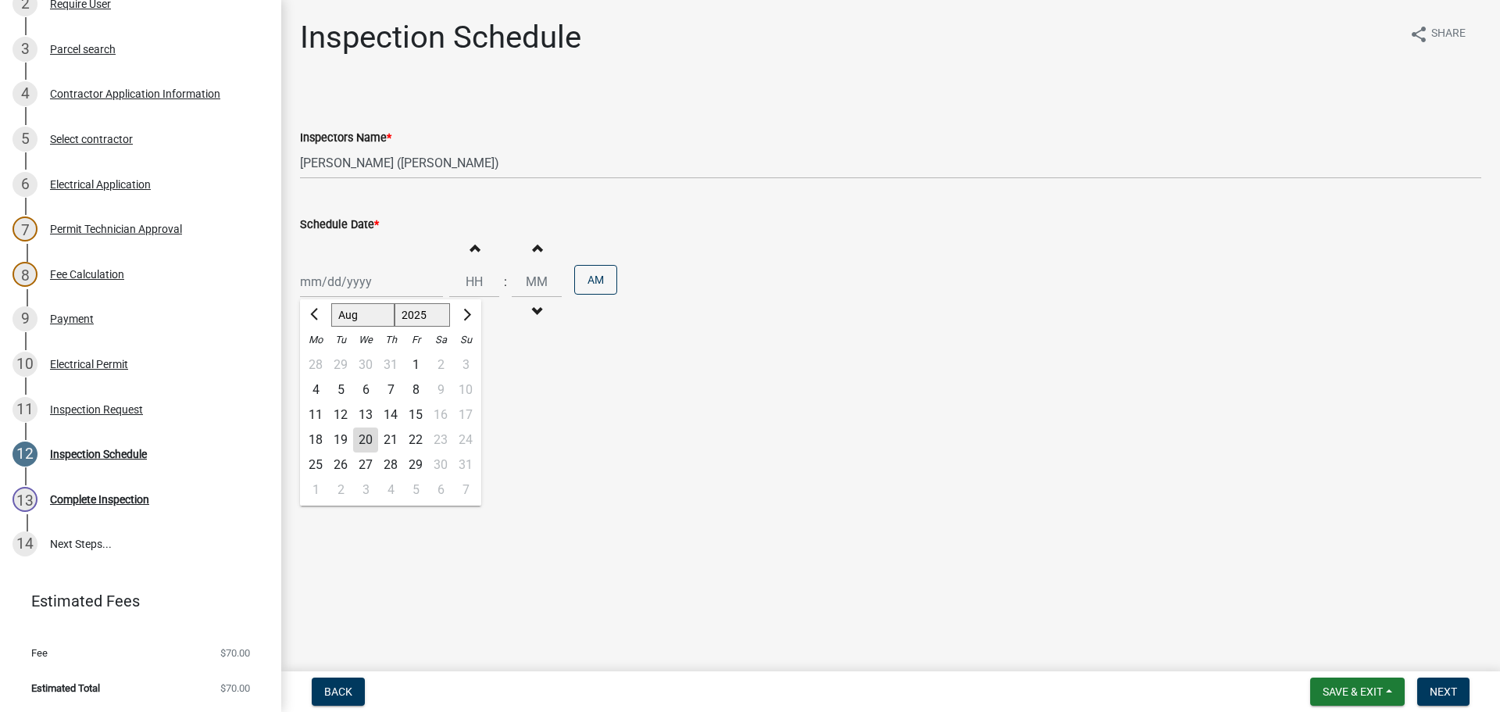
click at [323, 282] on div "Jan Feb Mar Apr May Jun Jul Aug Sep Oct Nov Dec 1525 1526 1527 1528 1529 1530 1…" at bounding box center [371, 282] width 143 height 32
click at [412, 439] on div "22" at bounding box center [415, 439] width 25 height 25
type input "[DATE]"
drag, startPoint x: 1430, startPoint y: 683, endPoint x: 1405, endPoint y: 659, distance: 34.8
click at [1431, 683] on button "Next" at bounding box center [1443, 691] width 52 height 28
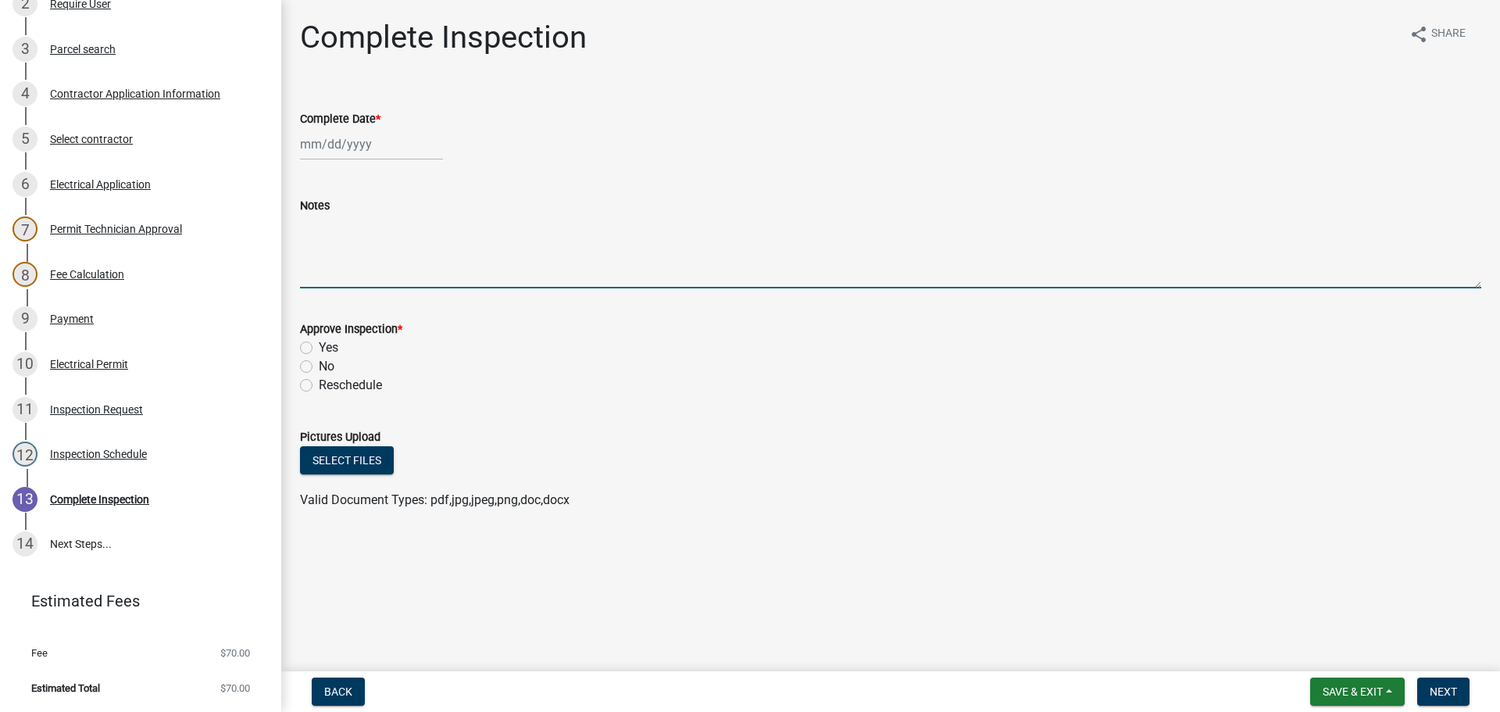
click at [395, 251] on textarea "Notes" at bounding box center [890, 251] width 1181 height 73
type textarea "F"
type textarea "CALL RICK 502-802-1712. STEVE THE ELECTRICAIN IS DEAF."
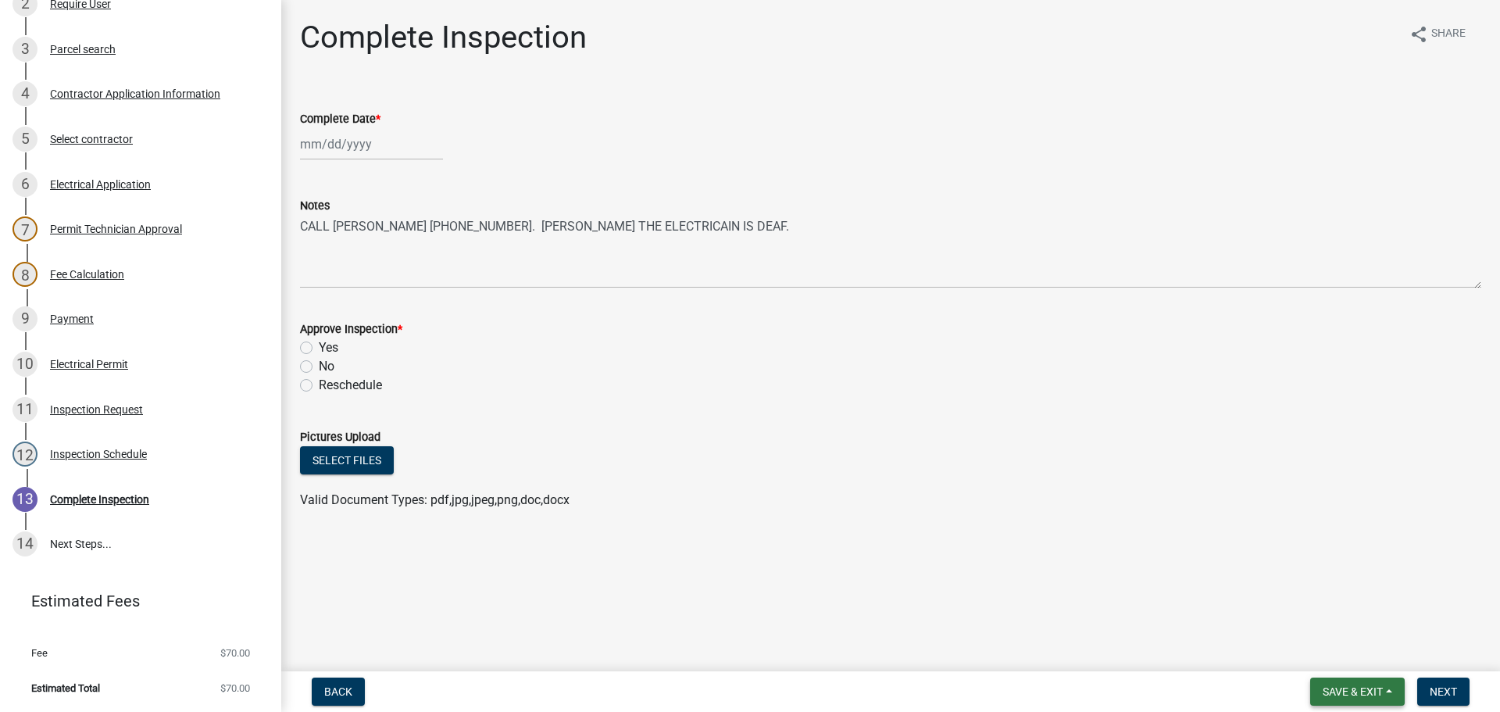
click at [1367, 682] on button "Save & Exit" at bounding box center [1357, 691] width 95 height 28
click at [1339, 649] on button "Save & Exit" at bounding box center [1341, 650] width 125 height 37
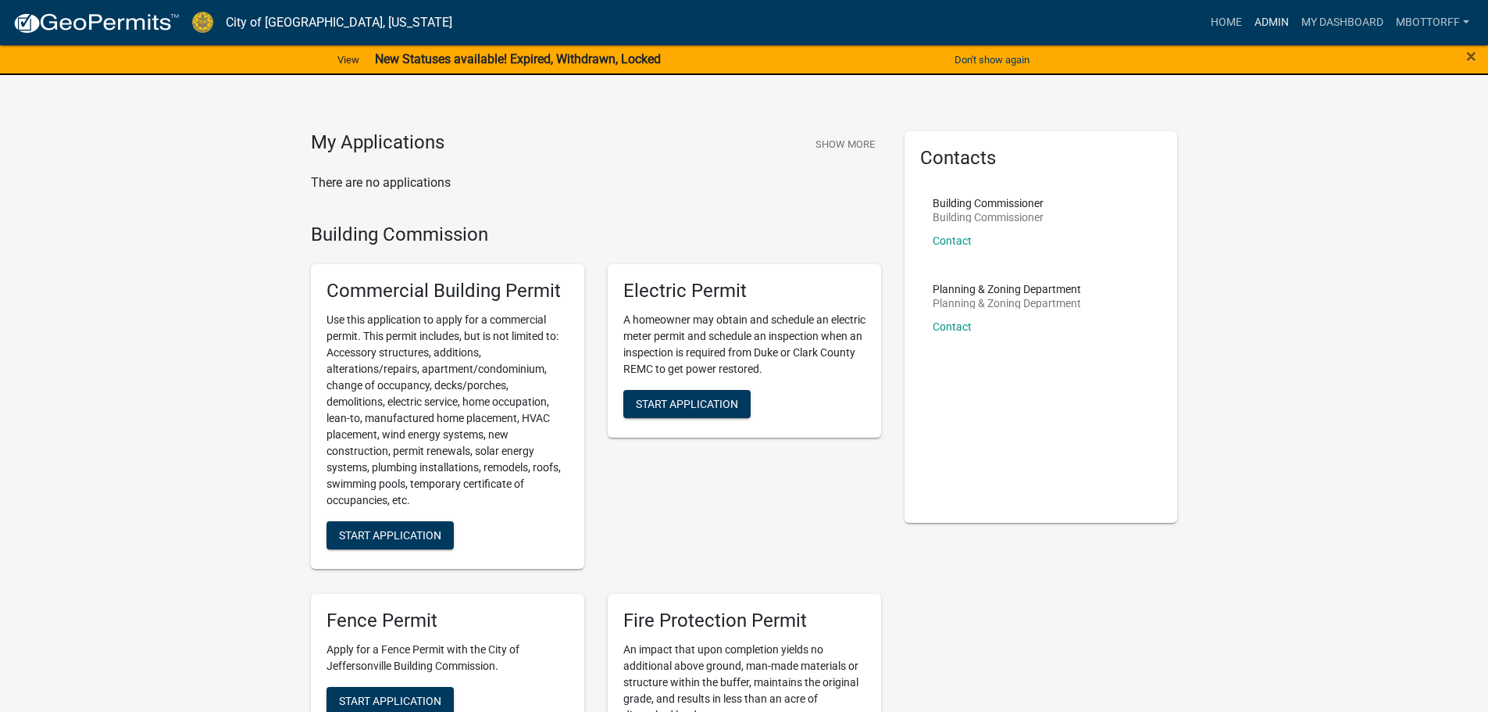
click at [1259, 19] on link "Admin" at bounding box center [1271, 23] width 47 height 30
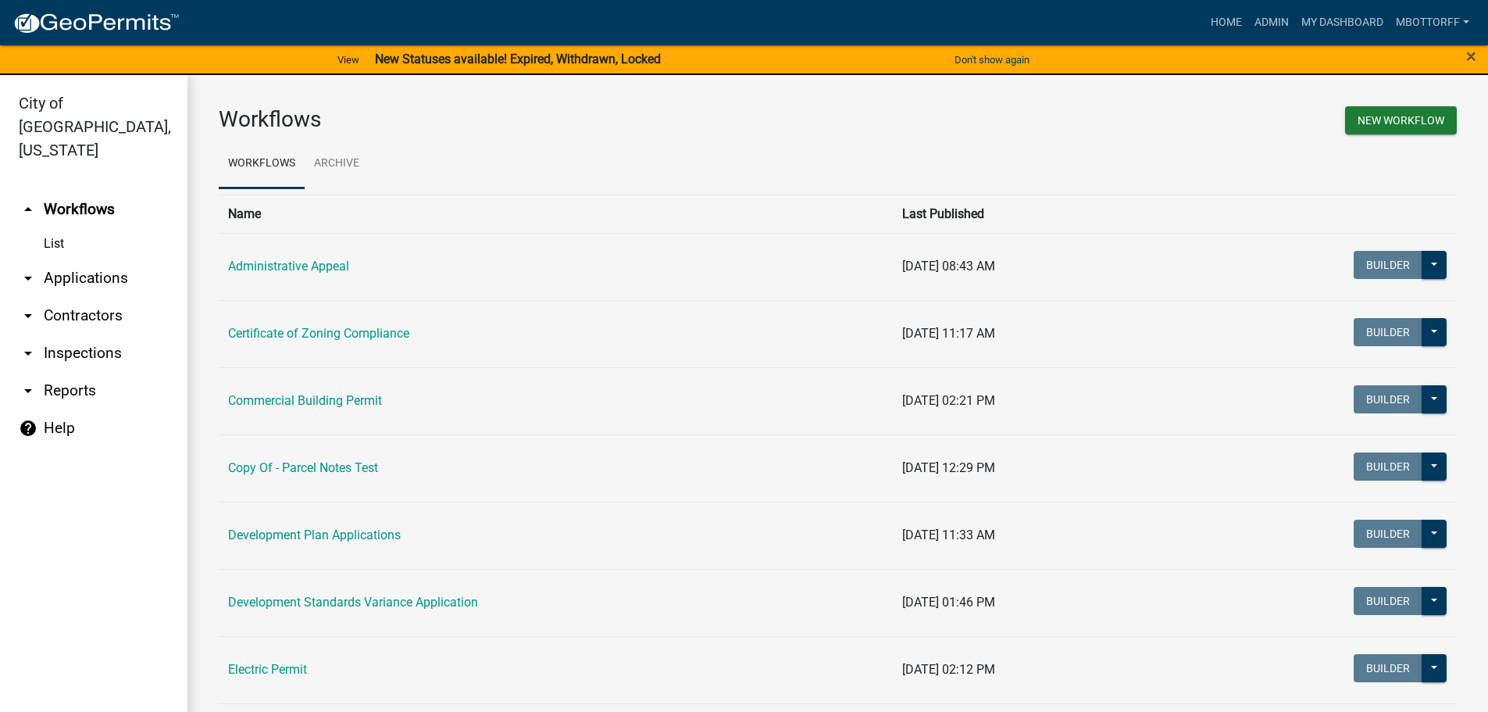
click at [77, 259] on link "arrow_drop_down Applications" at bounding box center [93, 277] width 187 height 37
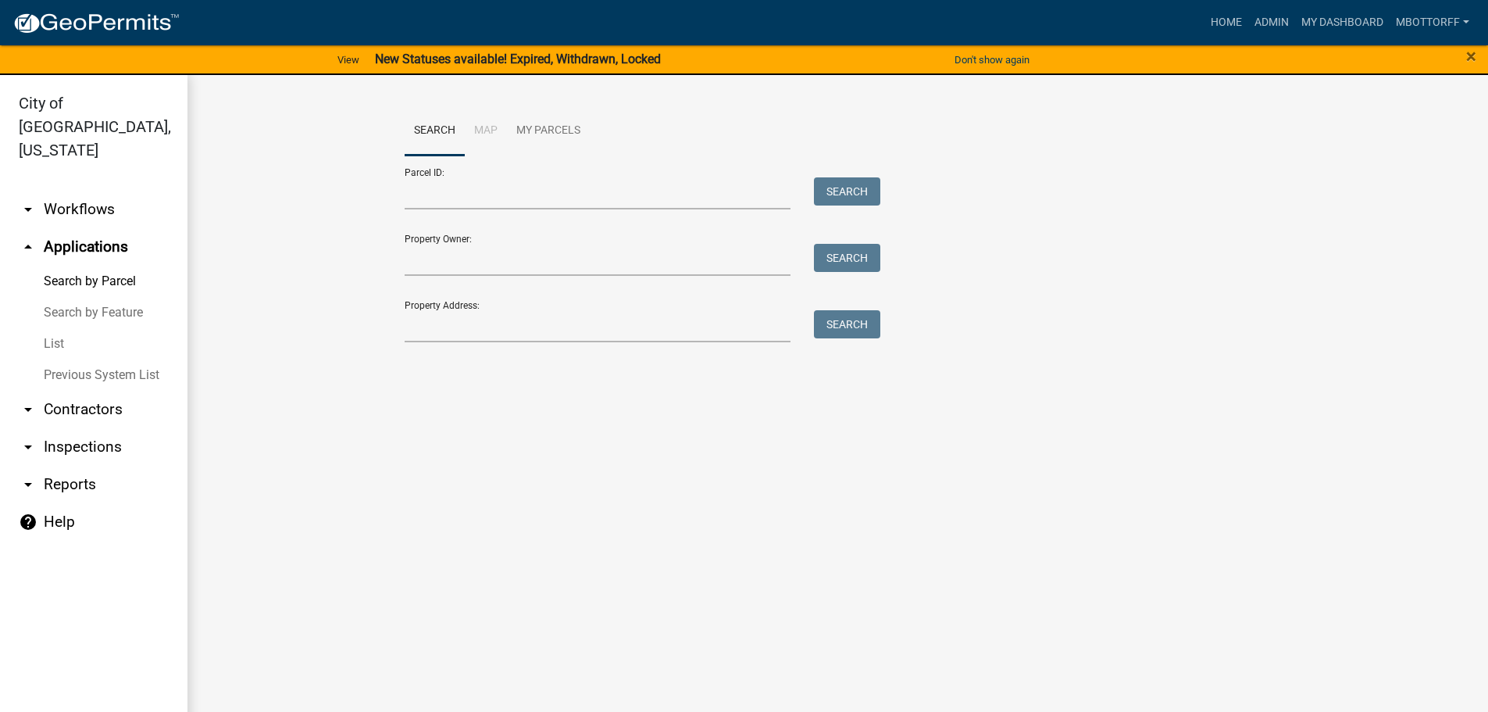
drag, startPoint x: 57, startPoint y: 423, endPoint x: 98, endPoint y: 417, distance: 41.0
click at [58, 428] on link "arrow_drop_down Inspections" at bounding box center [93, 446] width 187 height 37
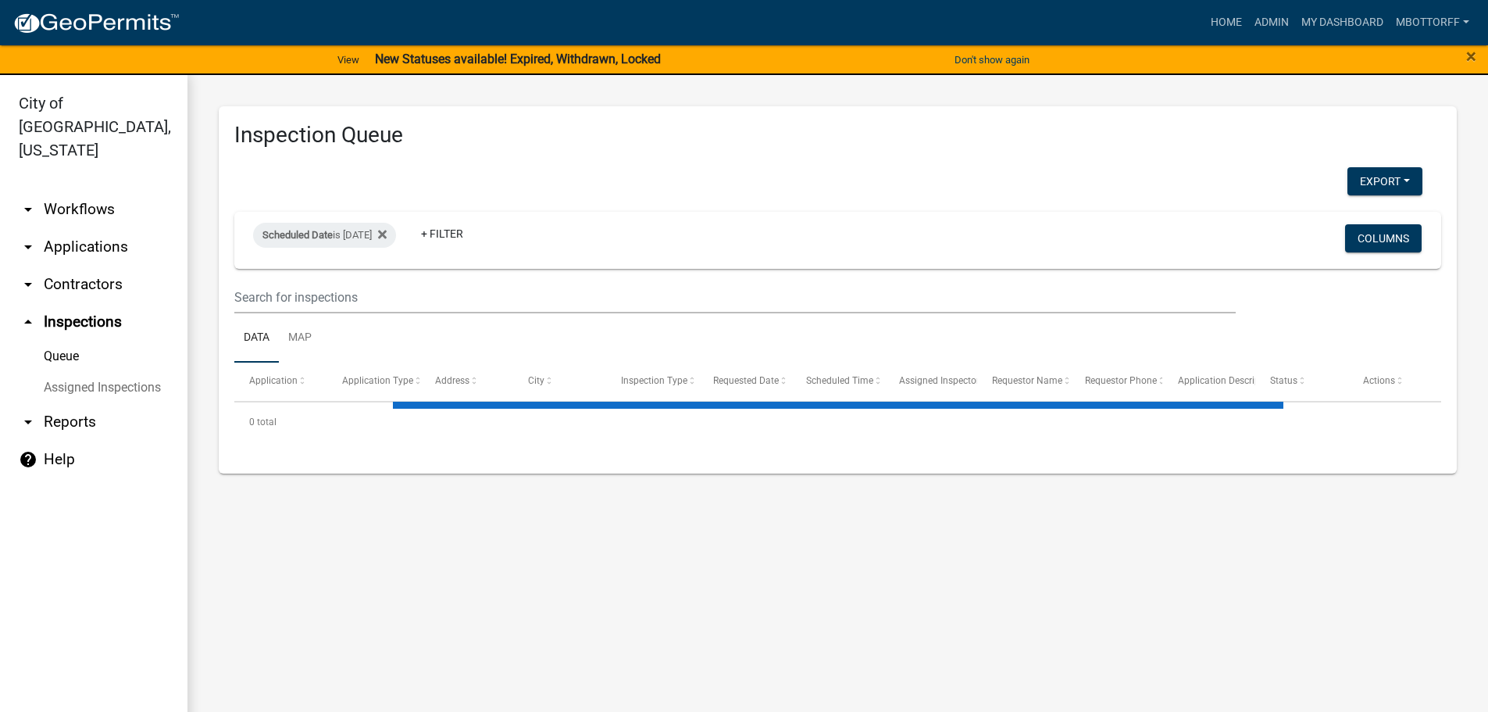
select select "3: 100"
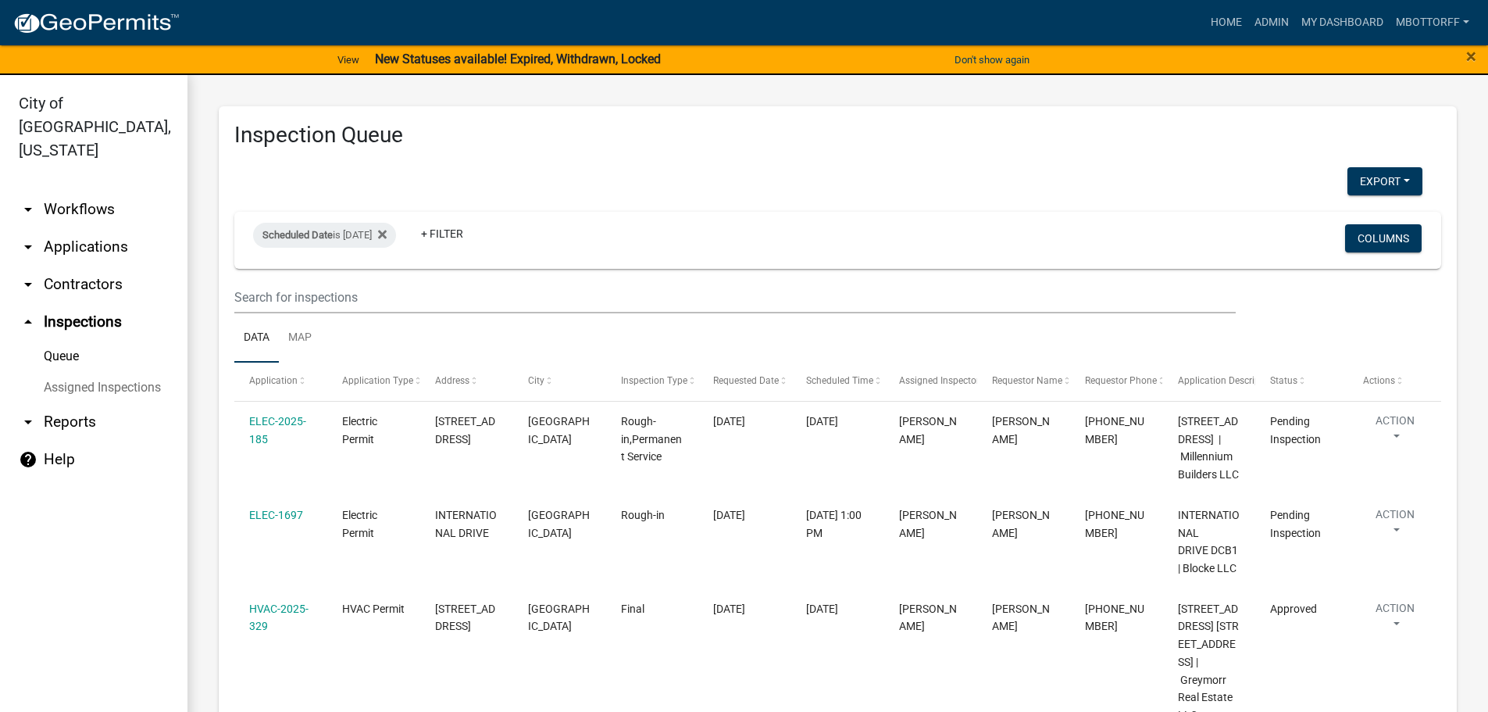
click at [91, 372] on link "Assigned Inspections" at bounding box center [93, 387] width 187 height 31
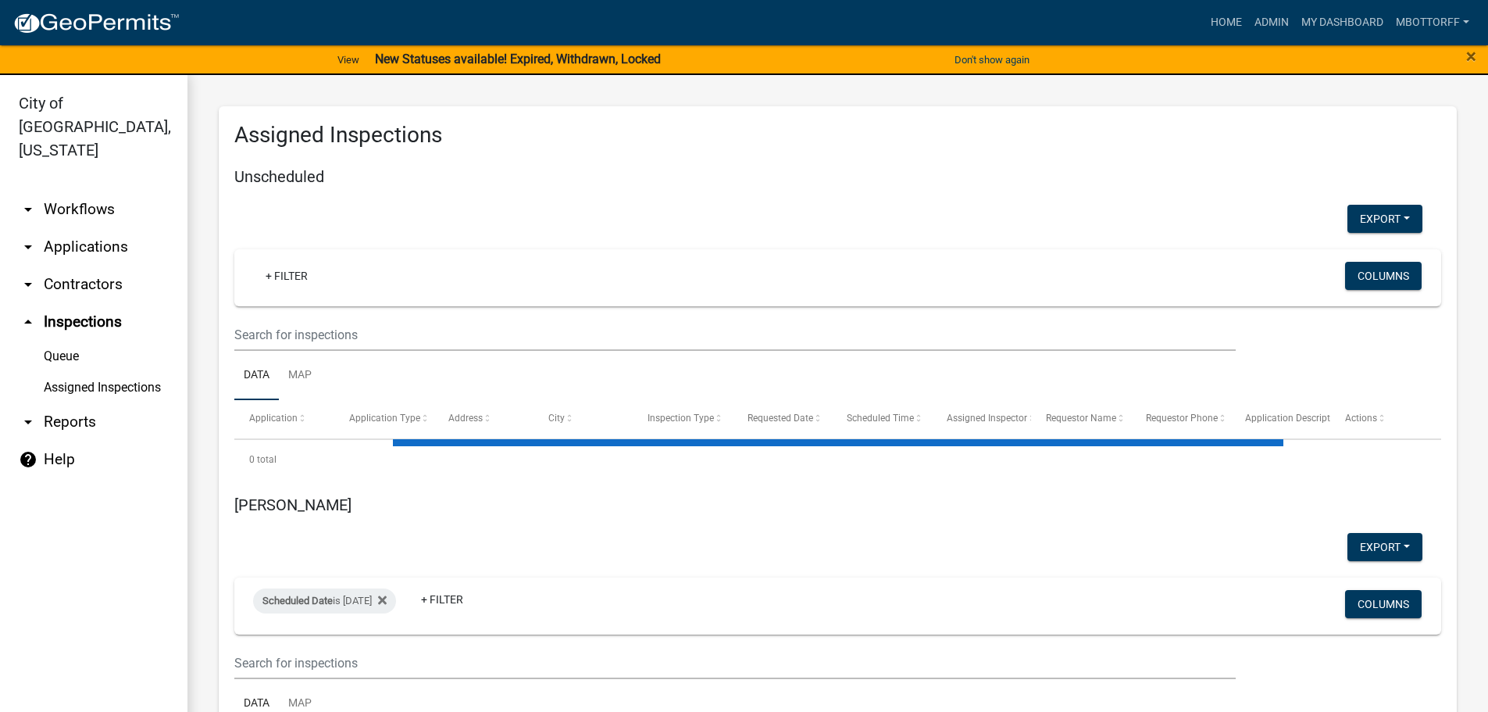
select select "3: 100"
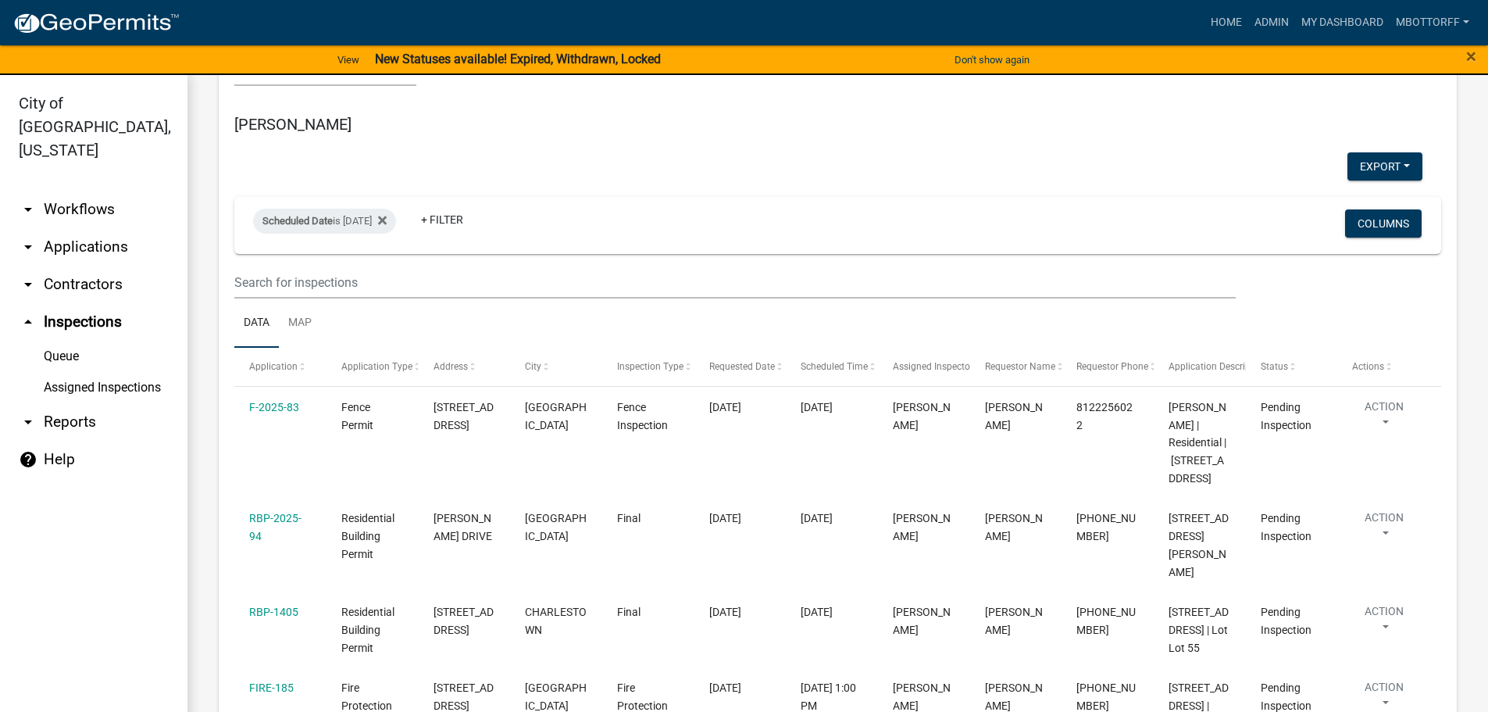
scroll to position [1718, 0]
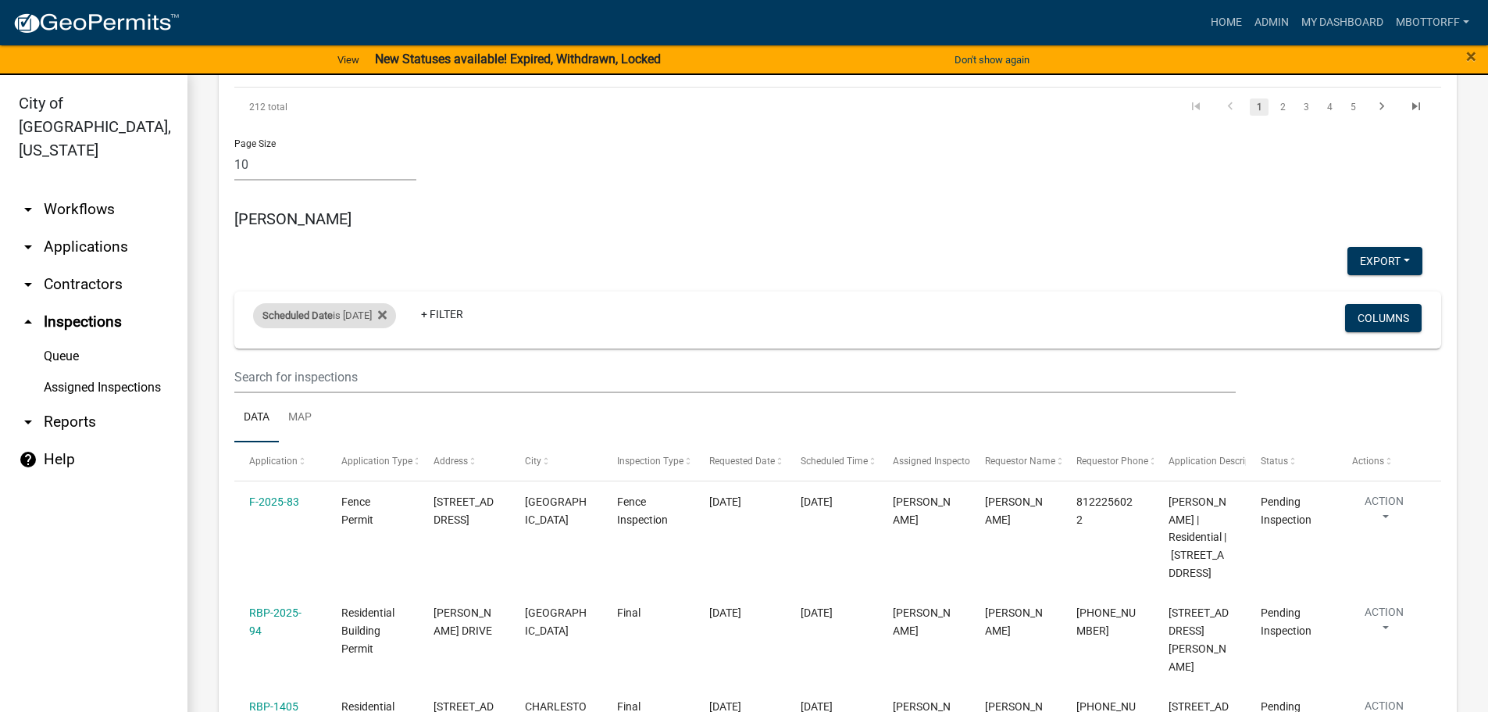
click at [389, 303] on div "Scheduled Date is [DATE]" at bounding box center [324, 315] width 143 height 25
click at [384, 267] on input "2025-08-21" at bounding box center [338, 267] width 109 height 32
type input "2025-08-20"
select select "1: 25"
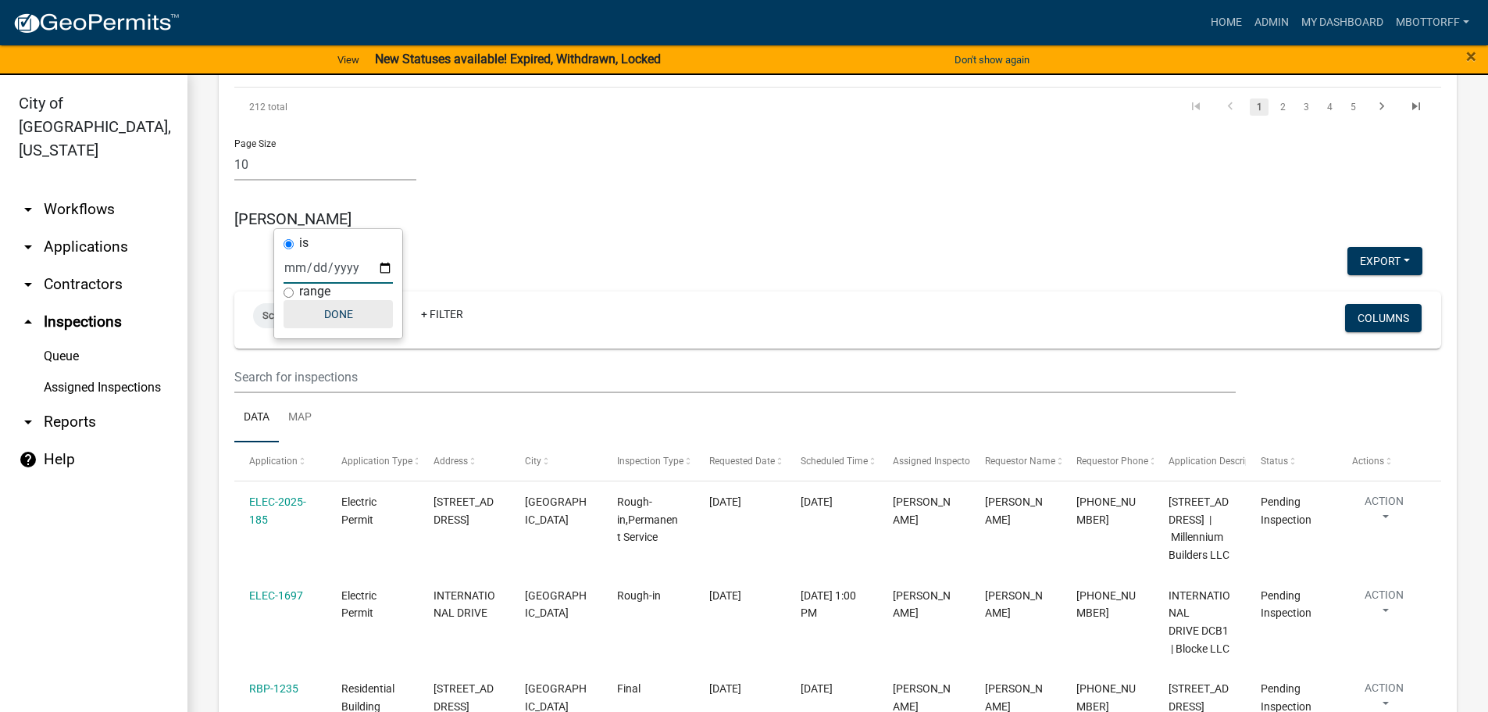
click at [346, 319] on button "Done" at bounding box center [338, 314] width 109 height 28
click at [360, 303] on div "Scheduled Date is 08/20/2025" at bounding box center [324, 315] width 143 height 25
click at [387, 266] on input "2025-08-20" at bounding box center [338, 267] width 109 height 32
type input "2025-08-19"
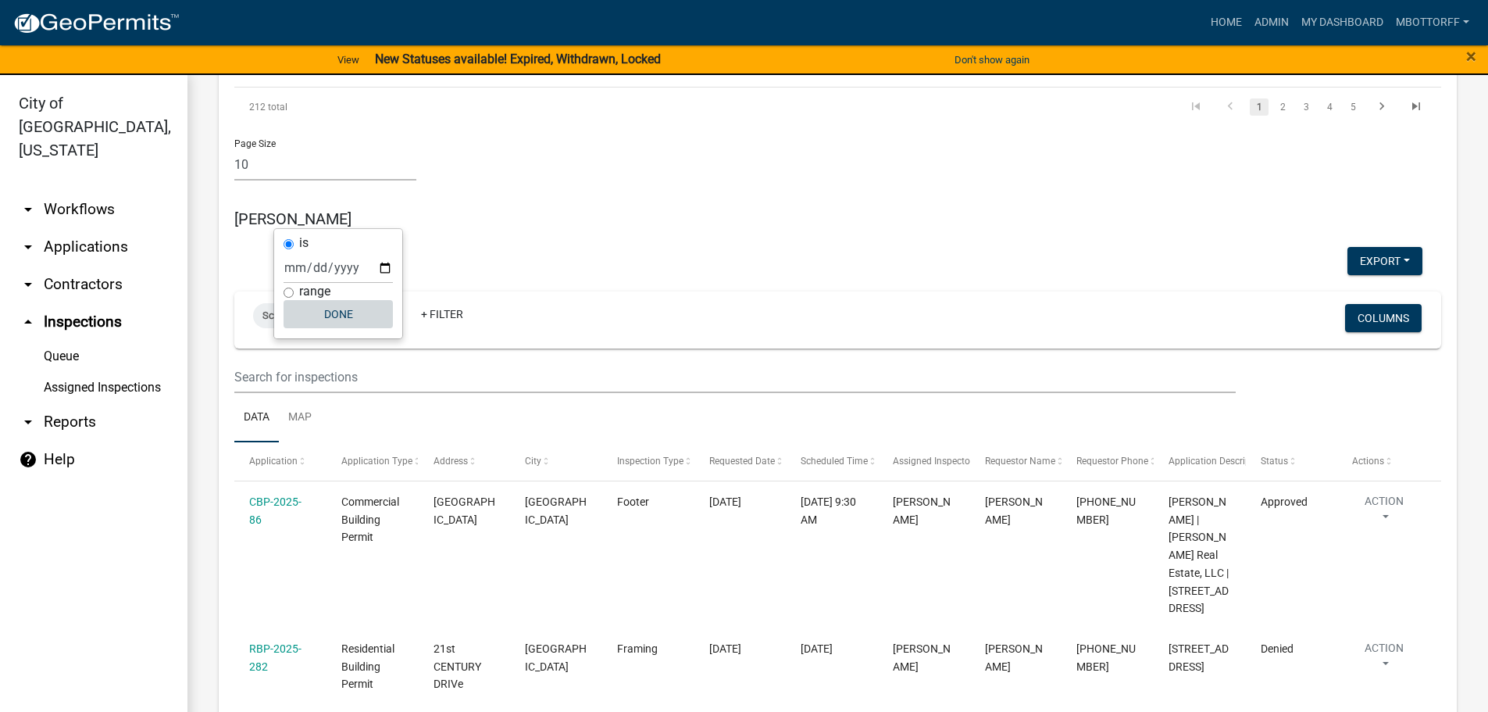
click at [347, 323] on button "Done" at bounding box center [338, 314] width 109 height 28
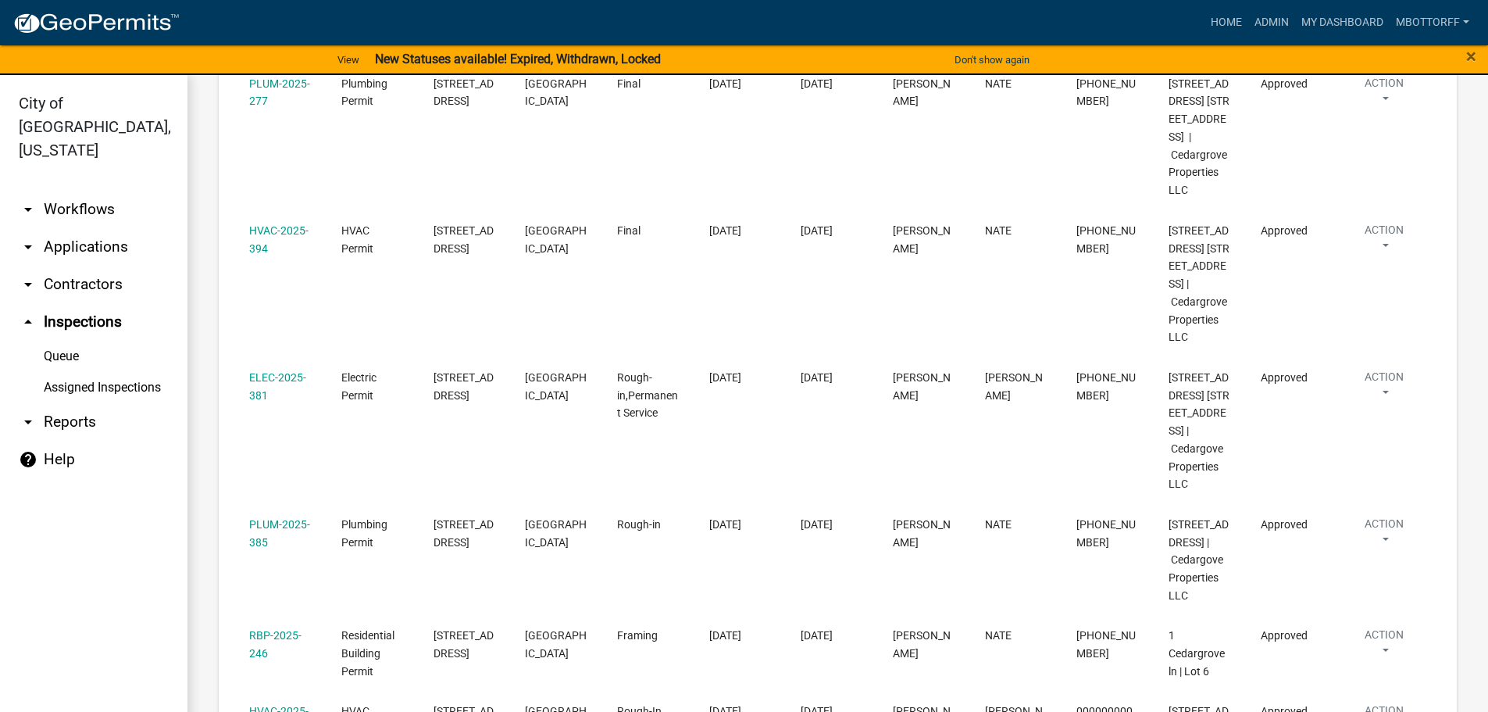
scroll to position [2812, 0]
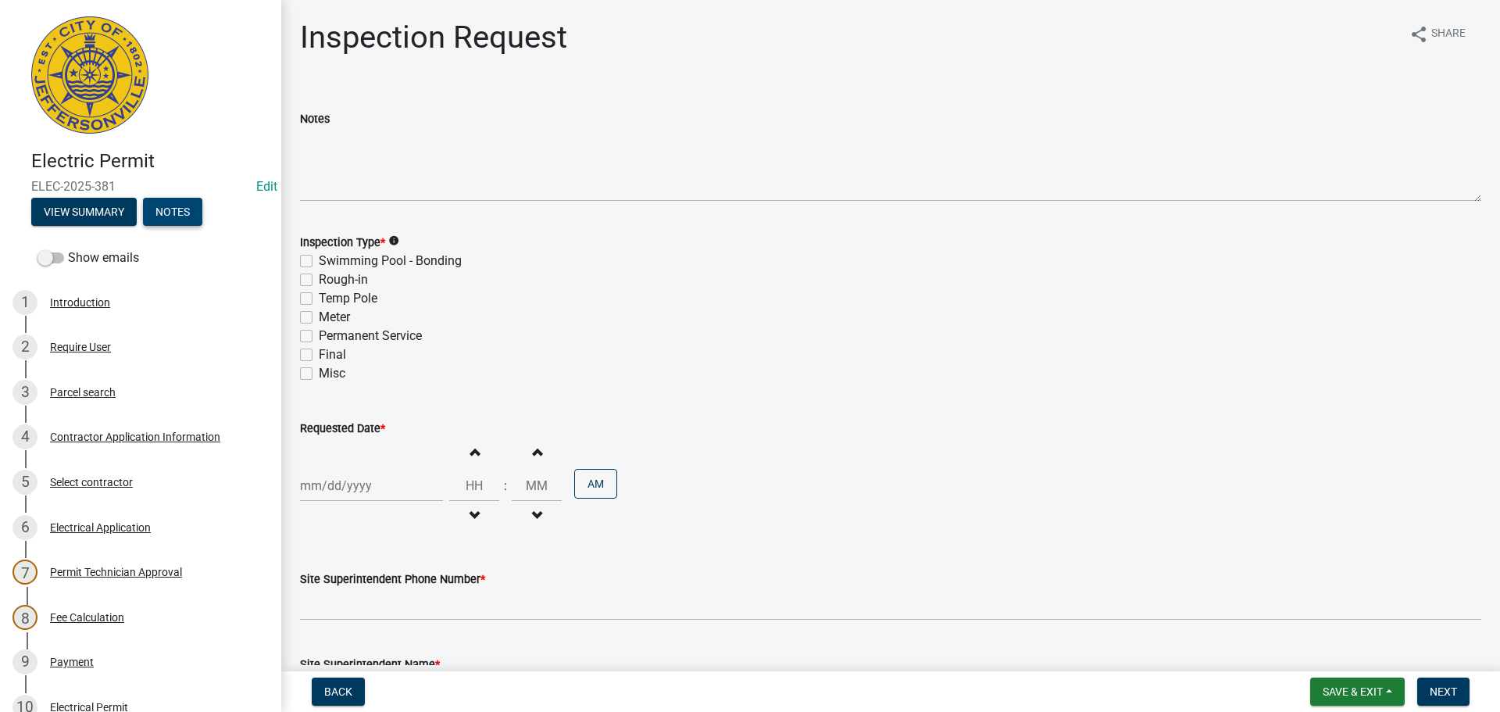
click at [176, 211] on button "Notes" at bounding box center [172, 212] width 59 height 28
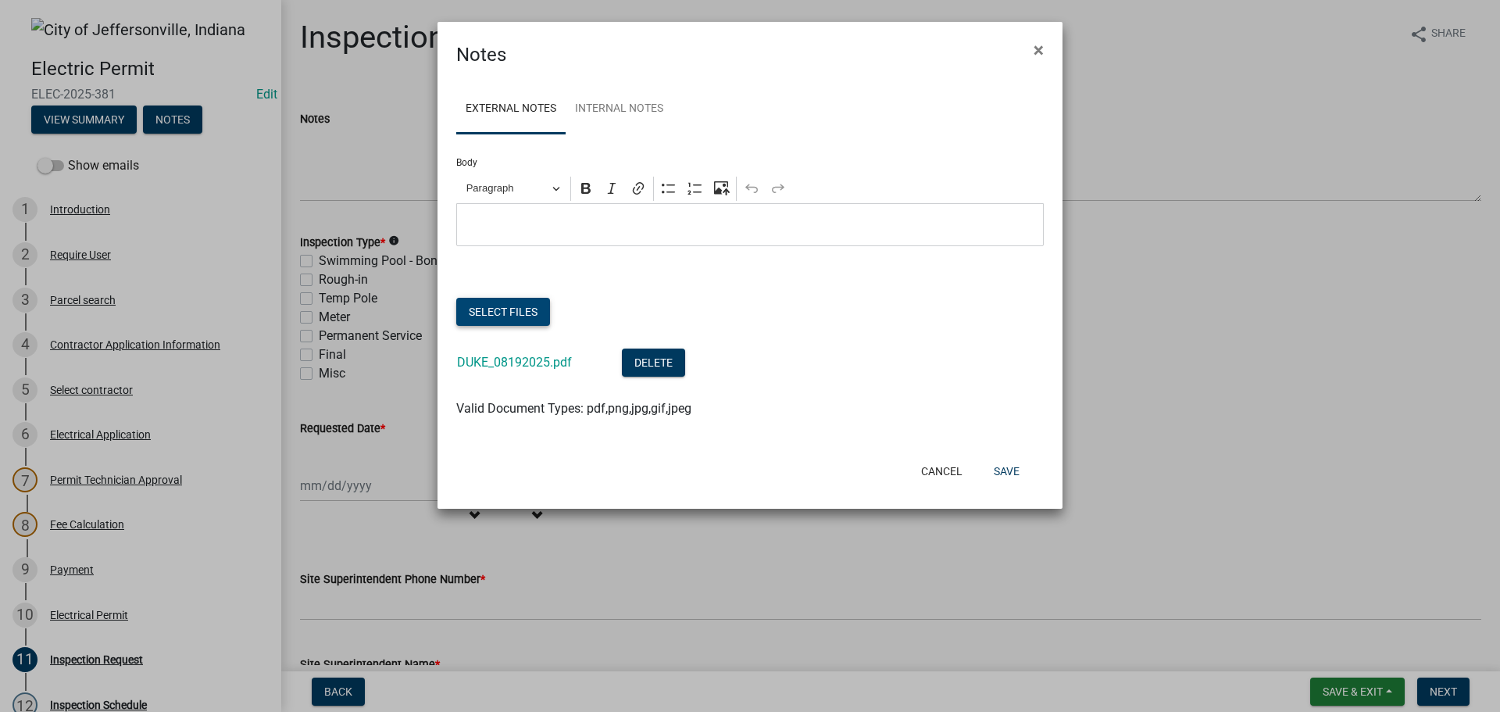
click at [505, 314] on button "Select files" at bounding box center [503, 312] width 94 height 28
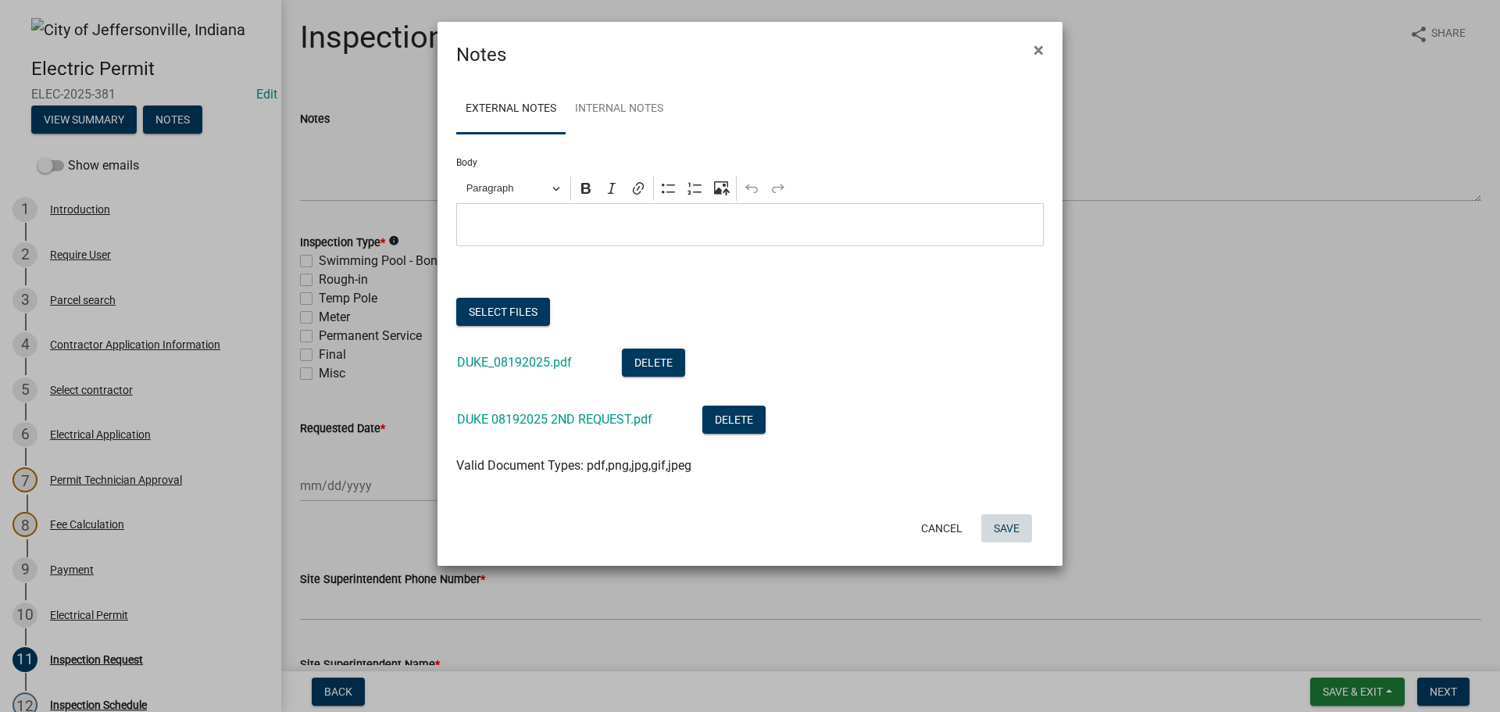
click at [1010, 530] on button "Save" at bounding box center [1006, 528] width 51 height 28
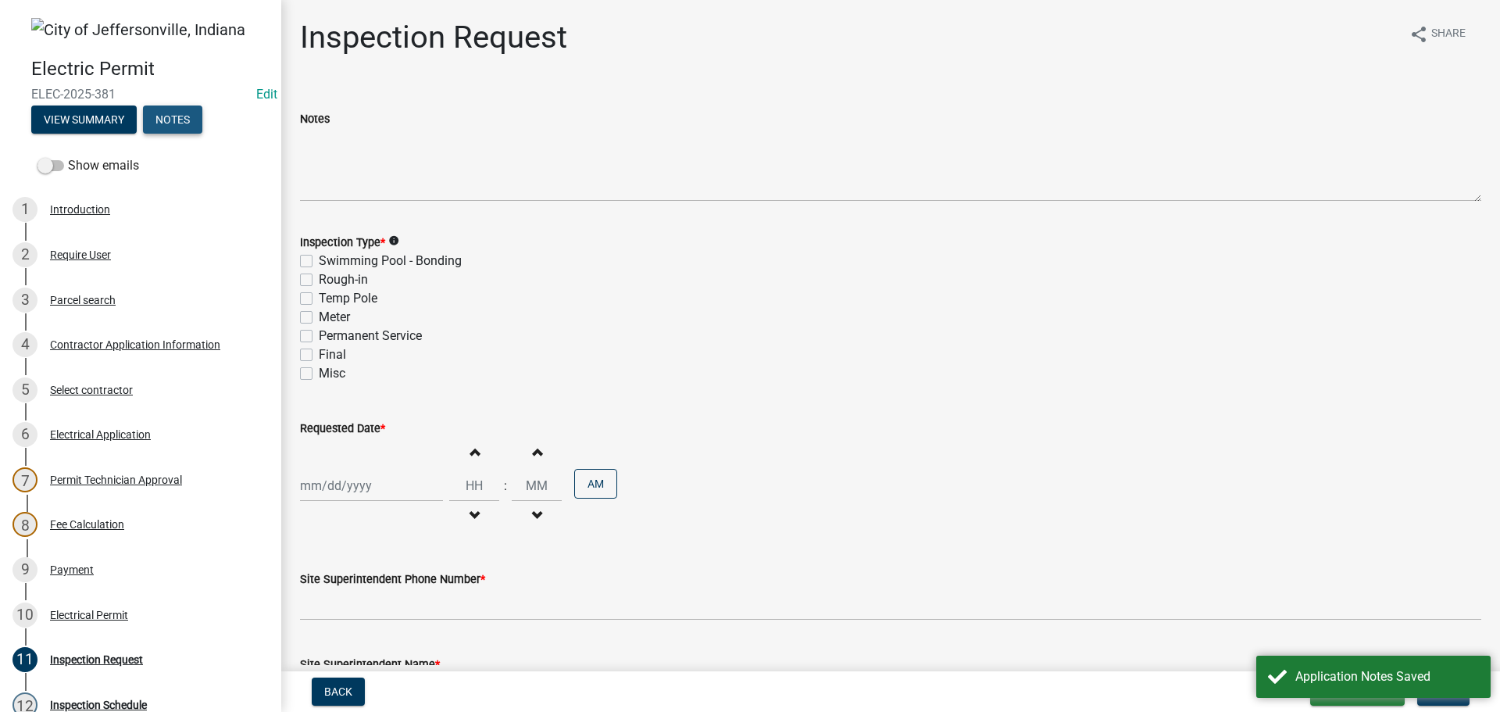
click at [159, 121] on button "Notes" at bounding box center [172, 119] width 59 height 28
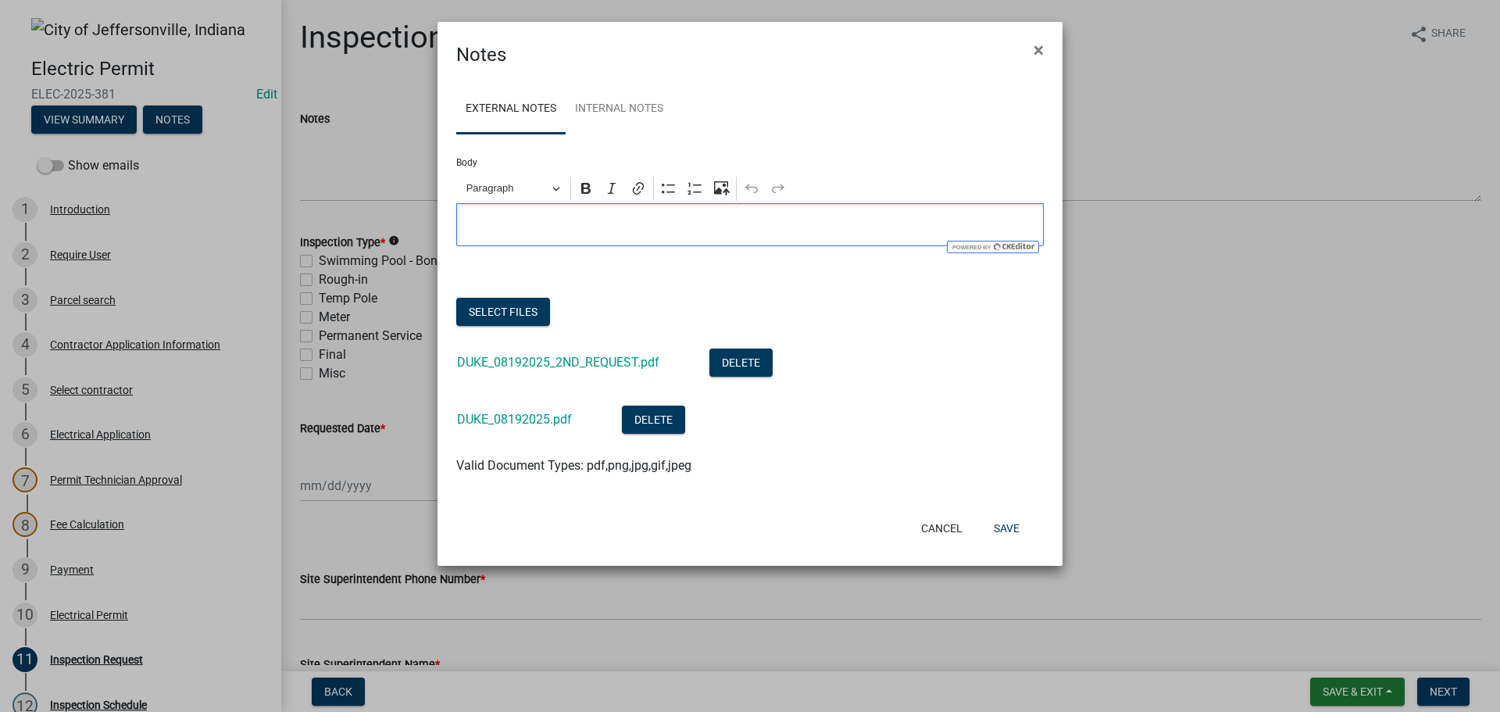
click at [512, 233] on p "Editor editing area: main. Press Alt+0 for help." at bounding box center [750, 225] width 571 height 19
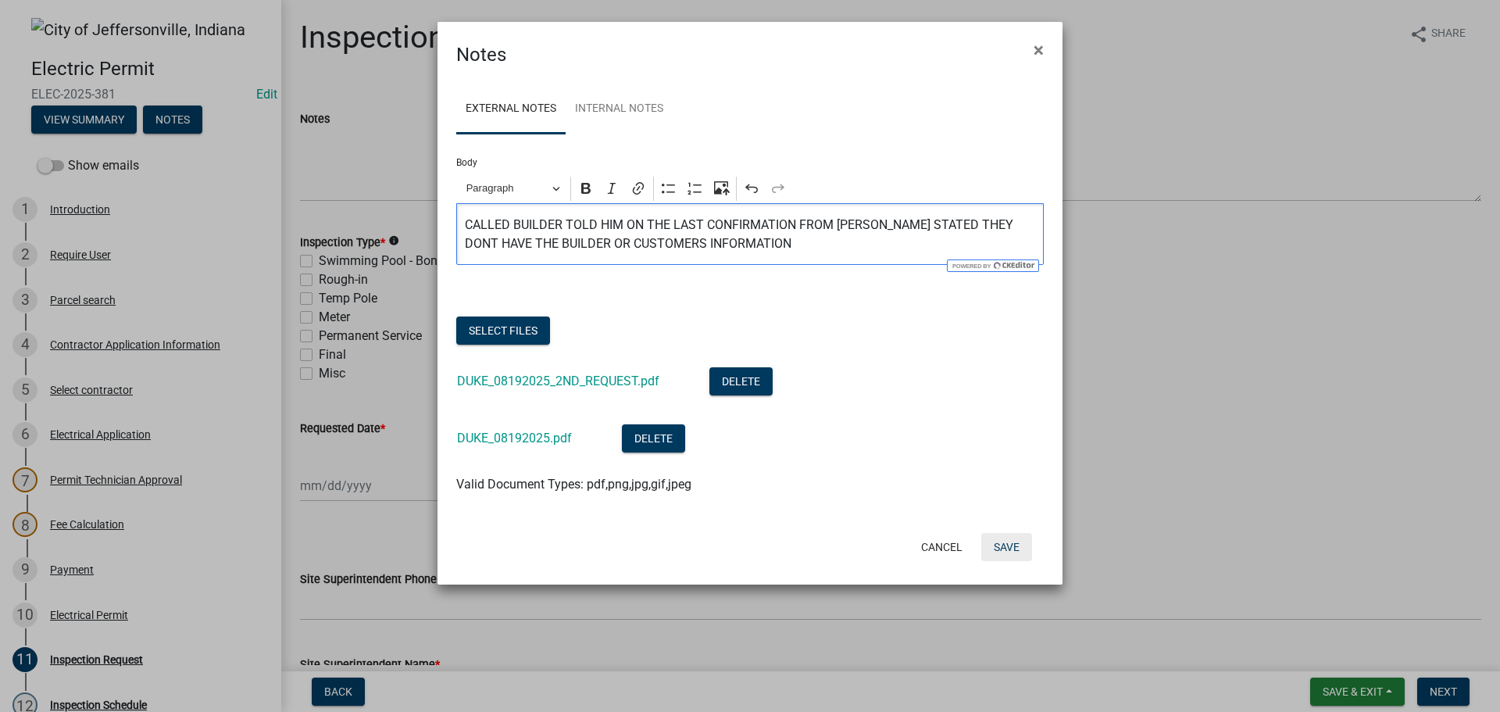
click at [1010, 544] on button "Save" at bounding box center [1006, 547] width 51 height 28
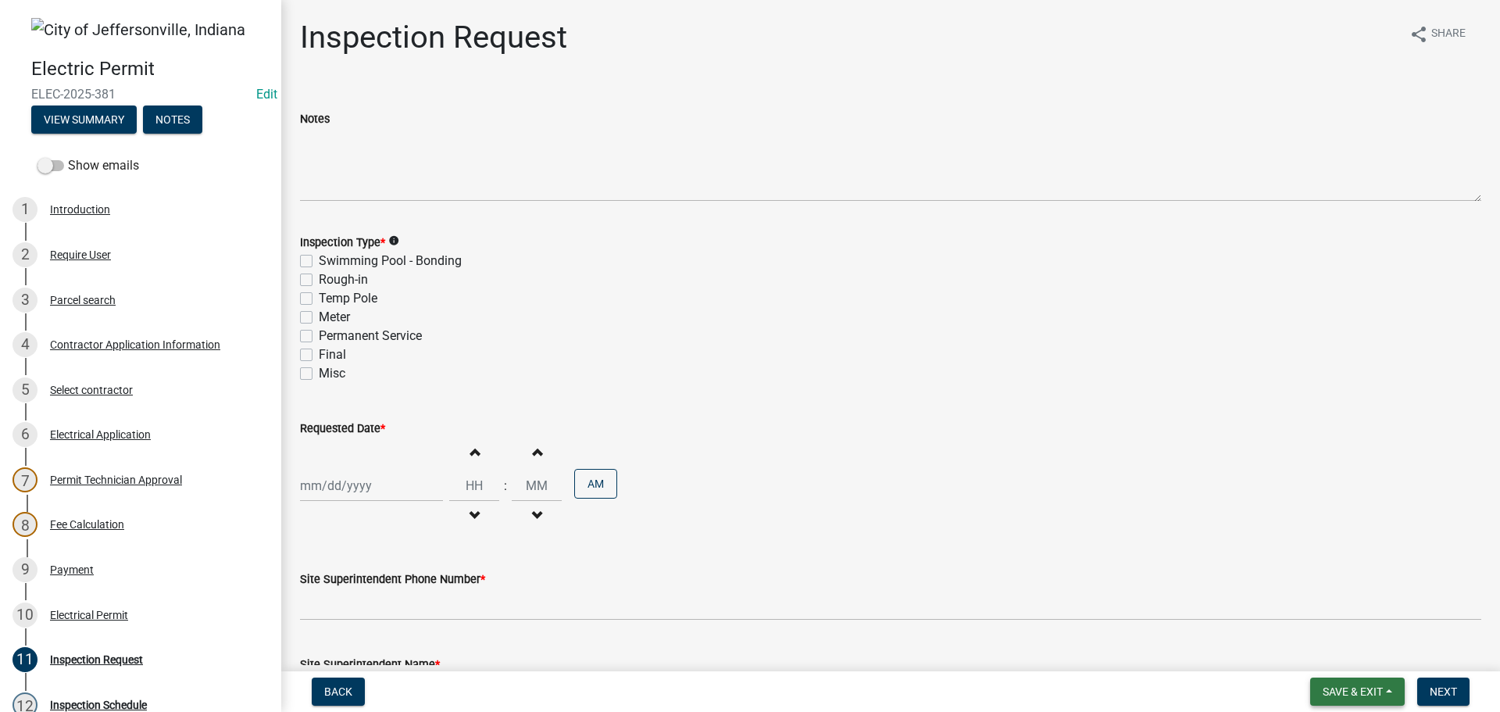
click at [1341, 695] on span "Save & Exit" at bounding box center [1352, 691] width 60 height 12
click at [1325, 644] on button "Save & Exit" at bounding box center [1341, 650] width 125 height 37
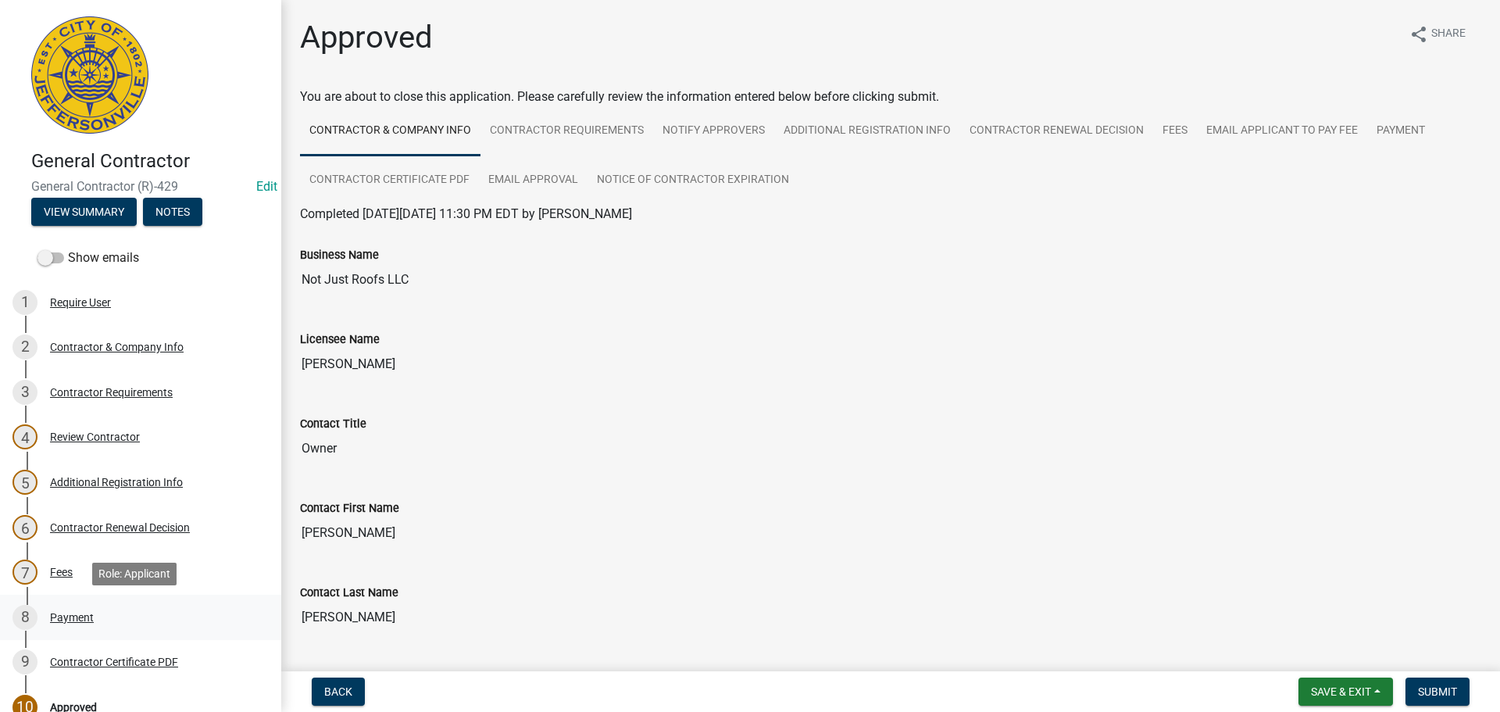
click at [71, 613] on div "Payment" at bounding box center [72, 617] width 44 height 11
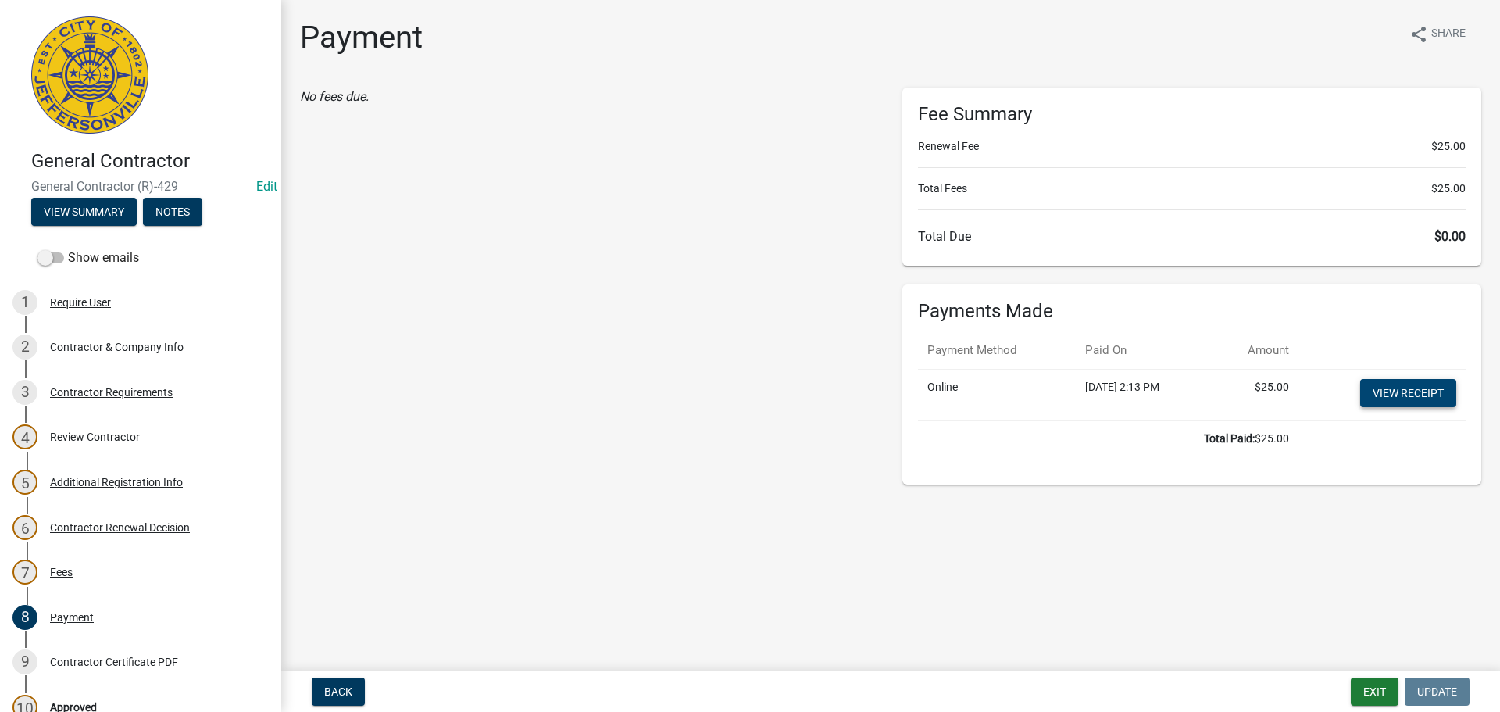
click at [1425, 390] on link "View receipt" at bounding box center [1408, 393] width 96 height 28
click at [97, 660] on div "Contractor Certificate PDF" at bounding box center [114, 661] width 128 height 11
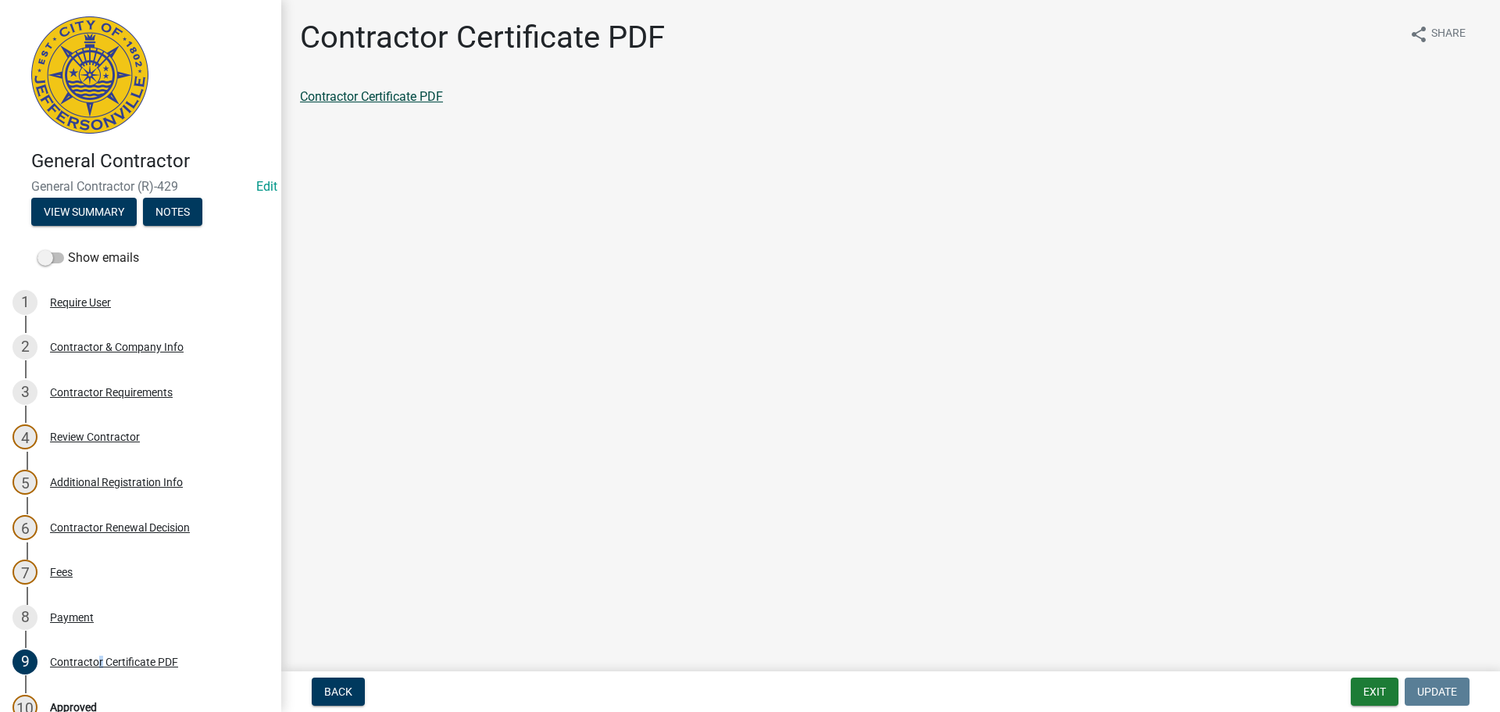
click at [380, 91] on link "Contractor Certificate PDF" at bounding box center [371, 96] width 143 height 15
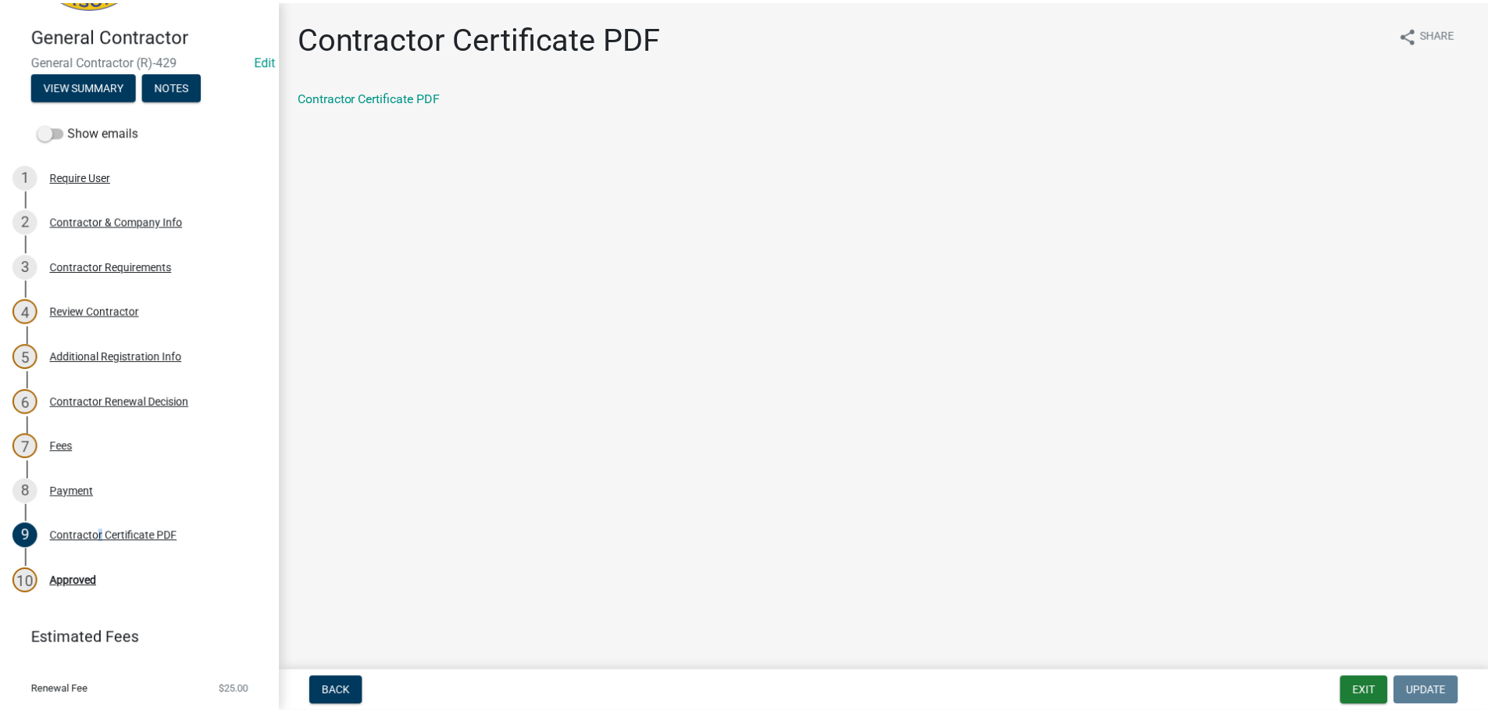
scroll to position [163, 0]
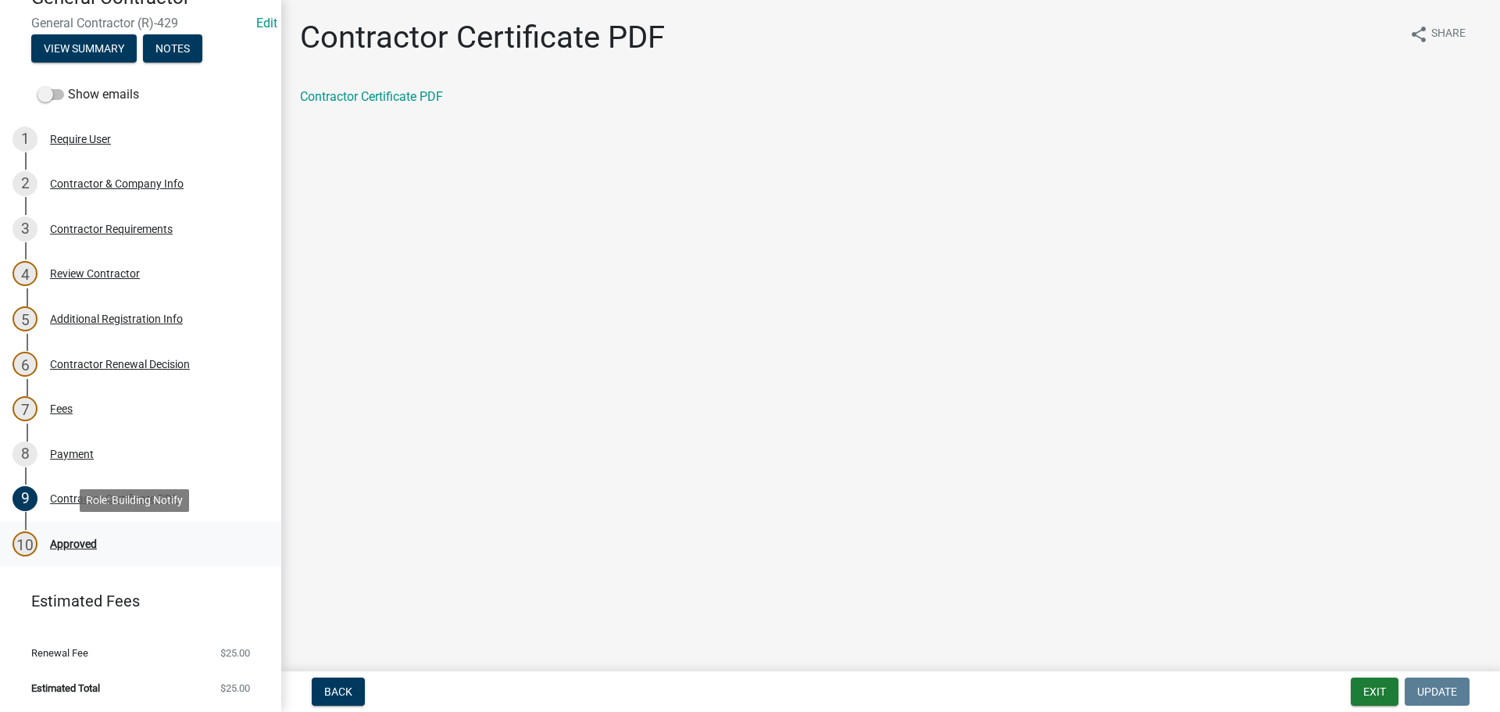
click at [79, 544] on div "Approved" at bounding box center [73, 543] width 47 height 11
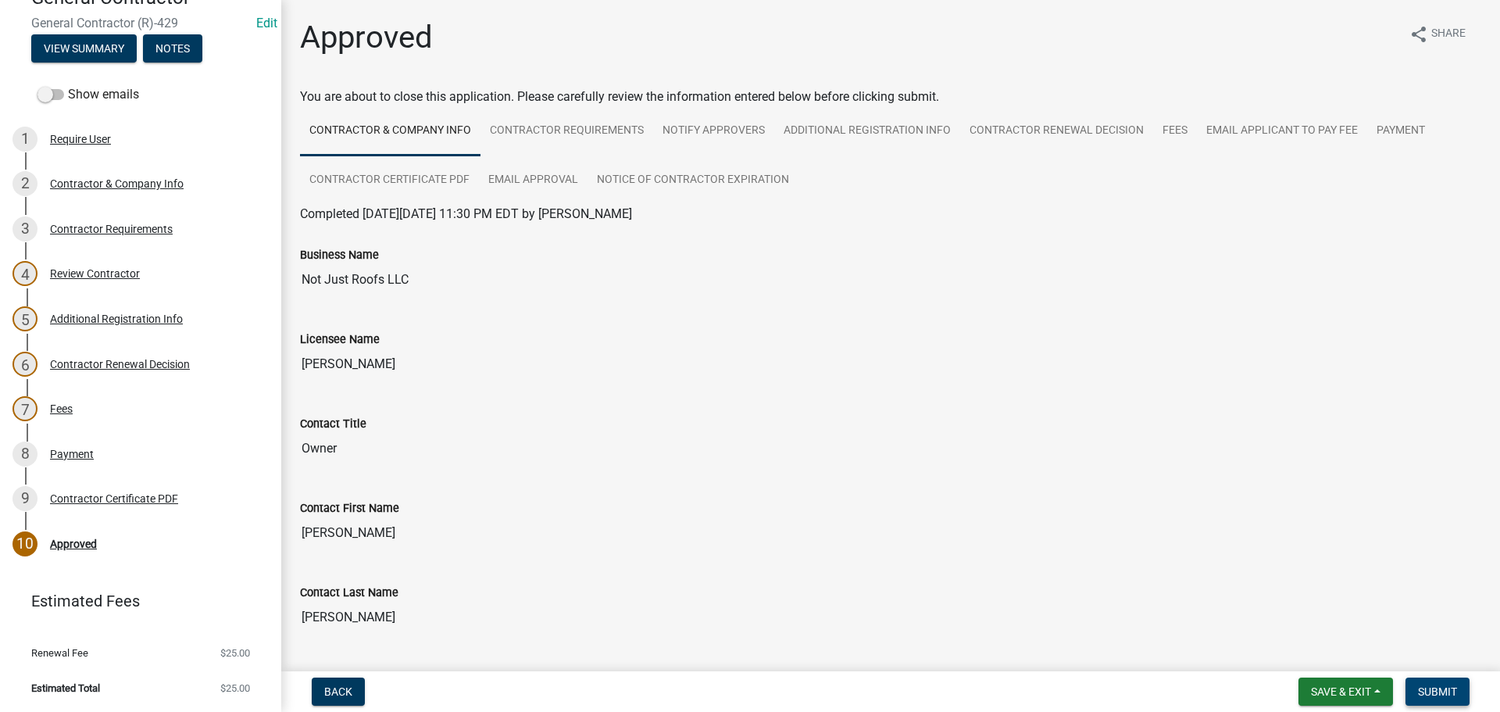
click at [1438, 691] on span "Submit" at bounding box center [1437, 691] width 39 height 12
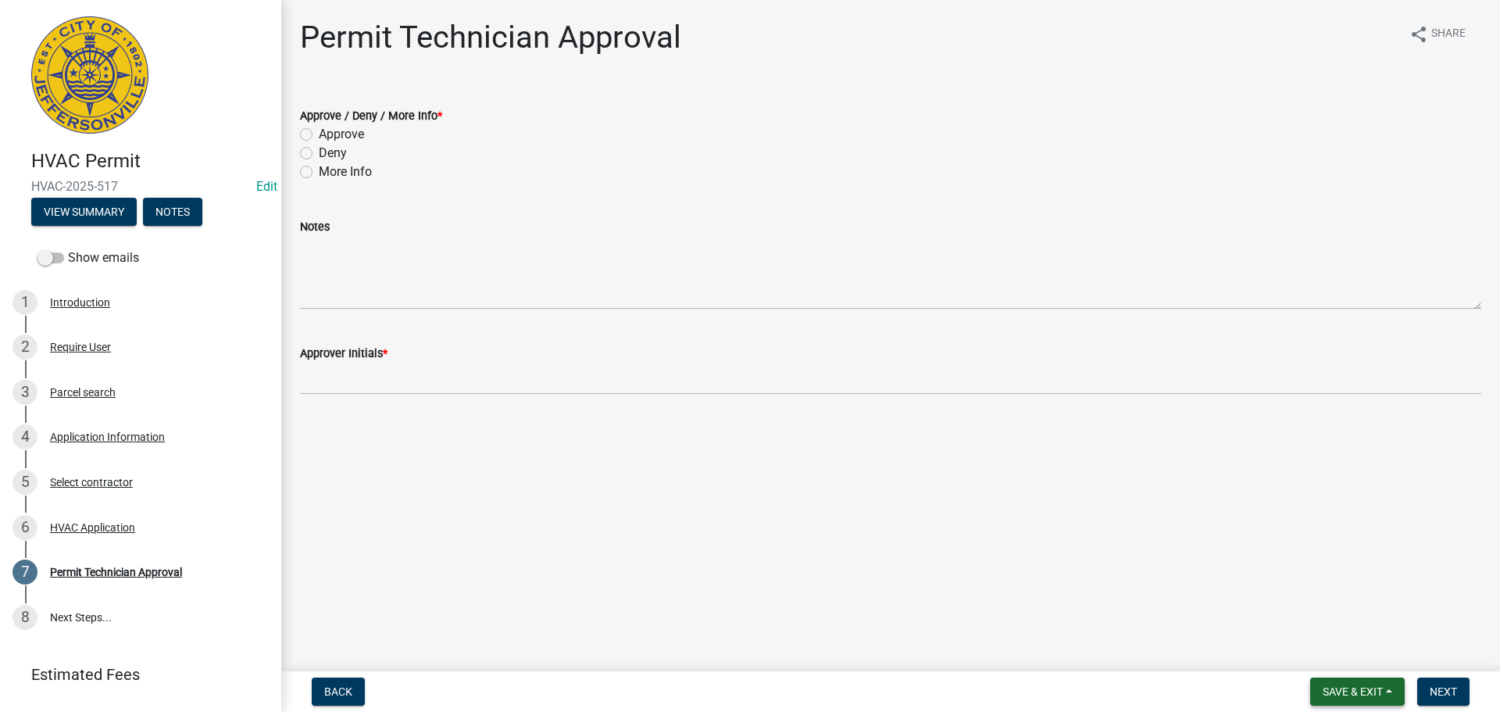
drag, startPoint x: 1345, startPoint y: 692, endPoint x: 1319, endPoint y: 669, distance: 34.8
click at [1345, 692] on span "Save & Exit" at bounding box center [1352, 691] width 60 height 12
click at [1314, 657] on button "Save & Exit" at bounding box center [1341, 650] width 125 height 37
click at [1365, 694] on span "Save & Exit" at bounding box center [1352, 691] width 60 height 12
click at [1357, 655] on button "Save & Exit" at bounding box center [1341, 650] width 125 height 37
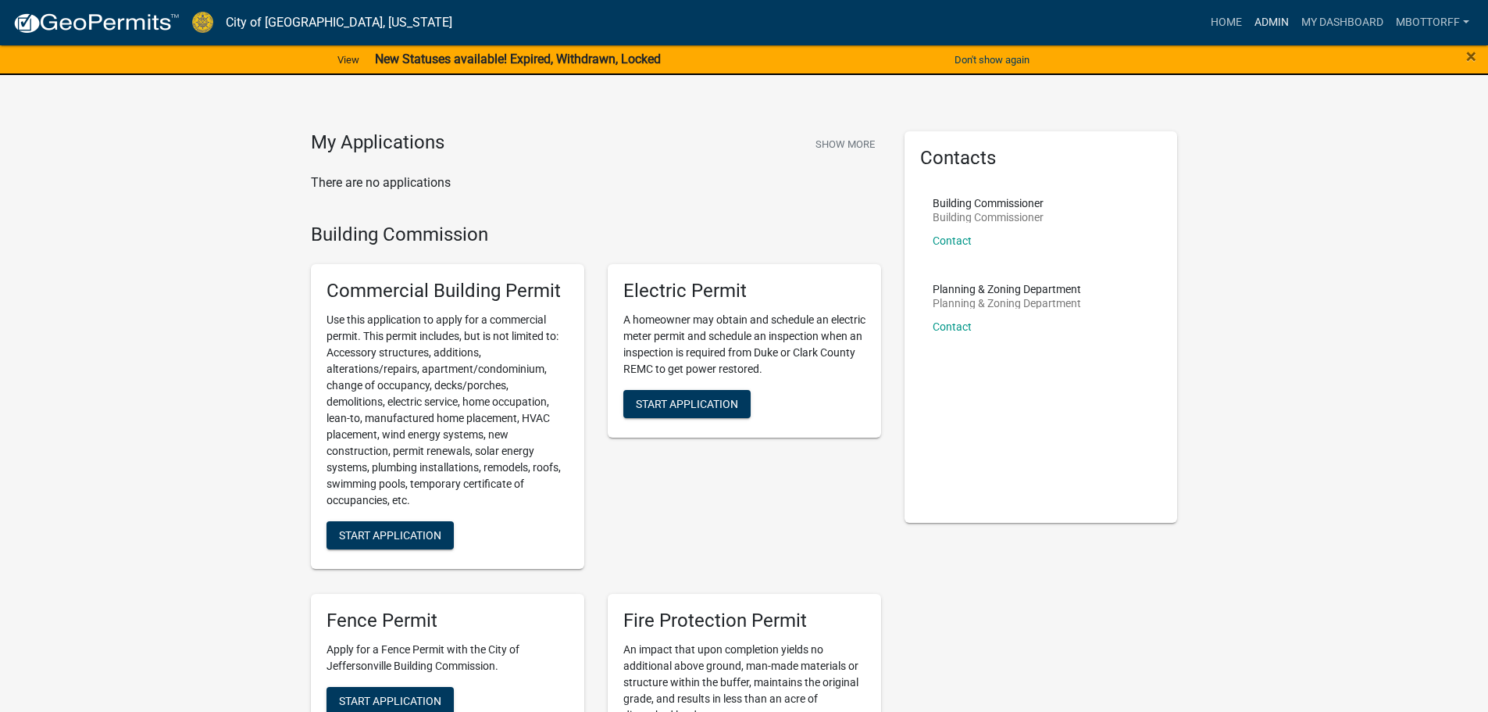
click at [1274, 24] on link "Admin" at bounding box center [1271, 23] width 47 height 30
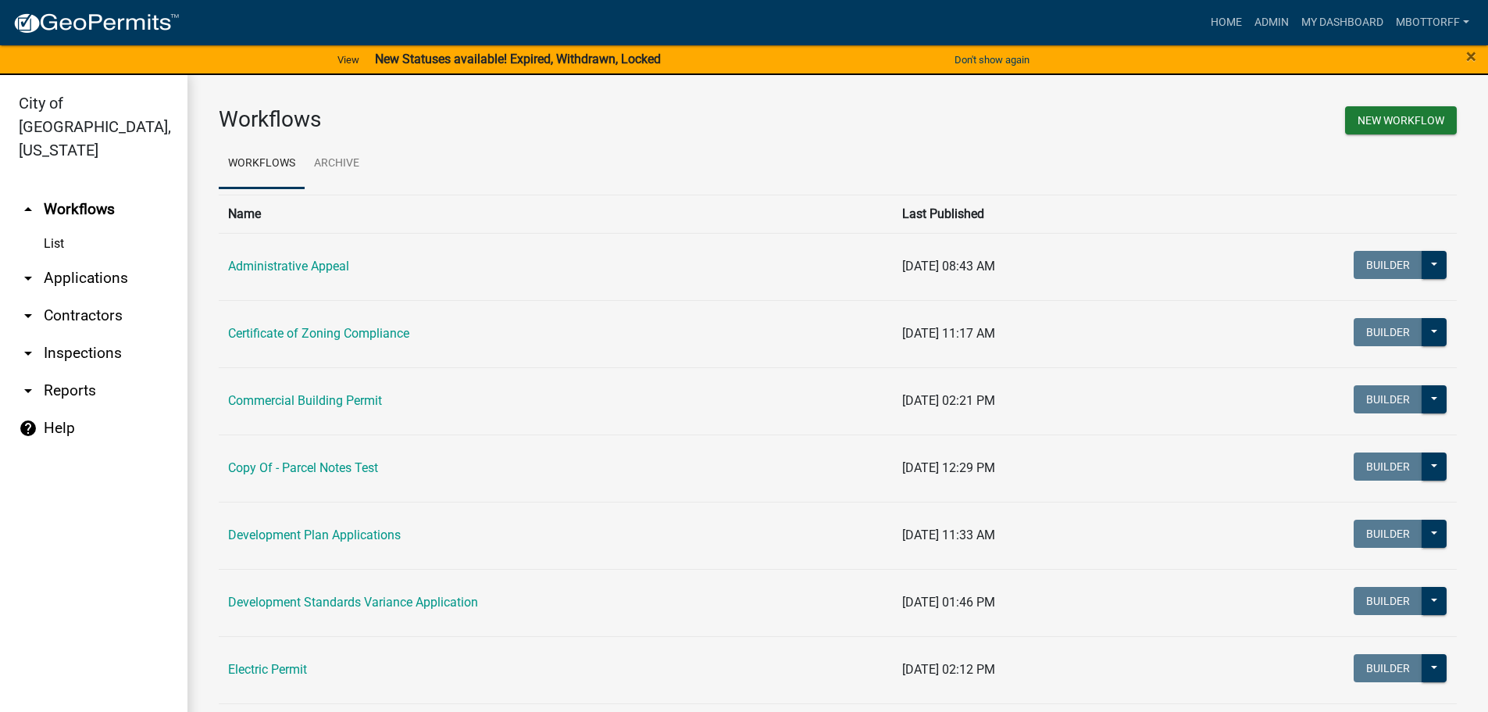
click at [81, 259] on link "arrow_drop_down Applications" at bounding box center [93, 277] width 187 height 37
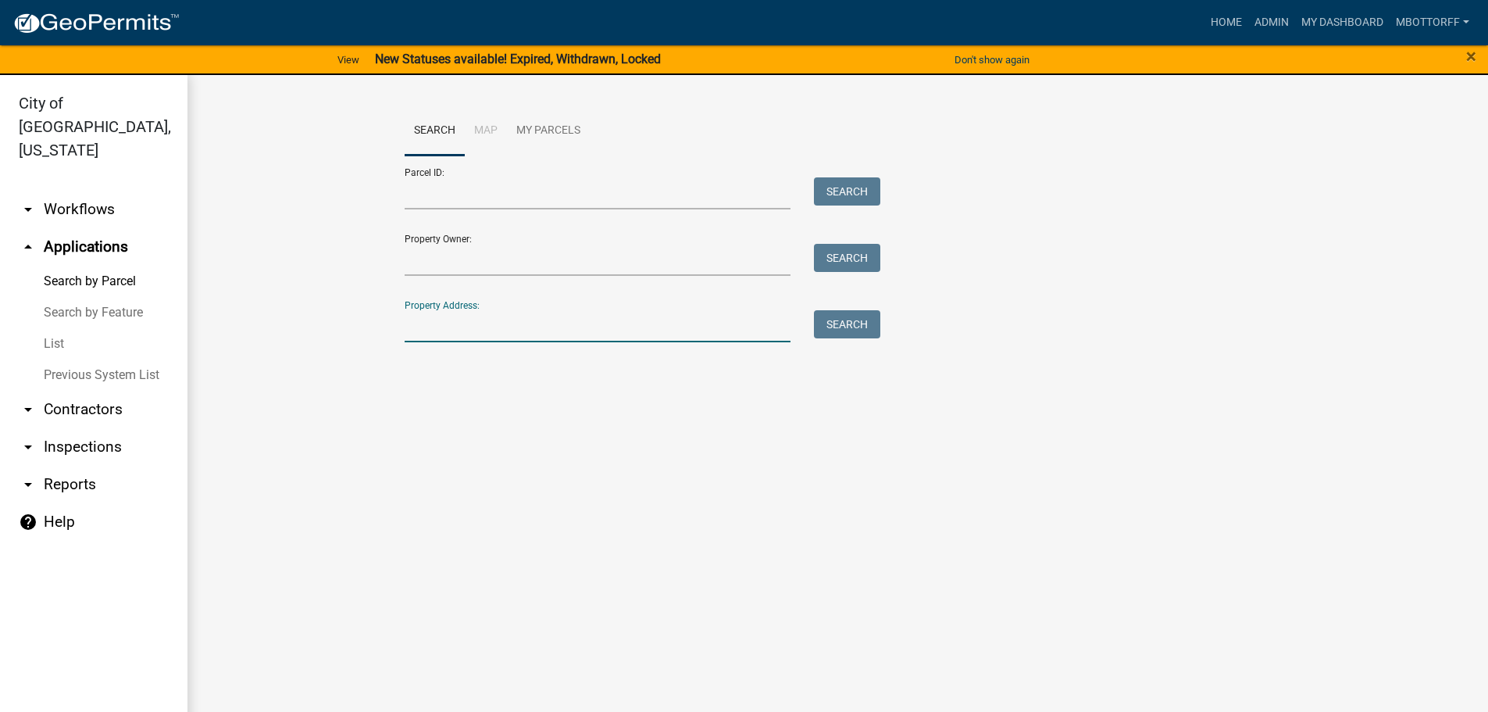
click at [456, 327] on input "Property Address:" at bounding box center [598, 326] width 387 height 32
click at [80, 191] on link "arrow_drop_down Workflows" at bounding box center [93, 209] width 187 height 37
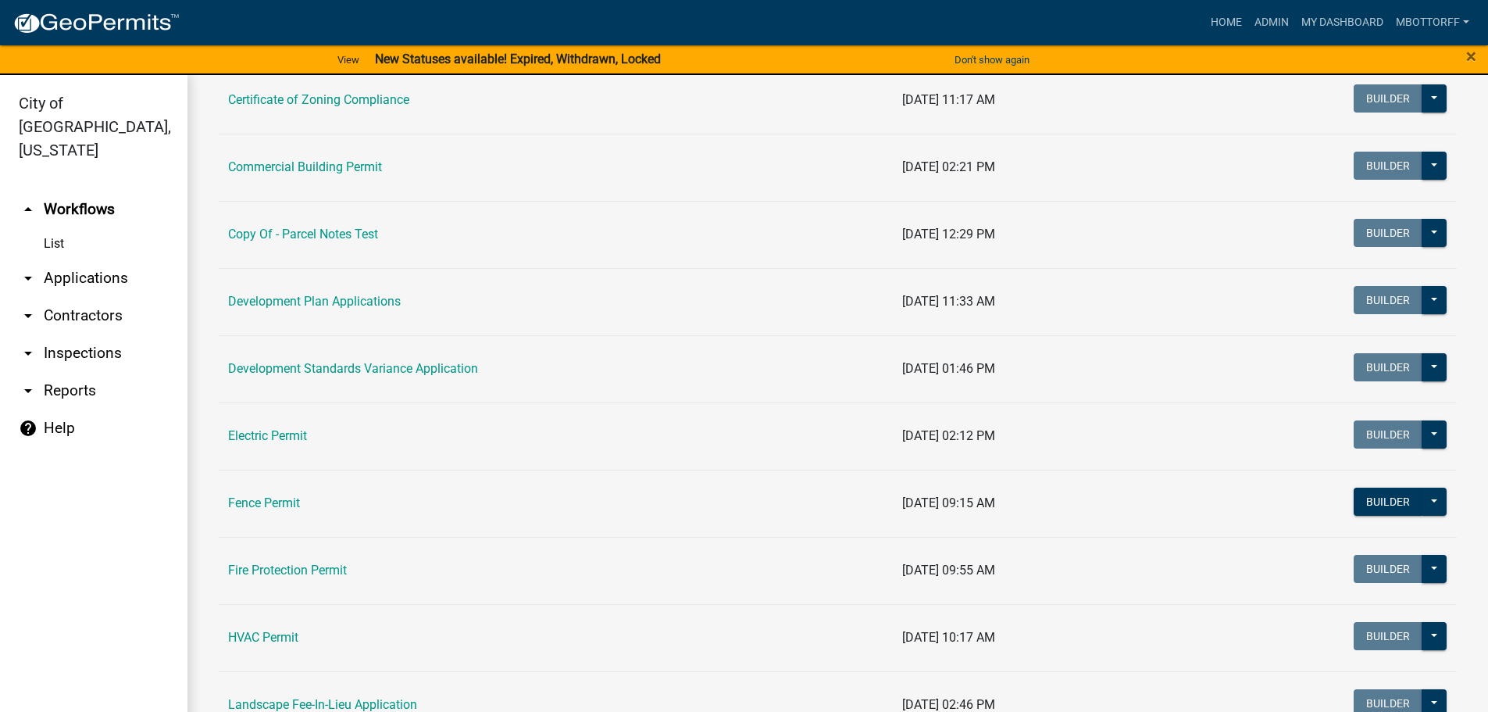
scroll to position [312, 0]
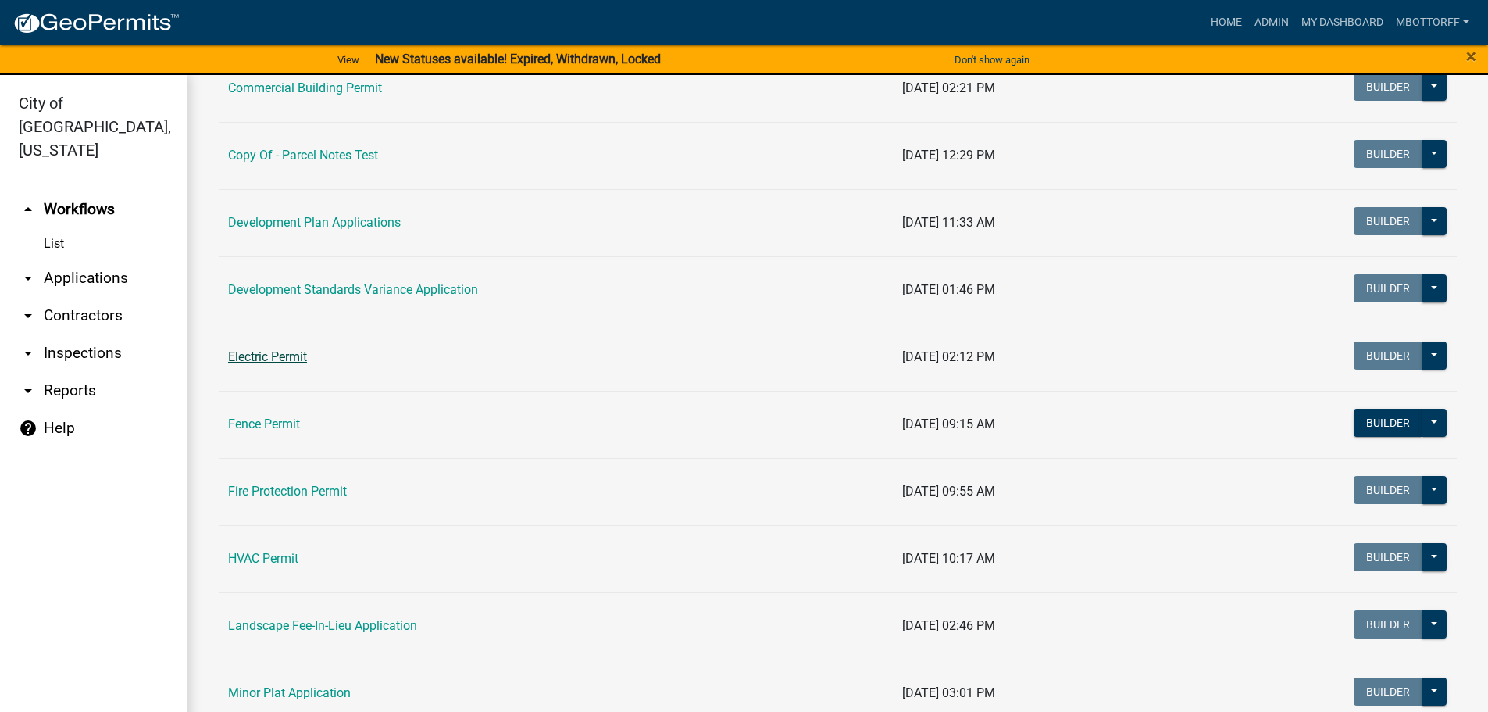
click at [262, 359] on link "Electric Permit" at bounding box center [267, 356] width 79 height 15
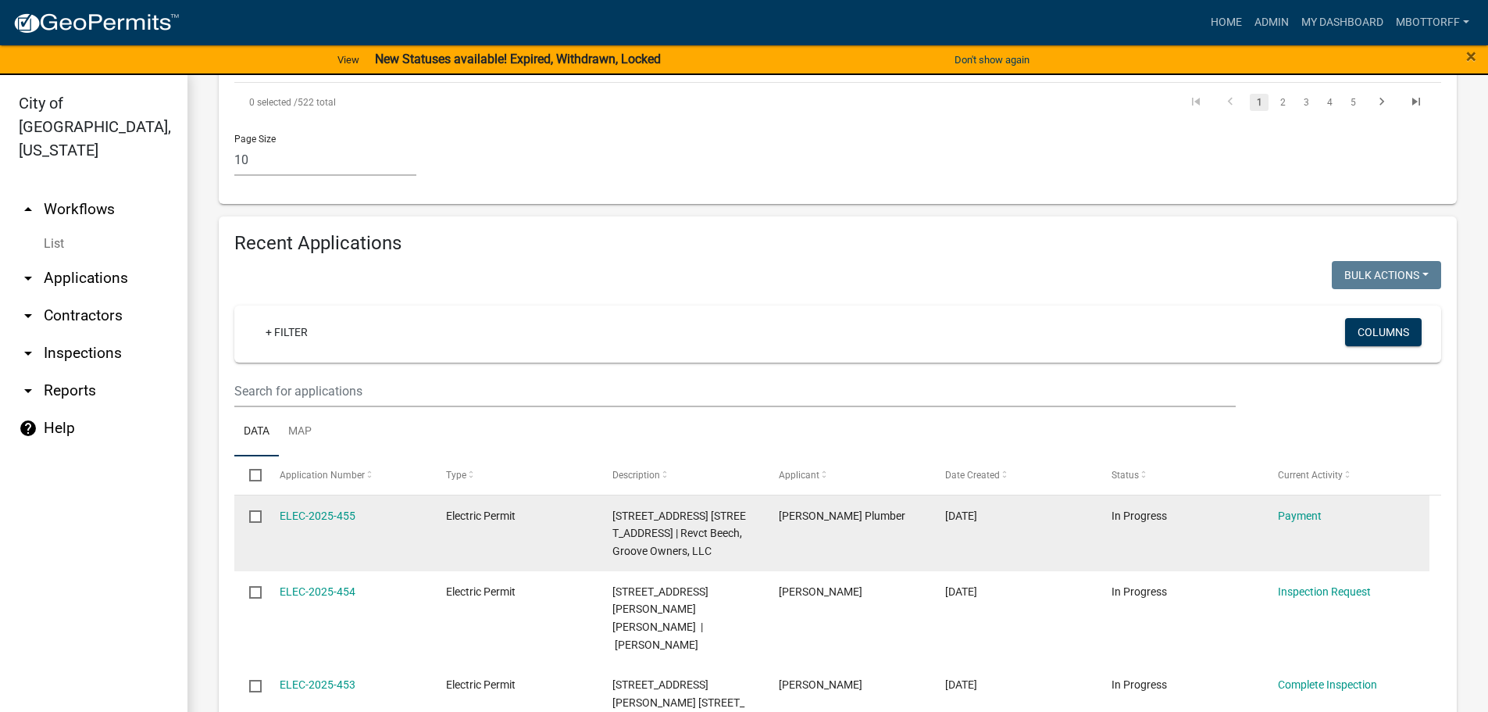
scroll to position [1328, 0]
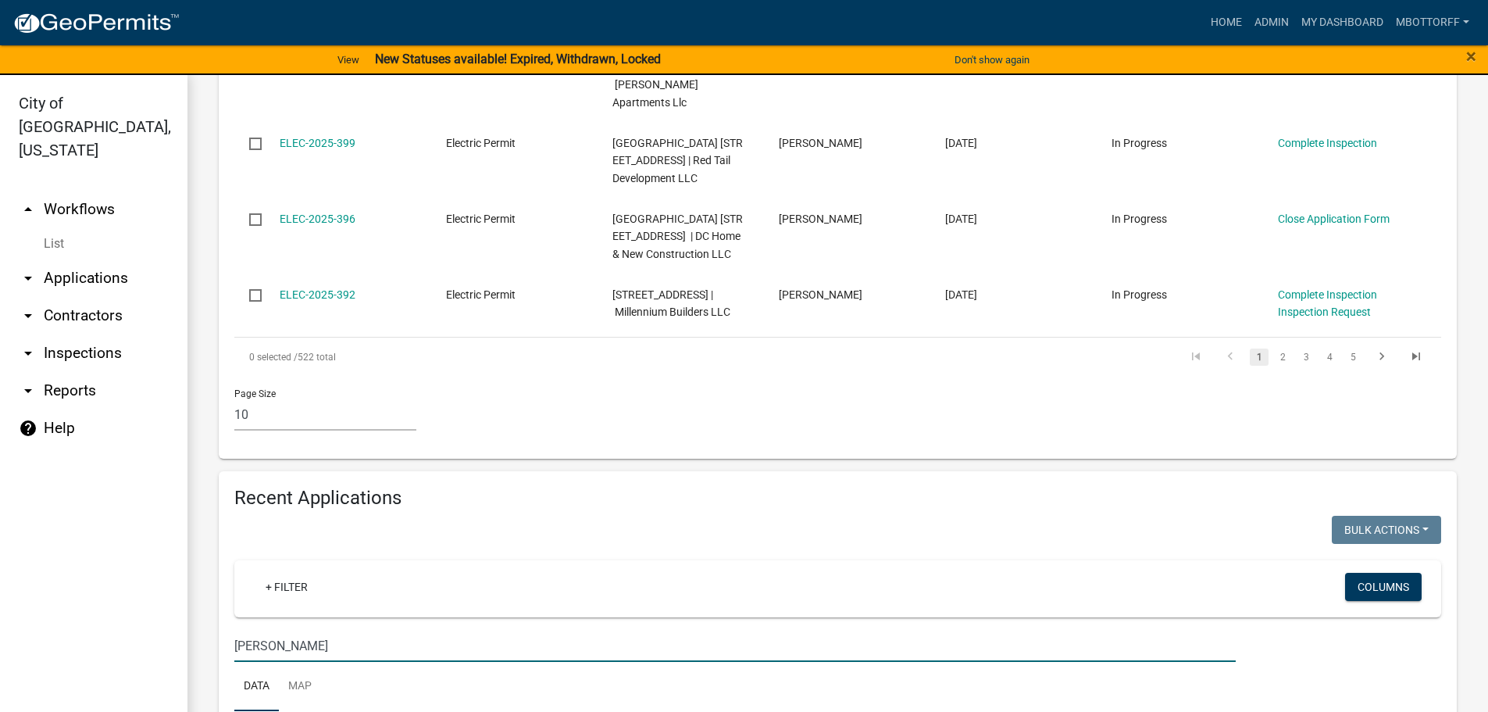
scroll to position [1097, 0]
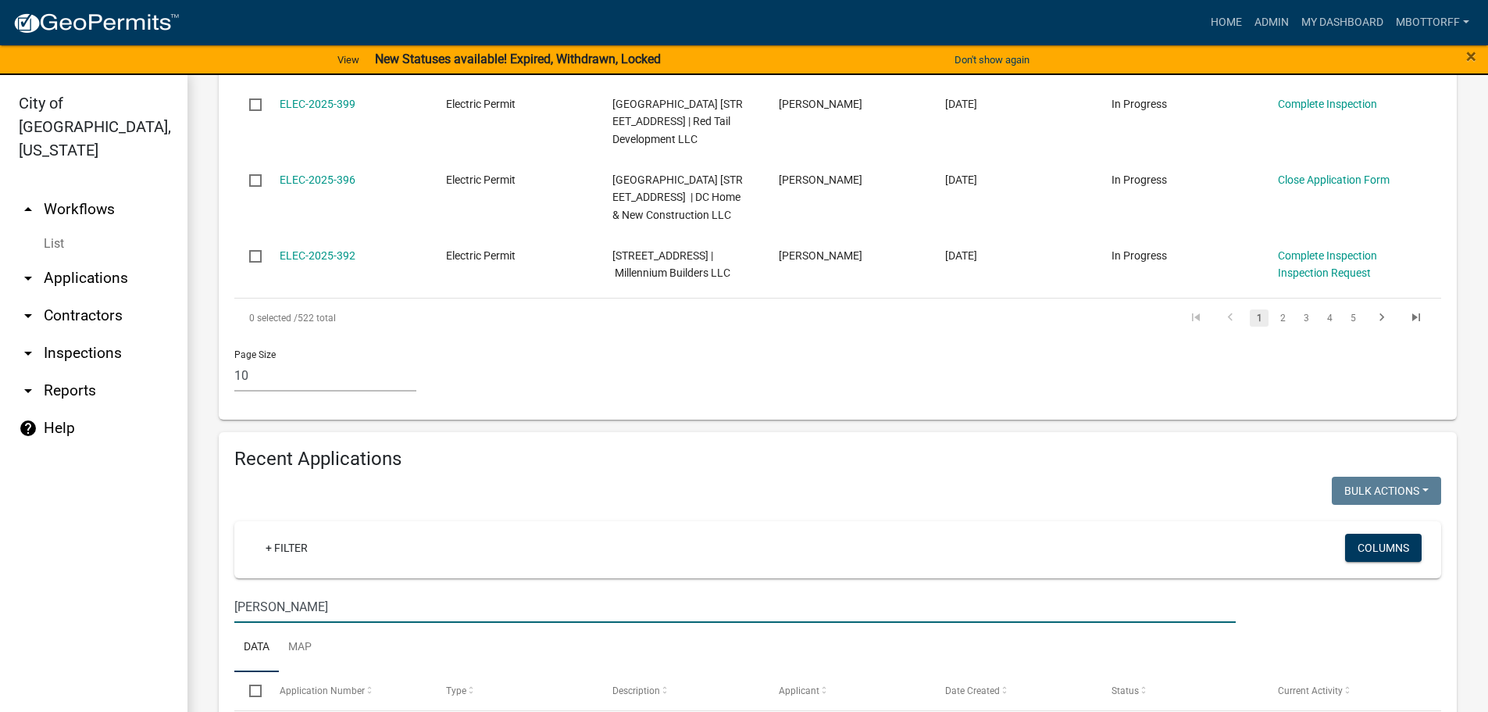
type input "[PERSON_NAME]"
drag, startPoint x: 60, startPoint y: 326, endPoint x: 162, endPoint y: 333, distance: 101.7
click at [61, 334] on link "arrow_drop_down Inspections" at bounding box center [93, 352] width 187 height 37
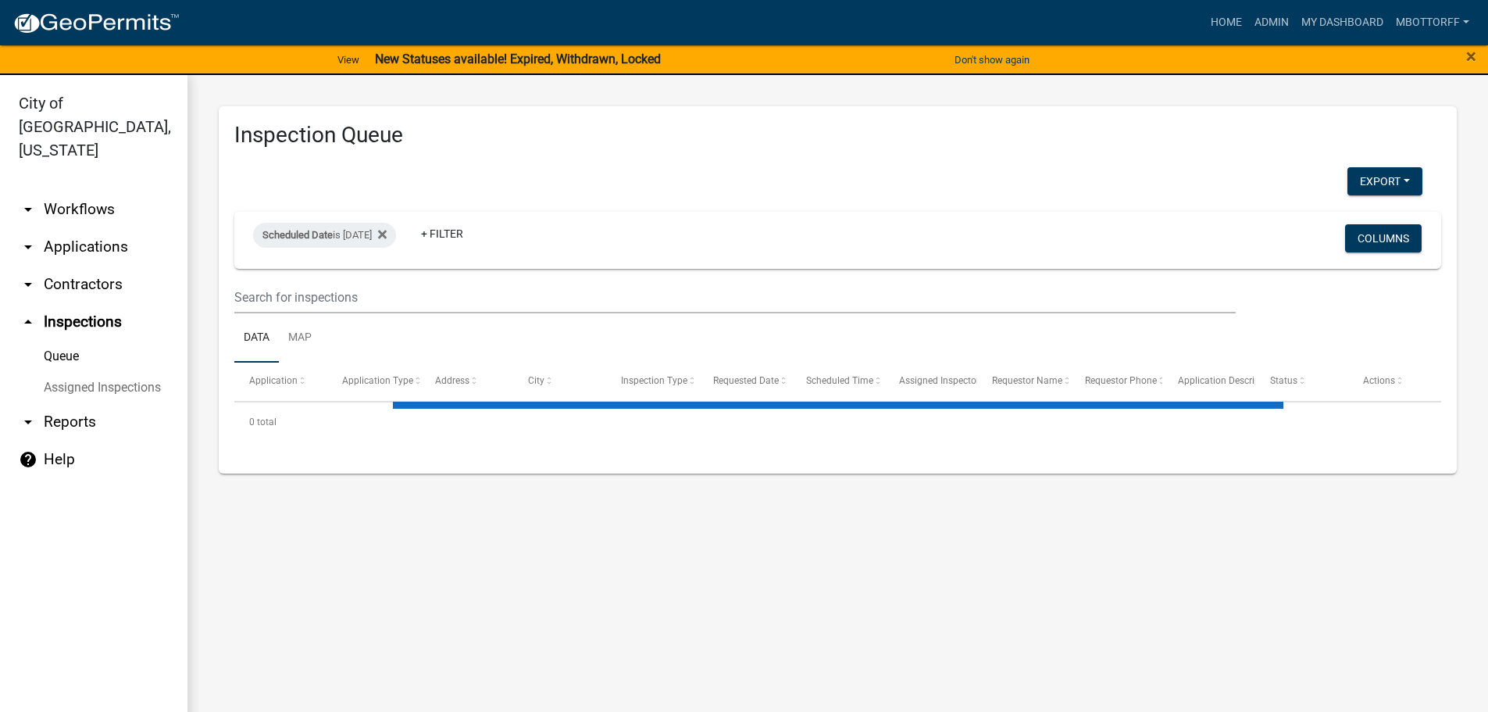
select select "3: 100"
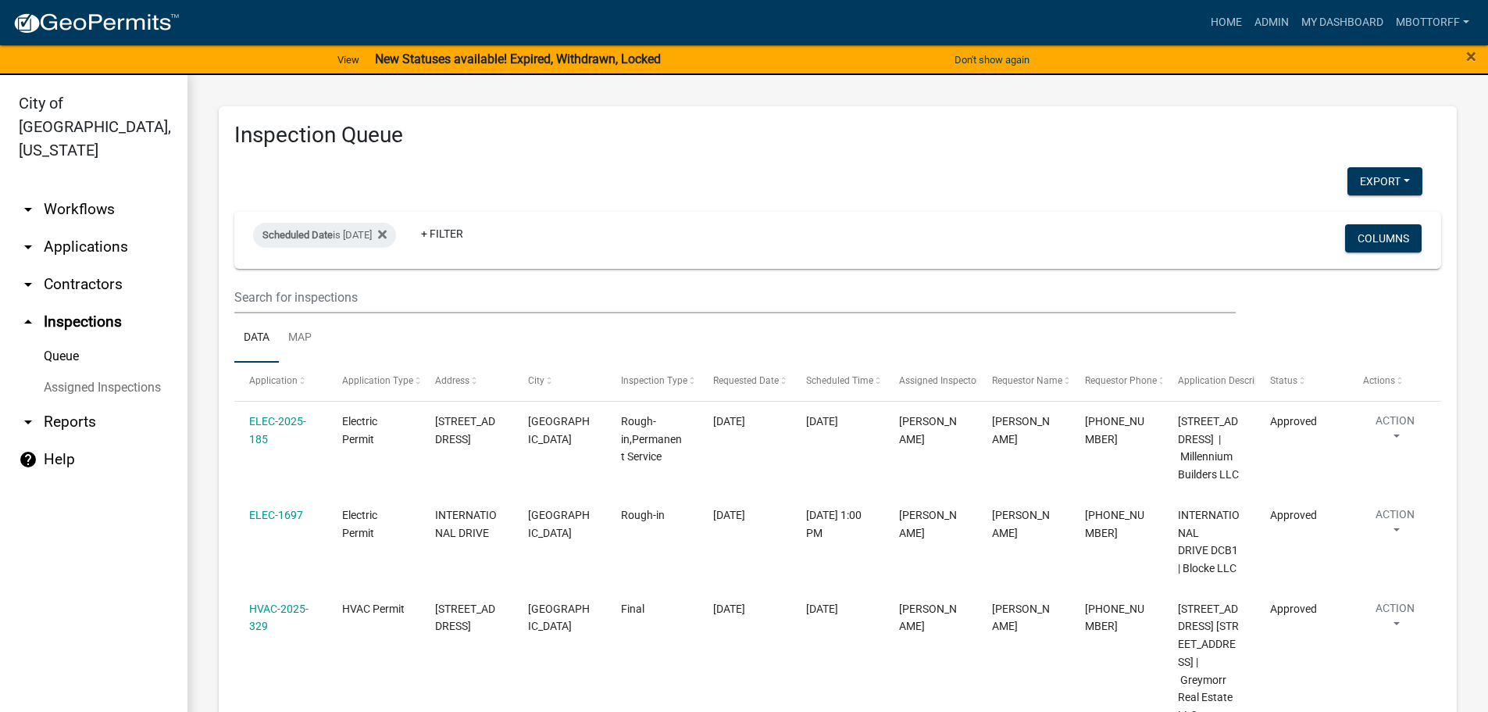
click at [112, 372] on link "Assigned Inspections" at bounding box center [93, 387] width 187 height 31
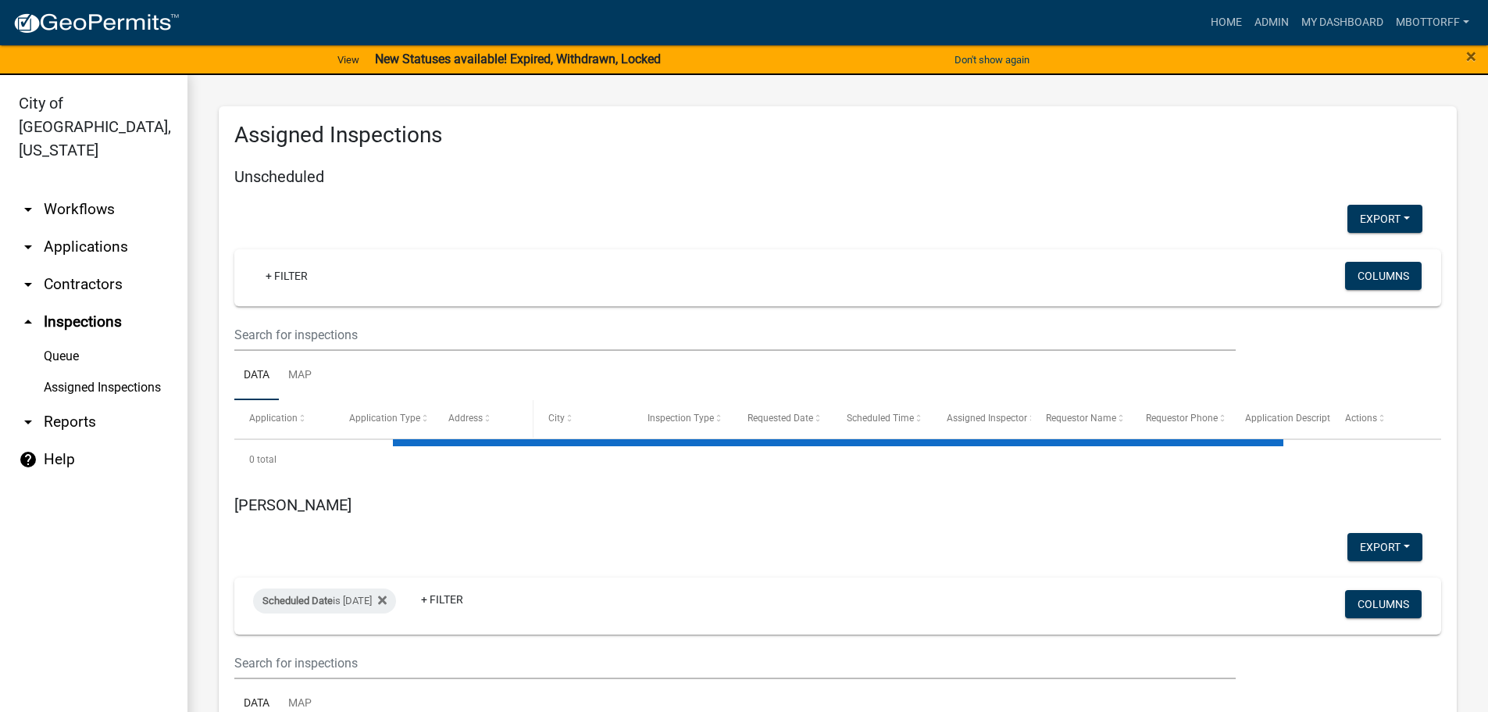
select select "1: 25"
select select "3: 100"
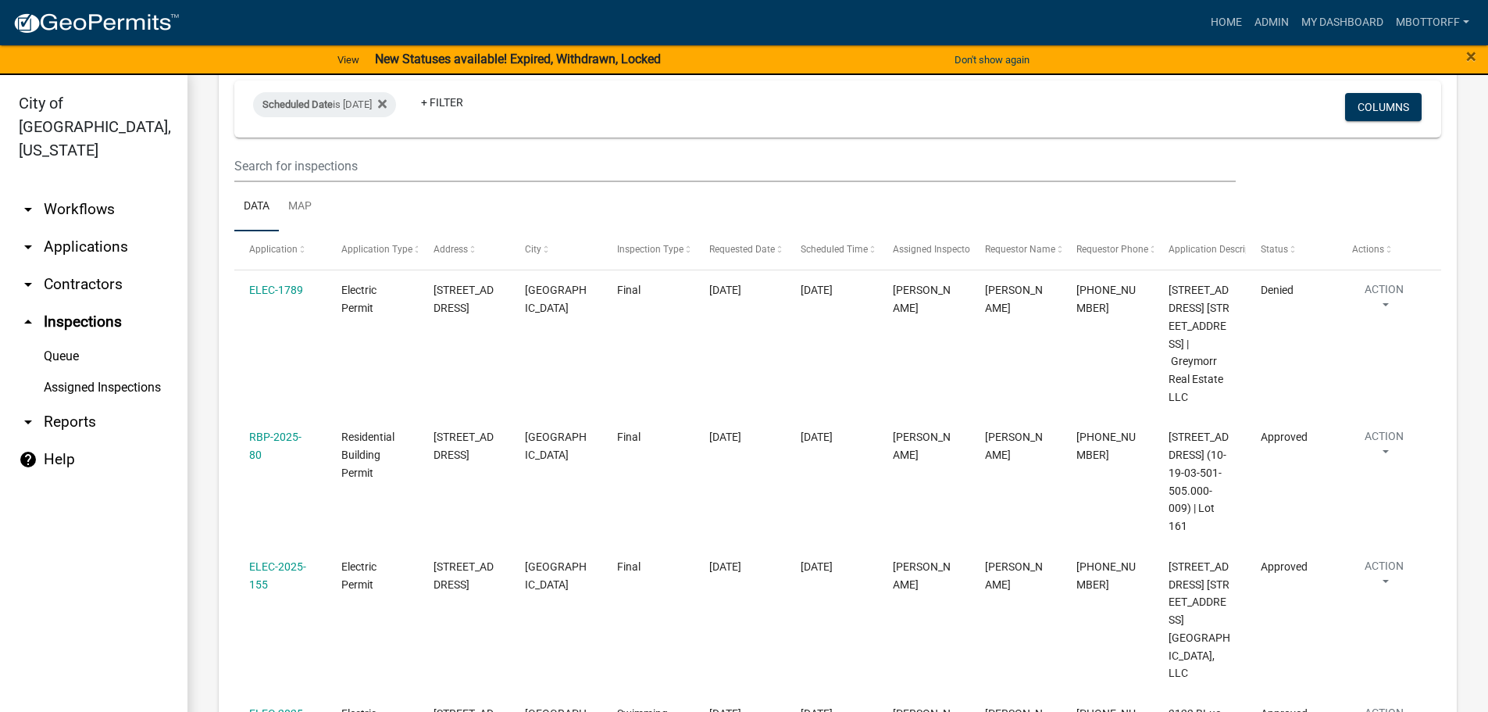
scroll to position [4530, 0]
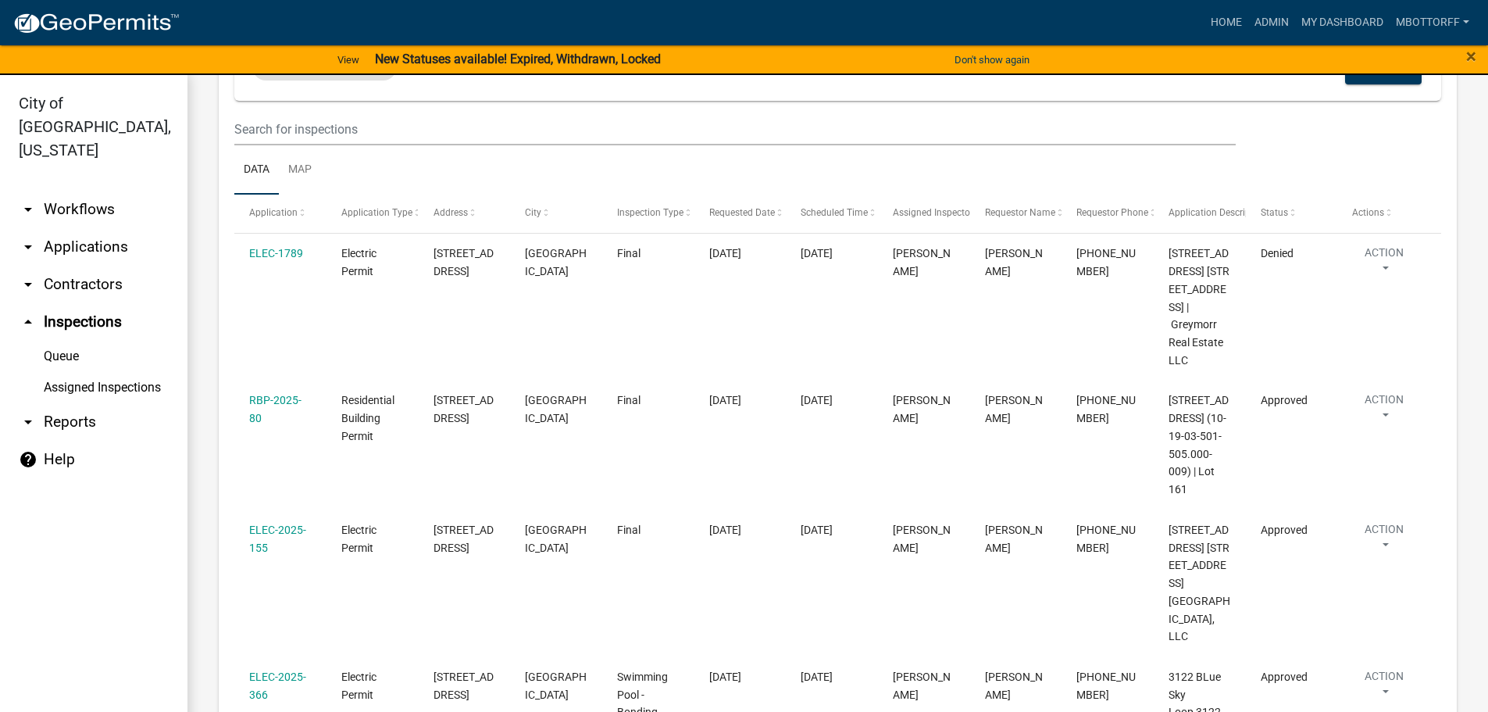
click at [396, 80] on div "Scheduled Date is [DATE] Remove this filter" at bounding box center [324, 67] width 143 height 25
click at [386, 280] on input "[DATE]" at bounding box center [338, 285] width 109 height 32
type input "[DATE]"
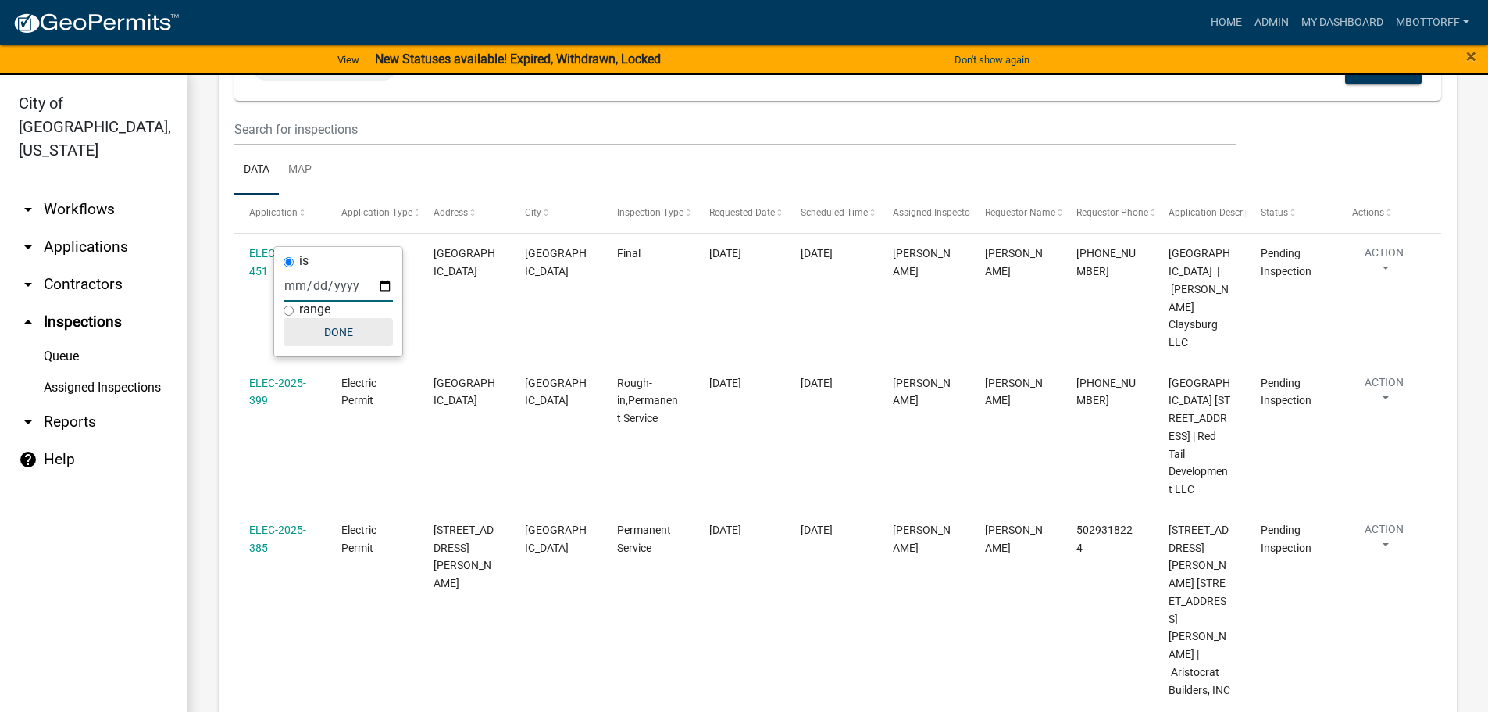
click at [338, 337] on button "Done" at bounding box center [338, 332] width 109 height 28
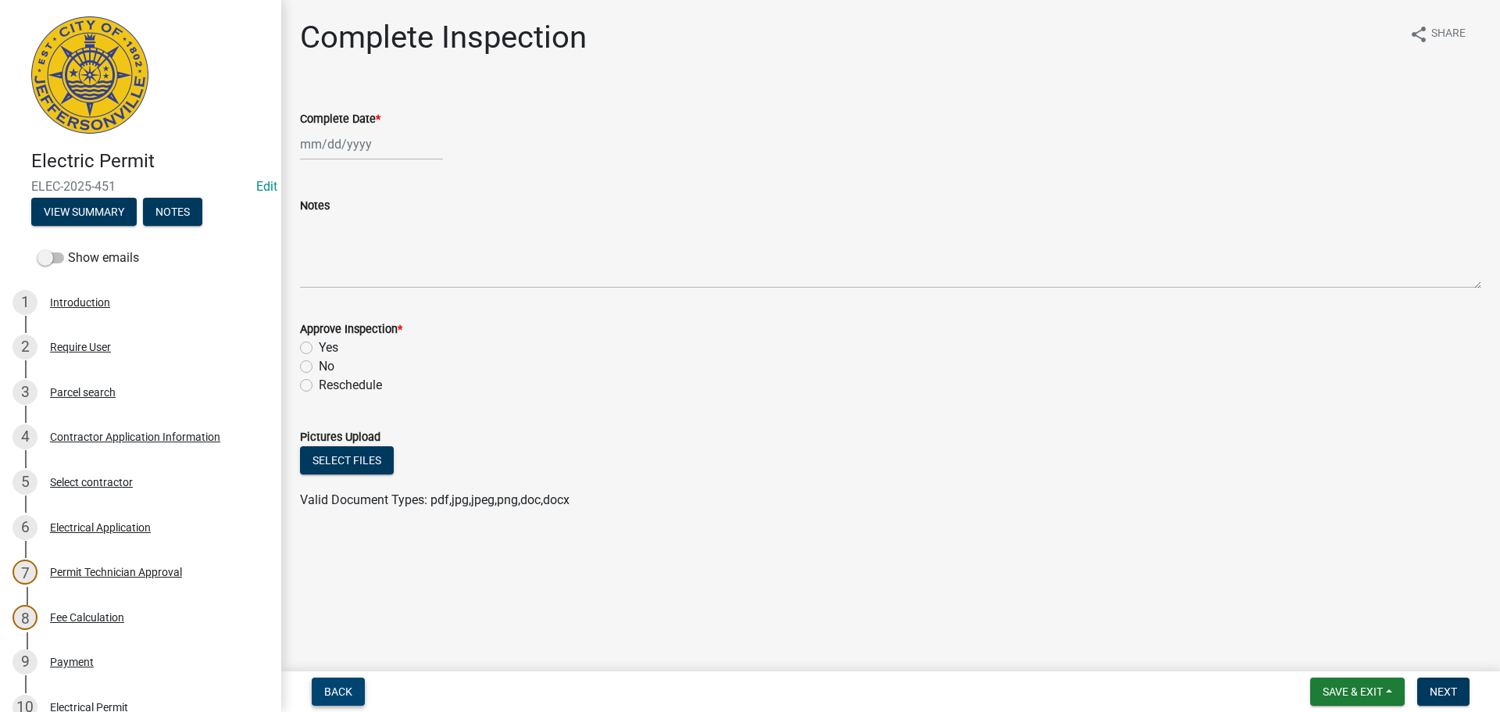
click at [348, 694] on span "Back" at bounding box center [338, 691] width 28 height 12
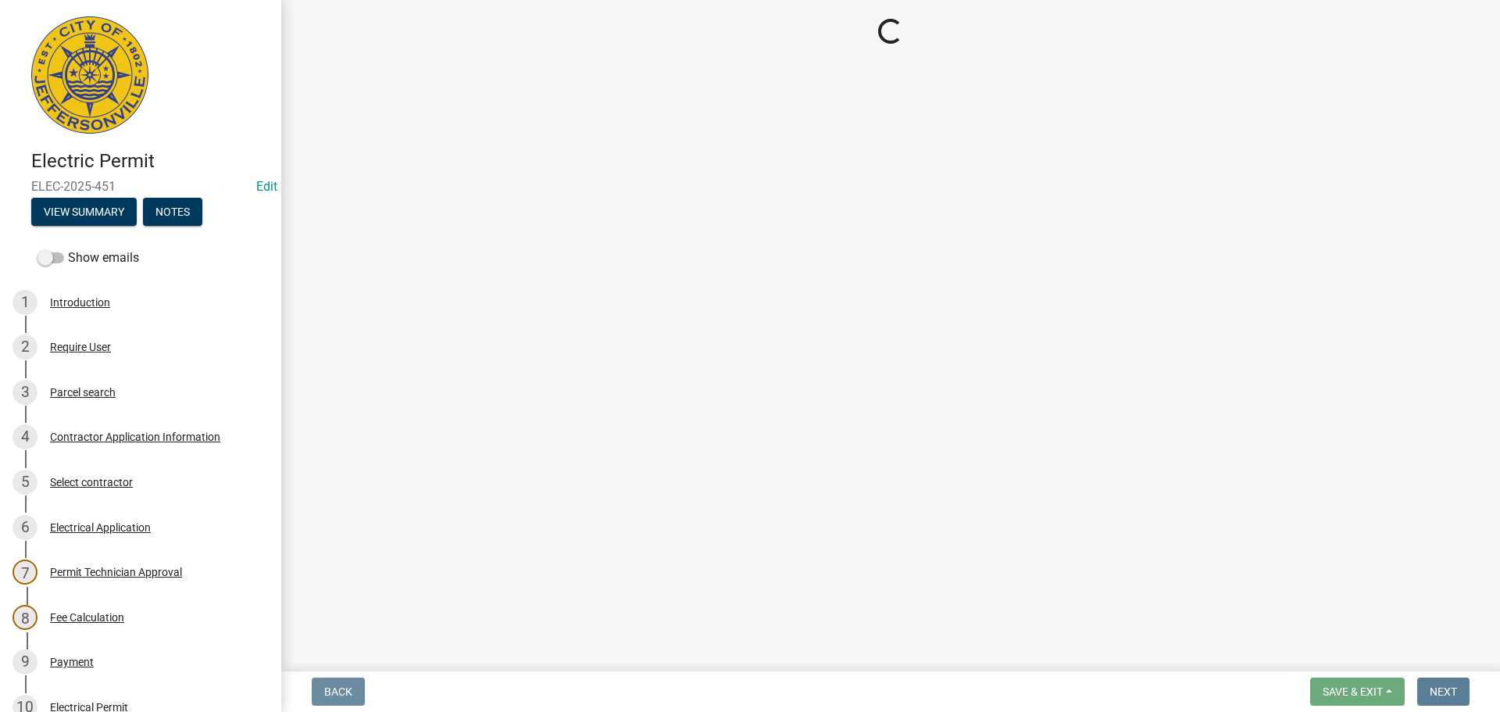
select select "36a8b8f0-2ef8-43e9-ae06-718f51af8d36"
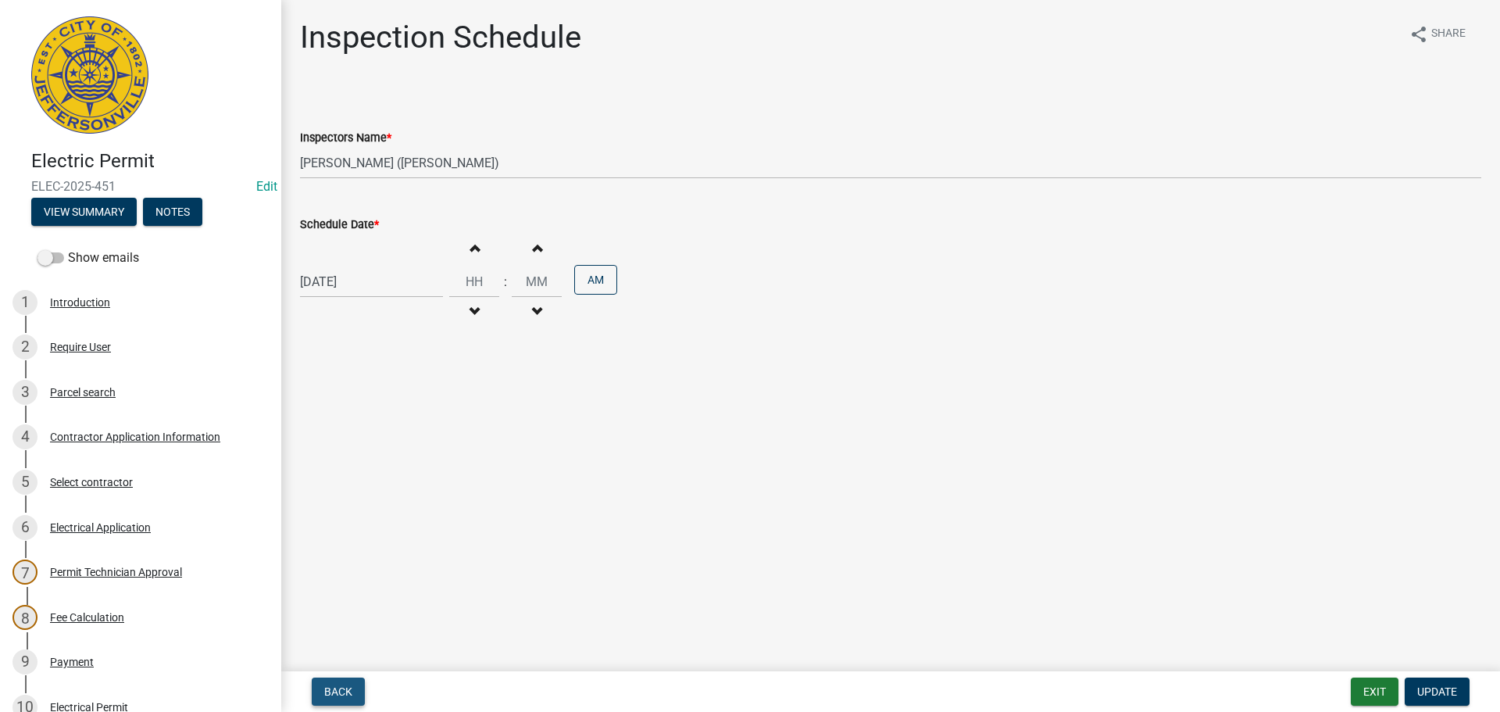
drag, startPoint x: 326, startPoint y: 684, endPoint x: 333, endPoint y: 679, distance: 8.4
click at [327, 685] on span "Back" at bounding box center [338, 691] width 28 height 12
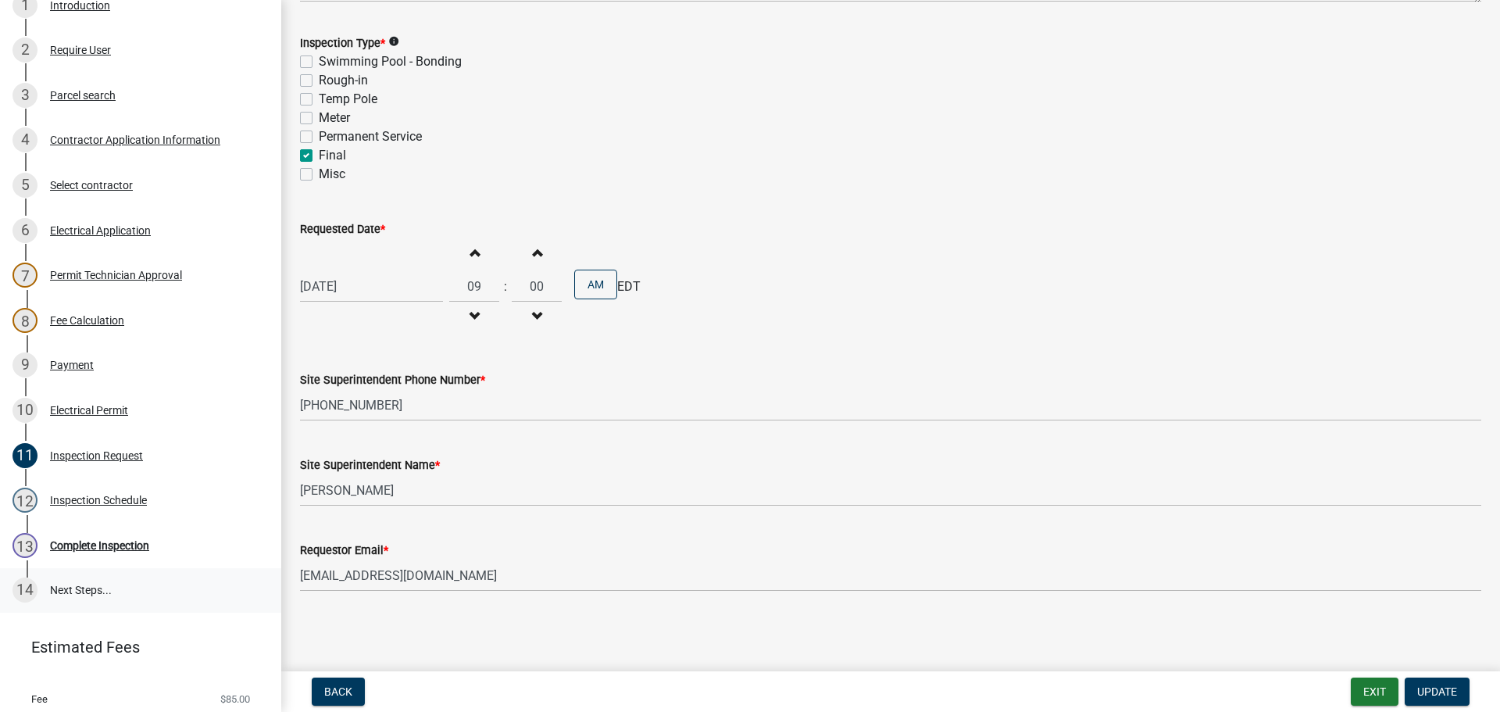
scroll to position [343, 0]
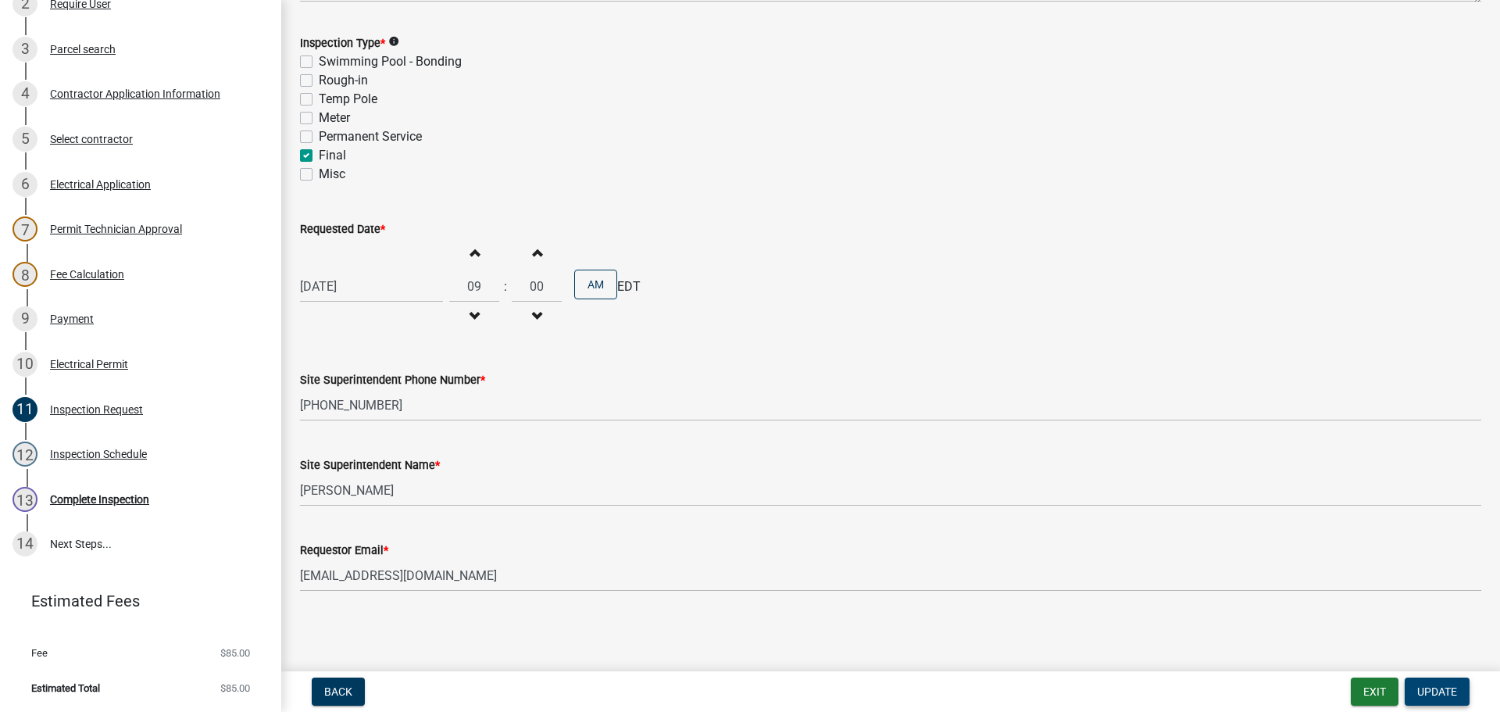
click at [1423, 691] on span "Update" at bounding box center [1437, 691] width 40 height 12
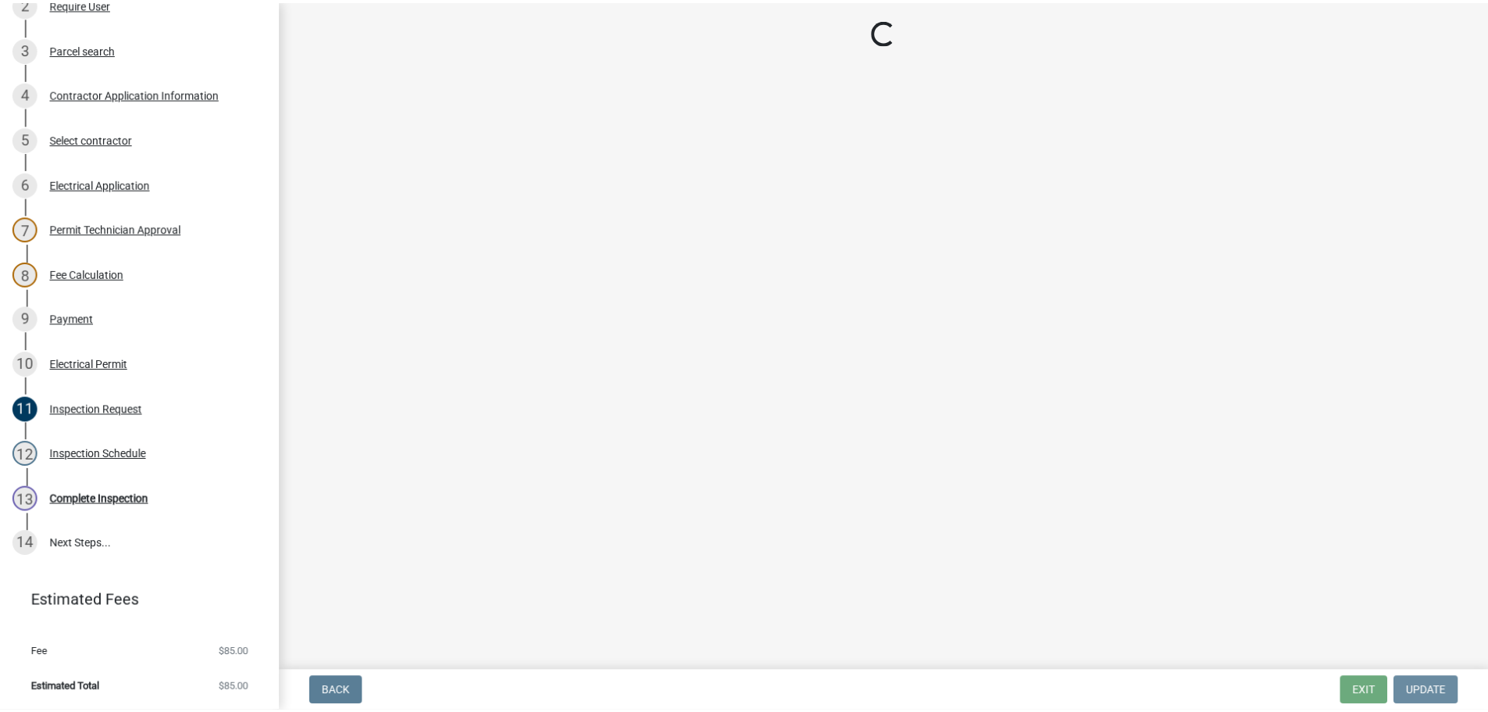
scroll to position [0, 0]
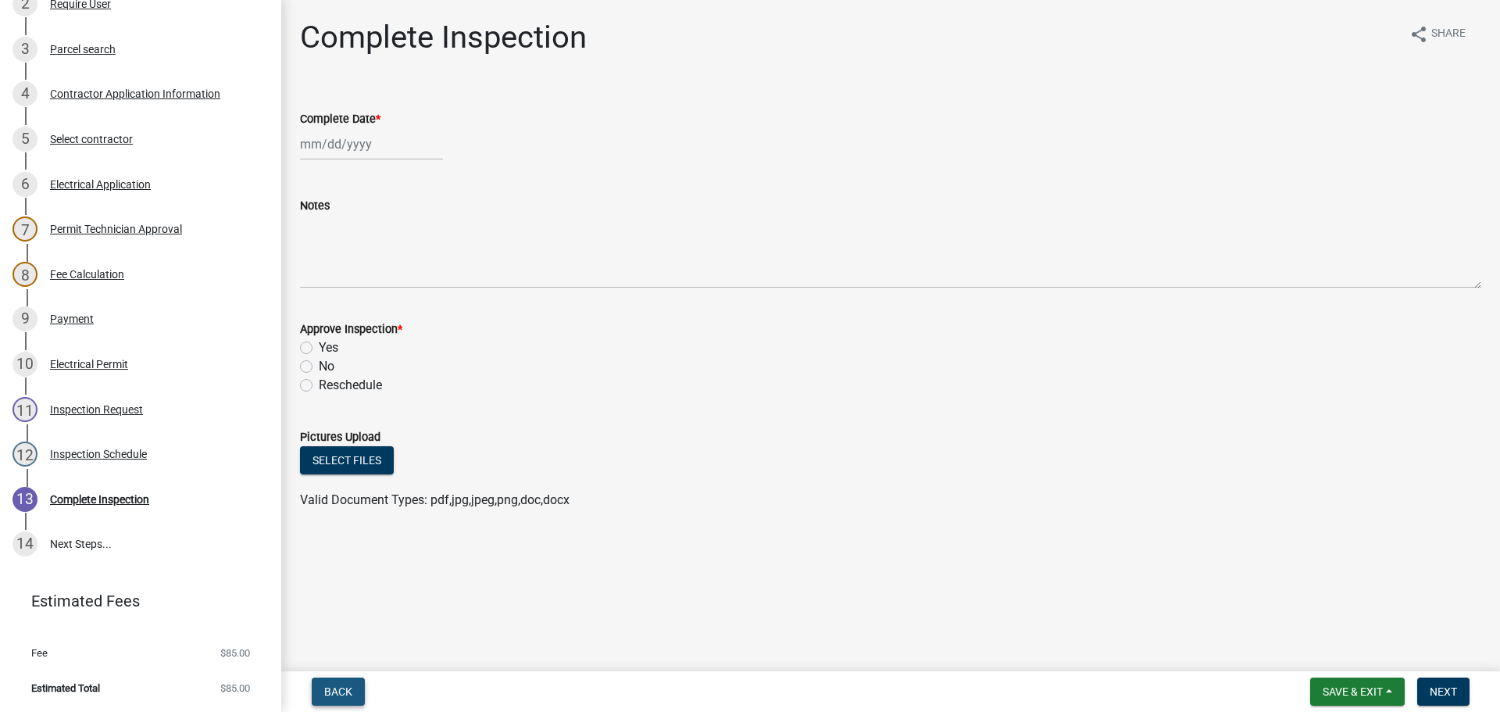
click at [330, 694] on span "Back" at bounding box center [338, 691] width 28 height 12
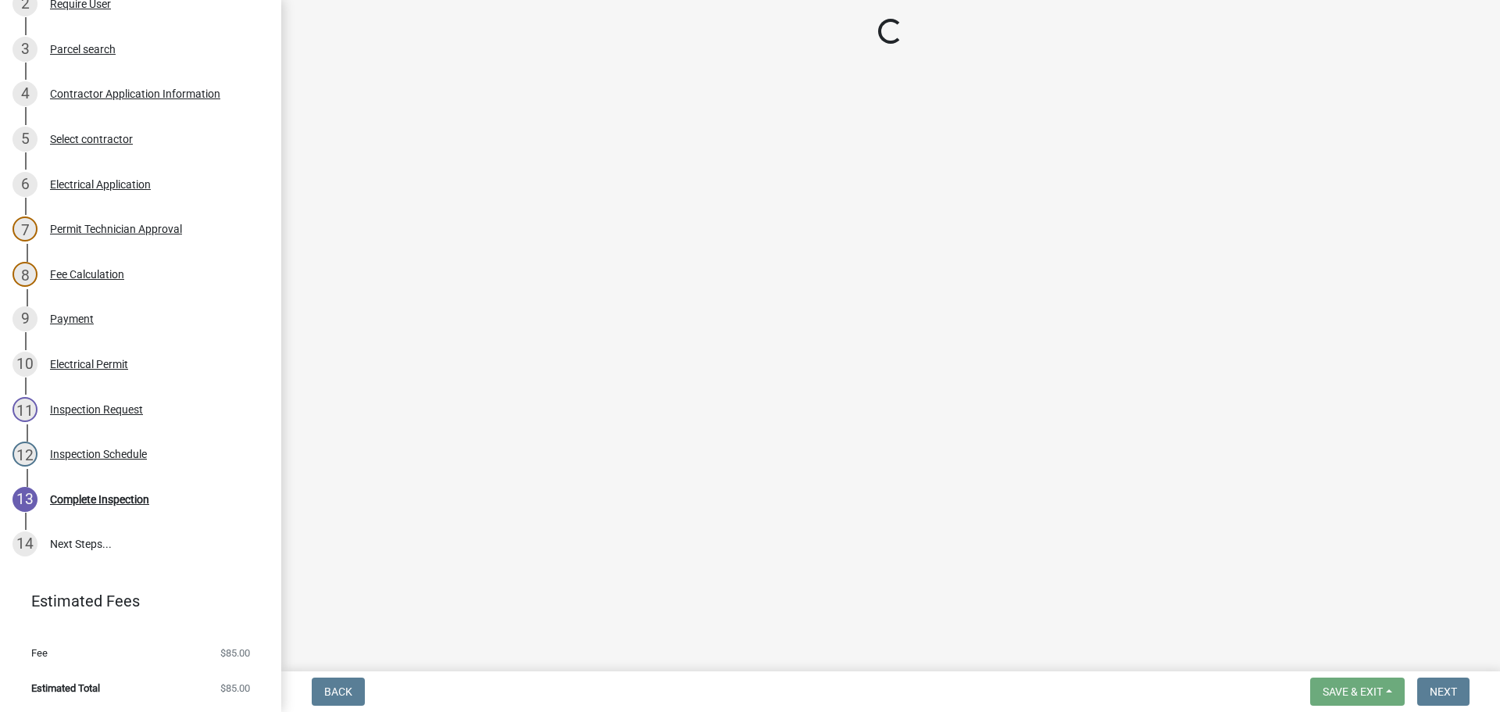
select select "36a8b8f0-2ef8-43e9-ae06-718f51af8d36"
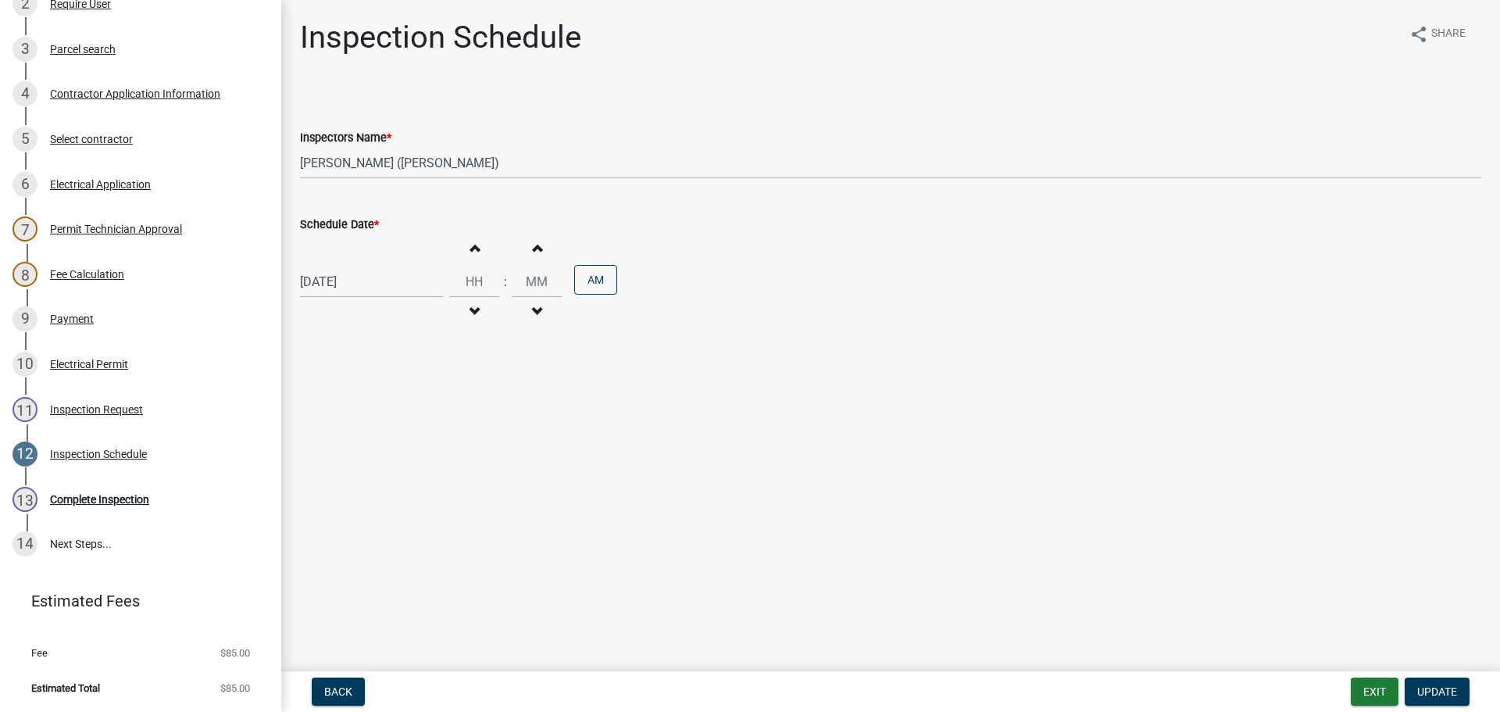
click at [343, 284] on div "[DATE]" at bounding box center [371, 282] width 143 height 32
select select "8"
select select "2025"
drag, startPoint x: 418, startPoint y: 438, endPoint x: 437, endPoint y: 374, distance: 67.0
click at [419, 438] on div "22" at bounding box center [415, 439] width 25 height 25
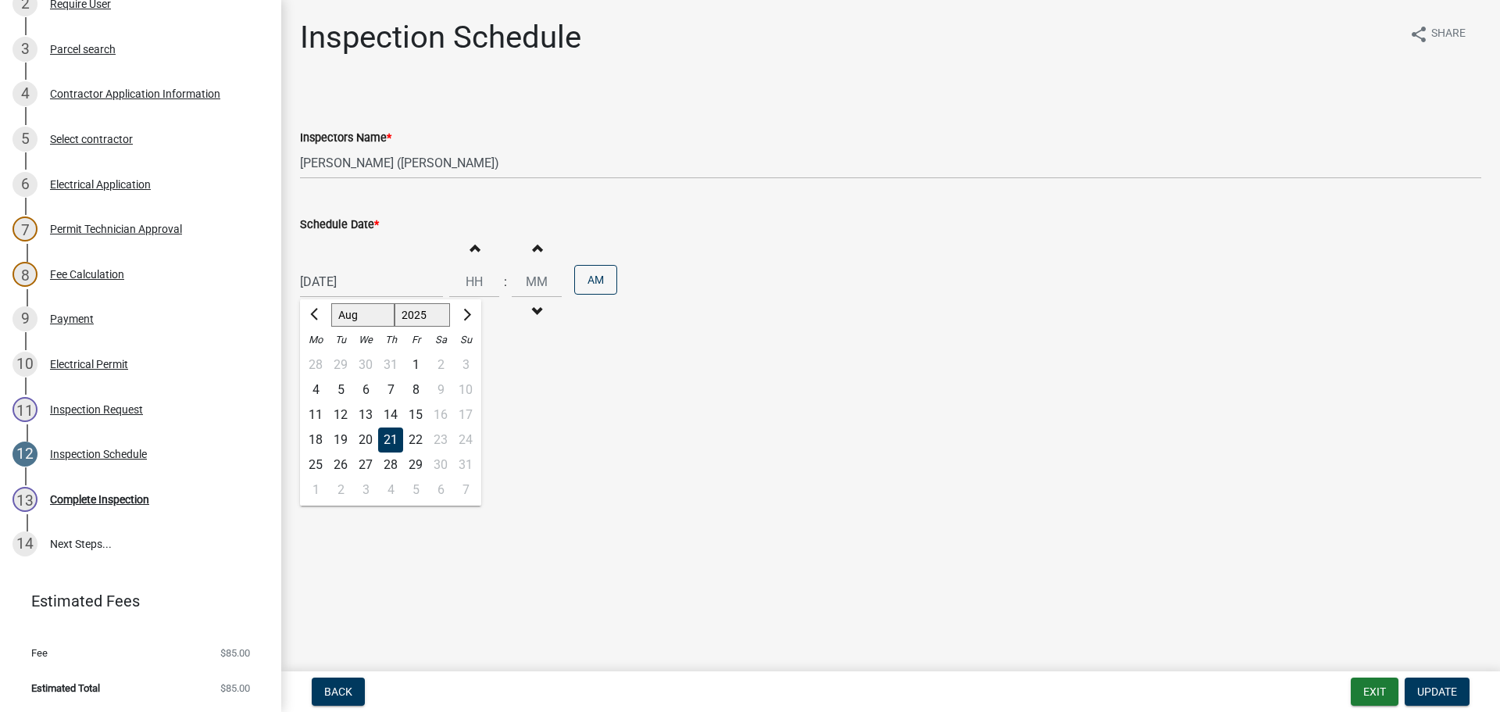
type input "[DATE]"
click at [465, 286] on input "Hours" at bounding box center [474, 282] width 50 height 32
type input "09"
type input "15"
click at [1436, 694] on span "Update" at bounding box center [1437, 691] width 40 height 12
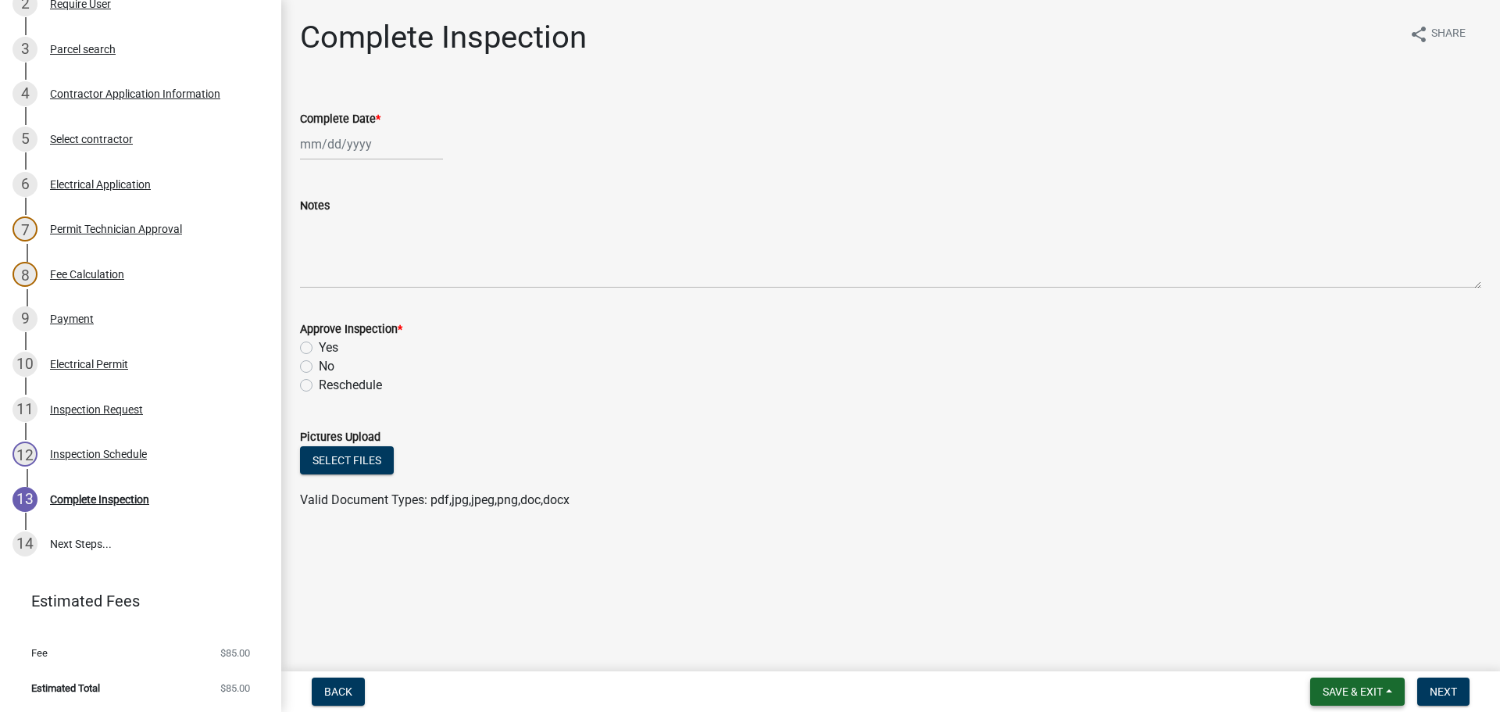
click at [1343, 695] on span "Save & Exit" at bounding box center [1352, 691] width 60 height 12
click at [1334, 651] on button "Save & Exit" at bounding box center [1341, 650] width 125 height 37
